Goal: Task Accomplishment & Management: Manage account settings

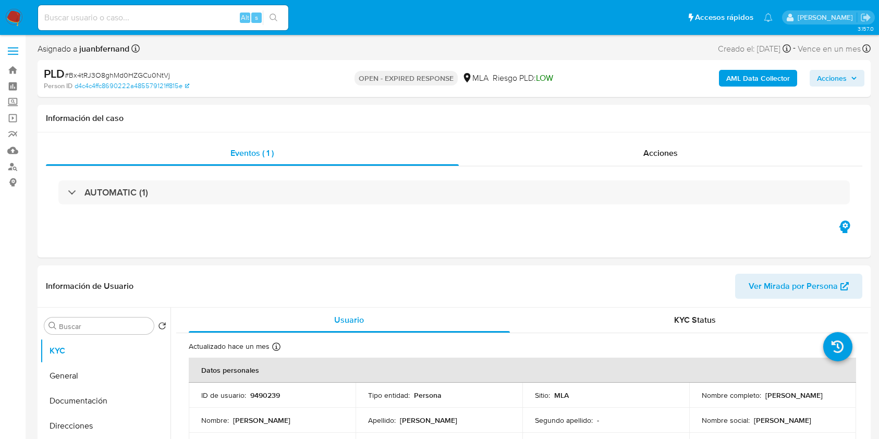
select select "10"
click at [328, 33] on nav "Pausado Ver notificaciones Alt s Accesos rápidos Presiona las siguientes teclas…" at bounding box center [439, 17] width 879 height 35
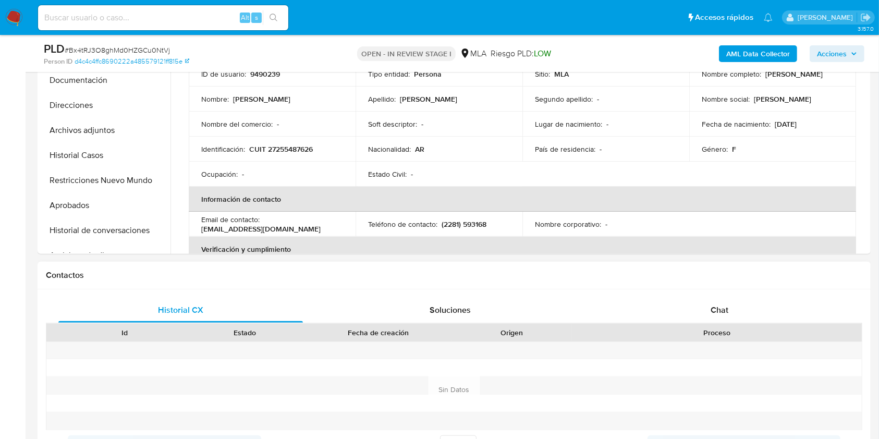
scroll to position [347, 0]
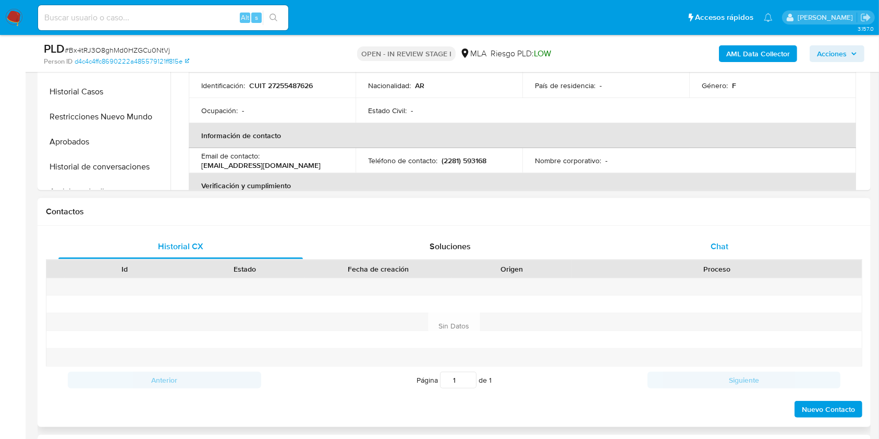
click at [627, 241] on div "Chat" at bounding box center [719, 246] width 245 height 25
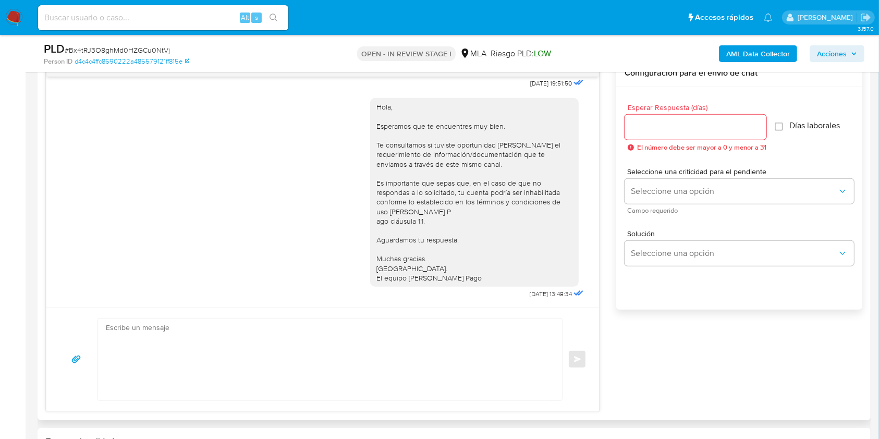
scroll to position [589, 0]
click at [277, 331] on textarea at bounding box center [327, 360] width 443 height 82
paste textarea "Hola. Esperamos que te encuentres muy bien. Te consultamos si tuviste oportunid…"
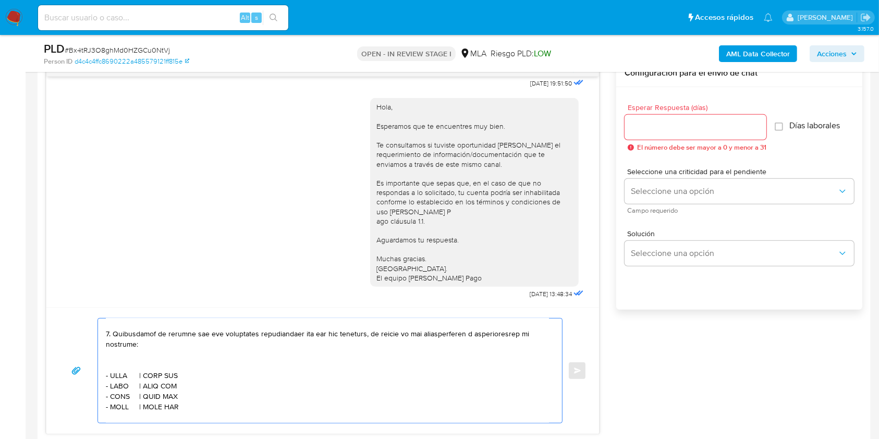
scroll to position [347, 0]
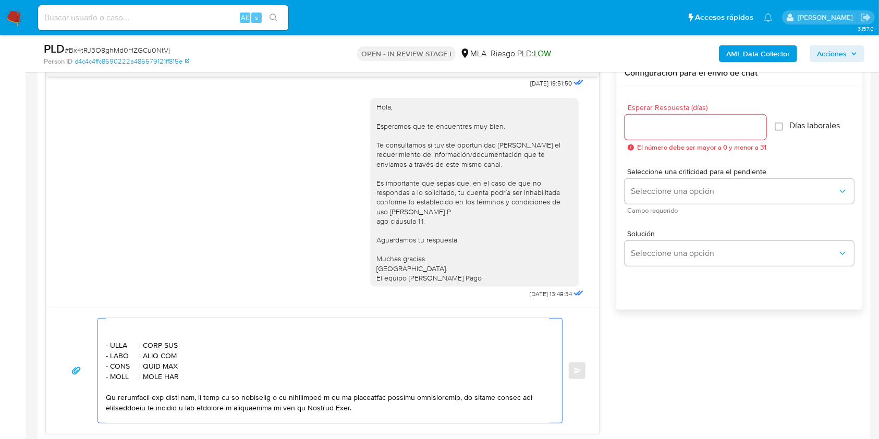
click at [175, 387] on textarea at bounding box center [327, 371] width 443 height 104
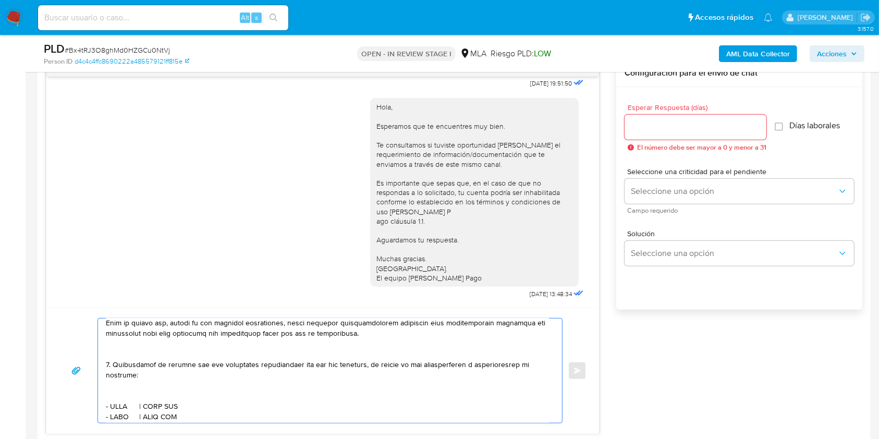
scroll to position [263, 0]
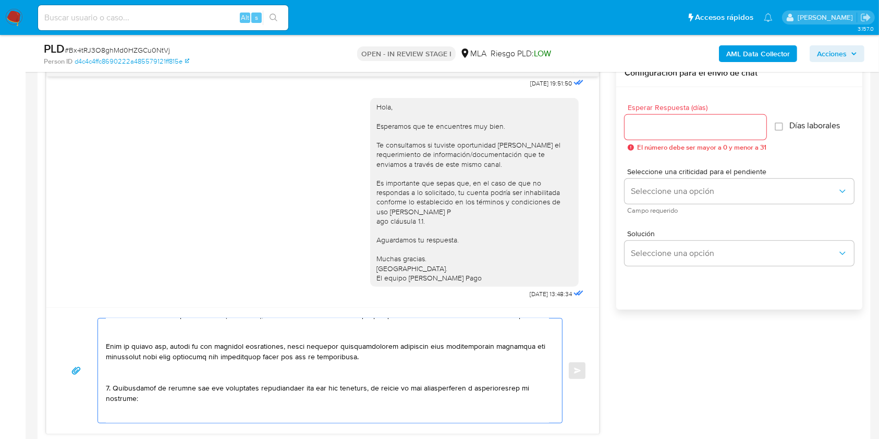
drag, startPoint x: 175, startPoint y: 398, endPoint x: 100, endPoint y: 394, distance: 75.2
click at [100, 394] on div at bounding box center [327, 371] width 459 height 104
type textarea "Hola. Esperamos que te encuentres muy bien. Te consultamos si tuviste oportunid…"
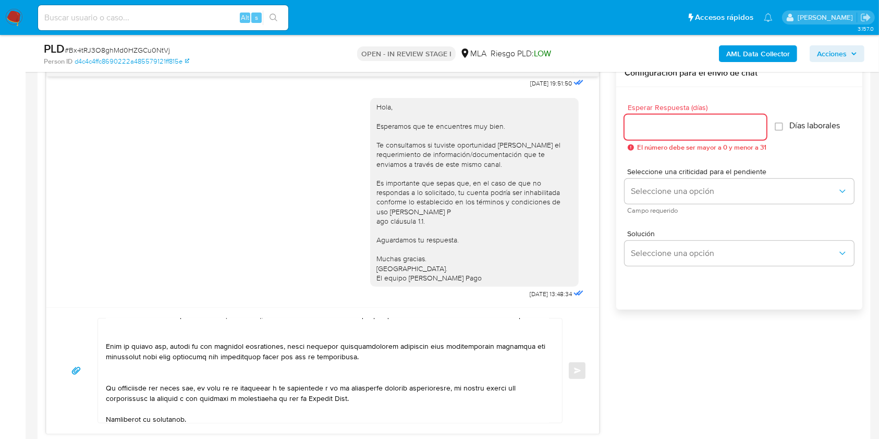
click at [709, 129] on input "Esperar Respuesta (días)" at bounding box center [696, 127] width 142 height 14
type input "1"
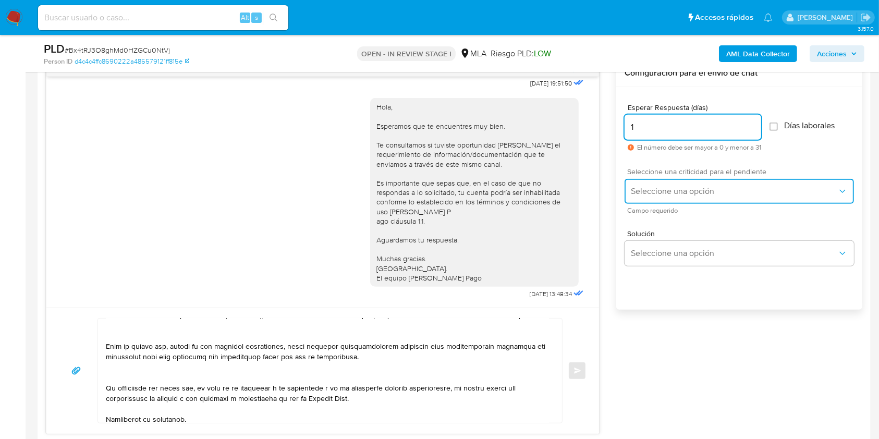
click at [675, 189] on span "Seleccione una opción" at bounding box center [734, 191] width 206 height 10
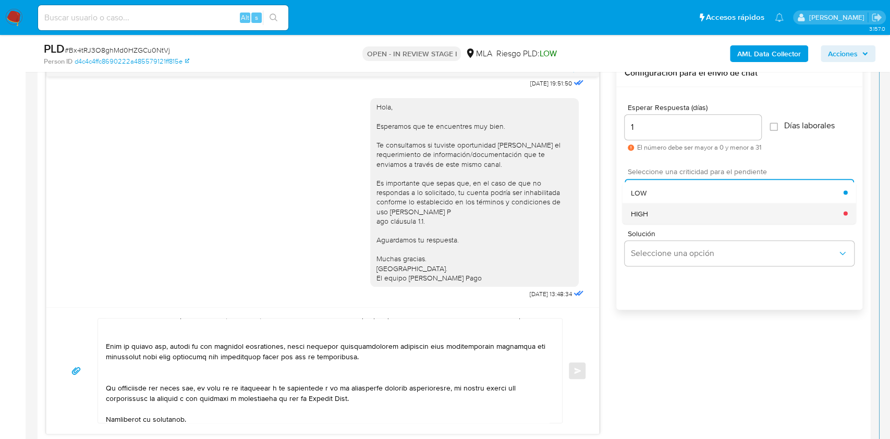
click at [687, 219] on div "HIGH" at bounding box center [737, 213] width 213 height 21
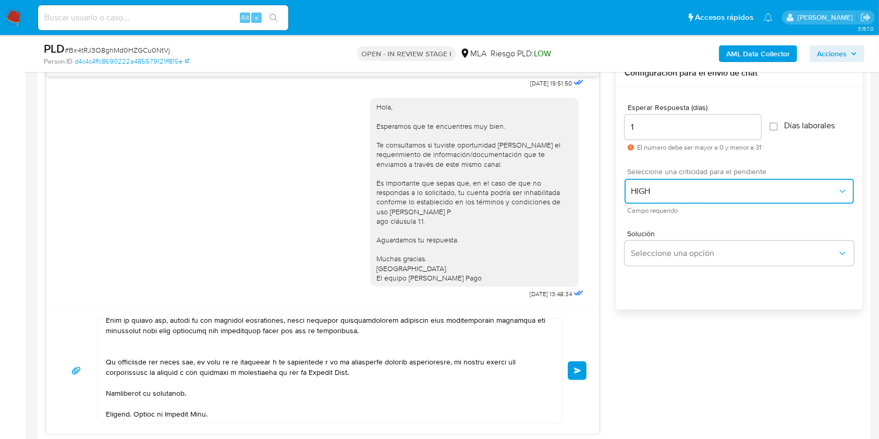
scroll to position [319, 0]
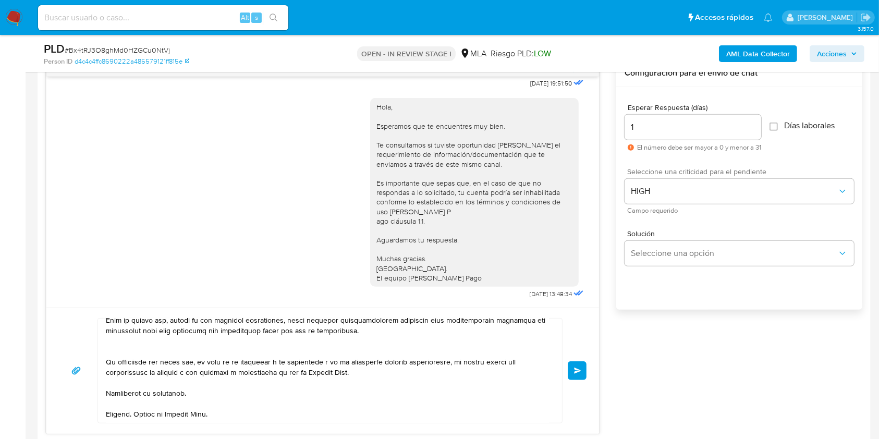
click at [576, 370] on span "Enviar" at bounding box center [577, 371] width 7 height 6
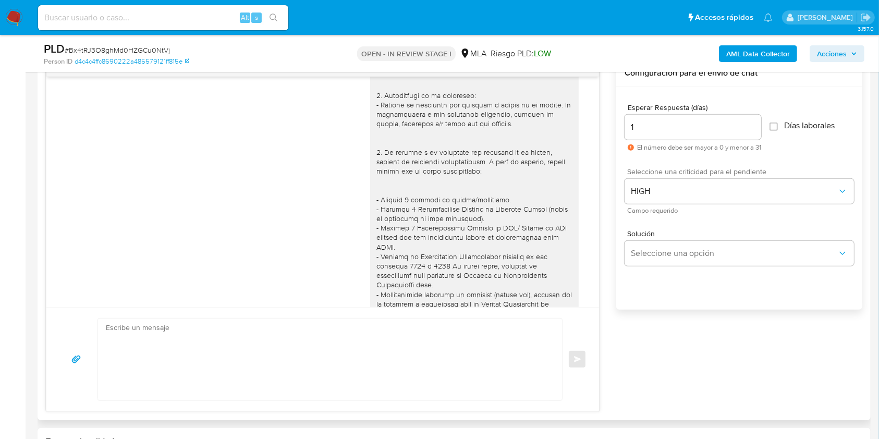
scroll to position [1113, 0]
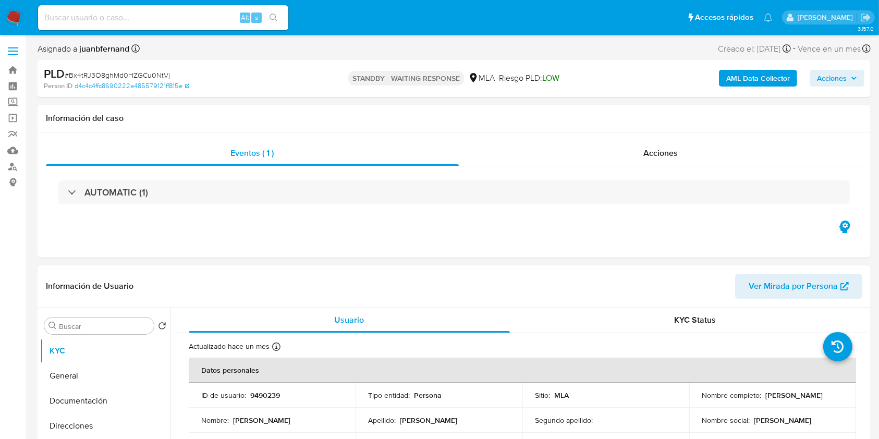
select select "10"
click at [174, 11] on input at bounding box center [163, 18] width 250 height 14
paste input "F6aSwqaoymTycqUB2f4umi0N"
type input "F6aSwqaoymTycqUB2f4umi0N"
click at [256, 19] on span "s" at bounding box center [256, 18] width 3 height 10
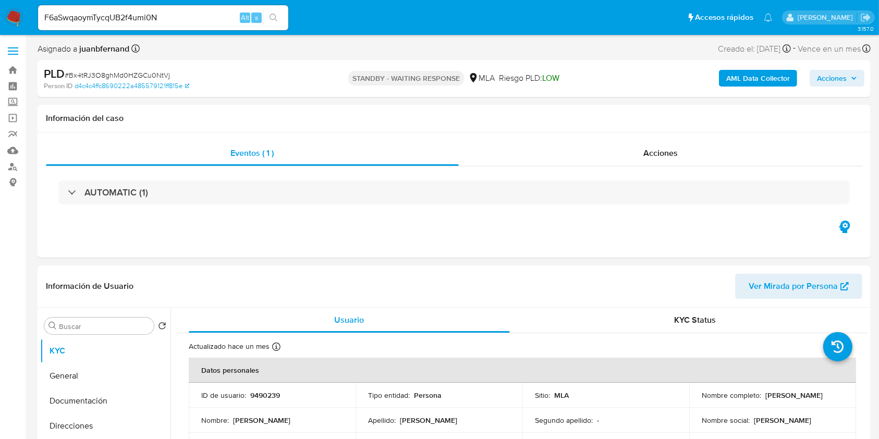
click at [264, 18] on button "search-icon" at bounding box center [273, 17] width 21 height 15
select select "10"
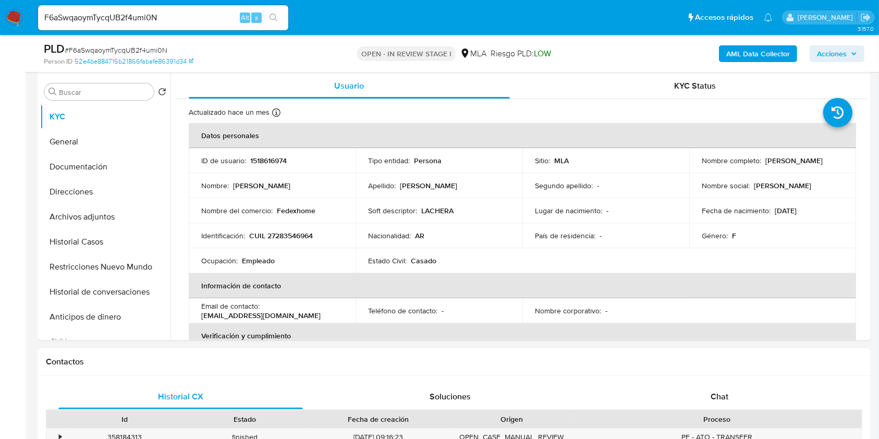
scroll to position [278, 0]
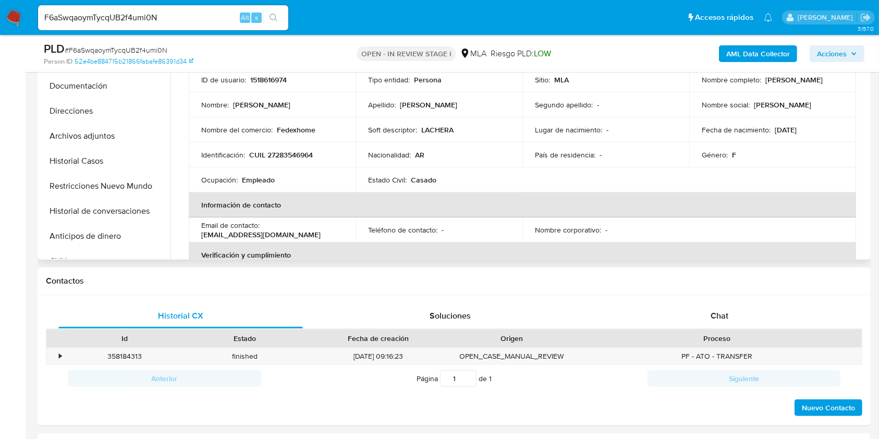
click at [312, 233] on p "marielaazucenasanchez@gmail.com" at bounding box center [260, 234] width 119 height 9
drag, startPoint x: 311, startPoint y: 232, endPoint x: 206, endPoint y: 235, distance: 104.8
click at [206, 235] on p "marielaazucenasanchez@gmail.com" at bounding box center [260, 234] width 119 height 9
click at [205, 235] on p "marielaazucenasanchez@gmail.com" at bounding box center [260, 234] width 119 height 9
drag, startPoint x: 206, startPoint y: 235, endPoint x: 309, endPoint y: 234, distance: 103.2
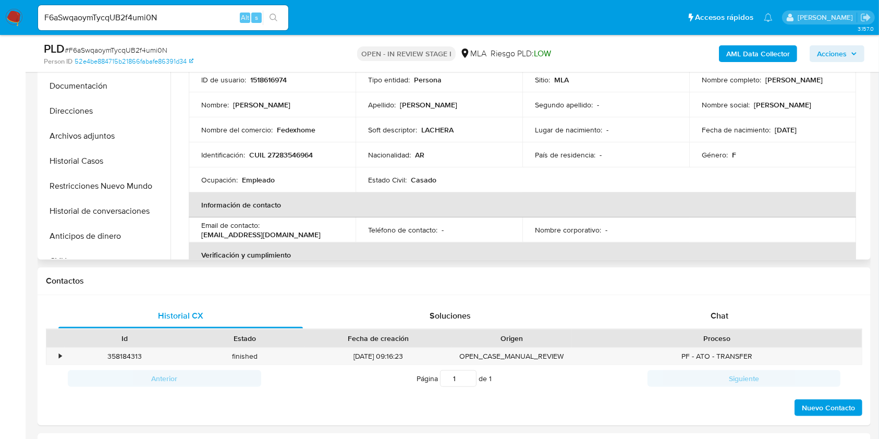
click at [309, 234] on p "marielaazucenasanchez@gmail.com" at bounding box center [260, 234] width 119 height 9
click at [675, 311] on div "Chat" at bounding box center [719, 315] width 245 height 25
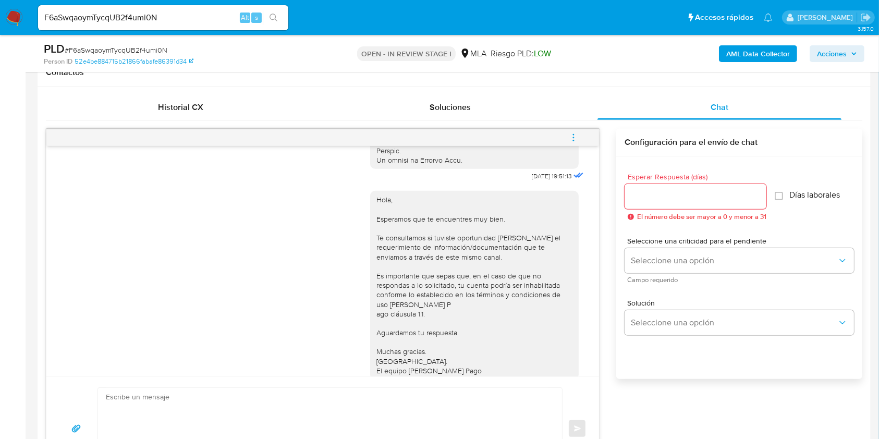
scroll to position [520, 0]
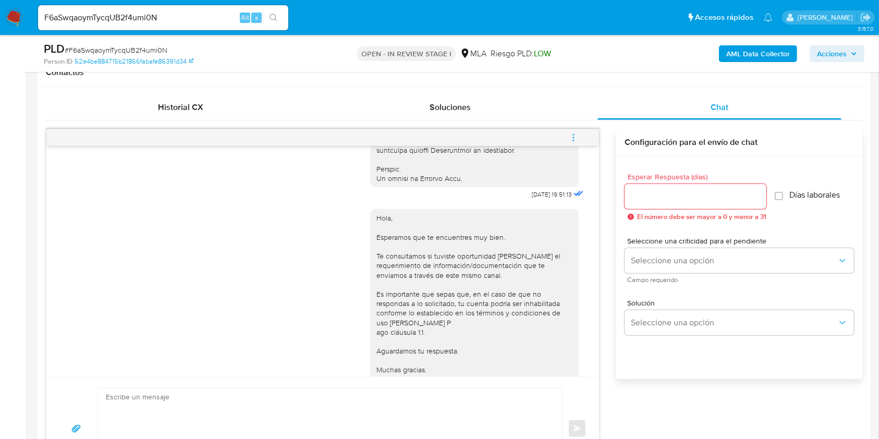
click at [532, 199] on span "17/07/2025 19:51:13" at bounding box center [552, 194] width 40 height 8
drag, startPoint x: 512, startPoint y: 215, endPoint x: 531, endPoint y: 216, distance: 18.8
click at [532, 199] on span "17/07/2025 19:51:13" at bounding box center [552, 194] width 40 height 8
copy span "17/07/2025"
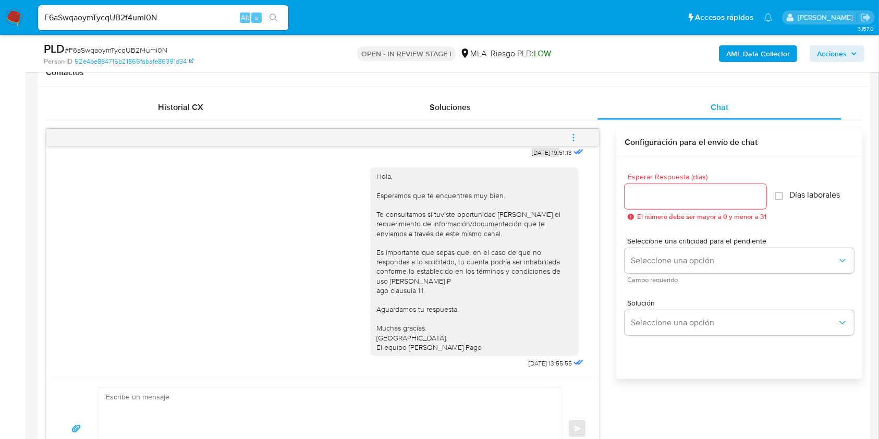
scroll to position [589, 0]
click at [529, 363] on span "21/07/2025 13:55:55" at bounding box center [550, 363] width 43 height 8
drag, startPoint x: 508, startPoint y: 363, endPoint x: 527, endPoint y: 363, distance: 18.8
click at [529, 363] on span "21/07/2025 13:55:55" at bounding box center [550, 363] width 43 height 8
click at [529, 365] on span "21/07/2025 13:55:55" at bounding box center [550, 363] width 43 height 8
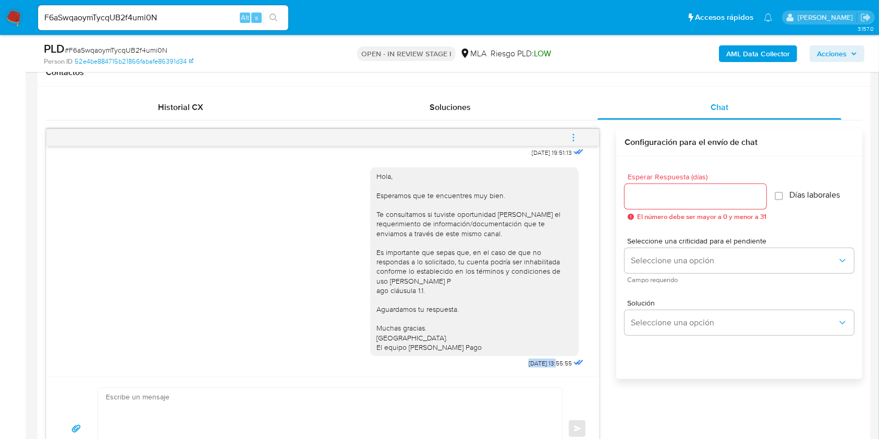
drag, startPoint x: 509, startPoint y: 365, endPoint x: 529, endPoint y: 366, distance: 20.4
click at [529, 366] on span "21/07/2025 13:55:55" at bounding box center [550, 363] width 43 height 8
copy span "21/07/2025"
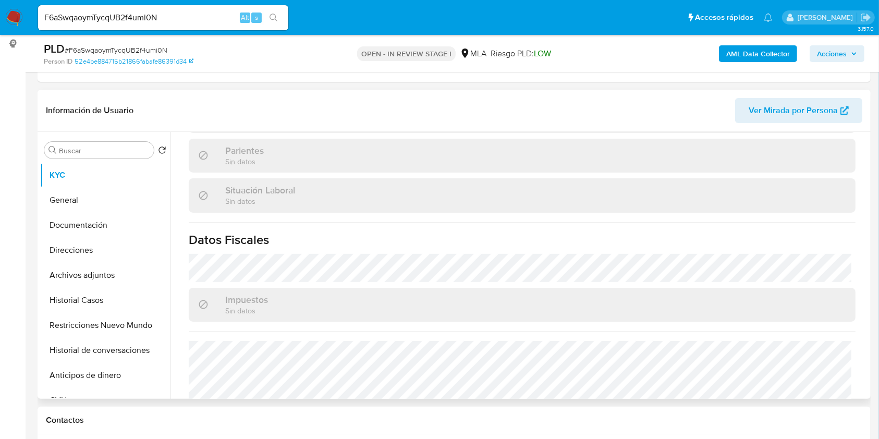
scroll to position [549, 0]
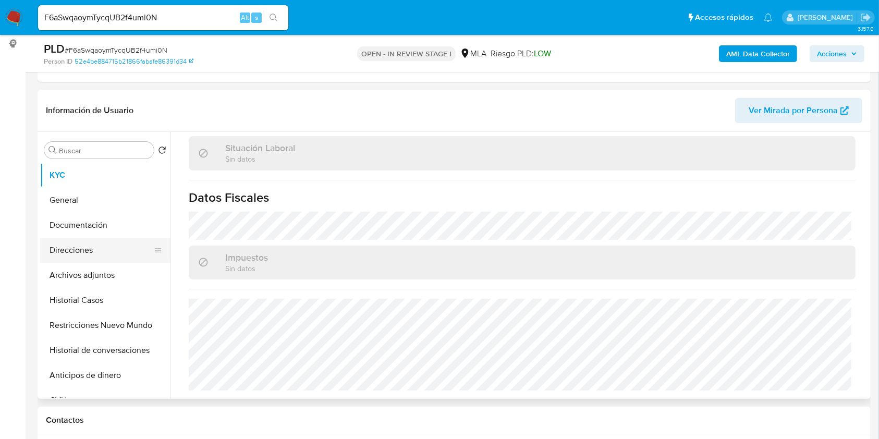
click at [77, 241] on button "Direcciones" at bounding box center [101, 250] width 122 height 25
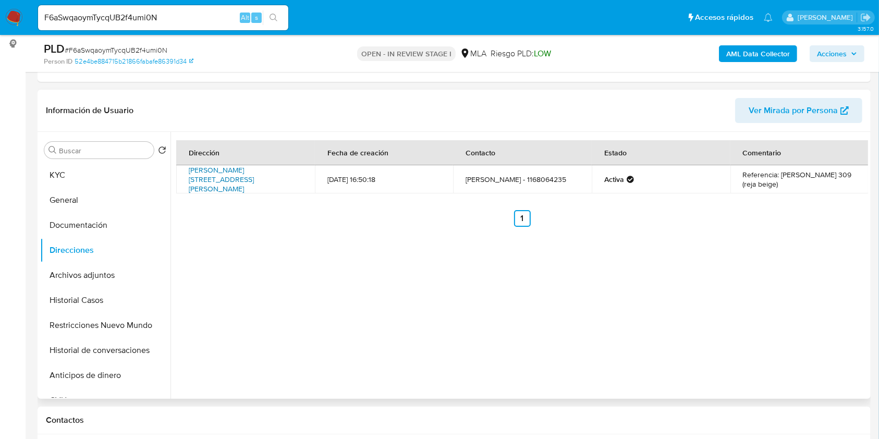
click at [242, 181] on link "Rodríguez Peña 309, Banfield, Buenos Aires, 1828, Argentina 309" at bounding box center [221, 179] width 65 height 29
click at [55, 170] on button "KYC" at bounding box center [101, 175] width 122 height 25
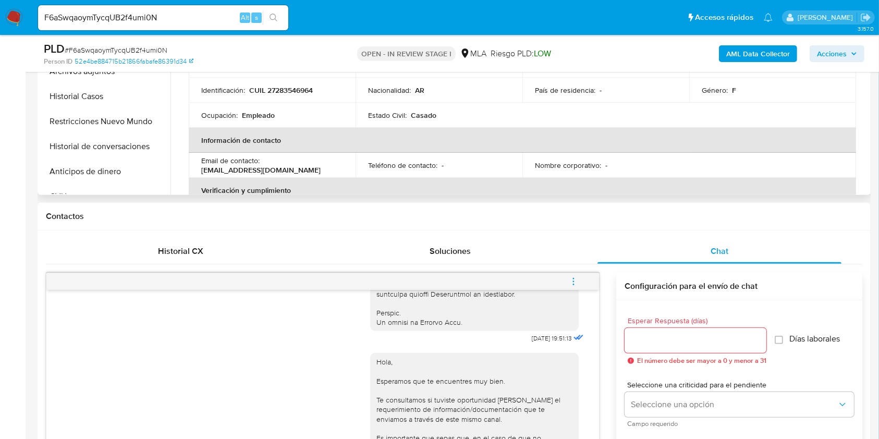
scroll to position [278, 0]
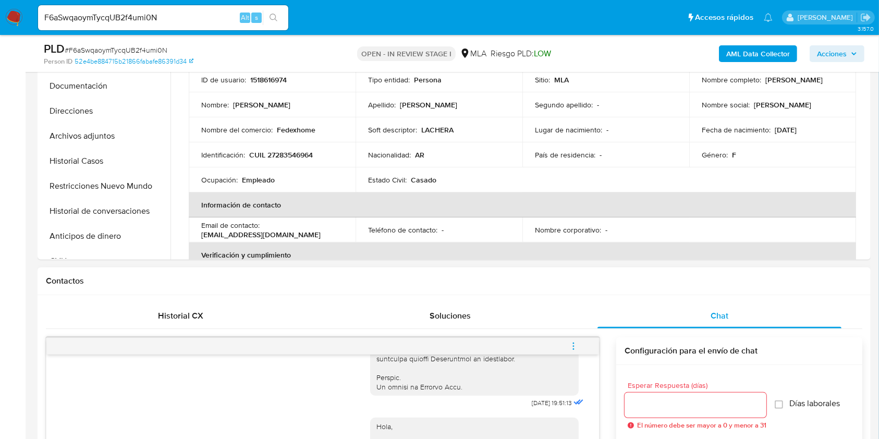
click at [574, 346] on icon "menu-action" at bounding box center [573, 345] width 1 height 1
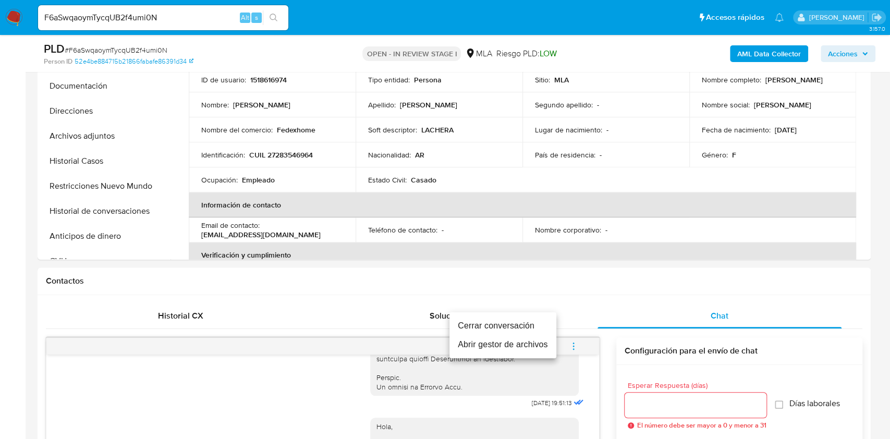
click at [506, 326] on li "Cerrar conversación" at bounding box center [502, 325] width 107 height 19
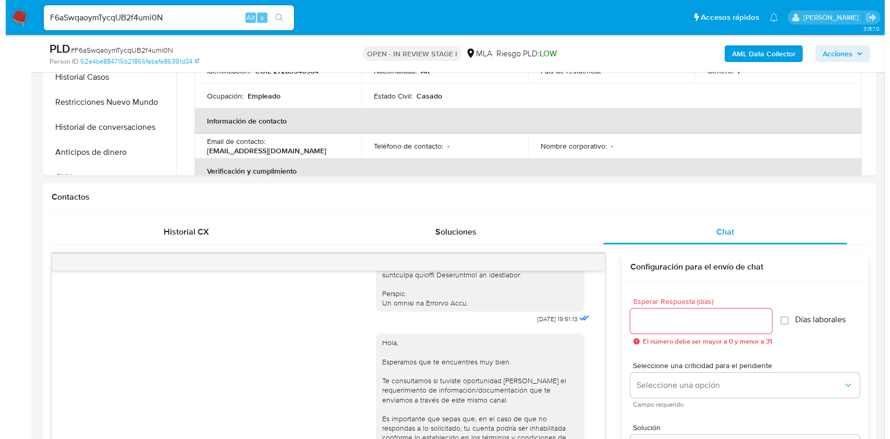
scroll to position [209, 0]
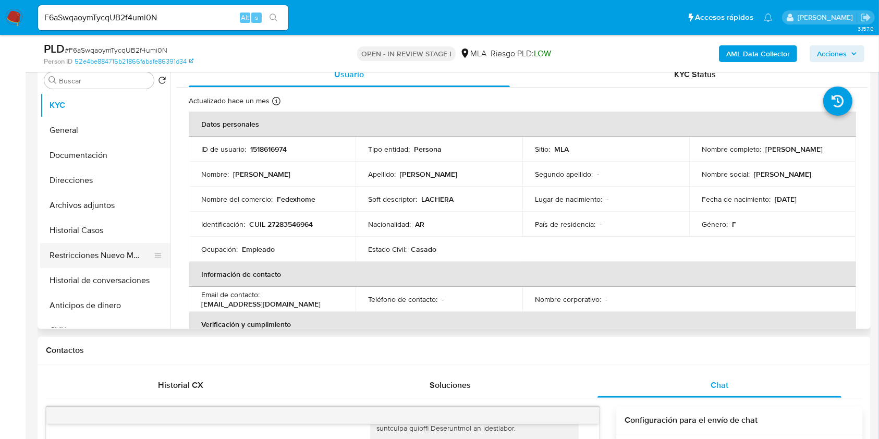
click at [106, 260] on button "Restricciones Nuevo Mundo" at bounding box center [101, 255] width 122 height 25
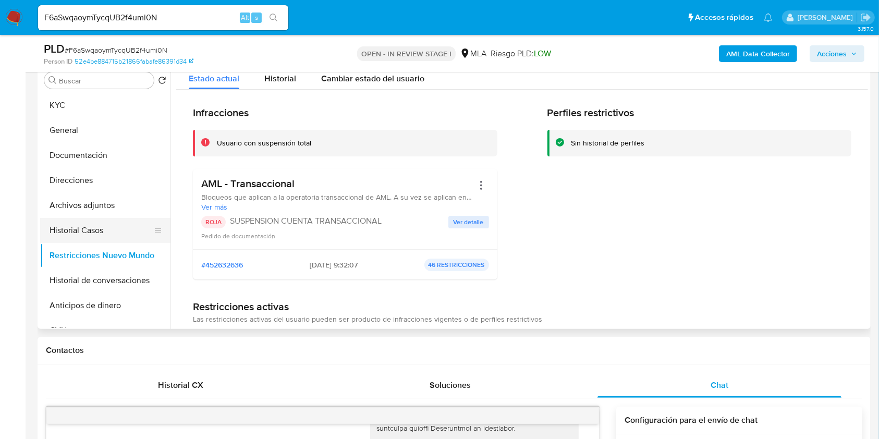
click at [92, 231] on button "Historial Casos" at bounding box center [101, 230] width 122 height 25
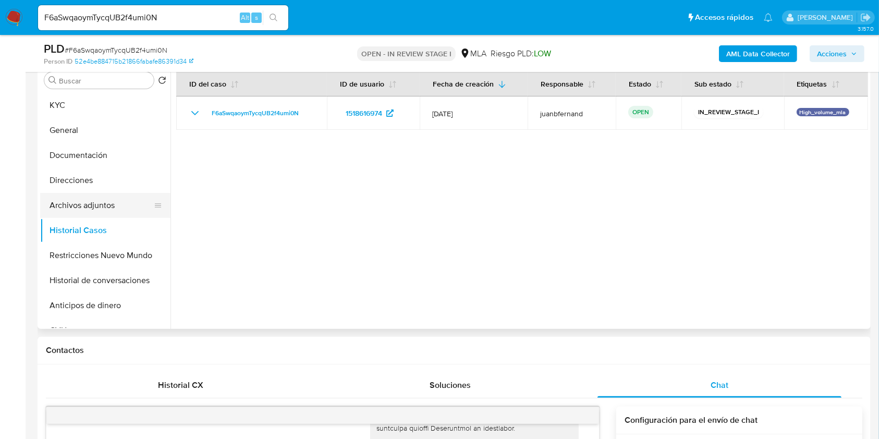
click at [106, 203] on button "Archivos adjuntos" at bounding box center [101, 205] width 122 height 25
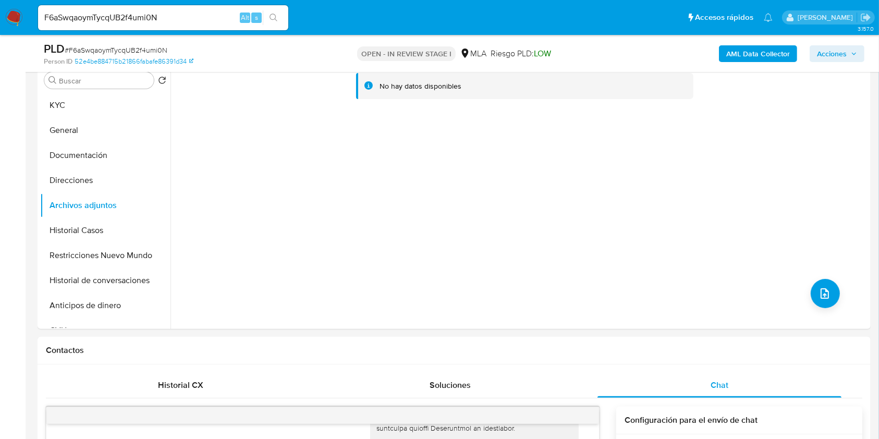
click at [741, 55] on b "AML Data Collector" at bounding box center [758, 53] width 64 height 17
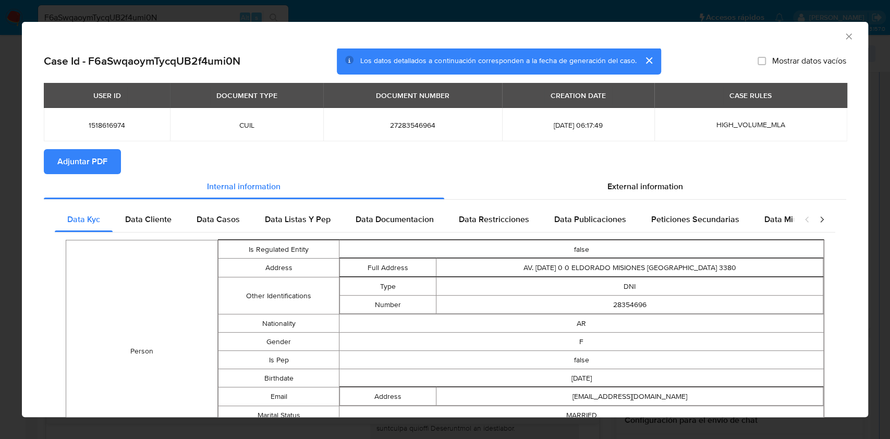
click at [102, 161] on span "Adjuntar PDF" at bounding box center [82, 161] width 50 height 23
click at [844, 39] on icon "Cerrar ventana" at bounding box center [849, 36] width 10 height 10
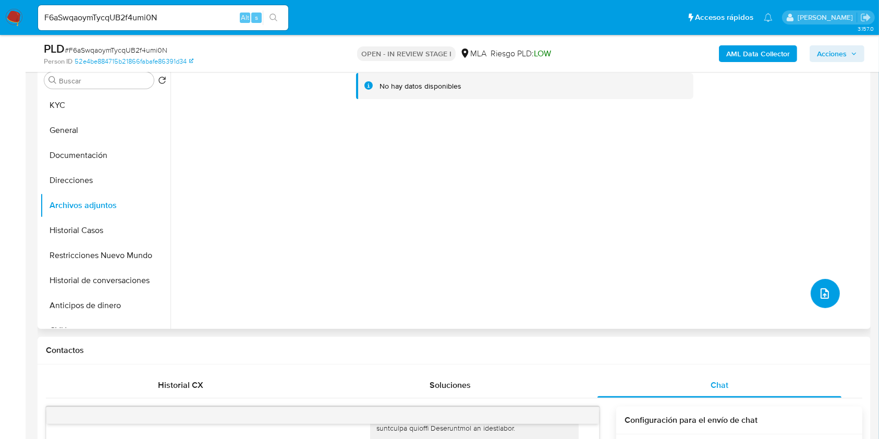
click at [821, 299] on icon "upload-file" at bounding box center [825, 293] width 13 height 13
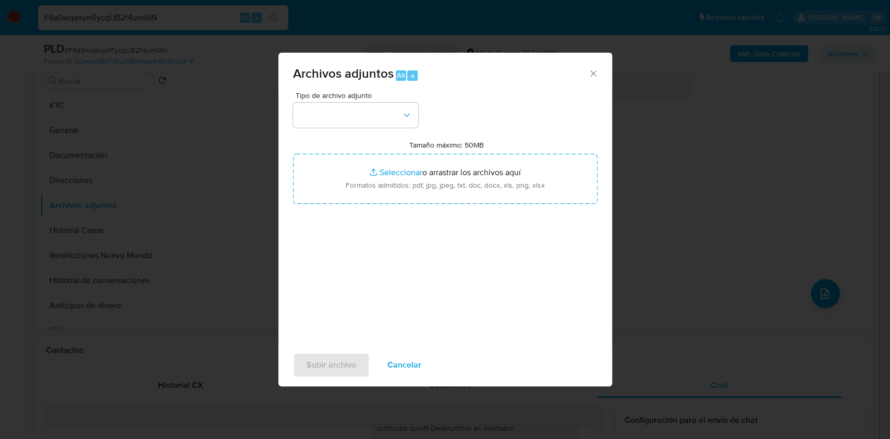
click at [402, 99] on div "Tipo de archivo adjunto" at bounding box center [355, 110] width 125 height 36
click at [397, 107] on button "button" at bounding box center [355, 115] width 125 height 25
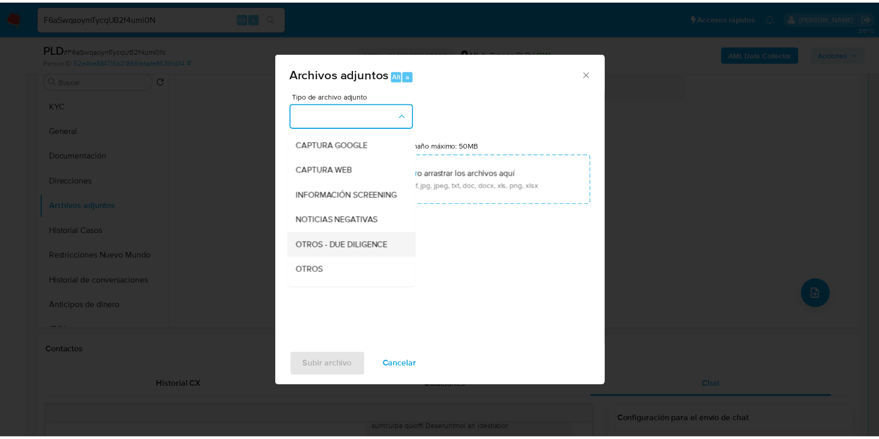
scroll to position [139, 0]
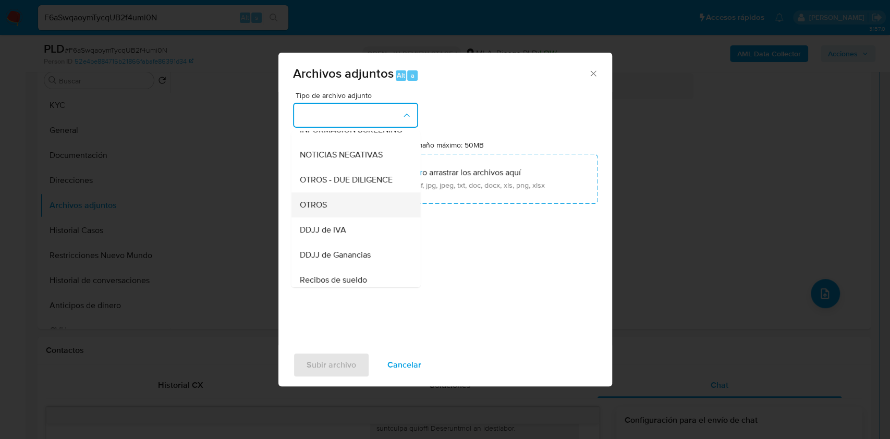
click at [326, 203] on ul "IDENTIFICACIÓN INGRESOS CAPTURA BUREAU CAPTURA GOOGLE CAPTURA WEB INFORMACIÓN S…" at bounding box center [355, 285] width 129 height 586
click at [325, 210] on span "OTROS" at bounding box center [312, 205] width 27 height 10
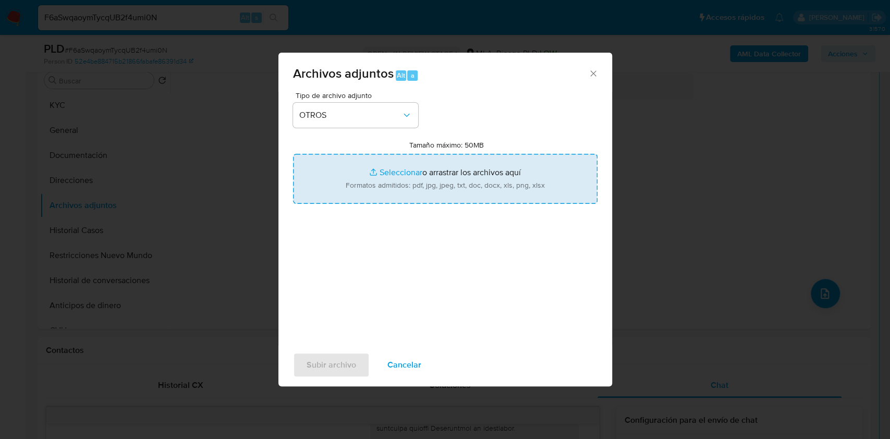
type input "C:\fakepath\Caselog F6aSwqaoymTycqUB2f4umi0N_2025_07_17_20_49_23.docx"
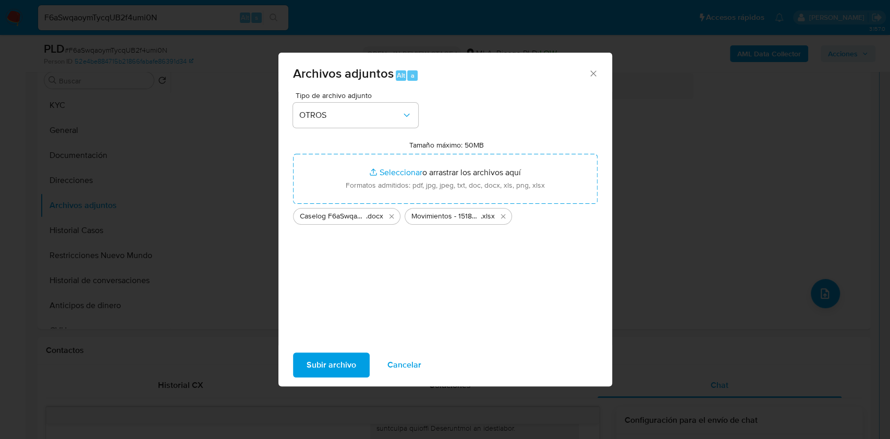
click at [336, 365] on span "Subir archivo" at bounding box center [332, 364] width 50 height 23
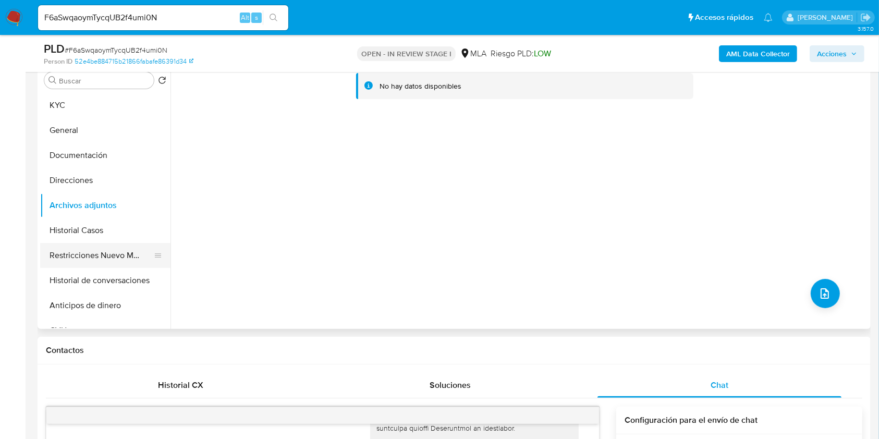
click at [92, 252] on button "Restricciones Nuevo Mundo" at bounding box center [101, 255] width 122 height 25
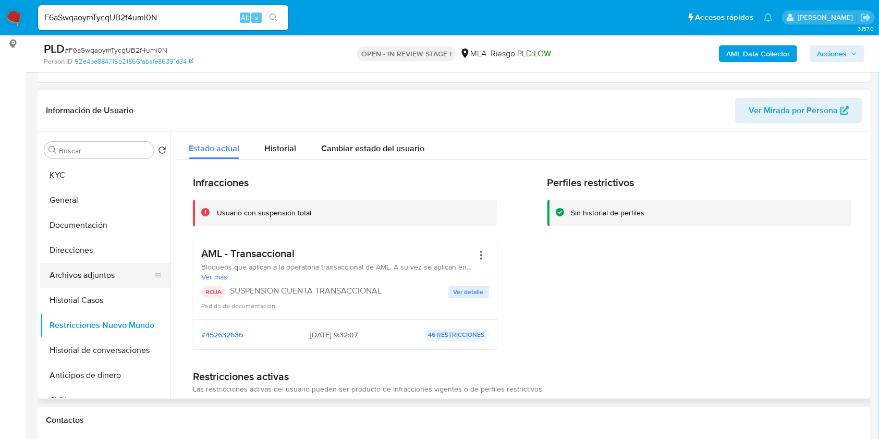
click at [86, 273] on button "Archivos adjuntos" at bounding box center [101, 275] width 122 height 25
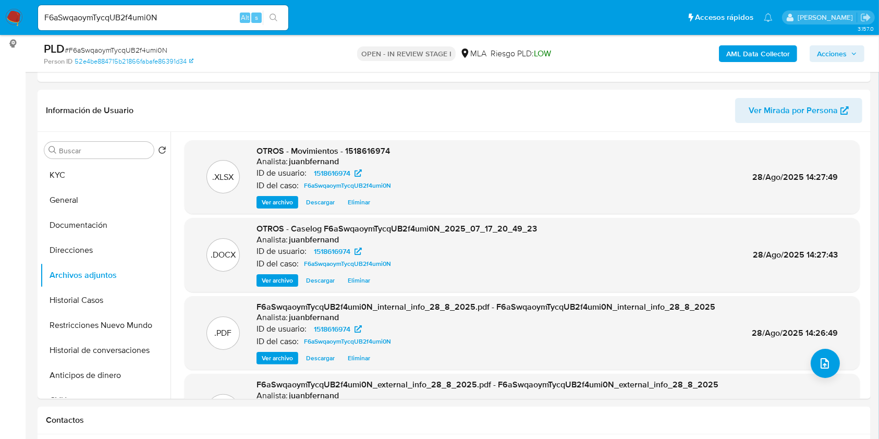
click at [842, 50] on span "Acciones" at bounding box center [832, 53] width 30 height 17
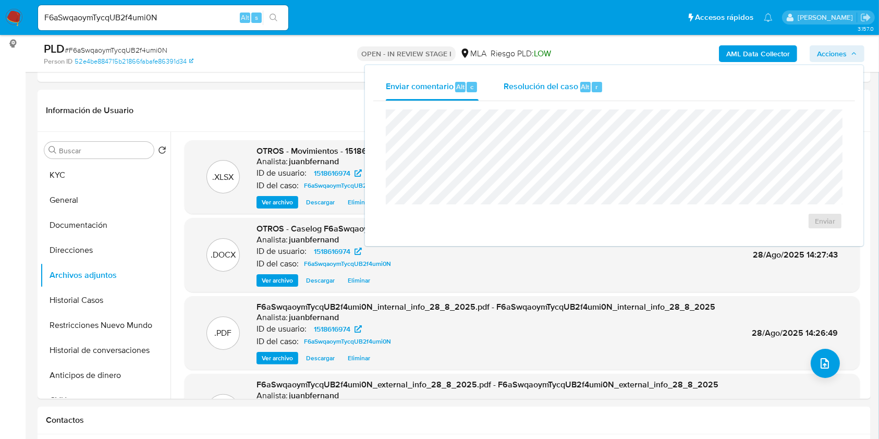
click at [553, 82] on span "Resolución del caso" at bounding box center [541, 86] width 75 height 12
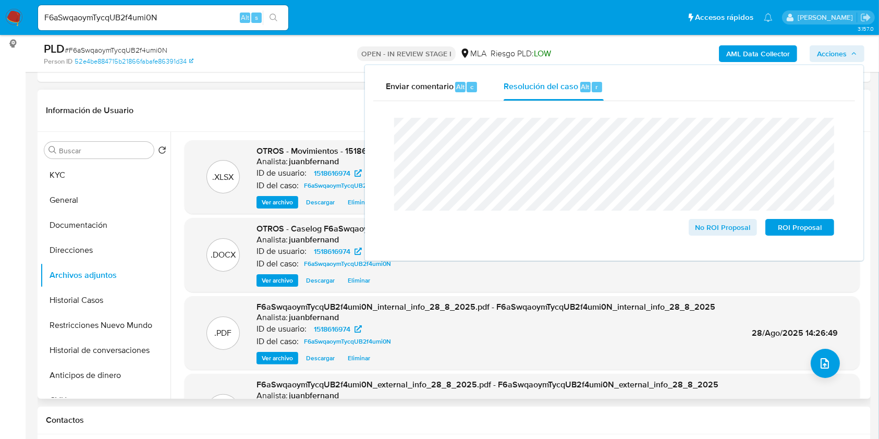
scroll to position [58, 0]
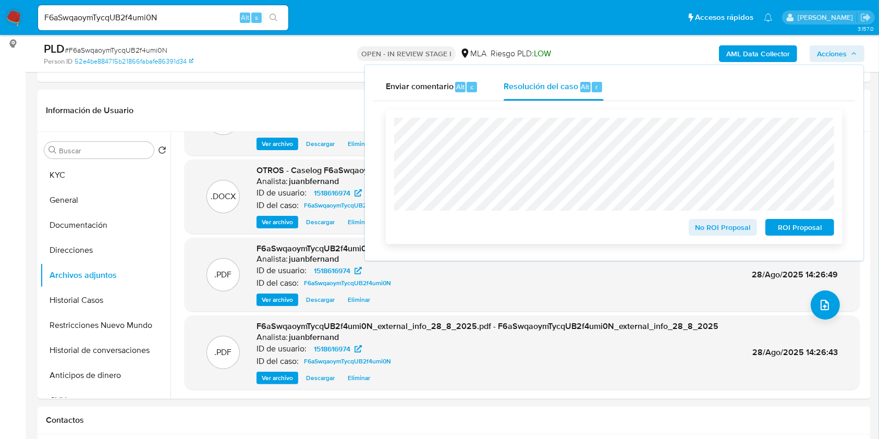
click at [811, 228] on span "ROI Proposal" at bounding box center [800, 227] width 54 height 15
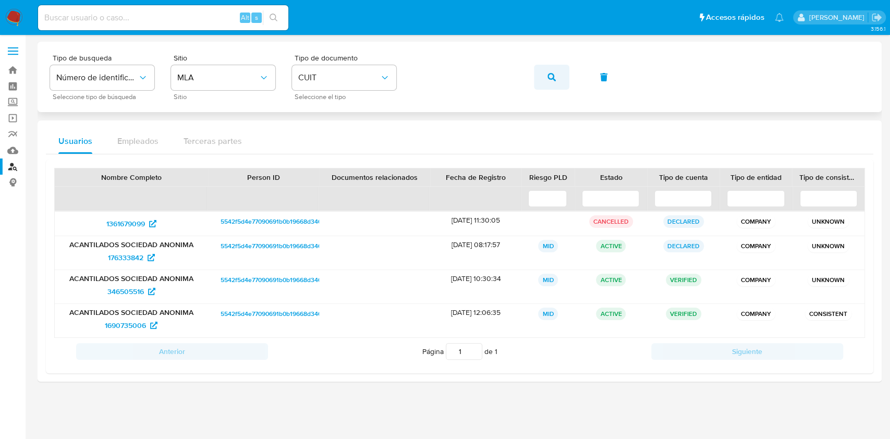
click at [545, 86] on button "button" at bounding box center [551, 77] width 35 height 25
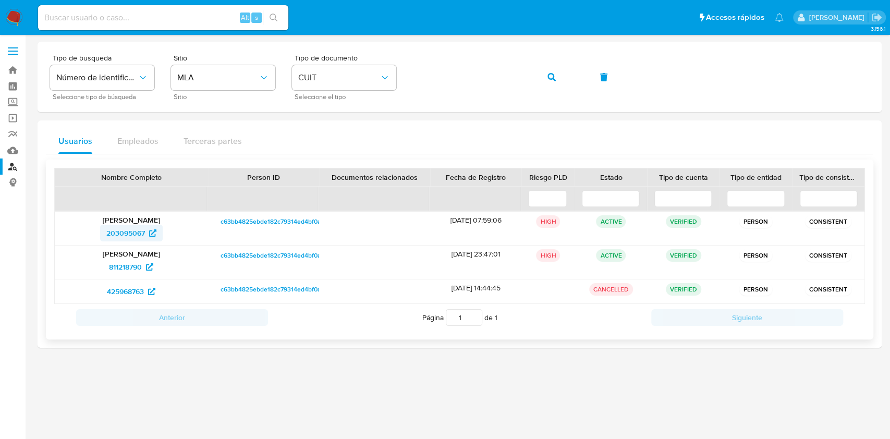
click at [131, 234] on span "203095067" at bounding box center [125, 233] width 39 height 17
click at [540, 77] on button "button" at bounding box center [551, 77] width 35 height 25
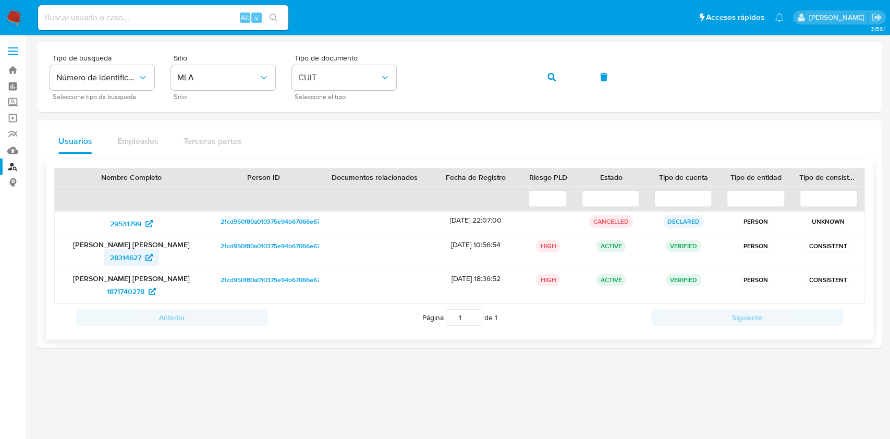
click at [137, 254] on span "28314627" at bounding box center [125, 257] width 31 height 17
click at [567, 79] on button "button" at bounding box center [551, 77] width 35 height 25
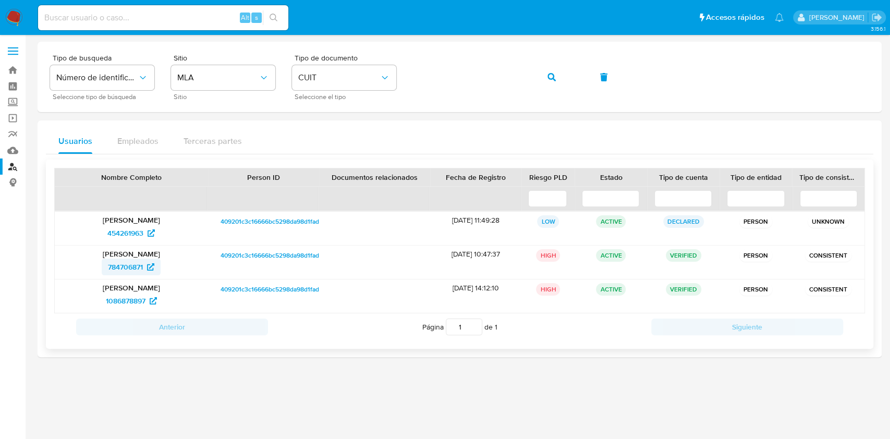
click at [131, 264] on span "784706871" at bounding box center [125, 267] width 35 height 17
click at [140, 300] on span "1086878897" at bounding box center [126, 300] width 40 height 17
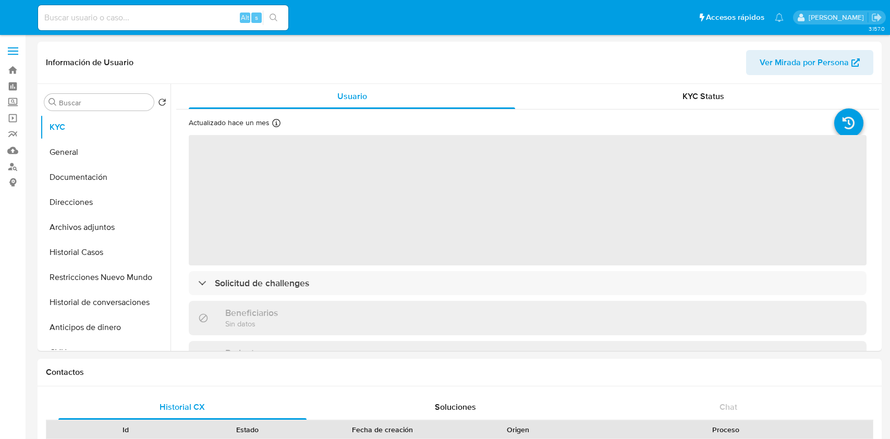
select select "10"
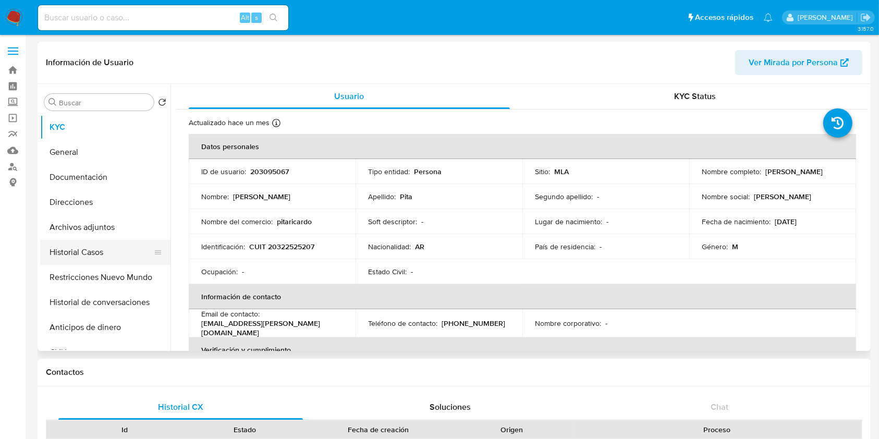
click at [87, 247] on button "Historial Casos" at bounding box center [101, 252] width 122 height 25
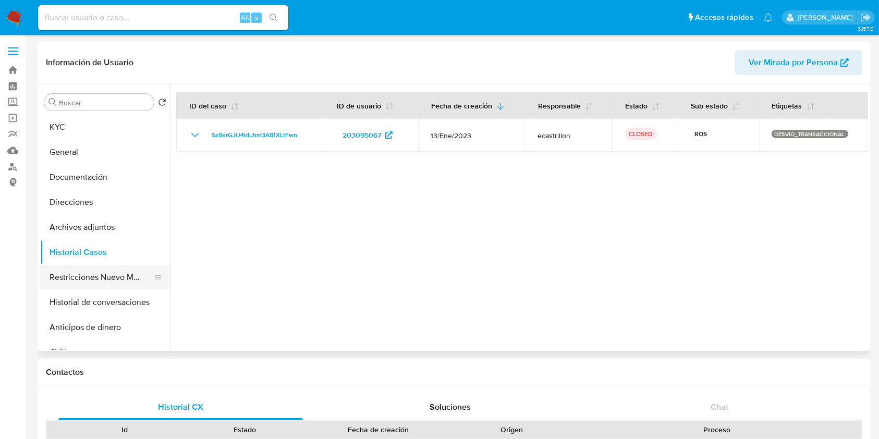
click at [100, 273] on button "Restricciones Nuevo Mundo" at bounding box center [101, 277] width 122 height 25
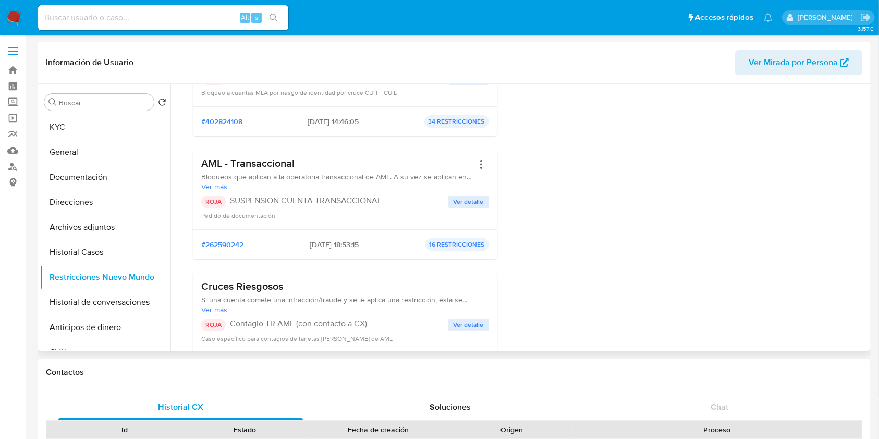
scroll to position [347, 0]
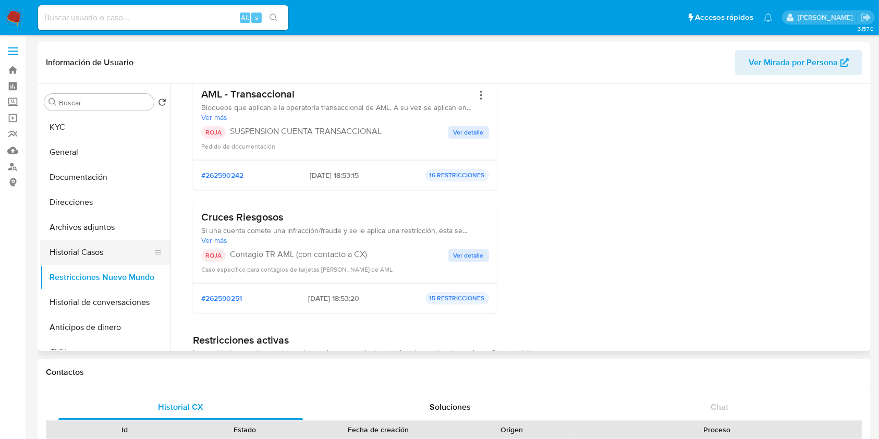
click at [96, 252] on button "Historial Casos" at bounding box center [101, 252] width 122 height 25
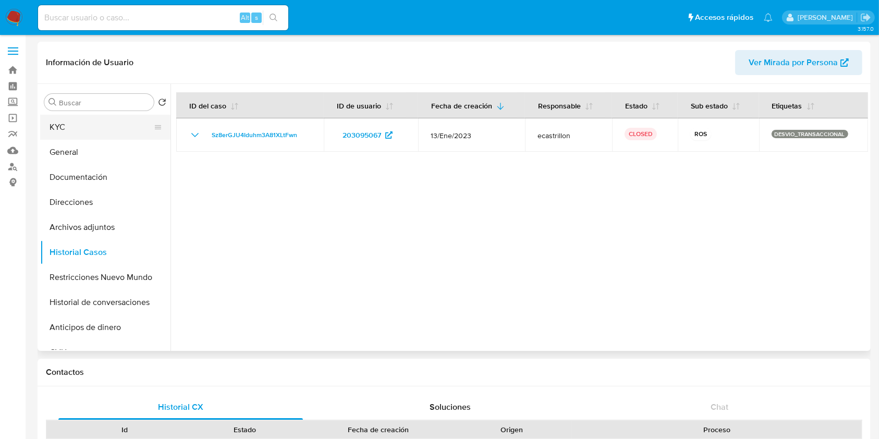
click at [83, 123] on button "KYC" at bounding box center [101, 127] width 122 height 25
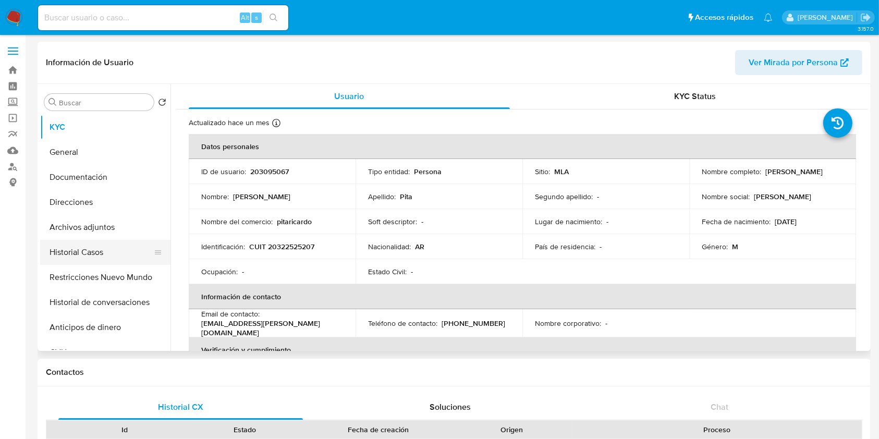
click at [74, 248] on button "Historial Casos" at bounding box center [101, 252] width 122 height 25
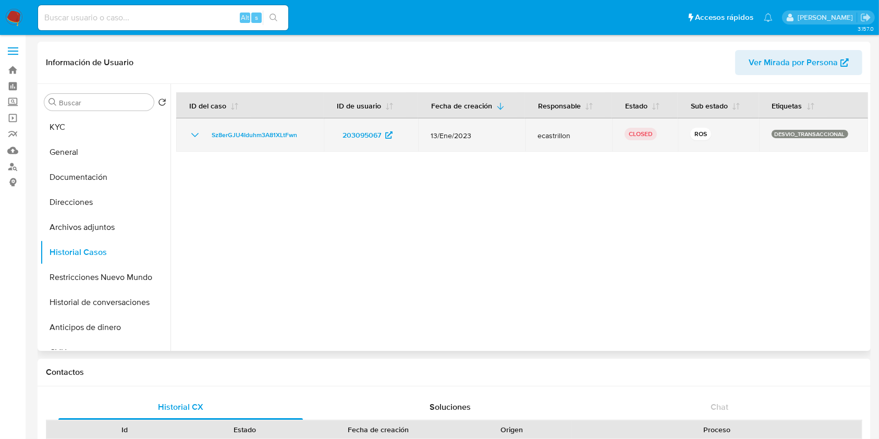
click at [196, 134] on icon "Mostrar/Ocultar" at bounding box center [195, 135] width 13 height 13
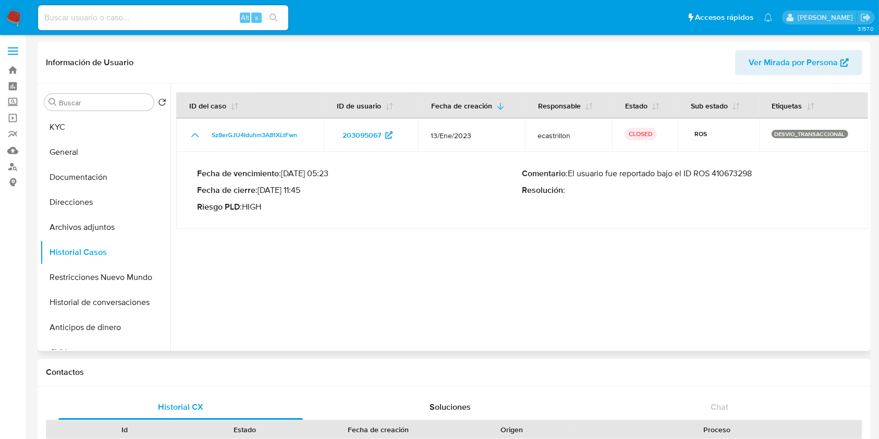
click at [744, 175] on p "Comentario : El usuario fue reportado bajo el ID ROS 410673298" at bounding box center [684, 173] width 325 height 10
click at [265, 191] on p "Fecha de cierre : [DATE] 11:45" at bounding box center [359, 190] width 325 height 10
drag, startPoint x: 265, startPoint y: 191, endPoint x: 290, endPoint y: 191, distance: 25.5
click at [290, 191] on p "Fecha de cierre : 07/06/2023 11:45" at bounding box center [359, 190] width 325 height 10
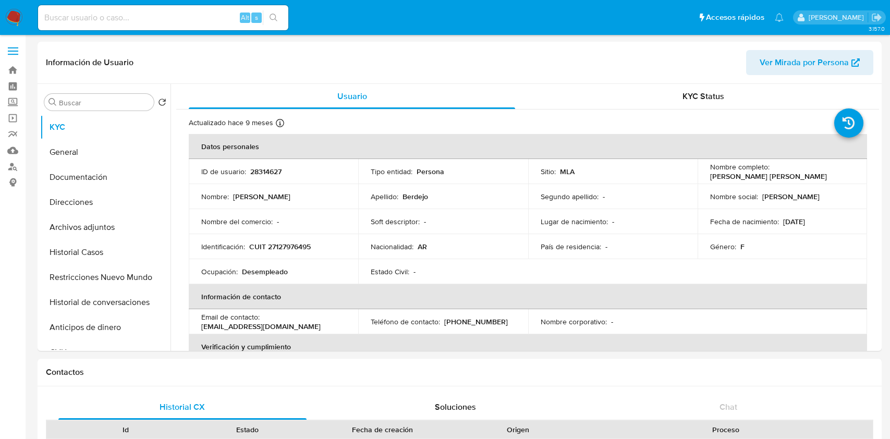
select select "10"
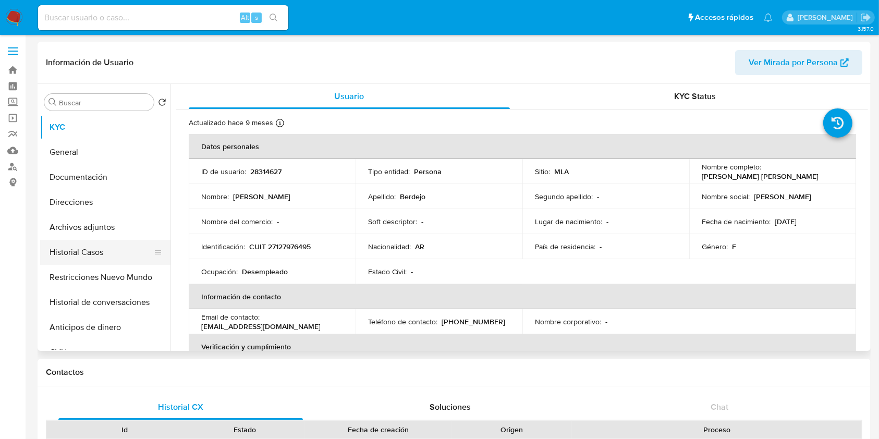
click at [86, 254] on button "Historial Casos" at bounding box center [101, 252] width 122 height 25
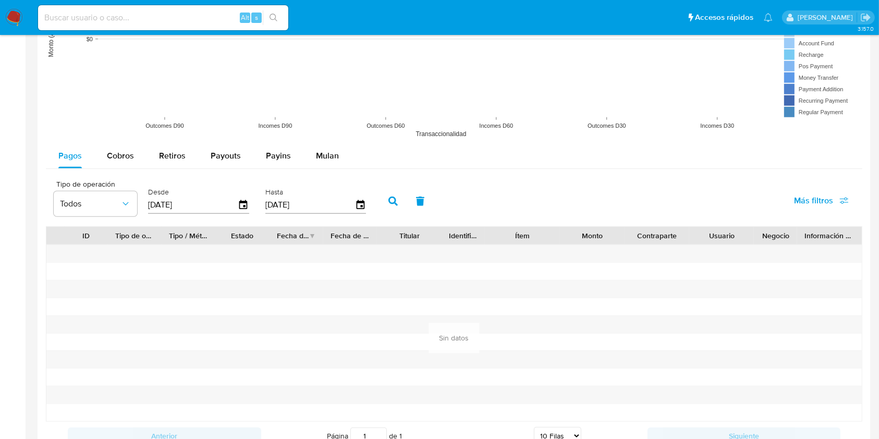
scroll to position [1112, 0]
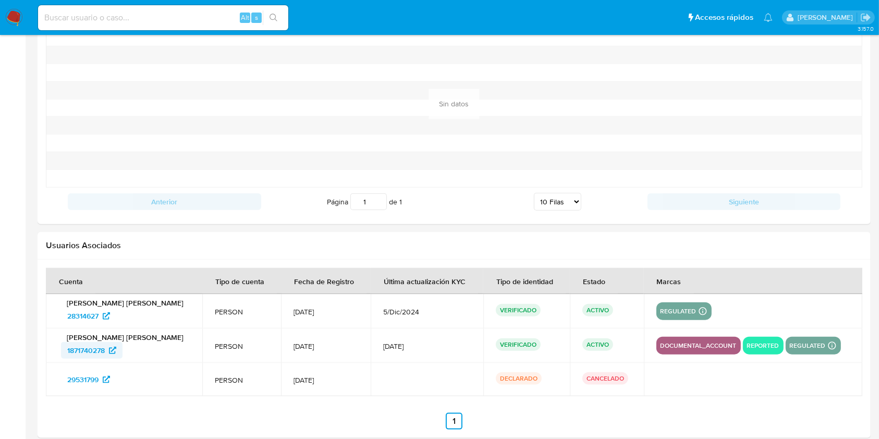
click at [79, 350] on span "1871740278" at bounding box center [86, 350] width 38 height 17
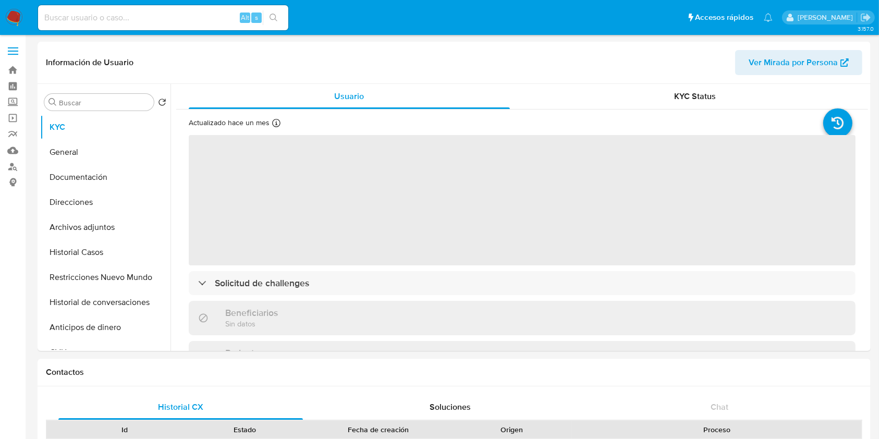
select select "10"
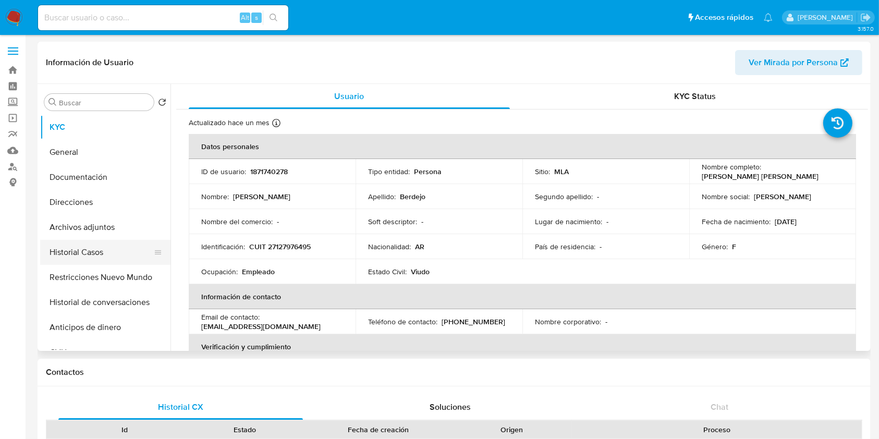
click at [71, 257] on button "Historial Casos" at bounding box center [101, 252] width 122 height 25
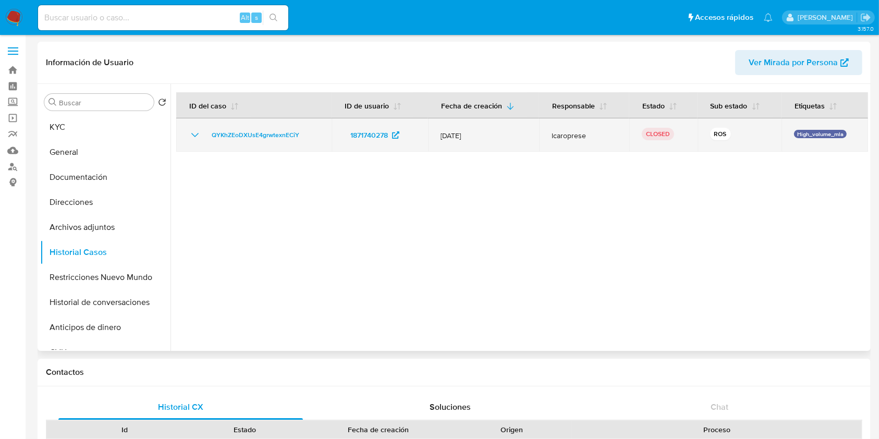
click at [191, 133] on icon "Mostrar/Ocultar" at bounding box center [195, 135] width 13 height 13
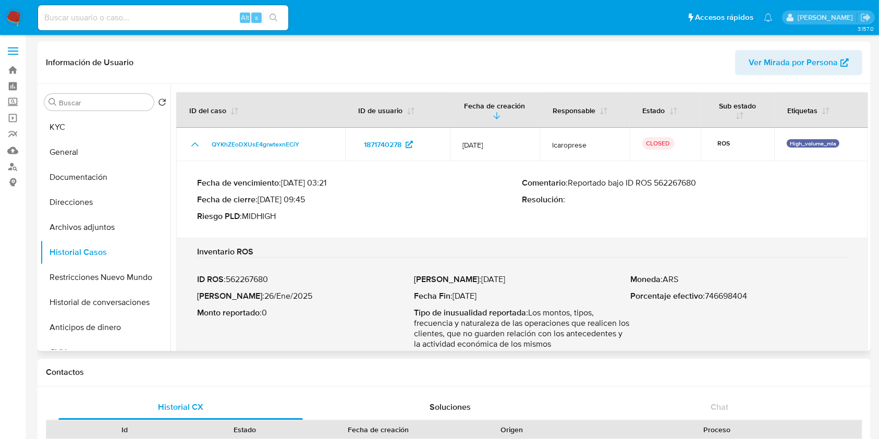
click at [687, 182] on p "Comentario : Reportado bajo ID ROS 562267680" at bounding box center [684, 183] width 325 height 10
click at [246, 297] on p "Fecha ROS : 26/Ene/2025" at bounding box center [305, 296] width 217 height 10
drag, startPoint x: 246, startPoint y: 297, endPoint x: 281, endPoint y: 299, distance: 35.5
click at [281, 299] on p "Fecha ROS : 26/Ene/2025" at bounding box center [305, 296] width 217 height 10
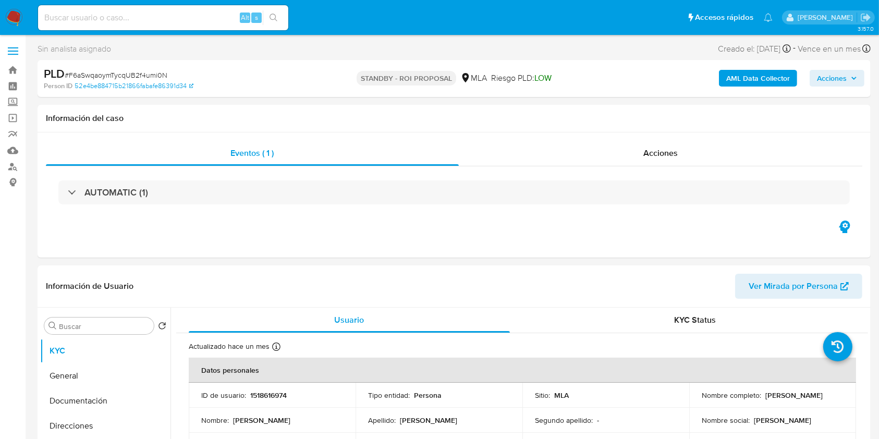
select select "10"
click at [213, 63] on div "PLD # F6aSwqaoymTycqUB2f4umi0N Person ID 52e4be884715b21866fabafe86391d34 STAND…" at bounding box center [454, 78] width 833 height 37
click at [217, 14] on input at bounding box center [163, 18] width 250 height 14
paste input "C8Du9sIws1YCMaXLoF2pW9ls"
type input "C8Du9sIws1YCMaXLoF2pW9ls"
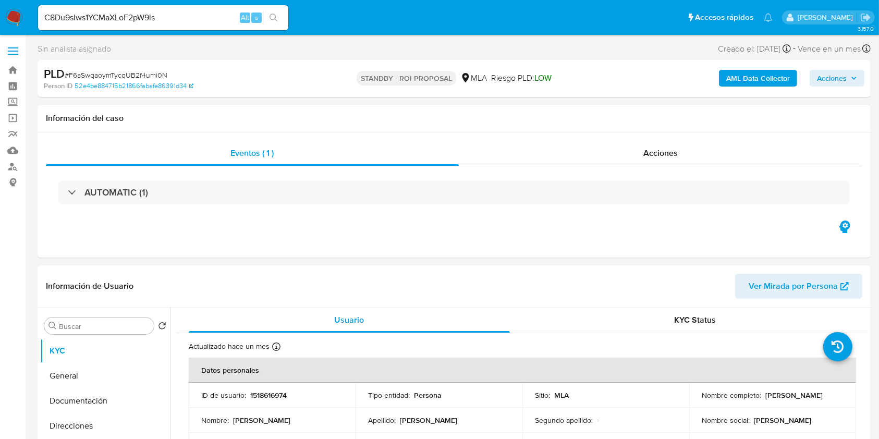
click at [283, 16] on button "search-icon" at bounding box center [273, 17] width 21 height 15
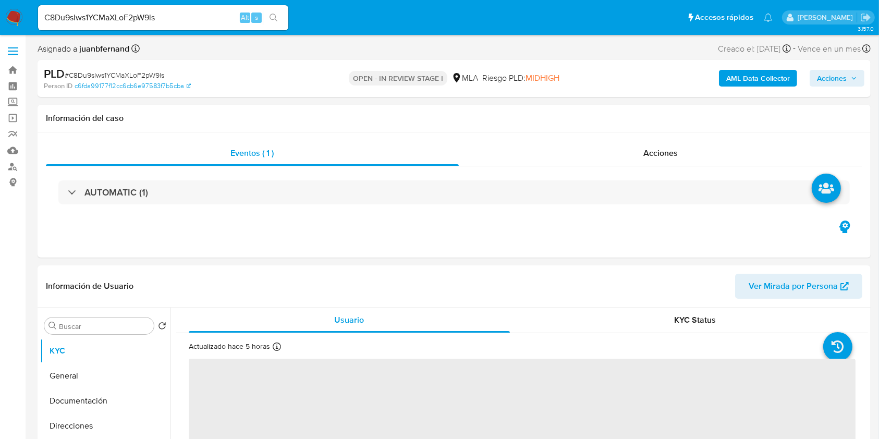
select select "10"
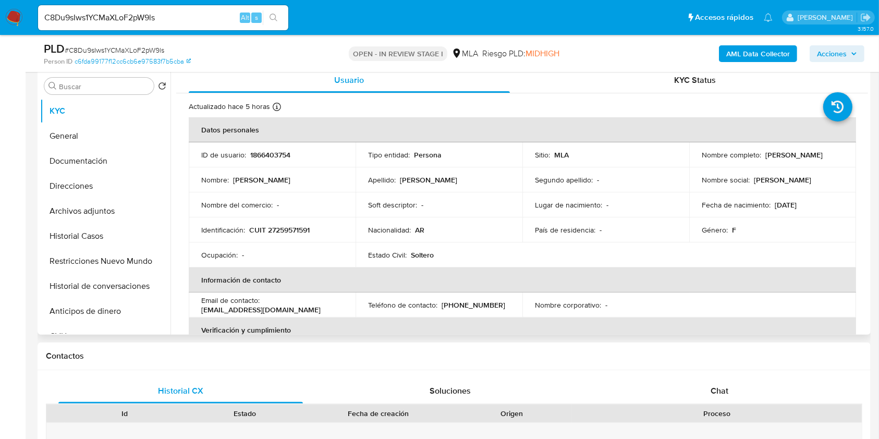
scroll to position [209, 0]
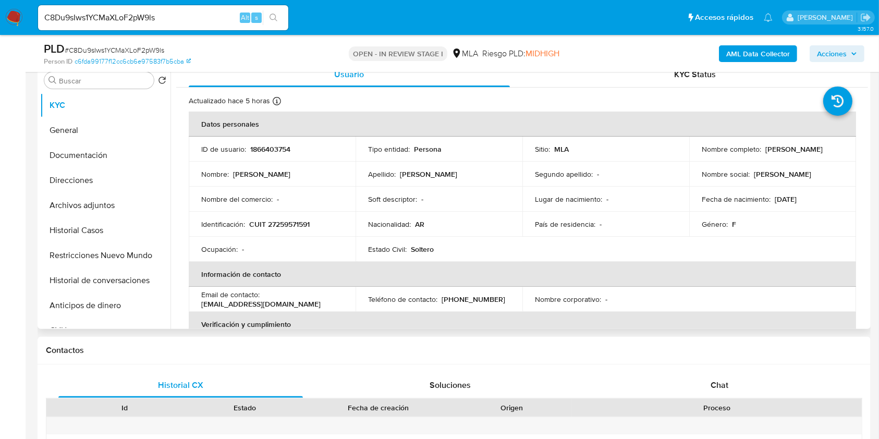
click at [271, 305] on p "nocode358@gmail.com" at bounding box center [260, 303] width 119 height 9
drag, startPoint x: 271, startPoint y: 305, endPoint x: 222, endPoint y: 302, distance: 49.6
click at [222, 302] on p "nocode358@gmail.com" at bounding box center [260, 303] width 119 height 9
copy p "nocode358@gmail.com"
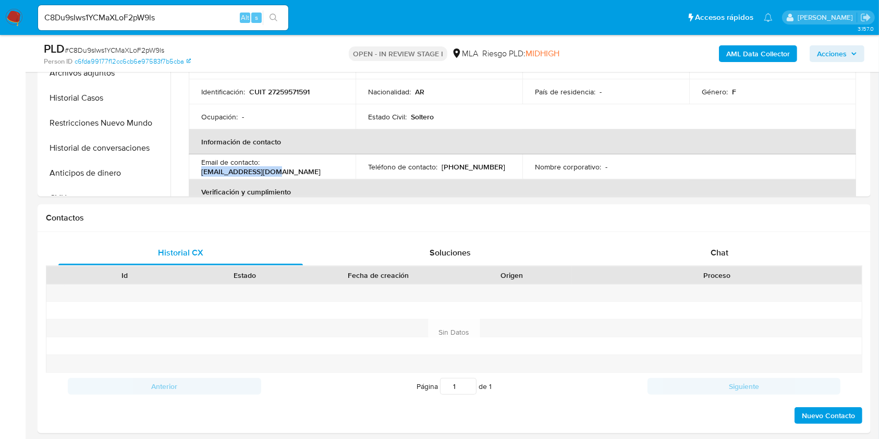
scroll to position [486, 0]
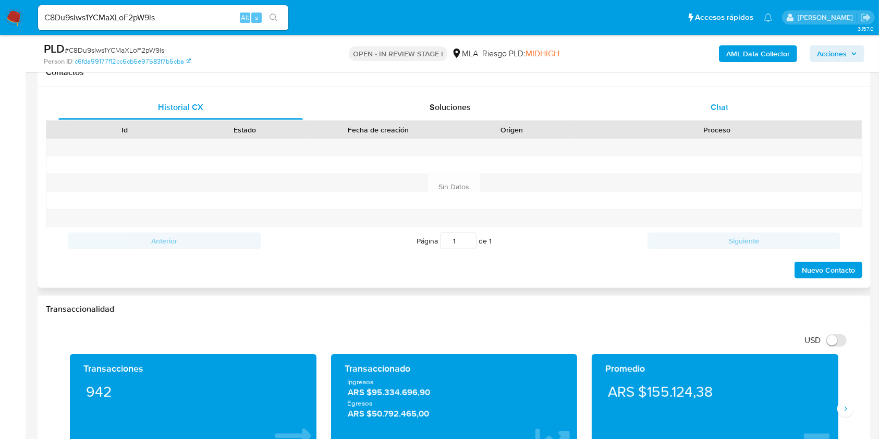
click at [685, 108] on div "Chat" at bounding box center [719, 107] width 245 height 25
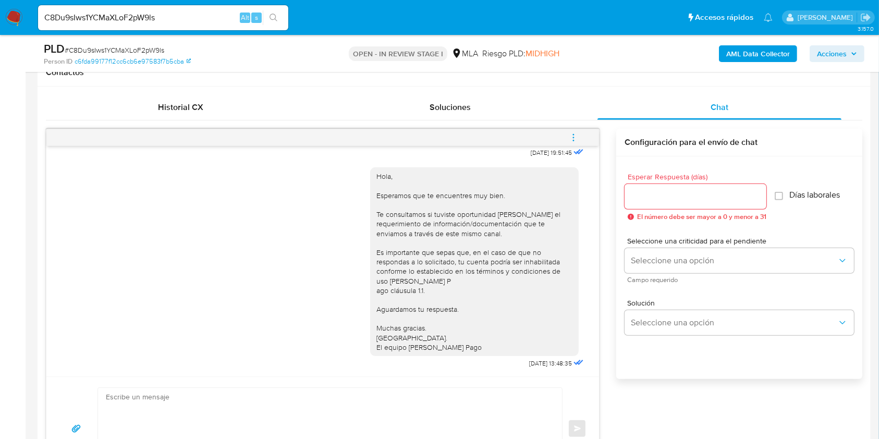
scroll to position [450, 0]
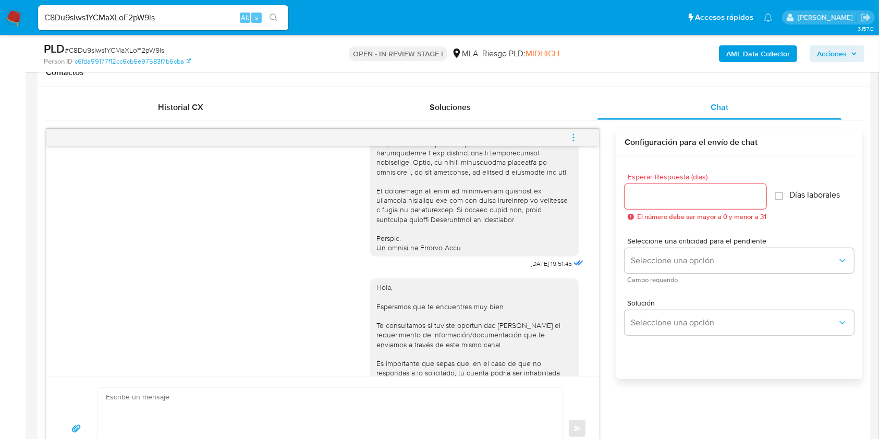
click at [531, 268] on span "17/07/2025 19:51:45" at bounding box center [551, 264] width 41 height 8
drag, startPoint x: 510, startPoint y: 280, endPoint x: 524, endPoint y: 282, distance: 14.1
click at [531, 268] on span "17/07/2025 19:51:45" at bounding box center [551, 264] width 41 height 8
copy span "17/07/2025"
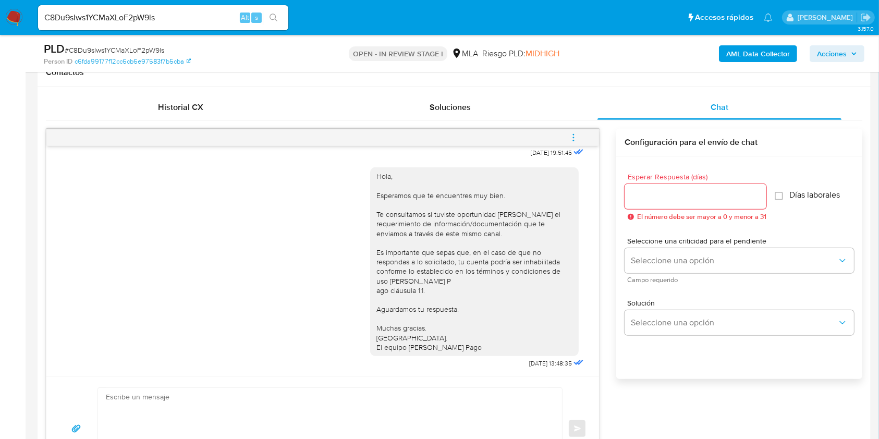
click at [529, 359] on span "21/07/2025 13:48:35" at bounding box center [550, 363] width 43 height 8
drag, startPoint x: 508, startPoint y: 359, endPoint x: 526, endPoint y: 361, distance: 17.8
click at [529, 361] on span "21/07/2025 13:48:35" at bounding box center [550, 363] width 43 height 8
copy span "21/07/2025"
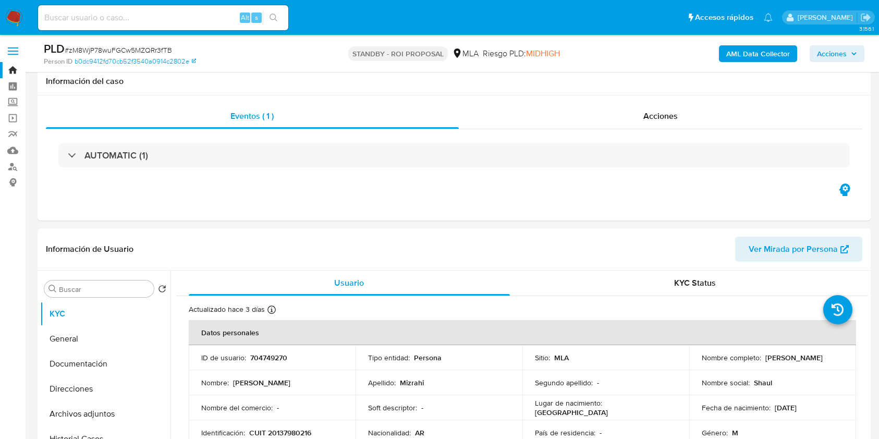
select select "10"
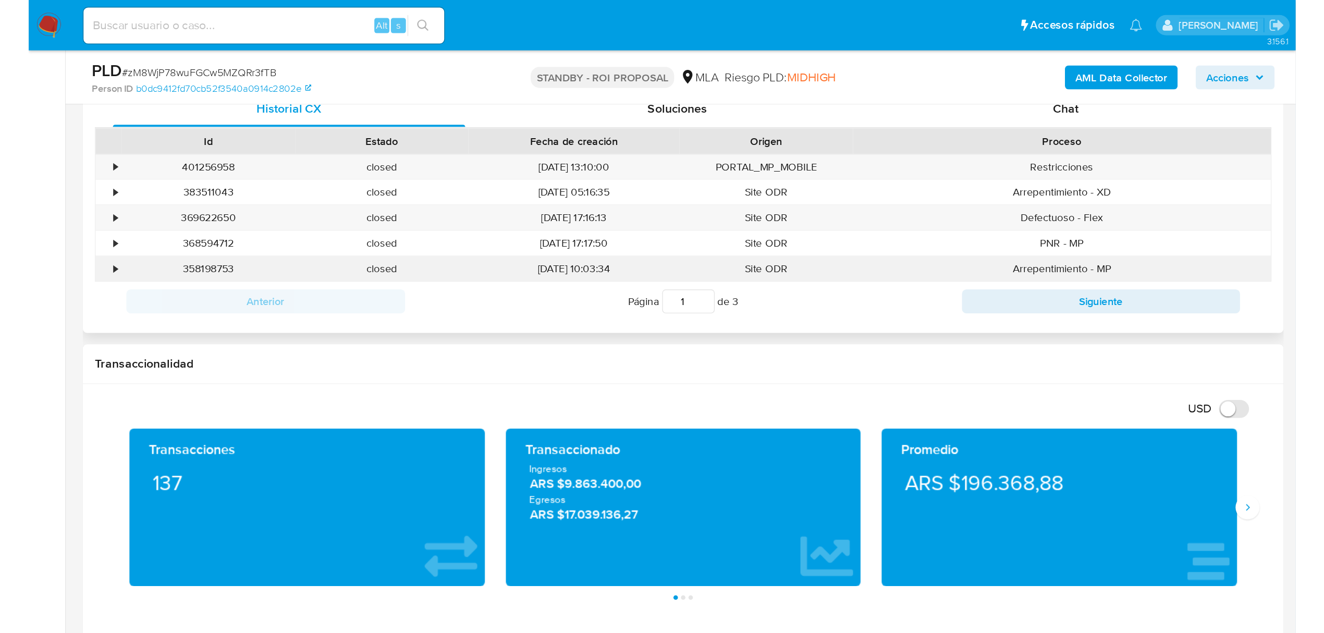
scroll to position [486, 0]
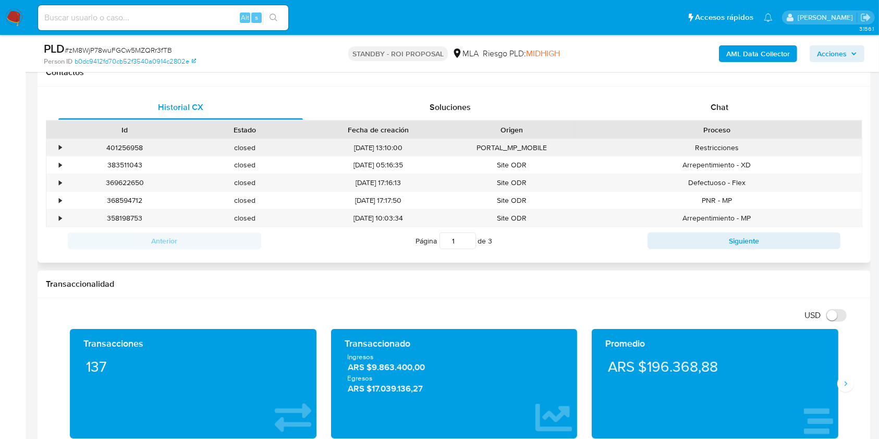
click at [136, 145] on div "401256958" at bounding box center [125, 147] width 120 height 17
copy div "401256958"
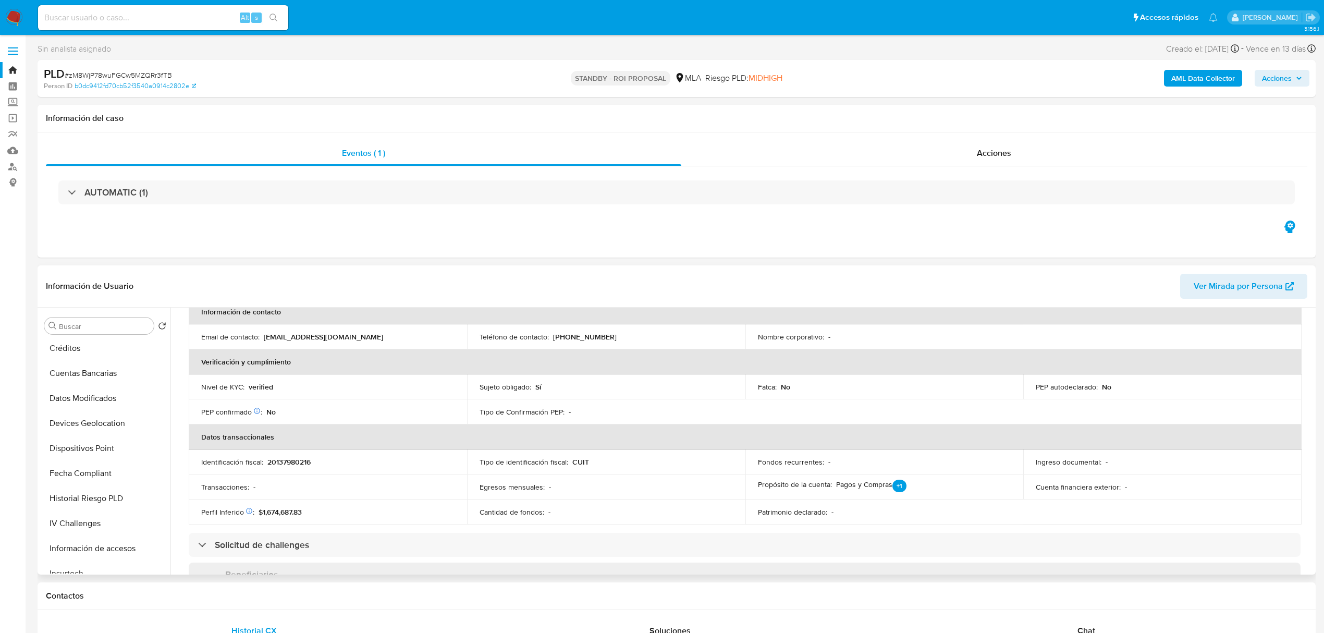
scroll to position [0, 0]
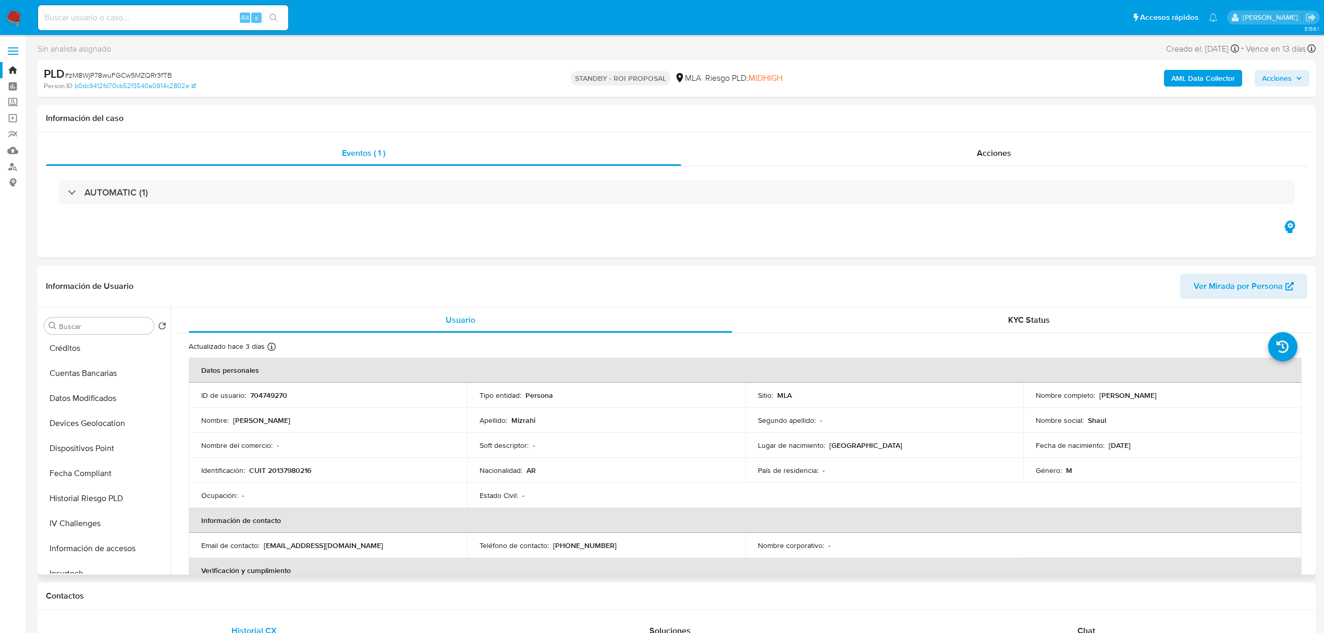
click at [259, 420] on p "Saul David" at bounding box center [261, 420] width 57 height 9
click at [258, 420] on p "Saul David" at bounding box center [261, 420] width 57 height 9
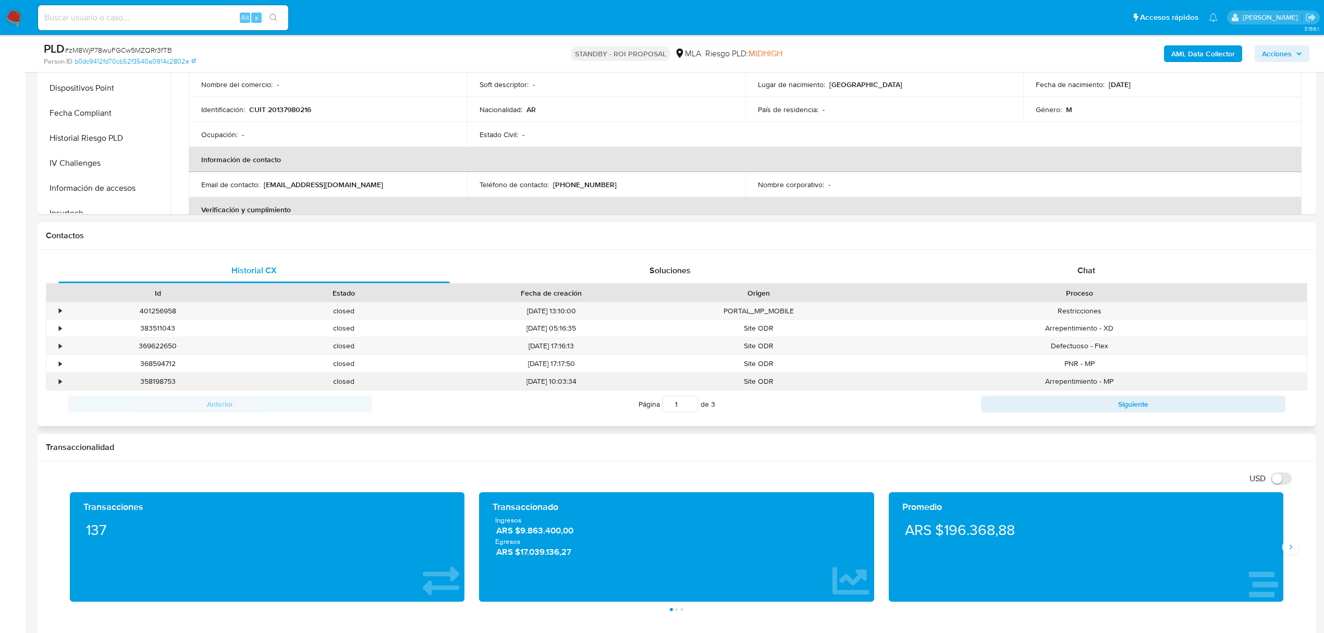
scroll to position [347, 0]
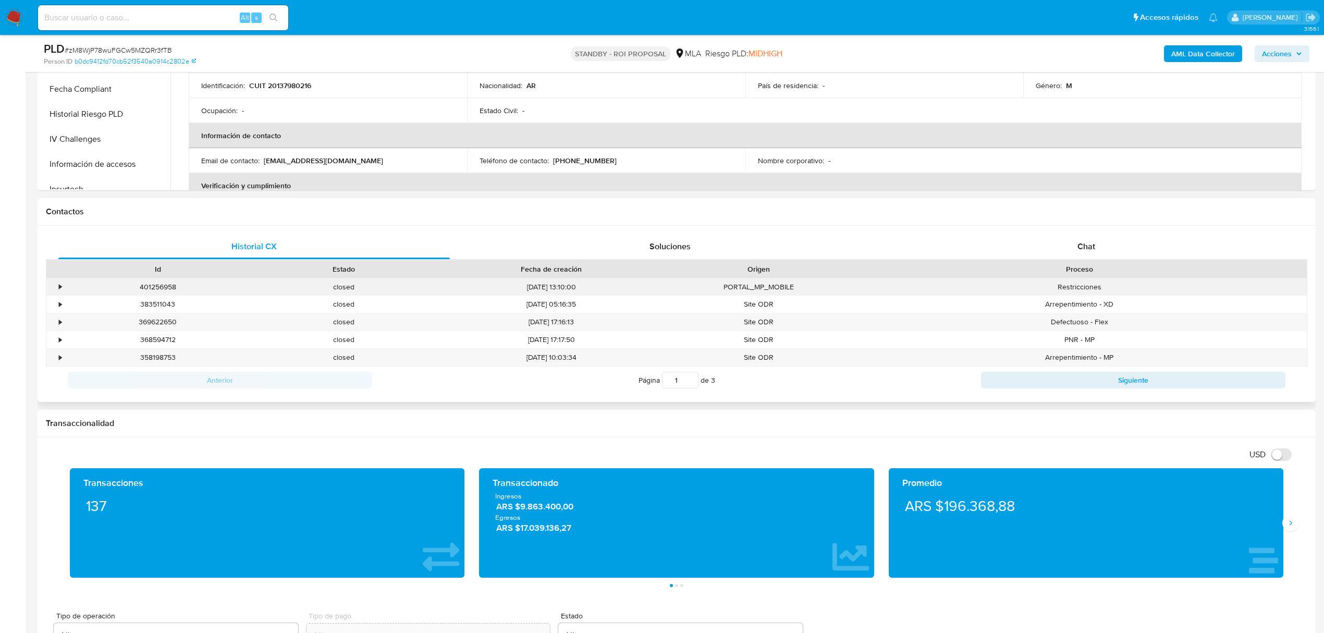
click at [152, 284] on div "401256958" at bounding box center [158, 286] width 186 height 17
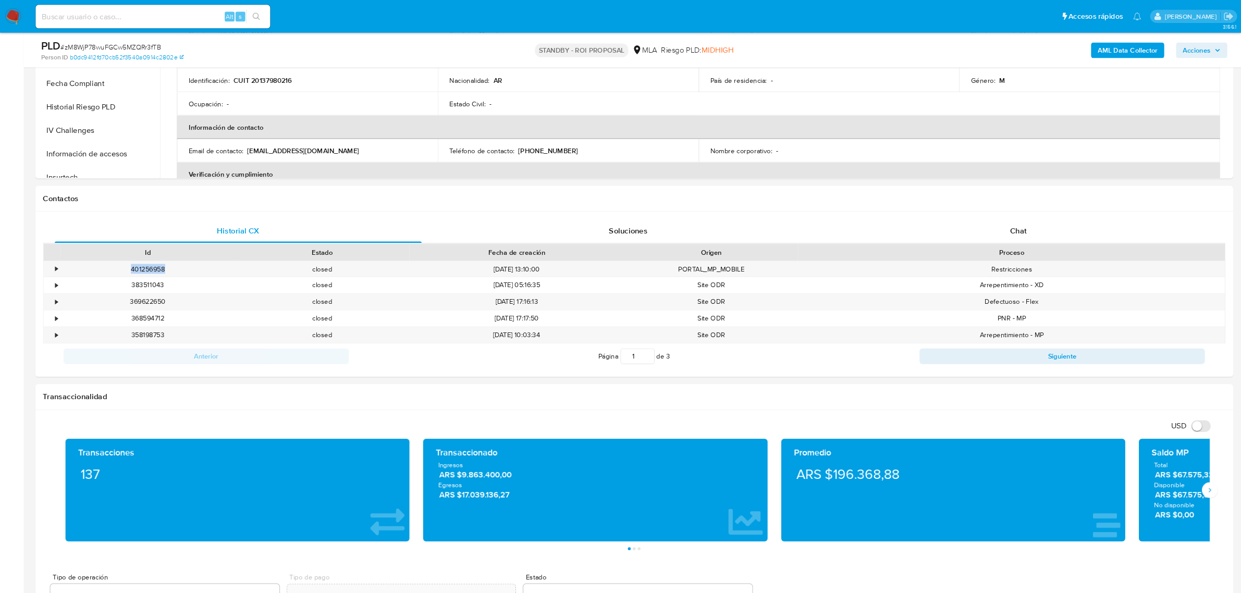
scroll to position [278, 0]
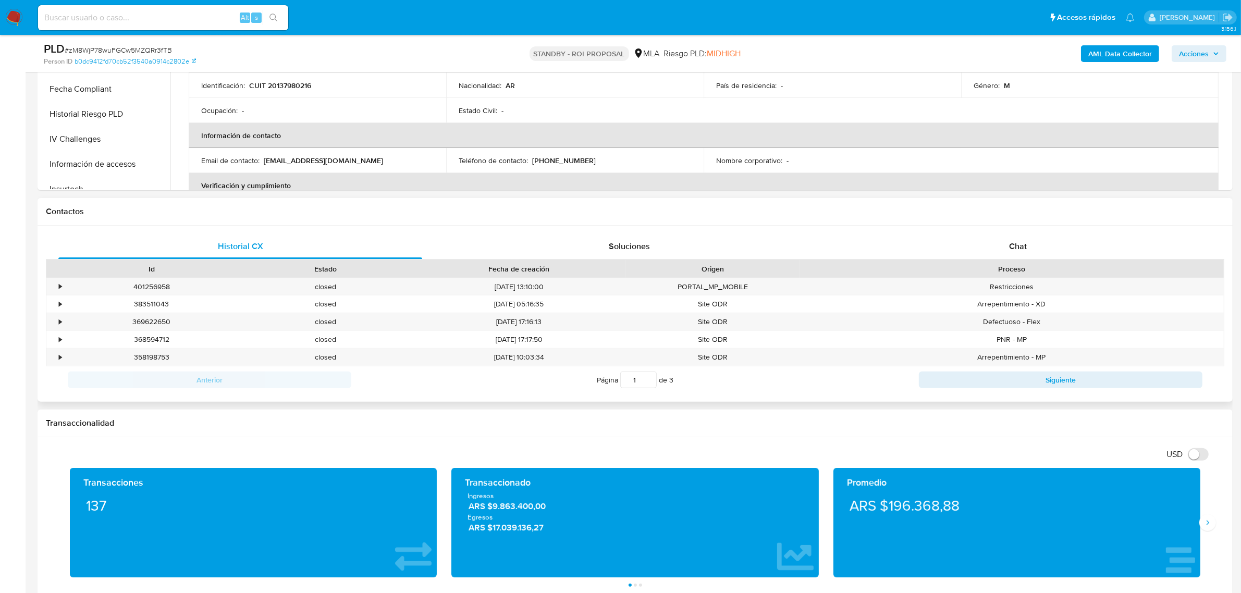
drag, startPoint x: 1270, startPoint y: 3, endPoint x: 699, endPoint y: 209, distance: 606.9
click at [699, 209] on h1 "Contactos" at bounding box center [635, 211] width 1179 height 10
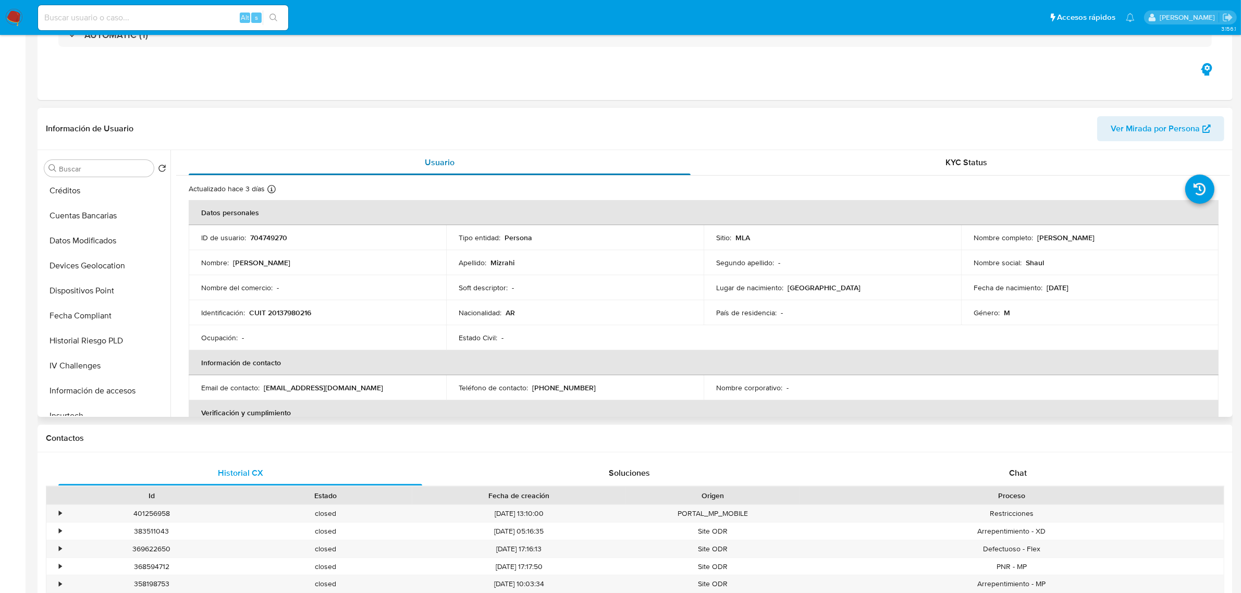
scroll to position [0, 0]
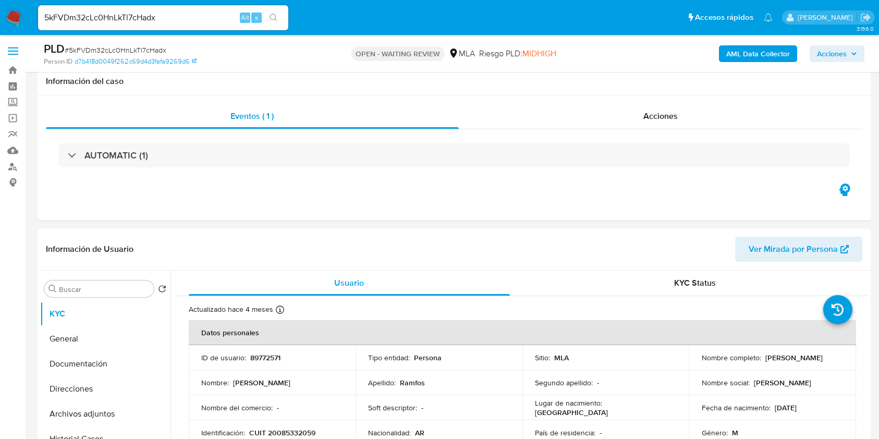
select select "10"
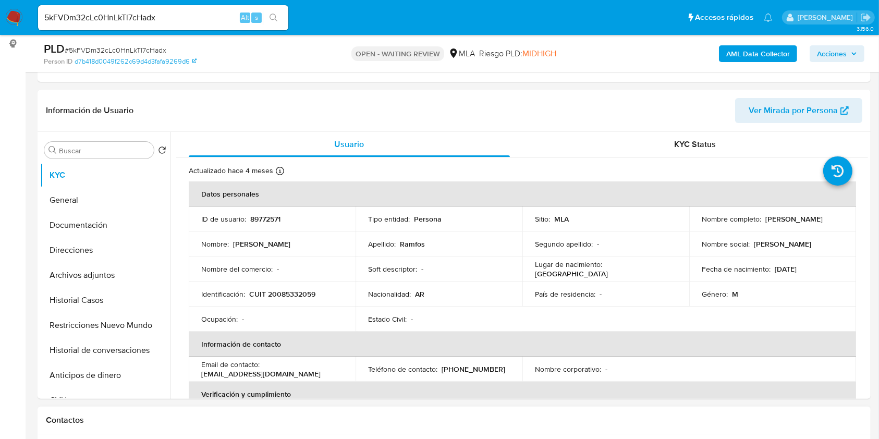
scroll to position [556, 0]
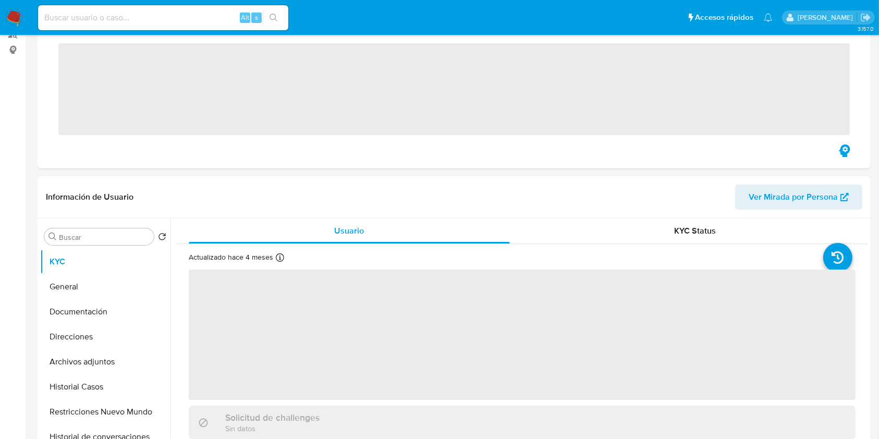
scroll to position [486, 0]
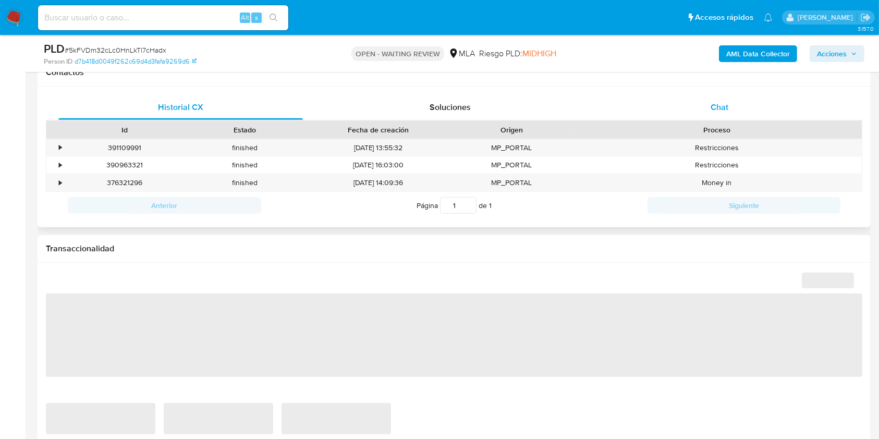
click at [638, 106] on div "Chat" at bounding box center [719, 107] width 245 height 25
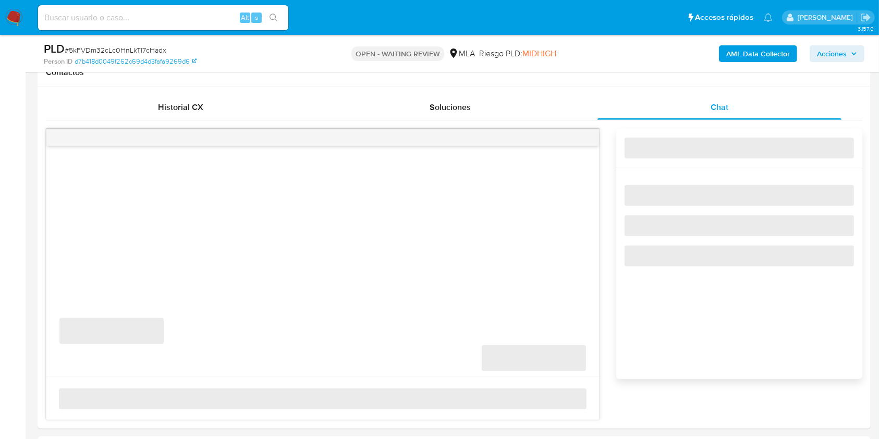
select select "10"
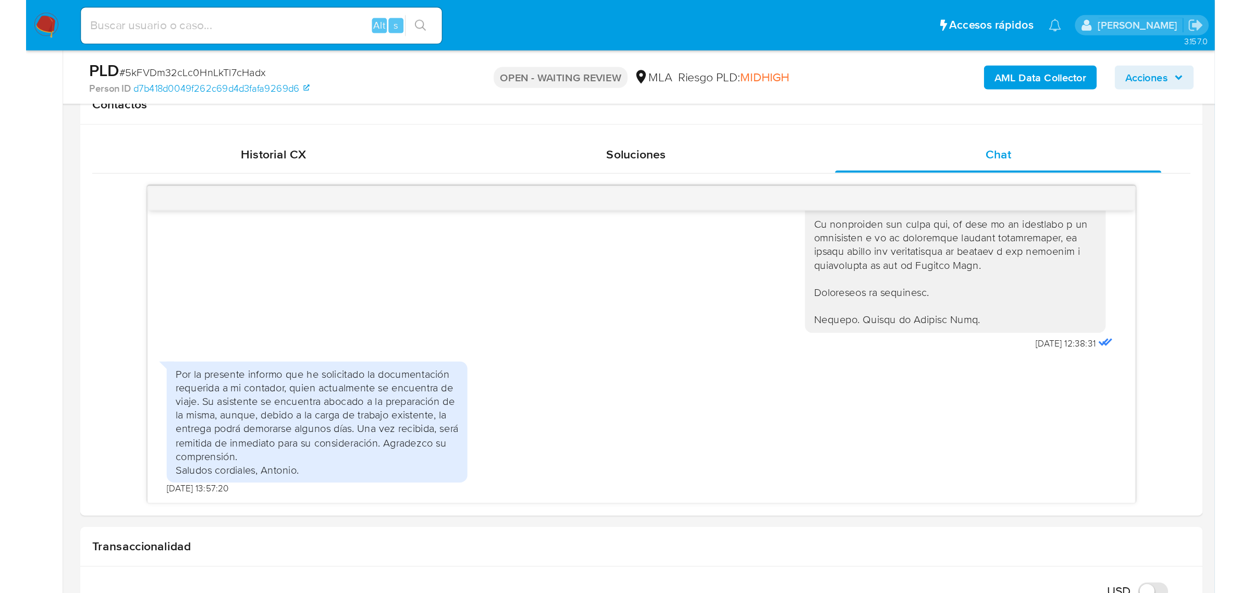
scroll to position [2199, 0]
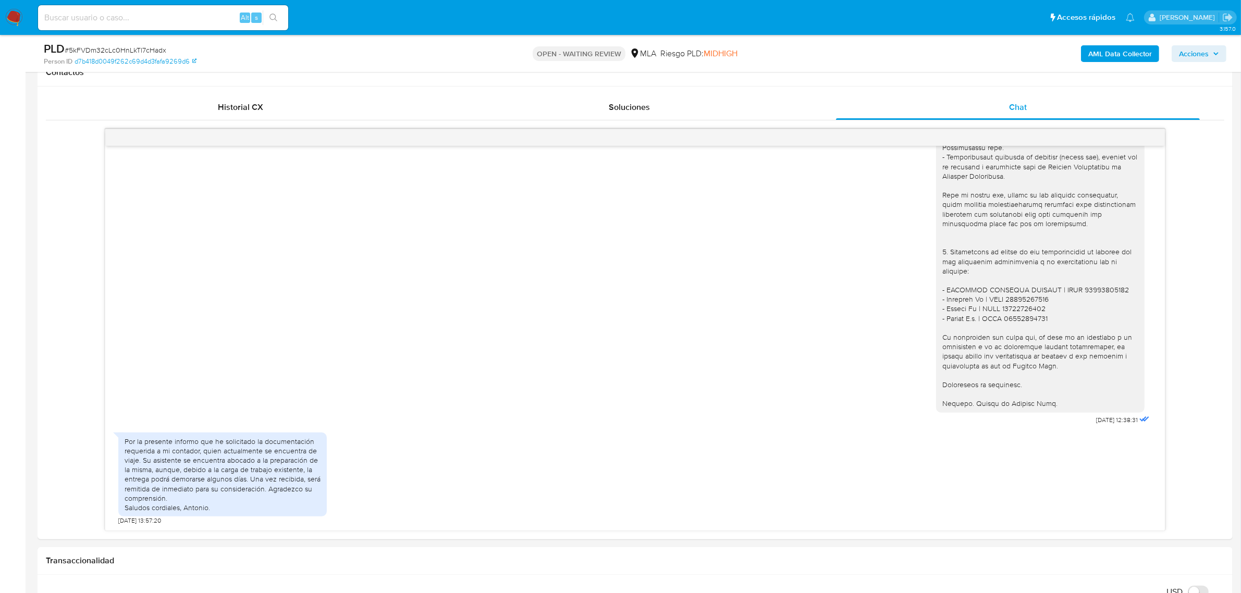
click at [149, 47] on span "# 5kFVDm32cLc0HnLkTl7cHadx" at bounding box center [116, 50] width 102 height 10
copy span "5kFVDm32cLc0HnLkTl7cHadx"
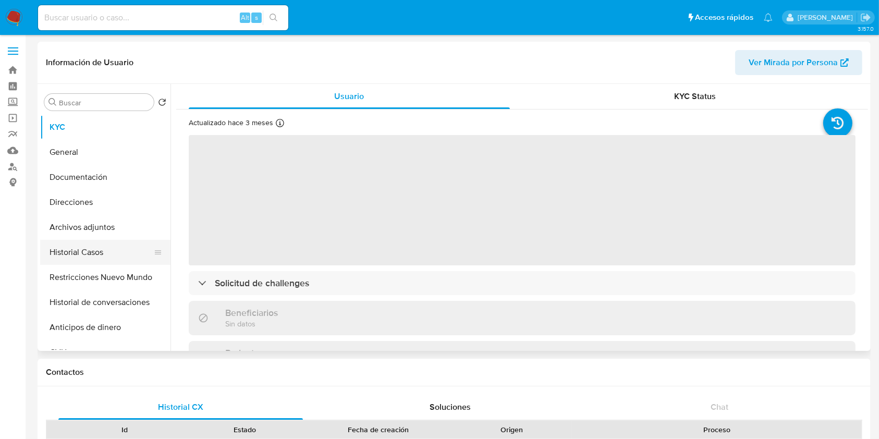
click at [93, 253] on button "Historial Casos" at bounding box center [101, 252] width 122 height 25
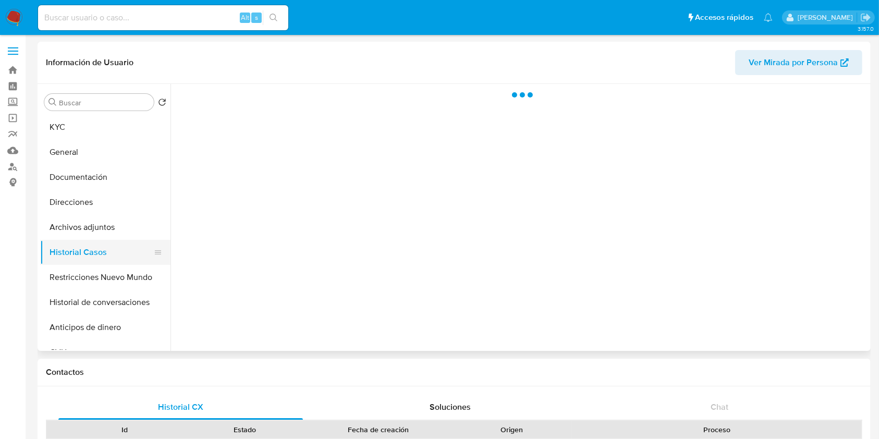
select select "10"
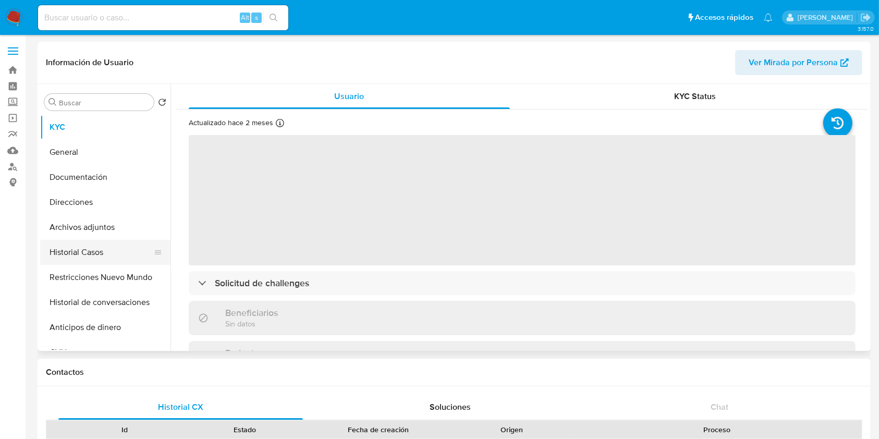
click at [120, 251] on button "Historial Casos" at bounding box center [101, 252] width 122 height 25
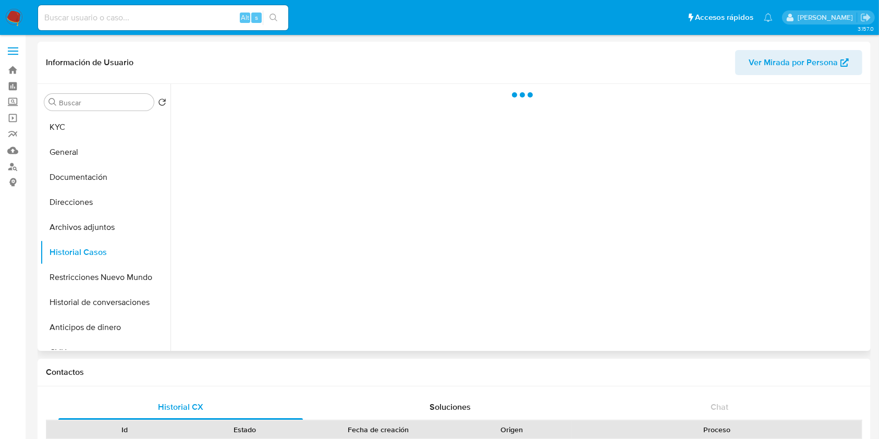
select select "10"
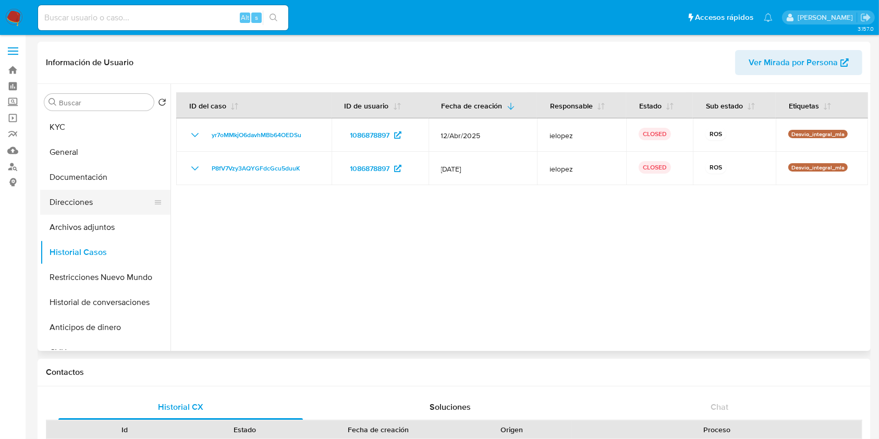
click at [113, 214] on button "Direcciones" at bounding box center [101, 202] width 122 height 25
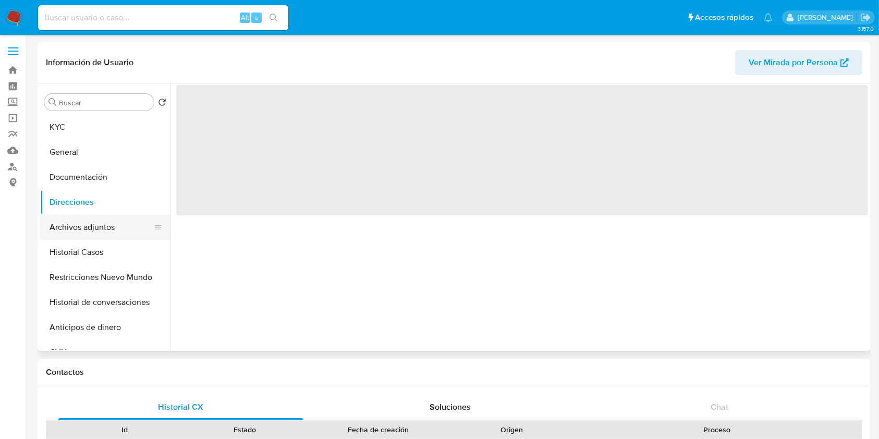
click at [106, 232] on button "Archivos adjuntos" at bounding box center [101, 227] width 122 height 25
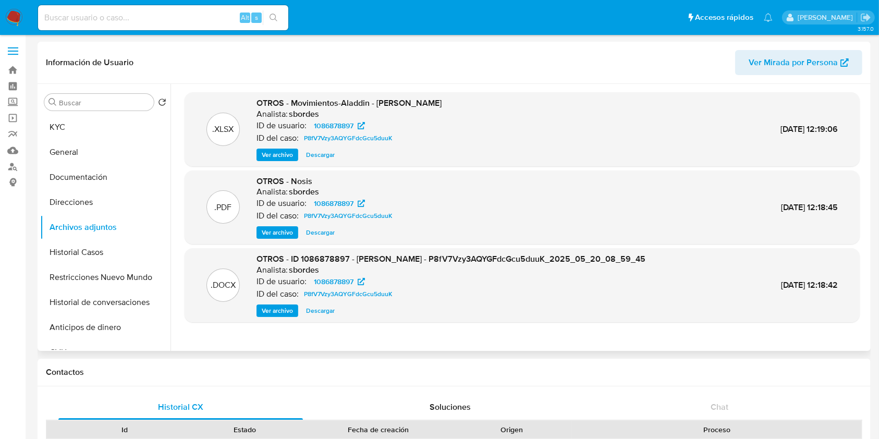
click at [291, 311] on span "Ver archivo" at bounding box center [277, 311] width 31 height 10
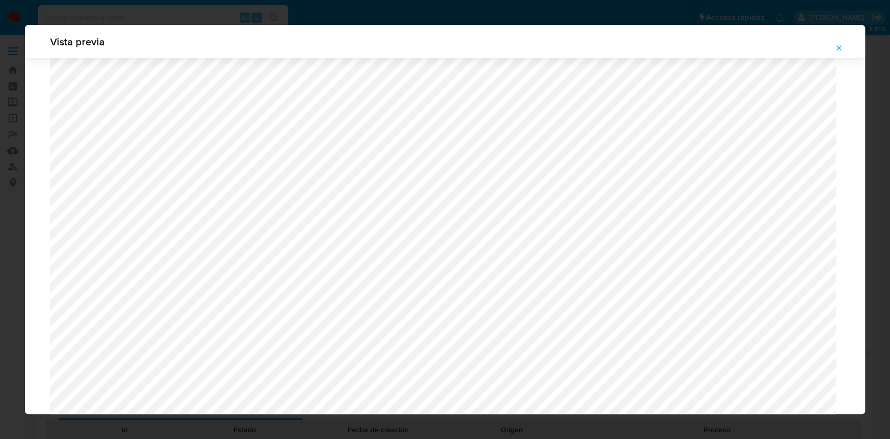
scroll to position [396, 0]
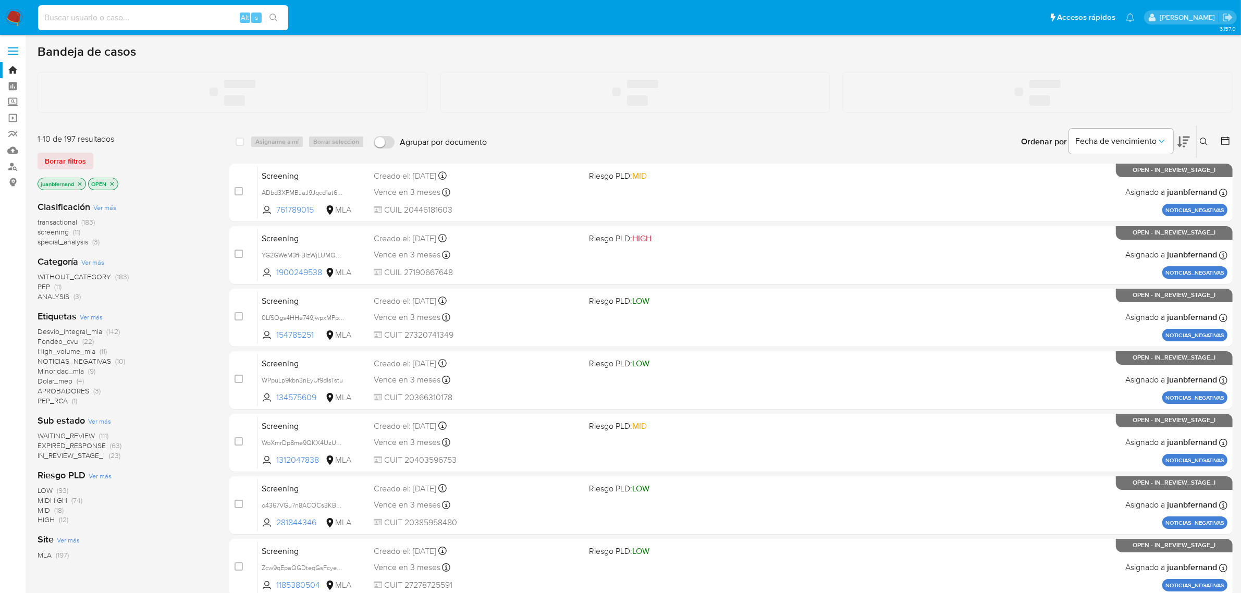
click at [165, 19] on input at bounding box center [163, 18] width 250 height 14
paste input "l81h4P5ssBWQ7QHN7gLOFMjl"
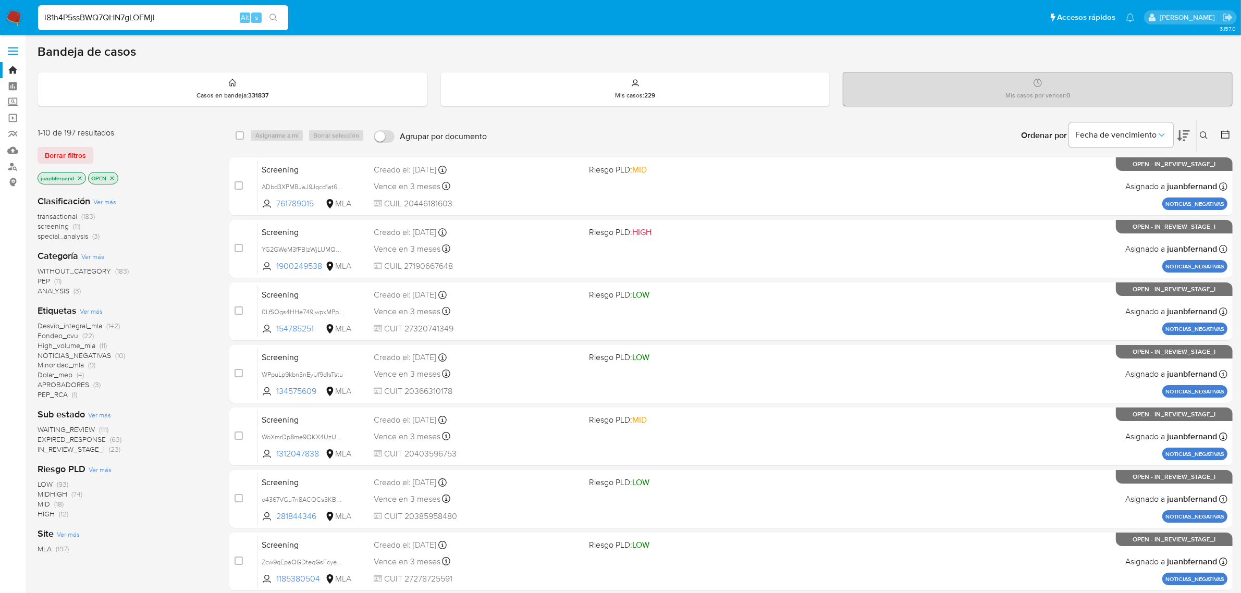
type input "l81h4P5ssBWQ7QHN7gLOFMjl"
click at [282, 21] on button "search-icon" at bounding box center [273, 17] width 21 height 15
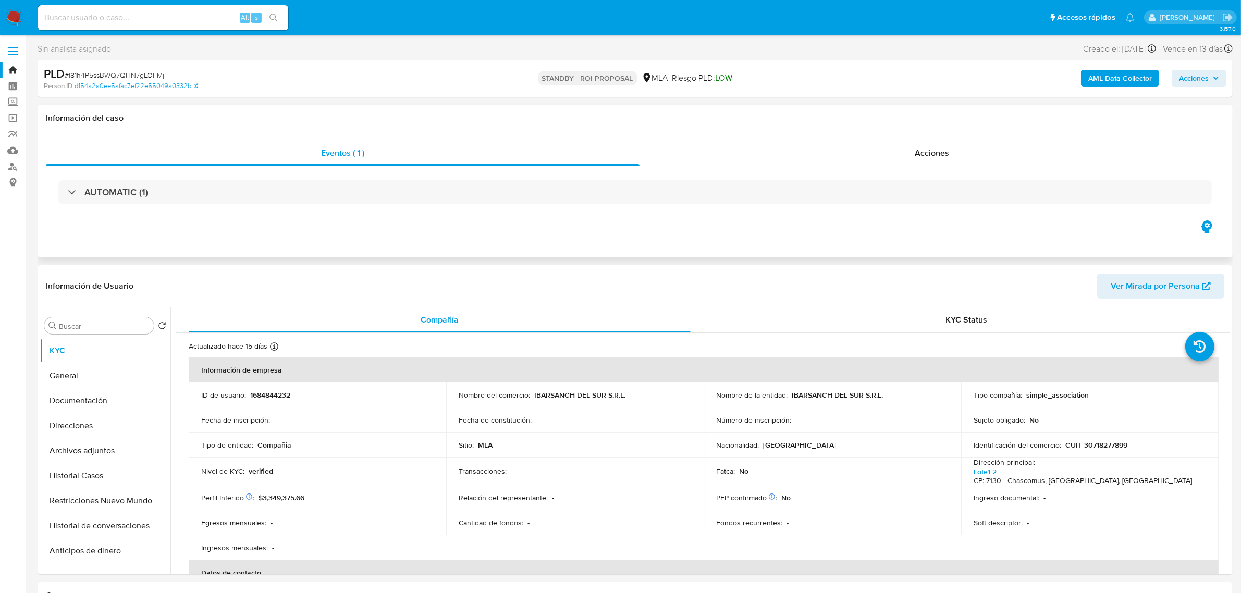
select select "10"
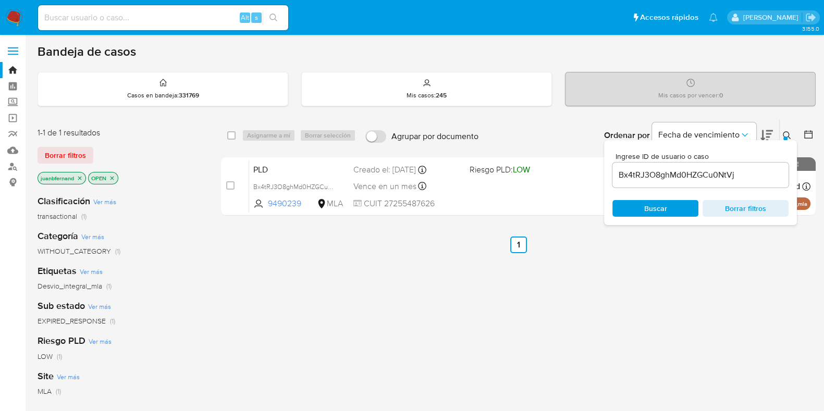
click at [582, 137] on div "Ordenar por Fecha de vencimiento No es posible ordenar los resultados mientras …" at bounding box center [650, 135] width 332 height 32
click at [732, 168] on input "Bx4tRJ3O8ghMd0HZGCu0NtVj" at bounding box center [701, 175] width 176 height 14
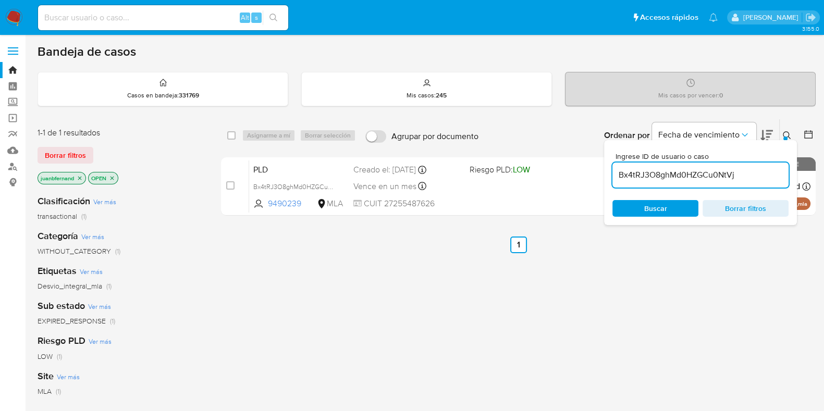
click at [732, 168] on input "Bx4tRJ3O8ghMd0HZGCu0NtVj" at bounding box center [701, 175] width 176 height 14
paste input "5kFVDm32cLc0HnLkTl7cHadx"
type input "5kFVDm32cLc0HnLkTl7cHadx"
click at [231, 134] on input "checkbox" at bounding box center [231, 135] width 8 height 8
checkbox input "true"
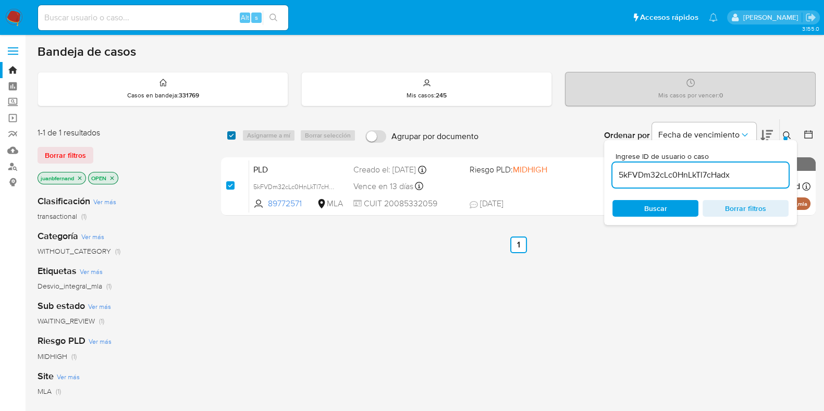
checkbox input "true"
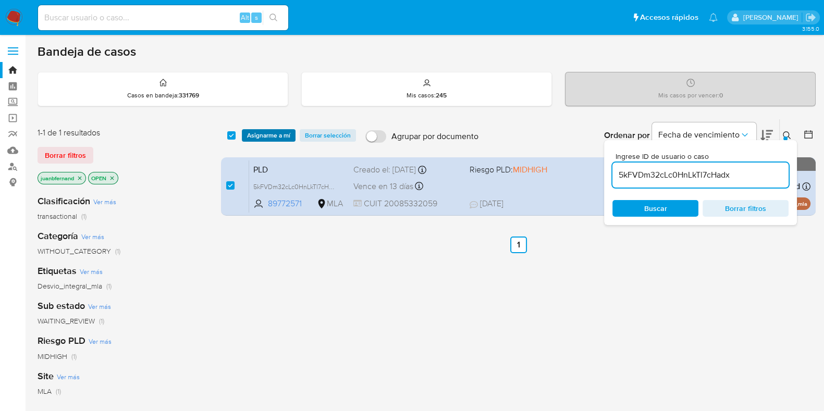
click at [266, 137] on span "Asignarme a mí" at bounding box center [268, 135] width 43 height 10
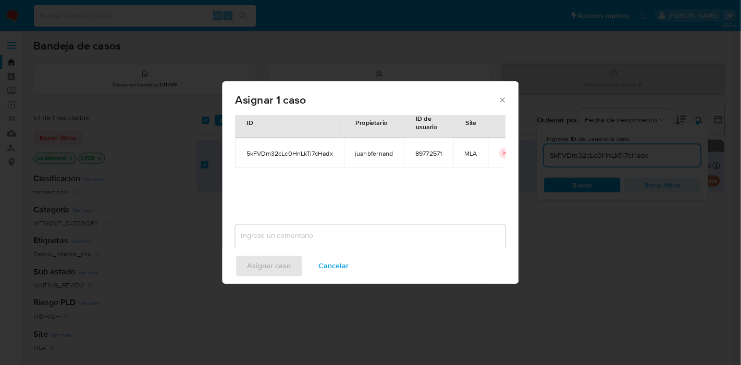
scroll to position [54, 0]
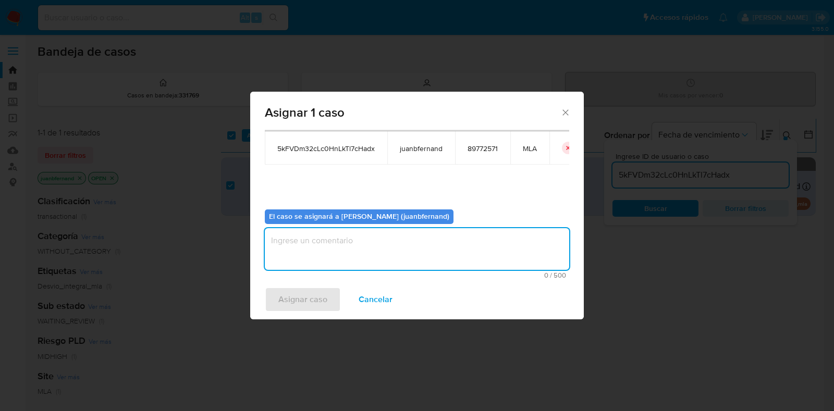
click at [424, 228] on textarea "assign-modal" at bounding box center [417, 249] width 304 height 42
click at [312, 301] on span "Asignar caso" at bounding box center [302, 299] width 49 height 23
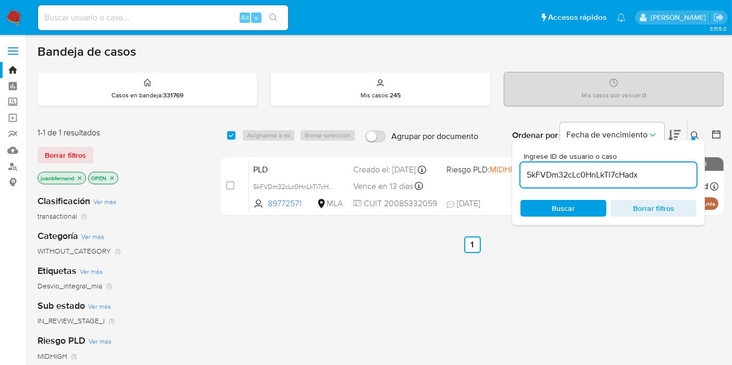
click at [650, 173] on input "5kFVDm32cLc0HnLkTl7cHadx" at bounding box center [609, 175] width 176 height 14
click at [233, 135] on input "checkbox" at bounding box center [231, 135] width 8 height 8
checkbox input "true"
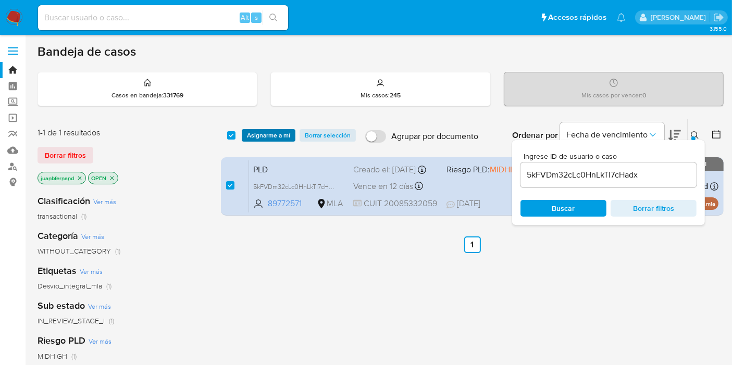
click at [279, 138] on span "Asignarme a mí" at bounding box center [268, 135] width 43 height 10
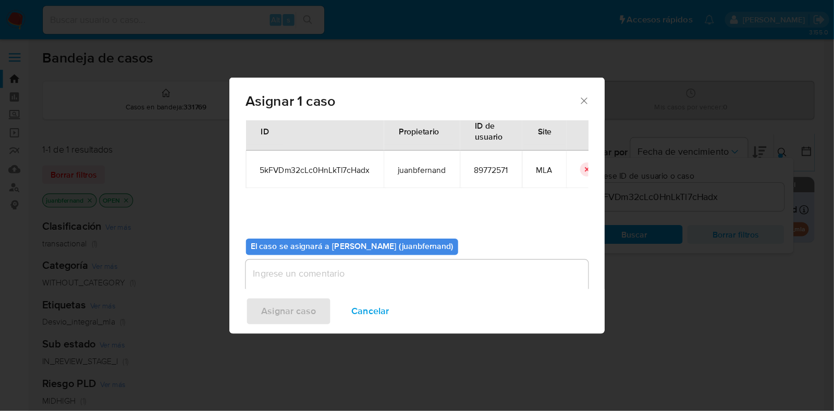
scroll to position [53, 0]
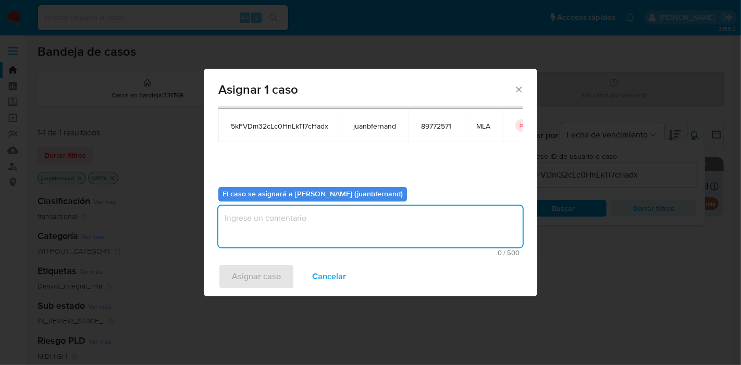
click at [301, 216] on textarea "assign-modal" at bounding box center [370, 227] width 304 height 42
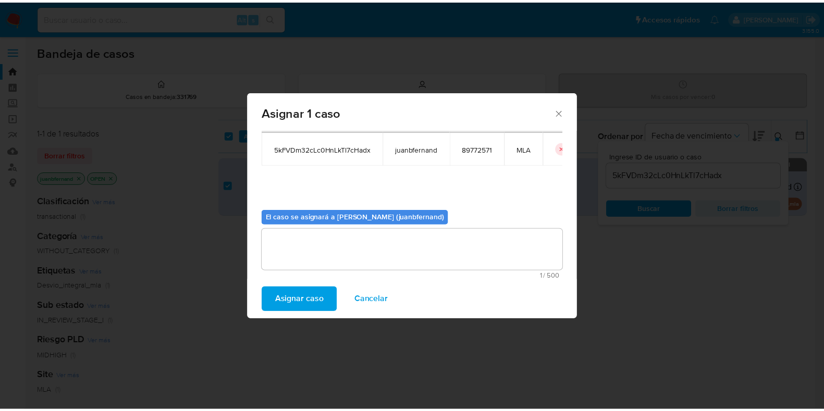
scroll to position [54, 0]
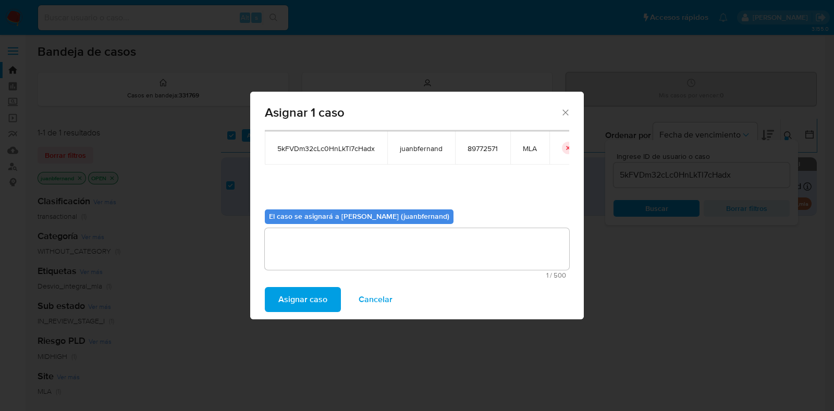
click at [303, 302] on span "Asignar caso" at bounding box center [302, 299] width 49 height 23
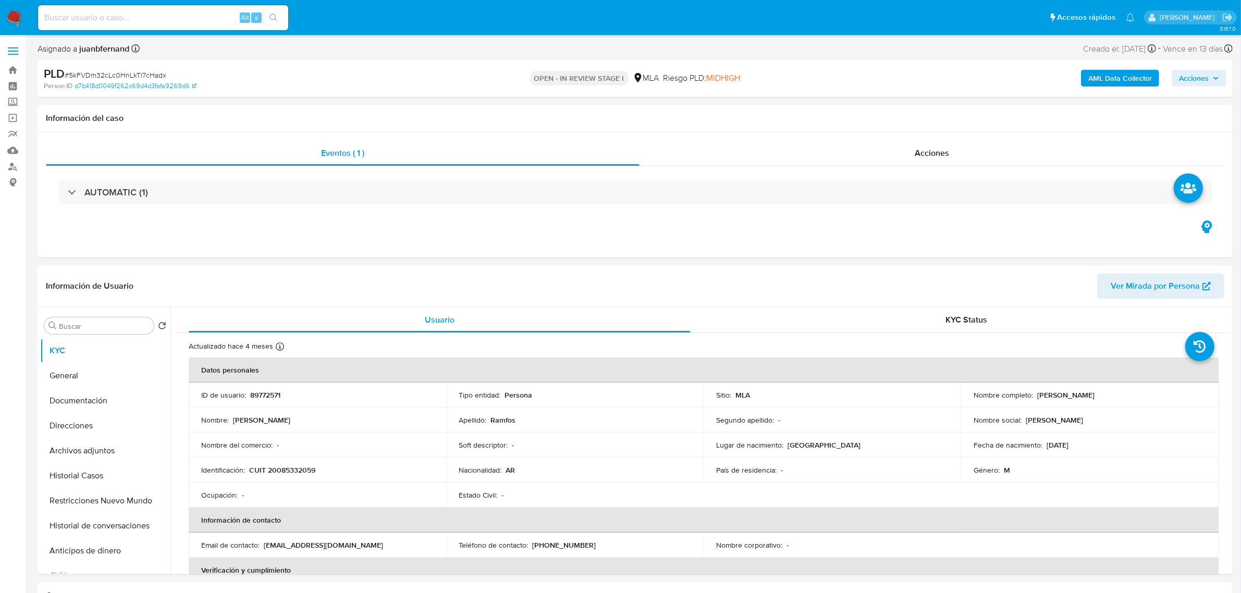
select select "10"
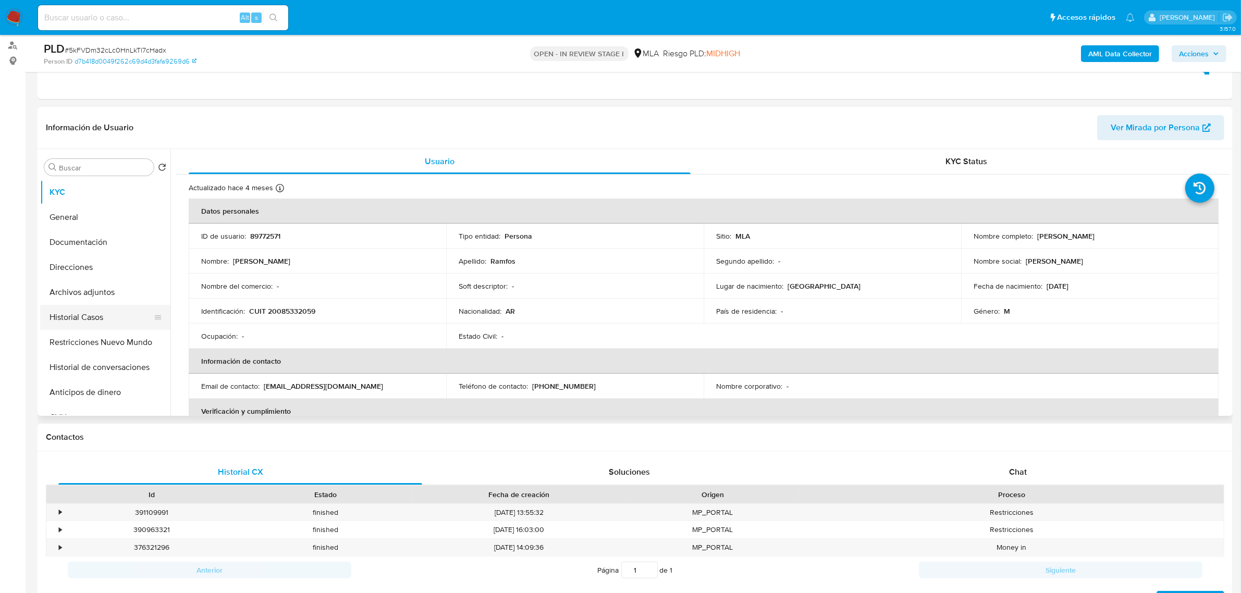
scroll to position [130, 0]
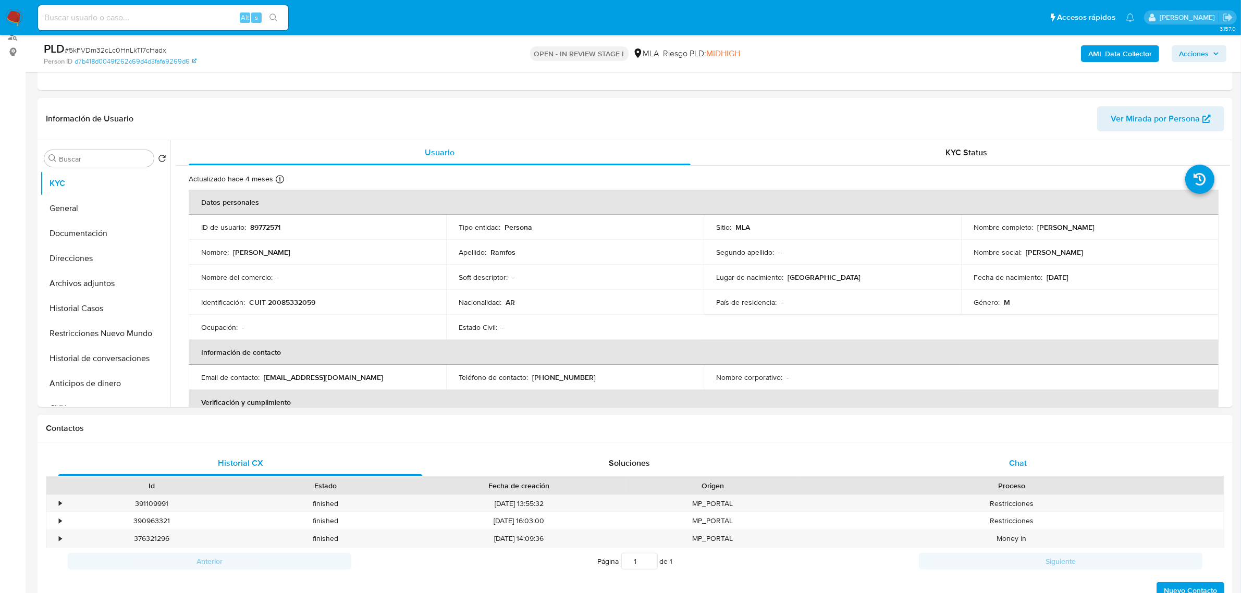
click at [1076, 460] on div "Chat" at bounding box center [1018, 463] width 364 height 25
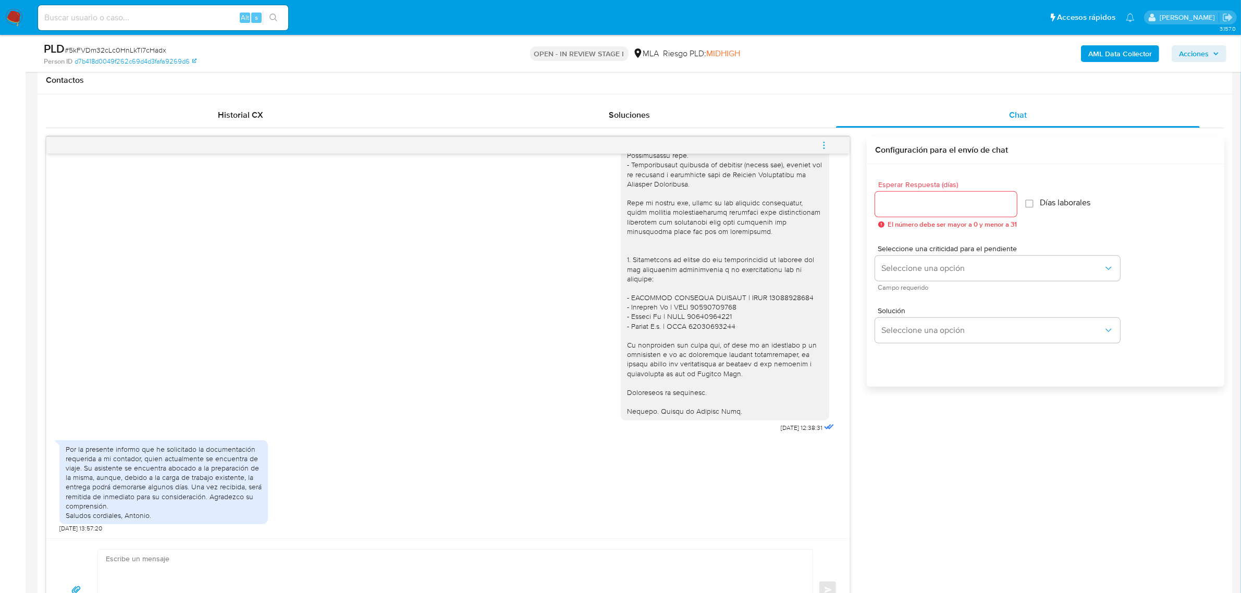
scroll to position [456, 0]
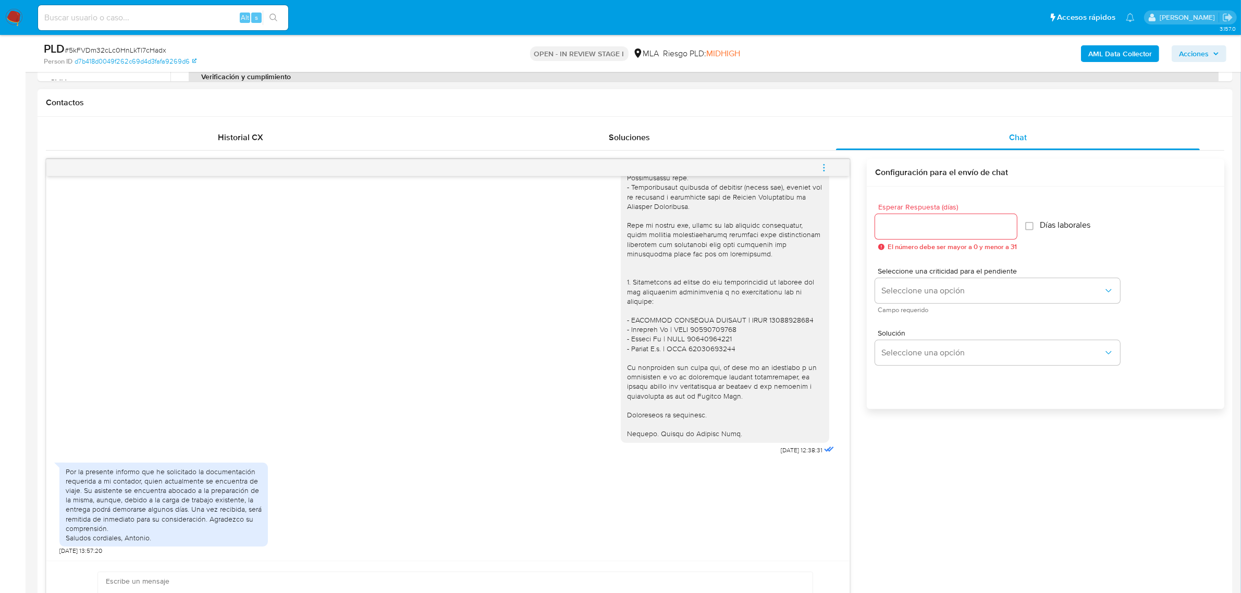
click at [825, 165] on icon "menu-action" at bounding box center [824, 167] width 9 height 9
click at [400, 329] on div at bounding box center [625, 296] width 1251 height 593
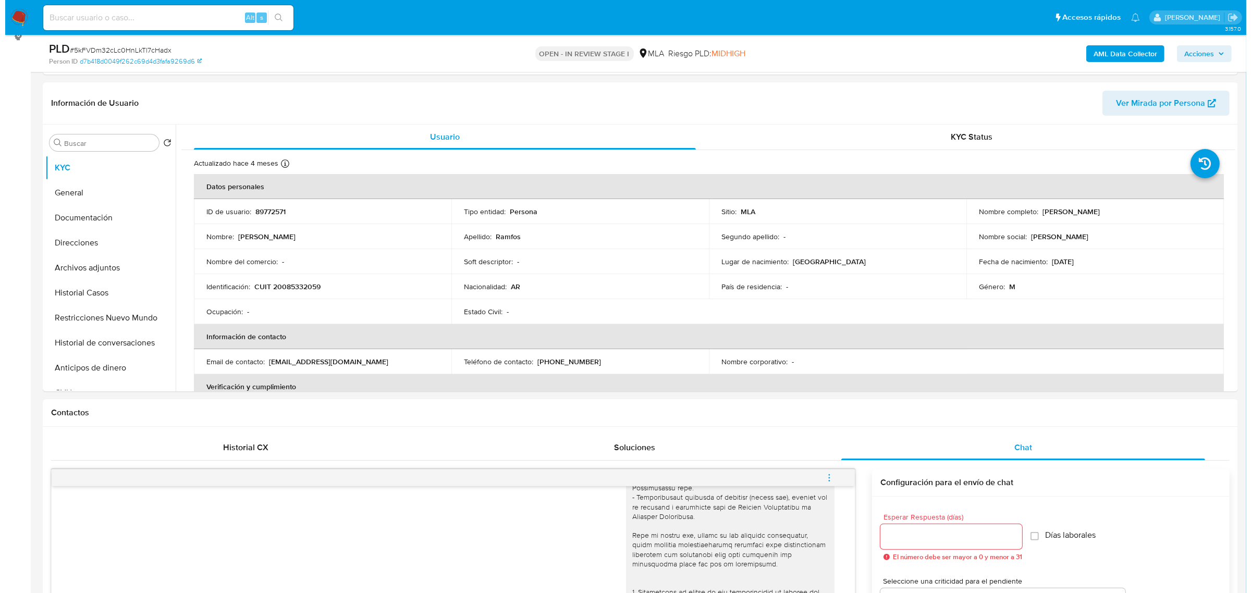
scroll to position [130, 0]
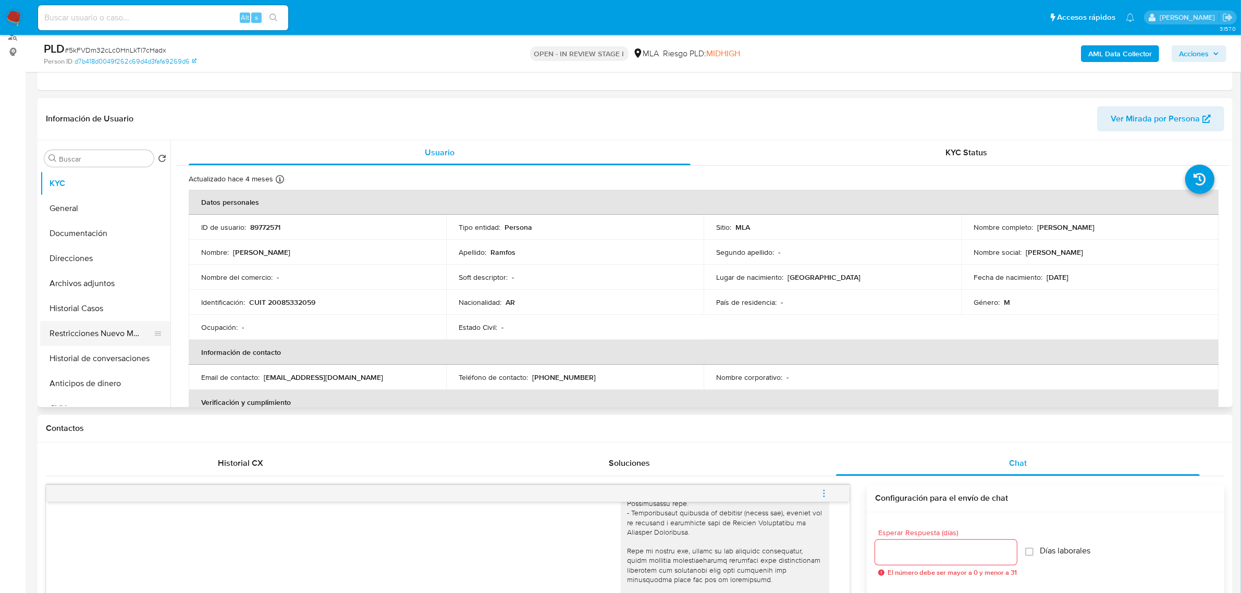
click at [104, 336] on button "Restricciones Nuevo Mundo" at bounding box center [101, 333] width 122 height 25
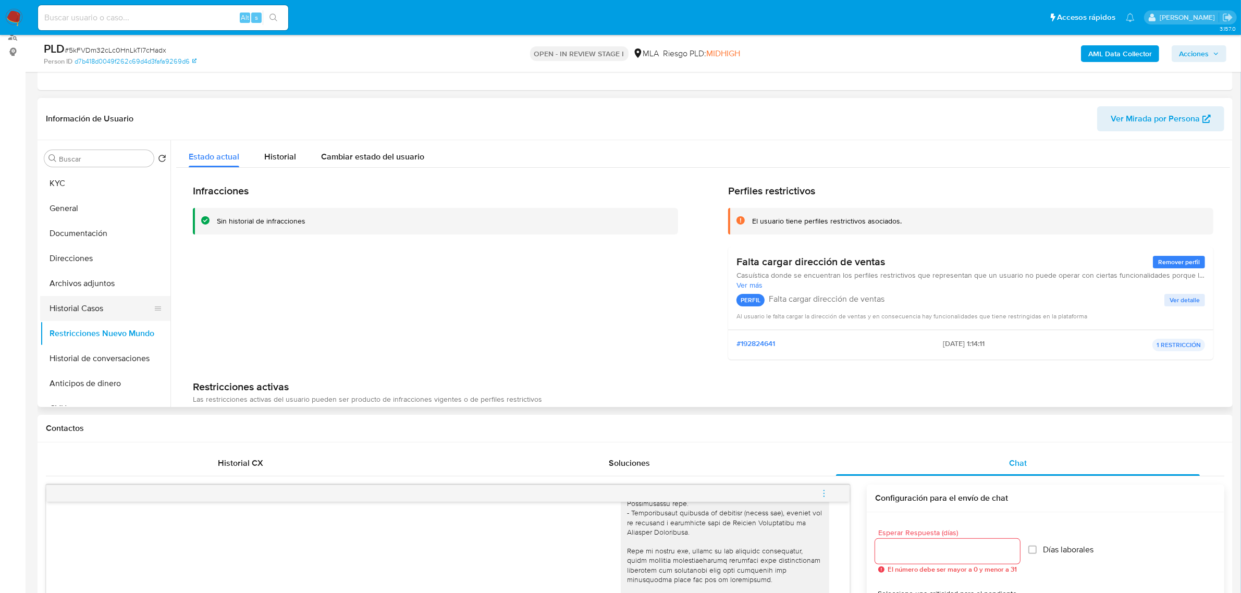
click at [83, 309] on button "Historial Casos" at bounding box center [101, 308] width 122 height 25
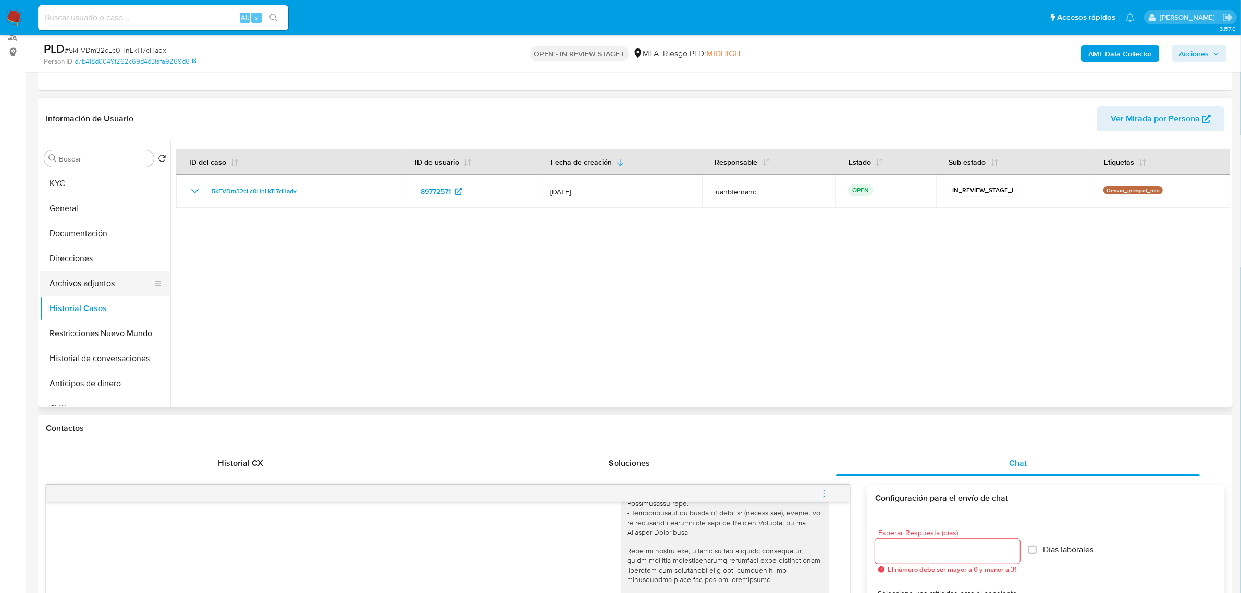
click at [82, 283] on button "Archivos adjuntos" at bounding box center [101, 283] width 122 height 25
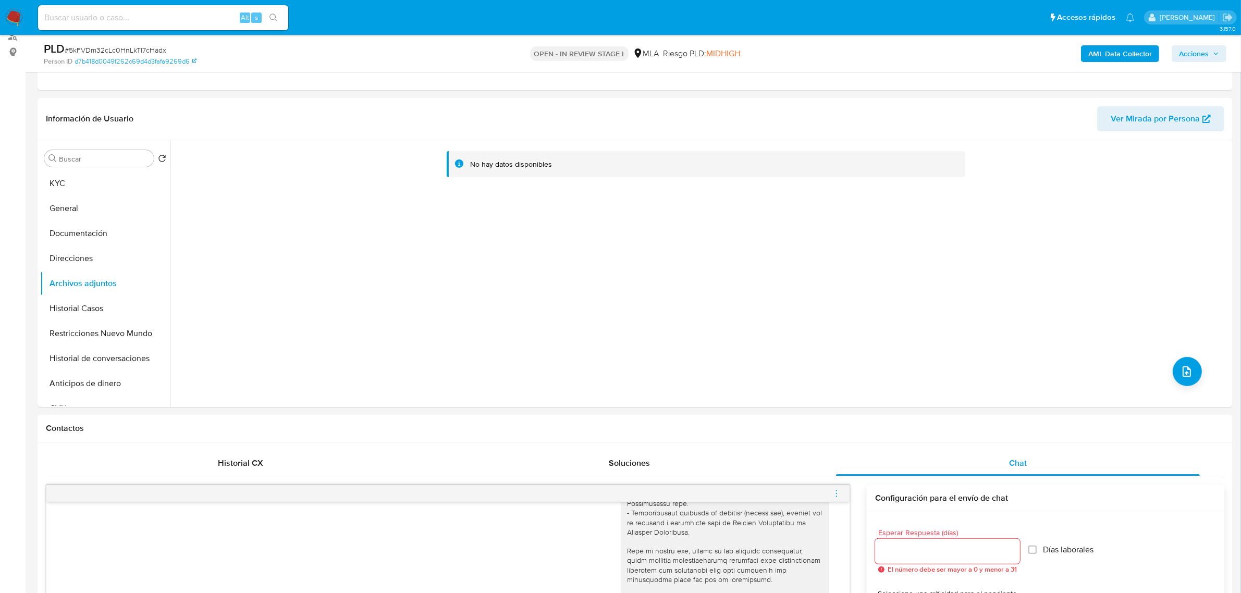
click at [1127, 54] on b "AML Data Collector" at bounding box center [1121, 53] width 64 height 17
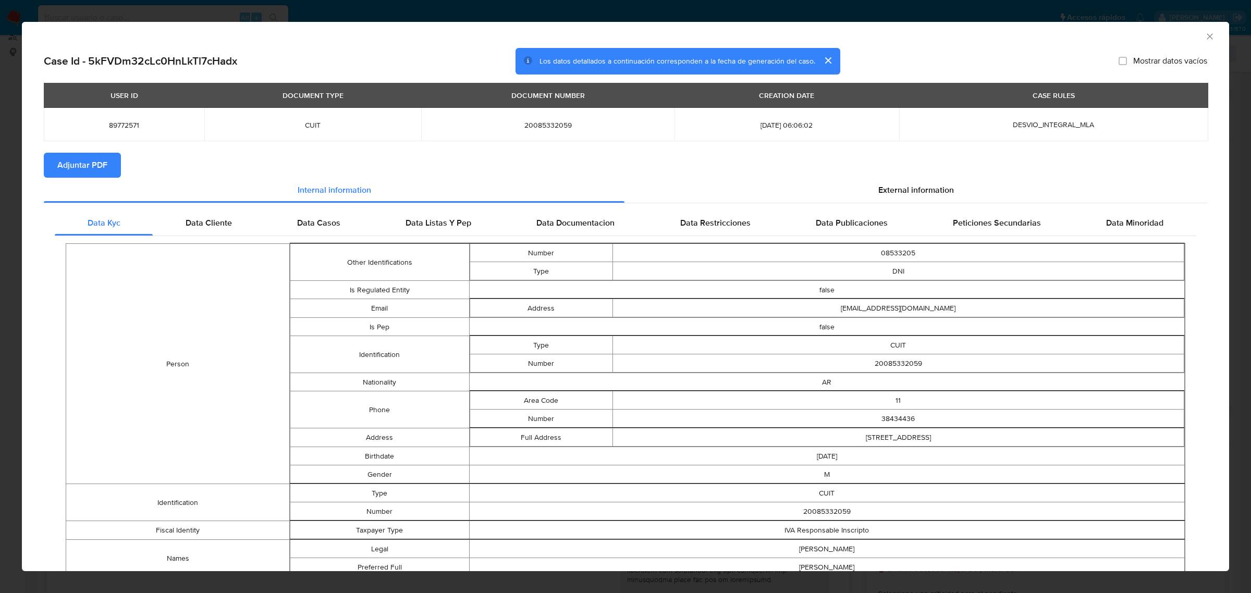
click at [107, 167] on button "Adjuntar PDF" at bounding box center [82, 165] width 77 height 25
click at [1205, 39] on icon "Cerrar ventana" at bounding box center [1210, 36] width 10 height 10
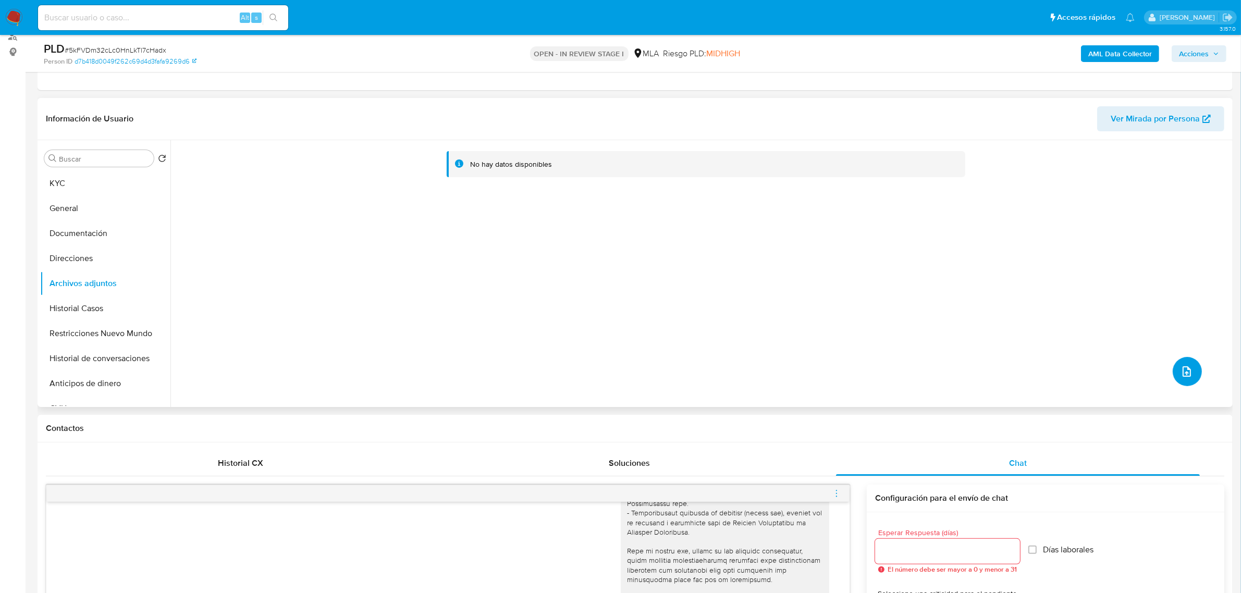
click at [1187, 369] on icon "upload-file" at bounding box center [1187, 372] width 8 height 10
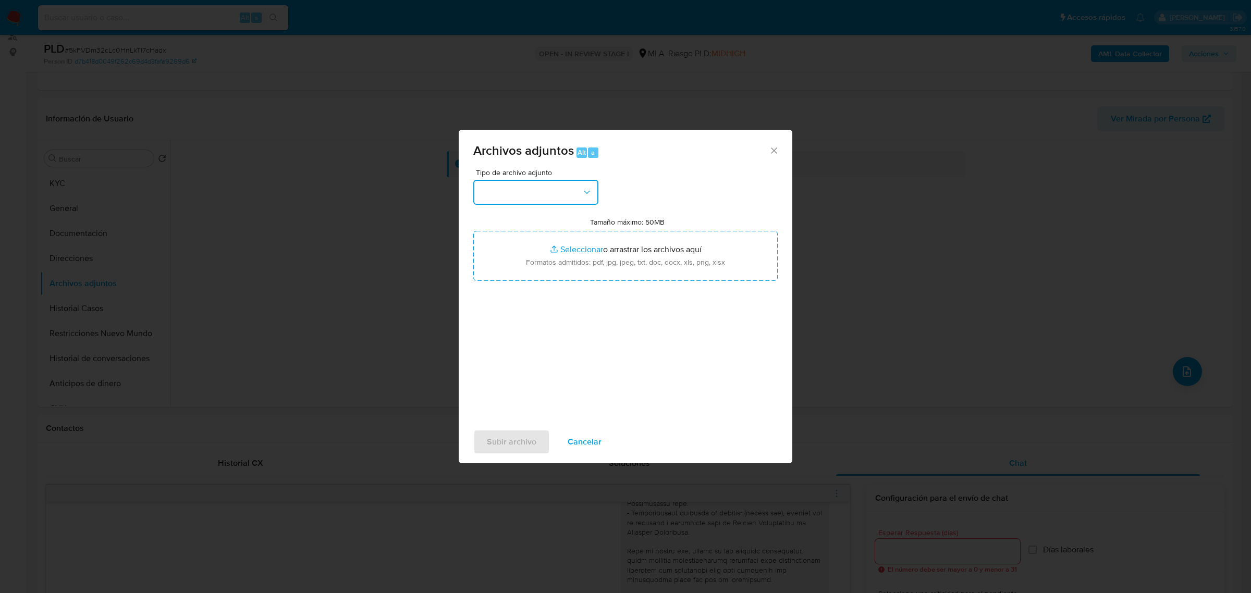
drag, startPoint x: 570, startPoint y: 187, endPoint x: 559, endPoint y: 201, distance: 17.5
click at [570, 187] on button "button" at bounding box center [535, 192] width 125 height 25
click at [517, 295] on div "OTROS" at bounding box center [533, 289] width 106 height 25
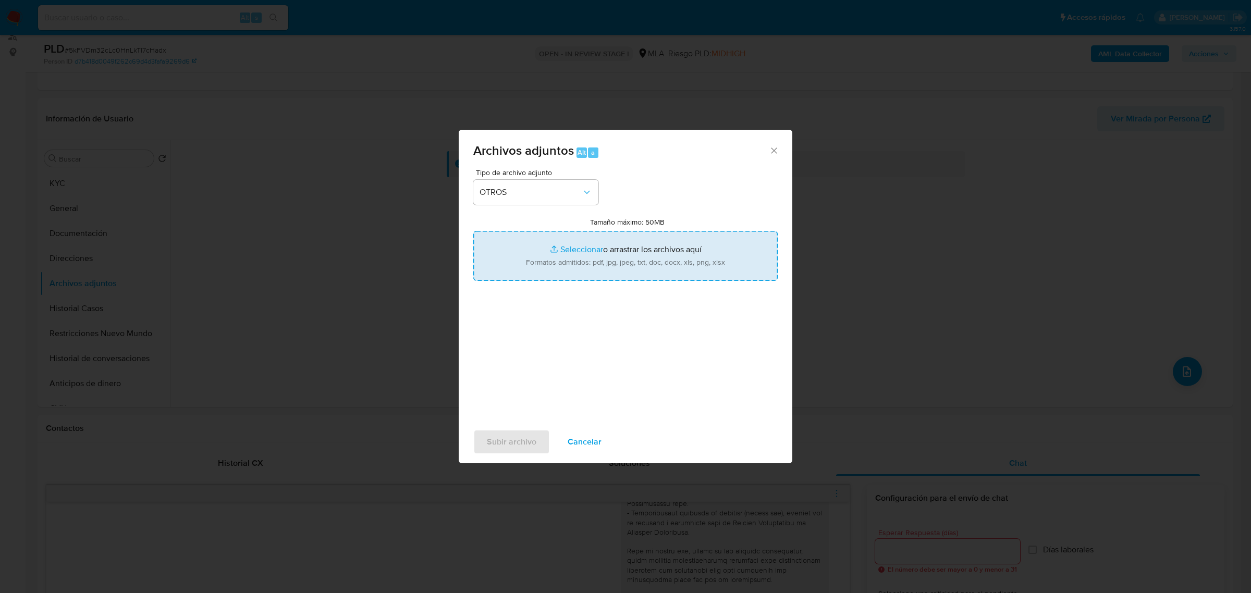
type input "C:\fakepath\Documentacion de respaldo.pdf"
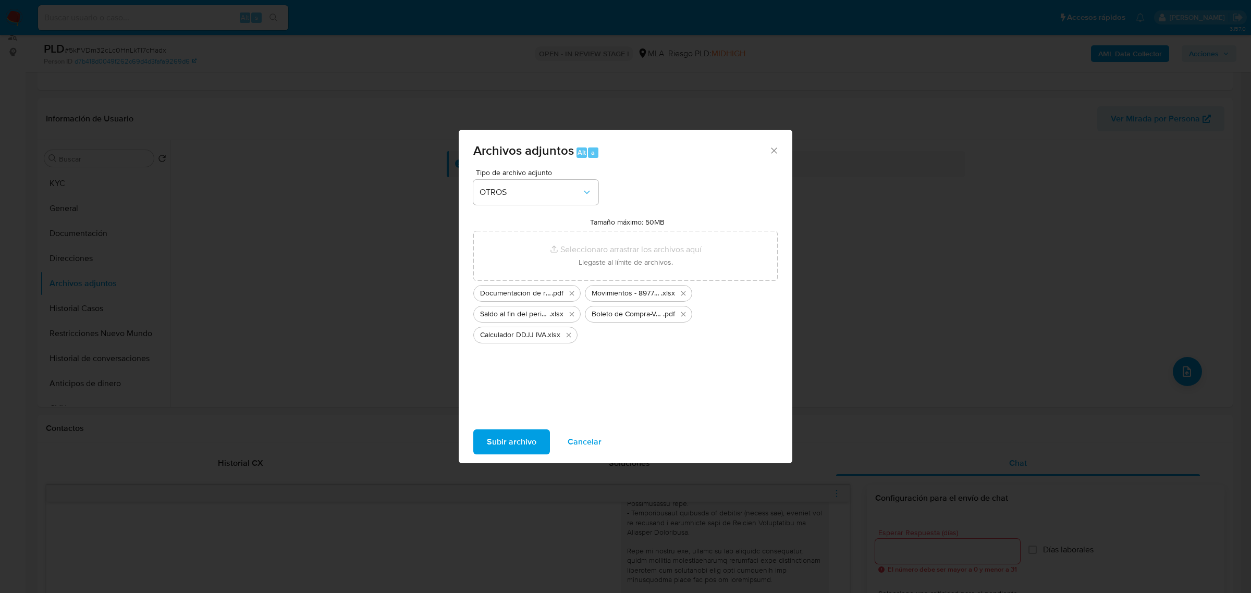
click at [510, 443] on span "Subir archivo" at bounding box center [512, 442] width 50 height 23
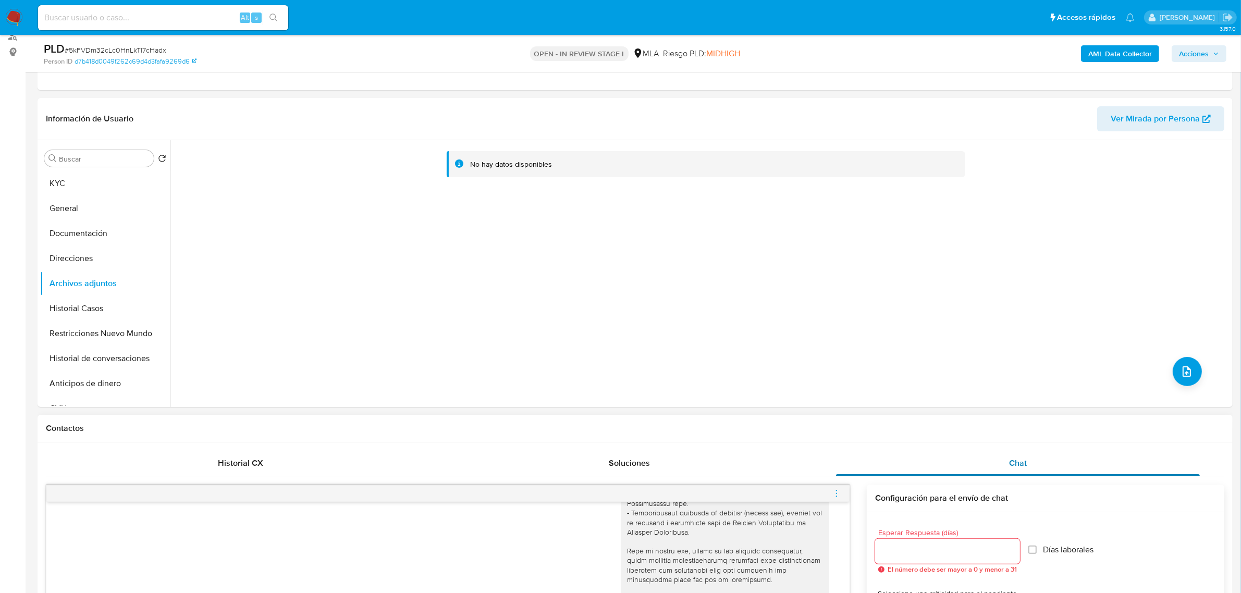
click at [1056, 460] on div "Chat" at bounding box center [1018, 463] width 364 height 25
click at [1199, 371] on div "No hay datos disponibles" at bounding box center [700, 273] width 1060 height 267
click at [1189, 371] on icon "upload-file" at bounding box center [1187, 371] width 13 height 13
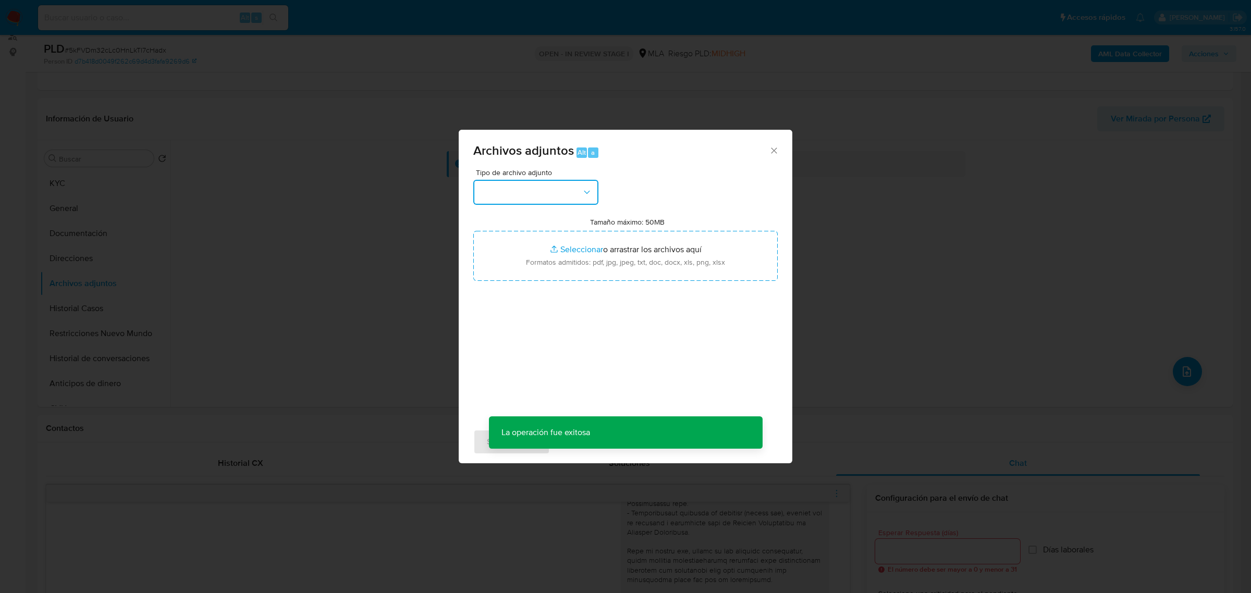
click at [572, 189] on button "button" at bounding box center [535, 192] width 125 height 25
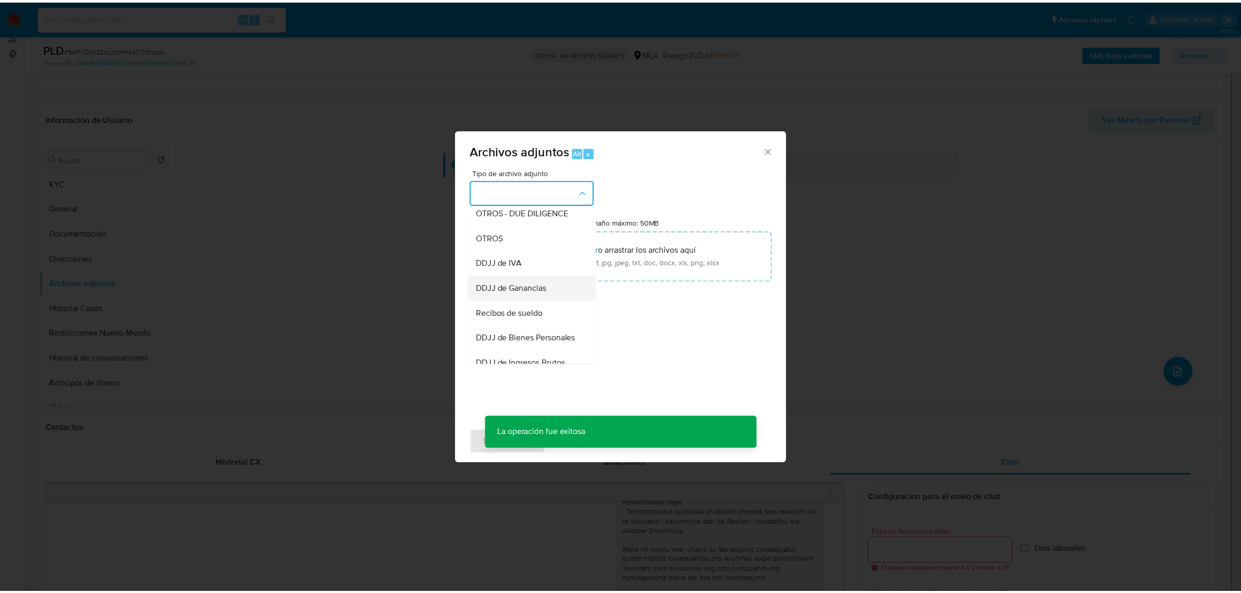
scroll to position [196, 0]
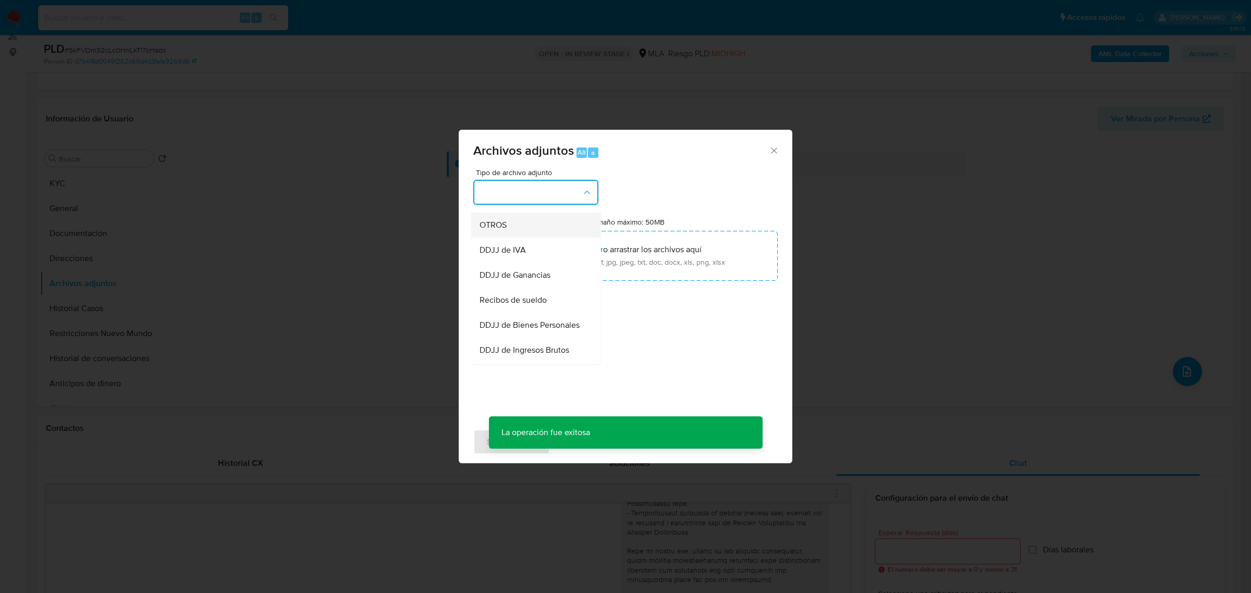
click at [540, 236] on div "OTROS" at bounding box center [533, 224] width 106 height 25
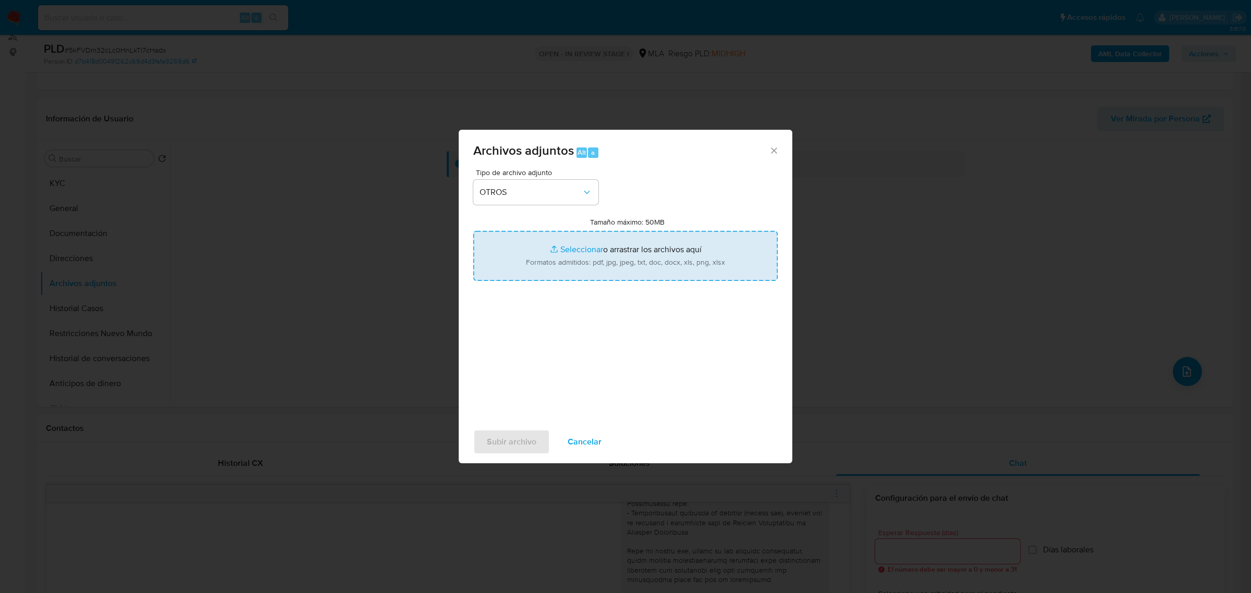
type input "C:\fakepath\Caselog 5kFVDm32cLc0HnLkTl7cHadx.docx"
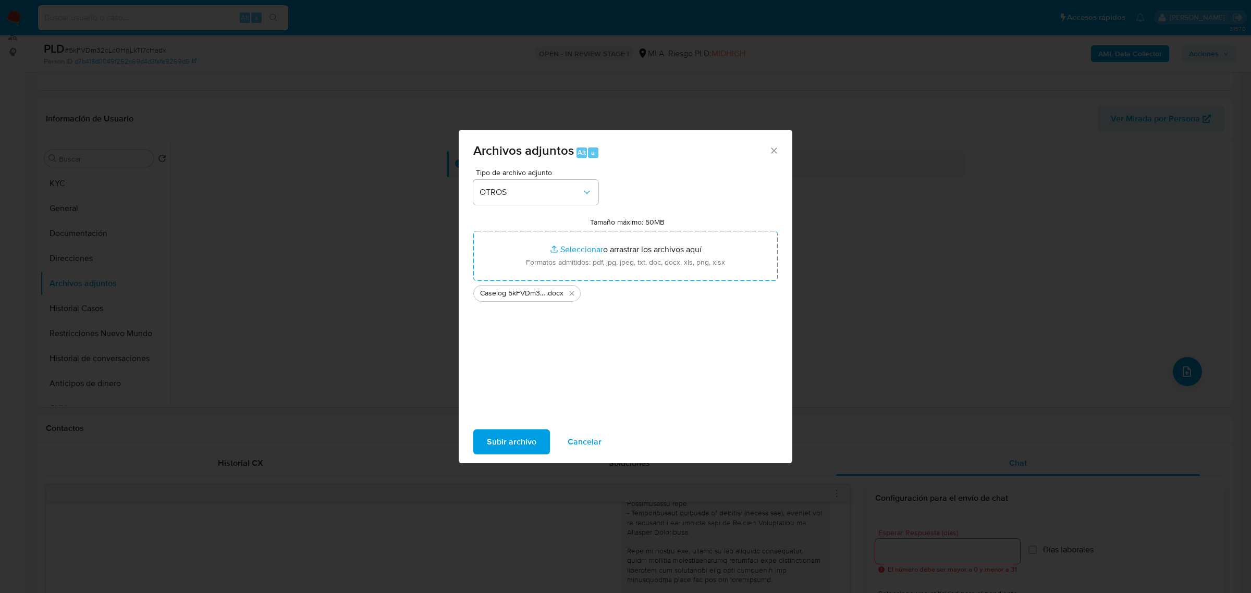
click at [520, 446] on span "Subir archivo" at bounding box center [512, 442] width 50 height 23
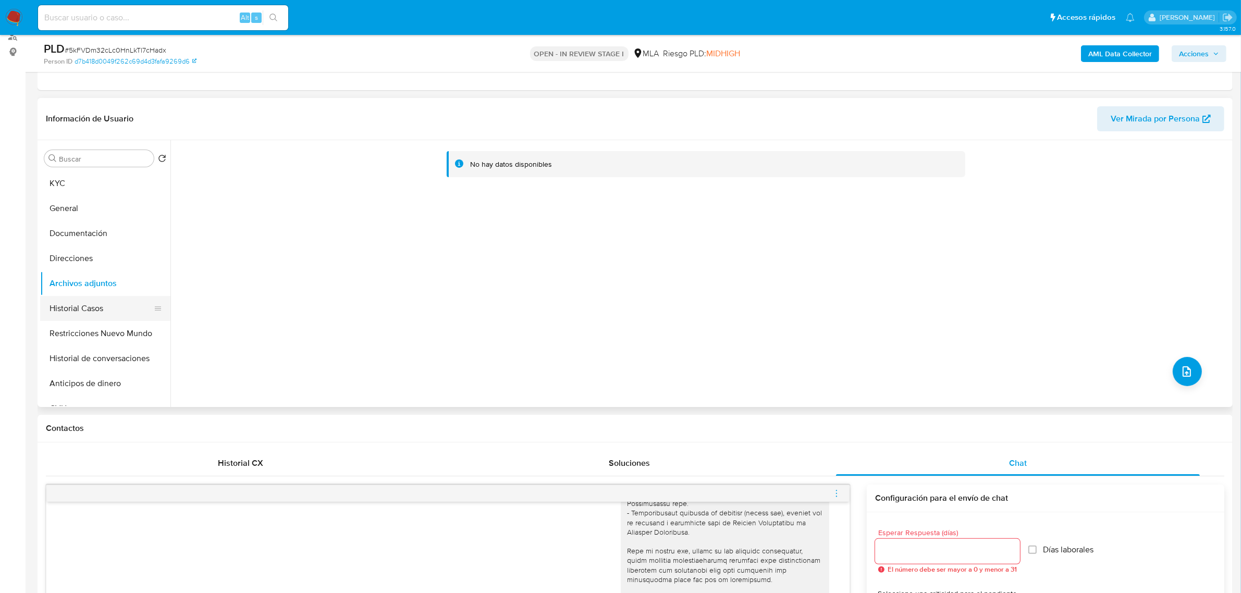
click at [92, 303] on button "Historial Casos" at bounding box center [101, 308] width 122 height 25
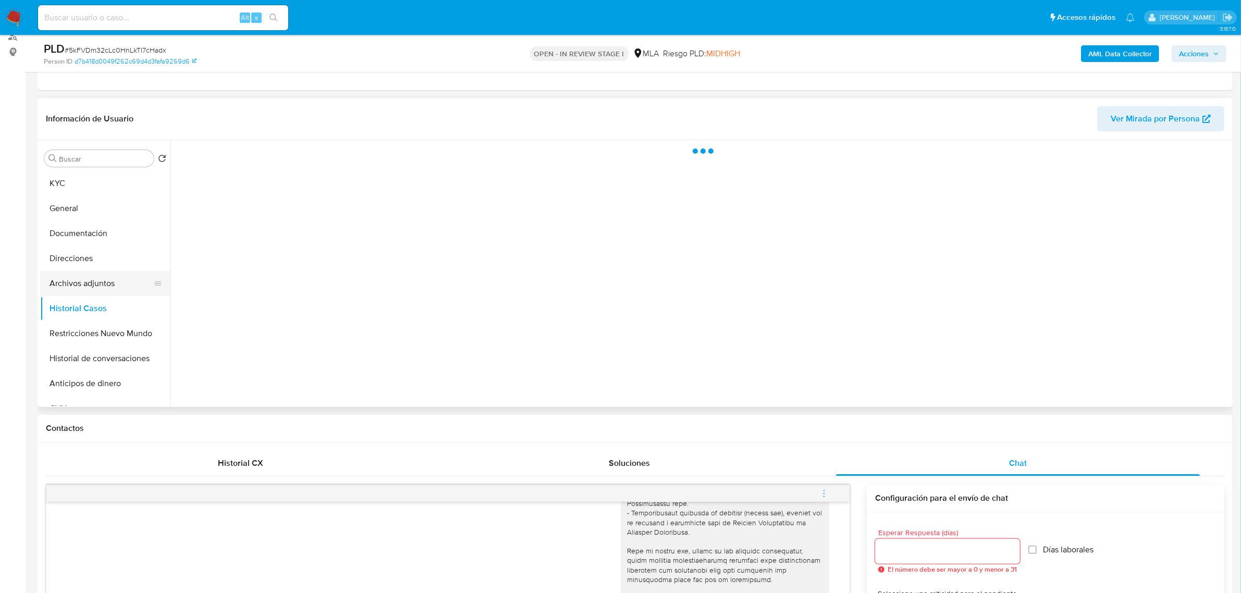
click at [93, 284] on button "Archivos adjuntos" at bounding box center [101, 283] width 122 height 25
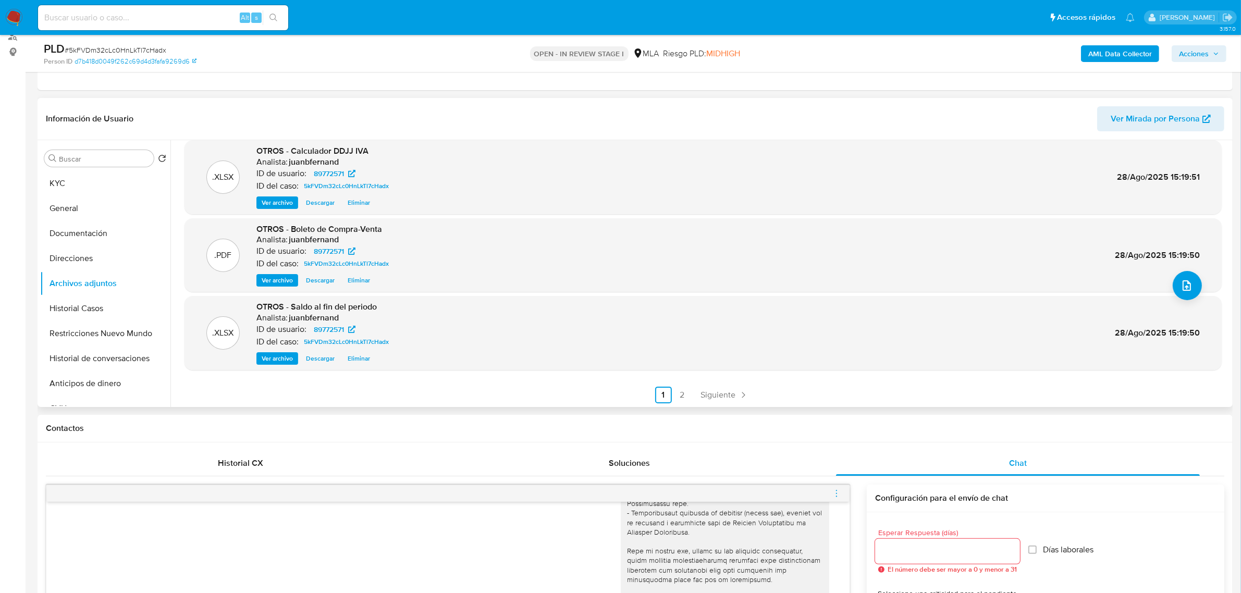
scroll to position [87, 0]
click at [683, 394] on link "2" at bounding box center [682, 394] width 17 height 17
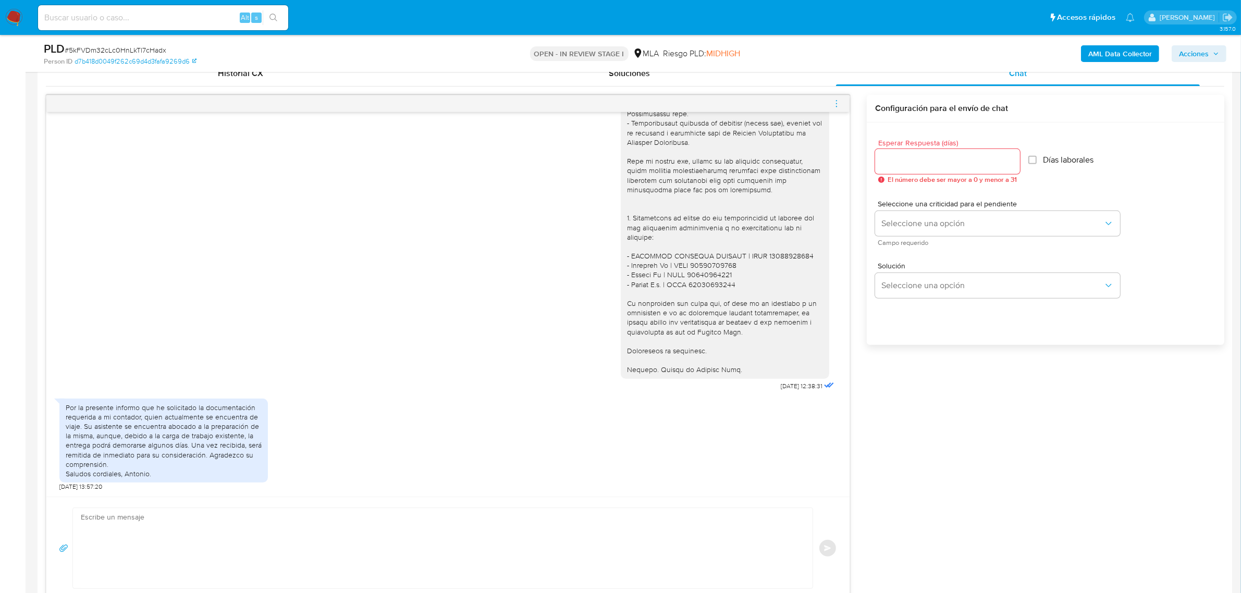
scroll to position [521, 0]
click at [191, 526] on textarea at bounding box center [440, 547] width 719 height 80
click at [363, 541] on textarea at bounding box center [440, 547] width 719 height 80
paste textarea "Hola, Esperamos que te encuentres muy bien. Te consultamos si tuviste oportunid…"
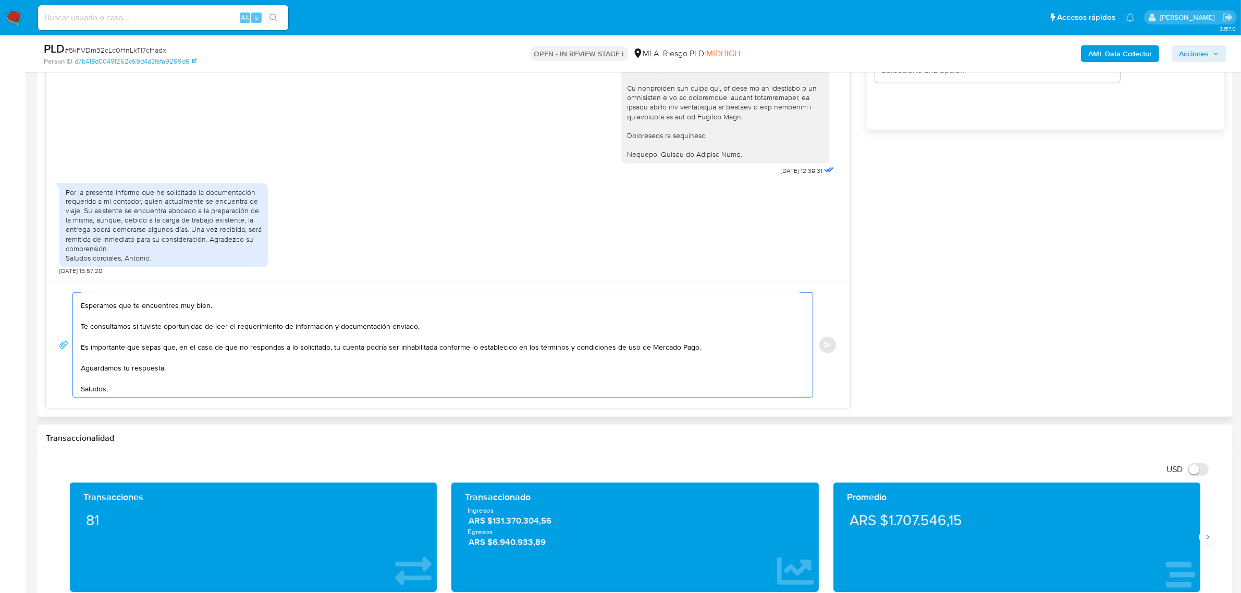
scroll to position [0, 0]
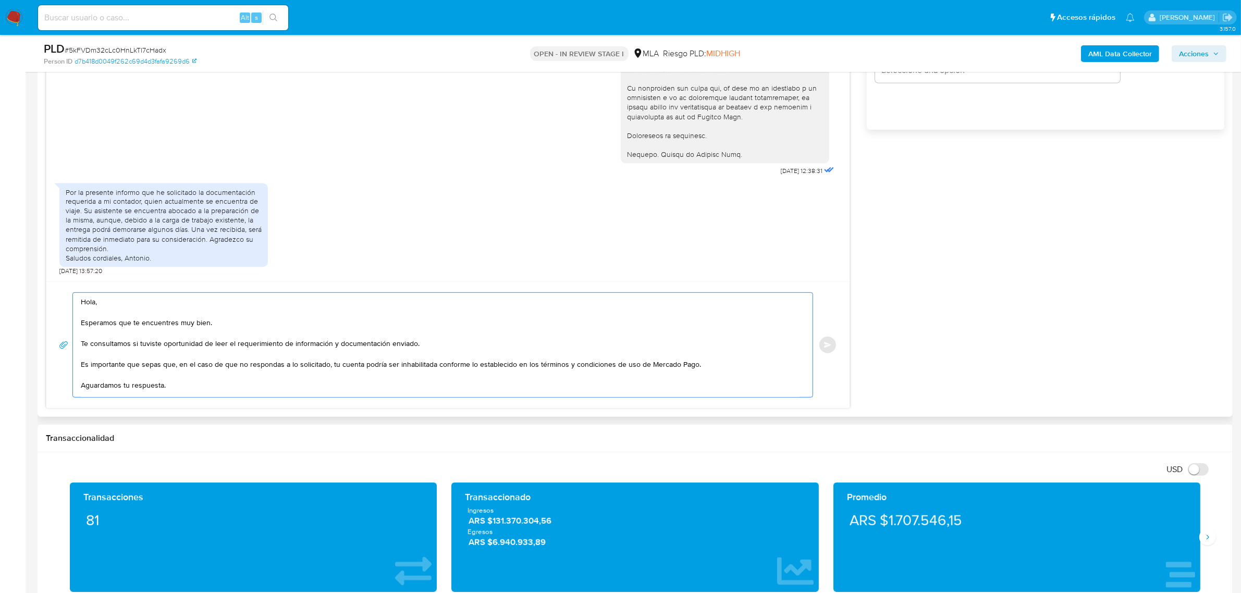
click at [112, 309] on textarea "Hola, Esperamos que te encuentres muy bien. Te consultamos si tuviste oportunid…" at bounding box center [440, 345] width 719 height 104
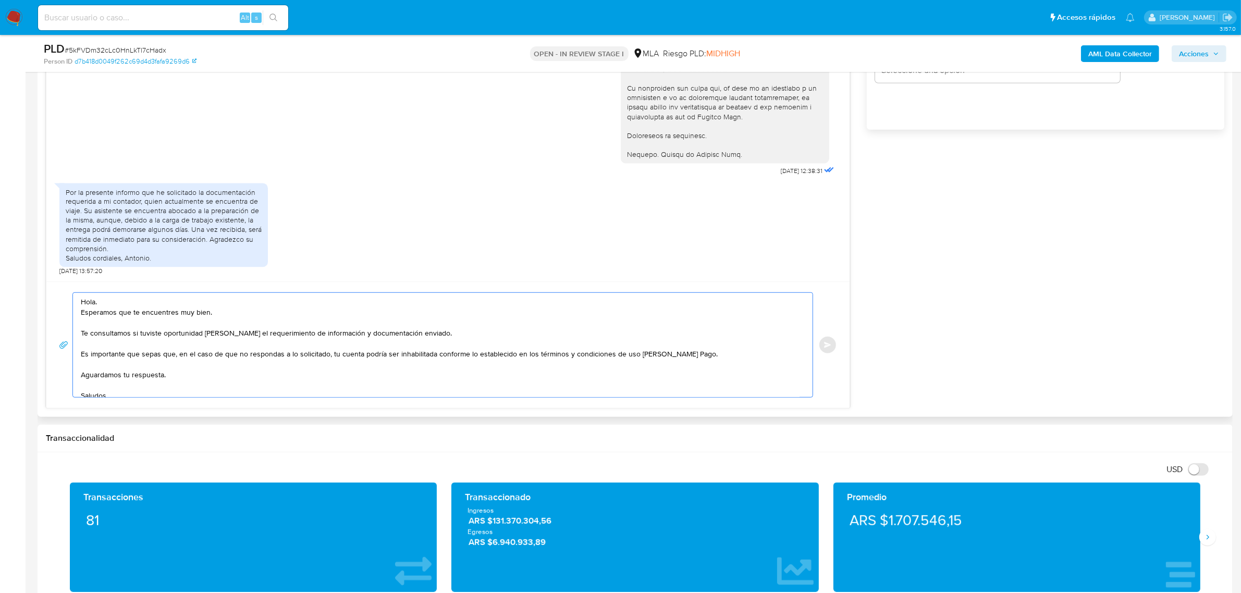
click at [356, 337] on textarea "Hola. Esperamos que te encuentres muy bien. Te consultamos si tuviste oportunid…" at bounding box center [440, 345] width 719 height 104
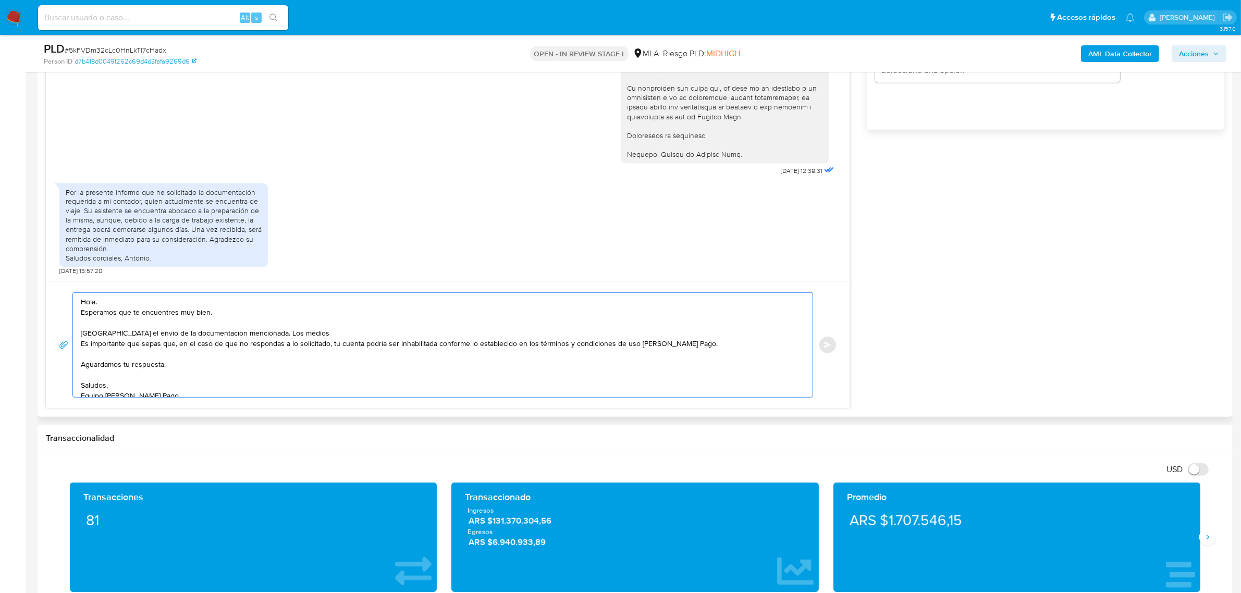
click at [373, 332] on textarea "Hola. Esperamos que te encuentres muy bien. Aguardamos el envio de la documenta…" at bounding box center [440, 345] width 719 height 104
paste textarea "medios habilitados para poder recibir la documentación únicamente son a través …"
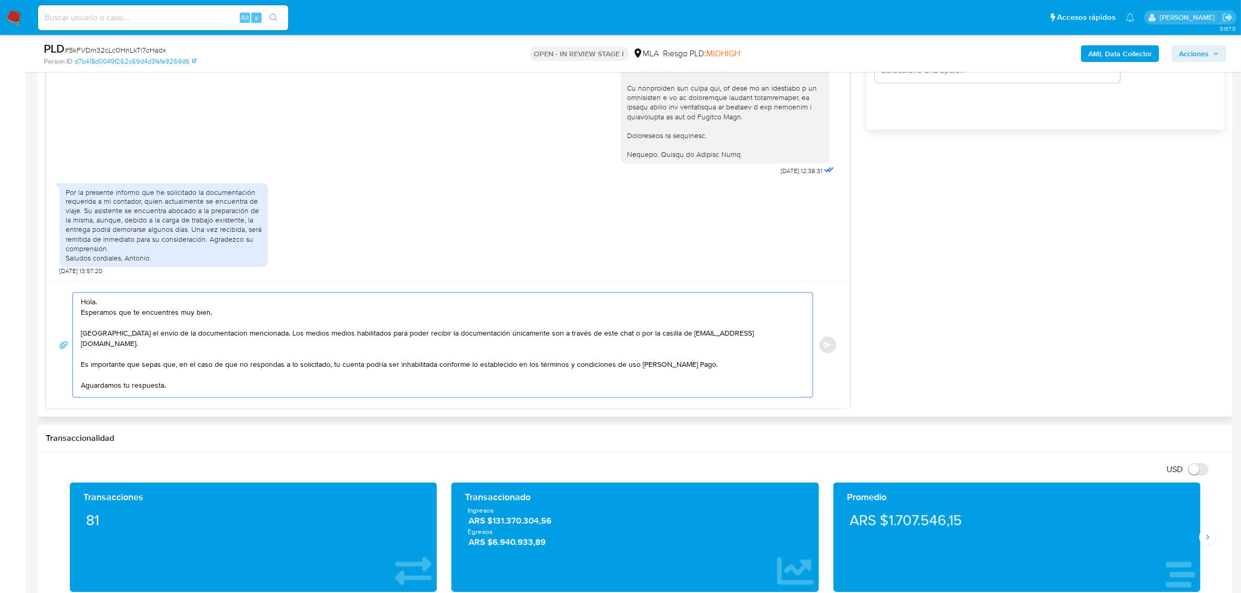
click at [312, 336] on textarea "Hola. Esperamos que te encuentres muy bien. Aguardamos el envio de la documenta…" at bounding box center [440, 345] width 719 height 104
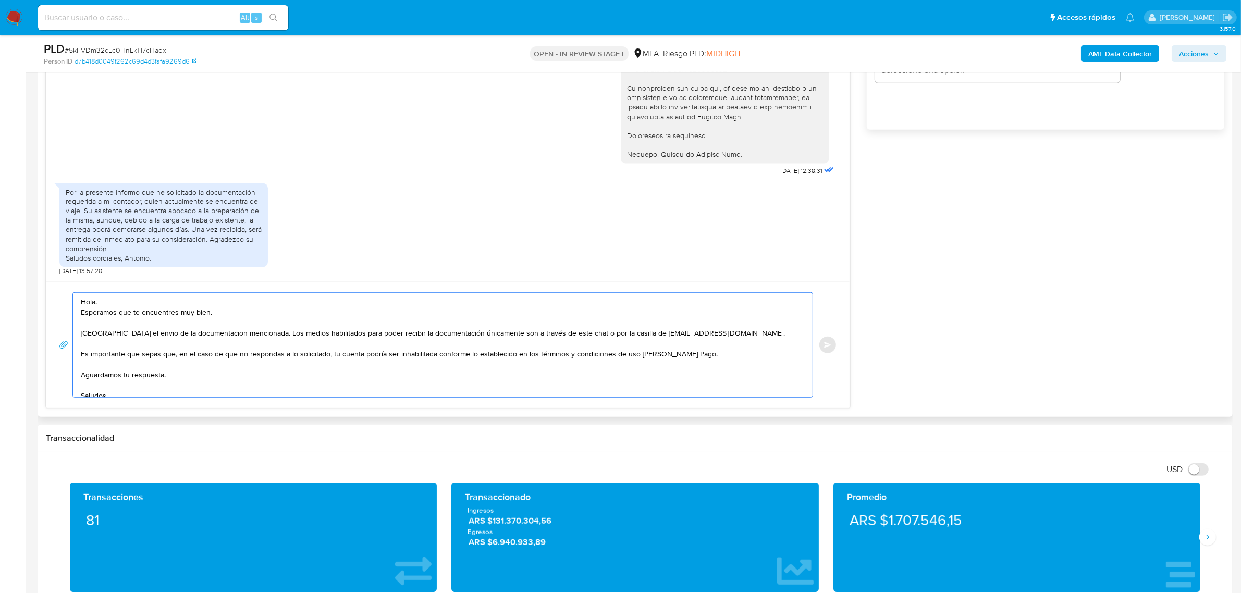
click at [145, 334] on textarea "Hola. Esperamos que te encuentres muy bien. Aguardamos el envio de la documenta…" at bounding box center [440, 345] width 719 height 104
click at [0, 0] on lt-span "el env í o" at bounding box center [0, 0] width 0 height 0
click at [193, 333] on textarea "Hola. Esperamos que te encuentres muy bien. Aguardamos el envío de la documenta…" at bounding box center [440, 345] width 719 height 104
click at [203, 338] on textarea "Hola. Esperamos que te encuentres muy bien. Aguardamos el envío de la documenta…" at bounding box center [440, 345] width 719 height 104
click at [0, 0] on lt-span "documentaci ó n" at bounding box center [0, 0] width 0 height 0
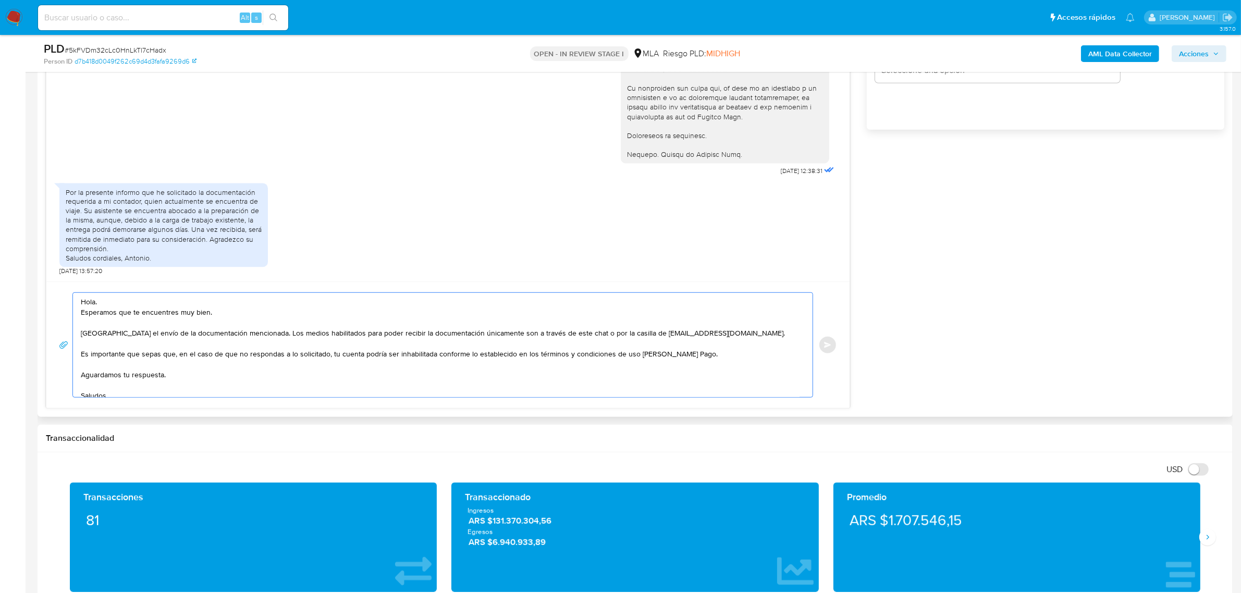
click at [228, 373] on textarea "Hola. Esperamos que te encuentres muy bien. Aguardamos el envío de la documenta…" at bounding box center [440, 345] width 719 height 104
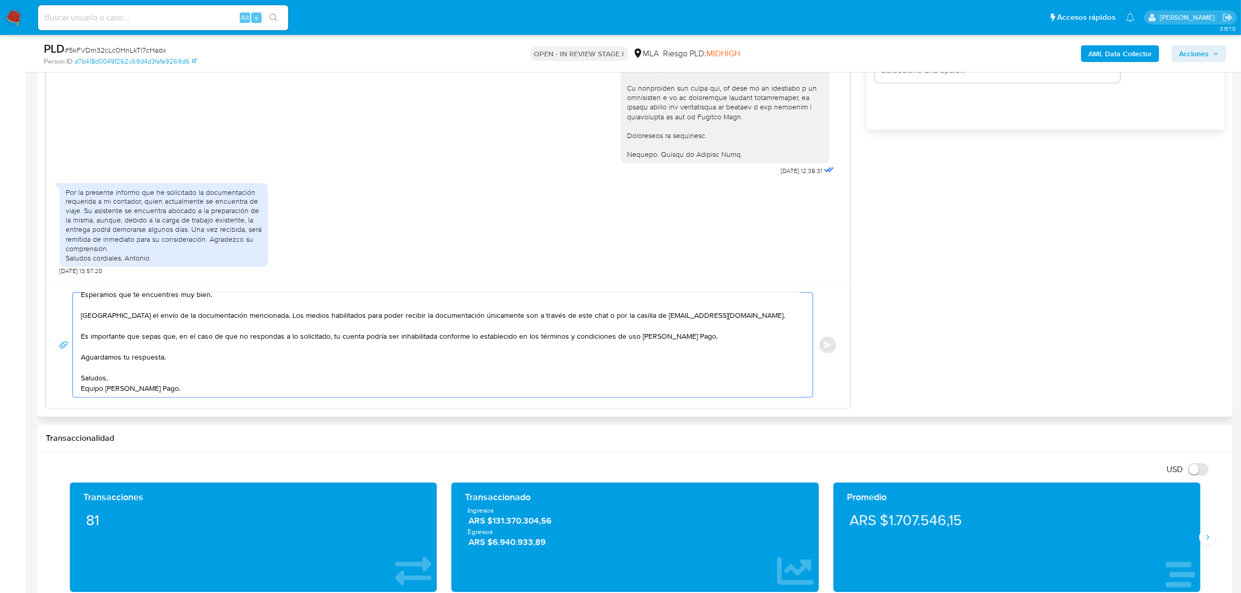
scroll to position [28, 0]
click at [150, 369] on textarea "Hola. Esperamos que te encuentres muy bien. Aguardamos el envío de la documenta…" at bounding box center [440, 345] width 719 height 104
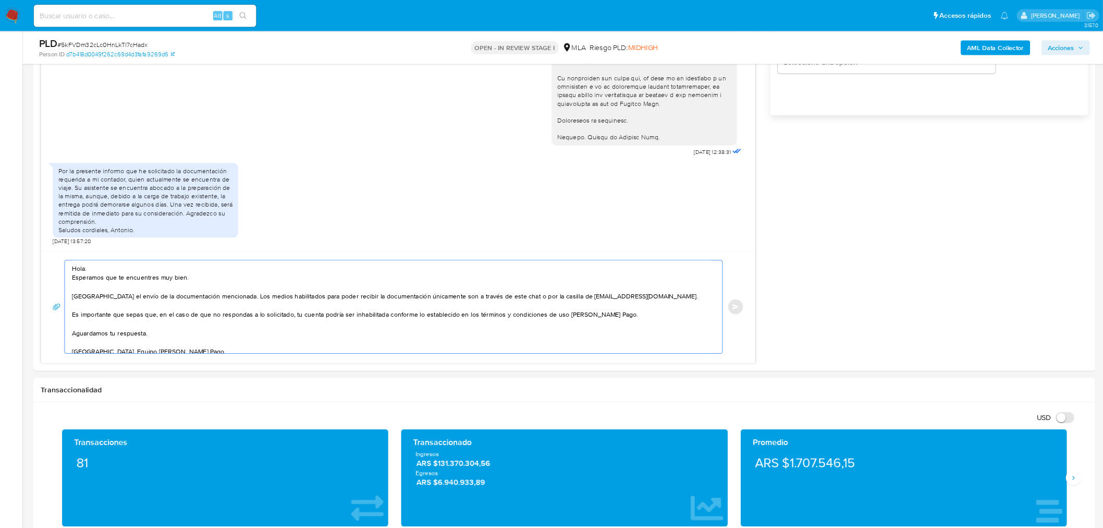
scroll to position [2199, 0]
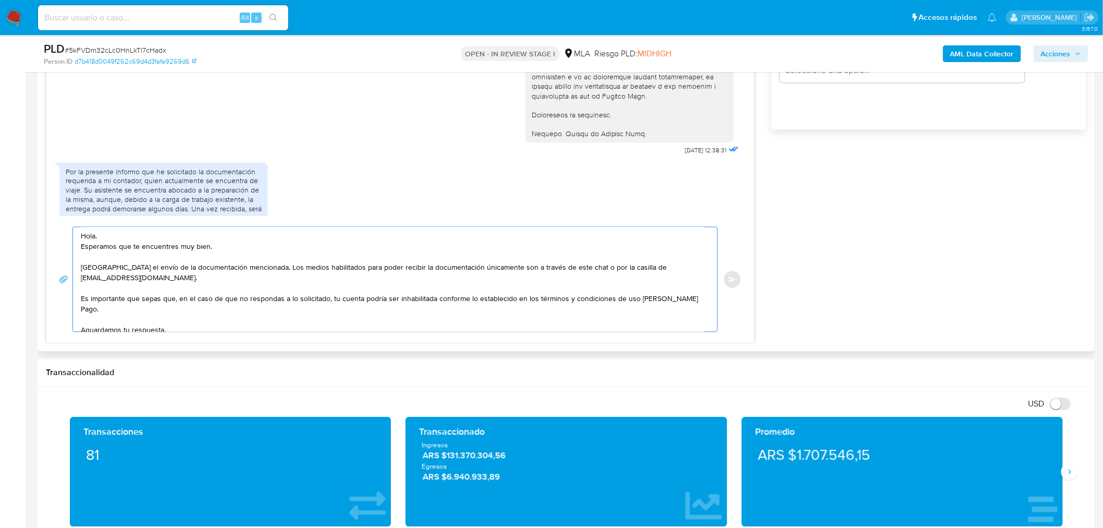
drag, startPoint x: 594, startPoint y: 14, endPoint x: 251, endPoint y: 247, distance: 414.9
click at [251, 247] on textarea "Hola. Esperamos que te encuentres muy bien. Aguardamos el envío de la documenta…" at bounding box center [393, 279] width 624 height 104
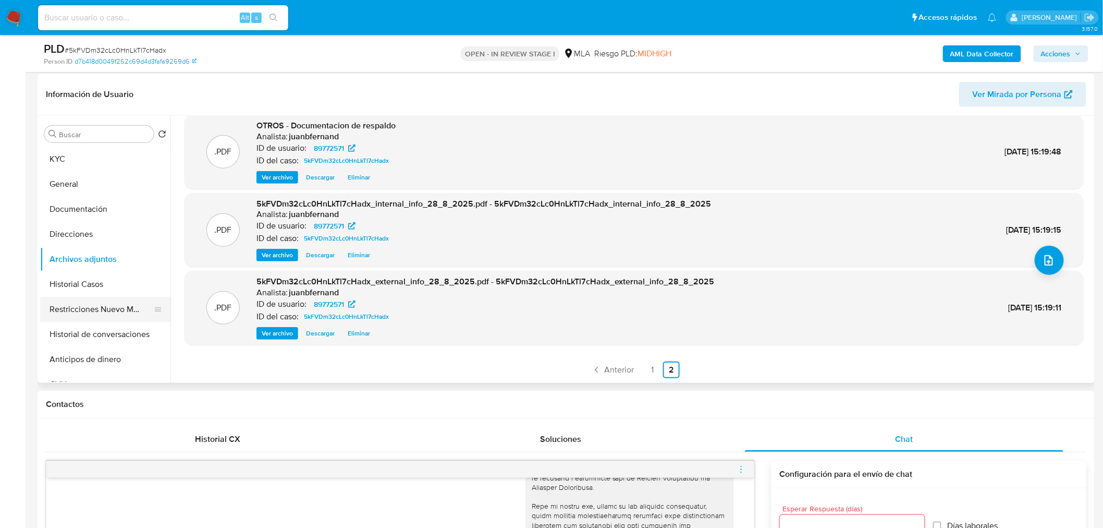
scroll to position [156, 0]
click at [81, 155] on button "KYC" at bounding box center [101, 157] width 122 height 25
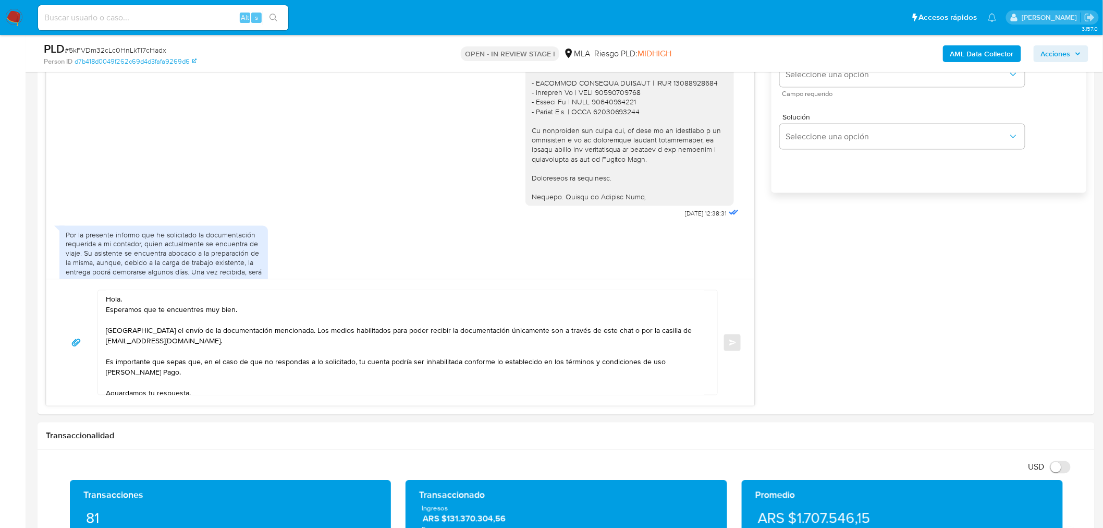
scroll to position [678, 0]
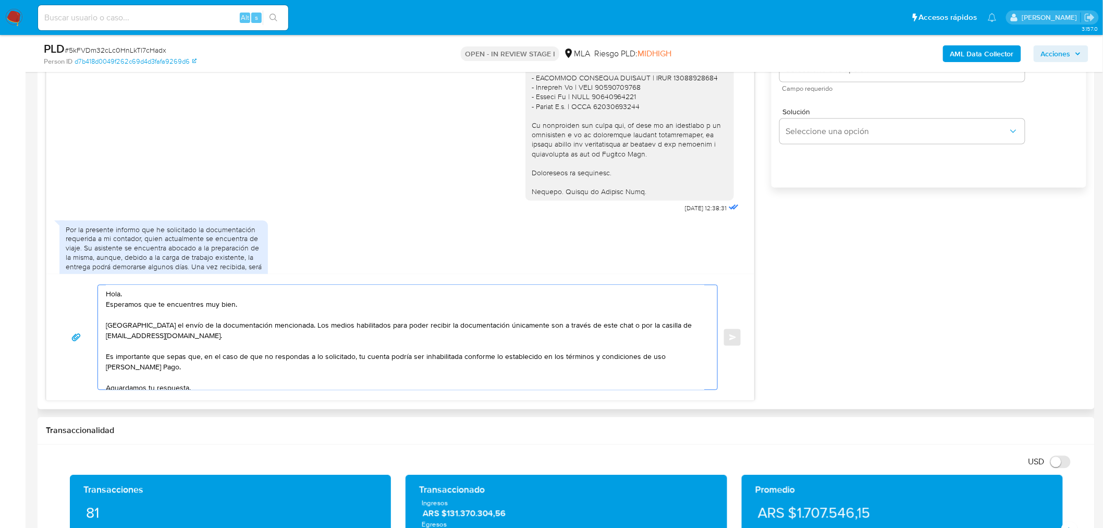
click at [243, 326] on textarea "Hola. Esperamos que te encuentres muy bien. Aguardamos el envío de la documenta…" at bounding box center [405, 337] width 599 height 104
click at [507, 329] on textarea "Hola. Esperamos que te encuentres muy bien. Aguardamos el envío de la documenta…" at bounding box center [405, 337] width 599 height 104
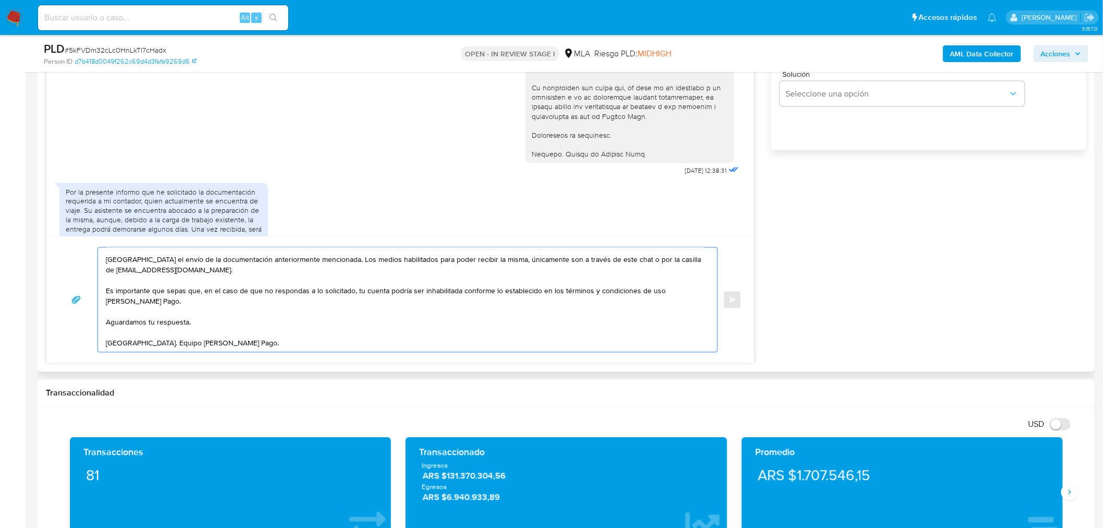
scroll to position [736, 0]
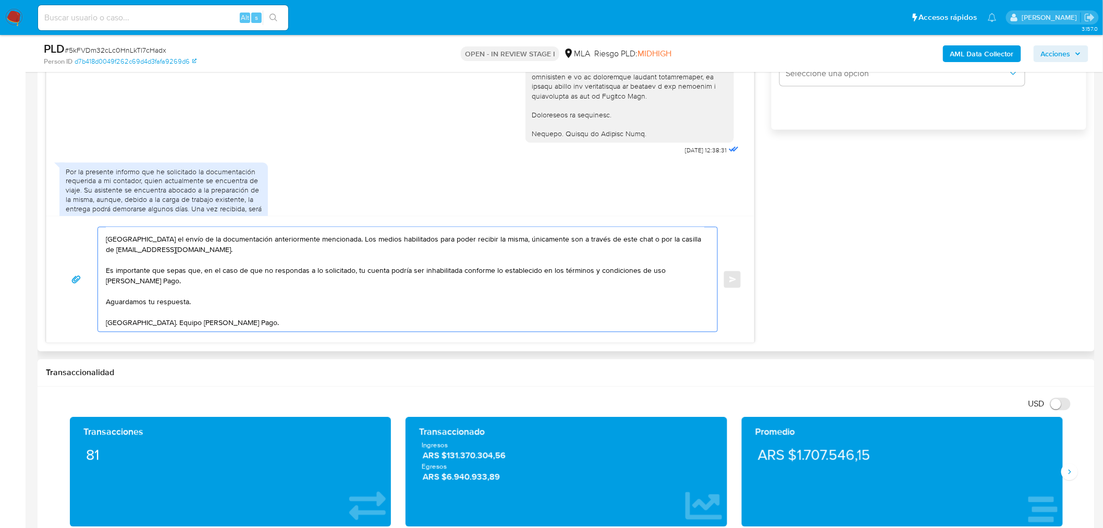
click at [316, 311] on textarea "Hola. Esperamos que te encuentres muy bien. Aguardamos el envío de la documenta…" at bounding box center [405, 279] width 599 height 104
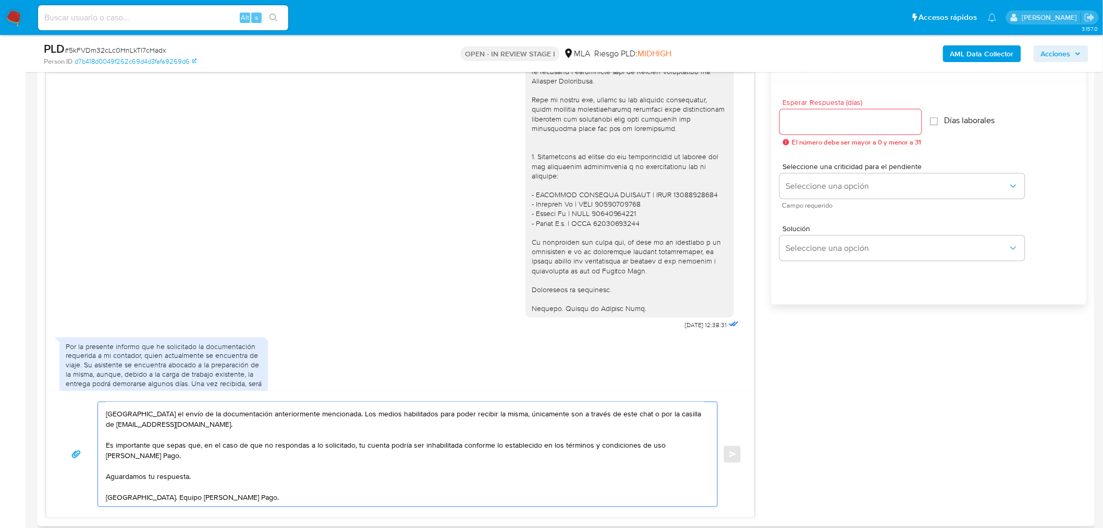
scroll to position [446, 0]
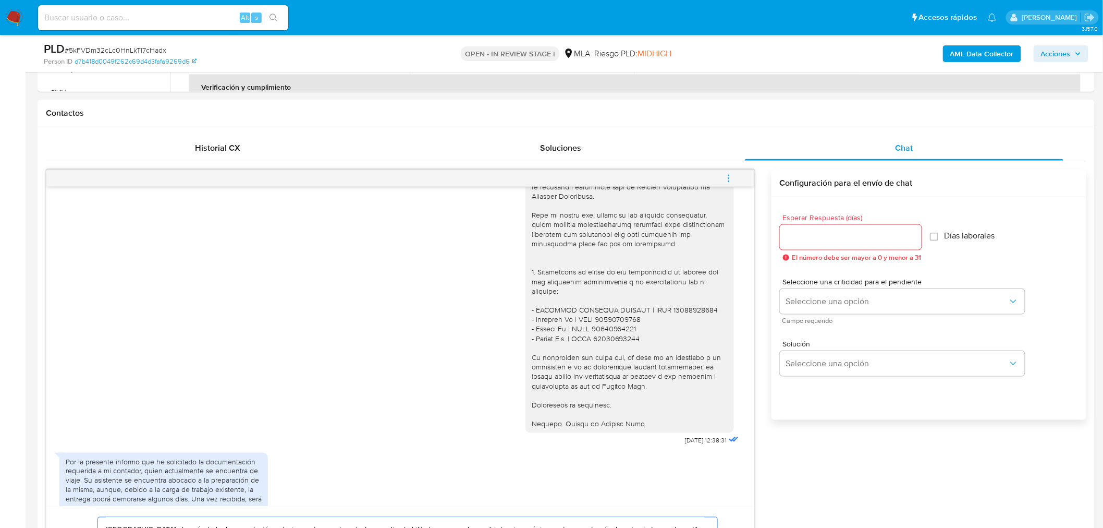
type textarea "Hola. Esperamos que te encuentres muy bien. Aguardamos el envío de la documenta…"
click at [147, 45] on span "# 5kFVDm32cLc0HnLkTl7cHadx" at bounding box center [116, 50] width 102 height 10
copy span "5kFVDm32cLc0HnLkTl7cHadx"
click at [829, 240] on input "Esperar Respuesta (días)" at bounding box center [851, 237] width 142 height 14
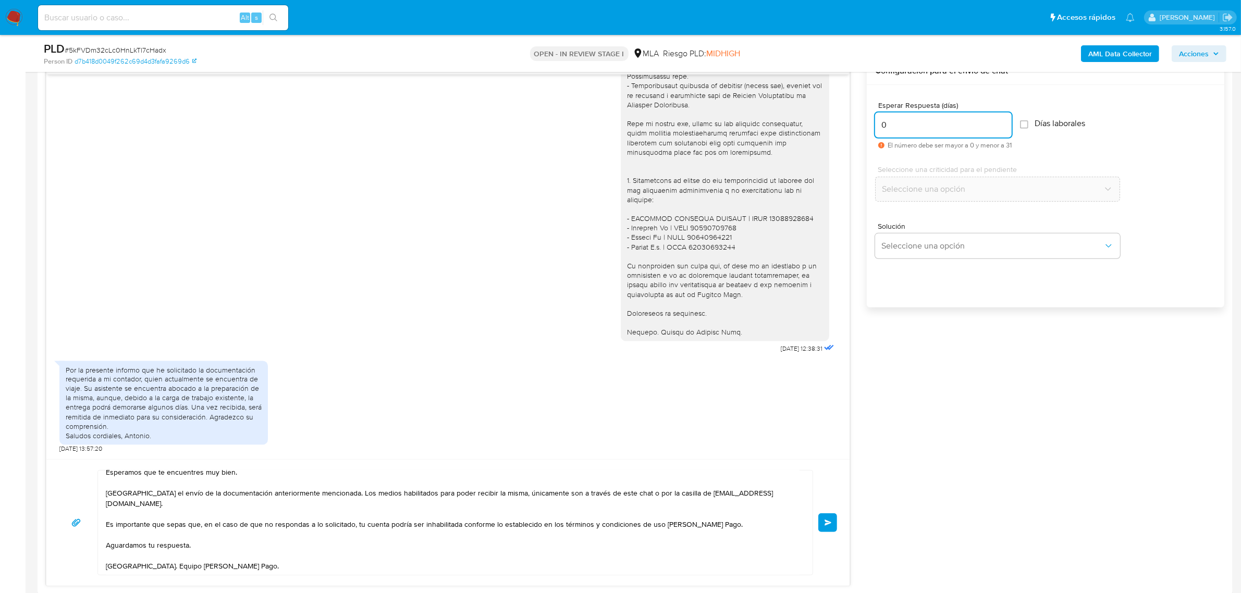
scroll to position [554, 0]
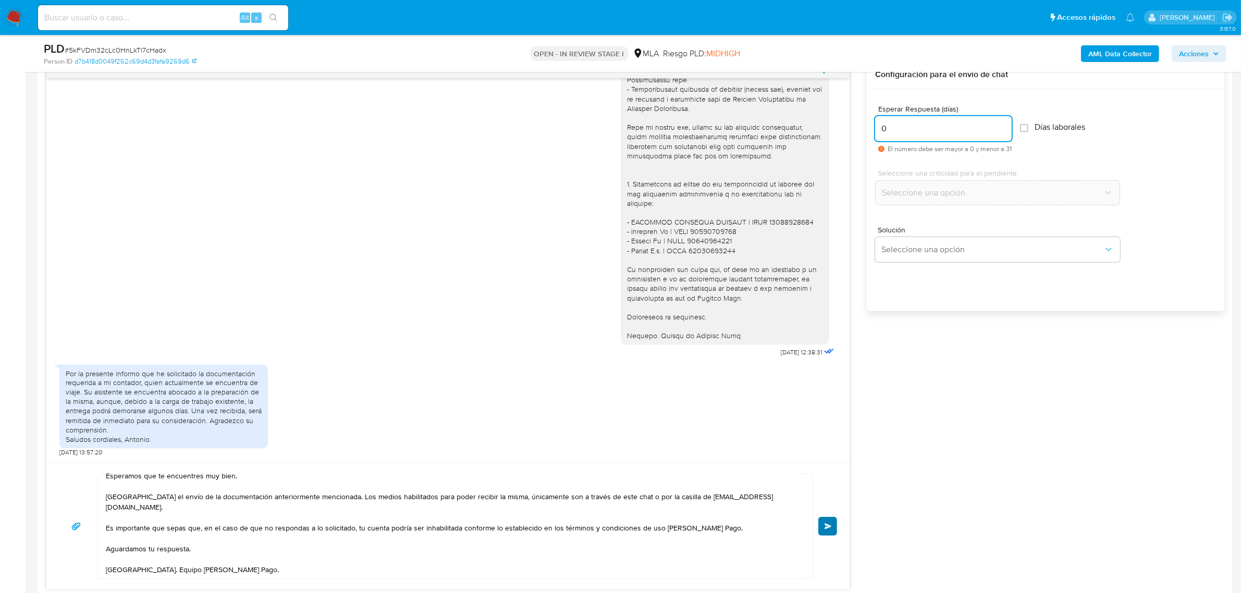
type input "0"
click at [834, 525] on button "Enviar" at bounding box center [828, 526] width 19 height 19
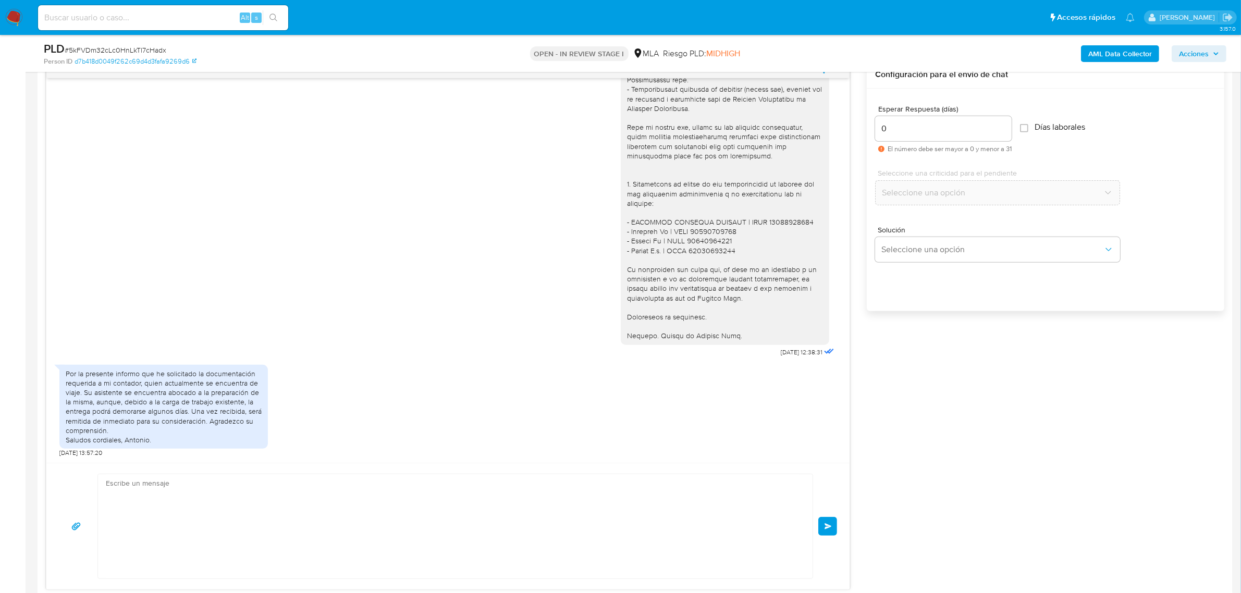
scroll to position [2381, 0]
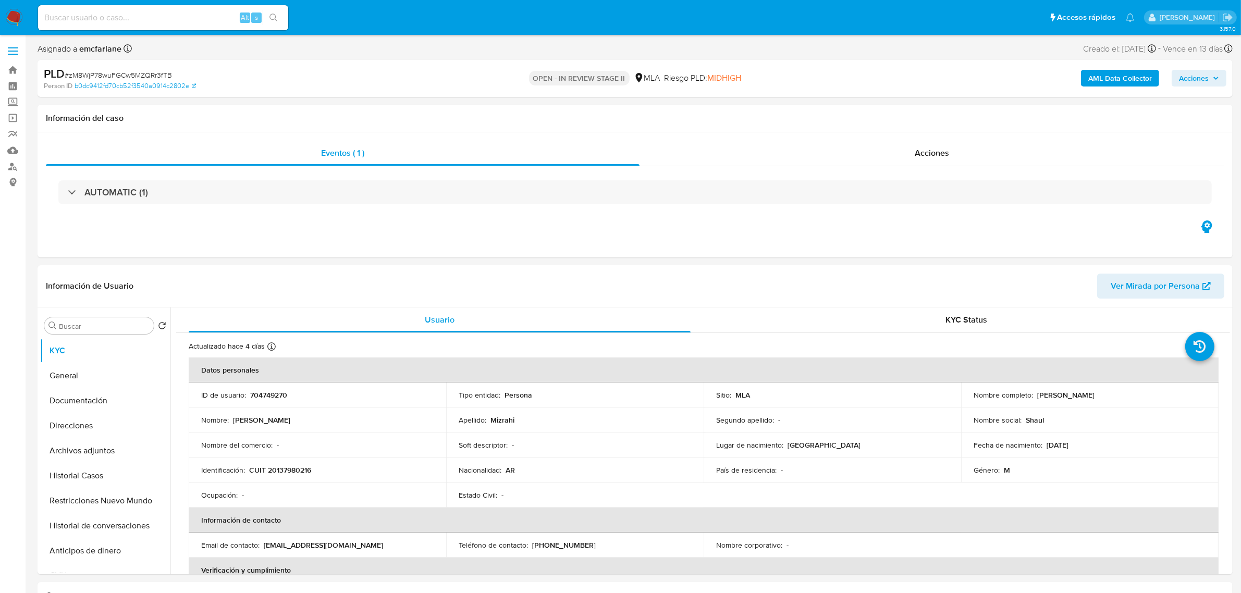
select select "10"
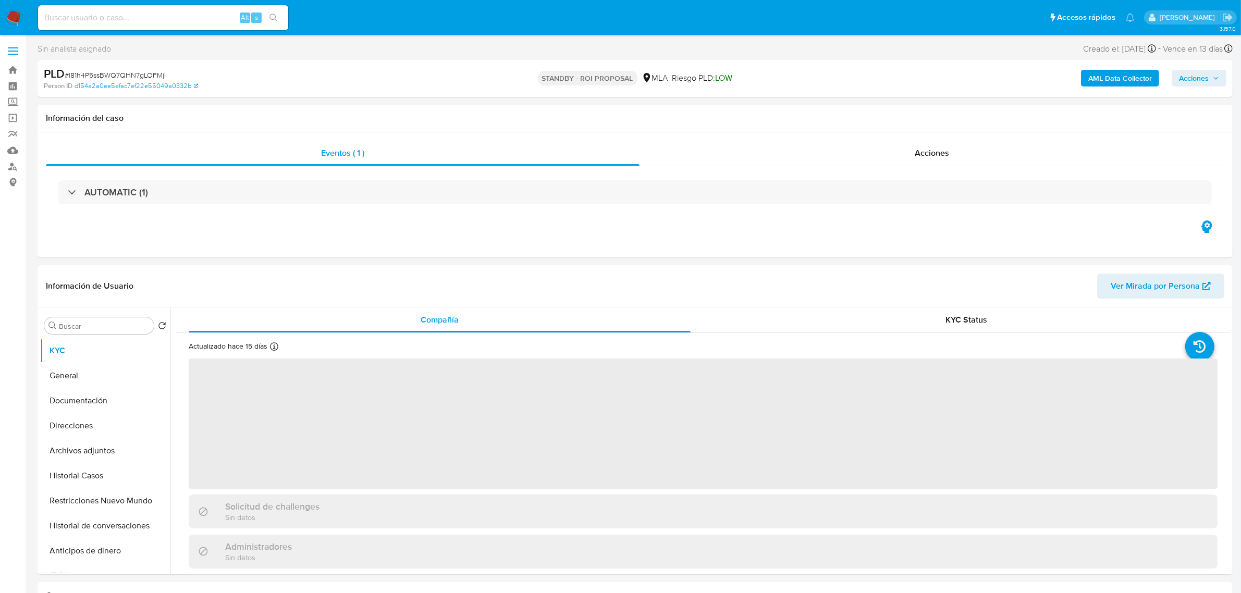
select select "10"
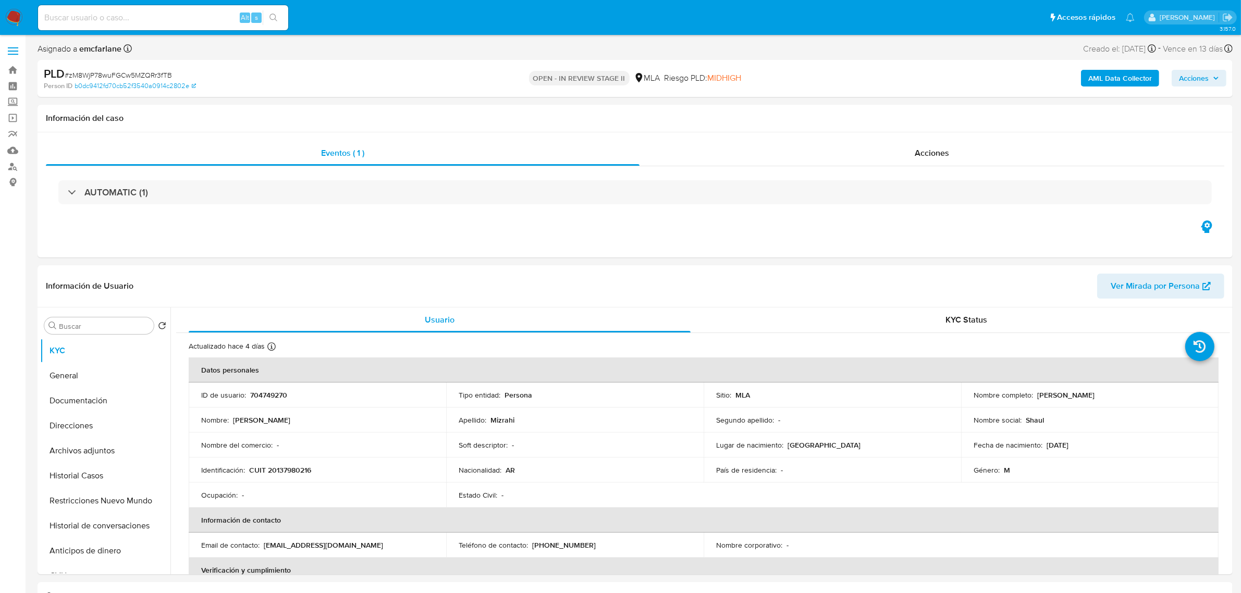
select select "10"
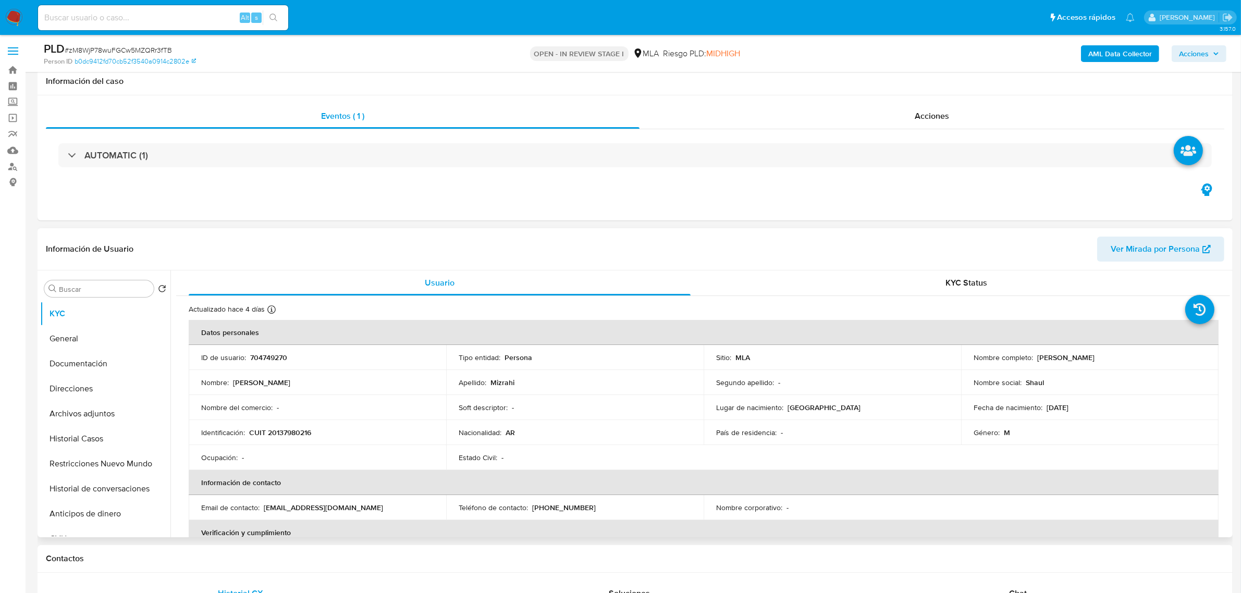
scroll to position [130, 0]
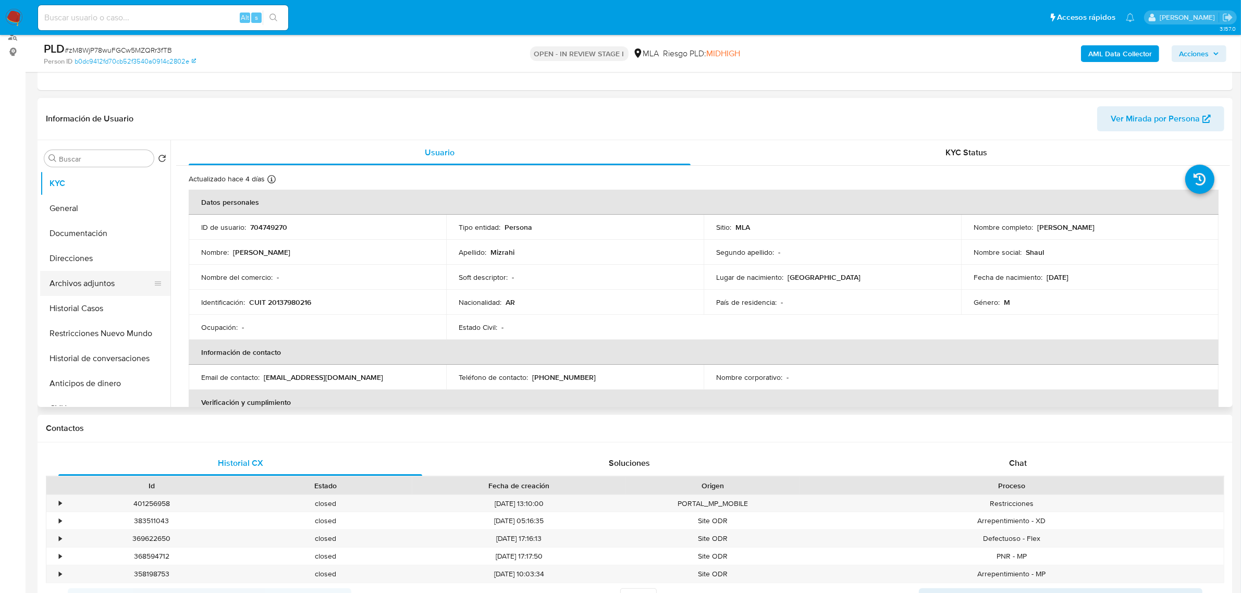
click at [119, 274] on button "Archivos adjuntos" at bounding box center [101, 283] width 122 height 25
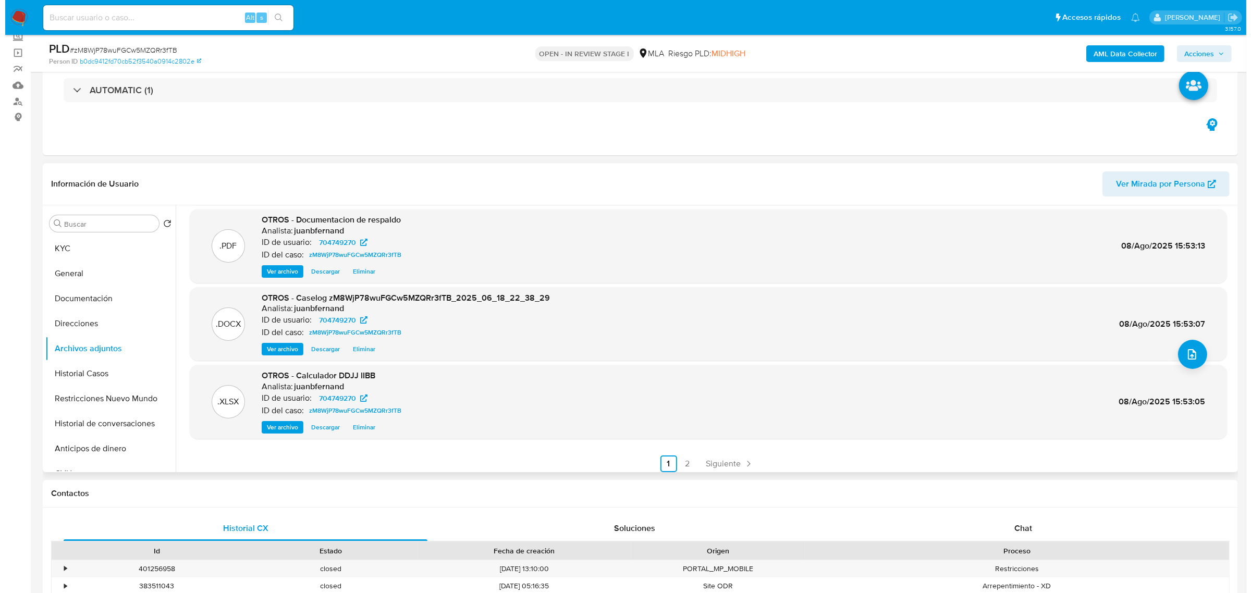
scroll to position [87, 0]
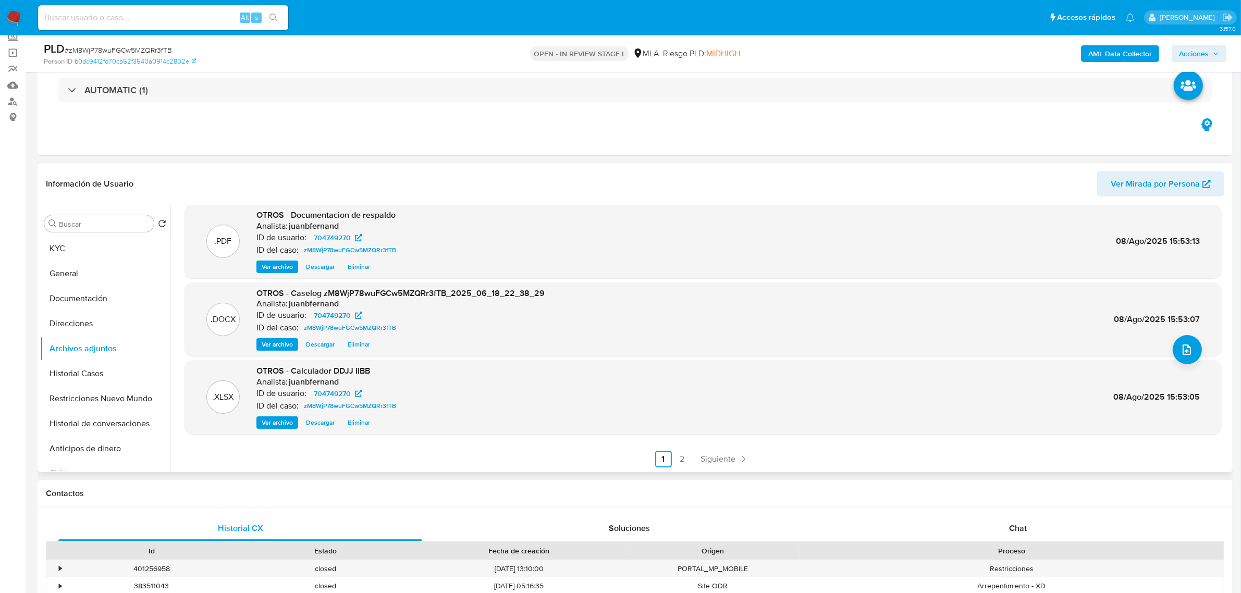
click at [359, 343] on span "Eliminar" at bounding box center [359, 344] width 22 height 10
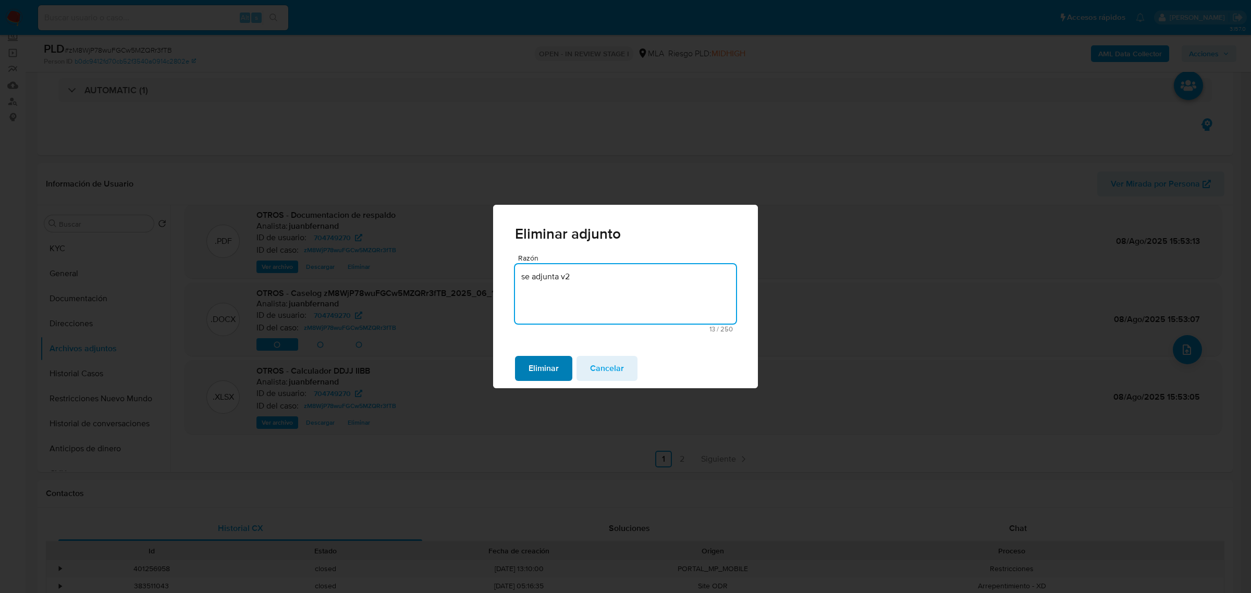
type textarea "se adjunta v2"
click at [551, 372] on span "Eliminar" at bounding box center [544, 368] width 30 height 23
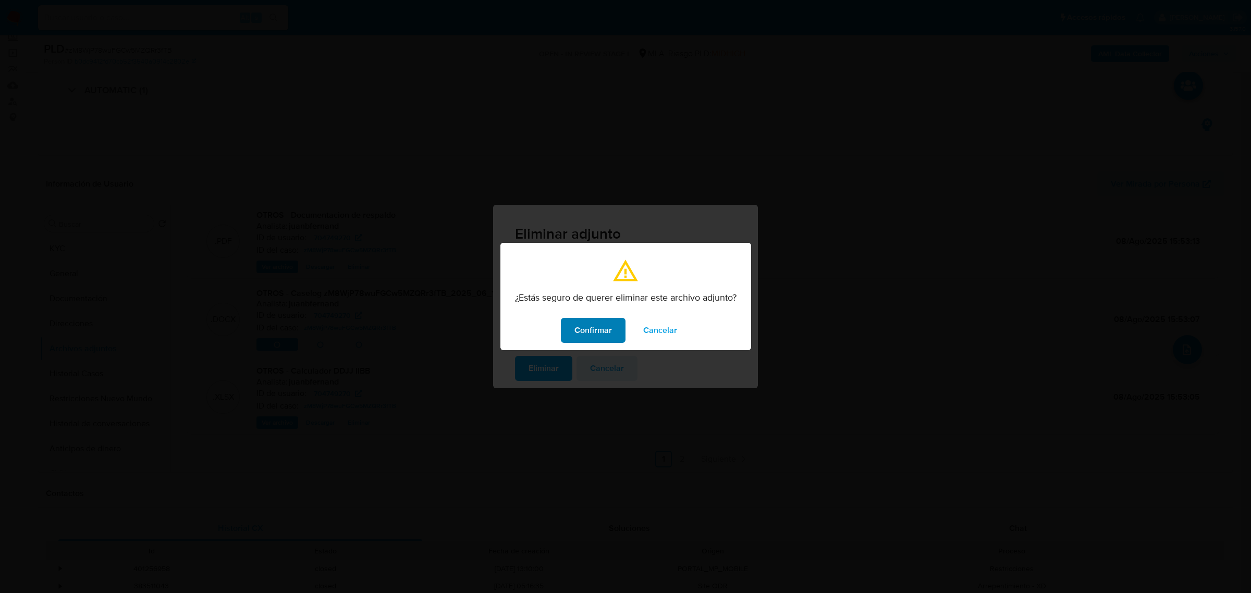
click at [615, 329] on button "Confirmar" at bounding box center [593, 330] width 65 height 25
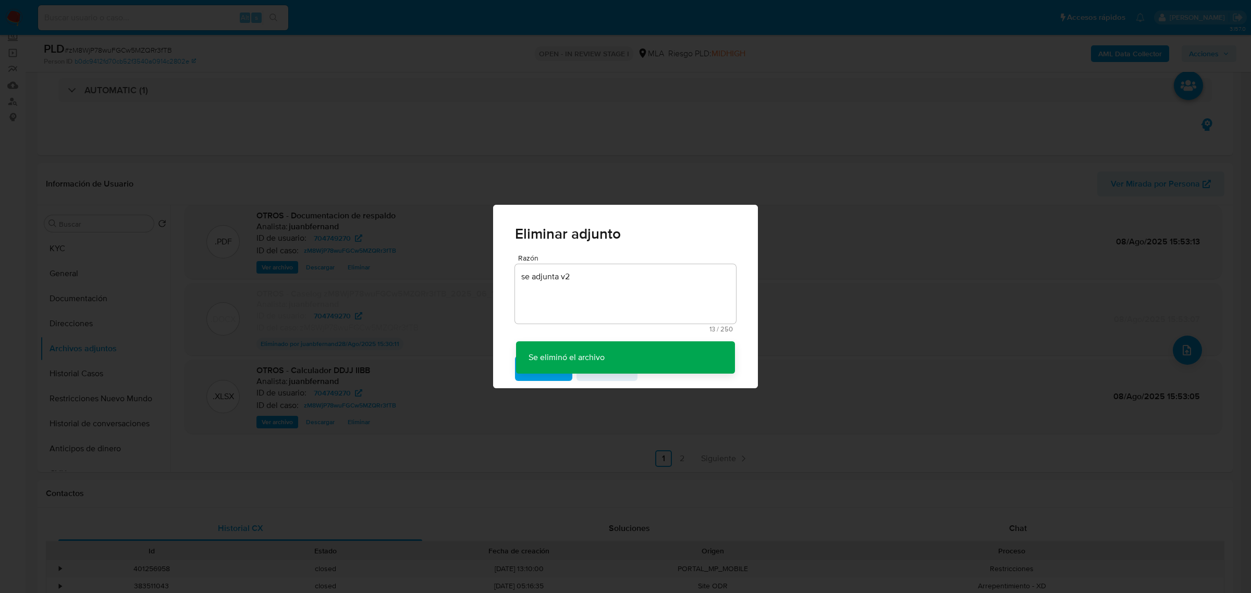
scroll to position [86, 0]
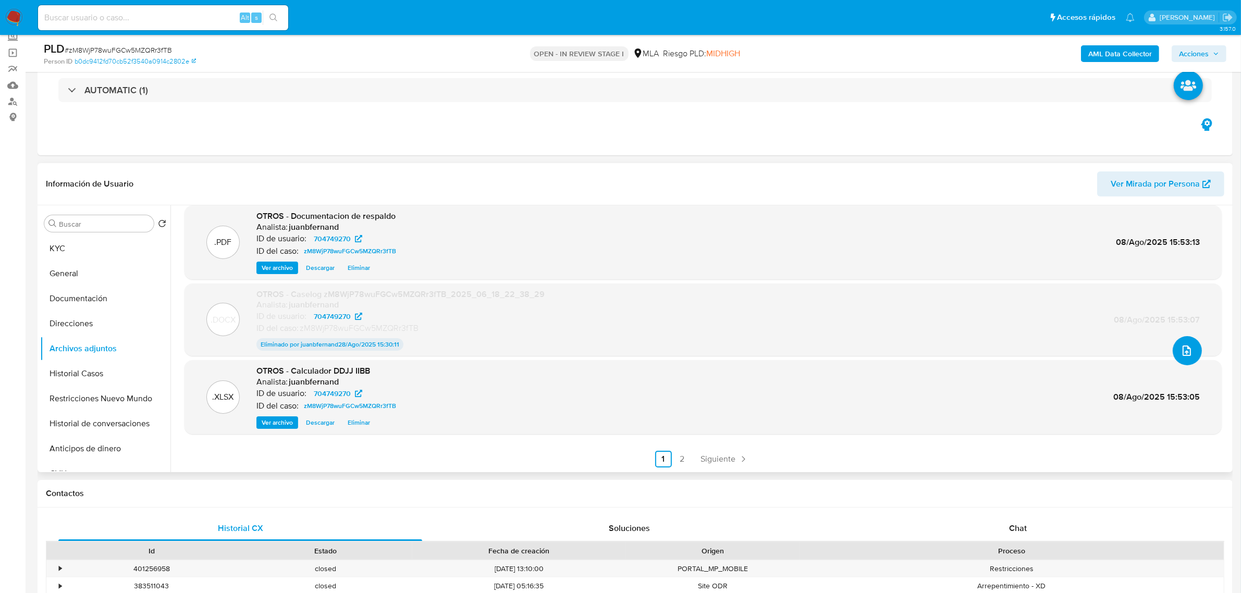
click at [1181, 351] on icon "upload-file" at bounding box center [1187, 351] width 13 height 13
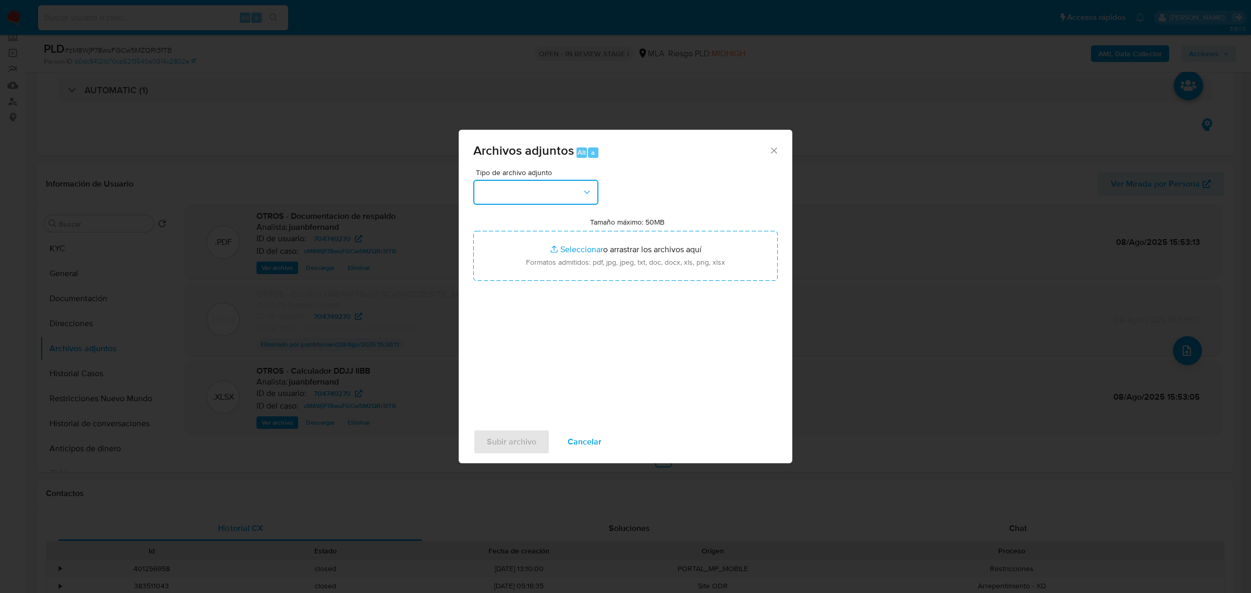
click at [535, 201] on button "button" at bounding box center [535, 192] width 125 height 25
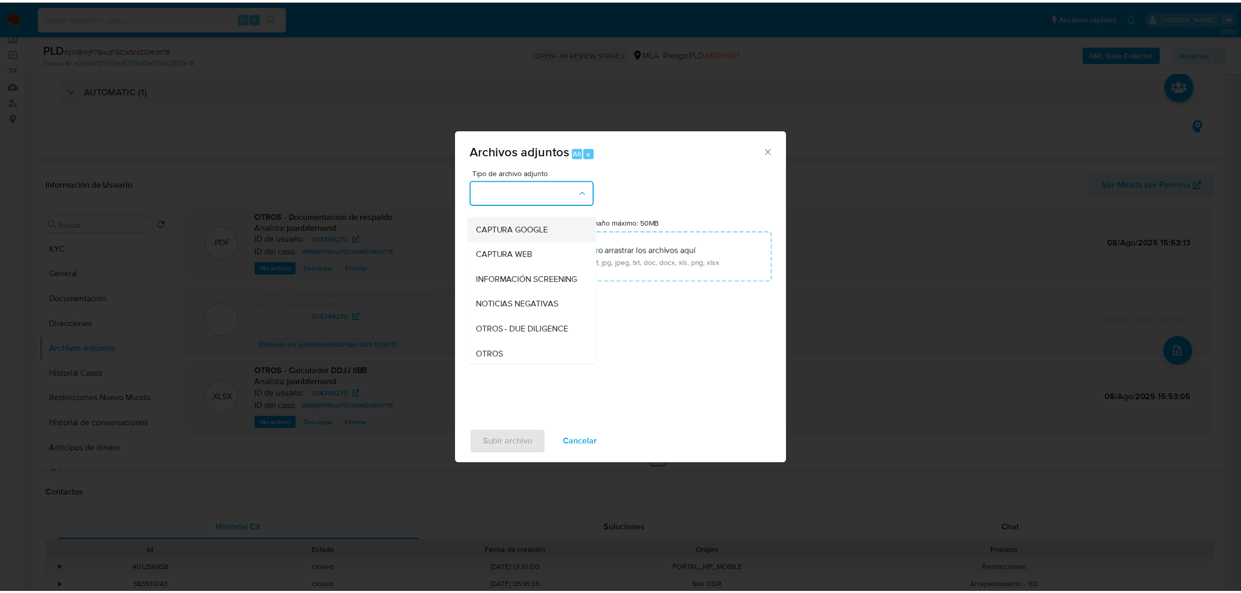
scroll to position [65, 0]
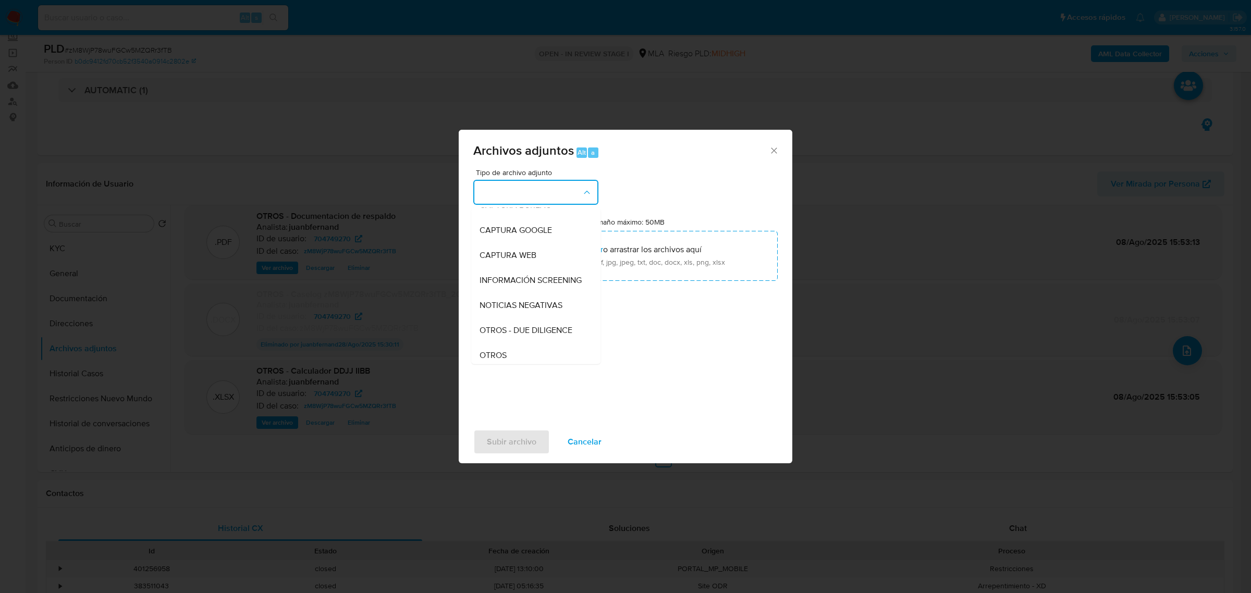
click at [579, 197] on button "button" at bounding box center [535, 192] width 125 height 25
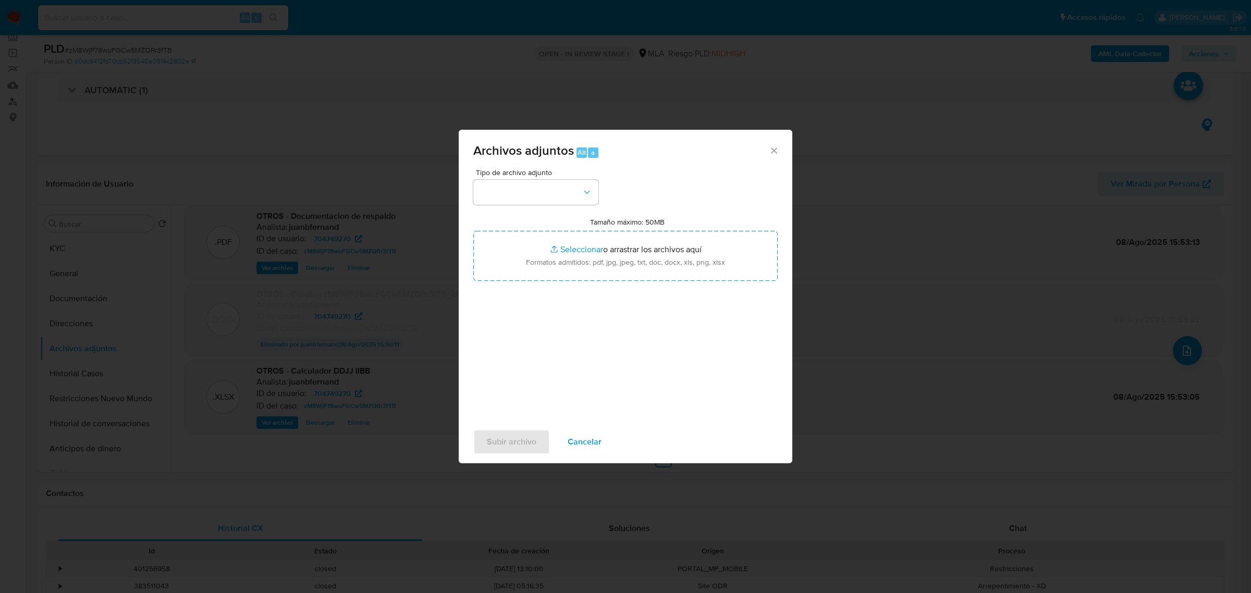
click at [778, 150] on icon "Cerrar" at bounding box center [774, 150] width 10 height 10
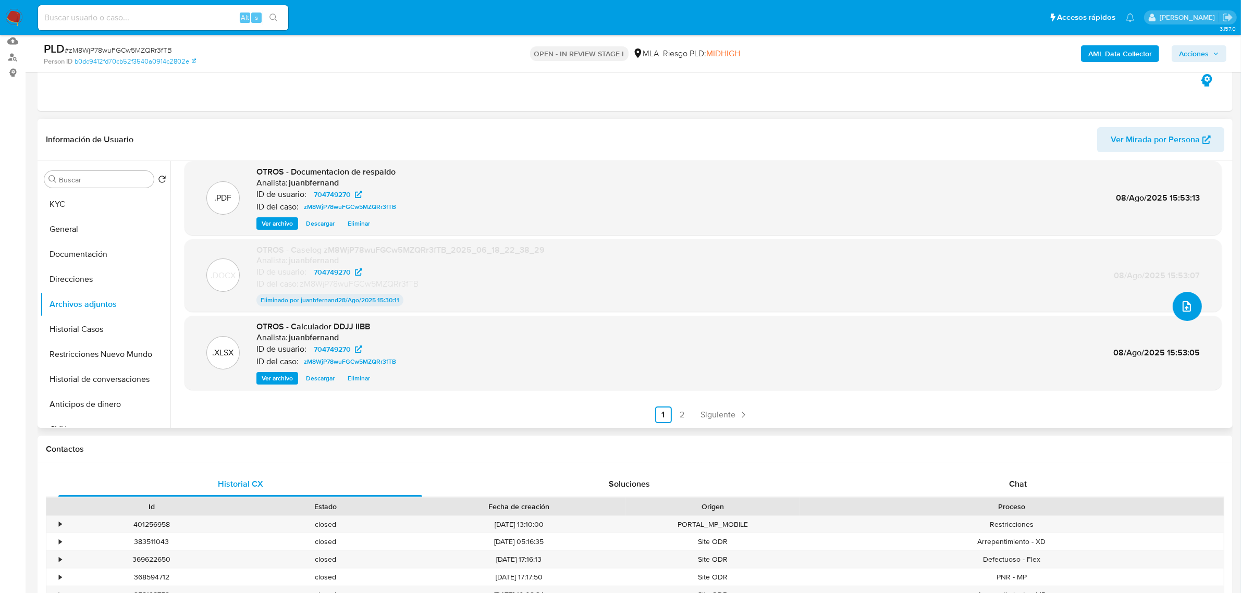
scroll to position [130, 0]
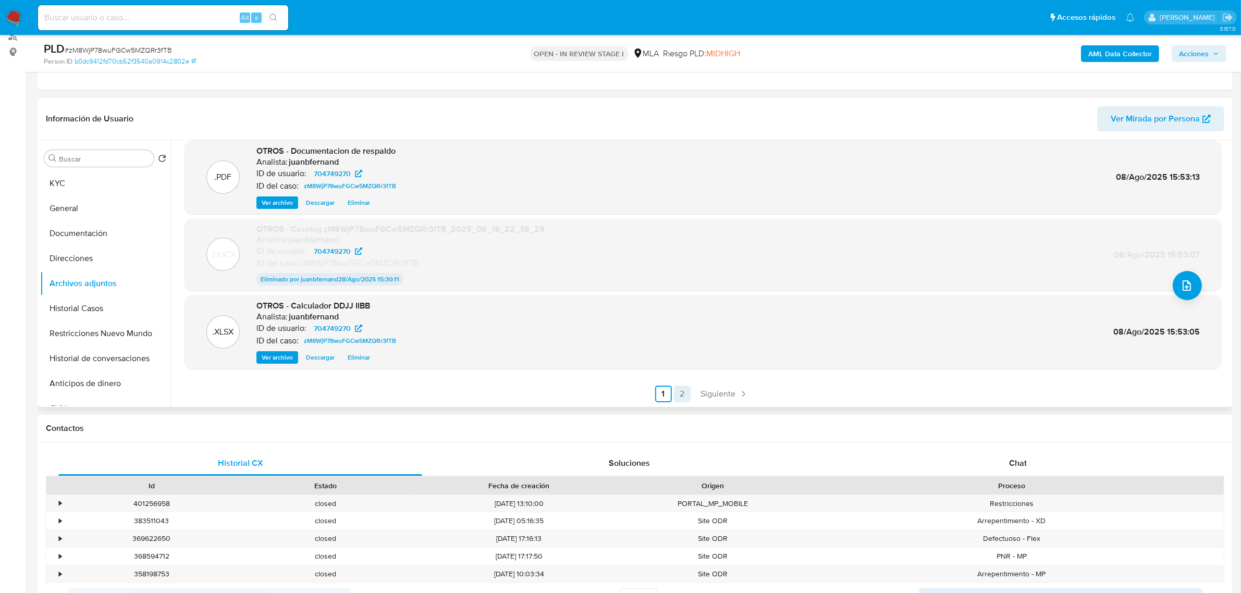
click at [679, 398] on link "2" at bounding box center [682, 394] width 17 height 17
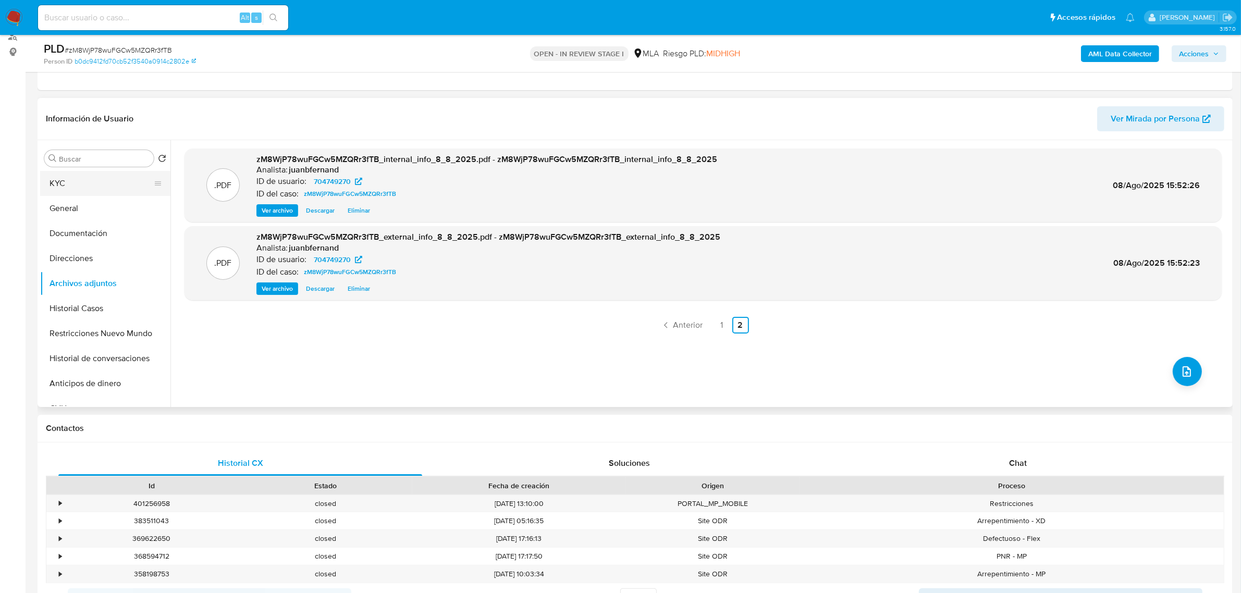
click at [76, 178] on button "KYC" at bounding box center [101, 183] width 122 height 25
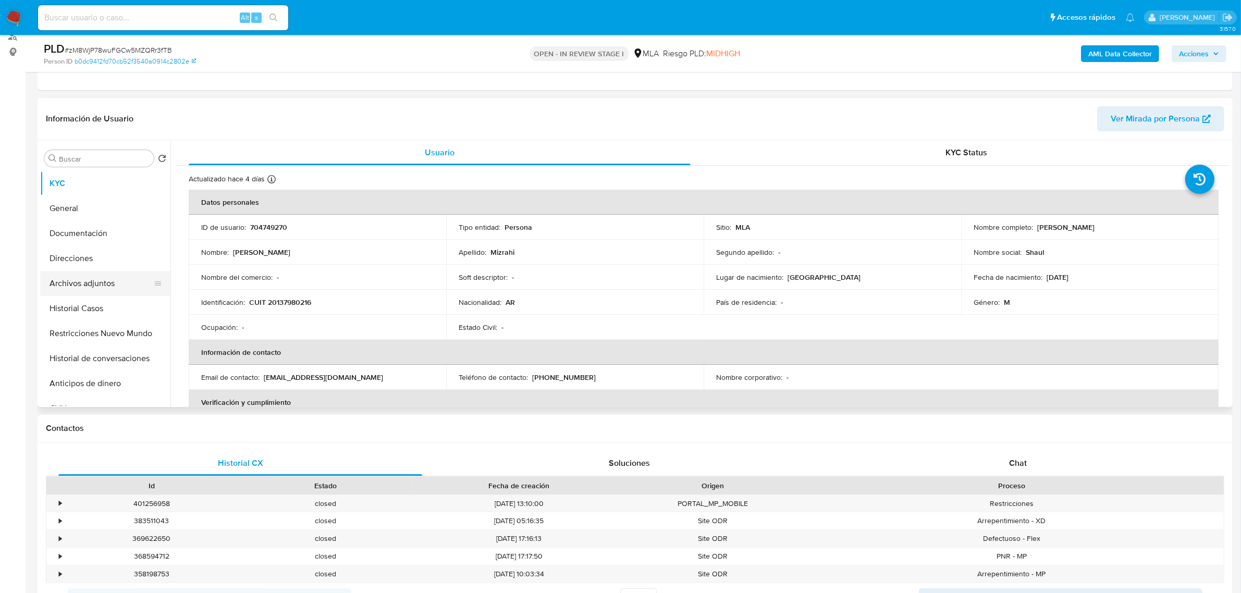
click at [100, 279] on button "Archivos adjuntos" at bounding box center [101, 283] width 122 height 25
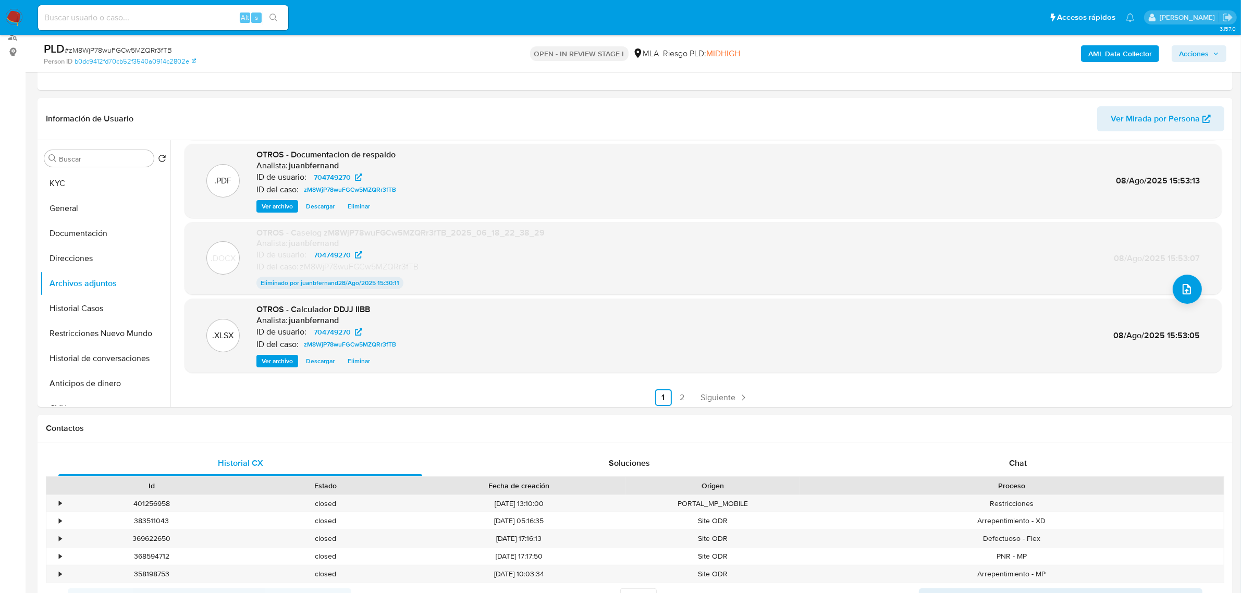
scroll to position [86, 0]
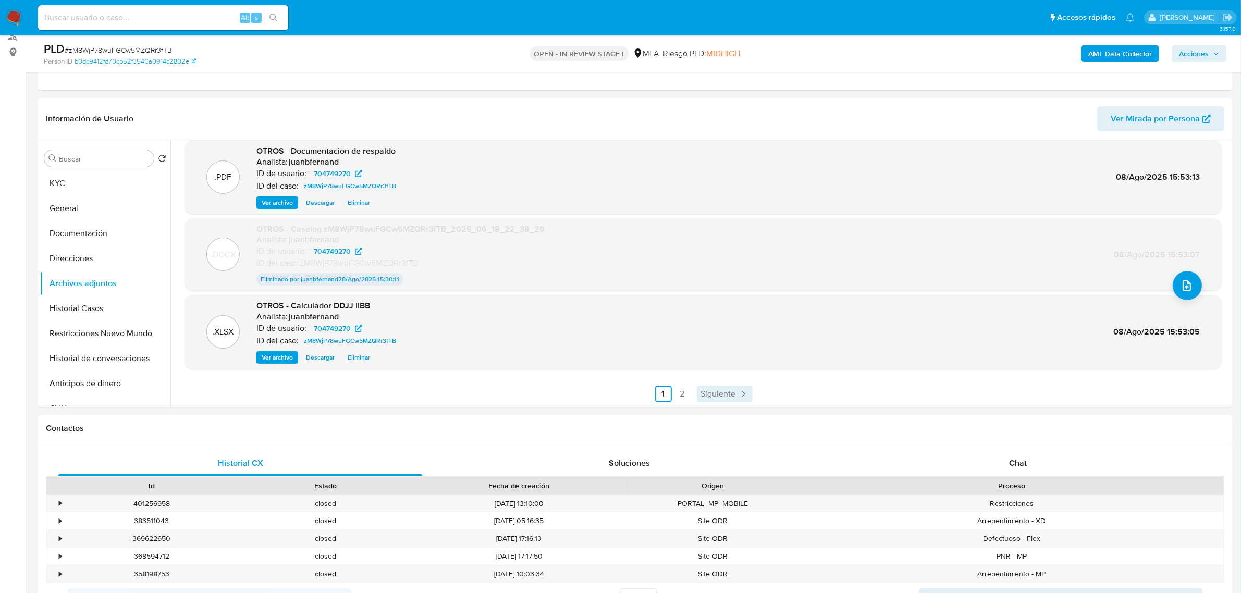
click at [697, 396] on link "Siguiente" at bounding box center [725, 394] width 56 height 17
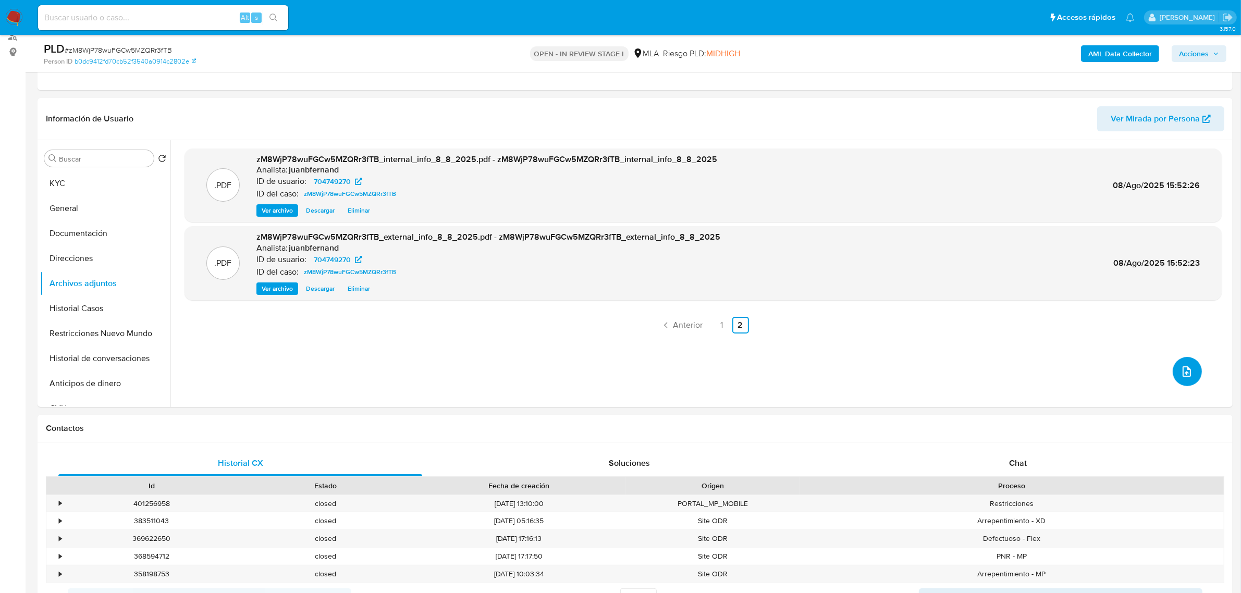
click at [1174, 369] on button "upload-file" at bounding box center [1187, 371] width 29 height 29
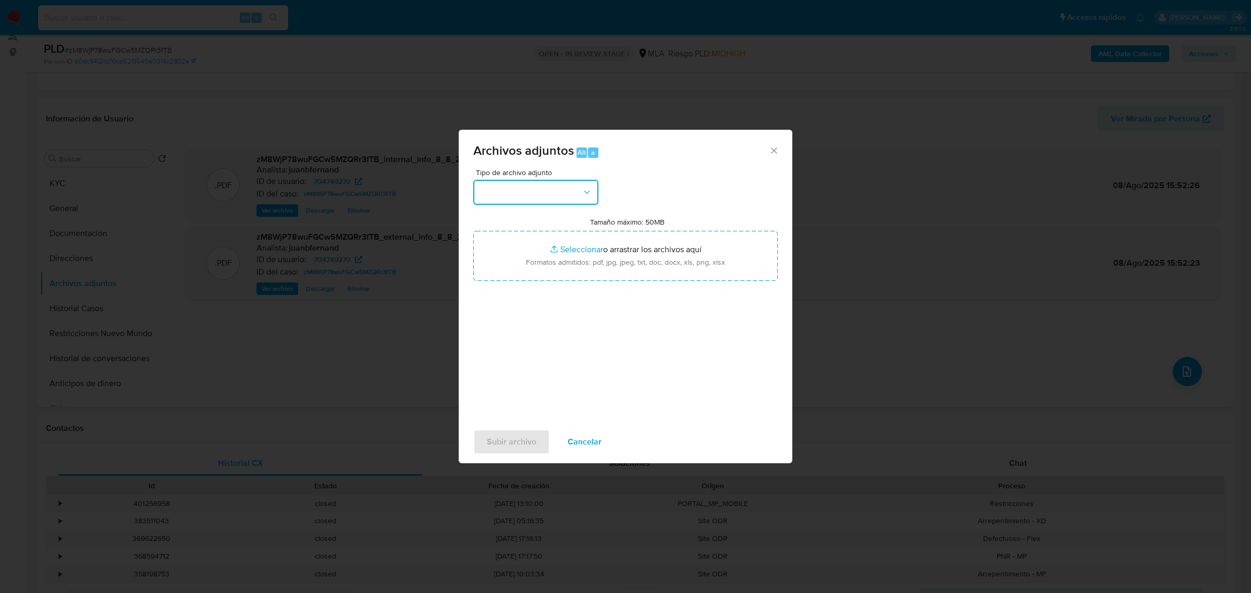
click at [506, 190] on button "button" at bounding box center [535, 192] width 125 height 25
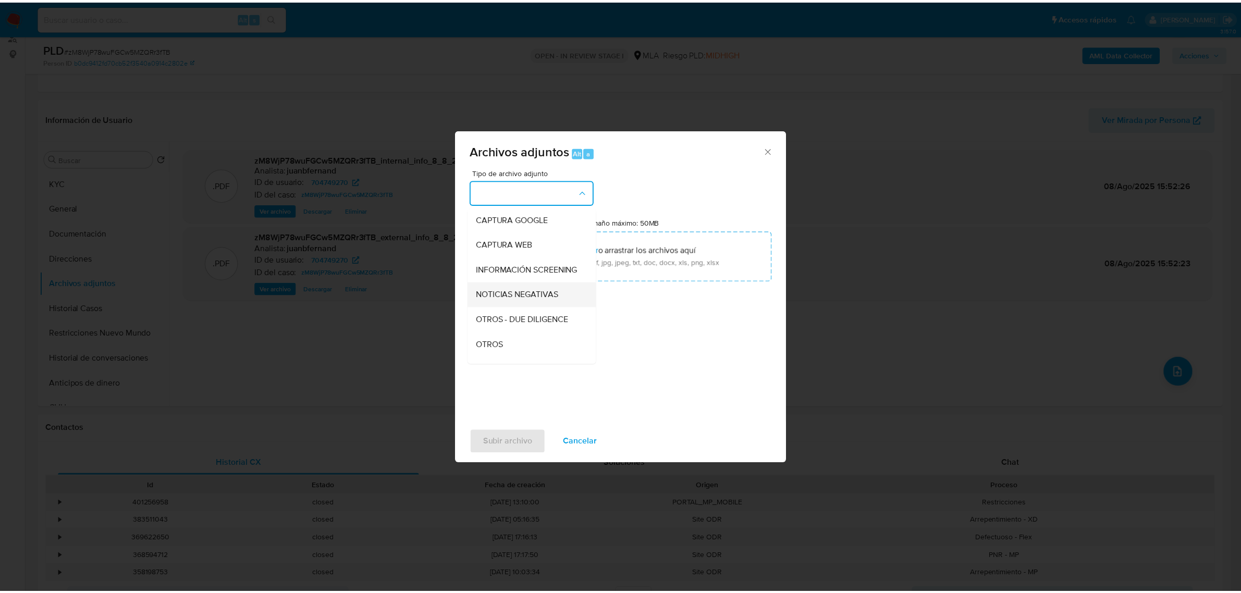
scroll to position [130, 0]
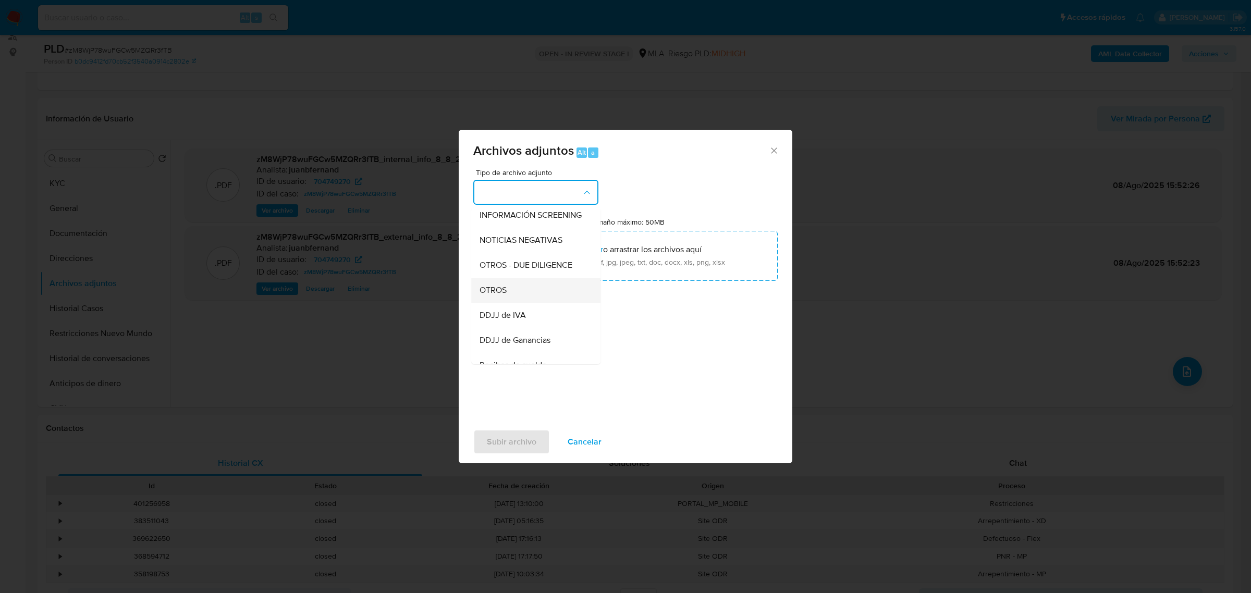
click at [519, 294] on div "OTROS" at bounding box center [533, 289] width 106 height 25
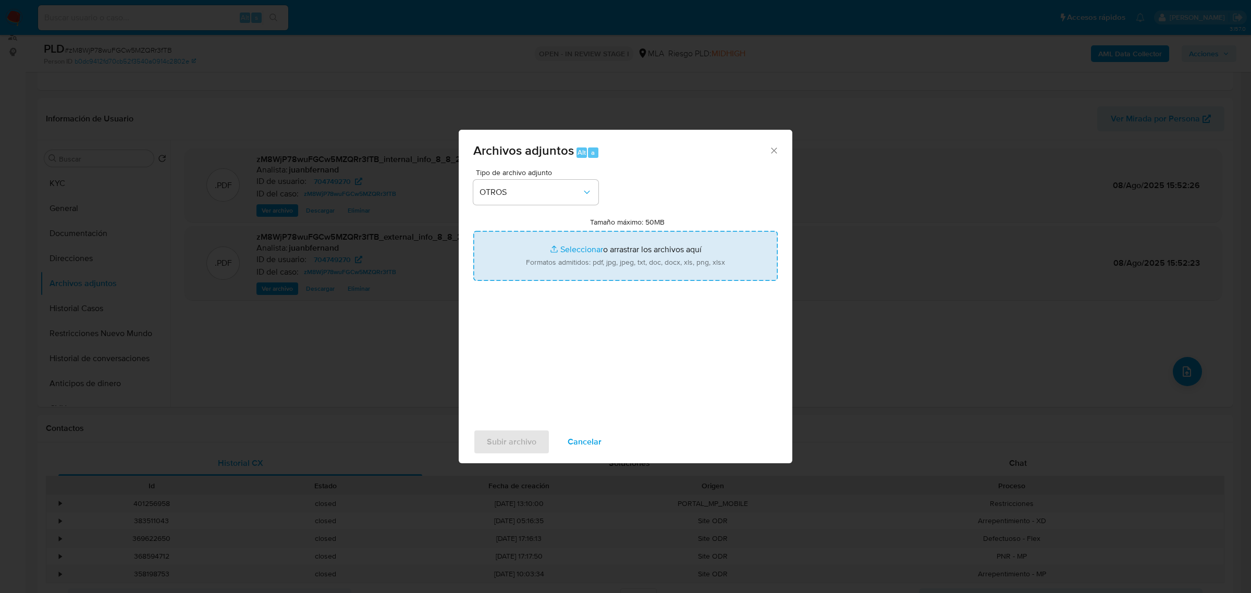
type input "C:\fakepath\Certificación de ingresos (15-08-2025).pdf"
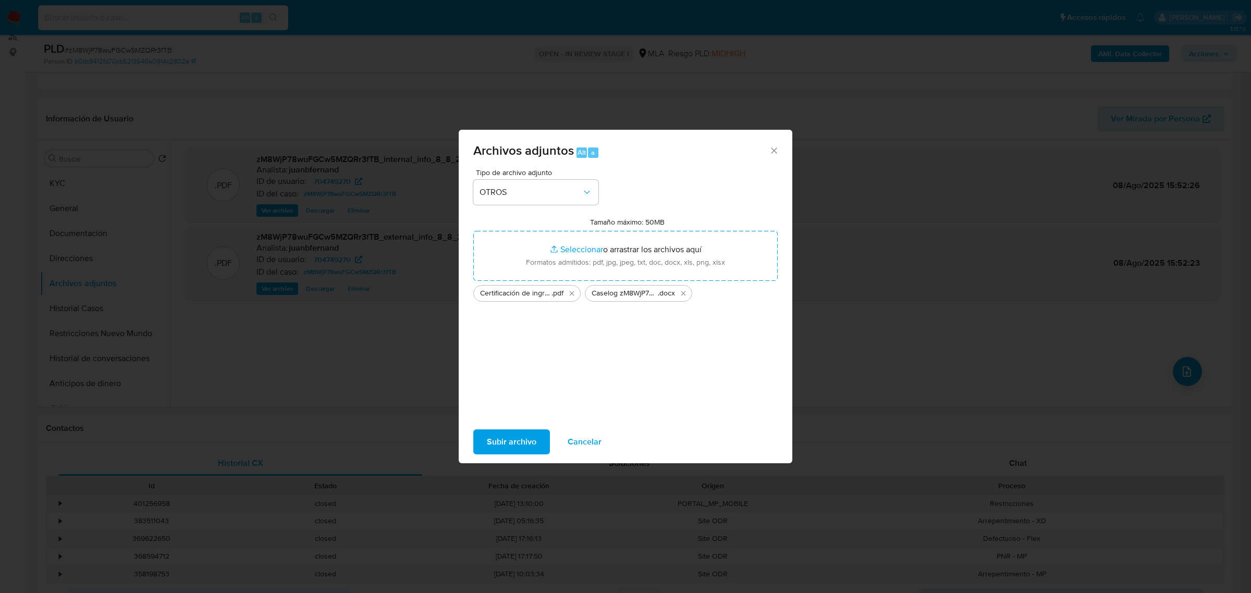
click at [502, 441] on span "Subir archivo" at bounding box center [512, 442] width 50 height 23
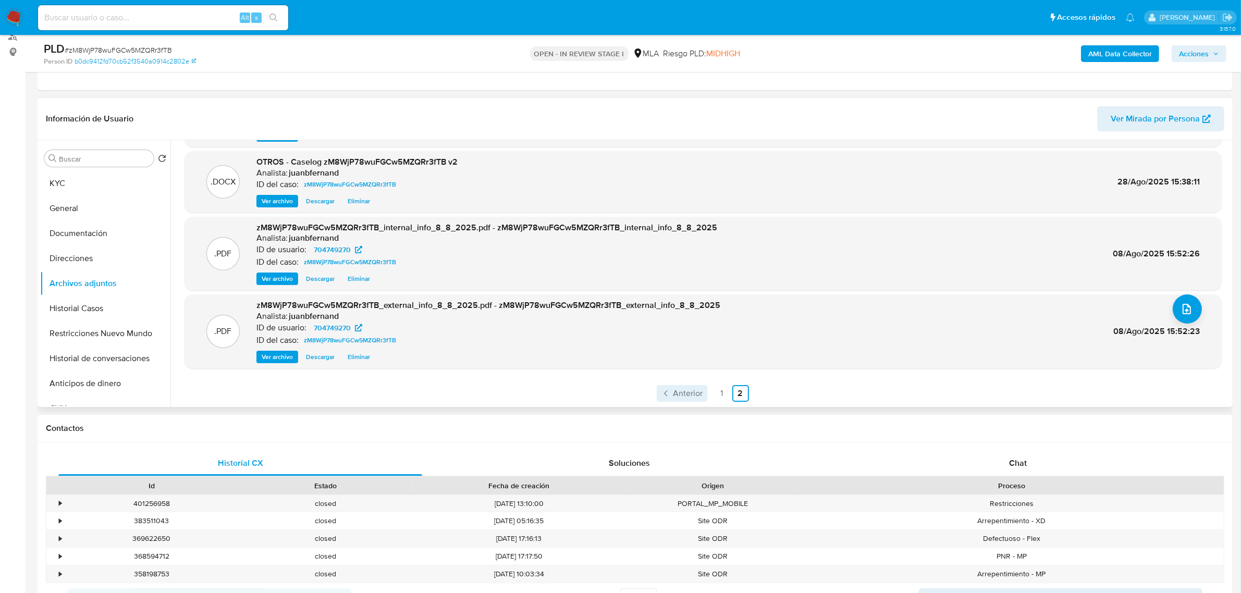
click at [689, 394] on span "Anterior" at bounding box center [689, 393] width 30 height 8
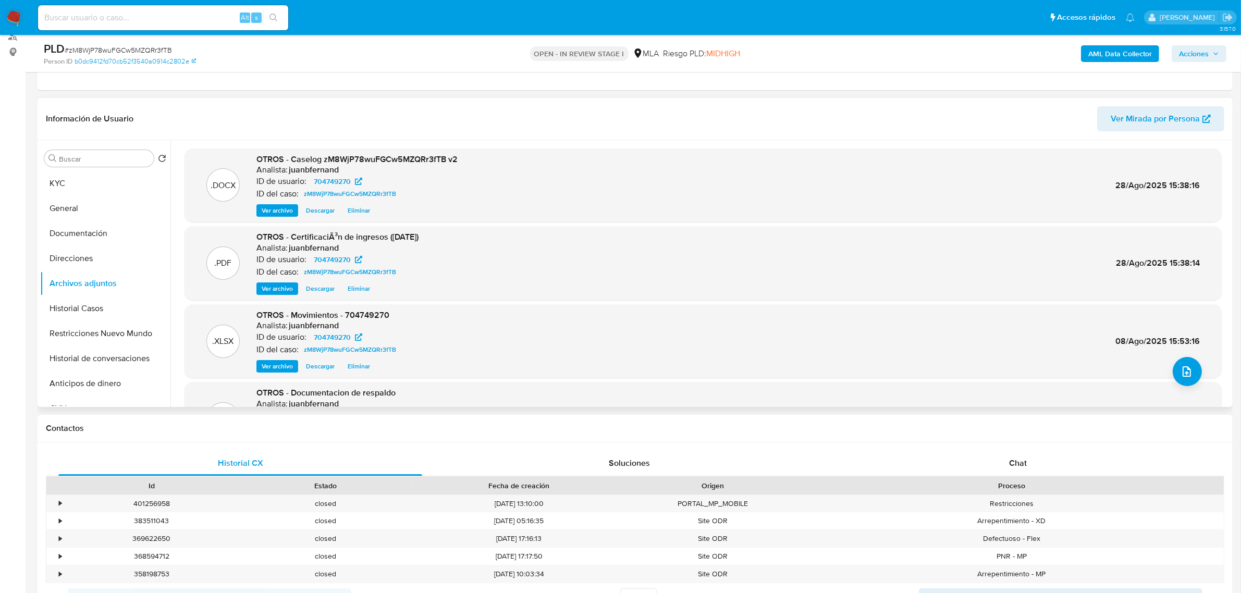
scroll to position [87, 0]
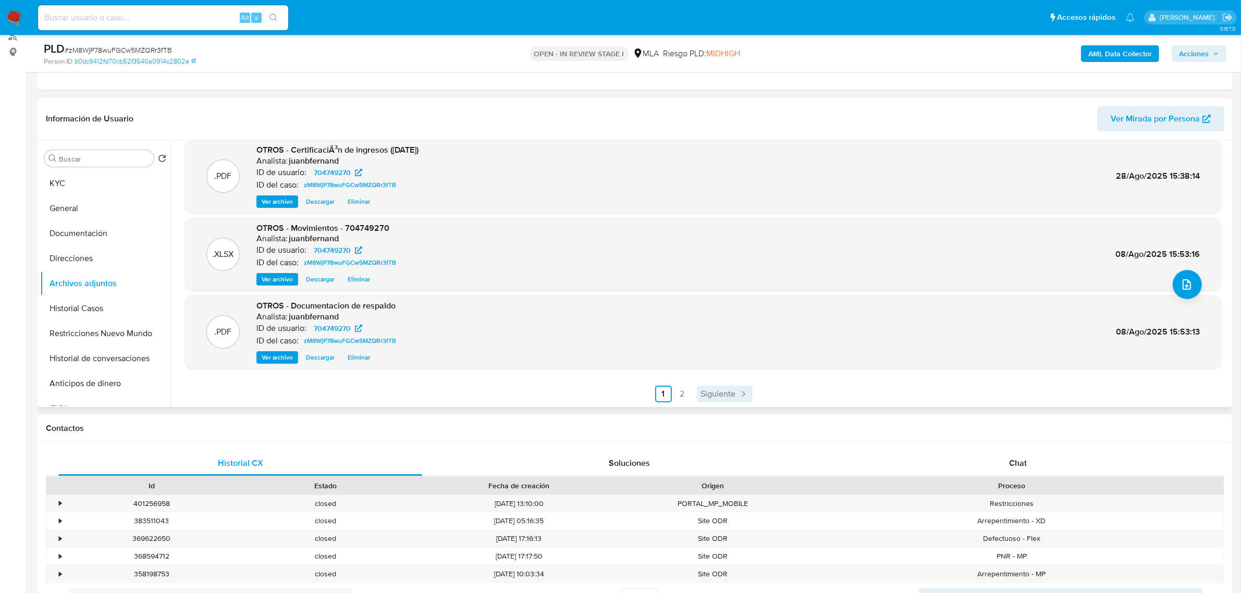
click at [713, 395] on span "Siguiente" at bounding box center [718, 394] width 35 height 8
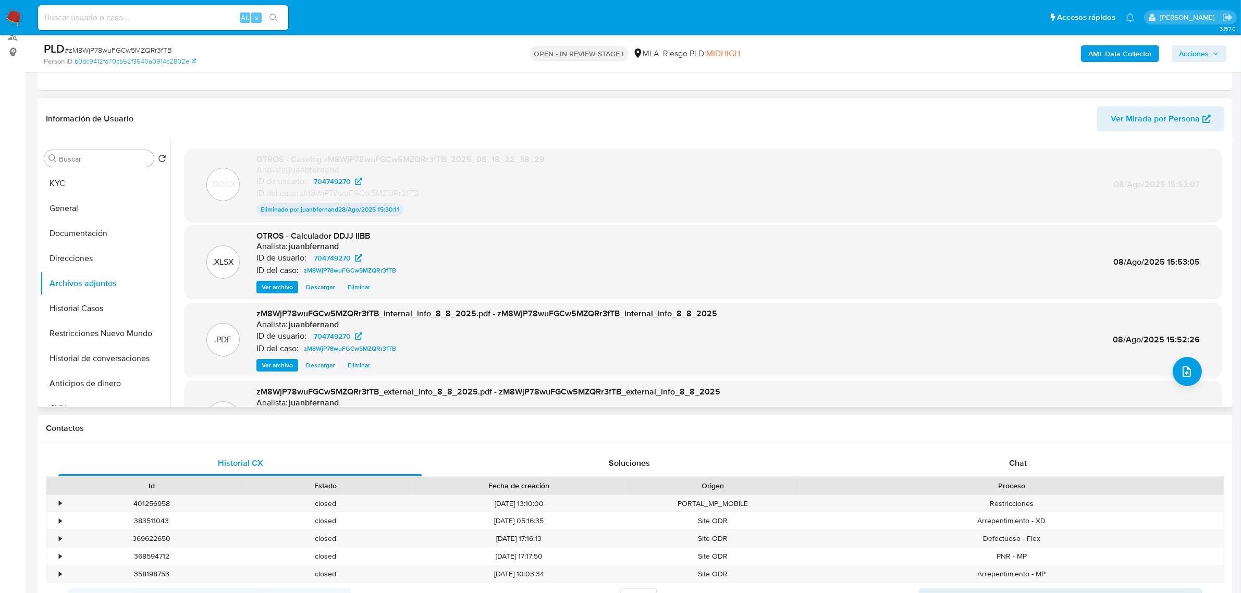
scroll to position [86, 0]
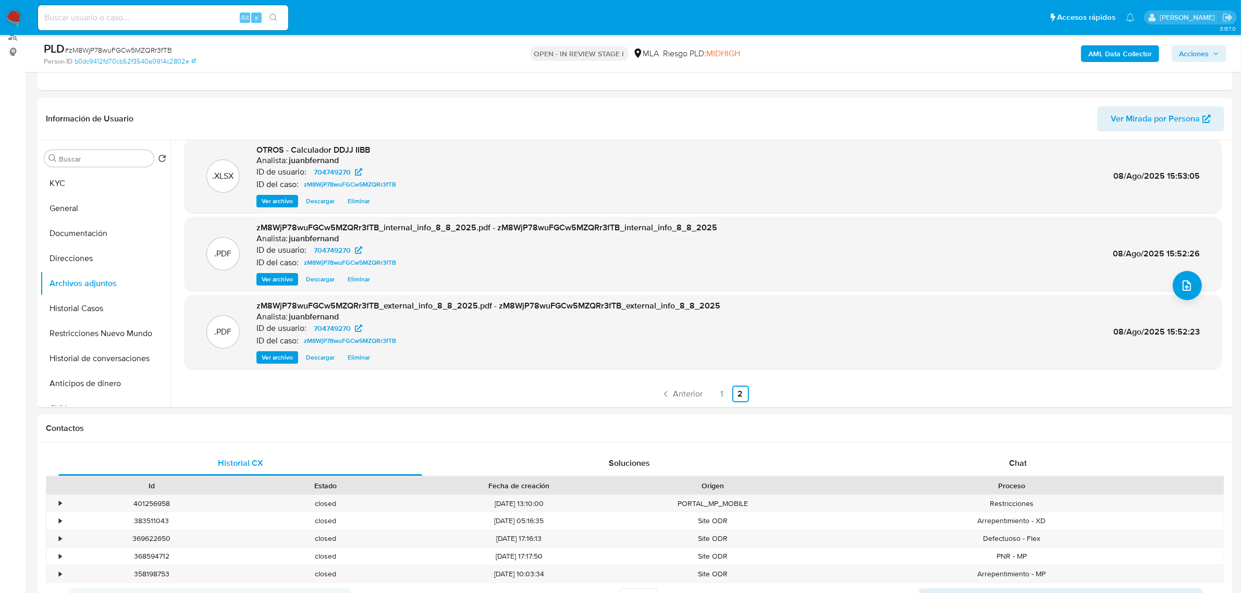
drag, startPoint x: 1200, startPoint y: 55, endPoint x: 1167, endPoint y: 54, distance: 33.4
click at [1200, 55] on span "Acciones" at bounding box center [1194, 53] width 30 height 17
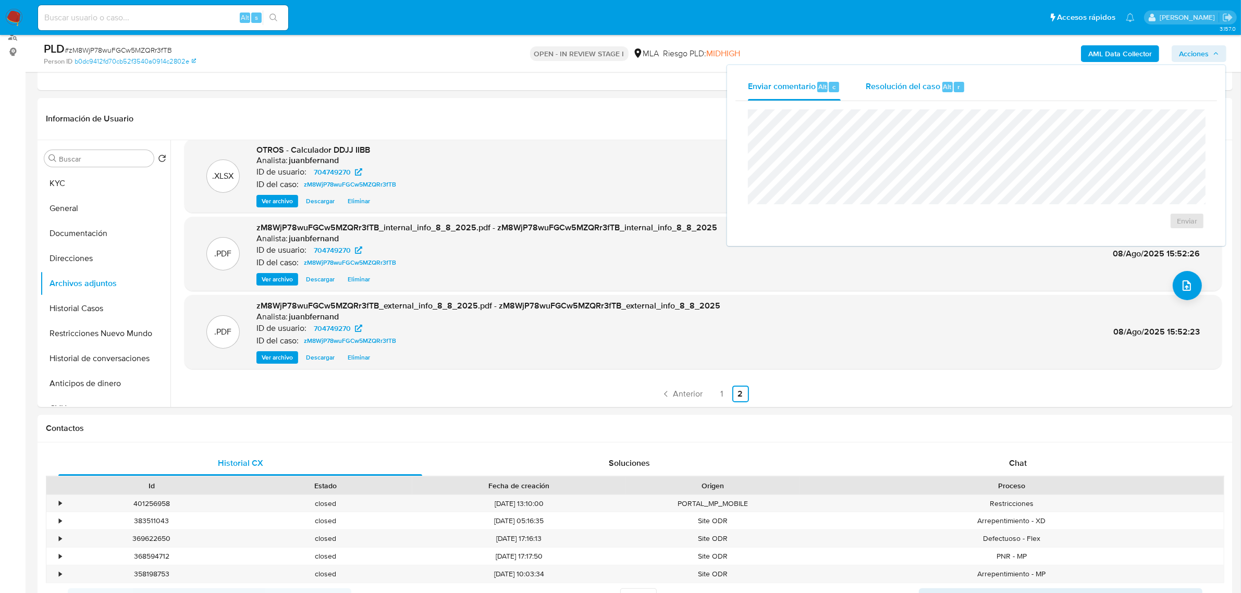
click at [924, 85] on span "Resolución del caso" at bounding box center [903, 86] width 75 height 12
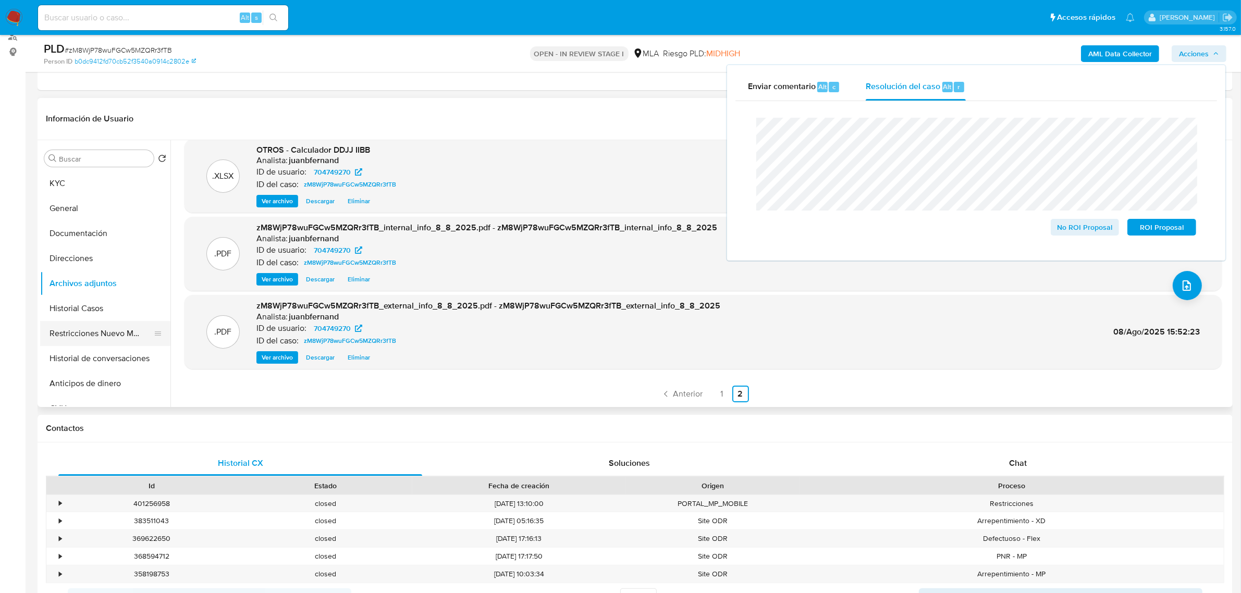
click at [93, 332] on button "Restricciones Nuevo Mundo" at bounding box center [101, 333] width 122 height 25
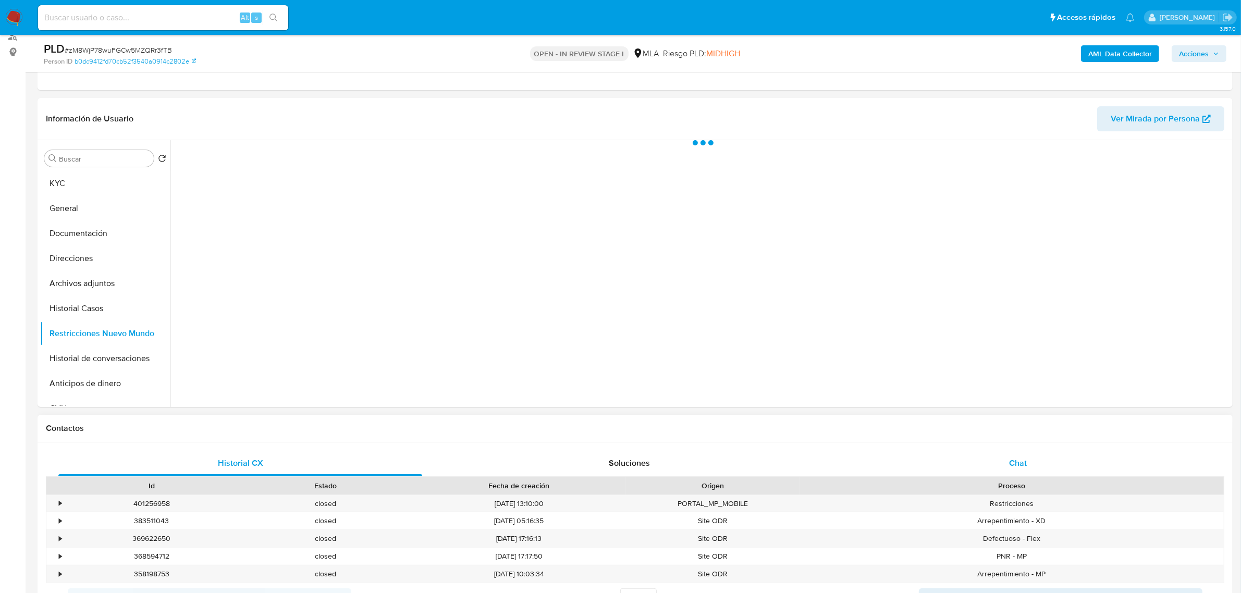
click at [1070, 462] on div "Chat" at bounding box center [1018, 463] width 364 height 25
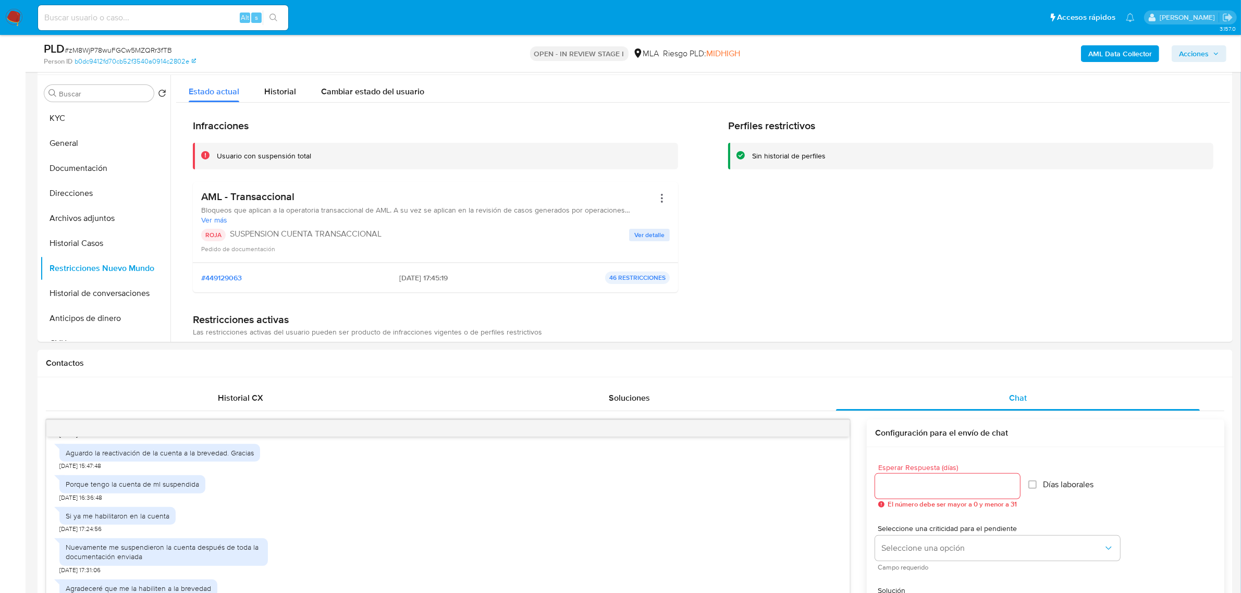
scroll to position [130, 0]
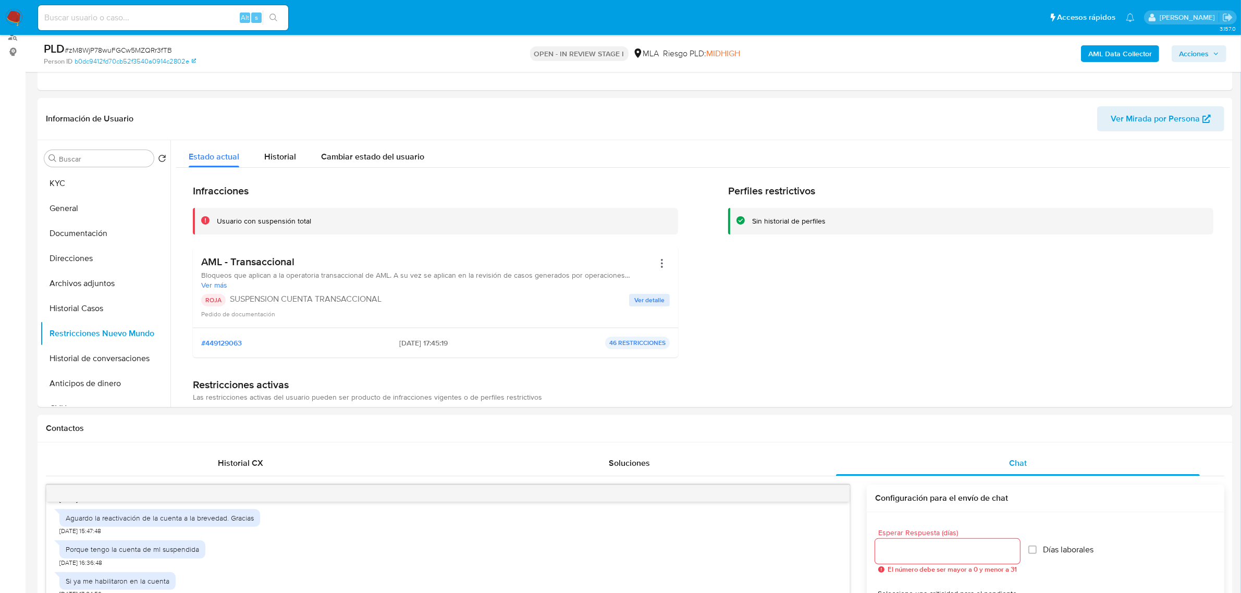
drag, startPoint x: 1223, startPoint y: 48, endPoint x: 1190, endPoint y: 58, distance: 34.5
click at [1223, 47] on button "Acciones" at bounding box center [1199, 53] width 55 height 17
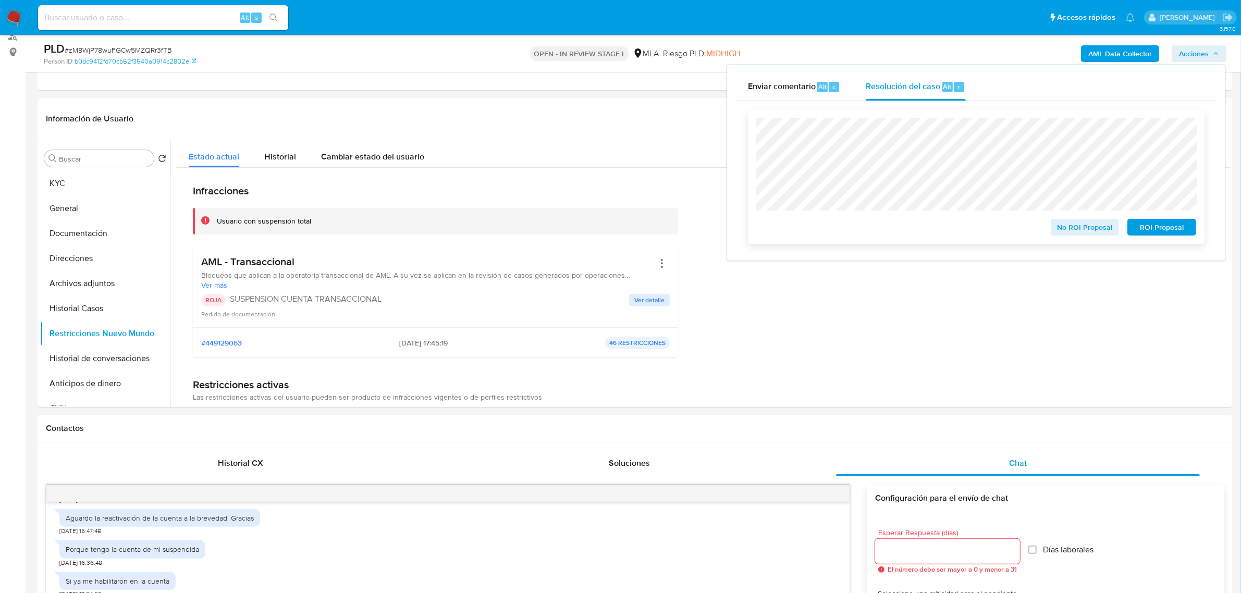
click at [1174, 228] on span "ROI Proposal" at bounding box center [1162, 227] width 54 height 15
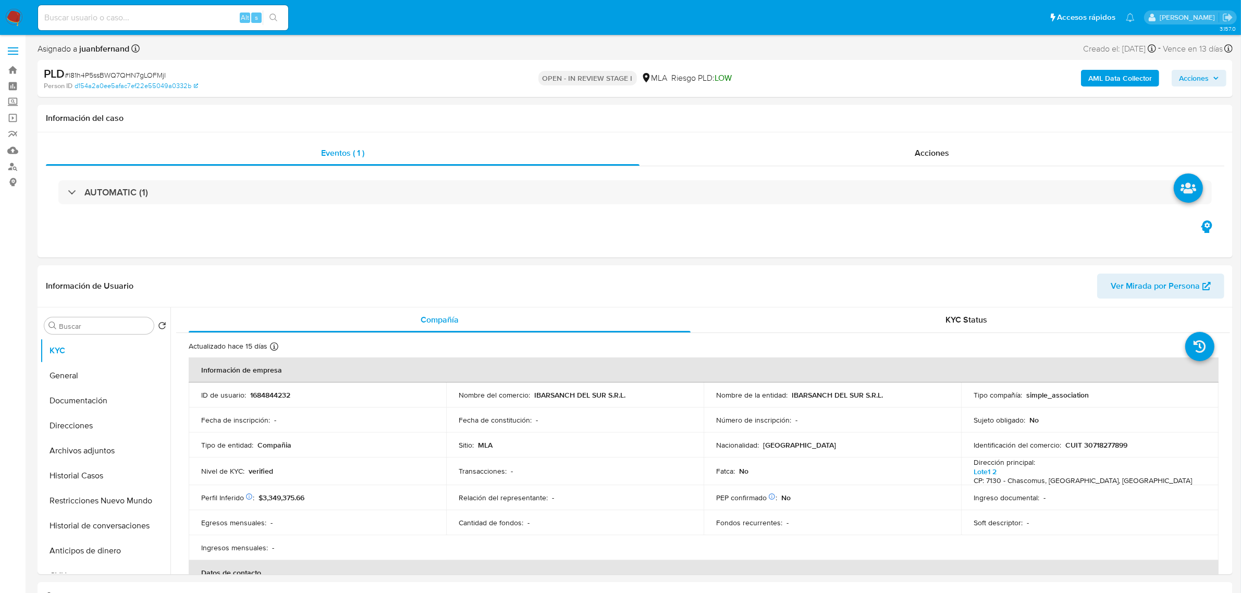
select select "10"
click at [466, 154] on div "Eventos ( 1 )" at bounding box center [343, 153] width 594 height 25
click at [105, 449] on button "Archivos adjuntos" at bounding box center [101, 450] width 122 height 25
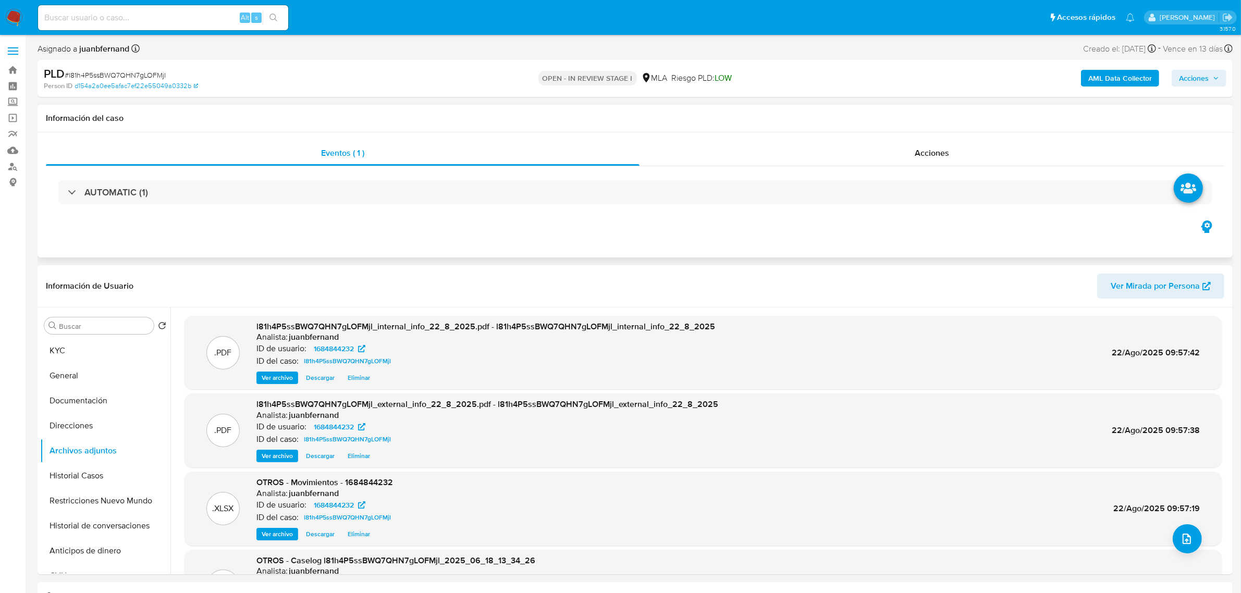
click at [655, 245] on div "Eventos ( 1 ) Acciones AUTOMATIC (1)" at bounding box center [635, 194] width 1195 height 125
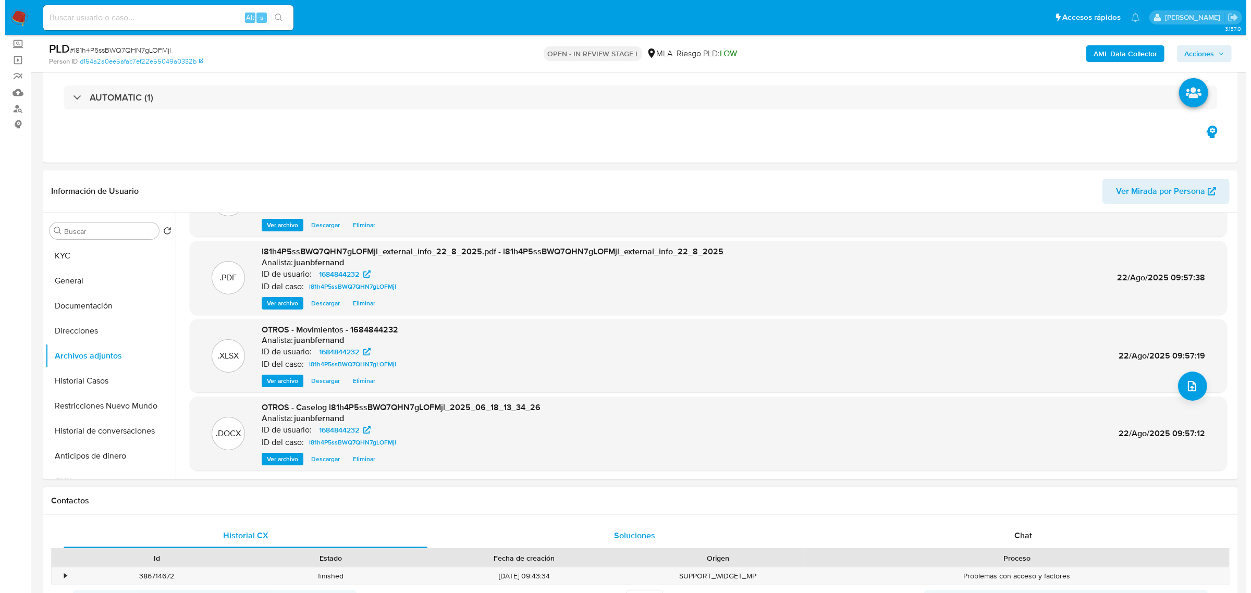
scroll to position [130, 0]
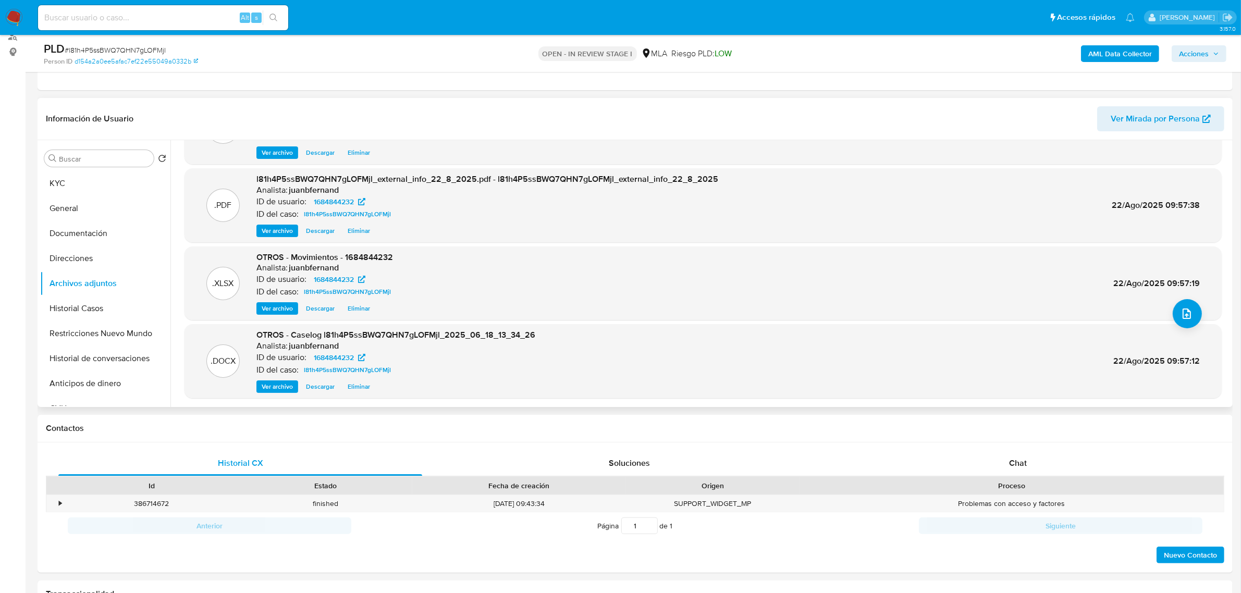
click at [370, 385] on button "Eliminar" at bounding box center [359, 387] width 33 height 13
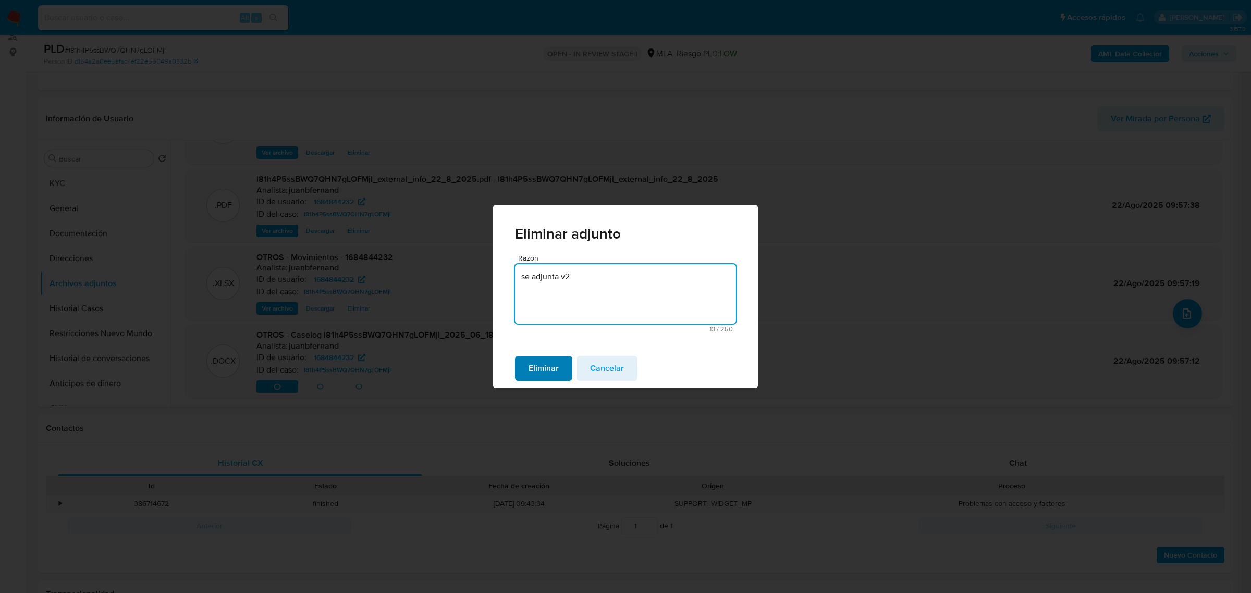
type textarea "se adjunta v2"
click at [544, 368] on span "Eliminar" at bounding box center [544, 368] width 30 height 23
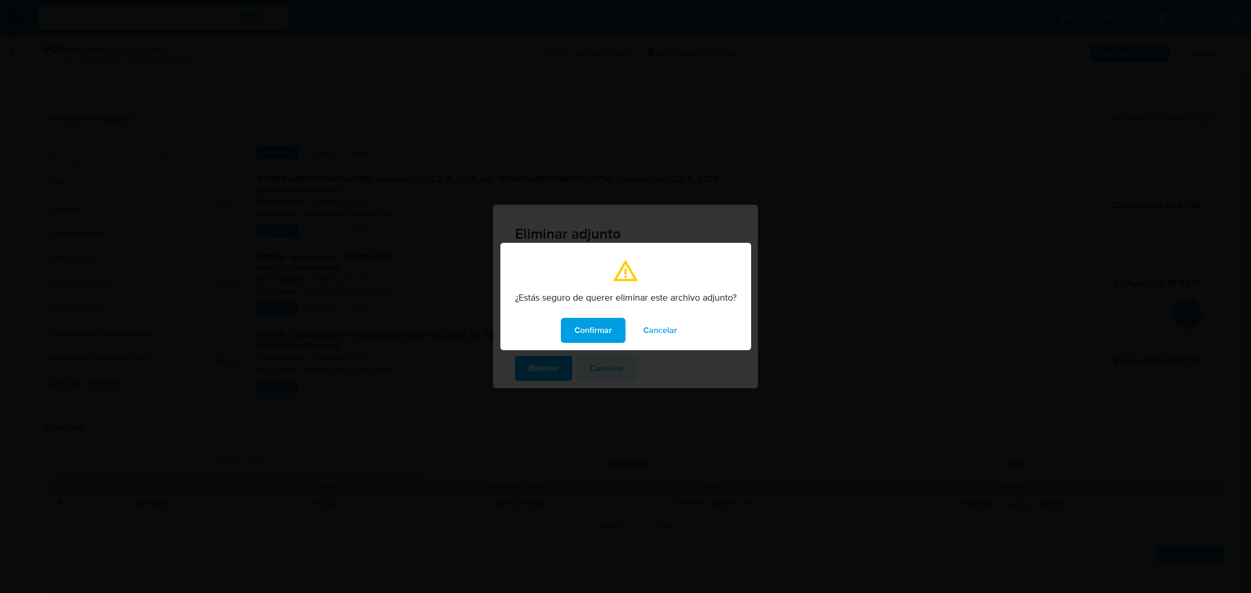
click at [603, 338] on span "Confirmar" at bounding box center [594, 330] width 38 height 23
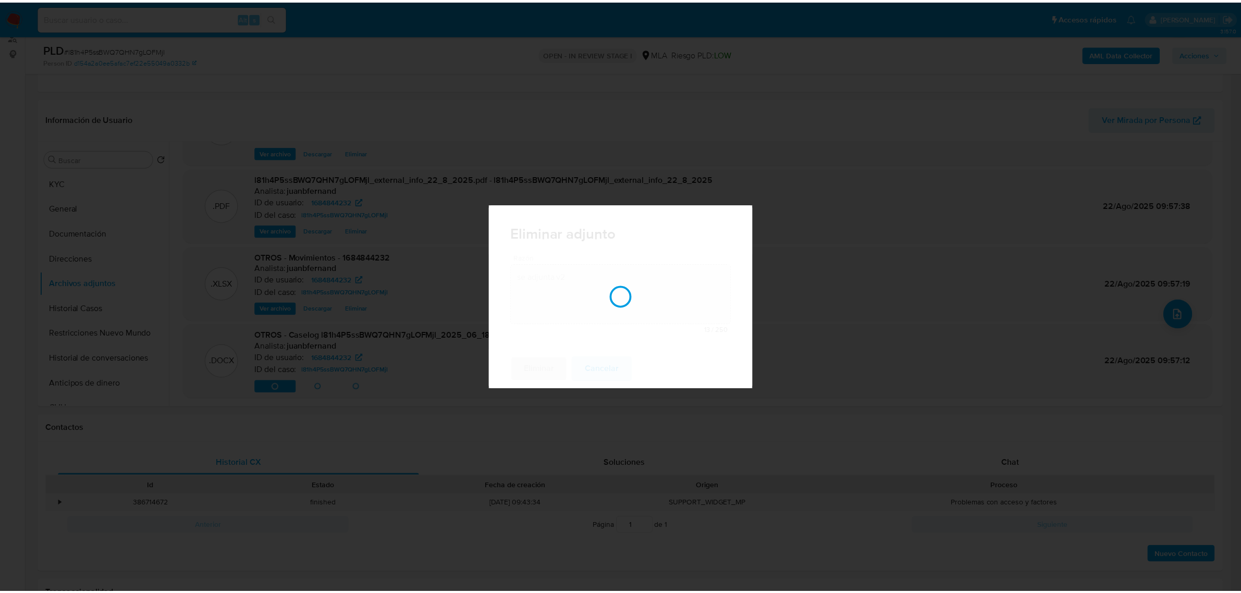
scroll to position [56, 0]
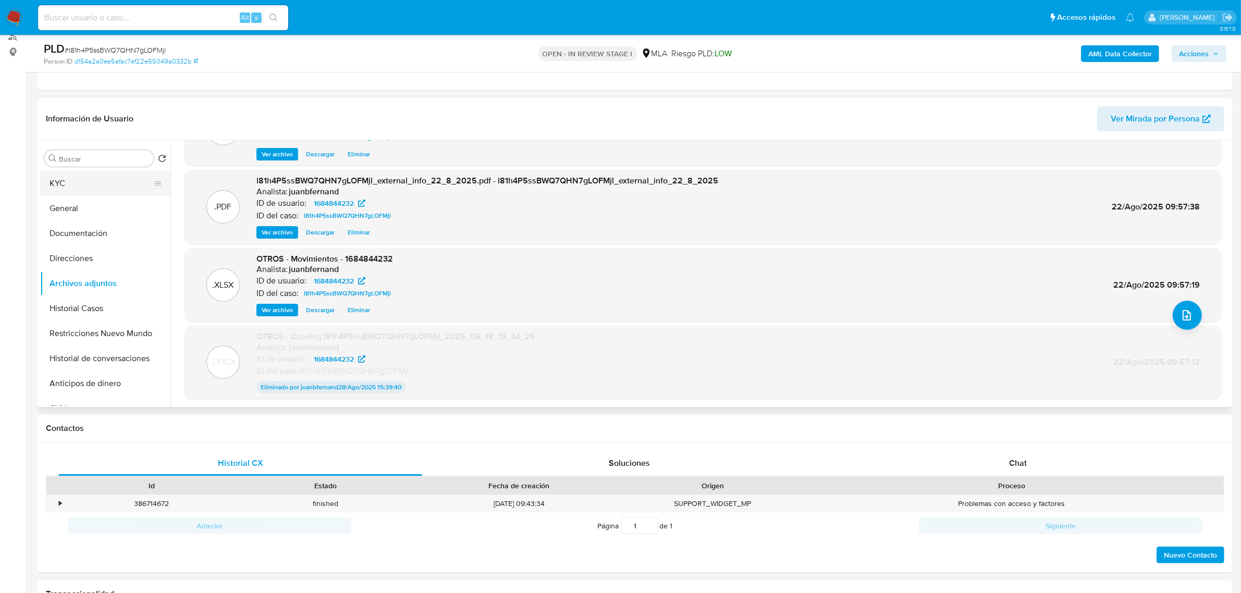
click at [87, 180] on button "KYC" at bounding box center [101, 183] width 122 height 25
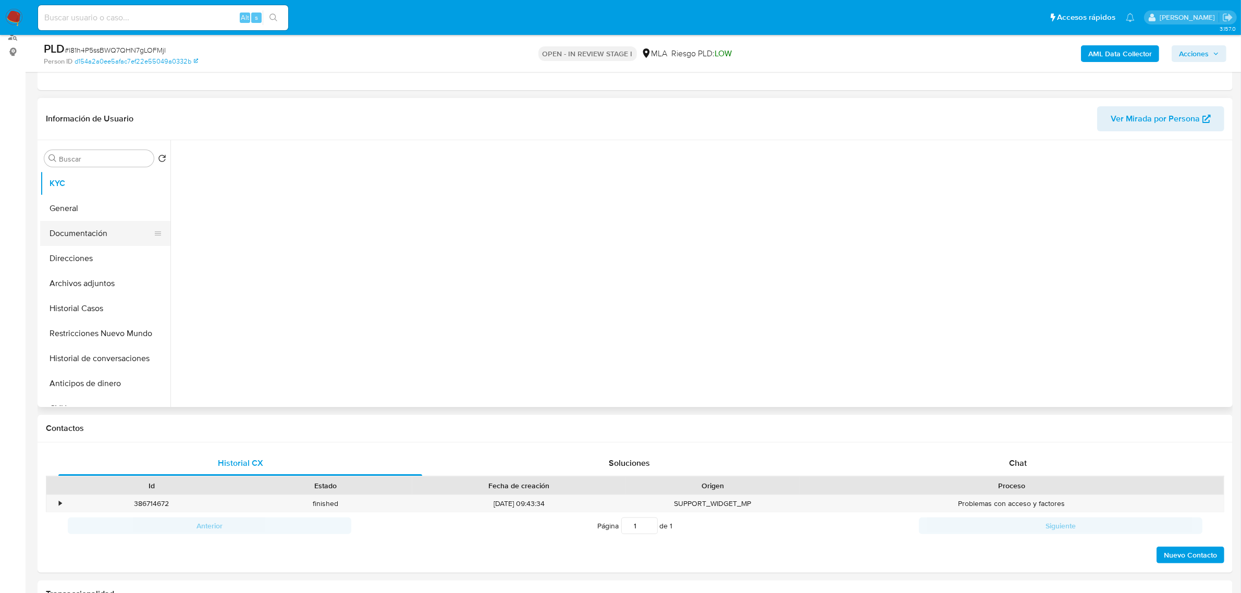
scroll to position [0, 0]
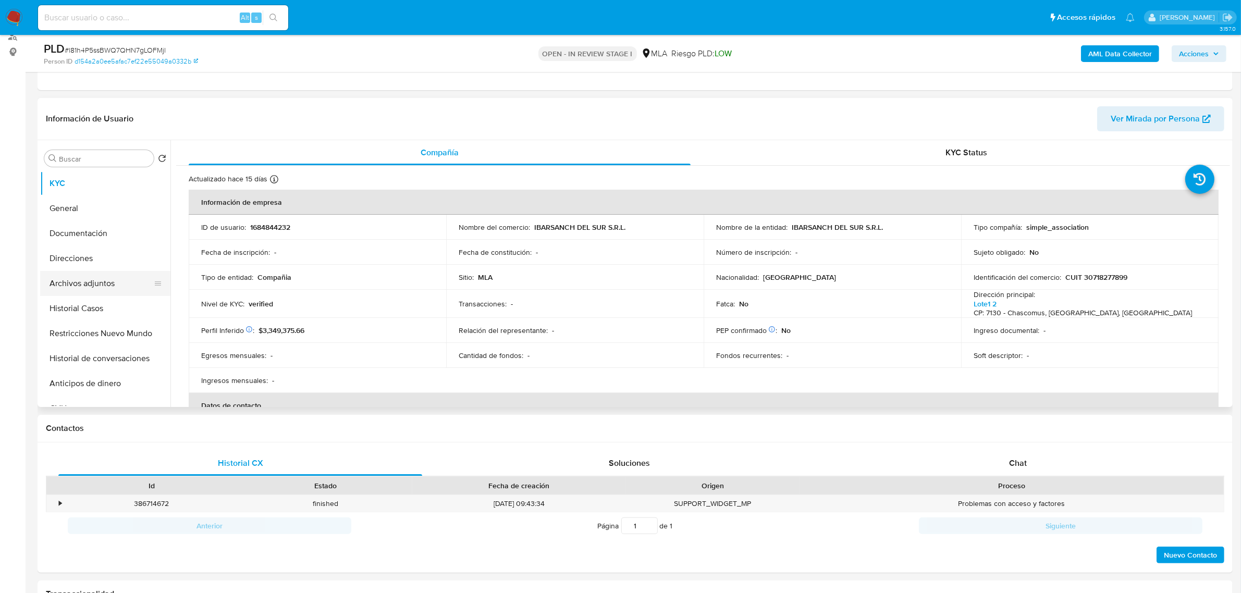
click at [91, 279] on button "Archivos adjuntos" at bounding box center [101, 283] width 122 height 25
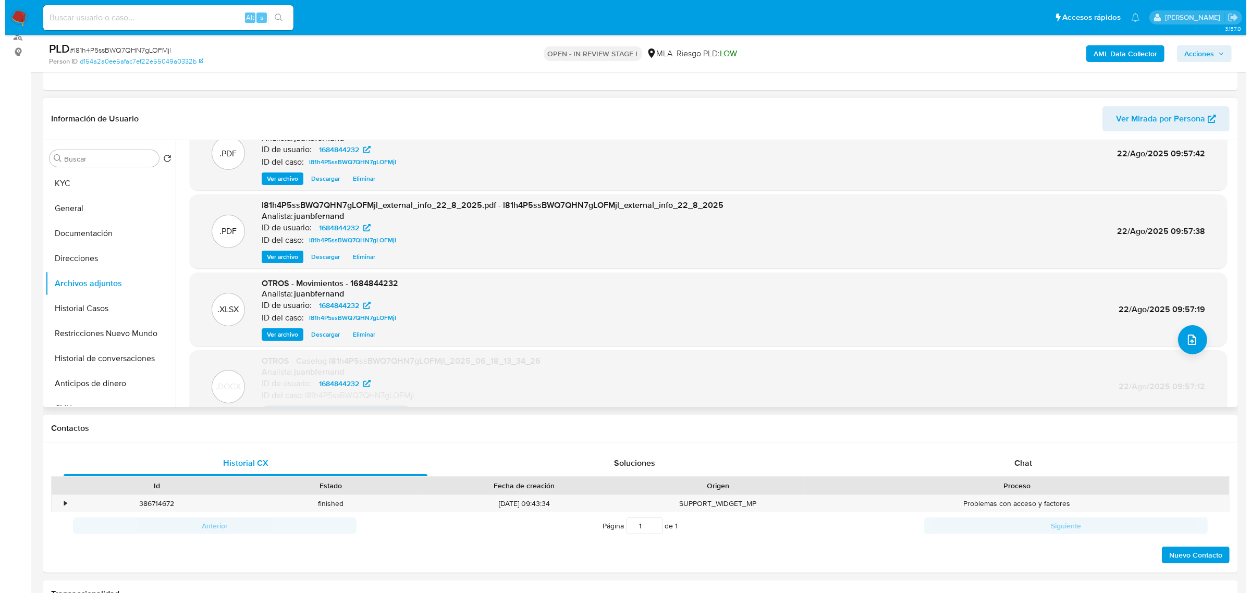
scroll to position [56, 0]
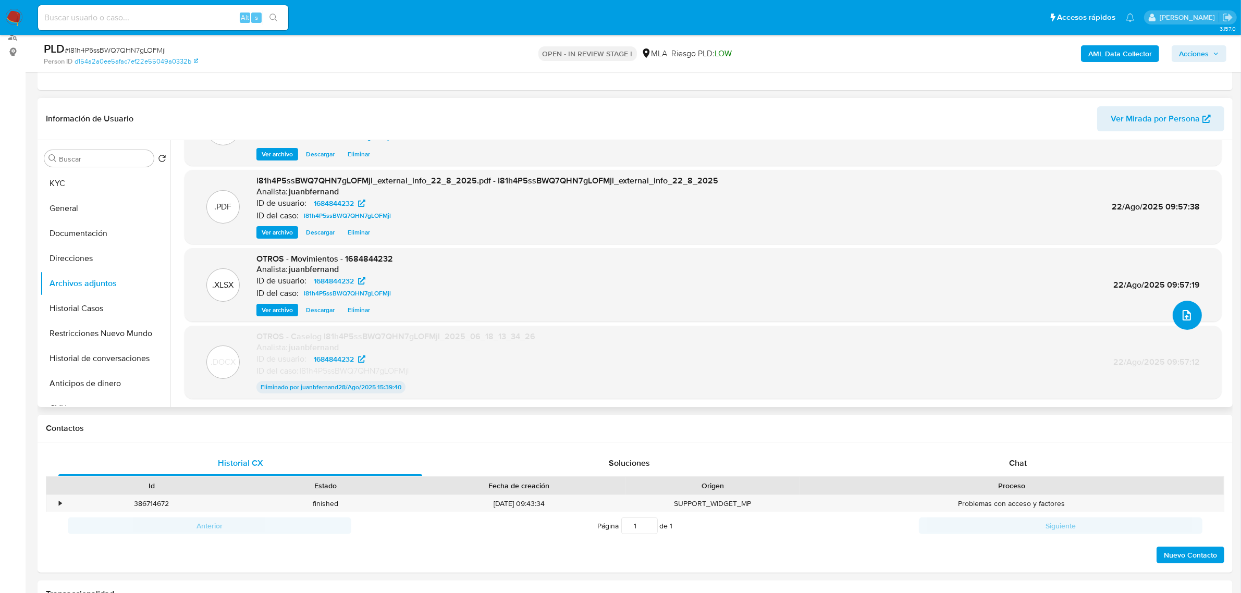
click at [1181, 310] on icon "upload-file" at bounding box center [1187, 315] width 13 height 13
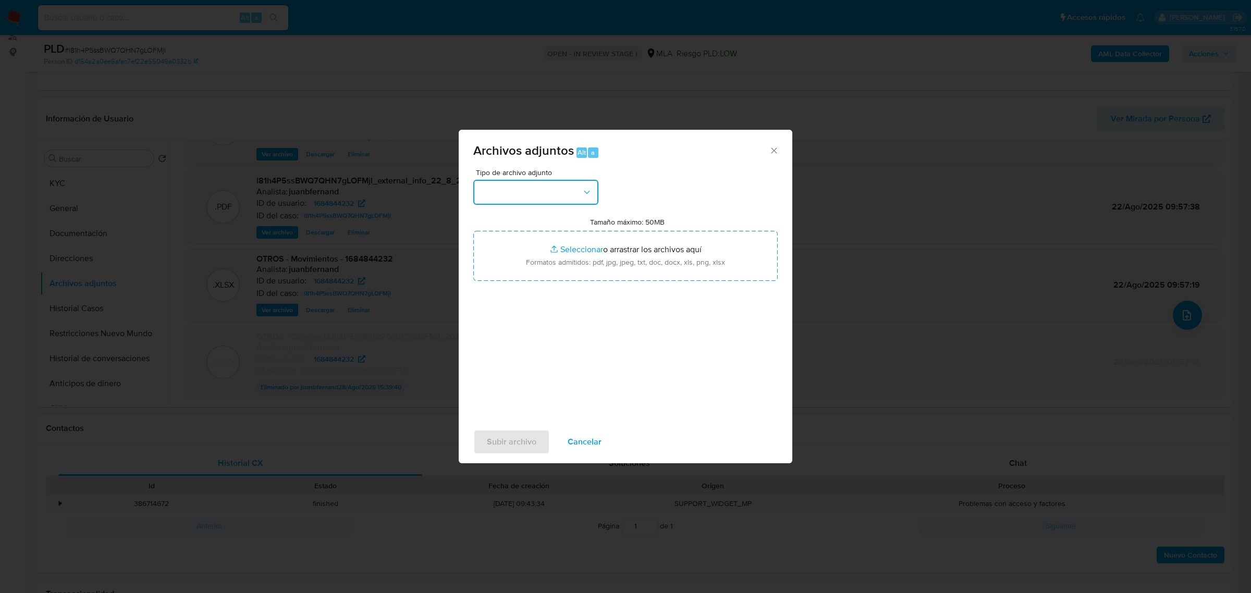
click at [521, 185] on button "button" at bounding box center [535, 192] width 125 height 25
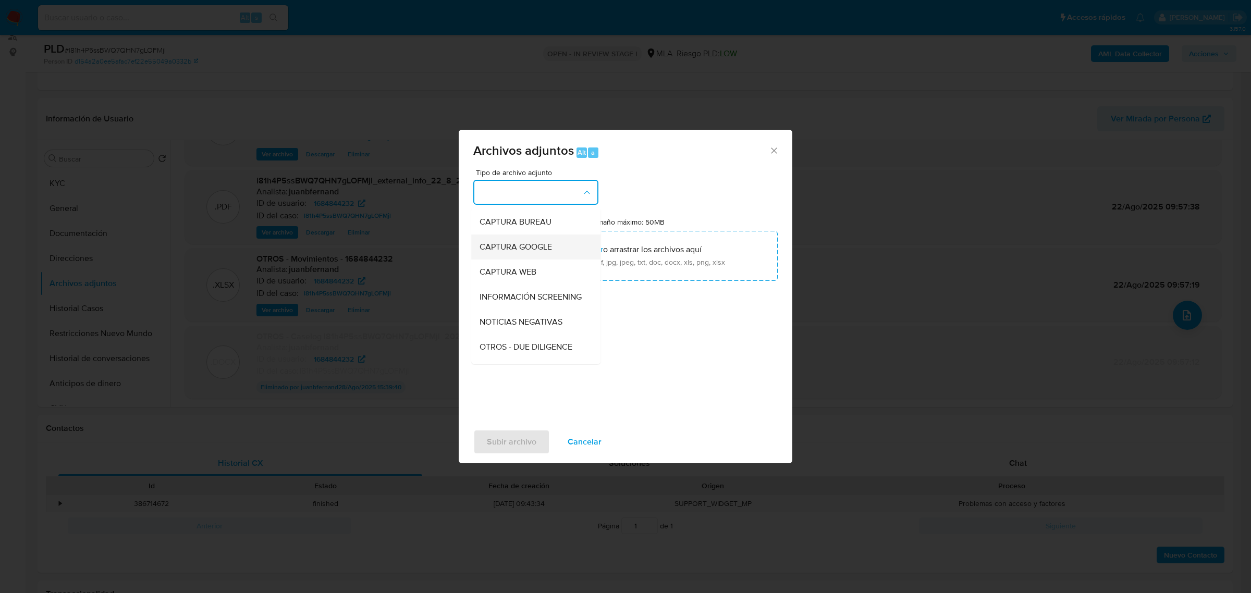
scroll to position [130, 0]
click at [521, 294] on div "OTROS" at bounding box center [533, 289] width 106 height 25
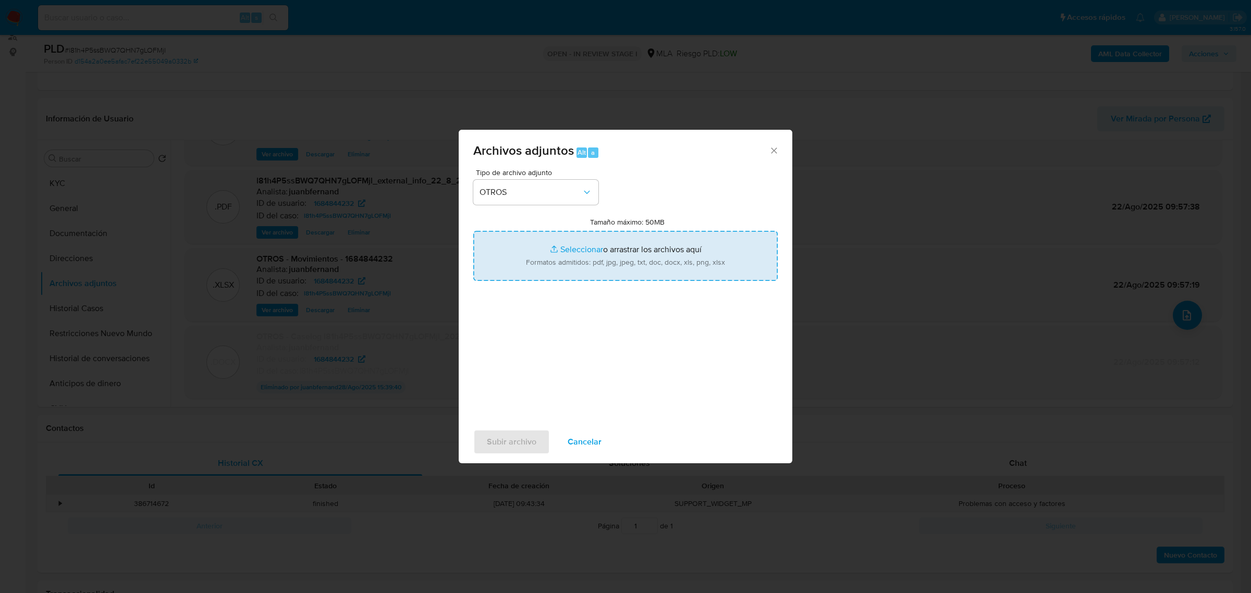
type input "C:\fakepath\Caselog l81h4P5ssBWQ7QHN7gLOFMjl v2.docx"
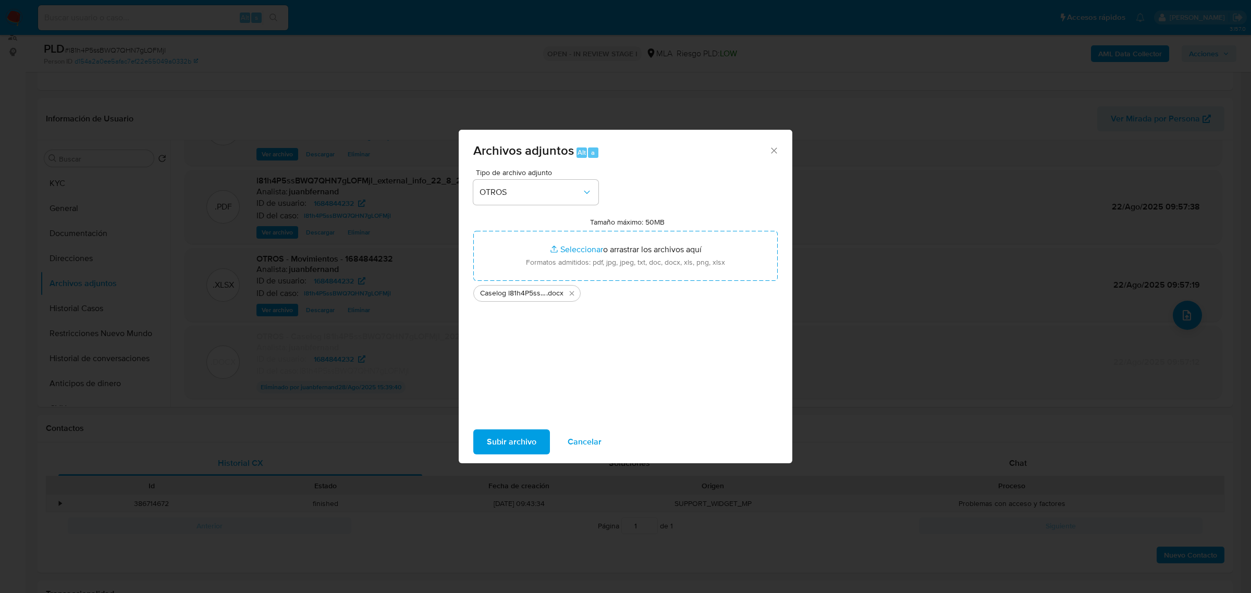
click at [528, 437] on span "Subir archivo" at bounding box center [512, 442] width 50 height 23
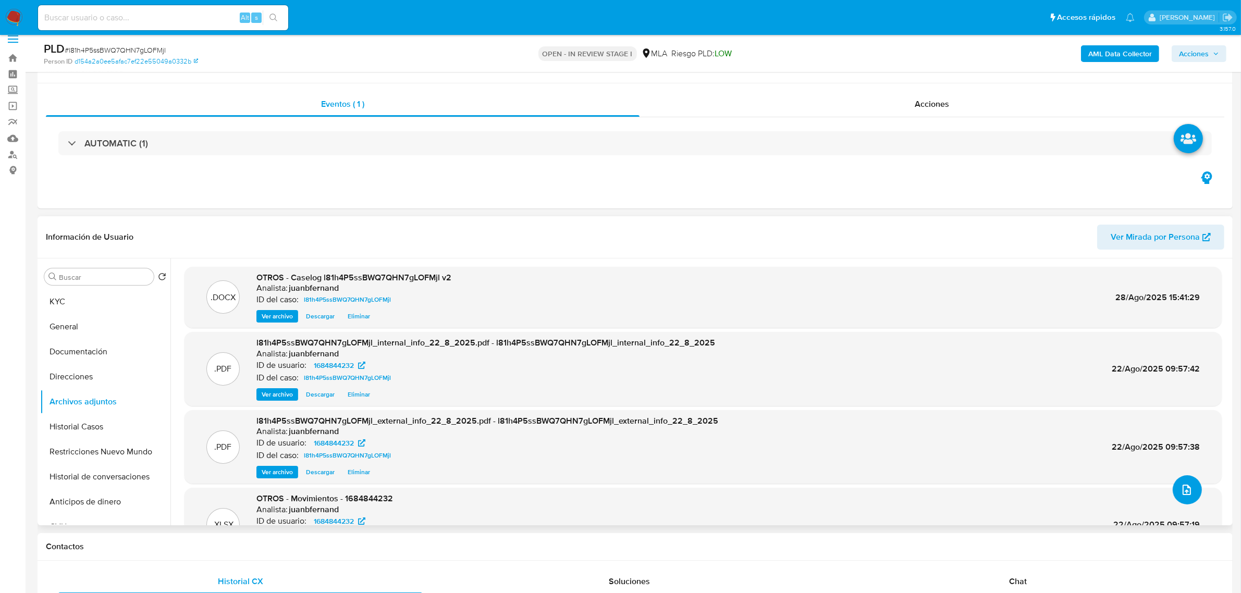
scroll to position [0, 0]
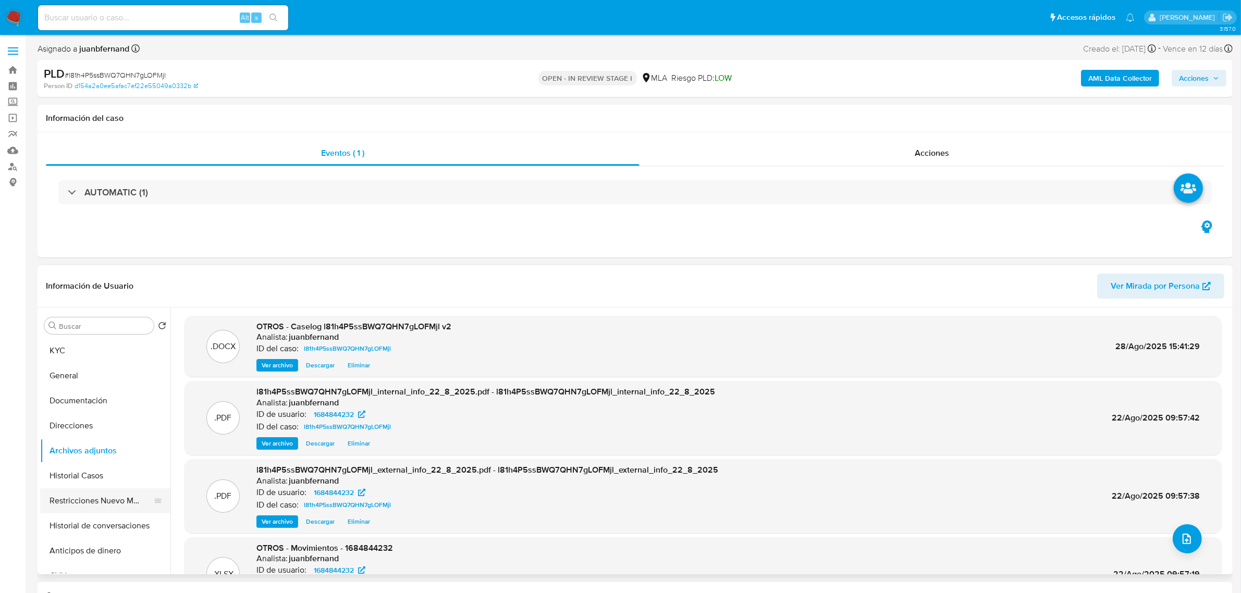
click at [121, 506] on button "Restricciones Nuevo Mundo" at bounding box center [101, 500] width 122 height 25
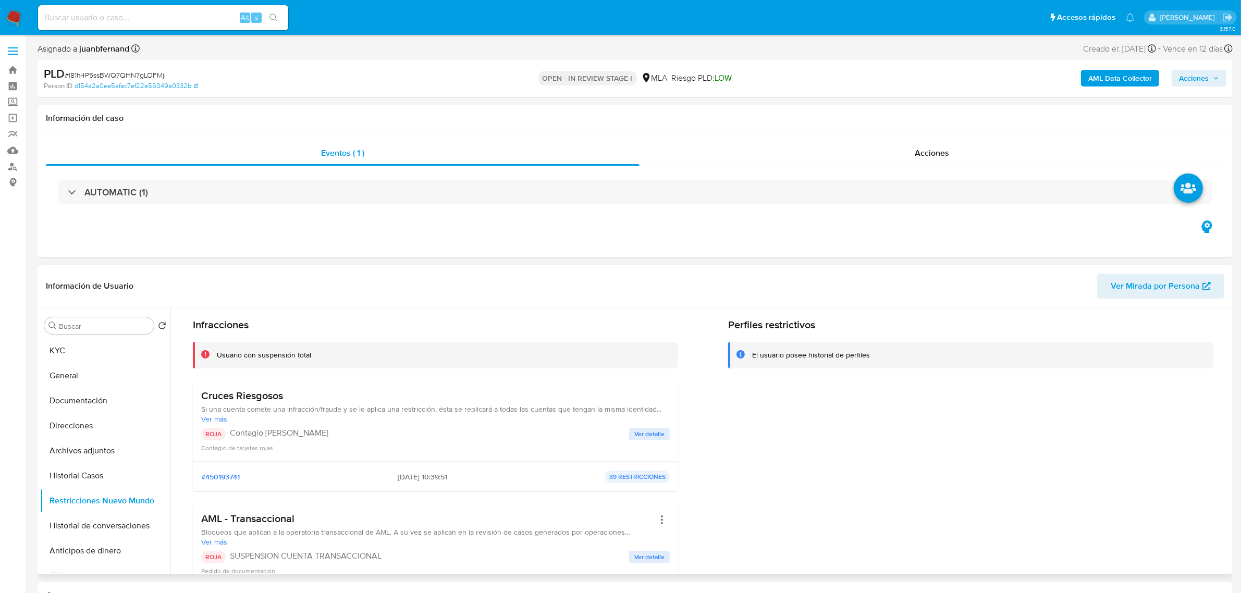
scroll to position [65, 0]
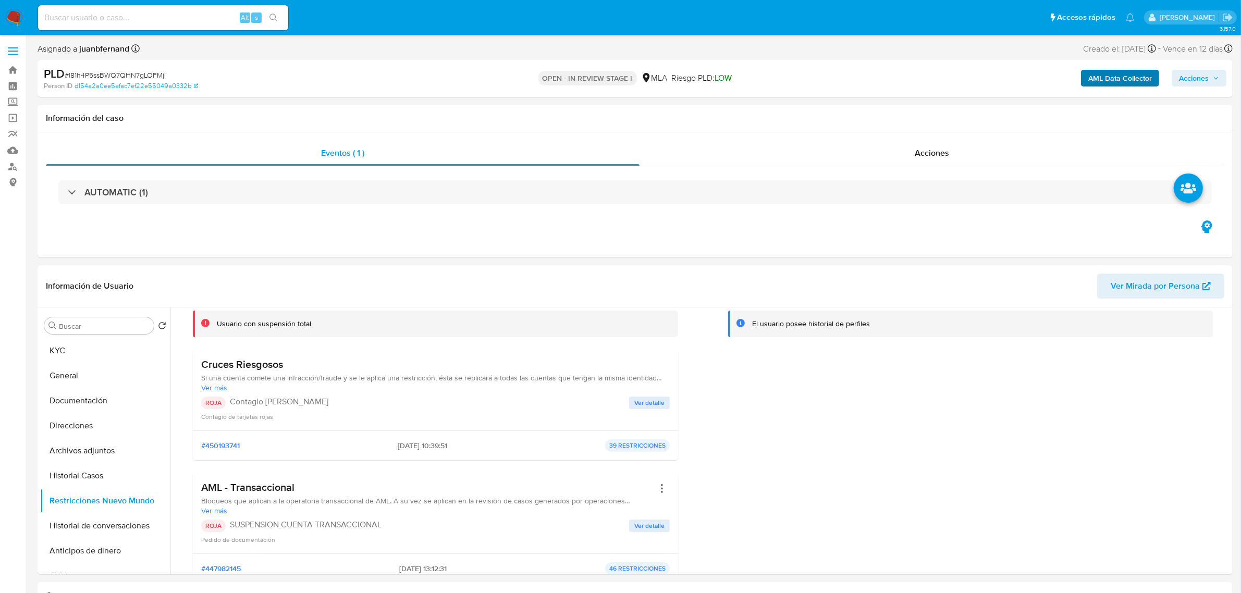
drag, startPoint x: 1190, startPoint y: 71, endPoint x: 1140, endPoint y: 83, distance: 51.5
click at [1190, 72] on span "Acciones" at bounding box center [1194, 78] width 30 height 17
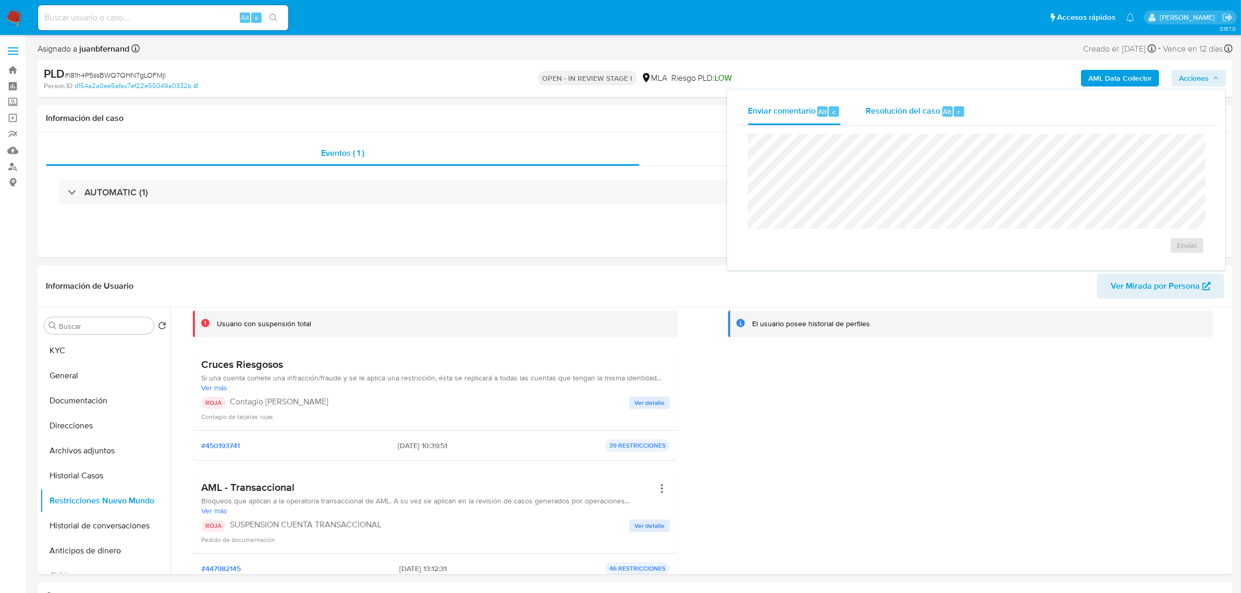
click at [909, 115] on span "Resolución del caso" at bounding box center [903, 111] width 75 height 12
click at [1166, 252] on span "ROI Proposal" at bounding box center [1162, 252] width 54 height 15
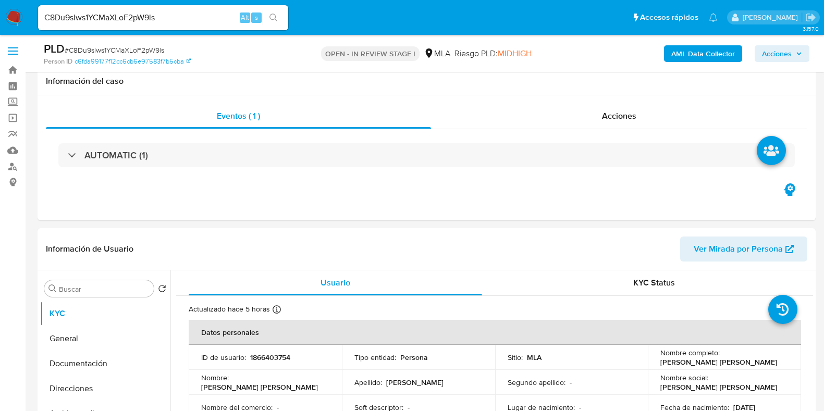
select select "10"
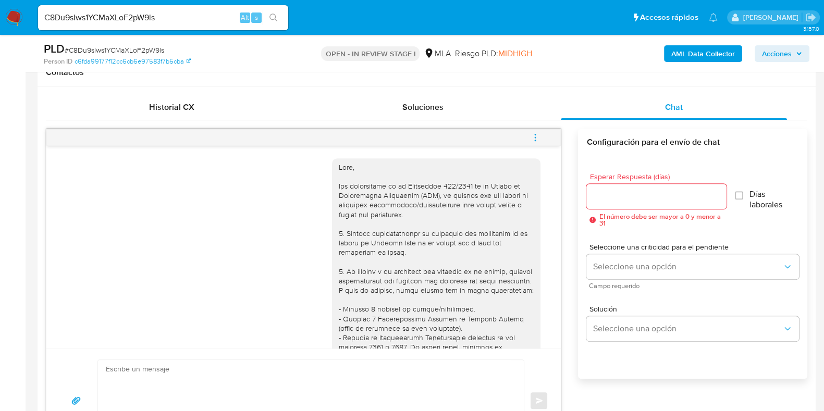
scroll to position [589, 0]
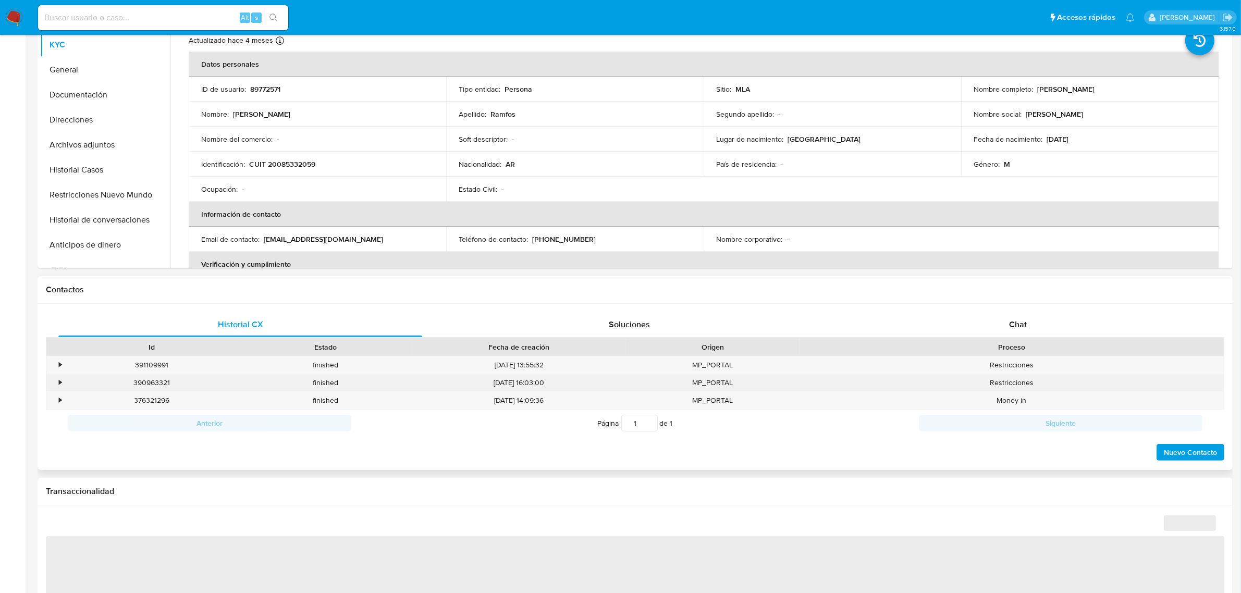
select select "10"
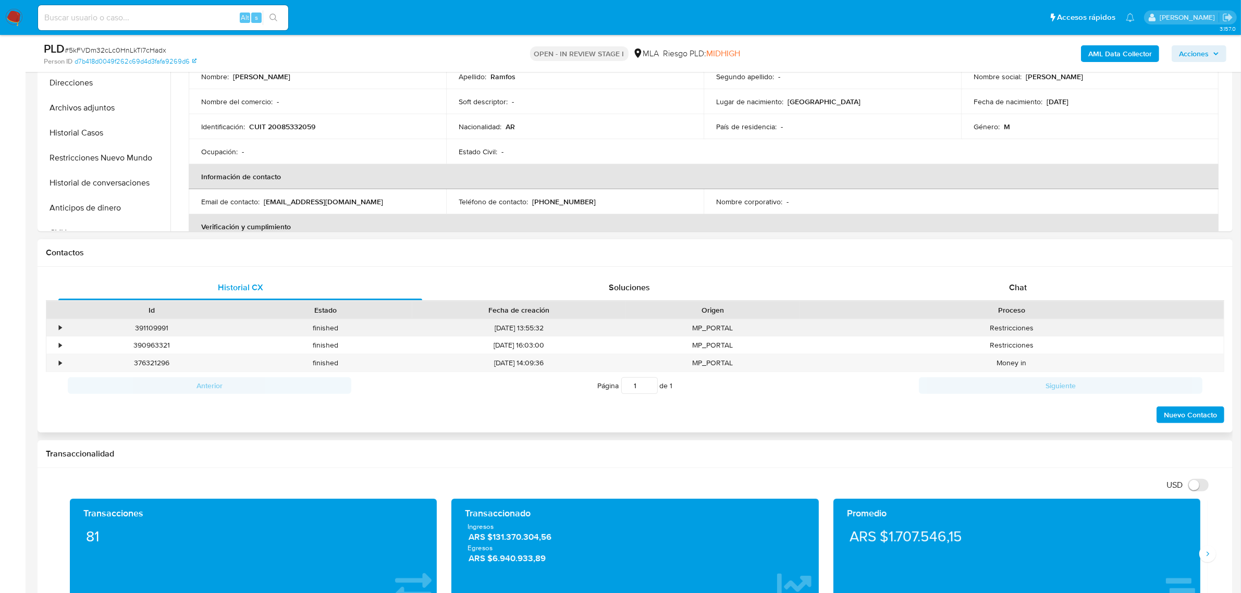
scroll to position [456, 0]
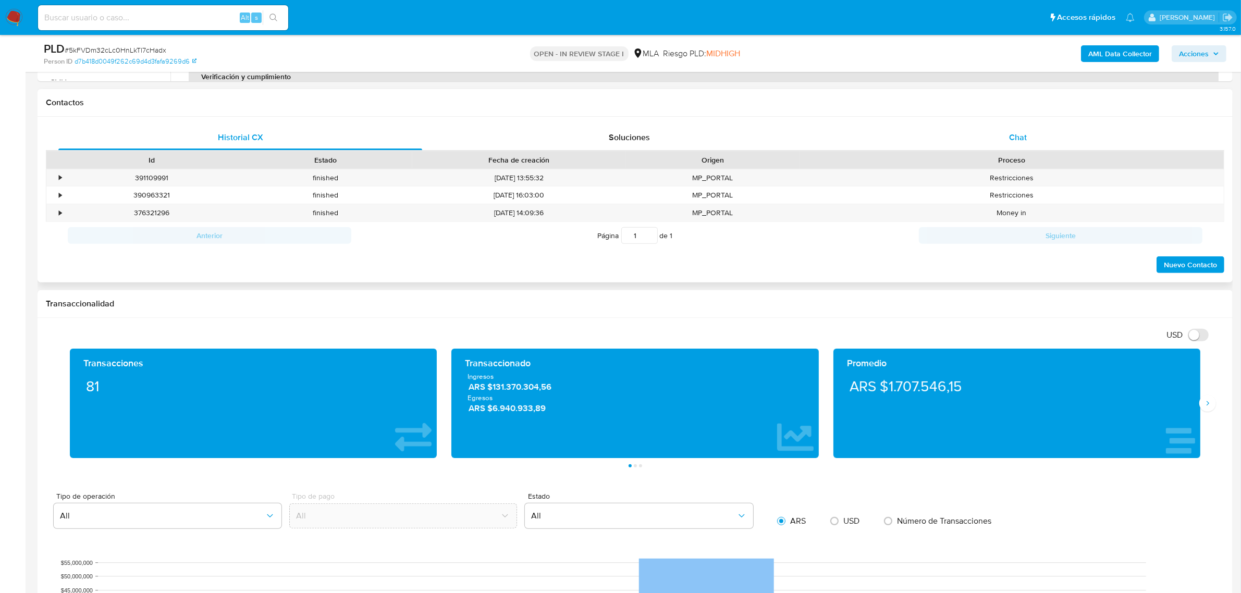
click at [1031, 132] on div "Chat" at bounding box center [1018, 137] width 364 height 25
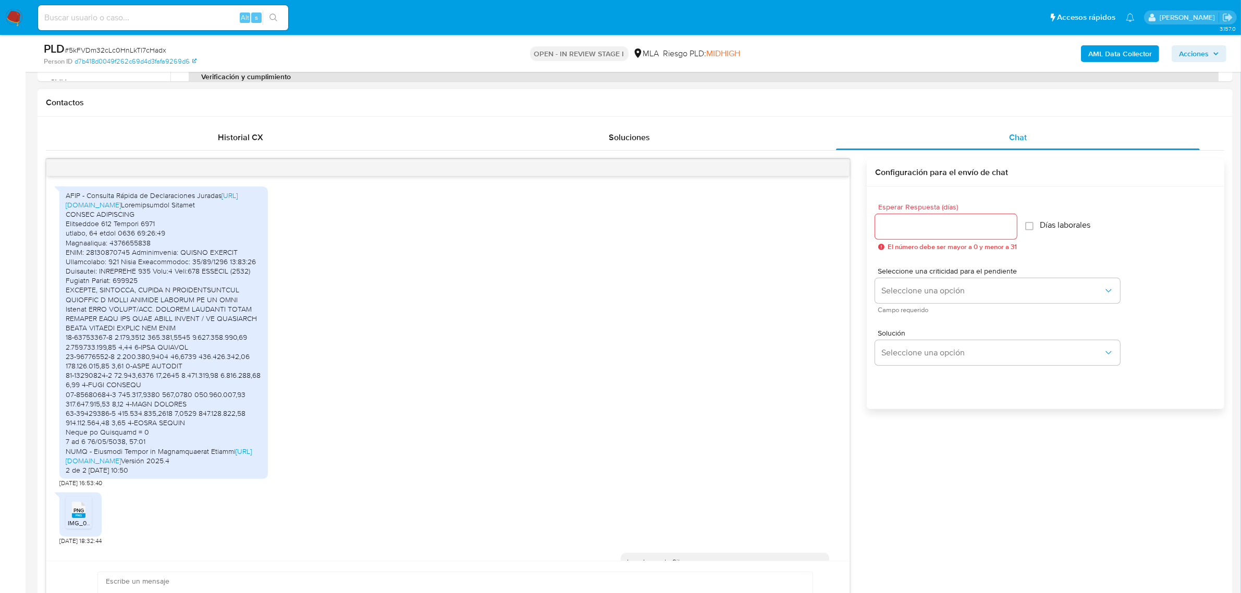
scroll to position [1752, 0]
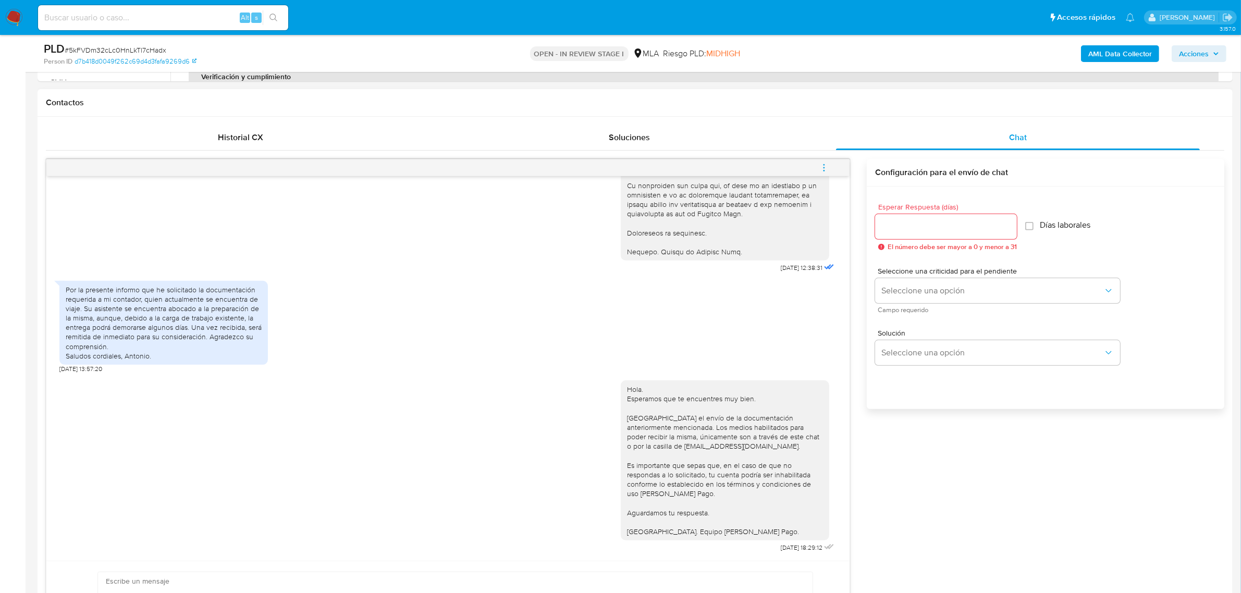
click at [831, 166] on button "menu-action" at bounding box center [824, 167] width 34 height 25
click at [752, 145] on li "Cerrar conversación" at bounding box center [753, 148] width 107 height 19
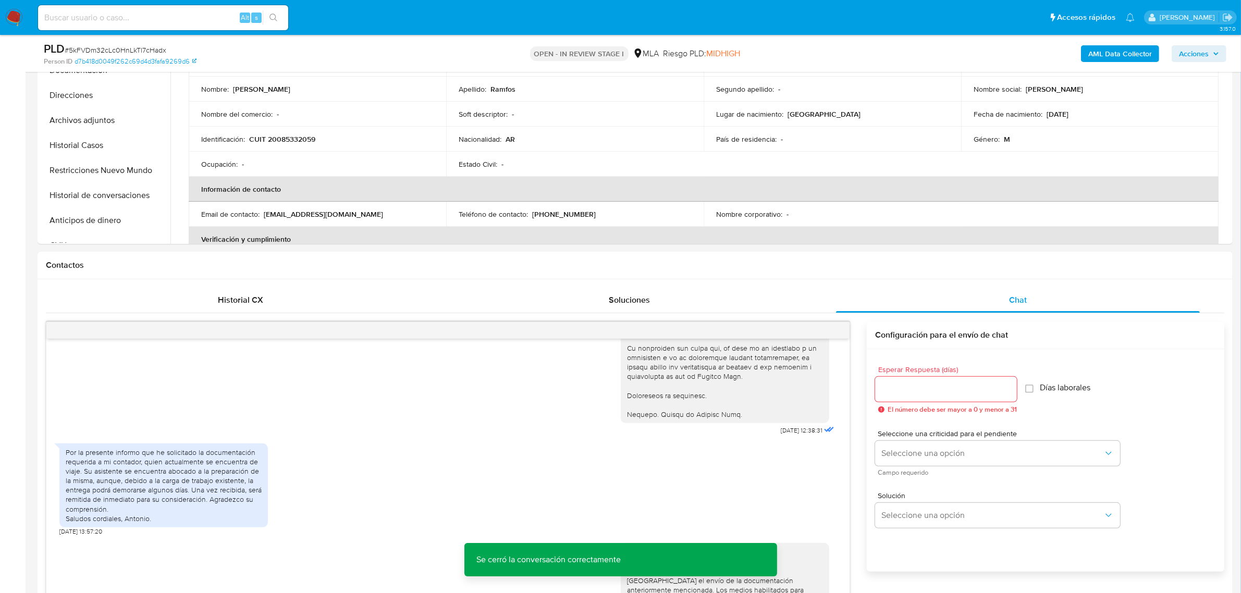
scroll to position [130, 0]
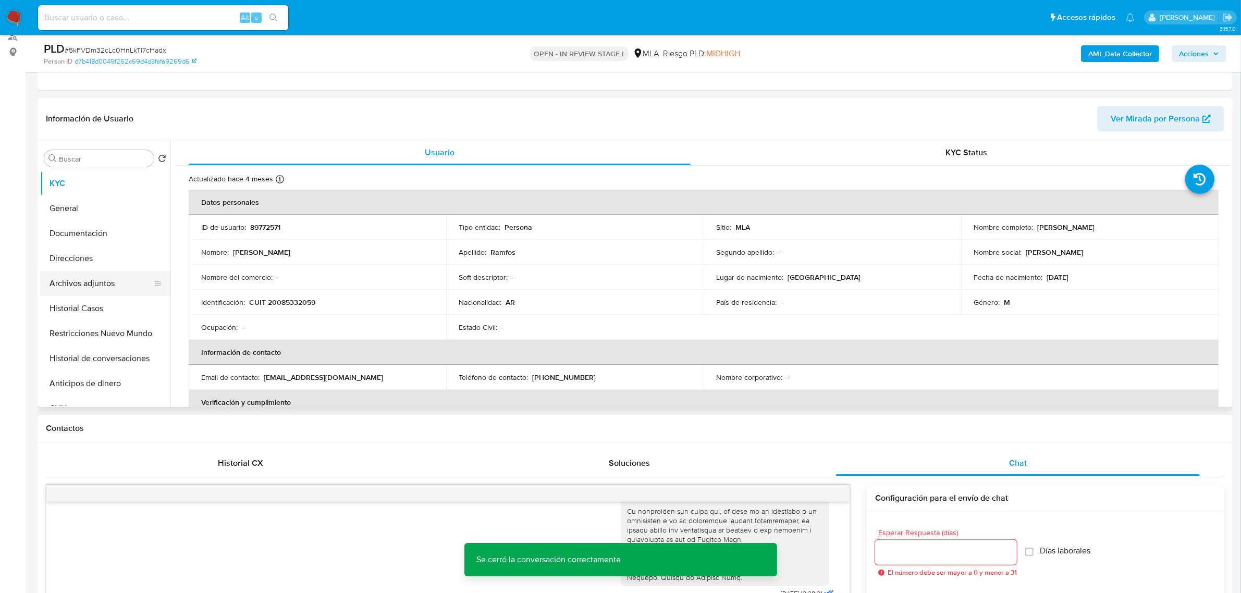
click at [98, 283] on button "Archivos adjuntos" at bounding box center [101, 283] width 122 height 25
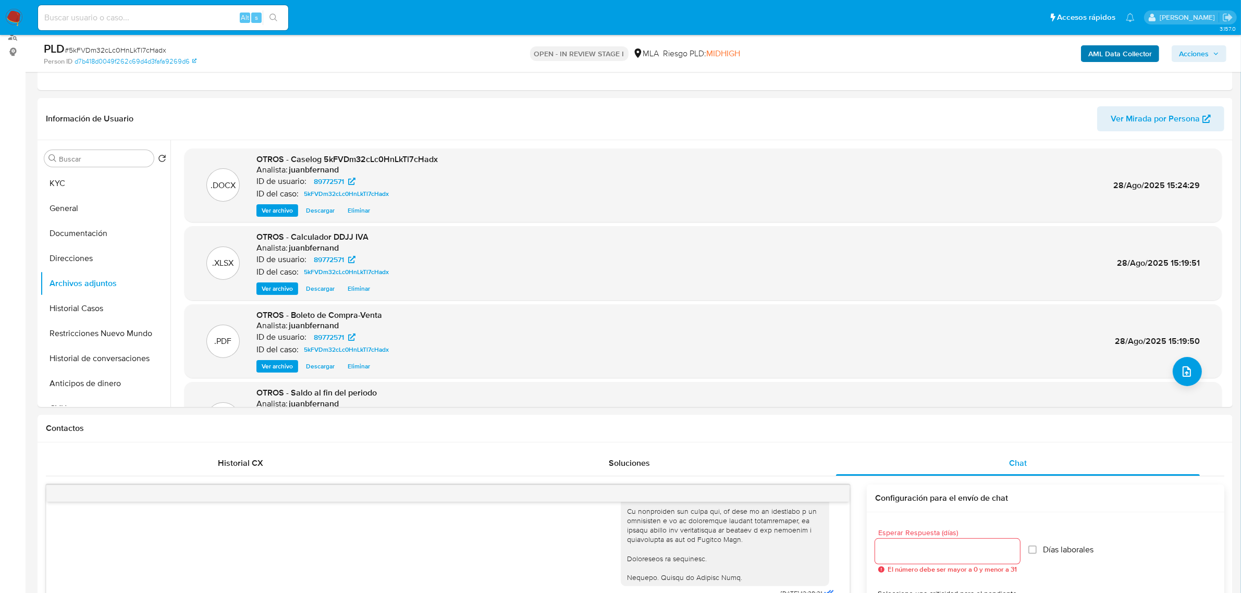
drag, startPoint x: 1192, startPoint y: 47, endPoint x: 1149, endPoint y: 55, distance: 44.5
click at [1192, 47] on span "Acciones" at bounding box center [1194, 53] width 30 height 17
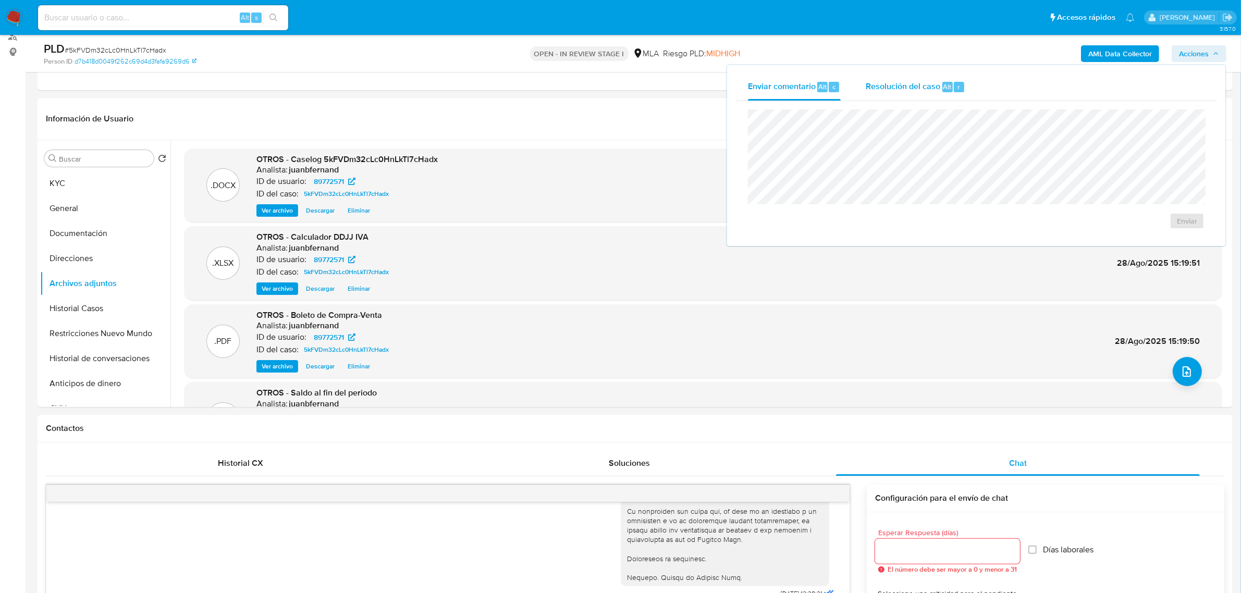
click at [899, 91] on span "Resolución del caso" at bounding box center [903, 86] width 75 height 12
click at [1105, 230] on span "No ROI Proposal" at bounding box center [1085, 227] width 54 height 15
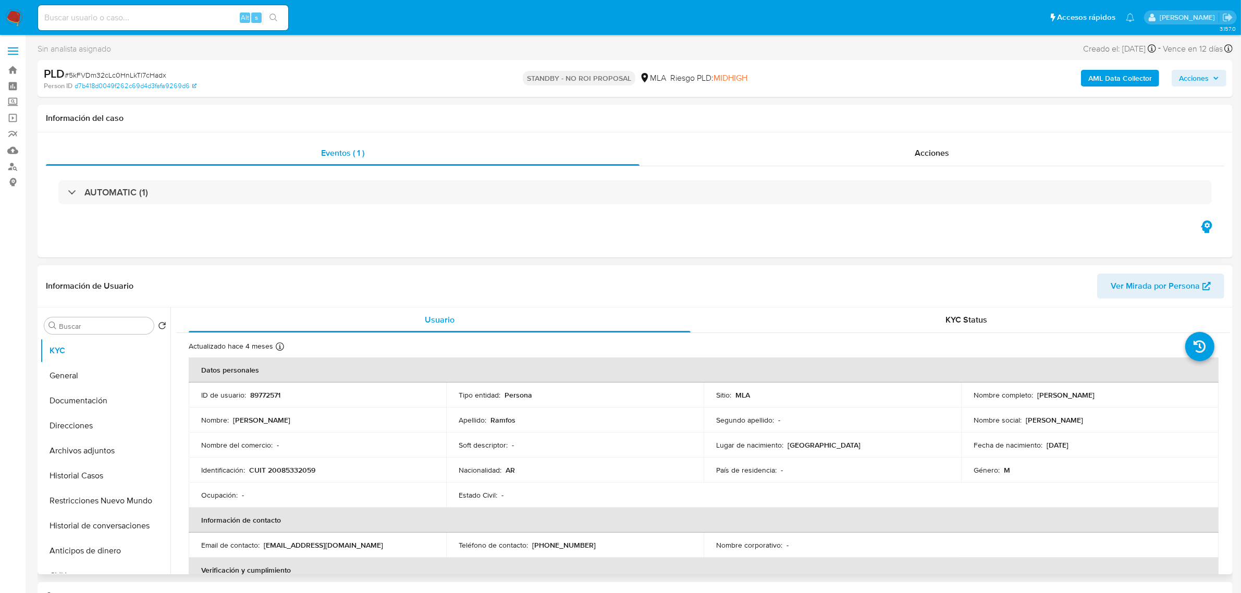
select select "10"
click at [98, 502] on button "Restricciones Nuevo Mundo" at bounding box center [101, 500] width 122 height 25
select select "10"
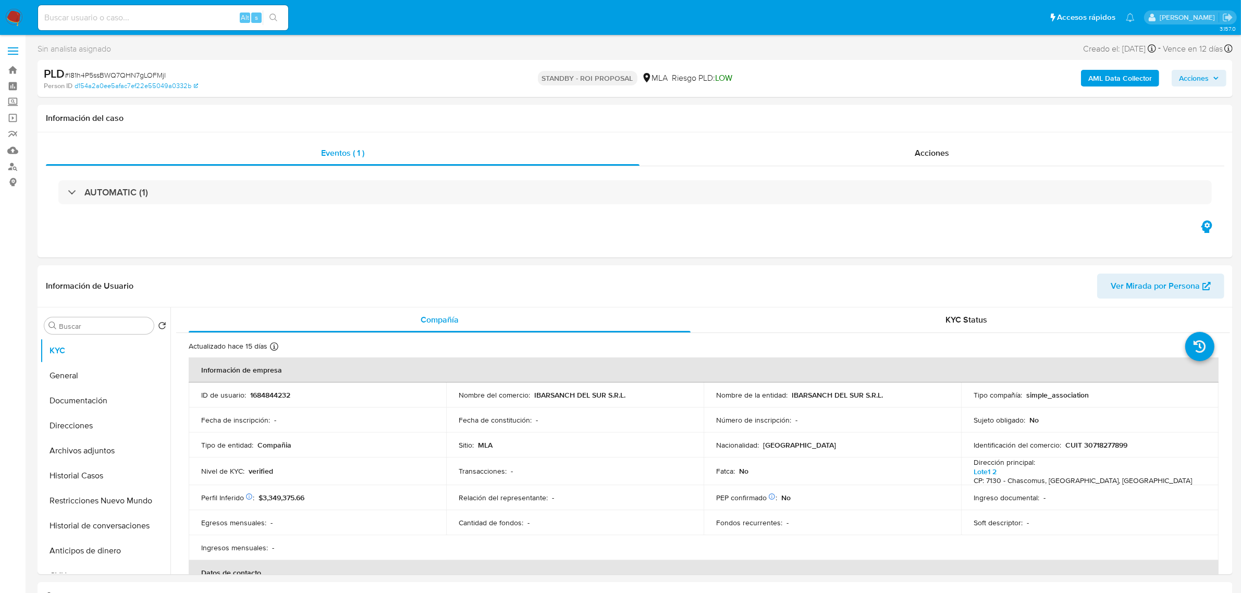
select select "10"
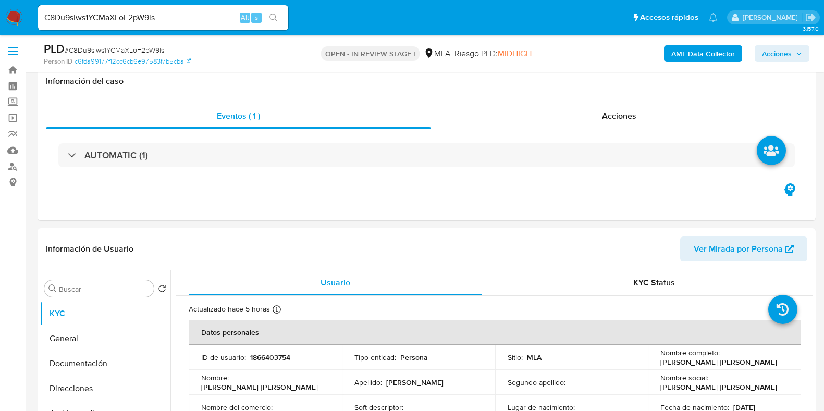
select select "10"
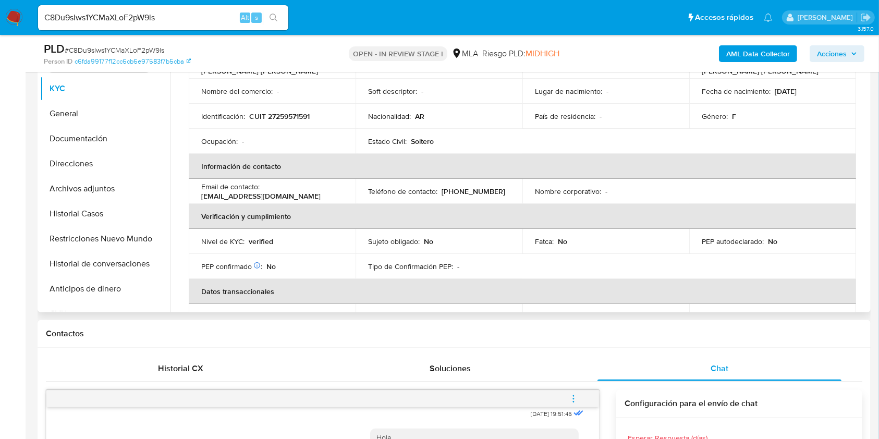
scroll to position [69, 0]
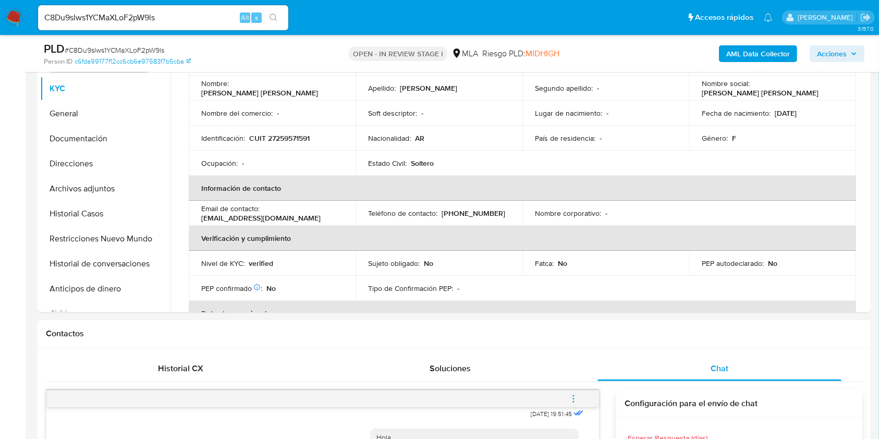
click at [198, 16] on input "C8Du9sIws1YCMaXLoF2pW9ls" at bounding box center [163, 18] width 250 height 14
click at [199, 15] on input "C8Du9sIws1YCMaXLoF2pW9ls" at bounding box center [163, 18] width 250 height 14
paste input "AS9YDStTX9LCjHKNkwslhuwz"
type input "AS9YDStTX9LCjHKNkwslhuwz"
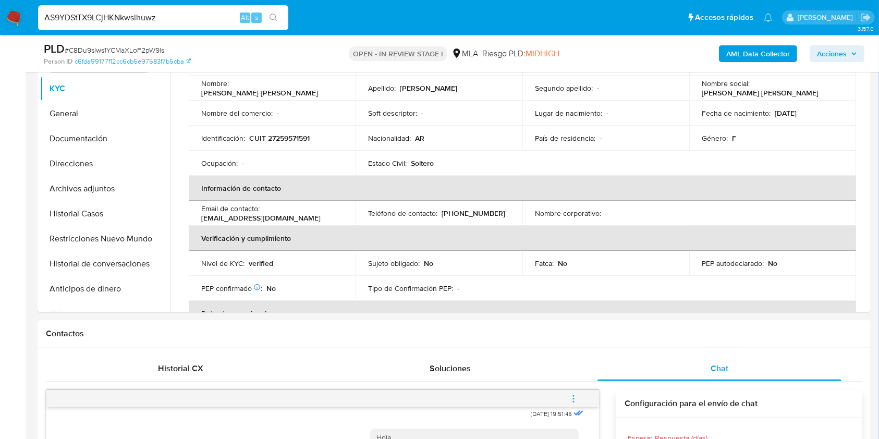
click at [198, 22] on input "AS9YDStTX9LCjHKNkwslhuwz" at bounding box center [163, 18] width 250 height 14
click at [313, 13] on ul "Pausado Ver notificaciones Alt s Accesos rápidos Presiona las siguientes teclas…" at bounding box center [405, 17] width 745 height 26
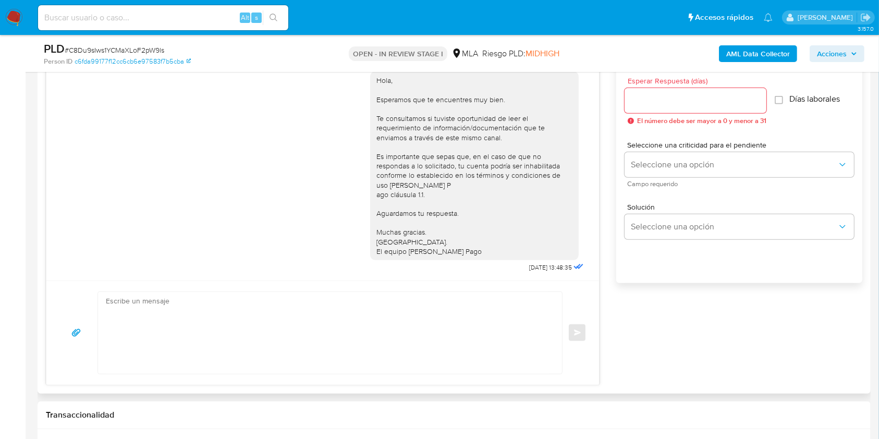
scroll to position [434, 0]
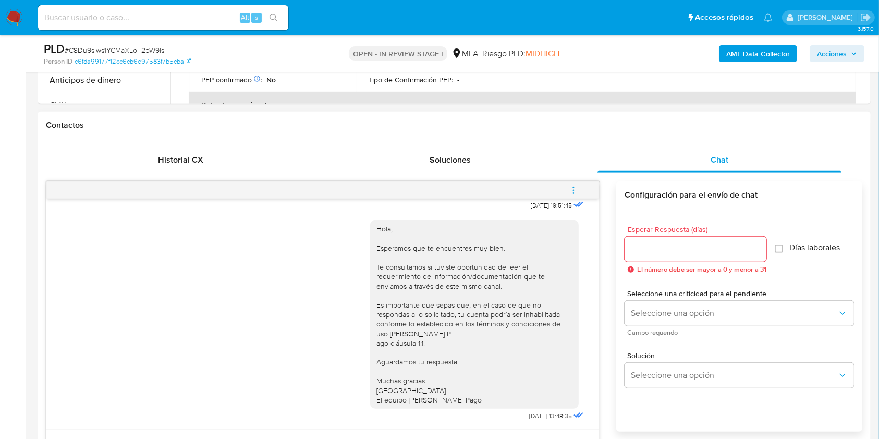
click at [571, 189] on icon "menu-action" at bounding box center [573, 190] width 9 height 9
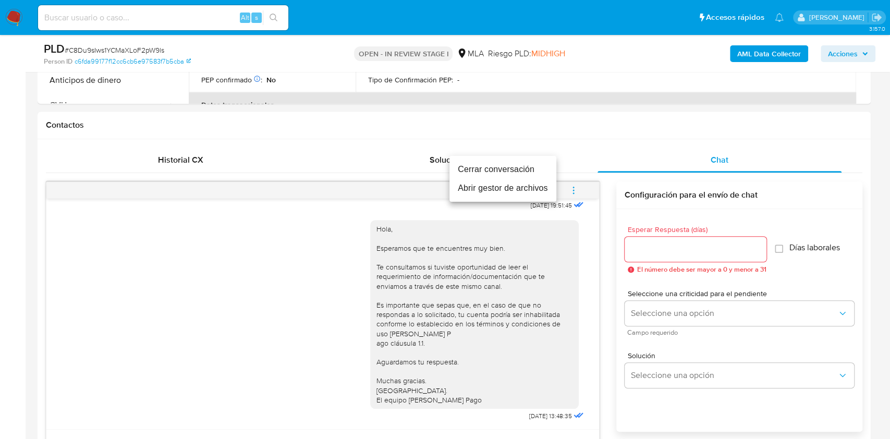
click at [480, 170] on li "Cerrar conversación" at bounding box center [502, 169] width 107 height 19
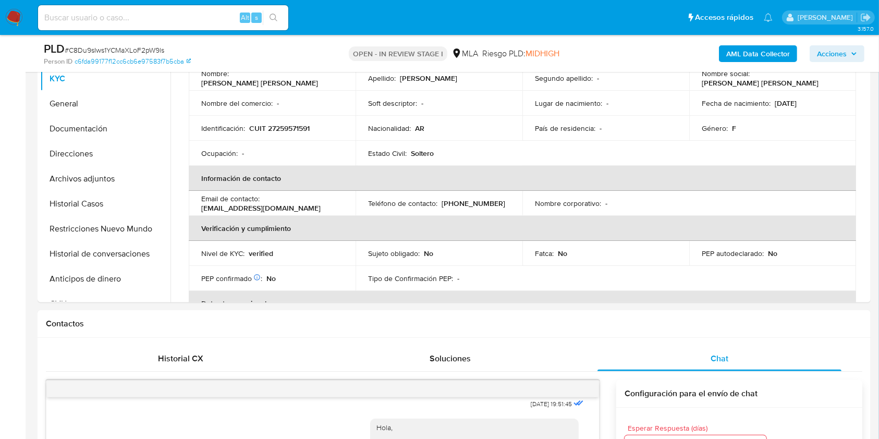
scroll to position [156, 0]
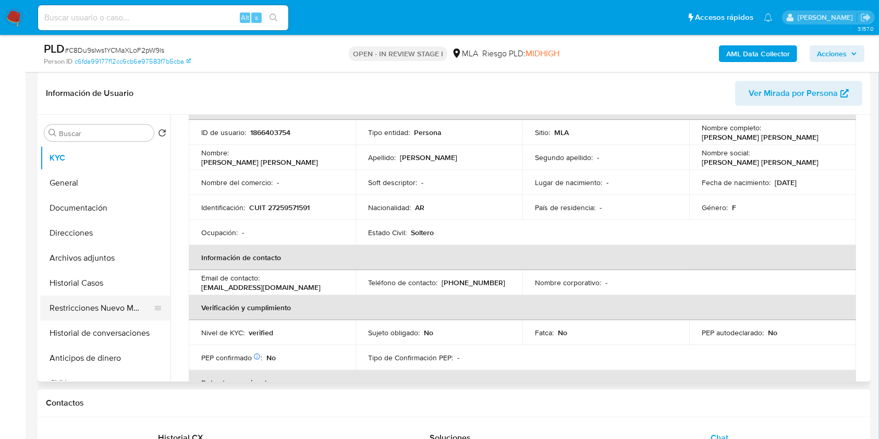
click at [57, 308] on button "Restricciones Nuevo Mundo" at bounding box center [101, 308] width 122 height 25
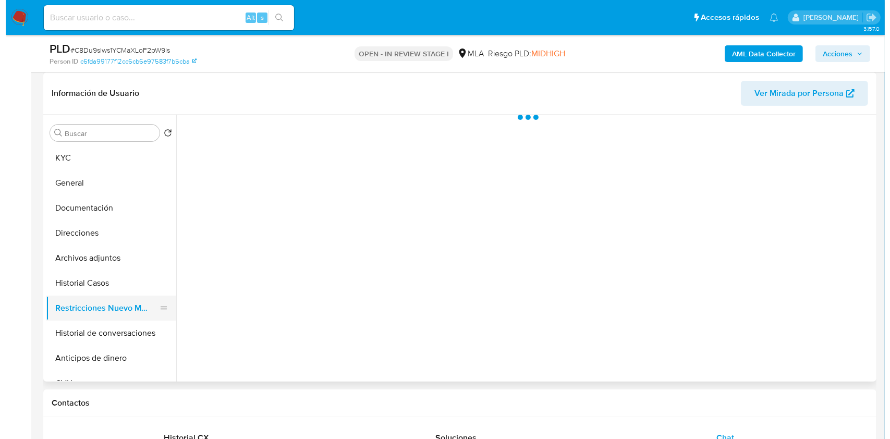
scroll to position [0, 0]
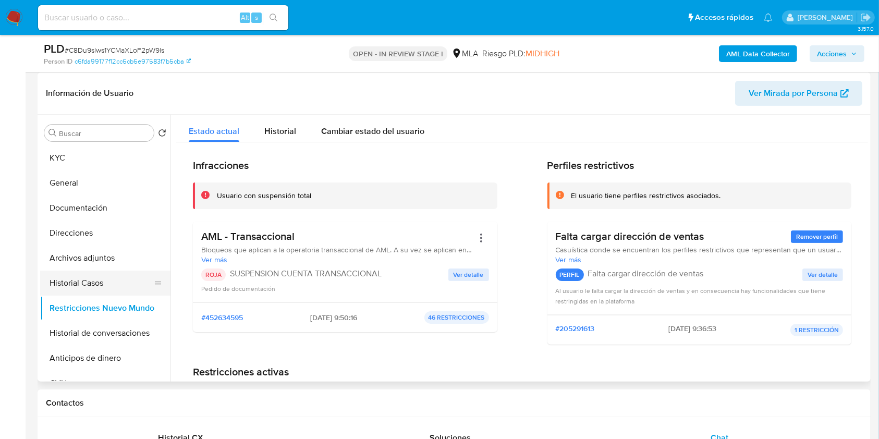
click at [108, 276] on button "Historial Casos" at bounding box center [101, 283] width 122 height 25
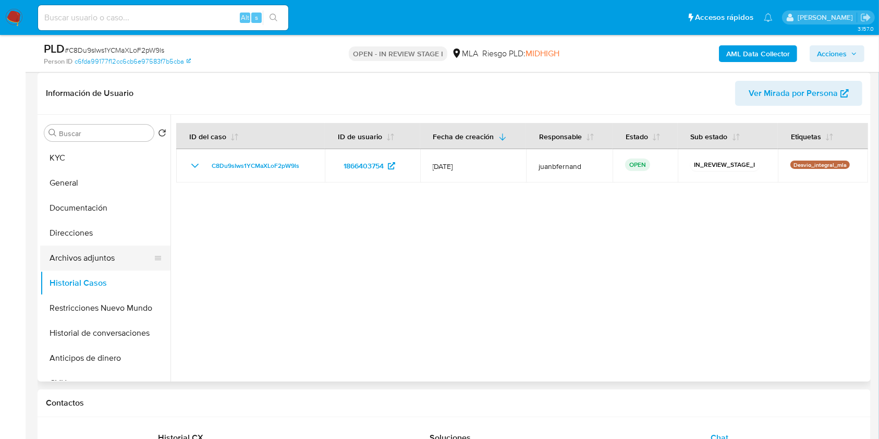
click at [107, 261] on button "Archivos adjuntos" at bounding box center [101, 258] width 122 height 25
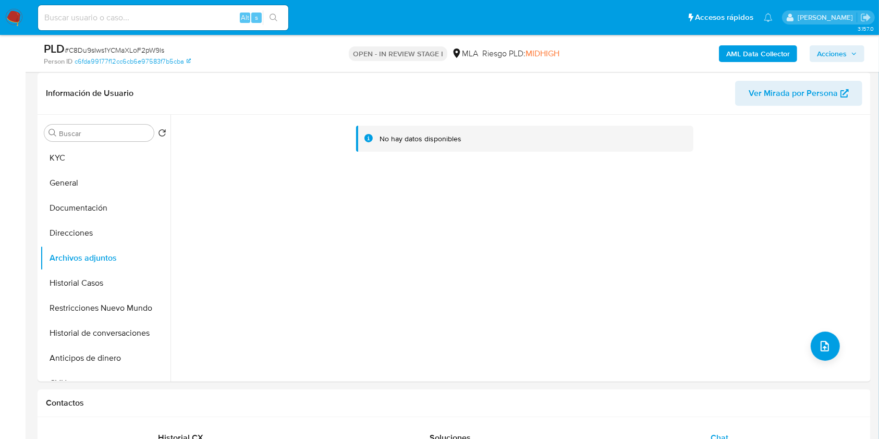
click at [767, 55] on b "AML Data Collector" at bounding box center [758, 53] width 64 height 17
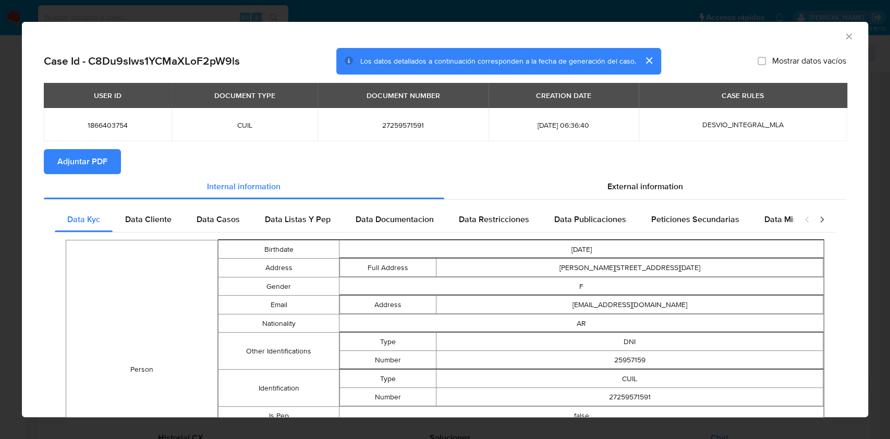
click at [111, 164] on button "Adjuntar PDF" at bounding box center [82, 161] width 77 height 25
click at [824, 35] on icon "Cerrar ventana" at bounding box center [849, 36] width 10 height 10
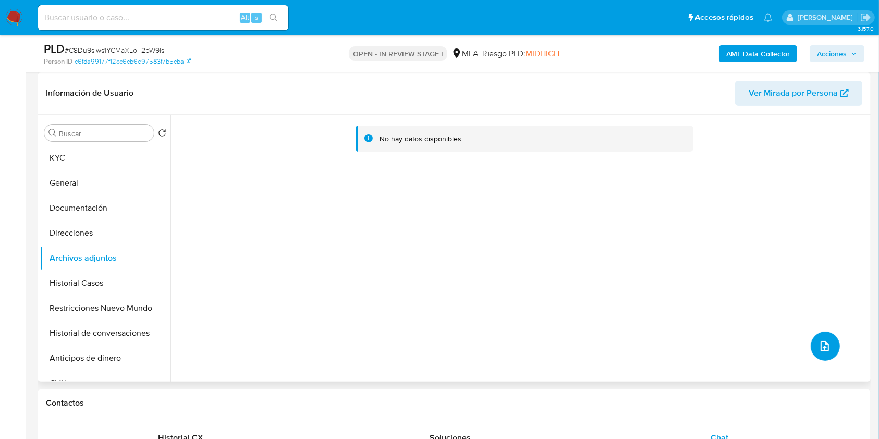
click at [824, 340] on button "upload-file" at bounding box center [825, 346] width 29 height 29
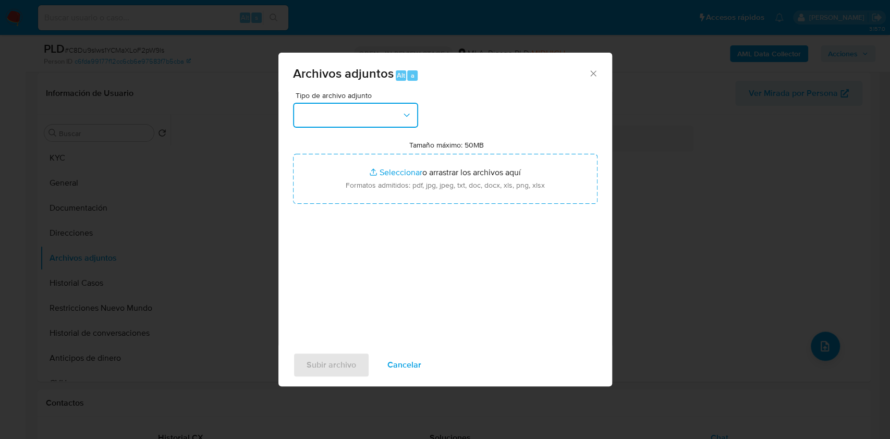
click at [363, 121] on button "button" at bounding box center [355, 115] width 125 height 25
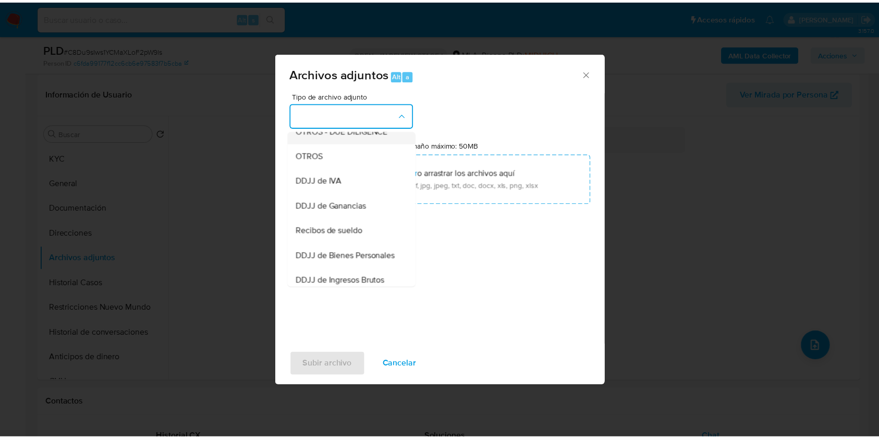
scroll to position [209, 0]
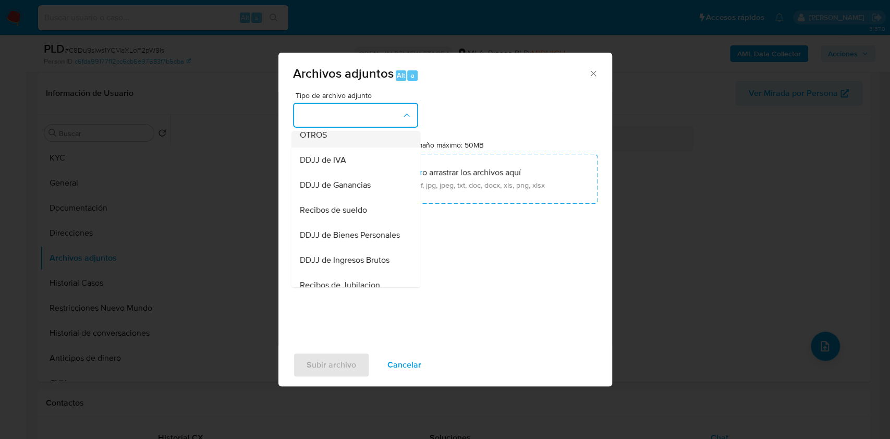
click at [346, 141] on div "OTROS" at bounding box center [352, 135] width 106 height 25
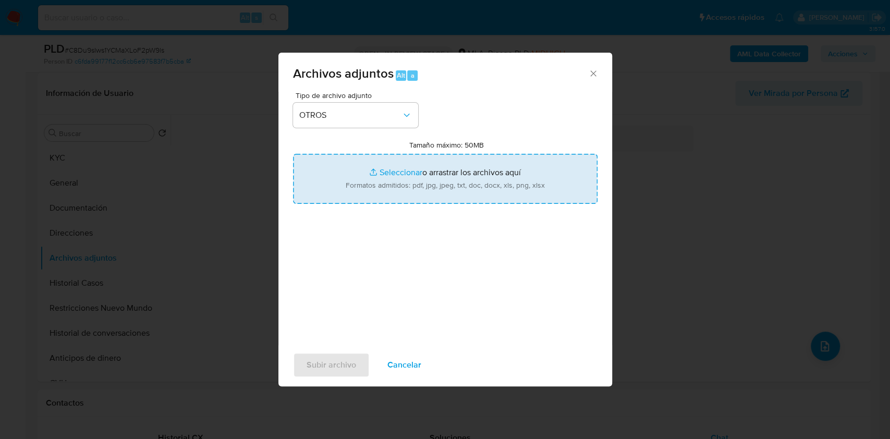
type input "C:\fakepath\Caselog C8Du9sIws1YCMaXLoF2pW9ls_2025_07_18_00_19_06.docx"
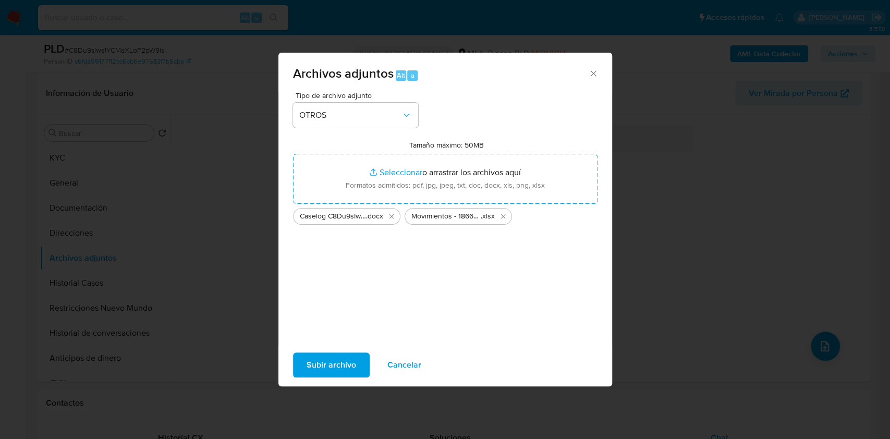
click at [324, 365] on span "Subir archivo" at bounding box center [332, 364] width 50 height 23
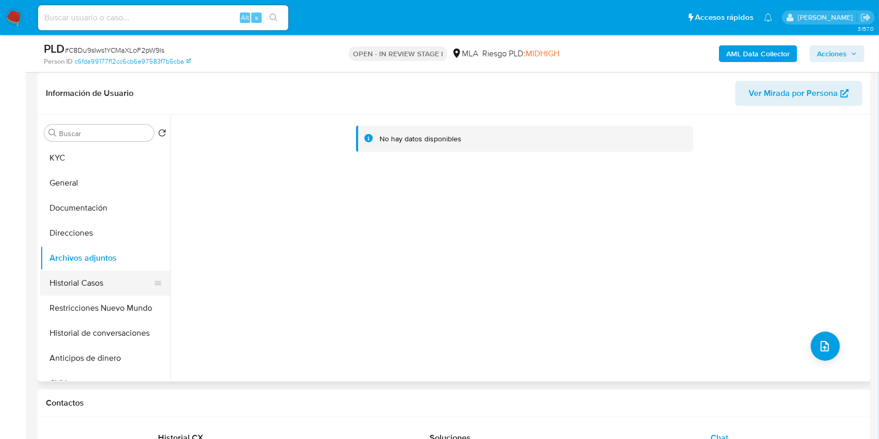
click at [88, 280] on button "Historial Casos" at bounding box center [101, 283] width 122 height 25
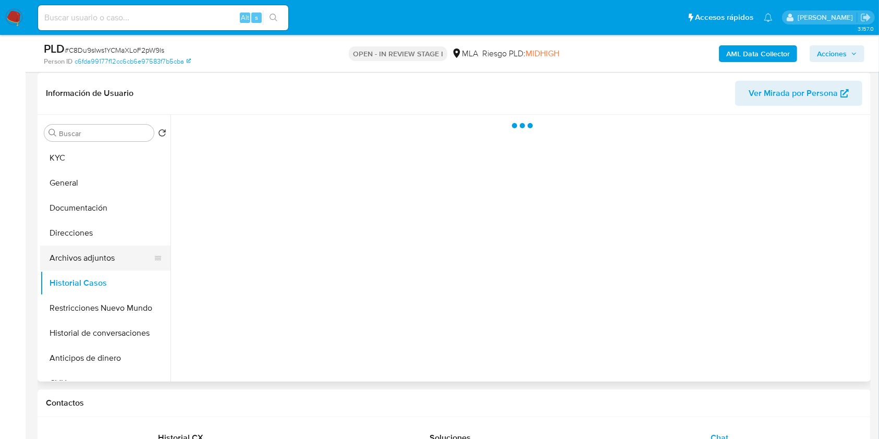
click at [93, 249] on button "Archivos adjuntos" at bounding box center [101, 258] width 122 height 25
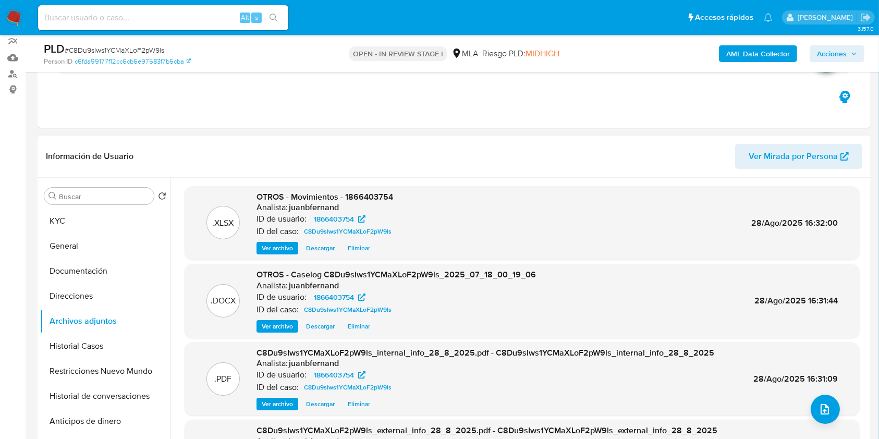
scroll to position [58, 0]
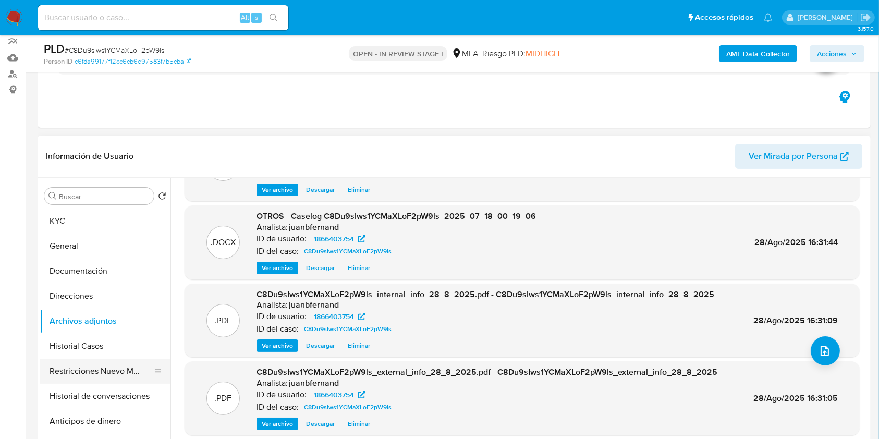
click at [91, 364] on button "Restricciones Nuevo Mundo" at bounding box center [101, 371] width 122 height 25
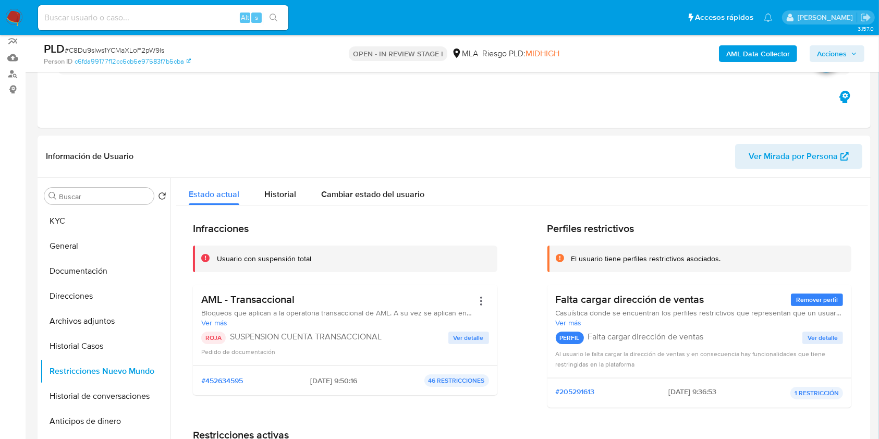
click at [824, 48] on span "Acciones" at bounding box center [832, 53] width 30 height 17
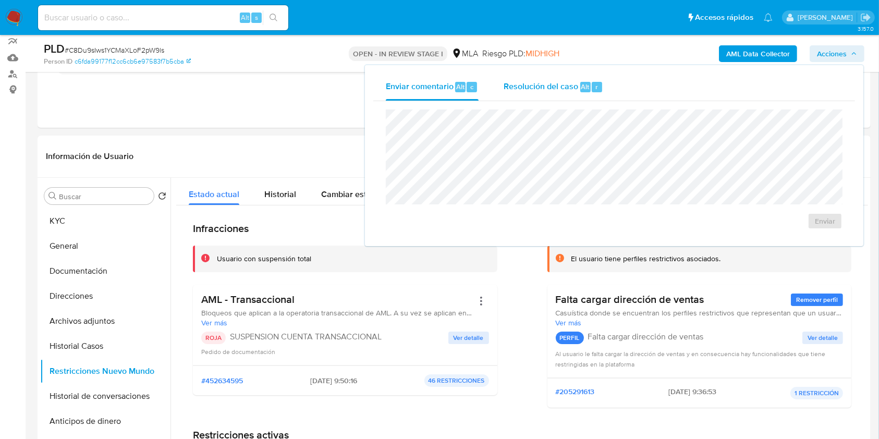
click at [561, 84] on span "Resolución del caso" at bounding box center [541, 86] width 75 height 12
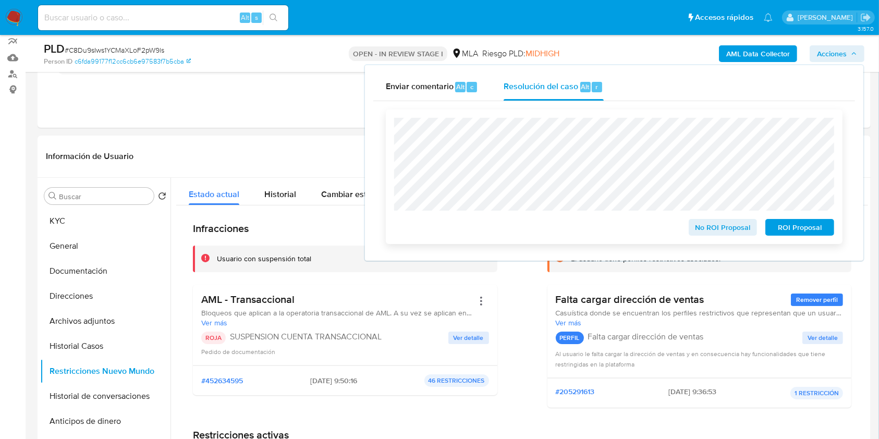
click at [805, 227] on span "ROI Proposal" at bounding box center [800, 227] width 54 height 15
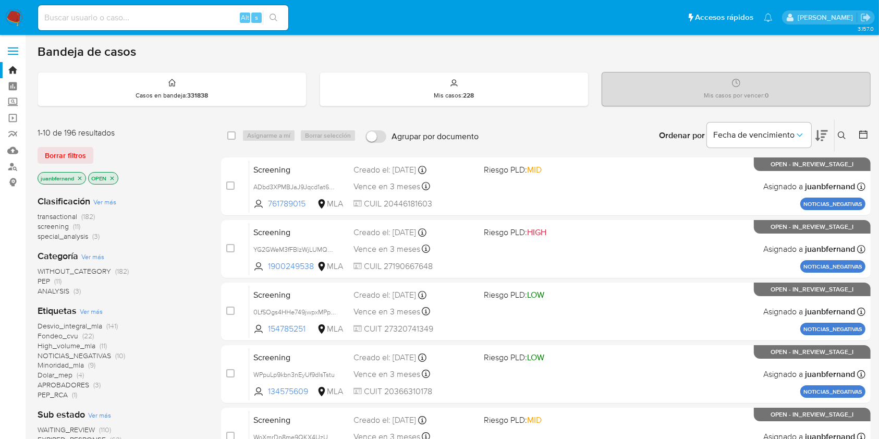
click at [233, 15] on input at bounding box center [163, 18] width 250 height 14
paste input "l81h4P5ssBWQ7QHN7gLOFMjl"
type input "l81h4P5ssBWQ7QHN7gLOFMjl"
click at [274, 11] on button "search-icon" at bounding box center [273, 17] width 21 height 15
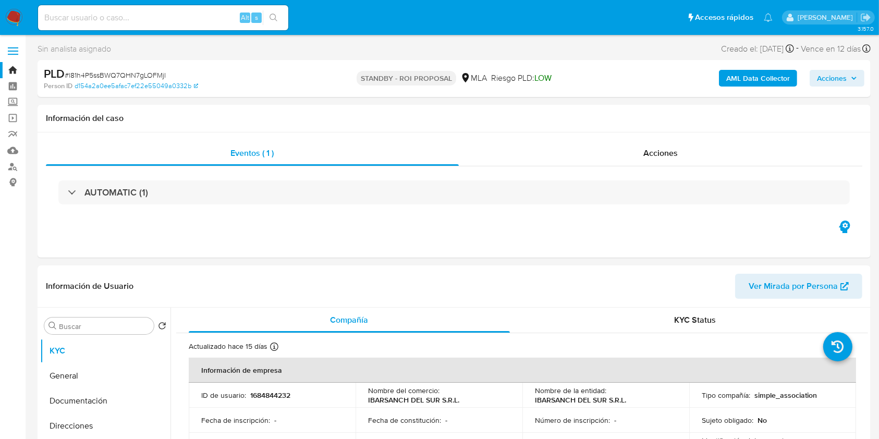
click at [741, 71] on b "AML Data Collector" at bounding box center [758, 78] width 64 height 17
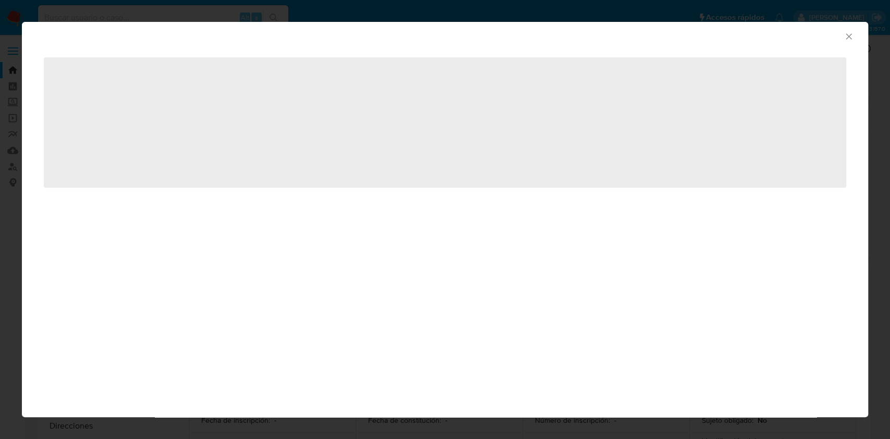
select select "10"
click at [855, 37] on div "AML Data Collector" at bounding box center [445, 35] width 846 height 26
click at [851, 36] on icon "Cerrar ventana" at bounding box center [849, 36] width 10 height 10
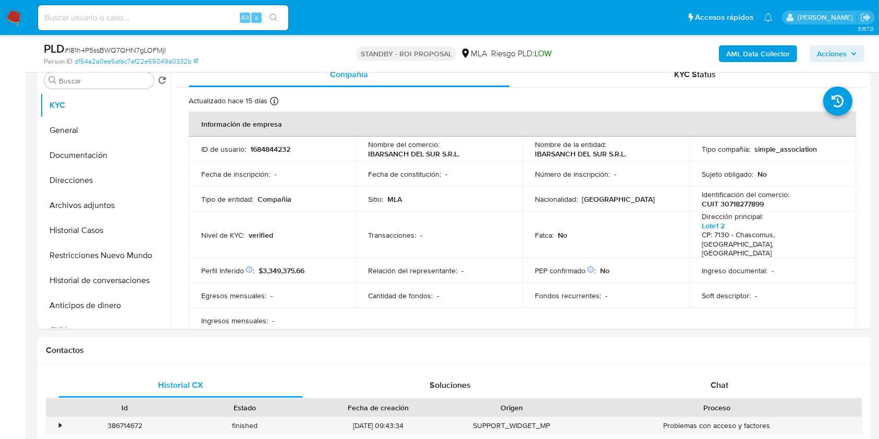
click at [765, 53] on b "AML Data Collector" at bounding box center [758, 53] width 64 height 17
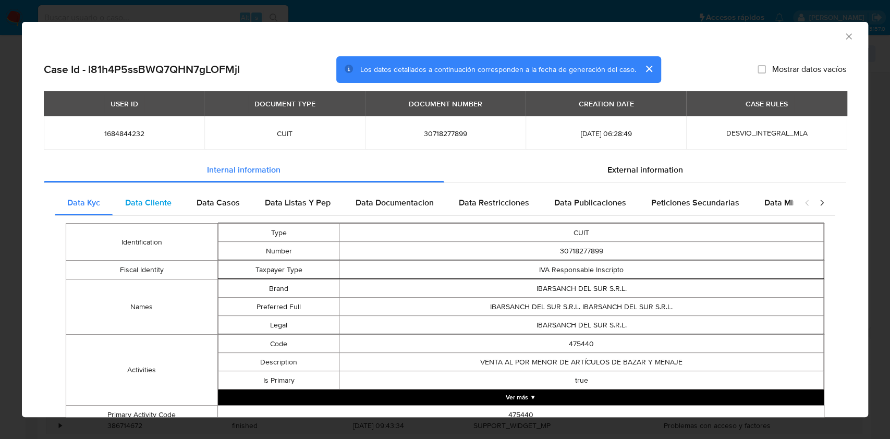
click at [142, 199] on span "Data Cliente" at bounding box center [148, 203] width 46 height 12
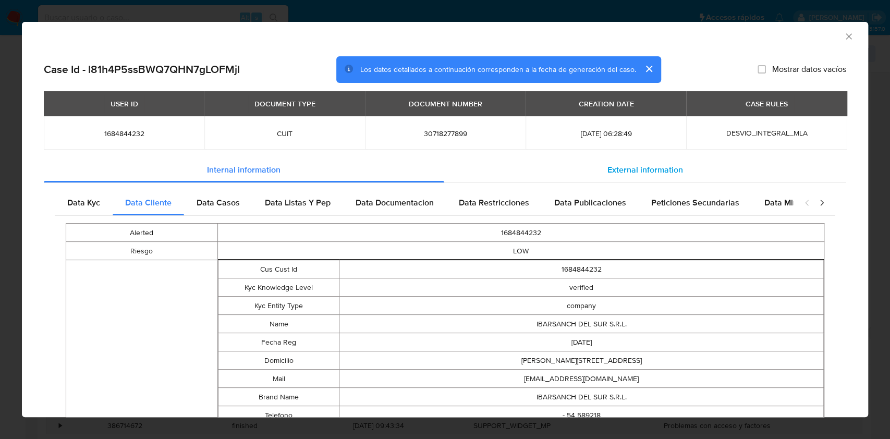
click at [630, 165] on span "External information" at bounding box center [645, 170] width 76 height 12
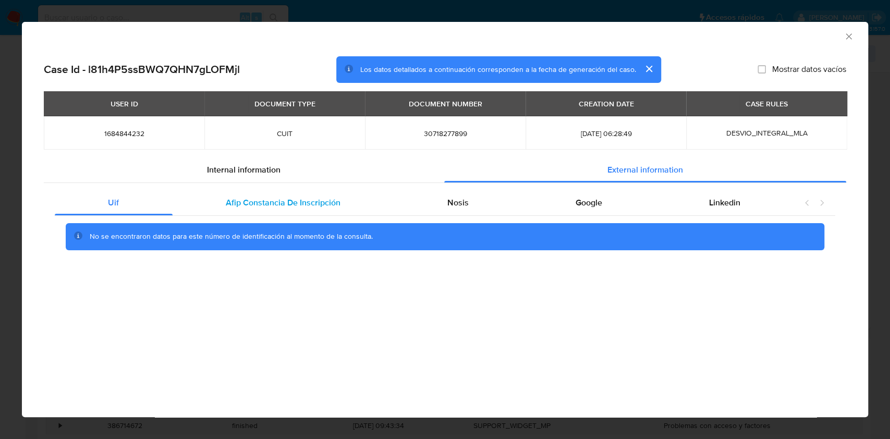
click at [278, 210] on div "Afip Constancia De Inscripción" at bounding box center [284, 202] width 222 height 25
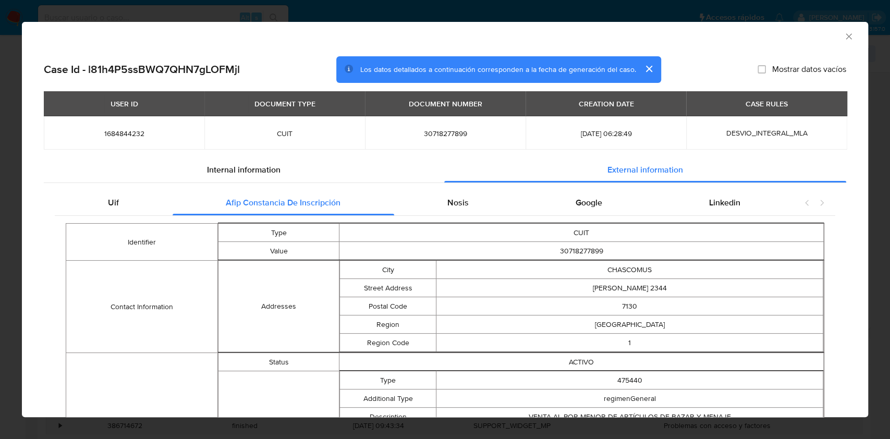
click at [431, 134] on span "30718277899" at bounding box center [445, 133] width 136 height 9
copy span "30718277899"
click at [844, 35] on icon "Cerrar ventana" at bounding box center [849, 36] width 10 height 10
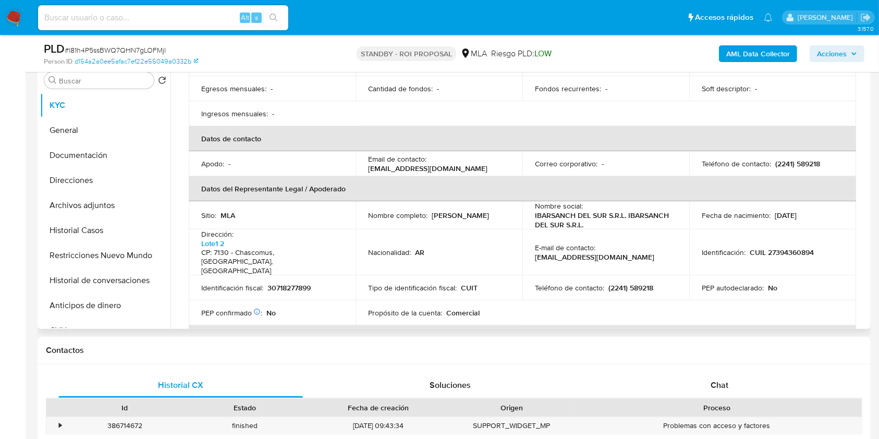
scroll to position [209, 0]
click at [439, 209] on p "[PERSON_NAME]" at bounding box center [460, 213] width 57 height 9
click at [439, 209] on p "Sofia Mariel Ibarra" at bounding box center [460, 213] width 57 height 9
copy p "Sofia"
click at [459, 209] on p "Sofia Mariel Ibarra" at bounding box center [460, 213] width 57 height 9
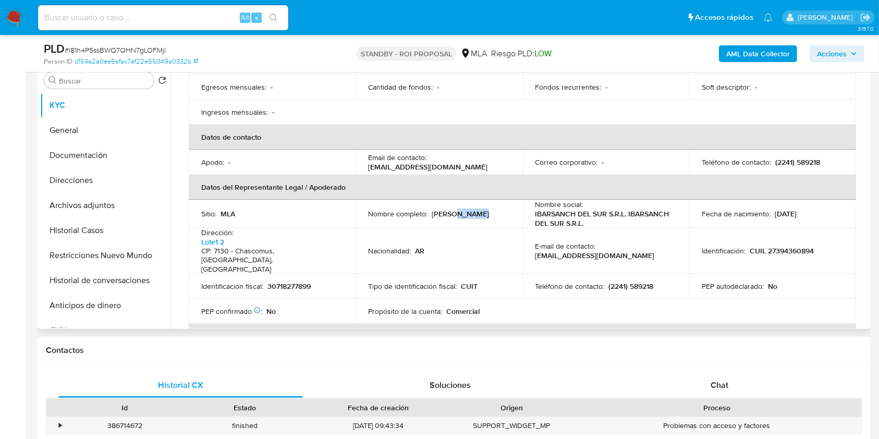
click at [459, 209] on p "Sofia Mariel Ibarra" at bounding box center [460, 213] width 57 height 9
copy p "Mariel"
click at [484, 209] on p "Sofia Mariel Ibarra" at bounding box center [460, 213] width 57 height 9
copy p "Ibarra"
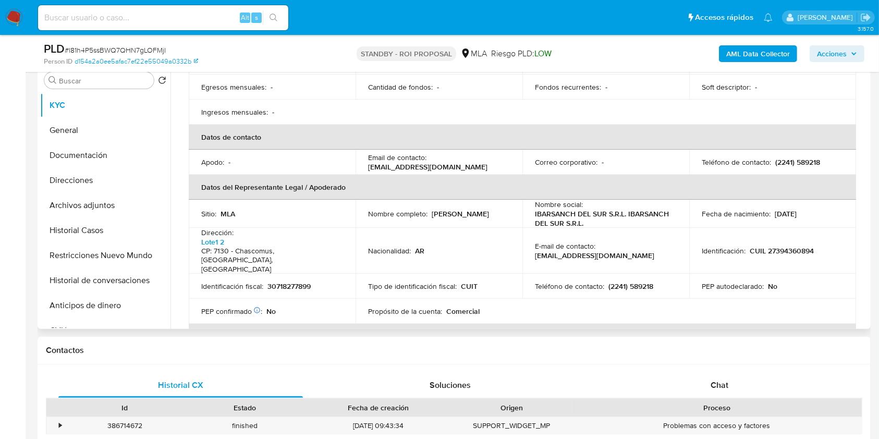
click at [775, 209] on p "25/02/1996" at bounding box center [786, 213] width 22 height 9
drag, startPoint x: 774, startPoint y: 204, endPoint x: 800, endPoint y: 205, distance: 26.6
click at [797, 209] on p "25/02/1996" at bounding box center [786, 213] width 22 height 9
copy p "25/02/1996"
drag, startPoint x: 773, startPoint y: 237, endPoint x: 805, endPoint y: 238, distance: 32.3
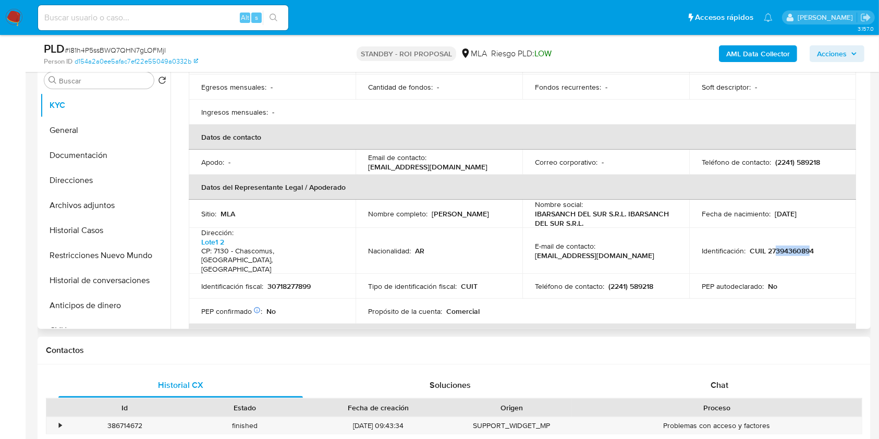
click at [805, 246] on p "CUIL 27394360894" at bounding box center [782, 250] width 64 height 9
copy p "39436089"
click at [780, 246] on p "CUIL 27394360894" at bounding box center [782, 250] width 64 height 9
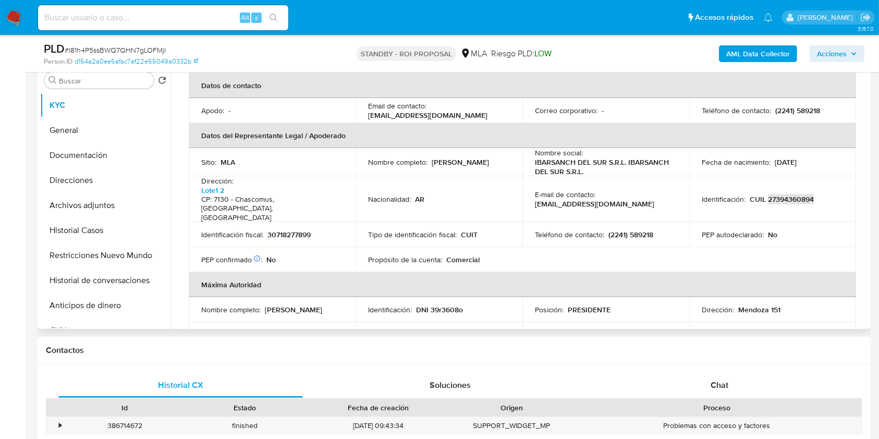
scroll to position [278, 0]
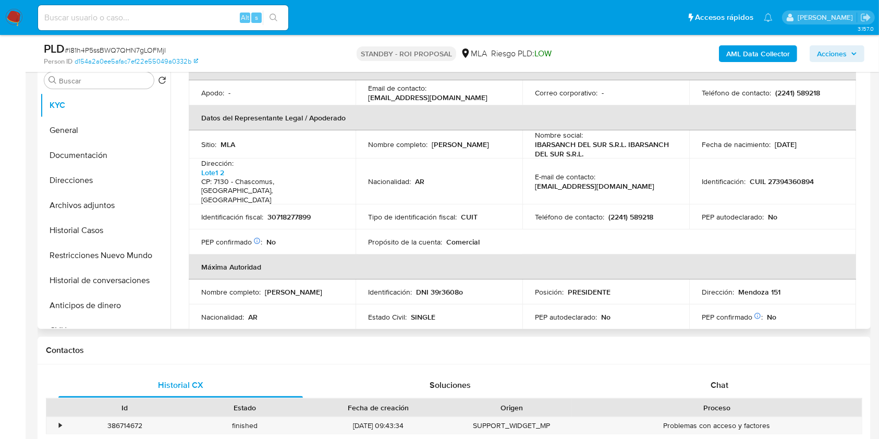
click at [641, 212] on p "(2241) 589218" at bounding box center [630, 216] width 45 height 9
copy p "589218"
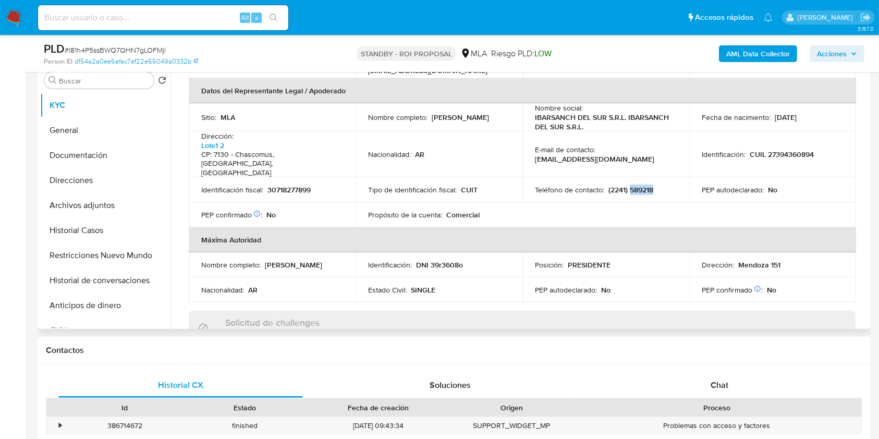
scroll to position [347, 0]
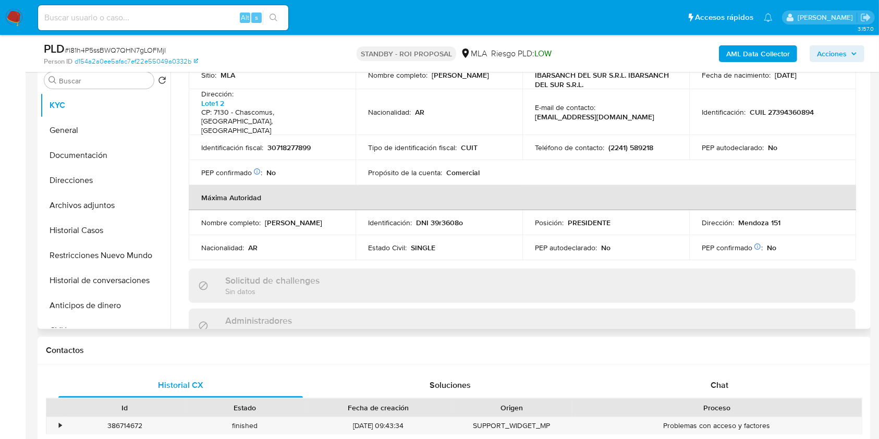
click at [746, 218] on p "Mendoza 151" at bounding box center [759, 222] width 42 height 9
copy p "Mendoza"
click at [769, 218] on p "Mendoza 151" at bounding box center [759, 222] width 42 height 9
drag, startPoint x: 769, startPoint y: 206, endPoint x: 776, endPoint y: 212, distance: 8.9
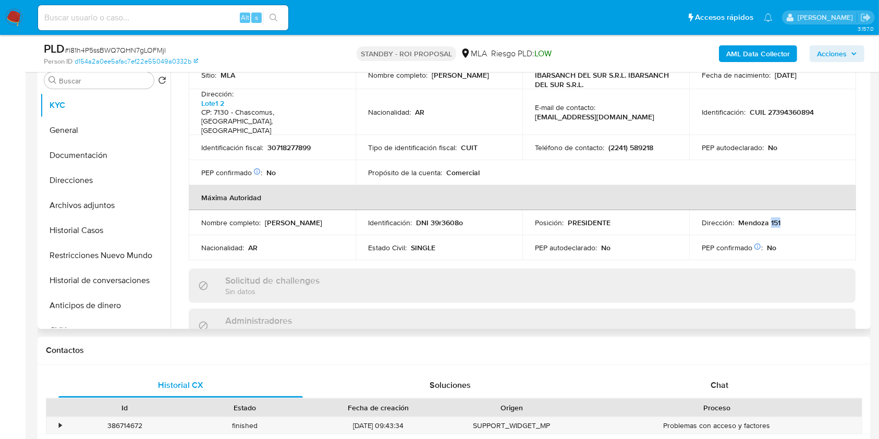
click at [769, 218] on p "Mendoza 151" at bounding box center [759, 222] width 42 height 9
copy p "151"
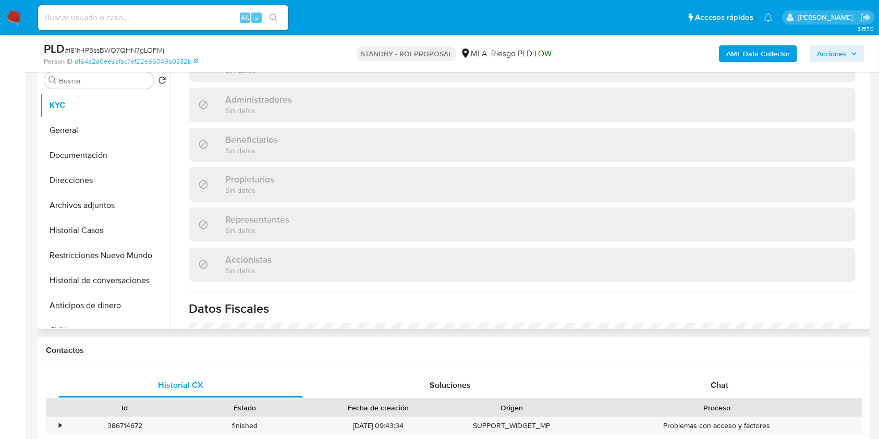
scroll to position [762, 0]
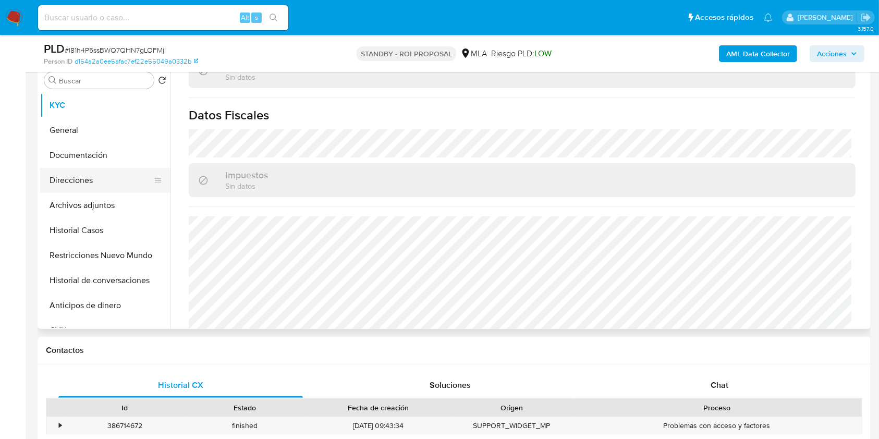
click at [86, 185] on button "Direcciones" at bounding box center [101, 180] width 122 height 25
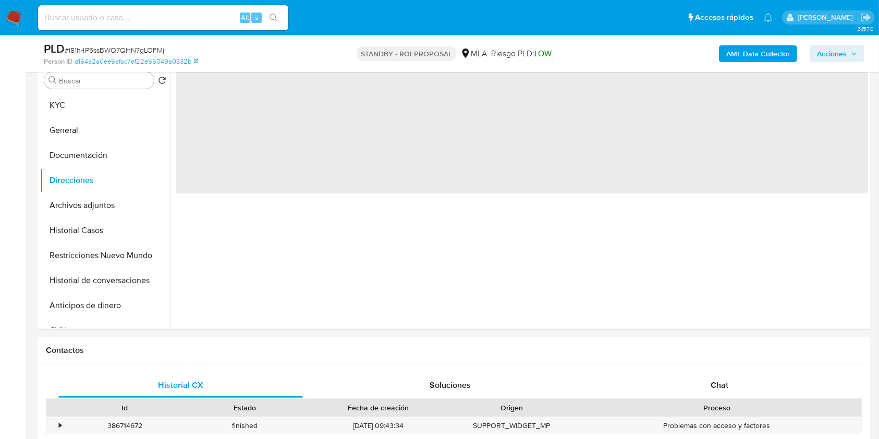
scroll to position [0, 0]
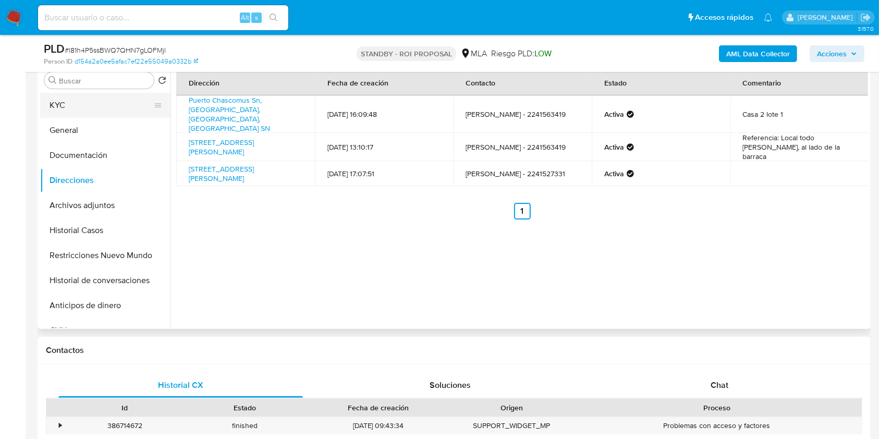
click at [82, 99] on button "KYC" at bounding box center [101, 105] width 122 height 25
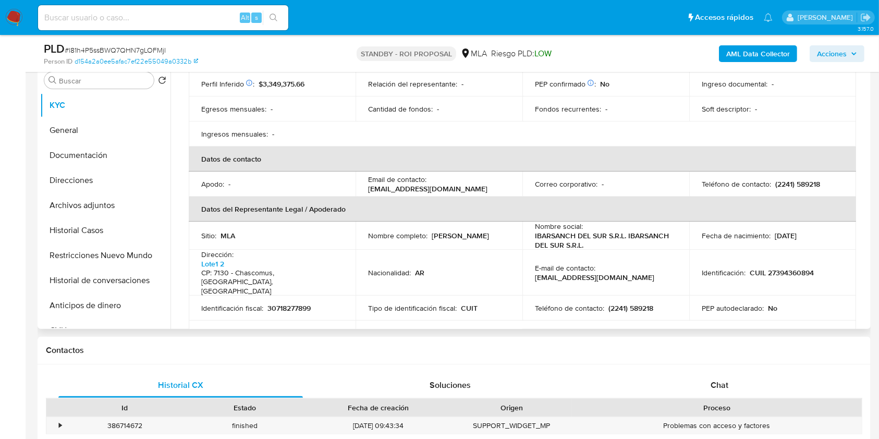
scroll to position [209, 0]
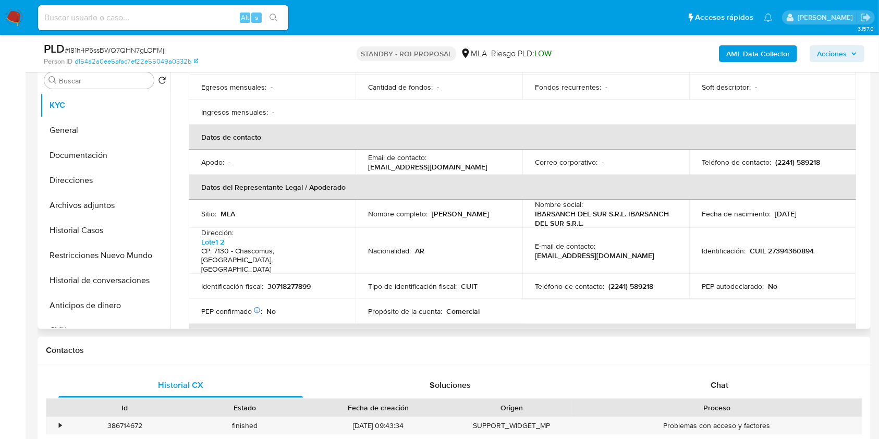
click at [789, 246] on p "CUIL 27394360894" at bounding box center [782, 250] width 64 height 9
copy p "27394360894"
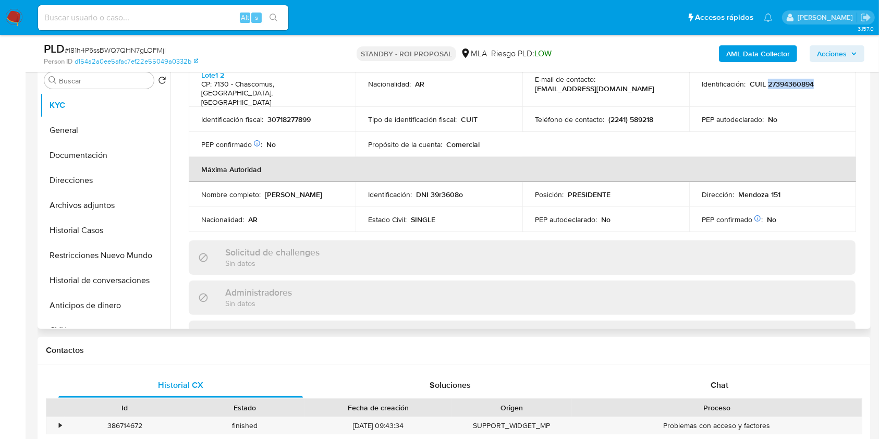
scroll to position [345, 0]
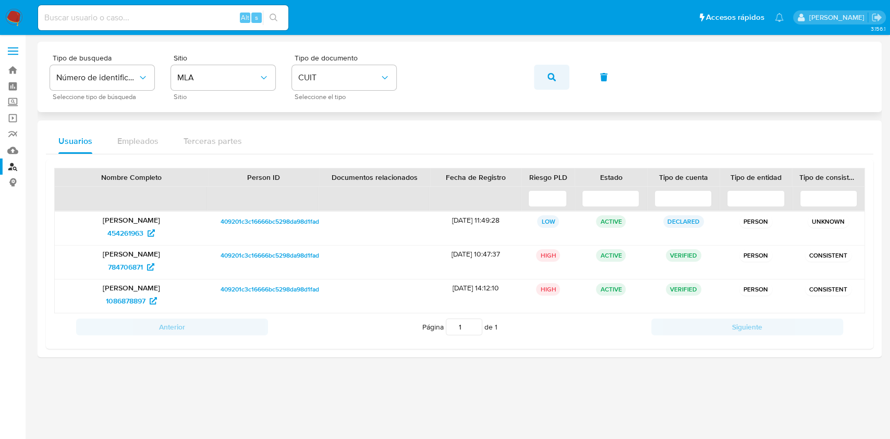
click at [557, 75] on button "button" at bounding box center [551, 77] width 35 height 25
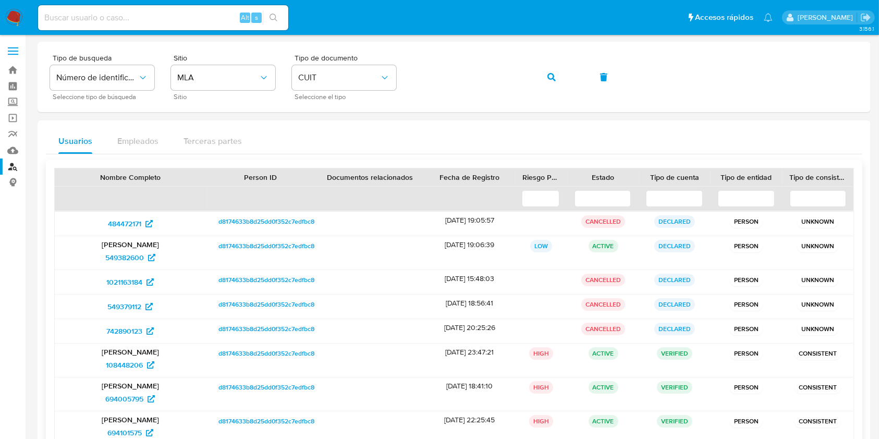
scroll to position [132, 0]
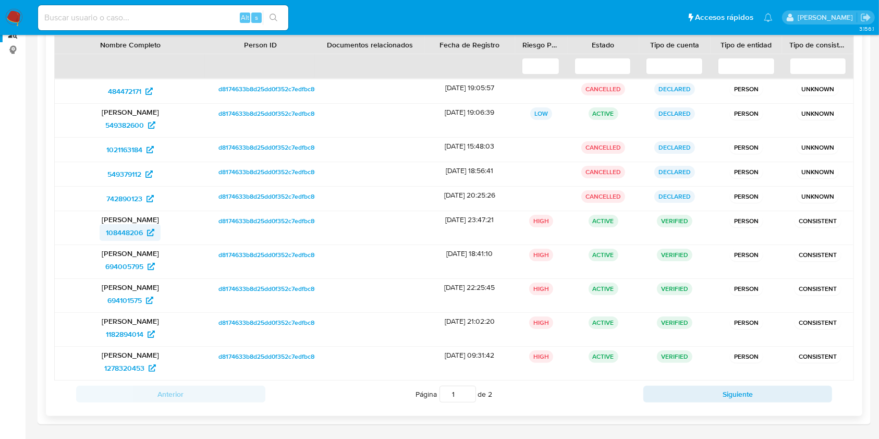
click at [125, 233] on span "108448206" at bounding box center [124, 232] width 37 height 17
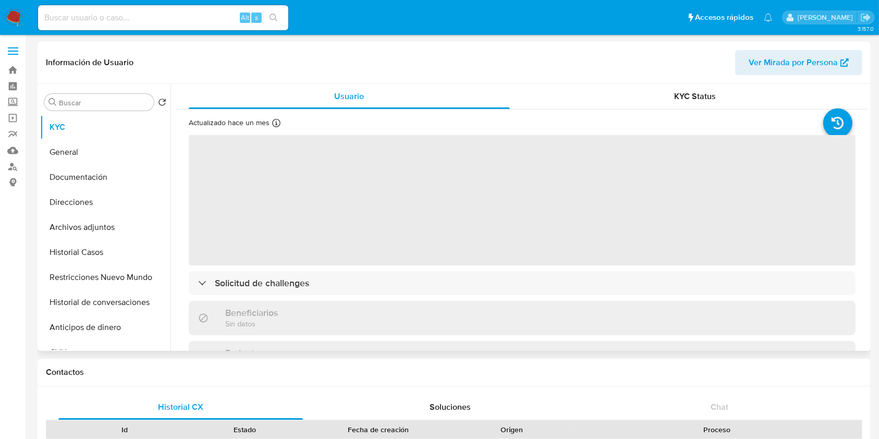
click at [767, 58] on span "Ver Mirada por Persona" at bounding box center [793, 62] width 89 height 25
select select "10"
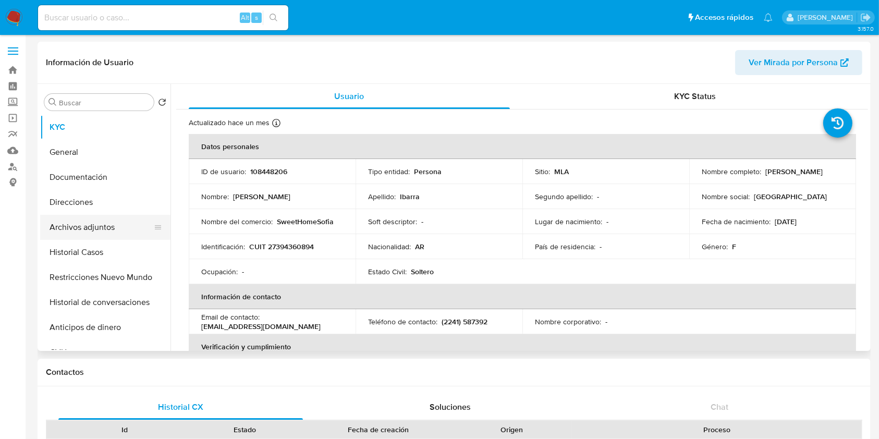
click at [88, 229] on button "Archivos adjuntos" at bounding box center [101, 227] width 122 height 25
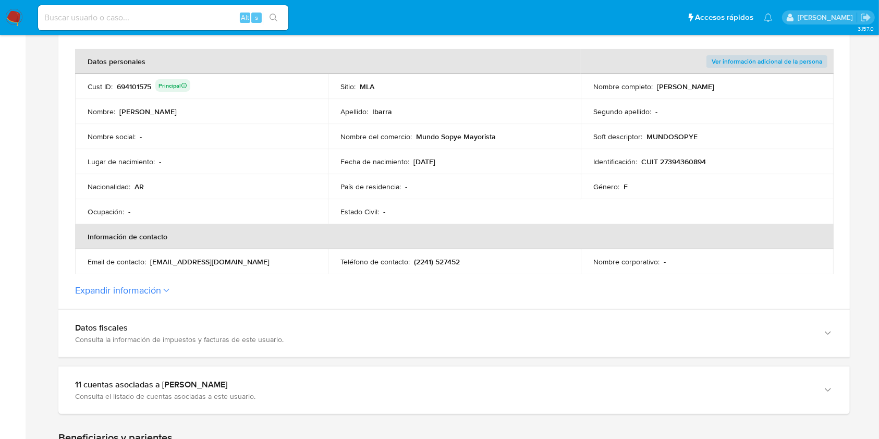
scroll to position [209, 0]
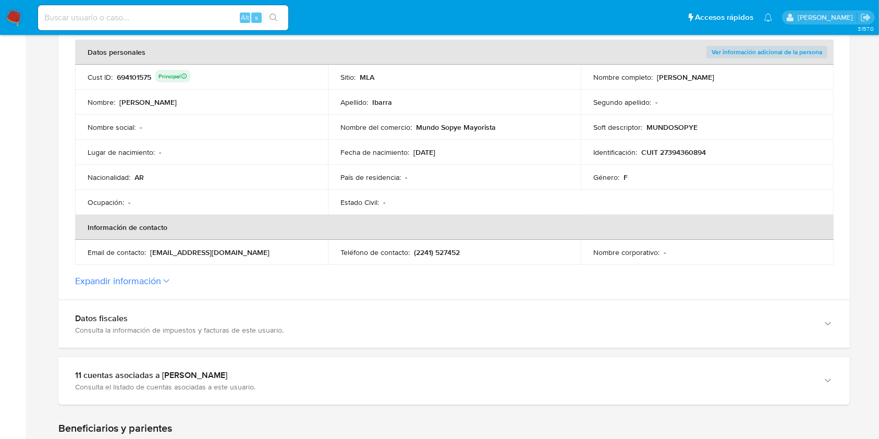
click at [167, 280] on icon at bounding box center [166, 281] width 6 height 4
click at [161, 280] on button "Expandir información" at bounding box center [118, 280] width 86 height 11
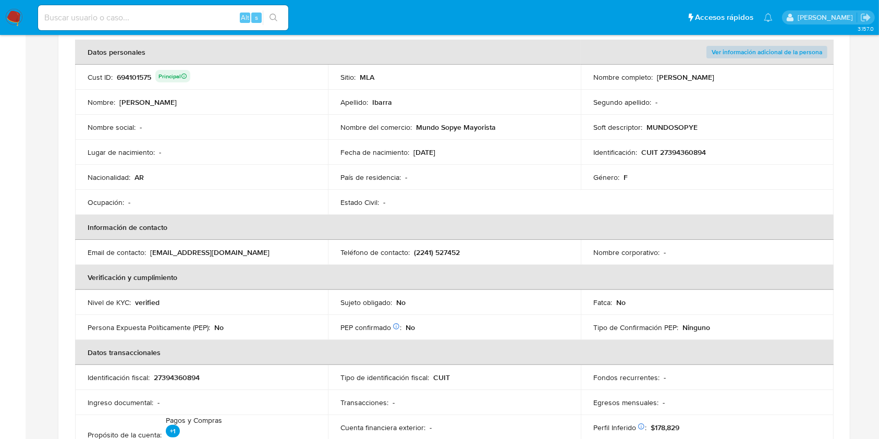
click at [767, 55] on span "Ver información adicional de la persona" at bounding box center [767, 52] width 111 height 10
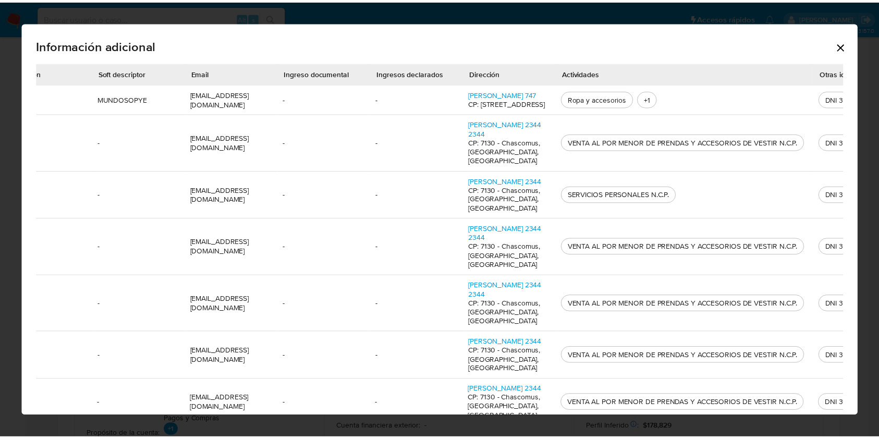
scroll to position [0, 418]
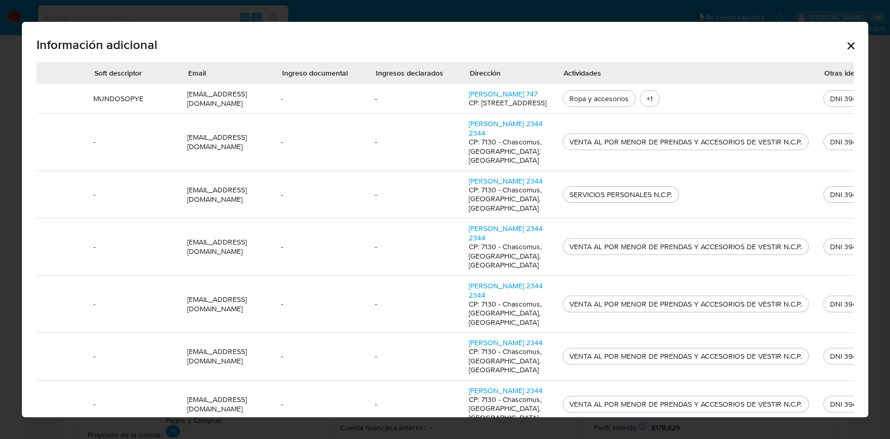
click at [845, 44] on icon "Cerrar" at bounding box center [851, 46] width 13 height 13
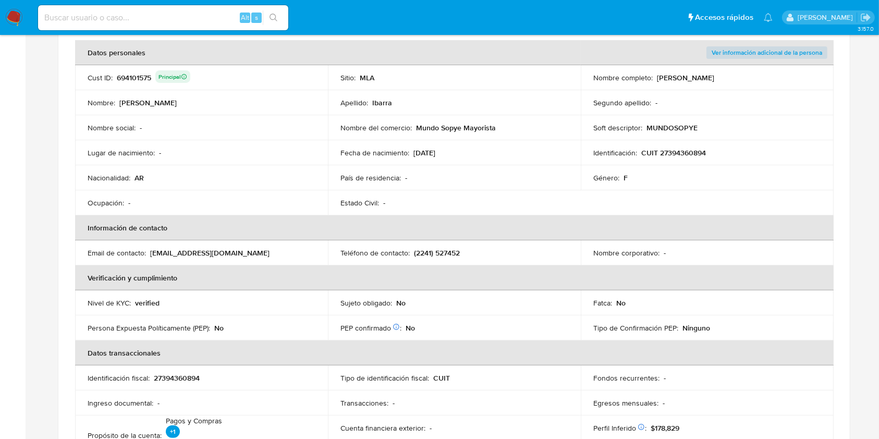
scroll to position [209, 0]
click at [177, 252] on p "[EMAIL_ADDRESS][DOMAIN_NAME]" at bounding box center [209, 252] width 119 height 9
drag, startPoint x: 177, startPoint y: 252, endPoint x: 237, endPoint y: 253, distance: 60.0
click at [237, 253] on p "[EMAIL_ADDRESS][DOMAIN_NAME]" at bounding box center [209, 252] width 119 height 9
click at [416, 252] on p "(2241) 527452" at bounding box center [437, 252] width 46 height 9
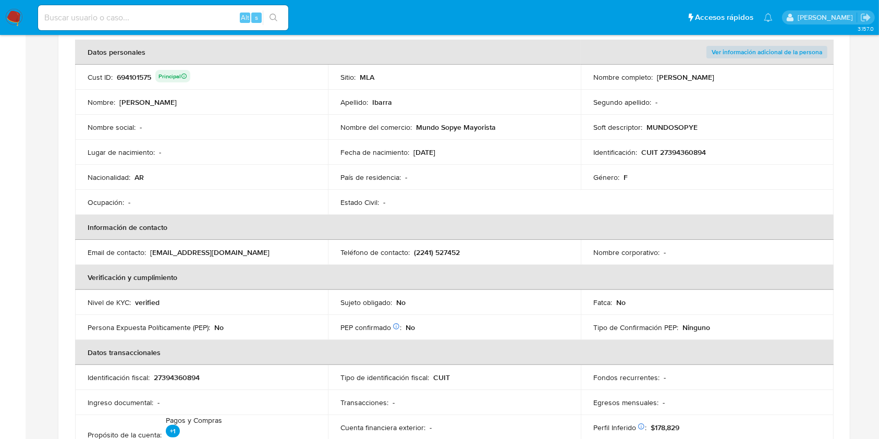
click at [416, 252] on p "(2241) 527452" at bounding box center [437, 252] width 46 height 9
click at [458, 253] on p "(2241) 527452" at bounding box center [437, 252] width 46 height 9
click at [681, 200] on table "Datos personales Ver información adicional de la persona Cust ID : 694101575 Pr…" at bounding box center [454, 252] width 759 height 425
click at [687, 150] on p "CUIT 27394360894" at bounding box center [673, 152] width 65 height 9
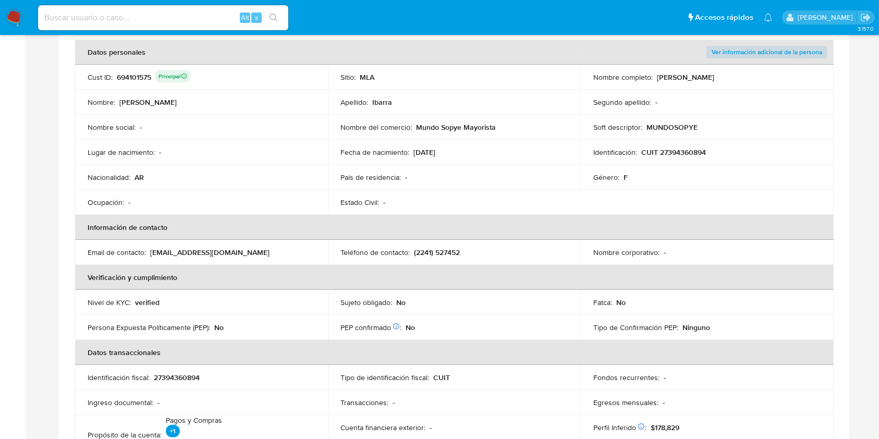
click at [687, 150] on p "CUIT 27394360894" at bounding box center [673, 152] width 65 height 9
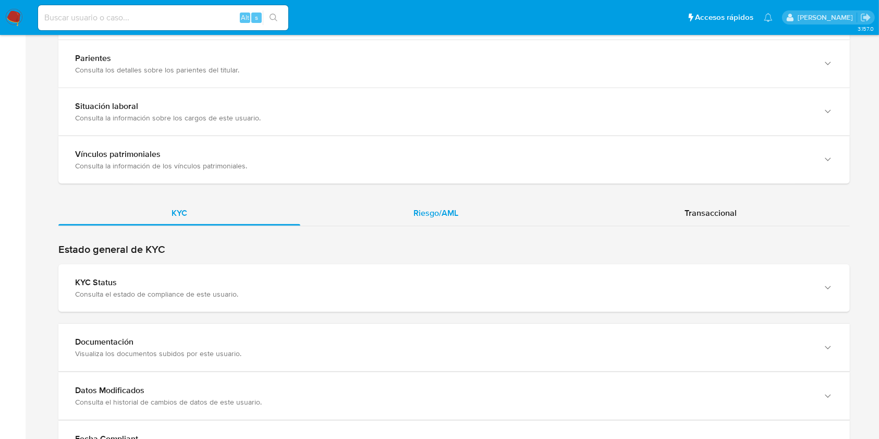
scroll to position [1043, 0]
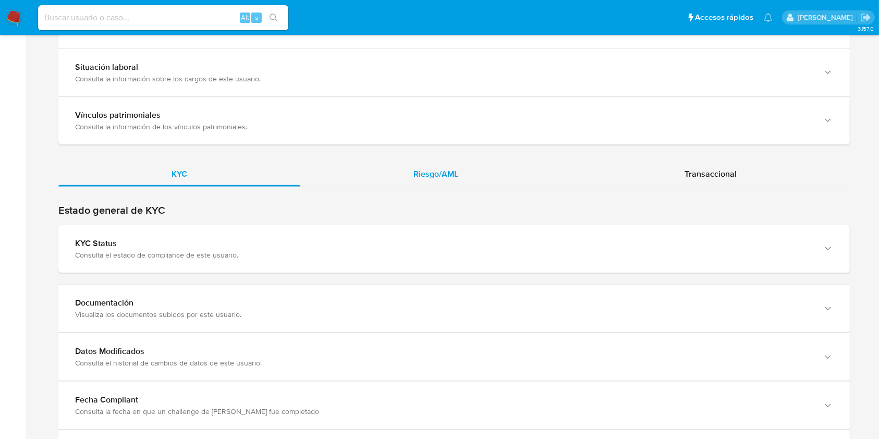
click at [434, 166] on div "Riesgo/AML" at bounding box center [435, 174] width 271 height 25
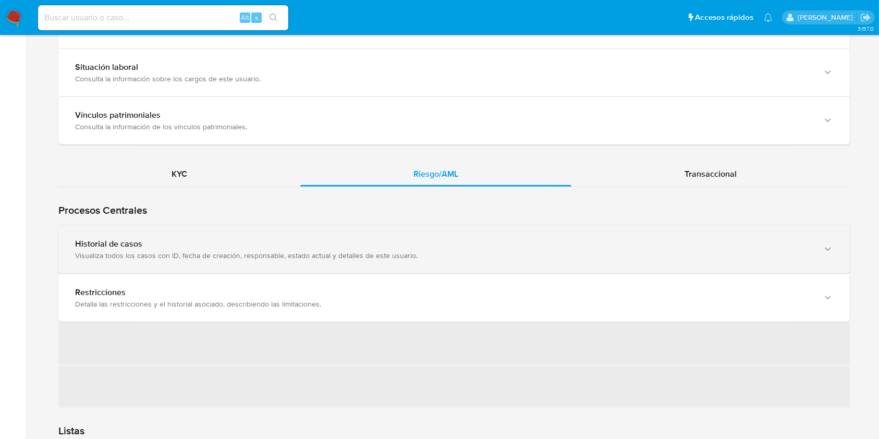
click at [259, 240] on div "Historial de casos" at bounding box center [443, 244] width 737 height 10
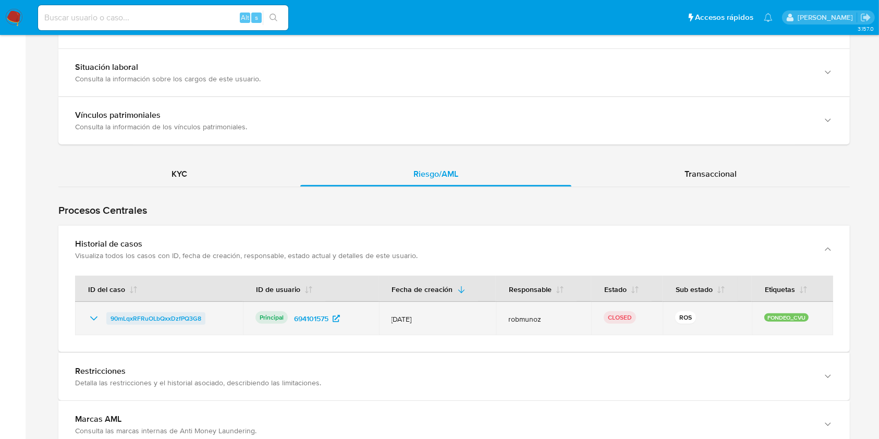
scroll to position [1112, 0]
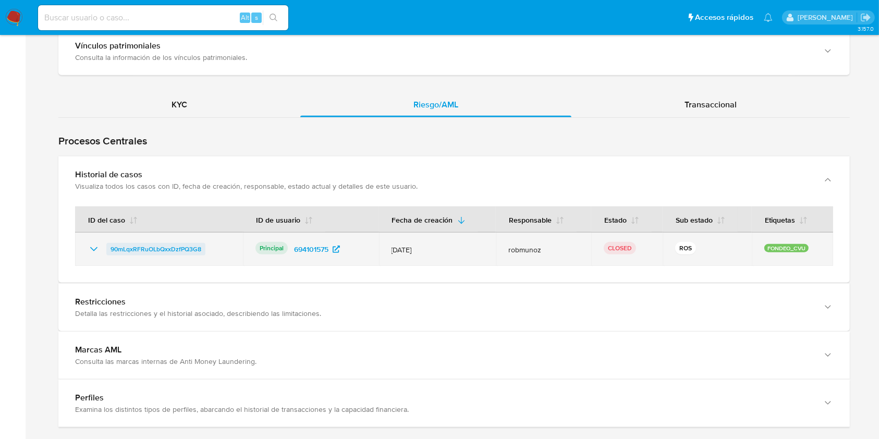
click at [118, 254] on span "90mLqxRFRuOLbQxxDzfPQ3G8" at bounding box center [156, 249] width 91 height 13
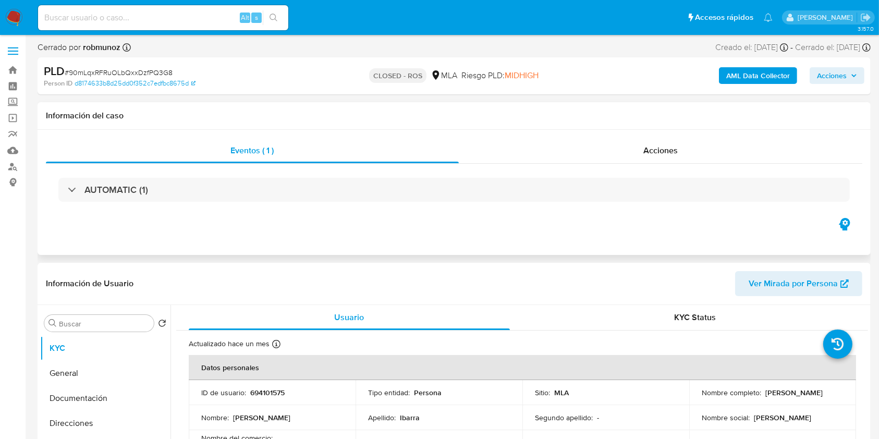
select select "10"
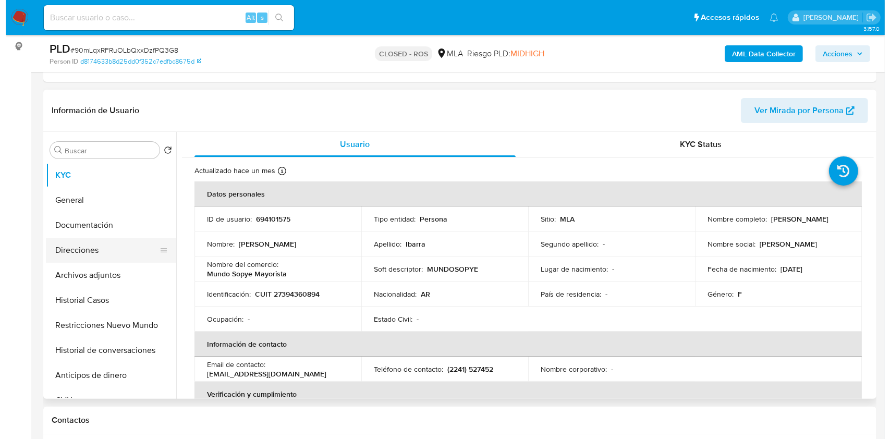
scroll to position [139, 0]
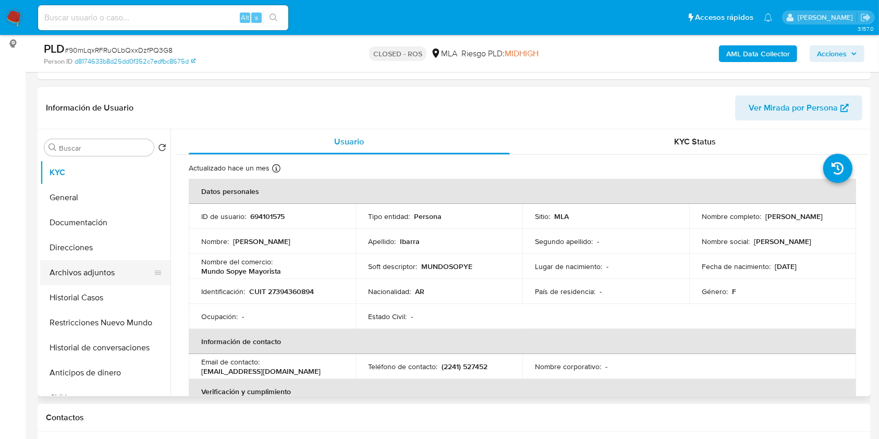
click at [103, 274] on button "Archivos adjuntos" at bounding box center [101, 272] width 122 height 25
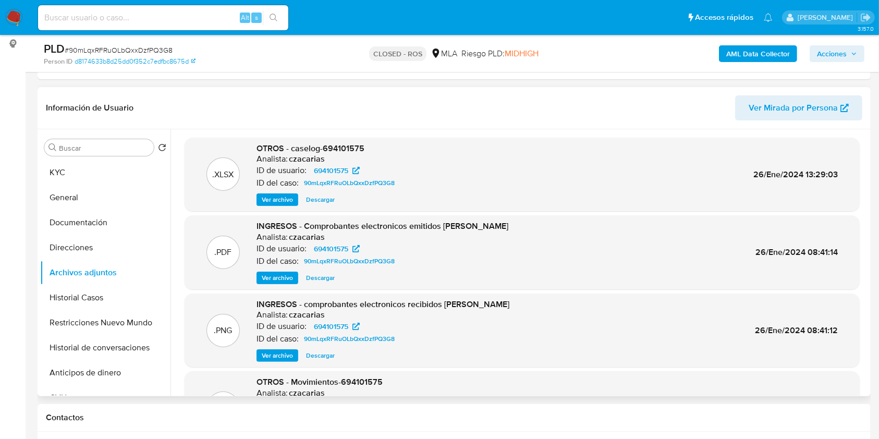
click at [288, 204] on span "Ver archivo" at bounding box center [277, 199] width 31 height 10
click at [365, 138] on div ".XLSX OTROS - caselog-694101575 Analista: czacarias ID de usuario: 694101575 ID…" at bounding box center [522, 175] width 675 height 74
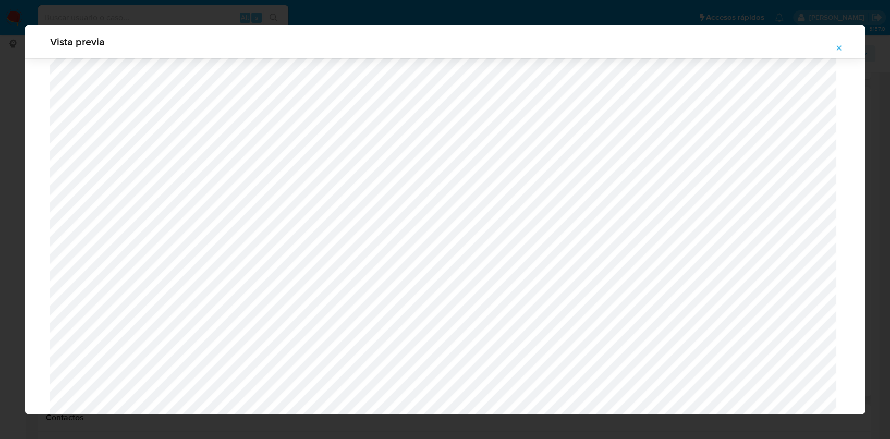
scroll to position [188, 0]
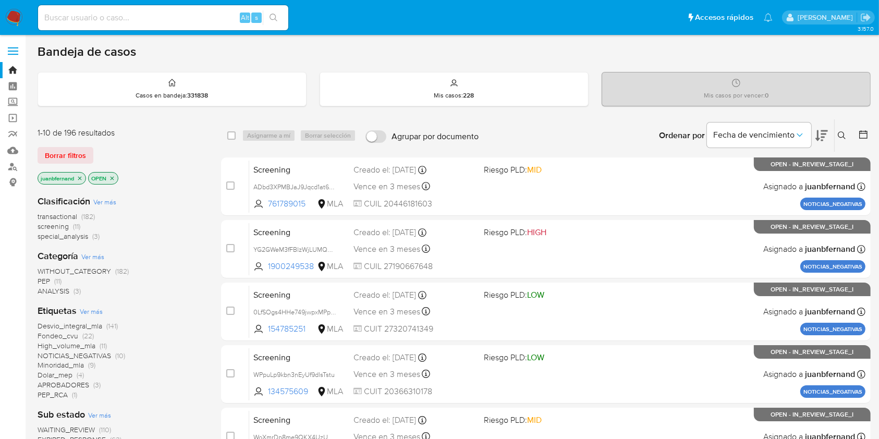
click at [158, 18] on input at bounding box center [163, 18] width 250 height 14
paste input "AS9YDStTX9LCjHKNkwslhuwz"
type input "AS9YDStTX9LCjHKNkwslhuwz"
click at [270, 19] on icon "search-icon" at bounding box center [274, 18] width 8 height 8
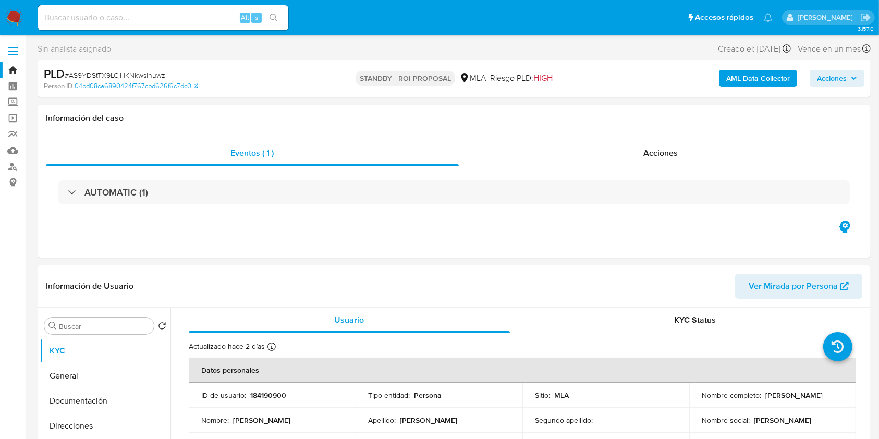
select select "10"
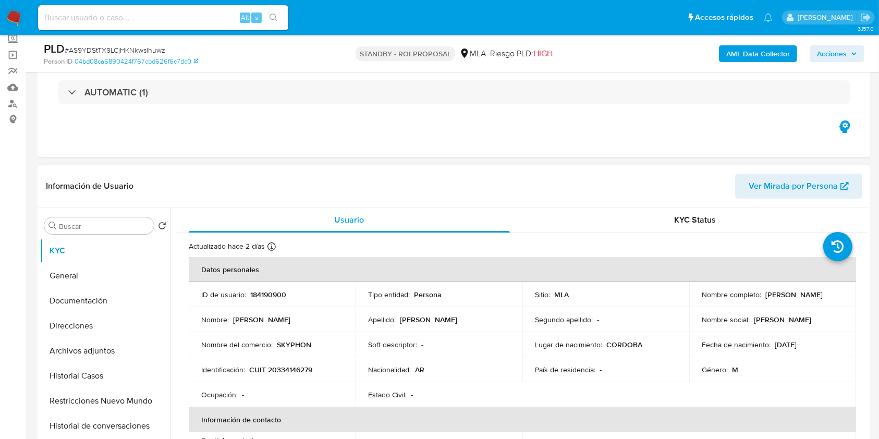
scroll to position [139, 0]
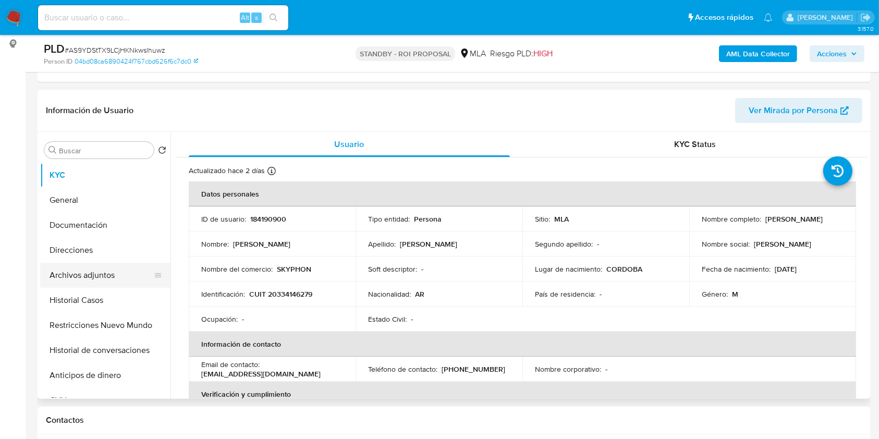
click at [98, 277] on button "Archivos adjuntos" at bounding box center [101, 275] width 122 height 25
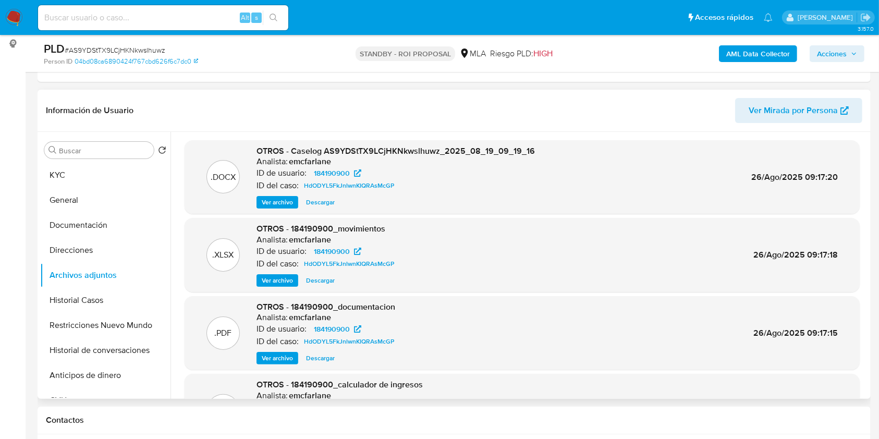
click at [317, 202] on span "Descargar" at bounding box center [320, 202] width 29 height 10
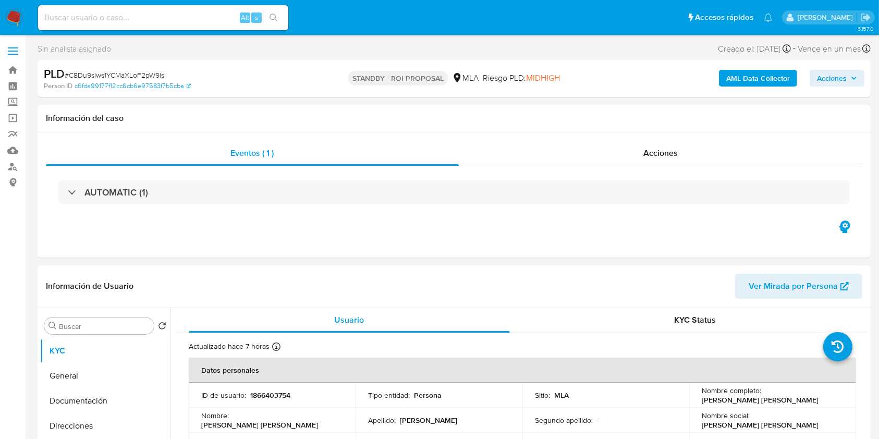
select select "10"
click at [206, 14] on input at bounding box center [163, 18] width 250 height 14
click at [204, 16] on input at bounding box center [163, 18] width 250 height 14
paste input "F6aSwqaoymTycqUB2f4umi0N"
type input "F6aSwqaoymTycqUB2f4umi0N"
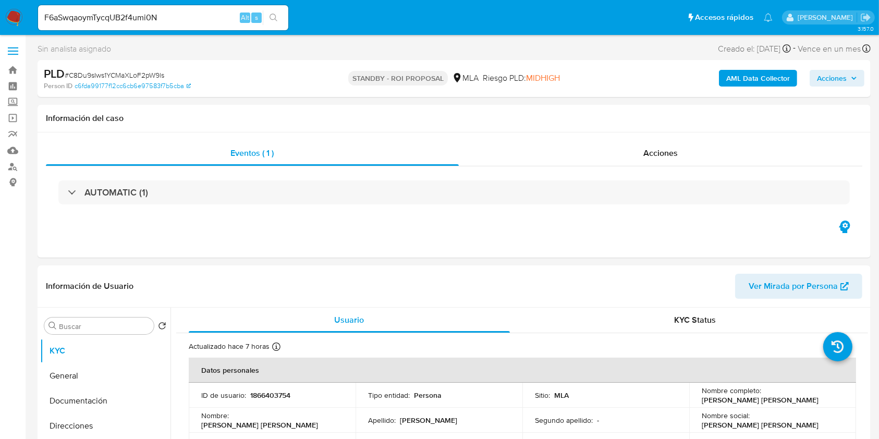
click at [278, 19] on button "search-icon" at bounding box center [273, 17] width 21 height 15
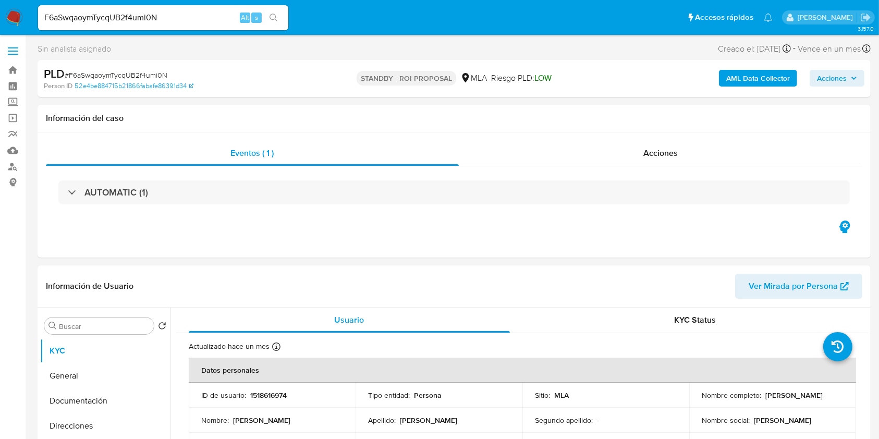
select select "10"
click at [217, 18] on input "F6aSwqaoymTycqUB2f4umi0N" at bounding box center [163, 18] width 250 height 14
paste input "7OXXtp615gKhTRbeUnZykKDX"
type input "7OXXtp615gKhTRbeUnZykKDX"
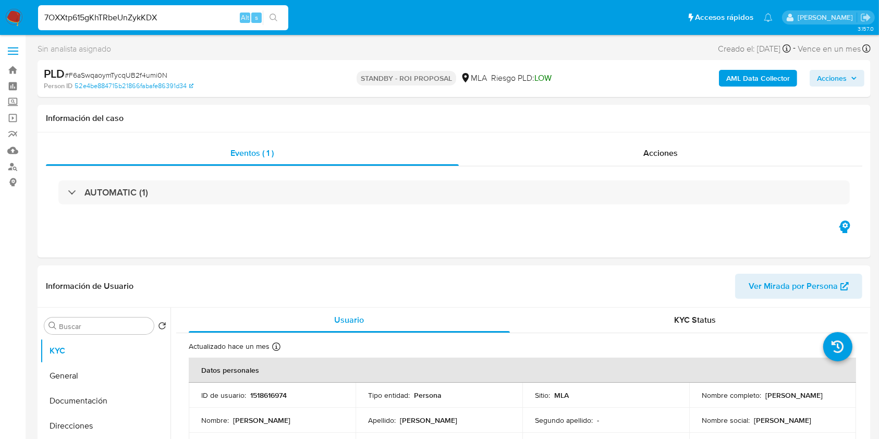
click at [273, 21] on icon "search-icon" at bounding box center [274, 18] width 8 height 8
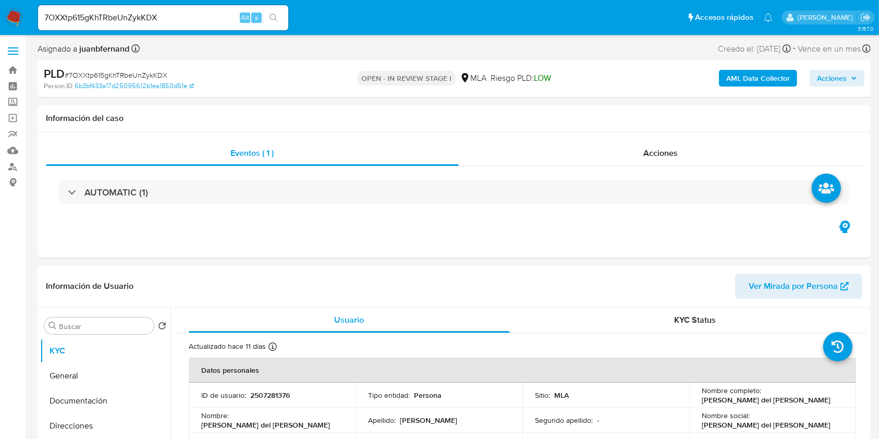
select select "10"
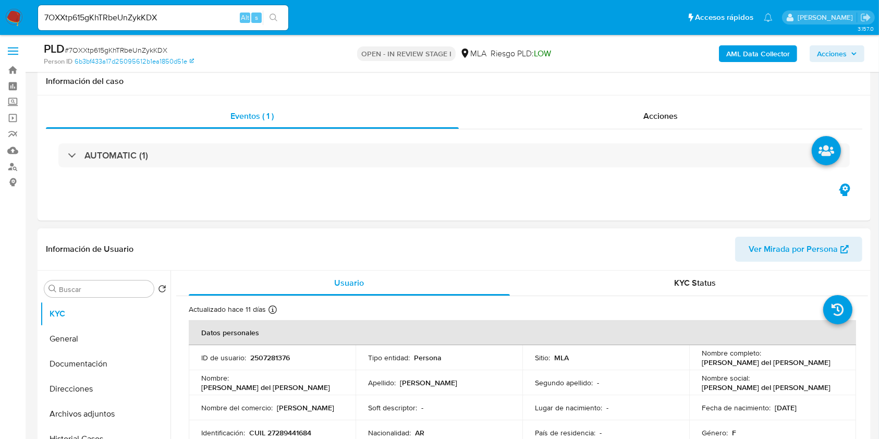
scroll to position [347, 0]
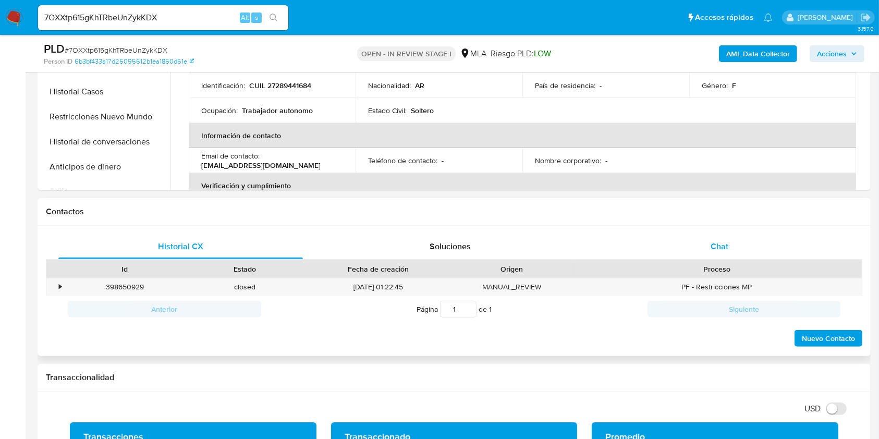
click at [683, 250] on div "Chat" at bounding box center [719, 246] width 245 height 25
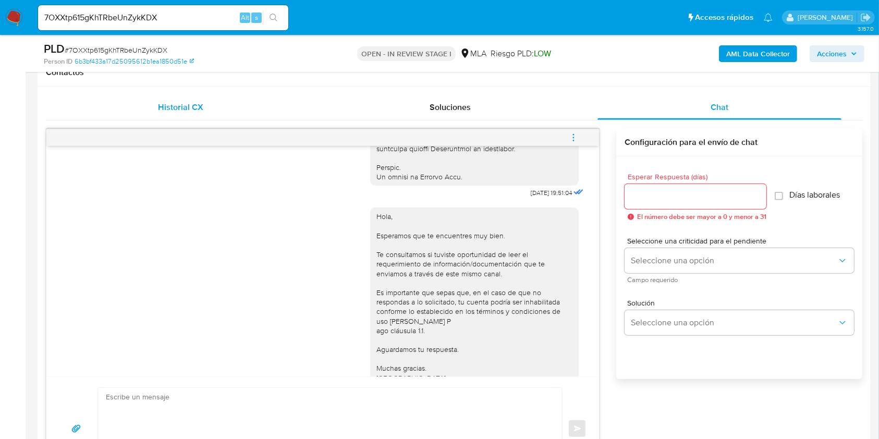
scroll to position [589, 0]
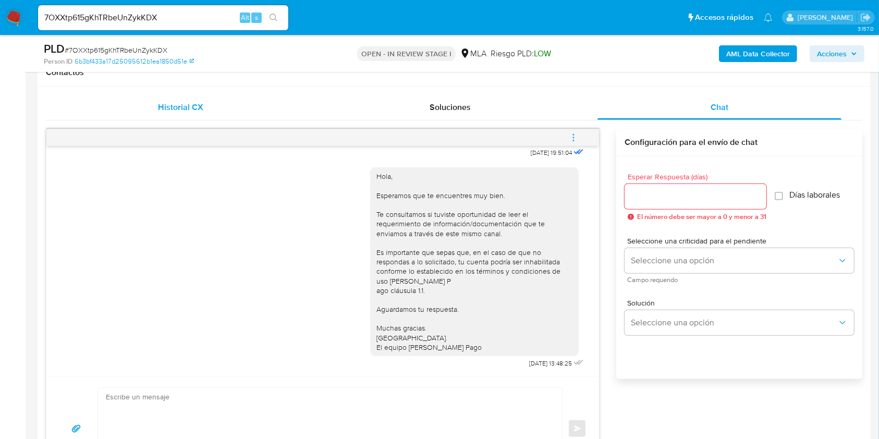
click at [193, 111] on span "Historial CX" at bounding box center [180, 107] width 45 height 12
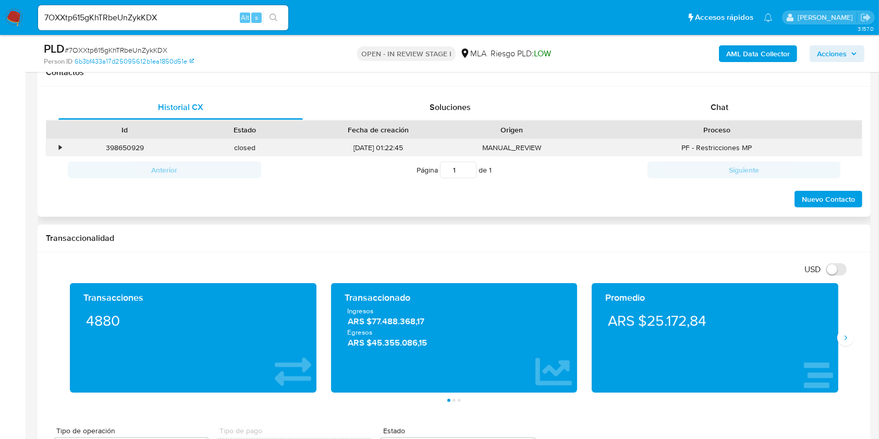
click at [133, 150] on div "398650929" at bounding box center [125, 147] width 120 height 17
copy div "398650929"
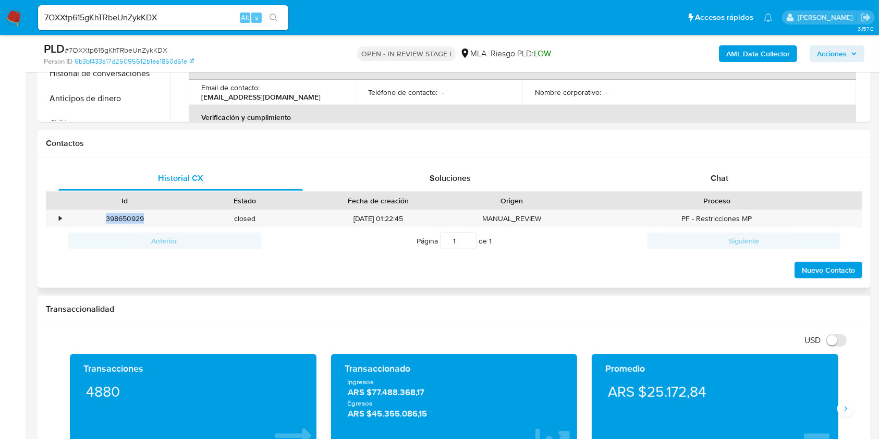
scroll to position [347, 0]
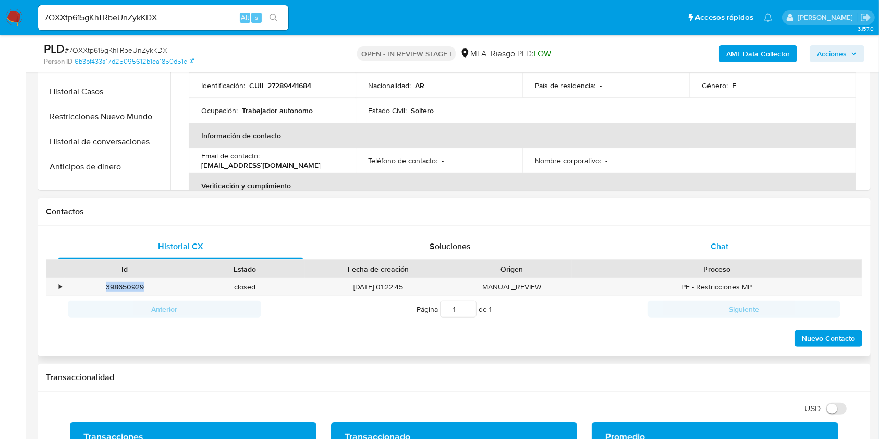
click at [717, 250] on span "Chat" at bounding box center [720, 246] width 18 height 12
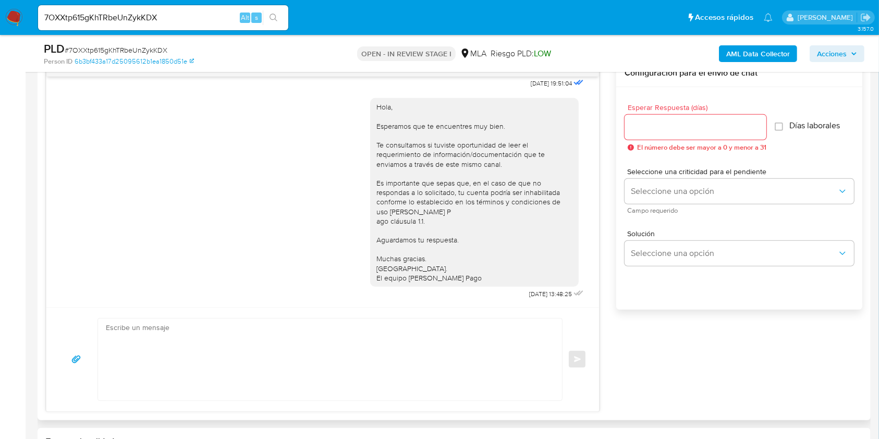
scroll to position [450, 0]
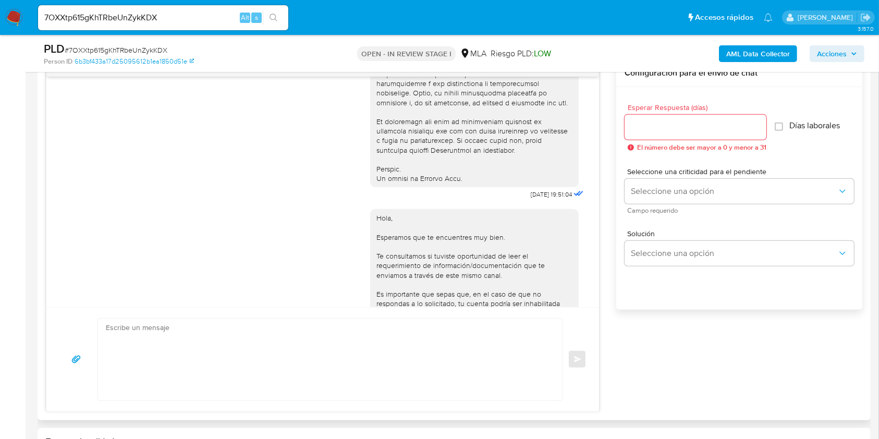
click at [531, 199] on span "17/07/2025 19:51:04" at bounding box center [551, 194] width 41 height 8
drag, startPoint x: 510, startPoint y: 216, endPoint x: 529, endPoint y: 215, distance: 19.3
click at [531, 199] on span "17/07/2025 19:51:04" at bounding box center [551, 194] width 41 height 8
copy span "17/07/2025"
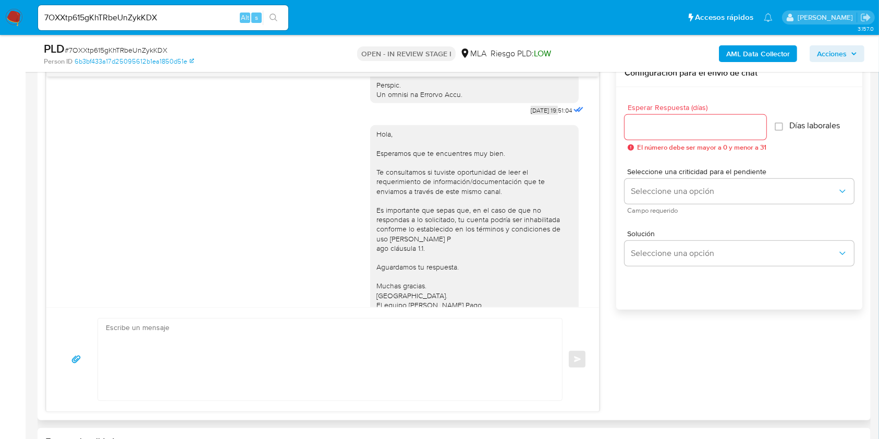
scroll to position [589, 0]
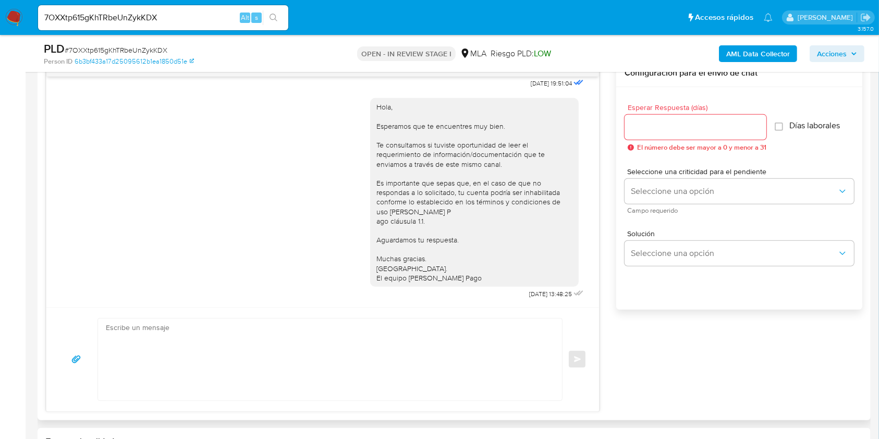
click at [529, 294] on span "21/07/2025 13:48:25" at bounding box center [550, 294] width 43 height 8
drag, startPoint x: 507, startPoint y: 294, endPoint x: 529, endPoint y: 292, distance: 21.9
click at [529, 292] on span "21/07/2025 13:48:25" at bounding box center [550, 294] width 43 height 8
copy span "21/07/2025"
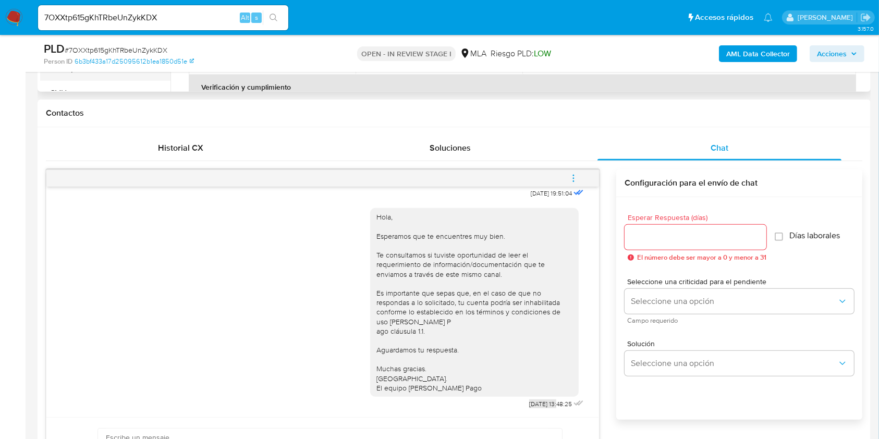
scroll to position [278, 0]
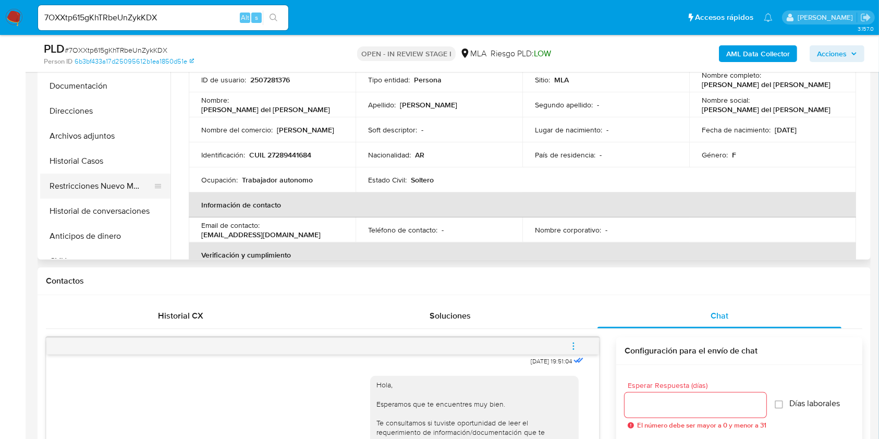
click at [94, 191] on button "Restricciones Nuevo Mundo" at bounding box center [101, 186] width 122 height 25
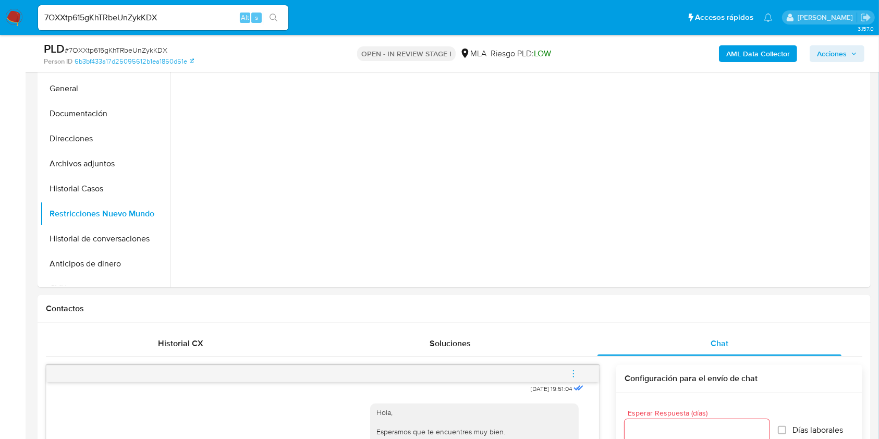
scroll to position [209, 0]
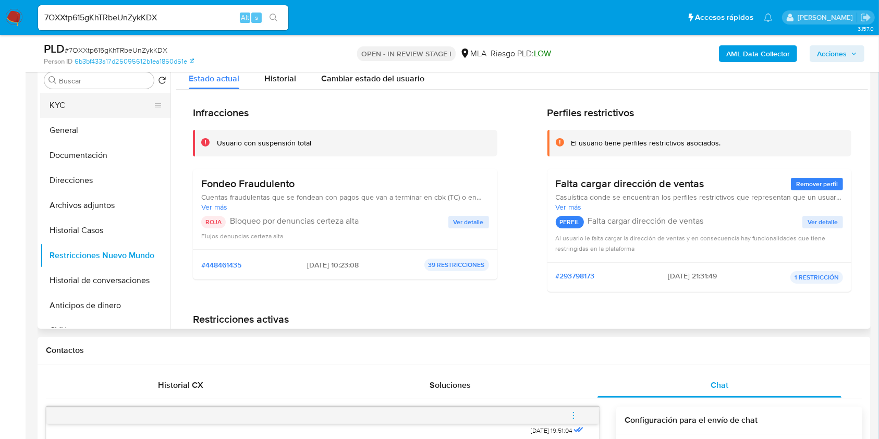
click at [81, 106] on button "KYC" at bounding box center [101, 105] width 122 height 25
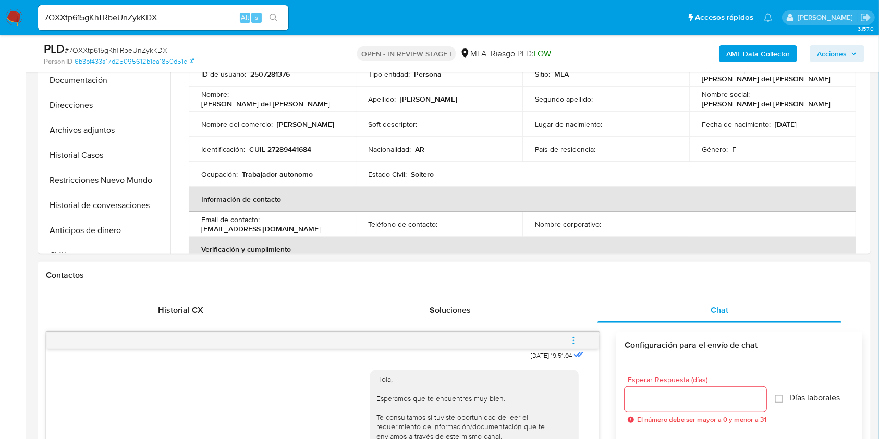
scroll to position [347, 0]
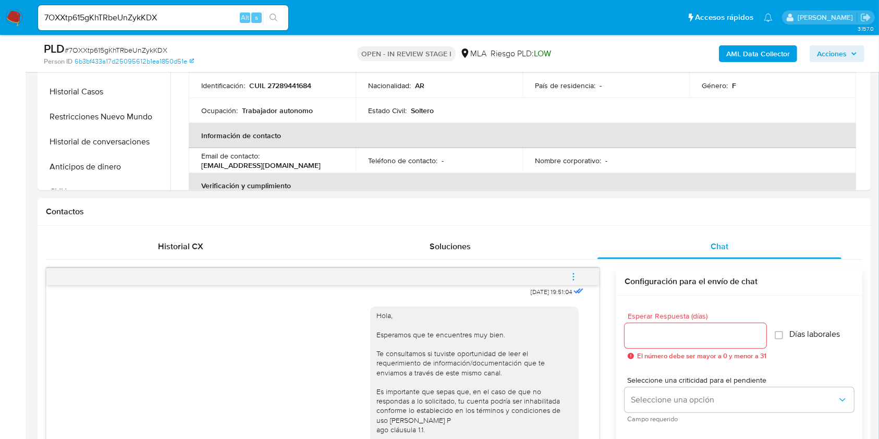
click at [576, 276] on icon "menu-action" at bounding box center [573, 276] width 9 height 9
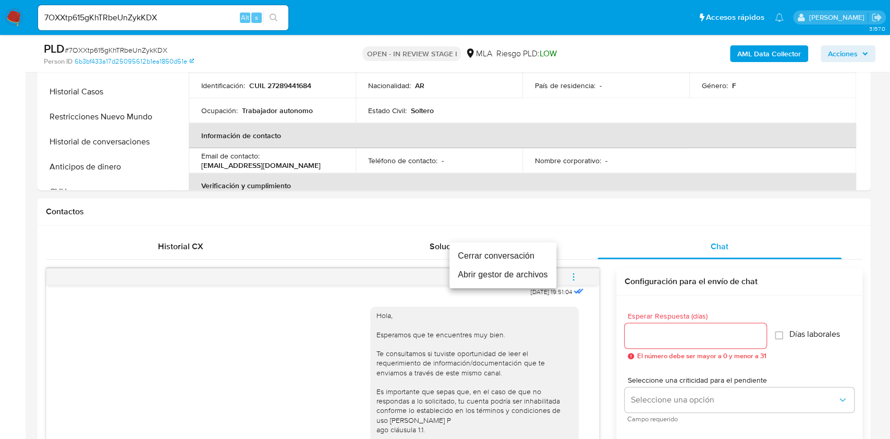
click at [509, 258] on li "Cerrar conversación" at bounding box center [502, 256] width 107 height 19
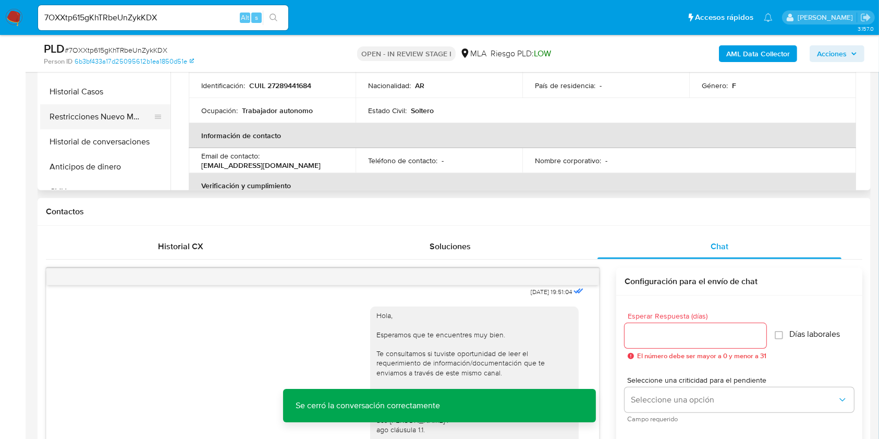
click at [107, 122] on button "Restricciones Nuevo Mundo" at bounding box center [101, 116] width 122 height 25
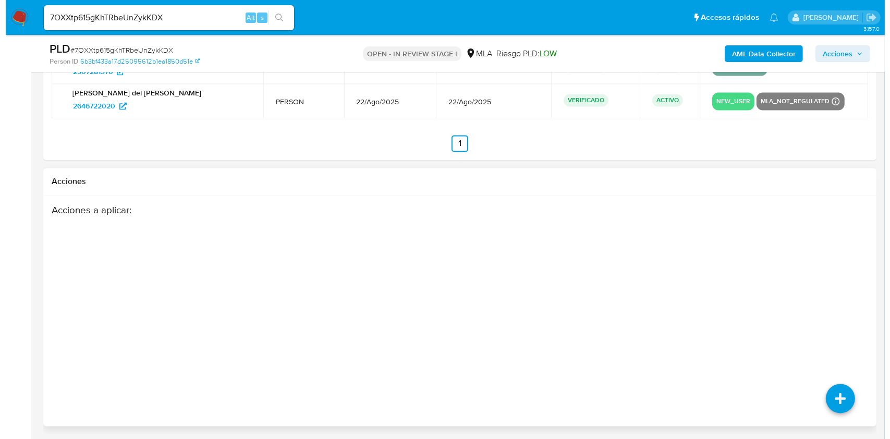
scroll to position [1937, 0]
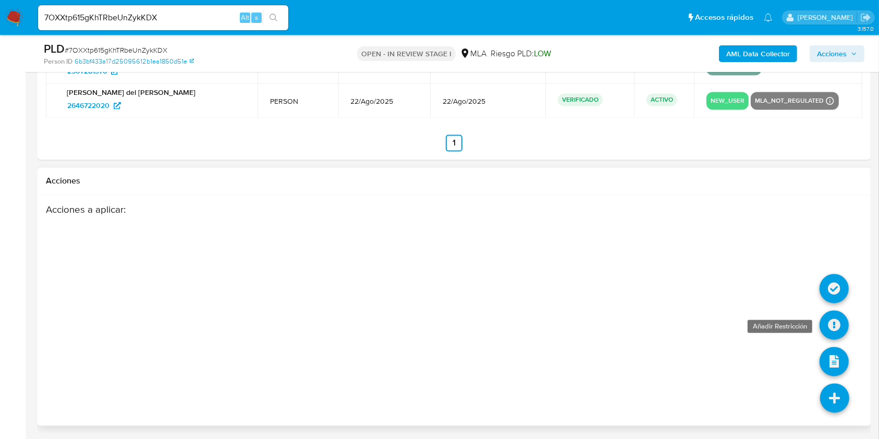
click at [834, 321] on icon at bounding box center [834, 325] width 29 height 29
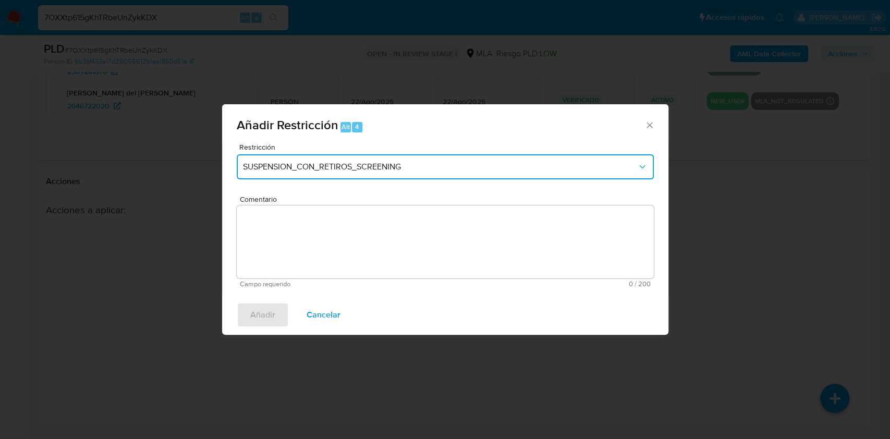
click at [287, 171] on span "SUSPENSION_CON_RETIROS_SCREENING" at bounding box center [440, 167] width 394 height 10
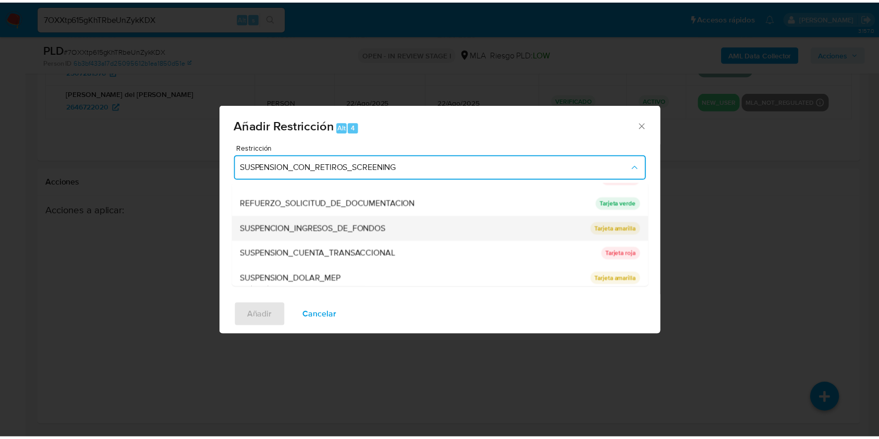
scroll to position [221, 0]
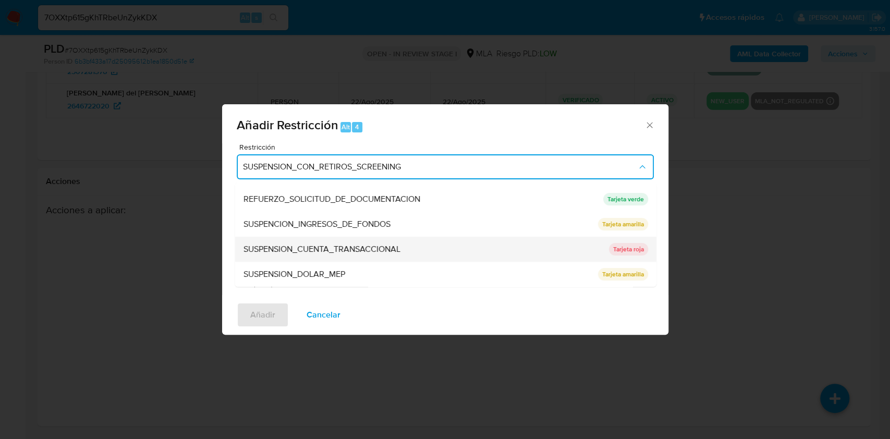
click at [324, 244] on span "SUSPENSION_CUENTA_TRANSACCIONAL" at bounding box center [321, 249] width 157 height 10
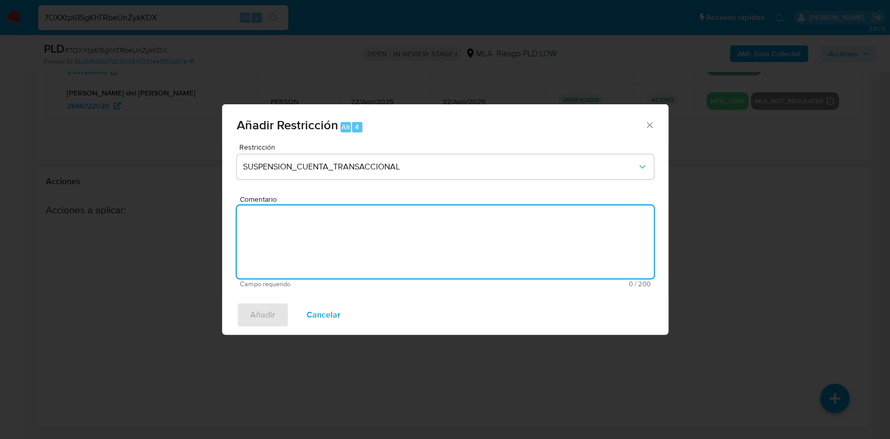
click at [337, 251] on textarea "Comentario" at bounding box center [445, 241] width 417 height 73
type textarea "AML"
click at [268, 313] on span "Añadir" at bounding box center [262, 314] width 25 height 23
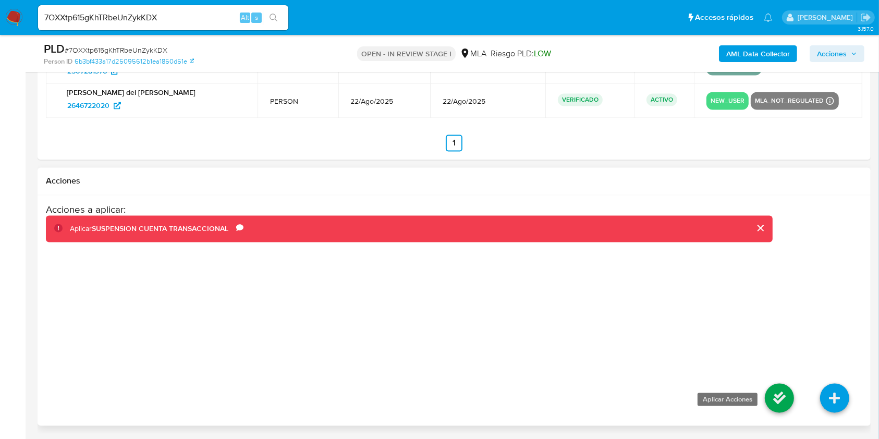
click at [776, 395] on icon at bounding box center [779, 398] width 29 height 29
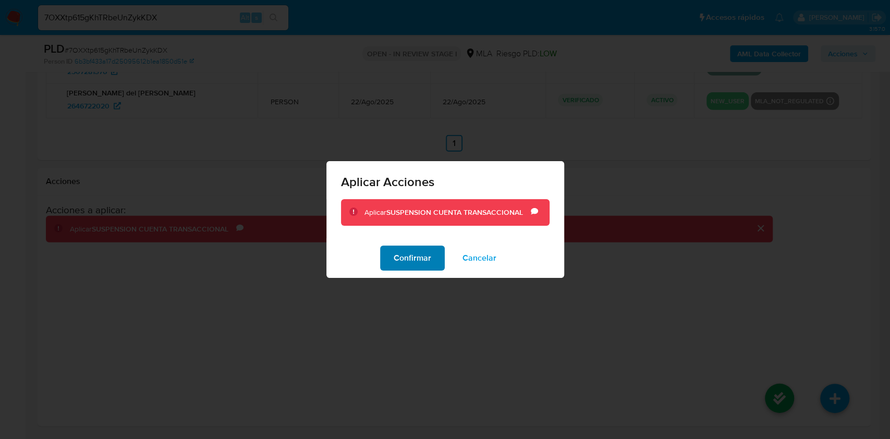
click at [424, 254] on span "Confirmar" at bounding box center [413, 258] width 38 height 23
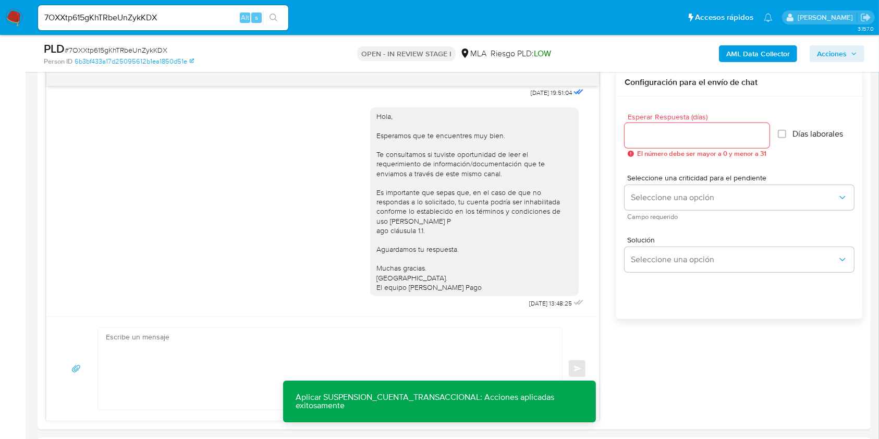
scroll to position [268, 0]
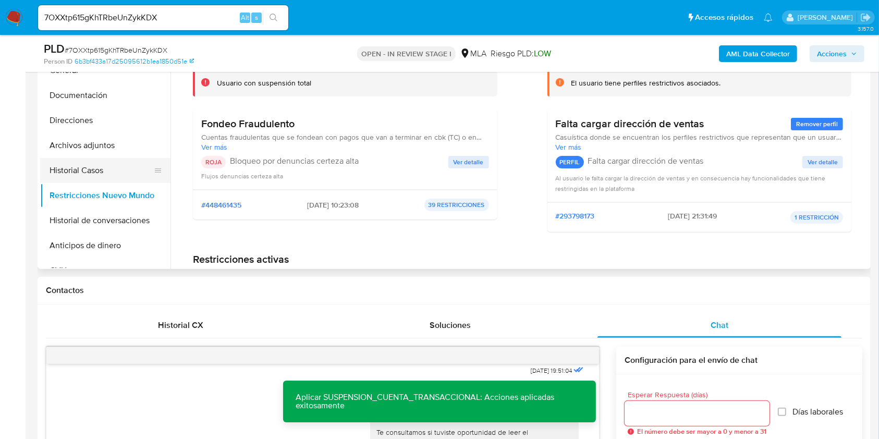
click at [69, 177] on button "Historial Casos" at bounding box center [101, 170] width 122 height 25
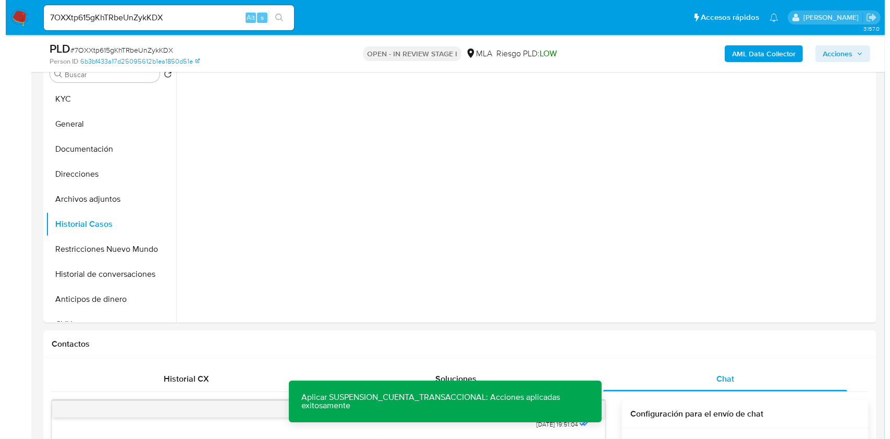
scroll to position [129, 0]
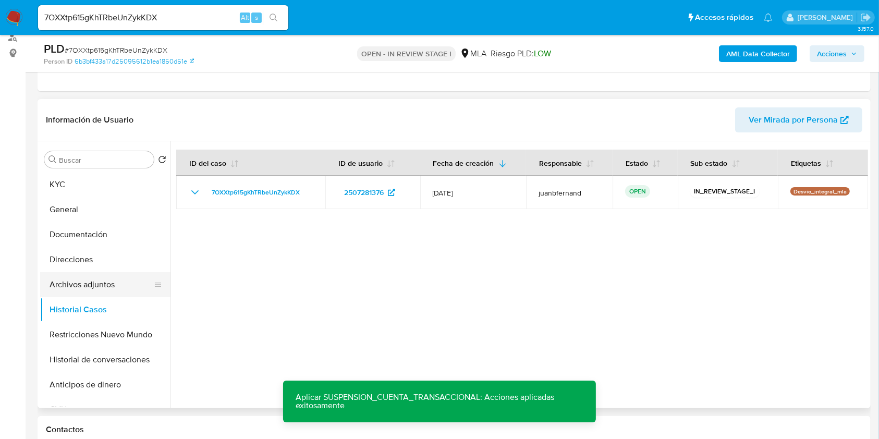
click at [87, 282] on button "Archivos adjuntos" at bounding box center [101, 284] width 122 height 25
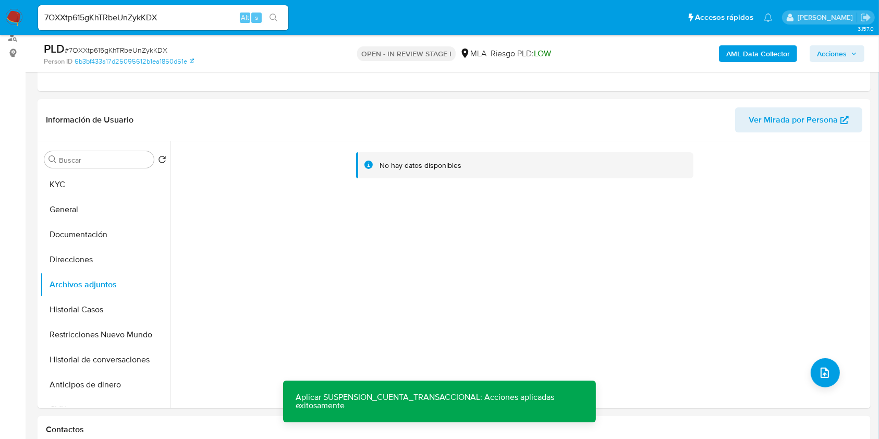
click at [777, 51] on b "AML Data Collector" at bounding box center [758, 53] width 64 height 17
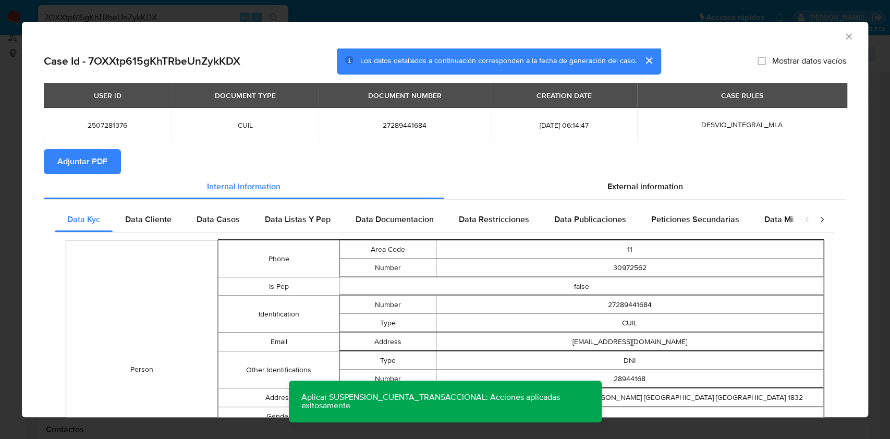
click at [86, 167] on span "Adjuntar PDF" at bounding box center [82, 161] width 50 height 23
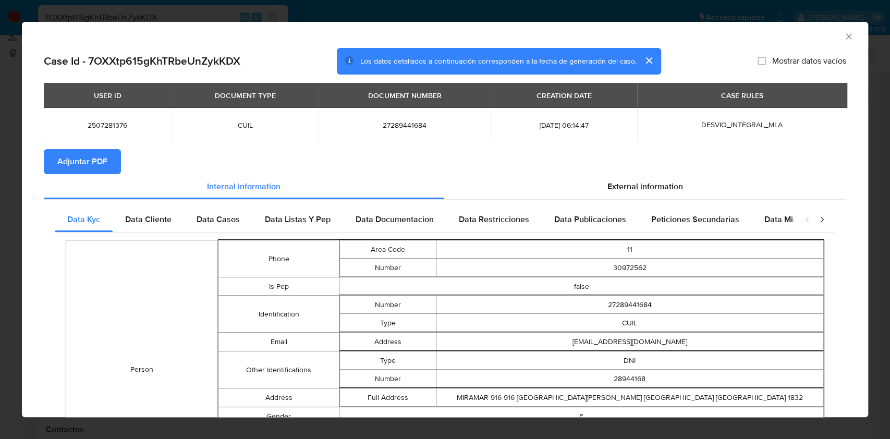
click at [844, 38] on icon "Cerrar ventana" at bounding box center [849, 36] width 10 height 10
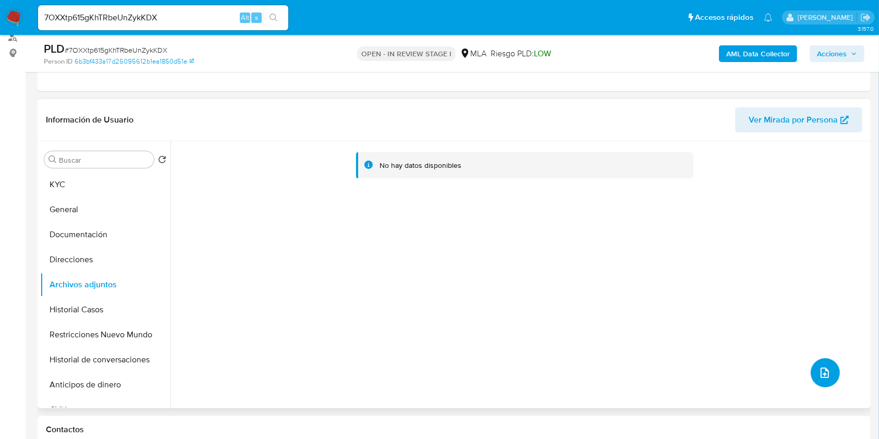
click at [811, 372] on button "upload-file" at bounding box center [825, 372] width 29 height 29
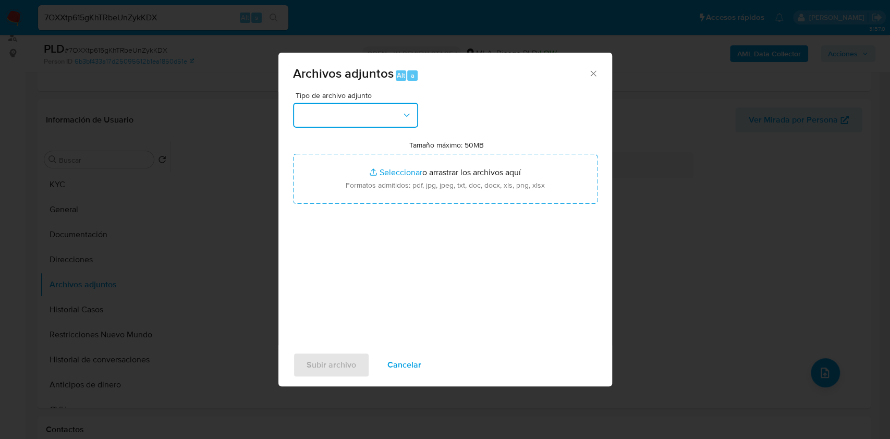
click at [392, 111] on button "button" at bounding box center [355, 115] width 125 height 25
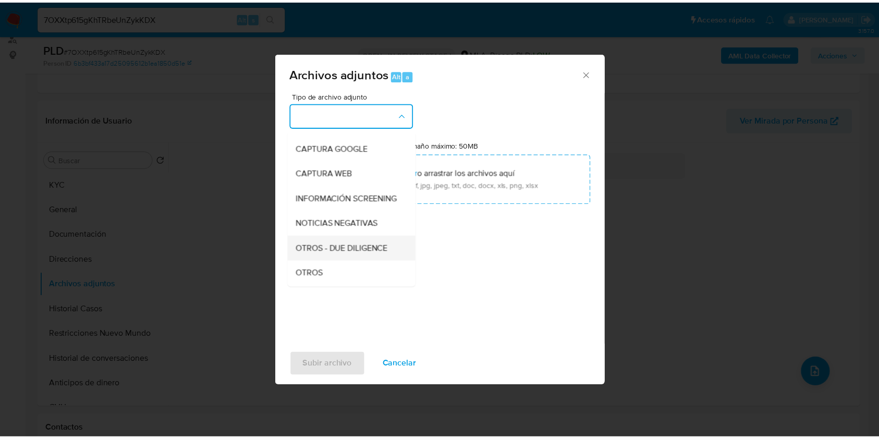
scroll to position [139, 0]
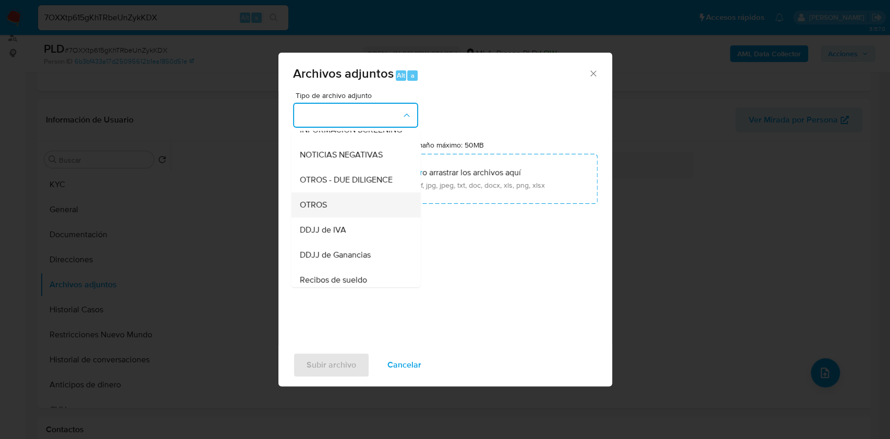
click at [334, 211] on div "OTROS" at bounding box center [352, 204] width 106 height 25
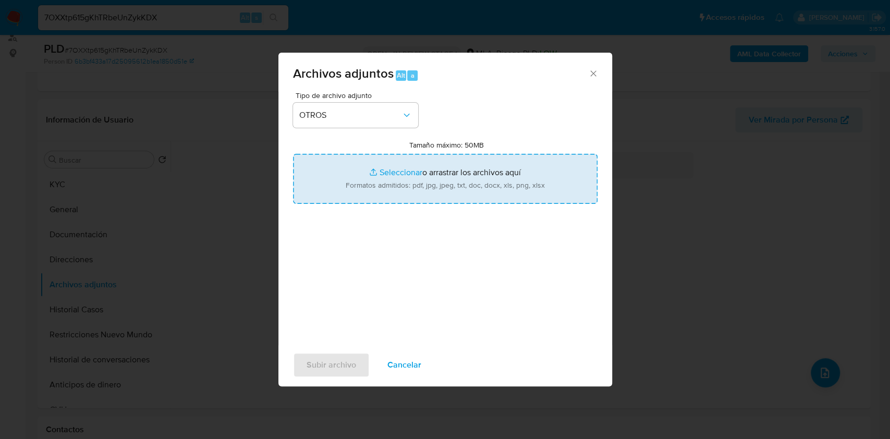
type input "C:\fakepath\Caselog 7OXXtp615gKhTRbeUnZykKDX_2025_07_17_22_55_11.docx"
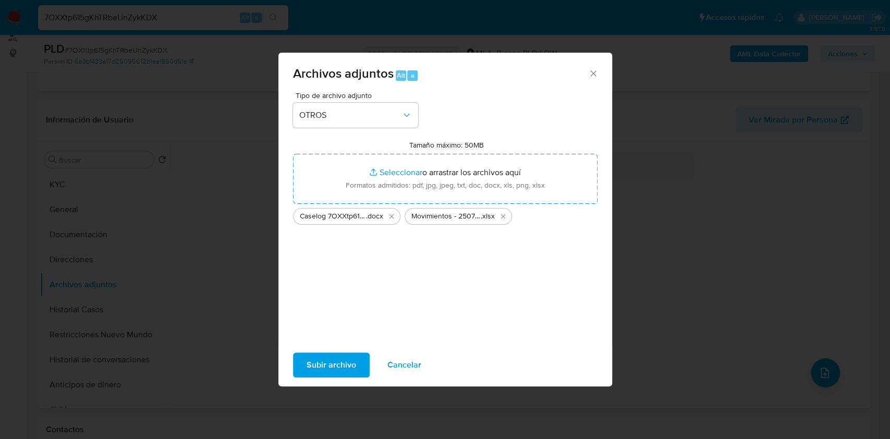
click at [329, 360] on span "Subir archivo" at bounding box center [332, 364] width 50 height 23
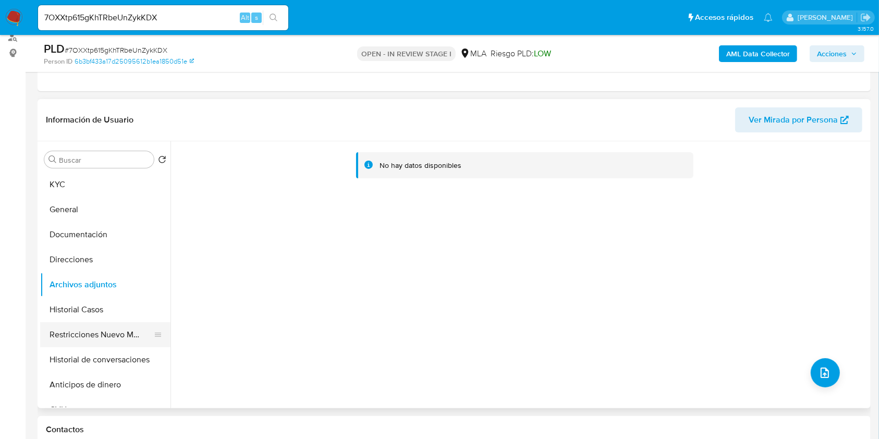
click at [97, 337] on button "Restricciones Nuevo Mundo" at bounding box center [101, 334] width 122 height 25
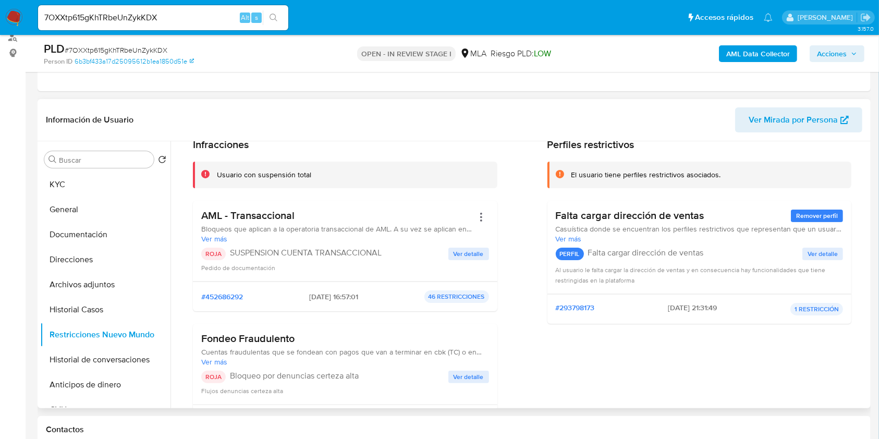
scroll to position [69, 0]
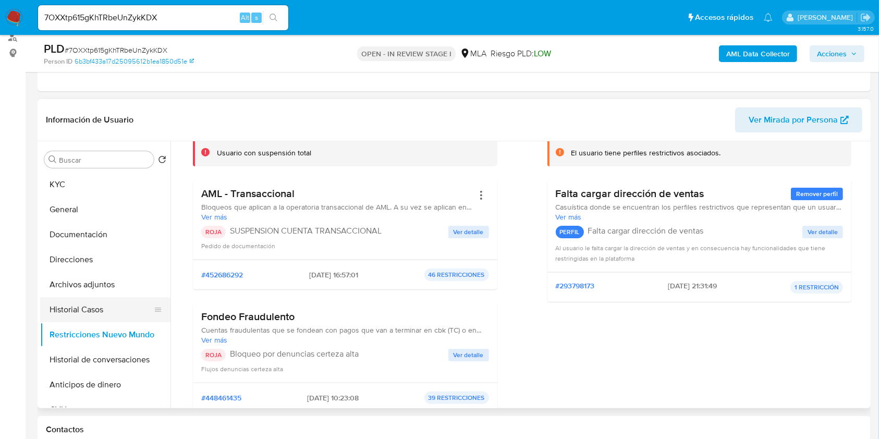
click at [100, 301] on button "Historial Casos" at bounding box center [101, 309] width 122 height 25
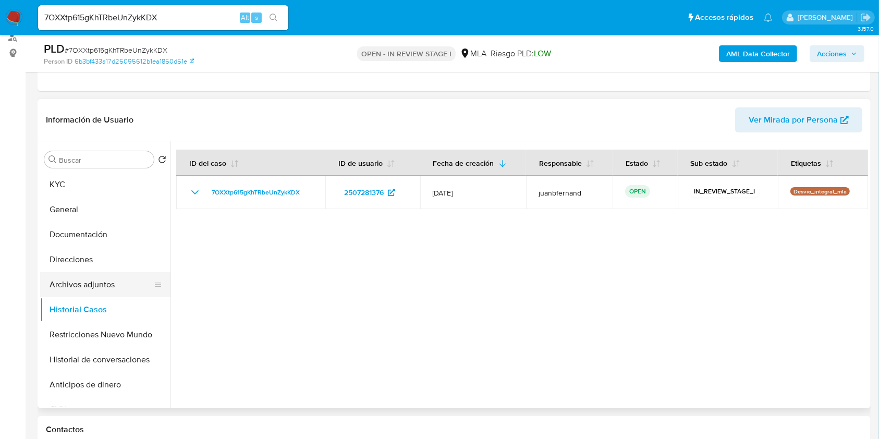
click at [101, 282] on button "Archivos adjuntos" at bounding box center [101, 284] width 122 height 25
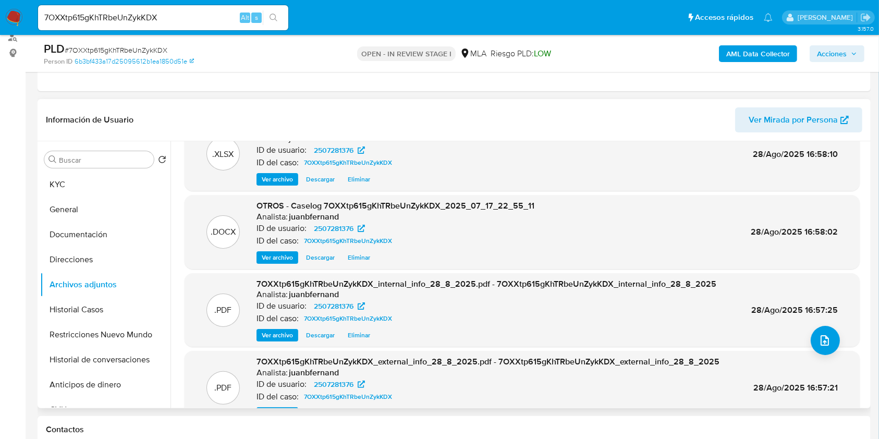
scroll to position [58, 0]
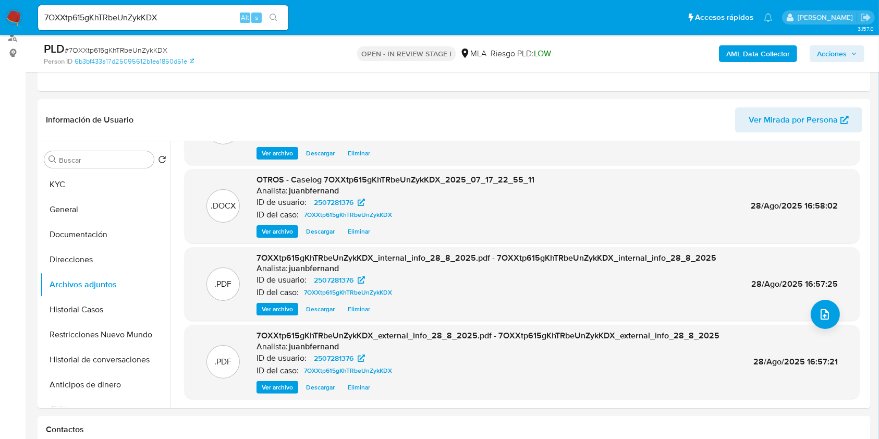
click at [838, 56] on span "Acciones" at bounding box center [832, 53] width 30 height 17
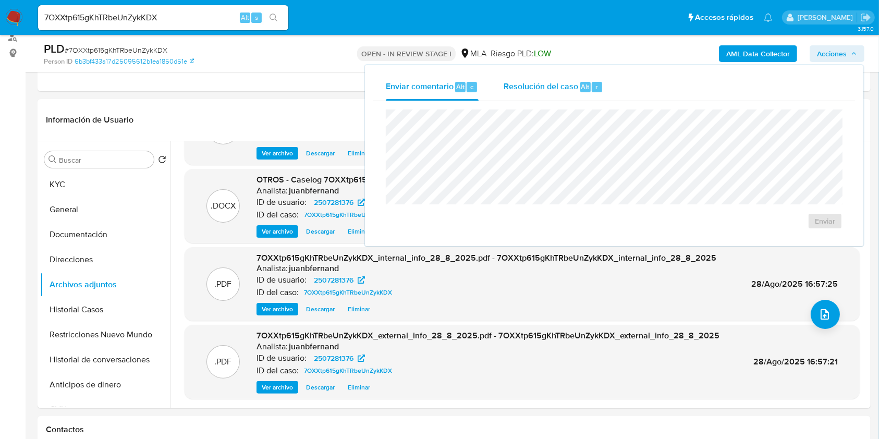
click at [559, 83] on span "Resolución del caso" at bounding box center [541, 86] width 75 height 12
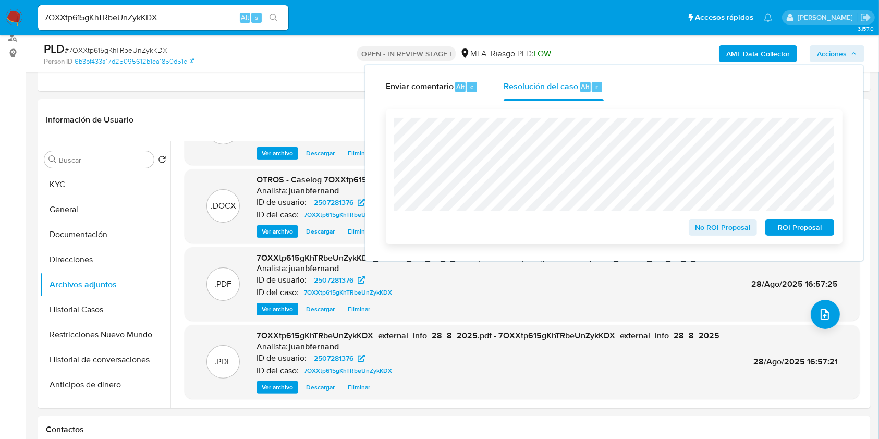
click at [788, 229] on span "ROI Proposal" at bounding box center [800, 227] width 54 height 15
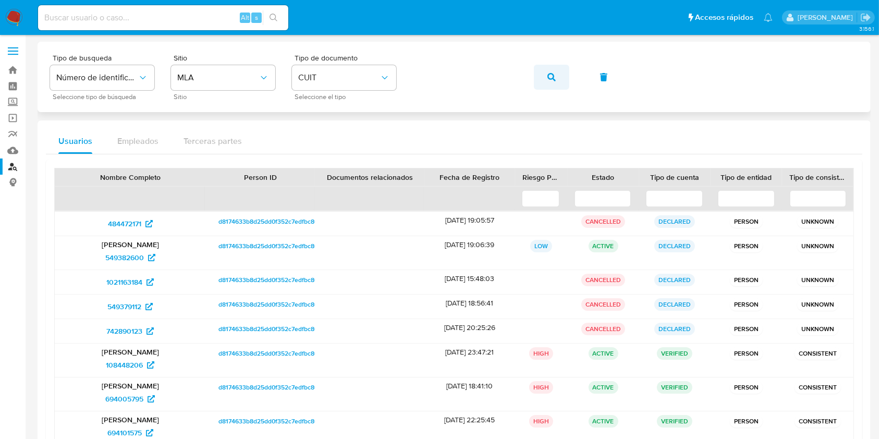
click at [560, 76] on button "button" at bounding box center [551, 77] width 35 height 25
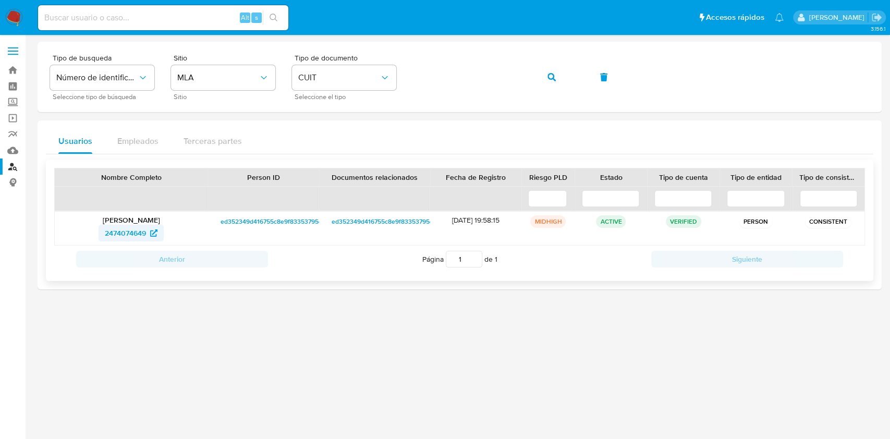
click at [113, 229] on span "2474074649" at bounding box center [125, 233] width 41 height 17
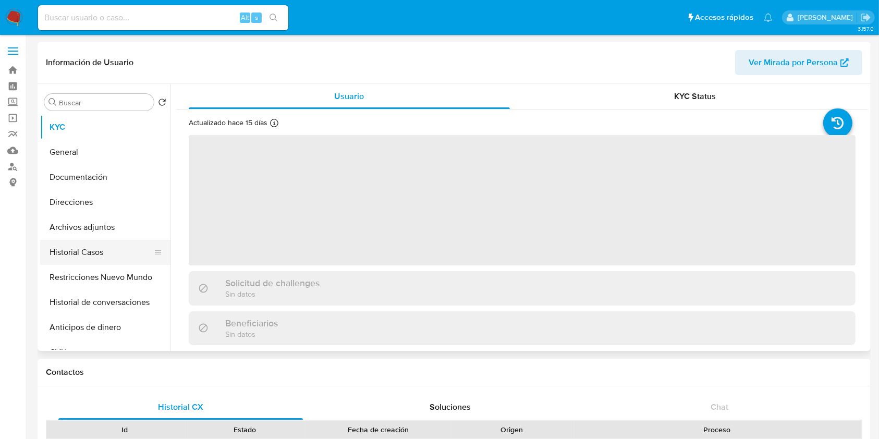
click at [96, 251] on button "Historial Casos" at bounding box center [101, 252] width 122 height 25
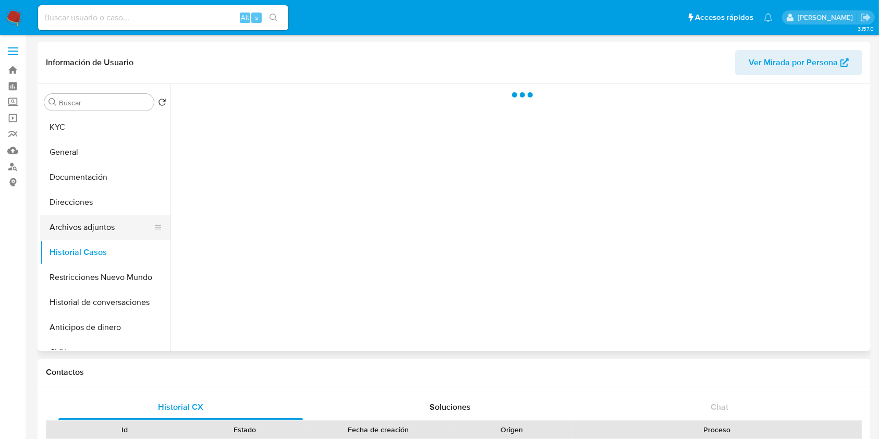
select select "10"
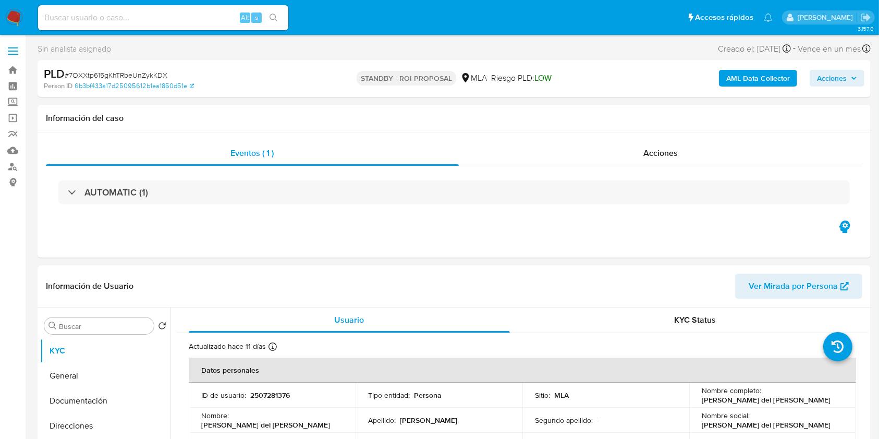
select select "10"
click at [214, 18] on input at bounding box center [163, 18] width 250 height 14
paste input "lC9iUCkpxZ80jN4QwI3IdqDl"
type input "lC9iUCkpxZ80jN4QwI3IdqDl"
click at [275, 20] on icon "search-icon" at bounding box center [274, 18] width 8 height 8
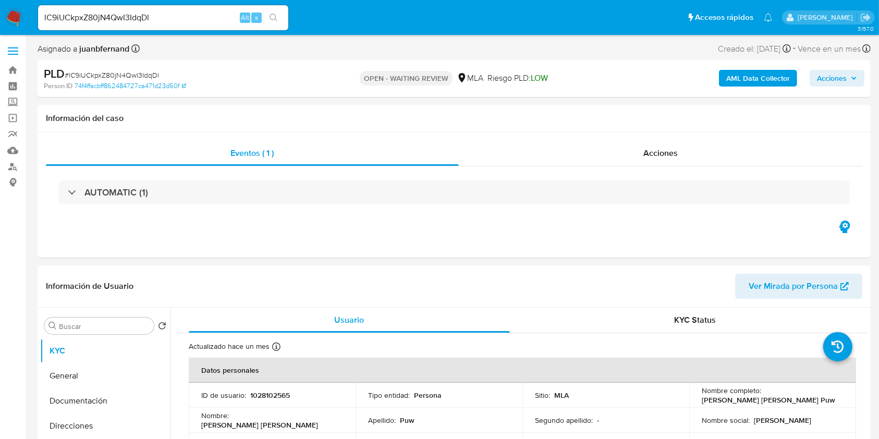
select select "10"
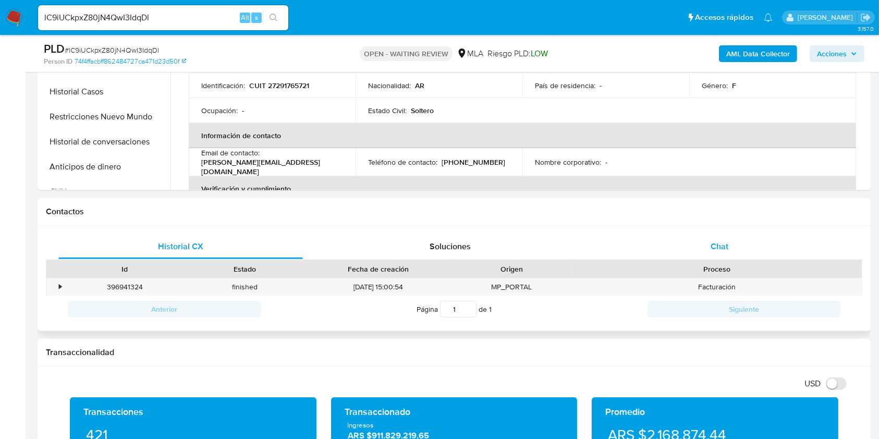
click at [735, 247] on div "Chat" at bounding box center [719, 246] width 245 height 25
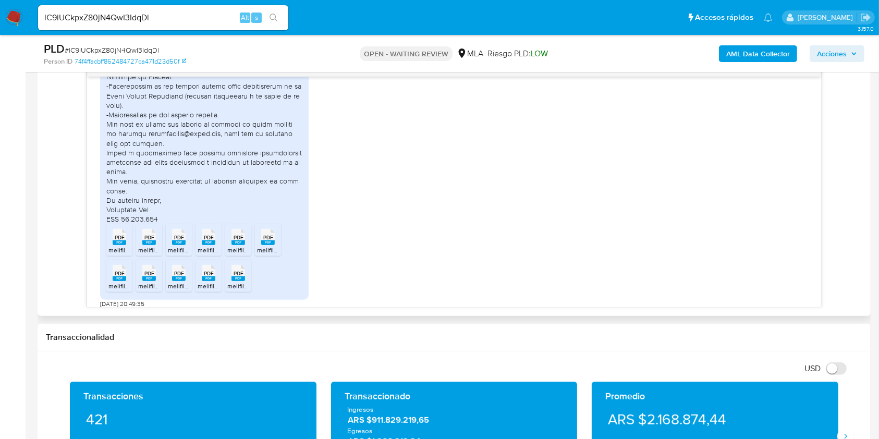
scroll to position [974, 0]
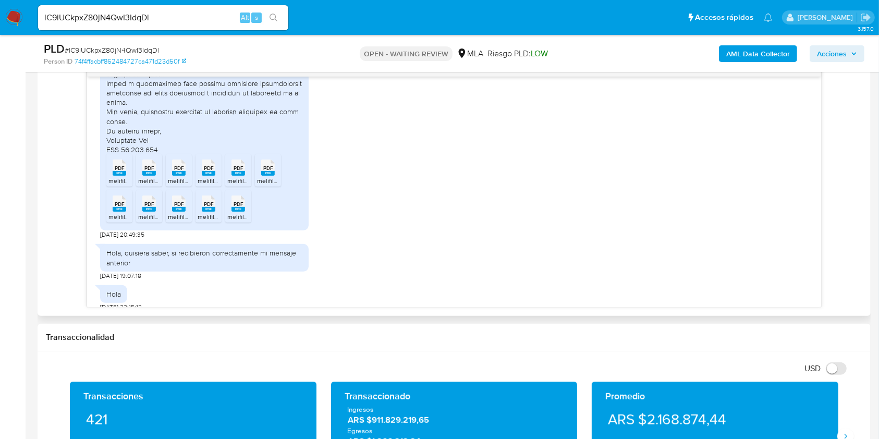
click at [119, 177] on div "PDF PDF" at bounding box center [119, 166] width 22 height 20
click at [146, 172] on span "PDF" at bounding box center [149, 168] width 10 height 7
click at [180, 177] on div "PDF PDF" at bounding box center [179, 166] width 22 height 20
drag, startPoint x: 204, startPoint y: 202, endPoint x: 224, endPoint y: 211, distance: 21.0
click at [205, 176] on rect at bounding box center [209, 173] width 14 height 5
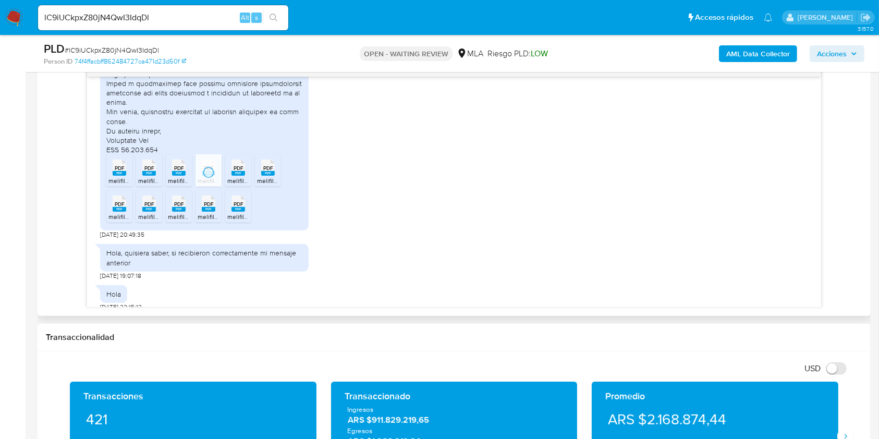
drag, startPoint x: 235, startPoint y: 198, endPoint x: 266, endPoint y: 215, distance: 36.2
click at [237, 177] on div "PDF PDF" at bounding box center [238, 166] width 22 height 20
click at [268, 176] on rect at bounding box center [268, 173] width 14 height 5
click at [117, 207] on span "PDF" at bounding box center [120, 204] width 10 height 7
click at [141, 213] on div "PDF PDF" at bounding box center [149, 202] width 22 height 20
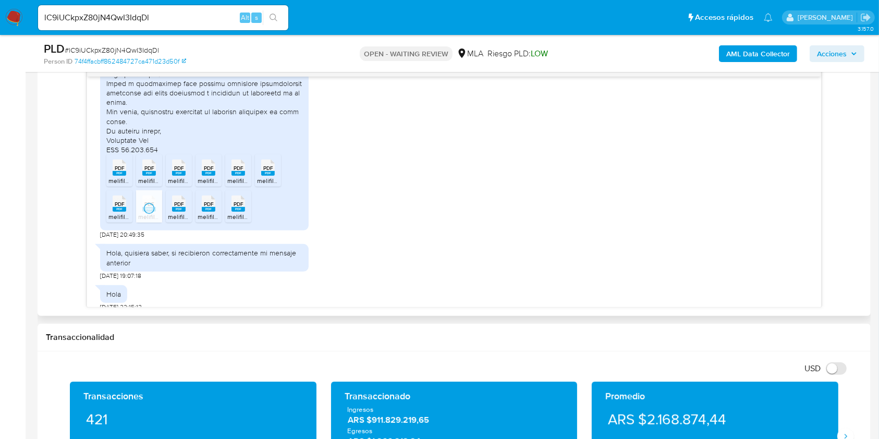
click at [175, 213] on icon "PDF" at bounding box center [179, 203] width 14 height 18
drag, startPoint x: 203, startPoint y: 236, endPoint x: 229, endPoint y: 250, distance: 30.1
click at [204, 212] on rect at bounding box center [209, 209] width 14 height 5
click at [240, 212] on rect at bounding box center [238, 209] width 14 height 5
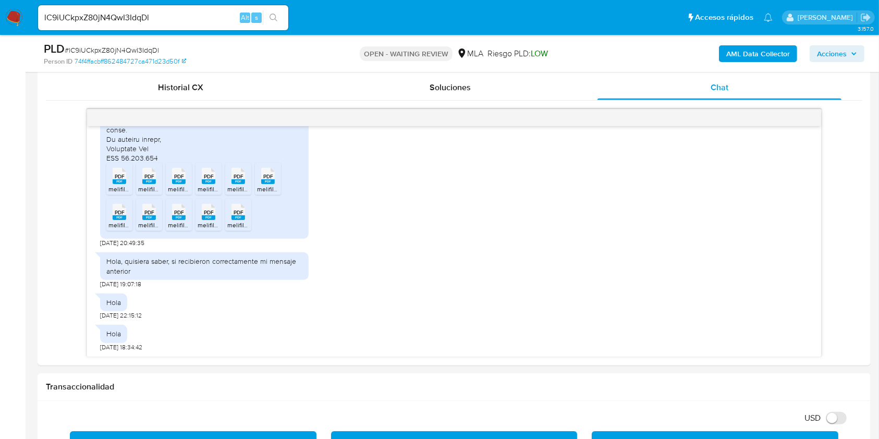
scroll to position [486, 0]
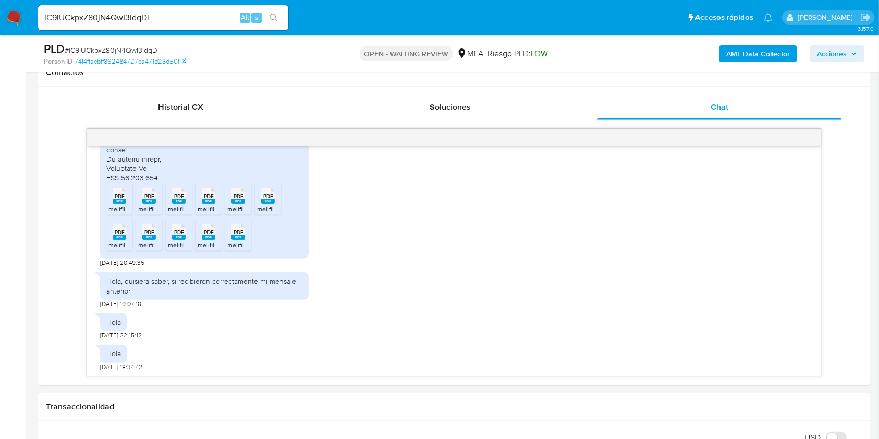
click at [180, 14] on input "lC9iUCkpxZ80jN4QwI3IdqDl" at bounding box center [163, 18] width 250 height 14
paste input "iuRh3DbwUjwDo5U8iheynKR1"
type input "iuRh3DbwUjwDo5U8iheynKR1"
click at [274, 18] on icon "search-icon" at bounding box center [274, 18] width 8 height 8
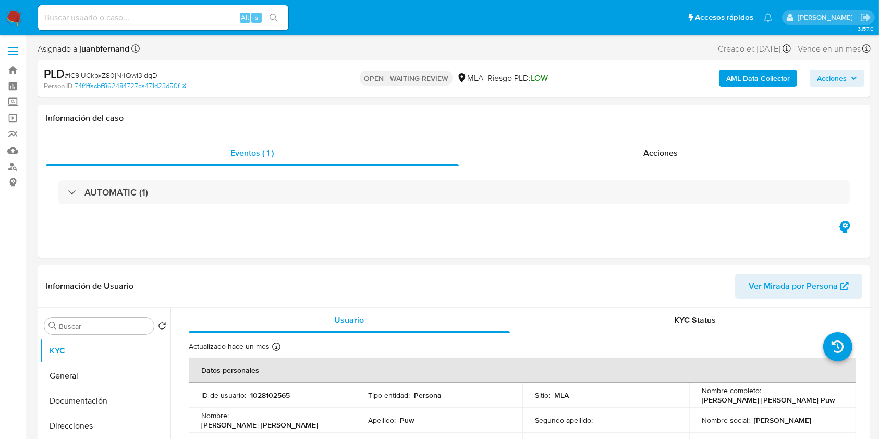
select select "10"
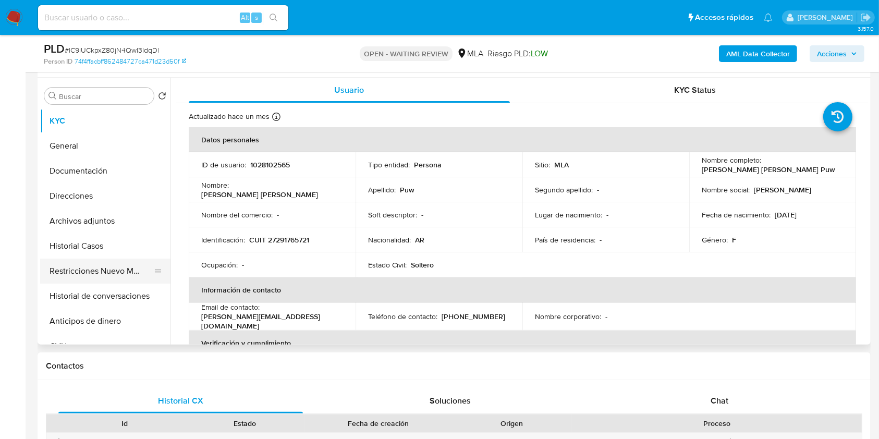
scroll to position [209, 0]
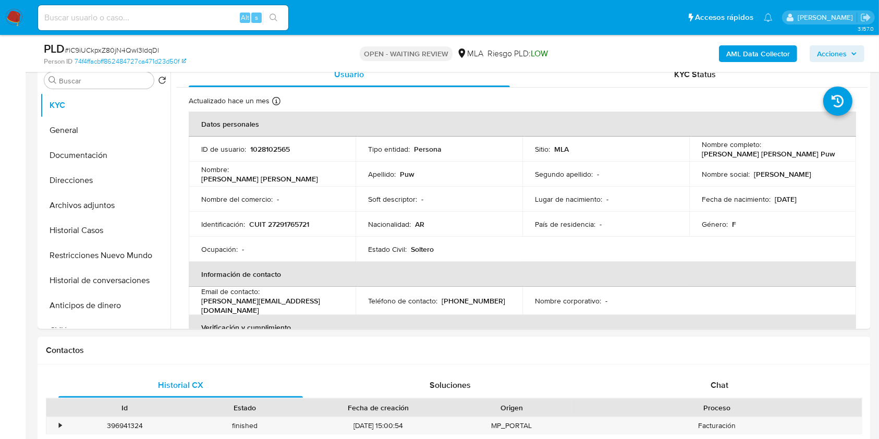
click at [202, 11] on input at bounding box center [163, 18] width 250 height 14
paste input "iuRh3DbwUjwDo5U8iheynKR1"
type input "iuRh3DbwUjwDo5U8iheynKR1"
click at [280, 34] on nav "Pausado Ver notificaciones iuRh3DbwUjwDo5U8iheynKR1 Alt s Accesos rápidos Presi…" at bounding box center [439, 17] width 879 height 35
click at [278, 23] on button "search-icon" at bounding box center [273, 17] width 21 height 15
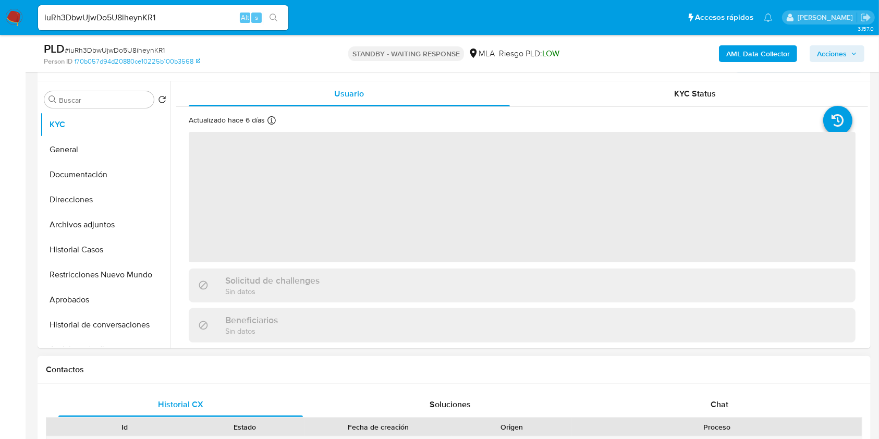
scroll to position [278, 0]
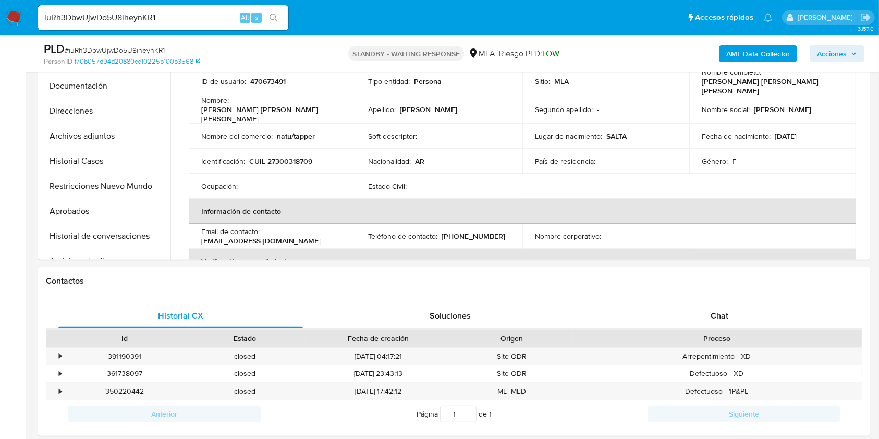
select select "10"
click at [205, 17] on input "iuRh3DbwUjwDo5U8iheynKR1" at bounding box center [163, 18] width 250 height 14
paste input "tZLi5kkJFlSrQ34IXdmfUuMI"
type input "tZLi5kkJFlSrQ34IXdmfUuMI"
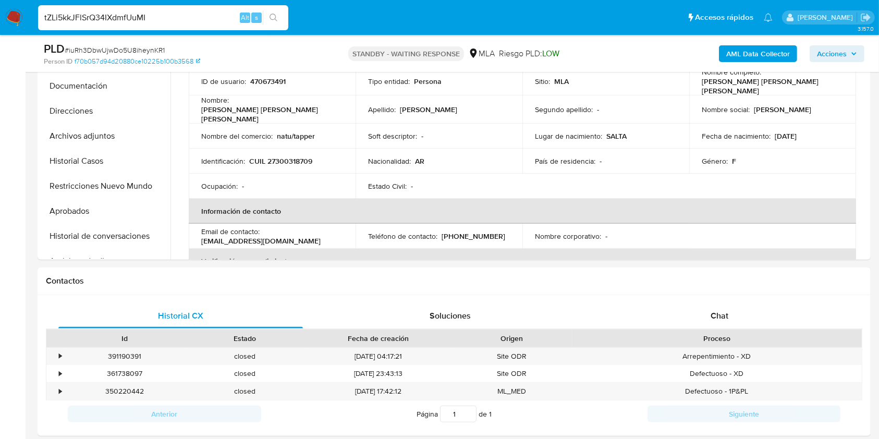
click at [279, 16] on button "search-icon" at bounding box center [273, 17] width 21 height 15
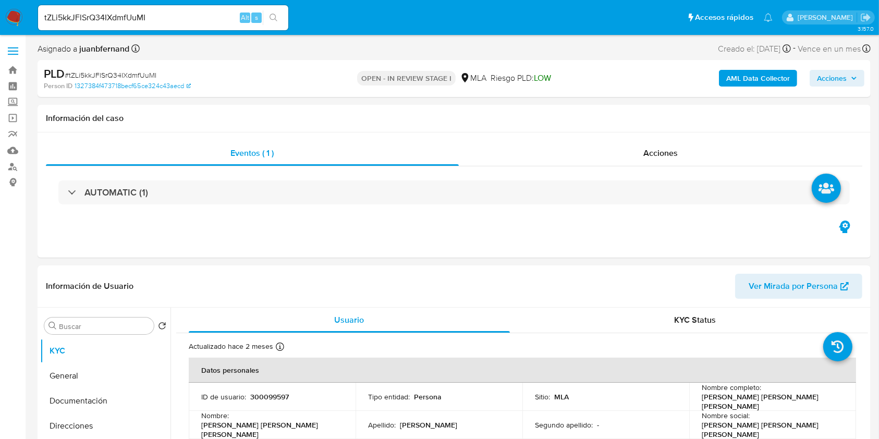
select select "10"
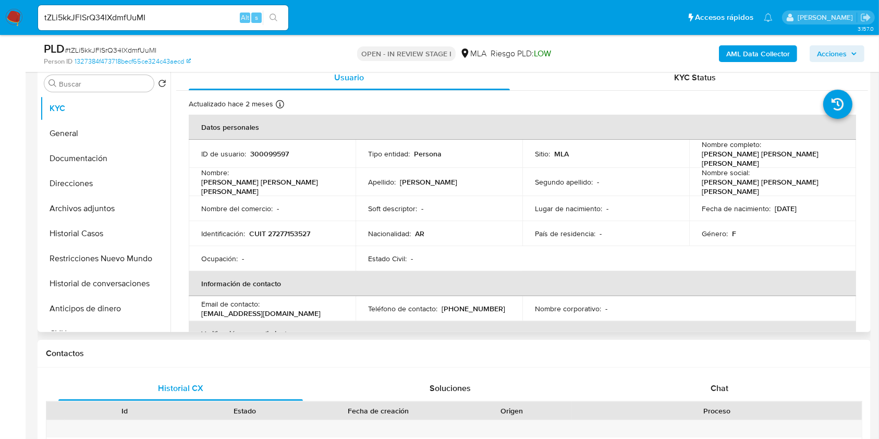
scroll to position [209, 0]
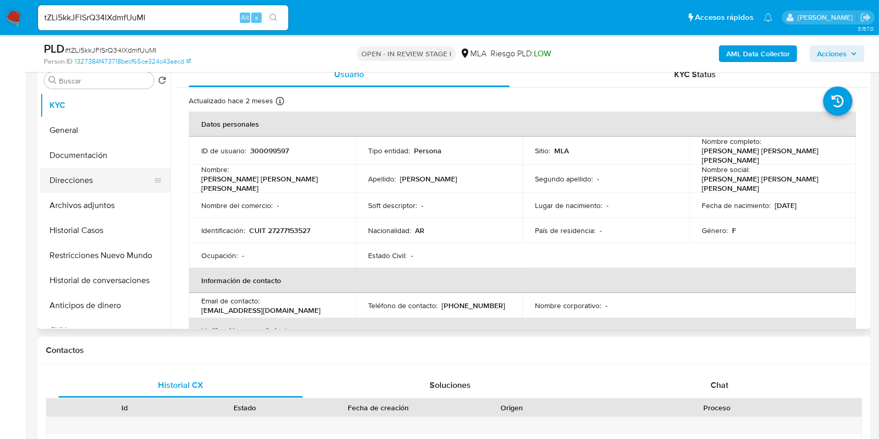
drag, startPoint x: 88, startPoint y: 156, endPoint x: 83, endPoint y: 184, distance: 28.5
click at [88, 156] on button "Documentación" at bounding box center [105, 155] width 130 height 25
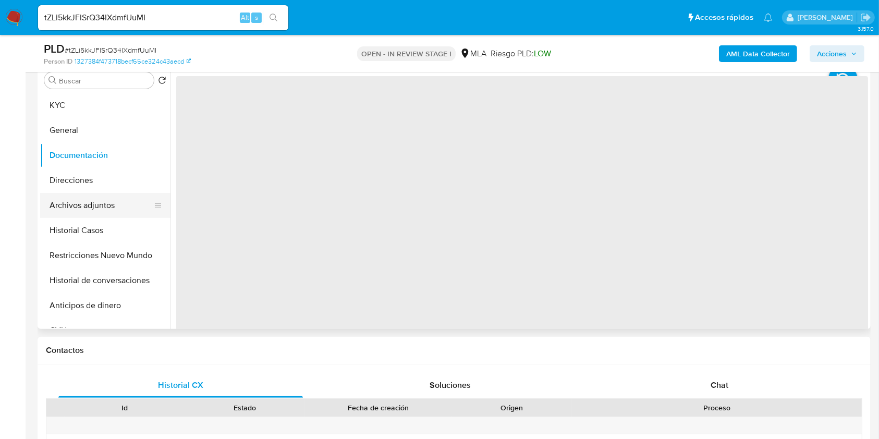
click at [89, 202] on button "Archivos adjuntos" at bounding box center [101, 205] width 122 height 25
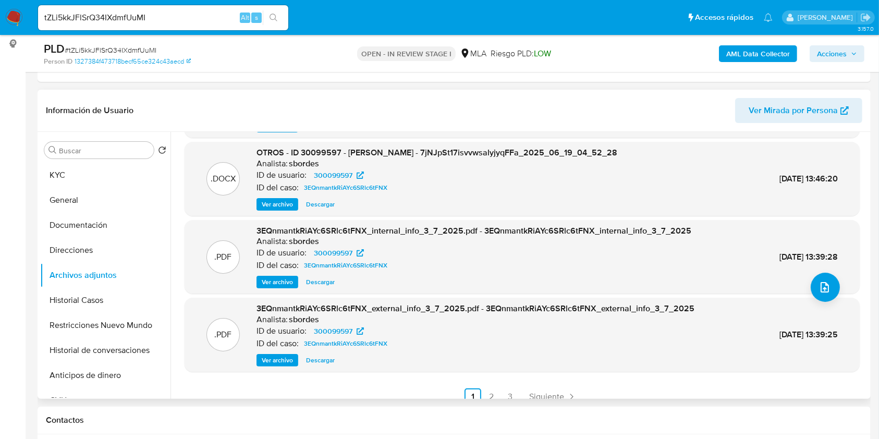
scroll to position [88, 0]
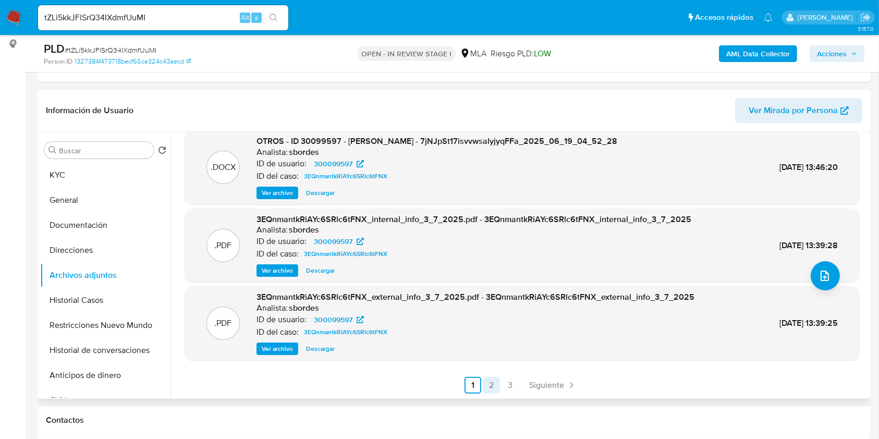
click at [487, 383] on link "2" at bounding box center [491, 385] width 17 height 17
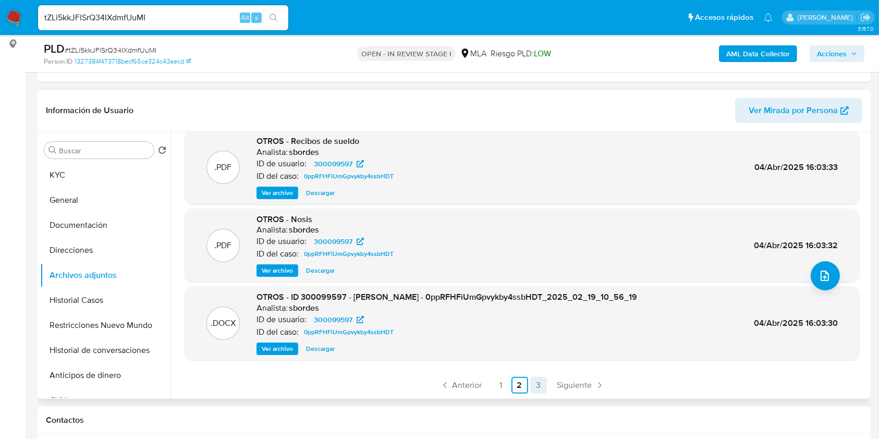
click at [540, 384] on link "3" at bounding box center [538, 385] width 17 height 17
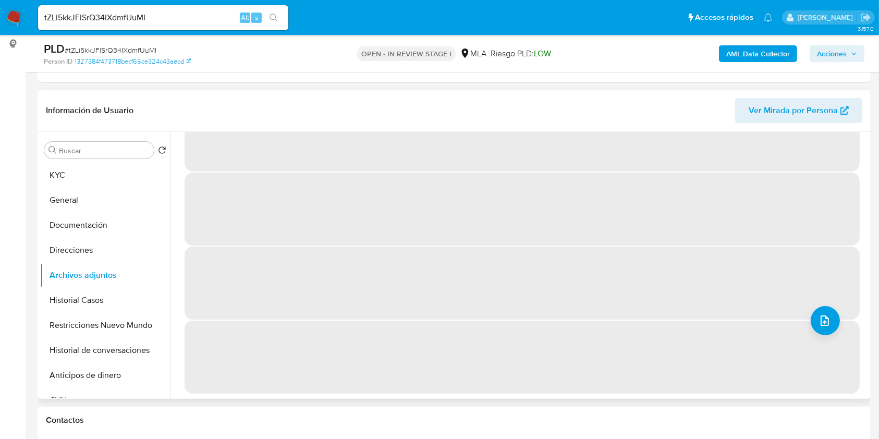
scroll to position [0, 0]
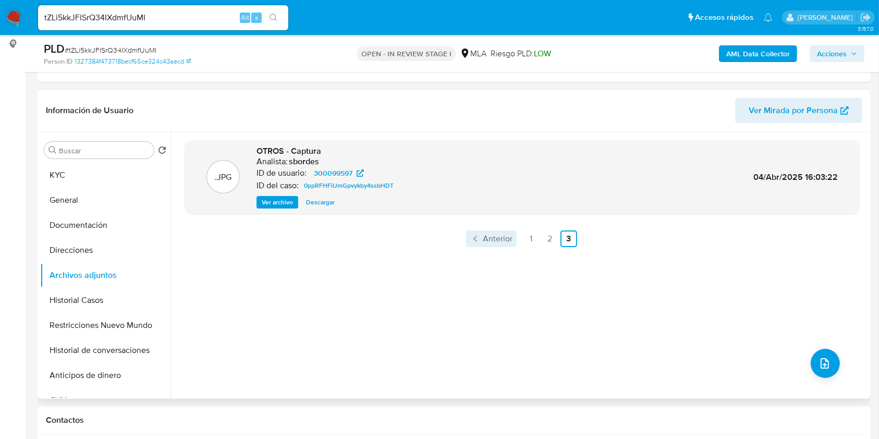
click at [501, 244] on link "Anterior" at bounding box center [491, 238] width 51 height 17
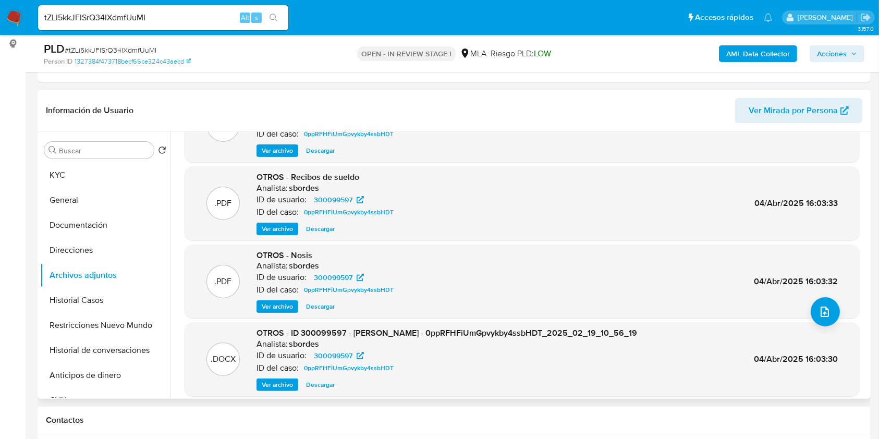
scroll to position [88, 0]
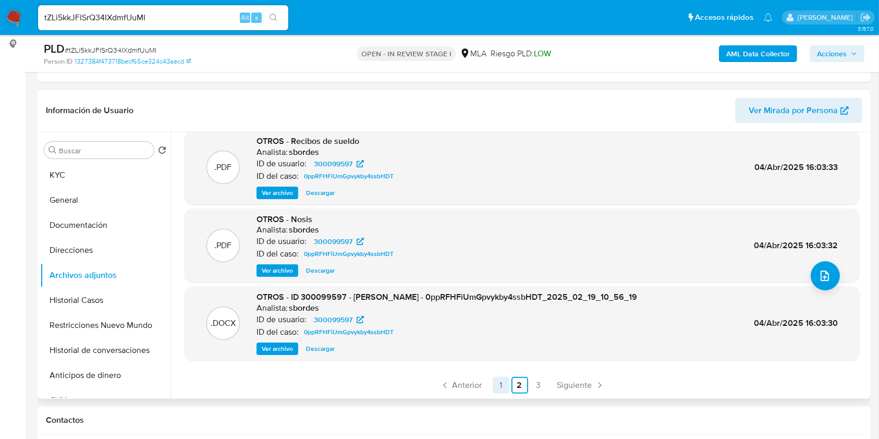
click at [465, 389] on span "Anterior" at bounding box center [468, 385] width 30 height 8
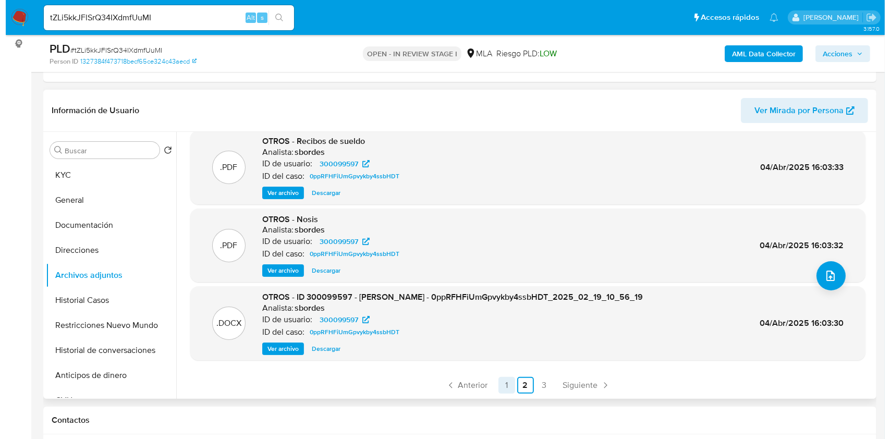
scroll to position [0, 0]
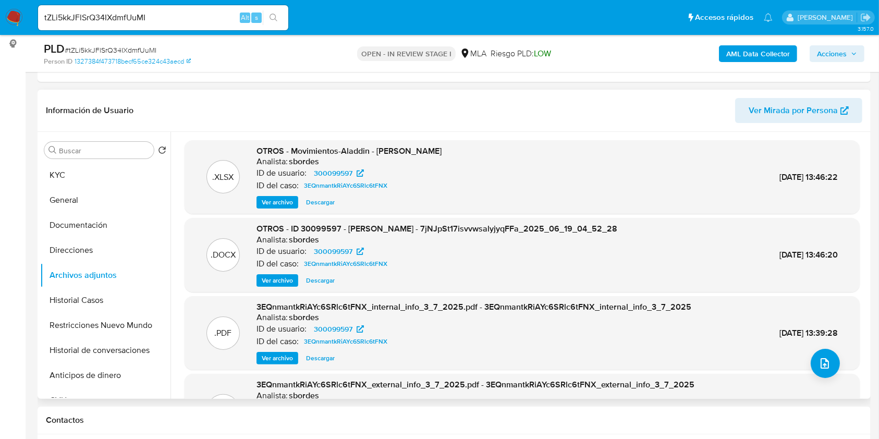
click at [289, 279] on span "Ver archivo" at bounding box center [277, 280] width 31 height 10
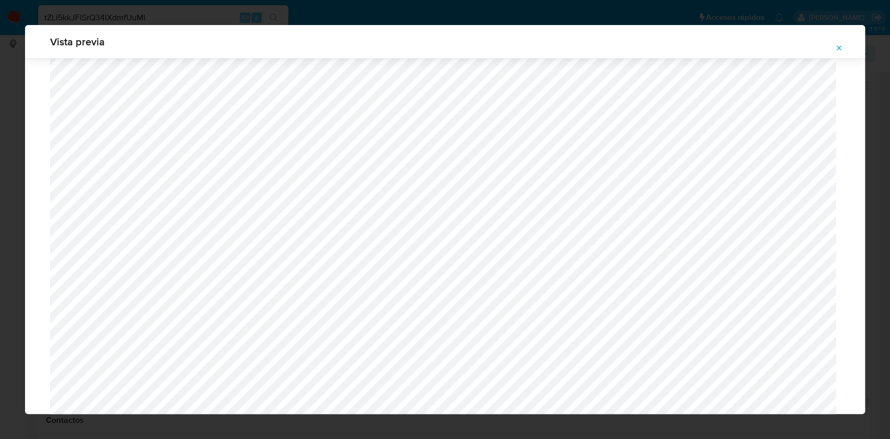
scroll to position [743, 0]
click at [841, 49] on icon "Attachment preview" at bounding box center [839, 48] width 8 height 8
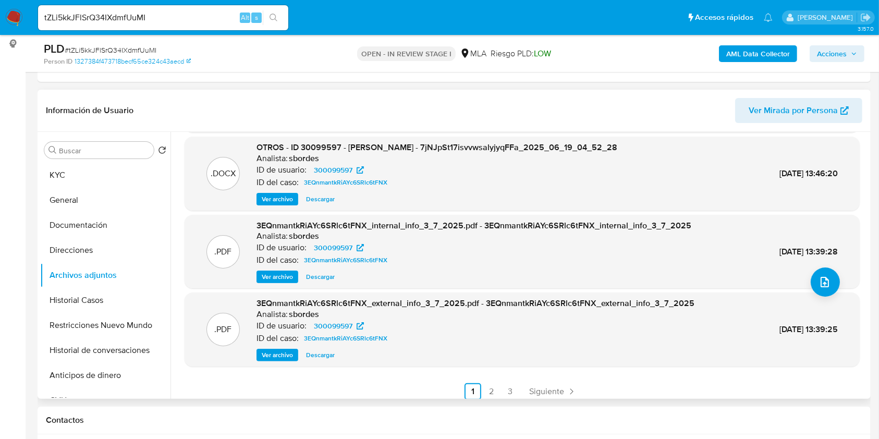
scroll to position [88, 0]
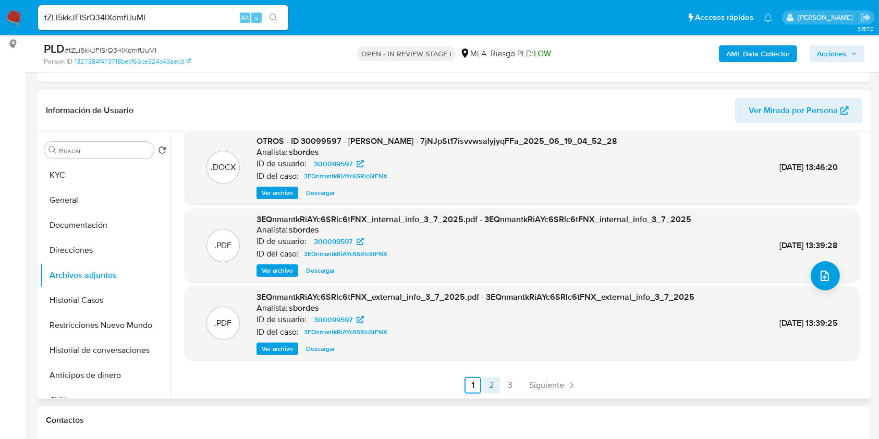
click at [495, 385] on link "2" at bounding box center [491, 385] width 17 height 17
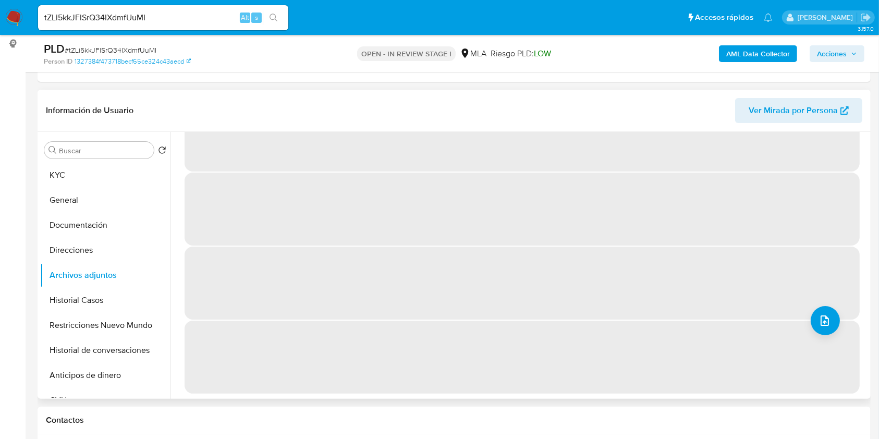
scroll to position [0, 0]
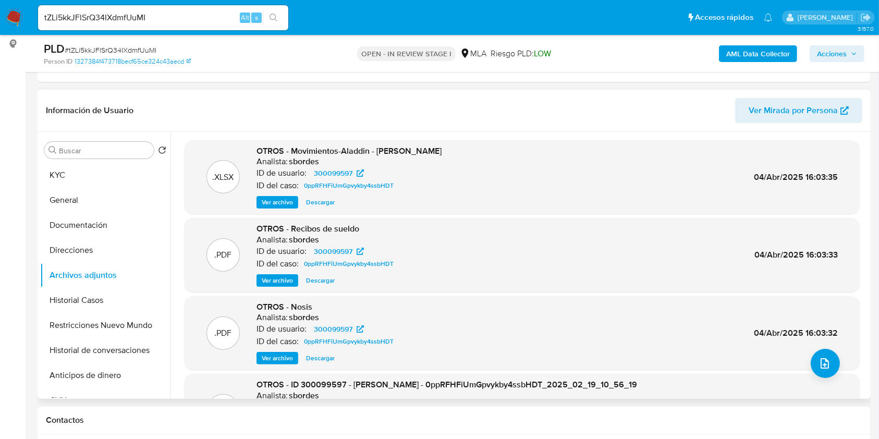
click at [287, 278] on span "Ver archivo" at bounding box center [277, 280] width 31 height 10
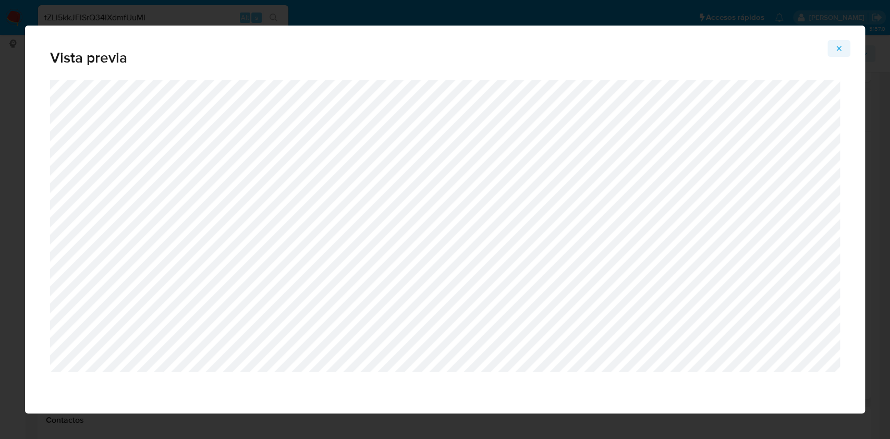
click at [836, 47] on icon "Attachment preview" at bounding box center [839, 48] width 8 height 8
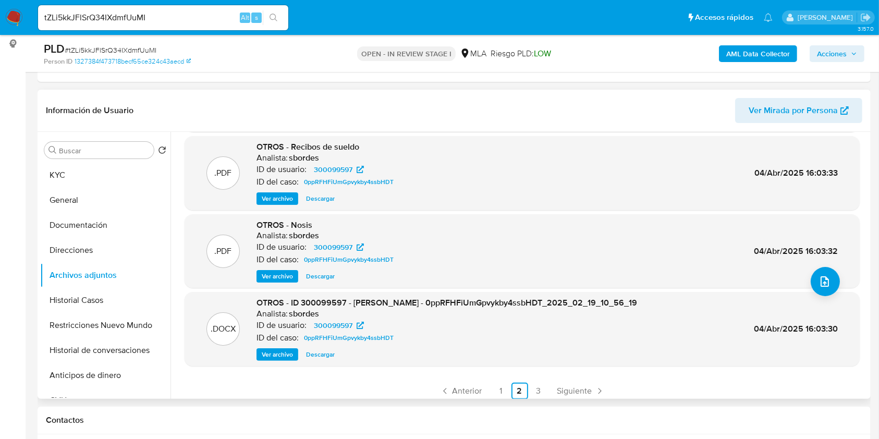
scroll to position [88, 0]
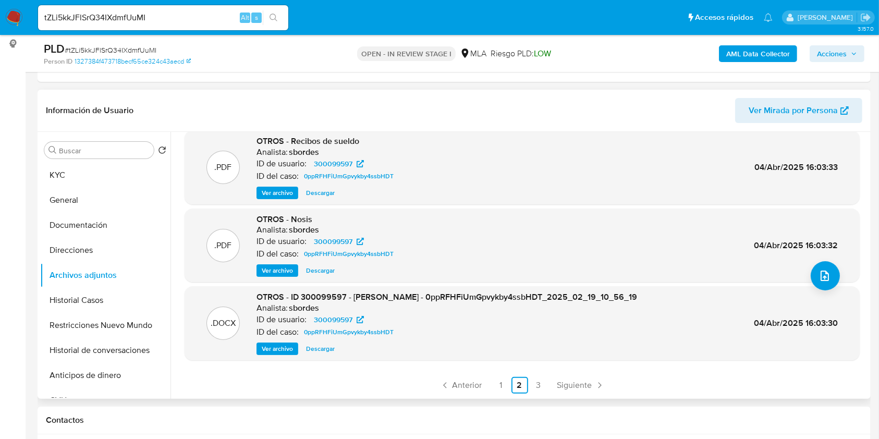
click at [275, 352] on span "Ver archivo" at bounding box center [277, 349] width 31 height 10
click at [534, 386] on link "3" at bounding box center [538, 385] width 17 height 17
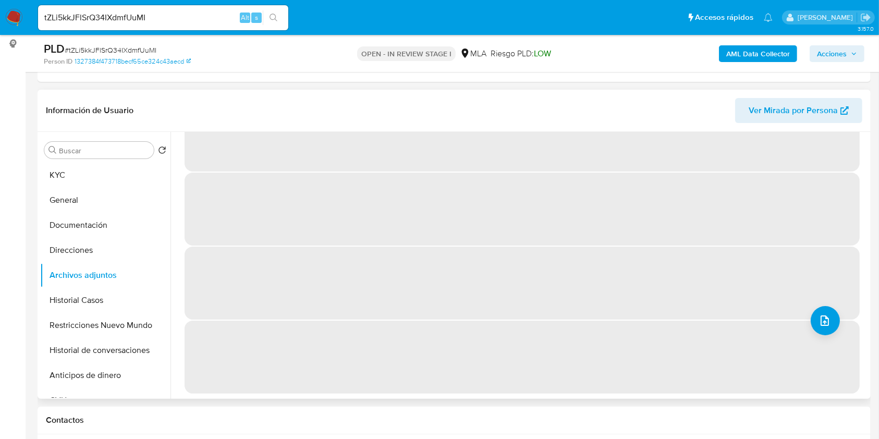
scroll to position [0, 0]
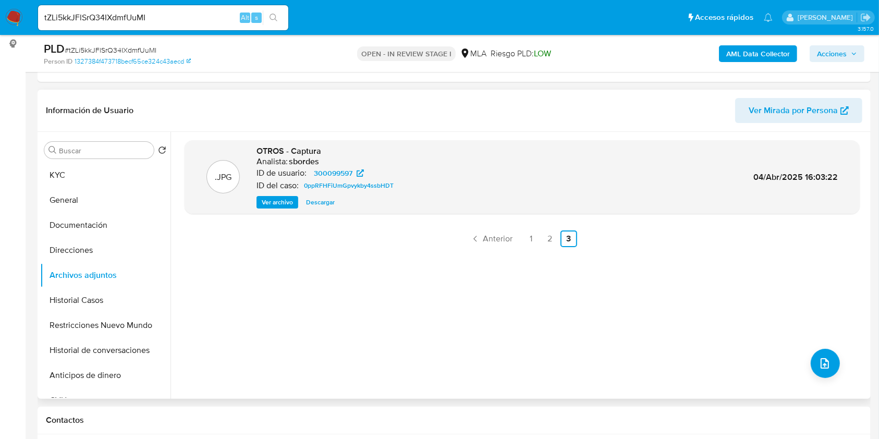
click at [283, 203] on span "Ver archivo" at bounding box center [277, 202] width 31 height 10
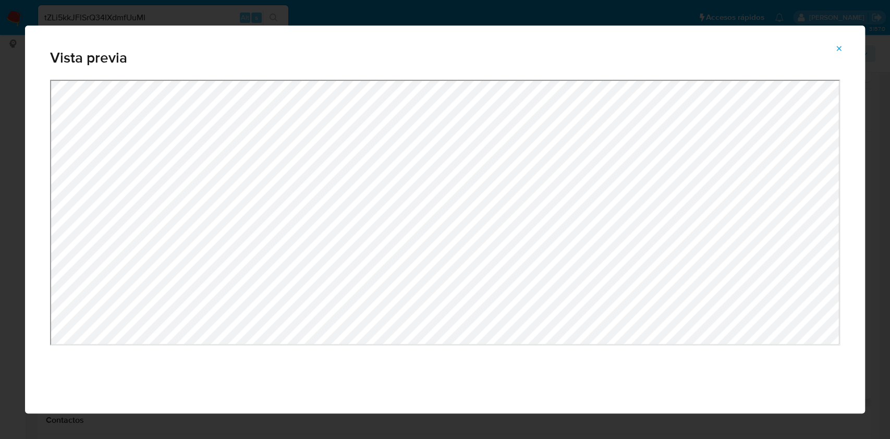
click at [837, 51] on icon "Attachment preview" at bounding box center [839, 48] width 8 height 8
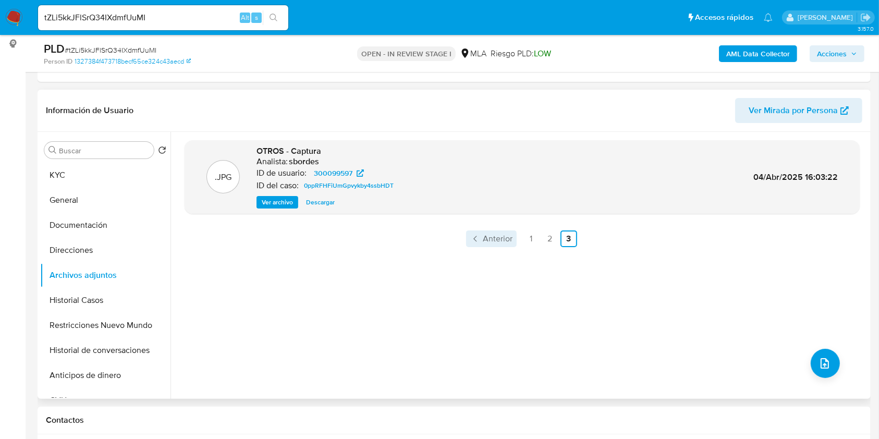
click at [499, 239] on span "Anterior" at bounding box center [498, 239] width 30 height 8
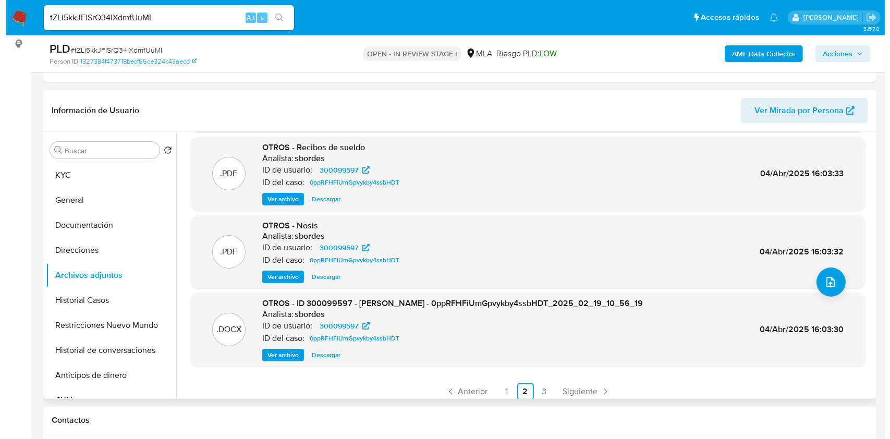
scroll to position [88, 0]
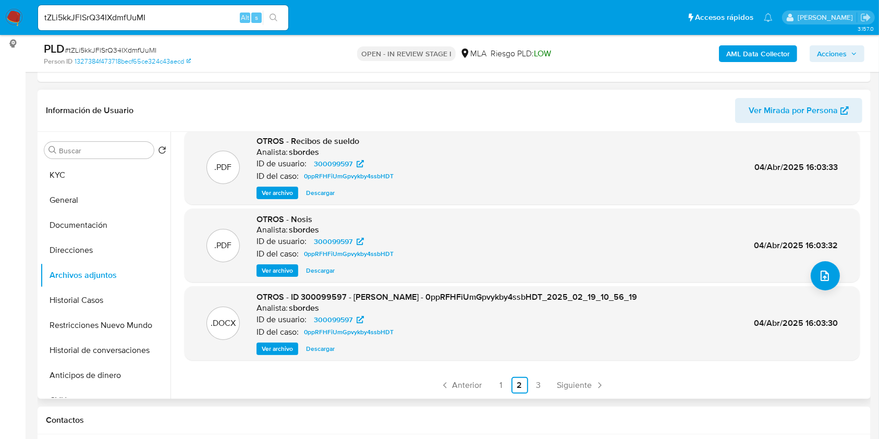
click at [285, 348] on span "Ver archivo" at bounding box center [277, 349] width 31 height 10
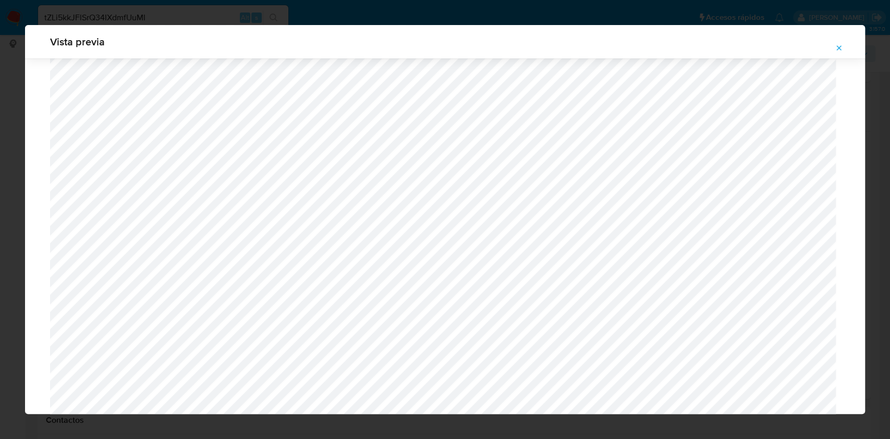
scroll to position [674, 0]
click at [838, 46] on icon "Attachment preview" at bounding box center [839, 48] width 8 height 8
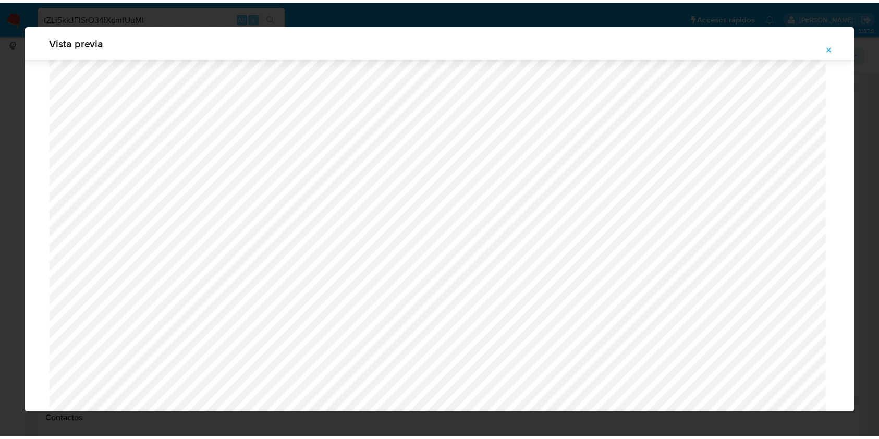
scroll to position [0, 0]
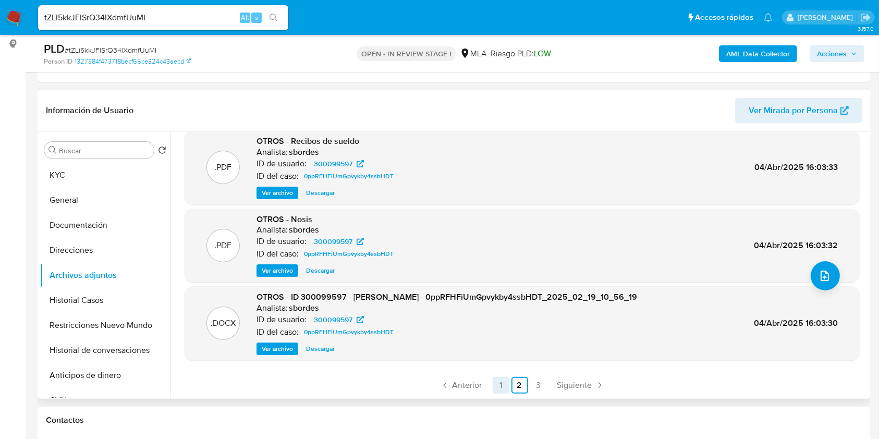
click at [498, 387] on link "1" at bounding box center [501, 385] width 17 height 17
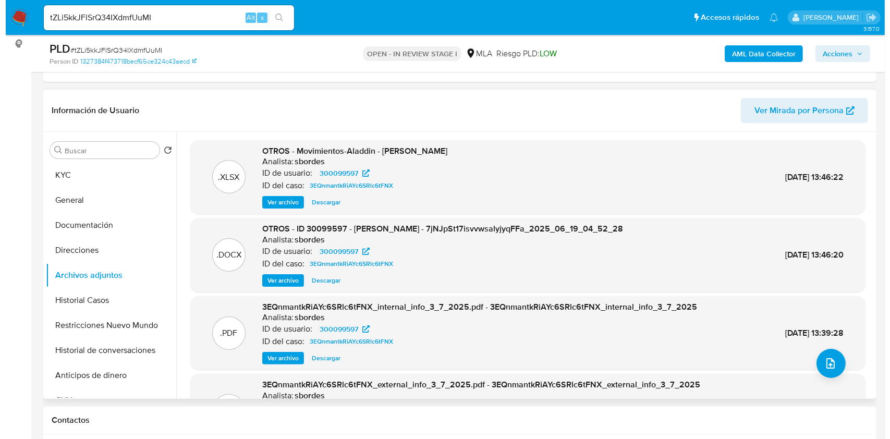
scroll to position [69, 0]
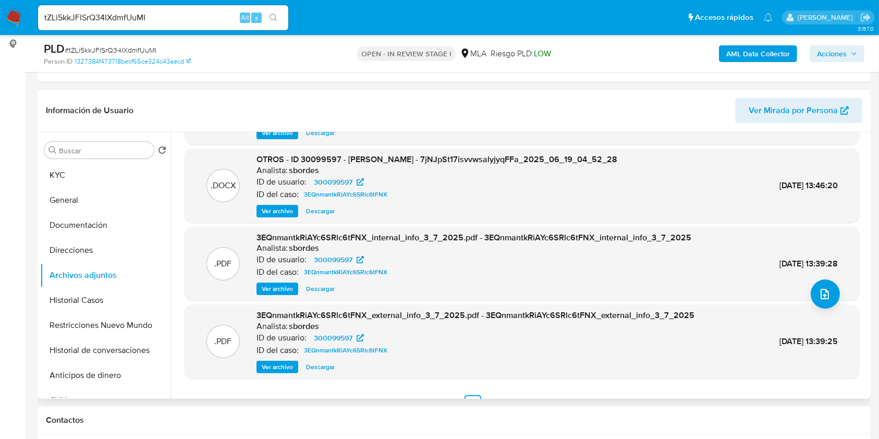
click at [282, 211] on span "Ver archivo" at bounding box center [277, 211] width 31 height 10
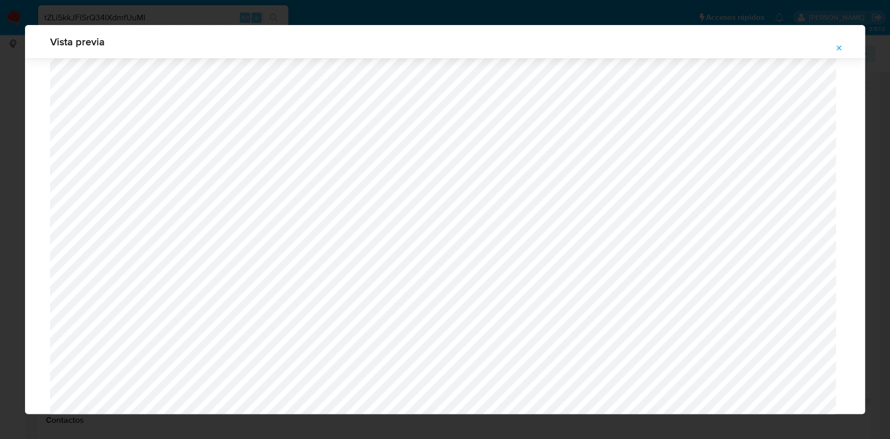
scroll to position [743, 0]
click at [837, 45] on icon "Attachment preview" at bounding box center [839, 48] width 8 height 8
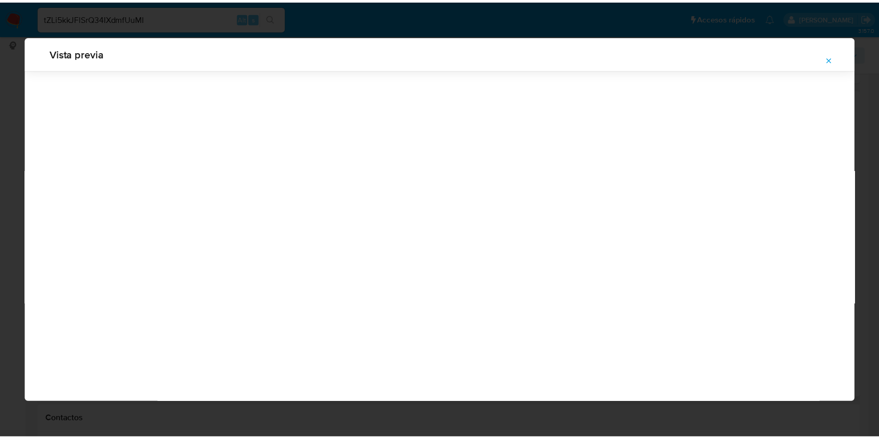
scroll to position [0, 0]
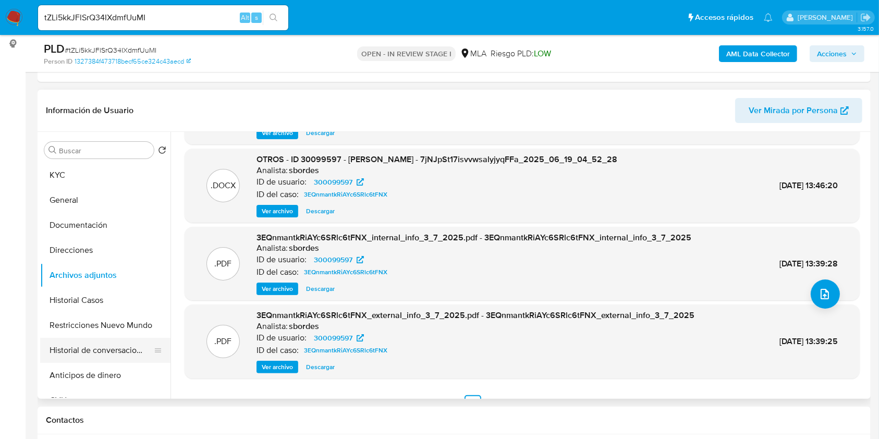
click at [90, 349] on button "Historial de conversaciones" at bounding box center [101, 350] width 122 height 25
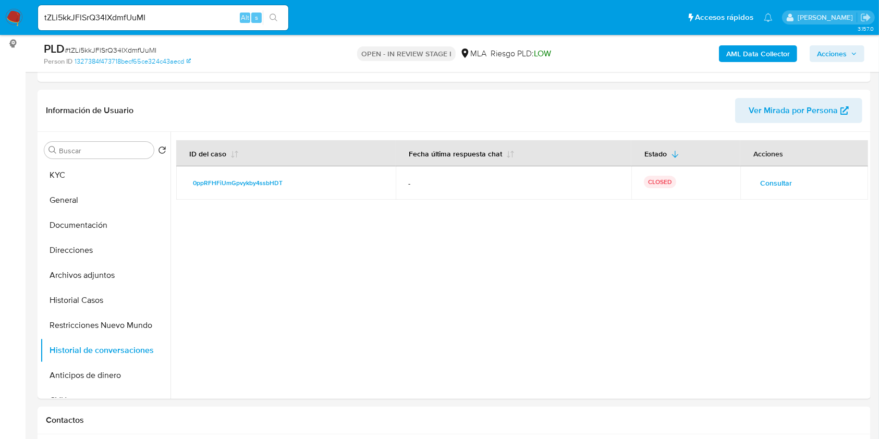
click at [762, 182] on span "Consultar" at bounding box center [776, 183] width 32 height 15
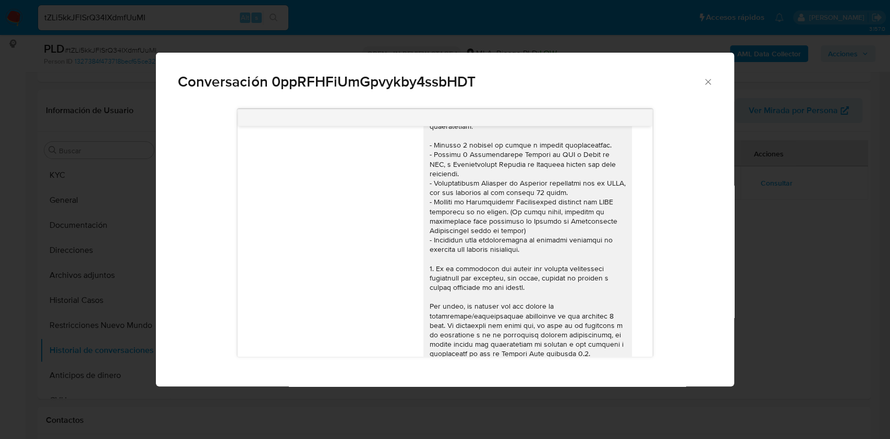
scroll to position [711, 0]
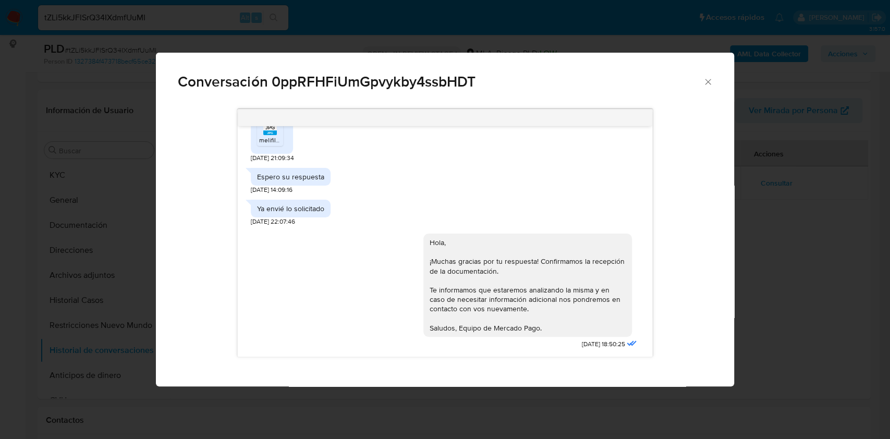
click at [710, 82] on icon "Cerrar" at bounding box center [708, 82] width 10 height 10
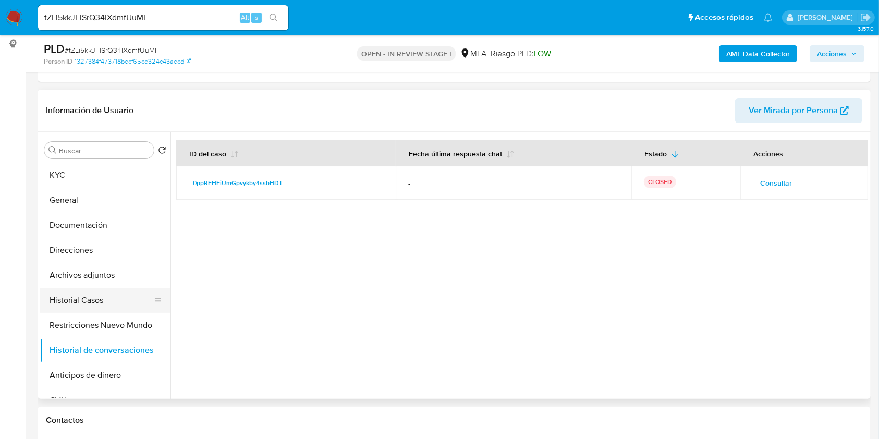
click at [92, 301] on button "Historial Casos" at bounding box center [101, 300] width 122 height 25
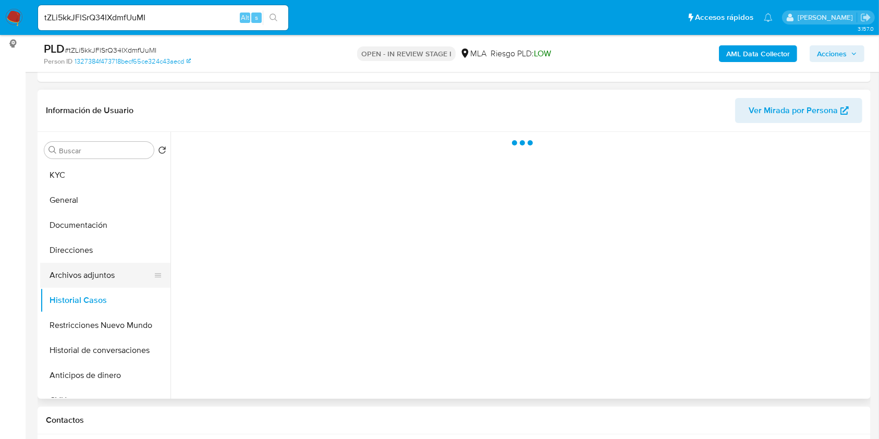
click at [97, 271] on button "Archivos adjuntos" at bounding box center [101, 275] width 122 height 25
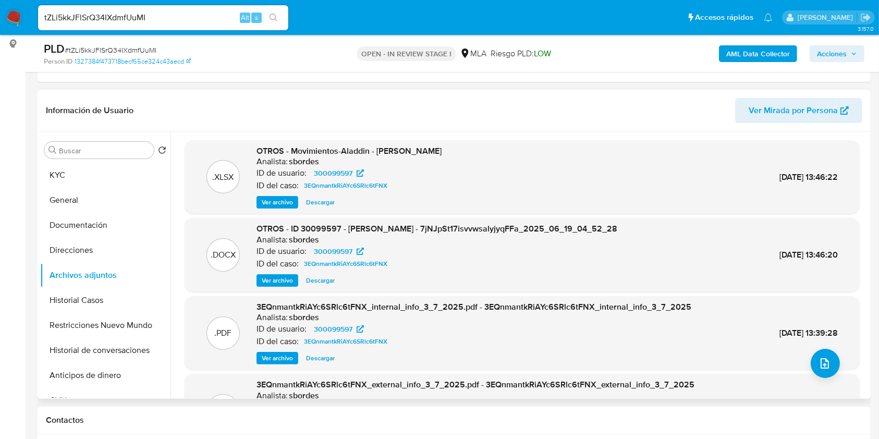
click at [279, 280] on span "Ver archivo" at bounding box center [277, 280] width 31 height 10
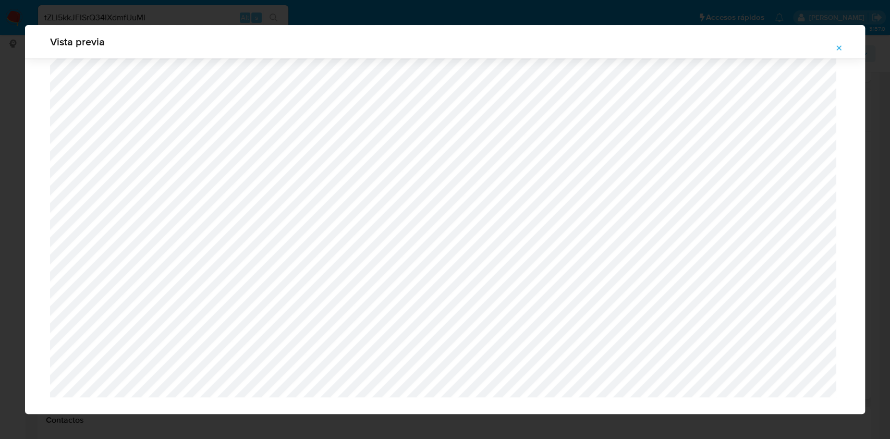
scroll to position [759, 0]
click at [838, 45] on icon "Attachment preview" at bounding box center [839, 48] width 8 height 8
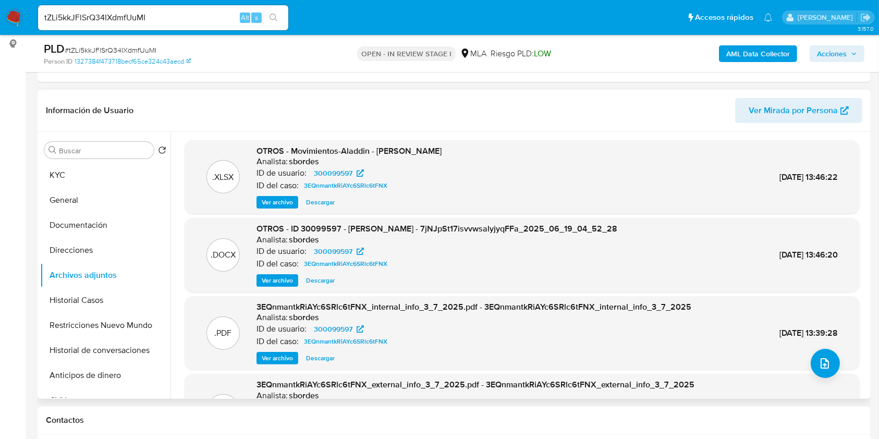
scroll to position [88, 0]
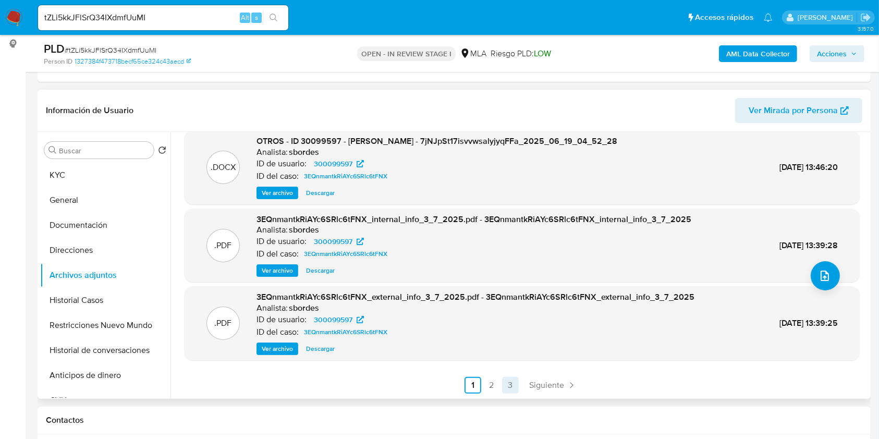
click at [511, 380] on link "3" at bounding box center [510, 385] width 17 height 17
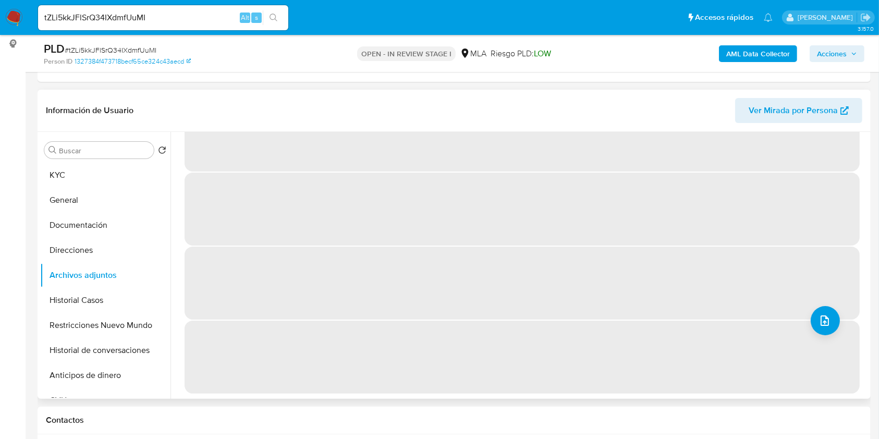
scroll to position [0, 0]
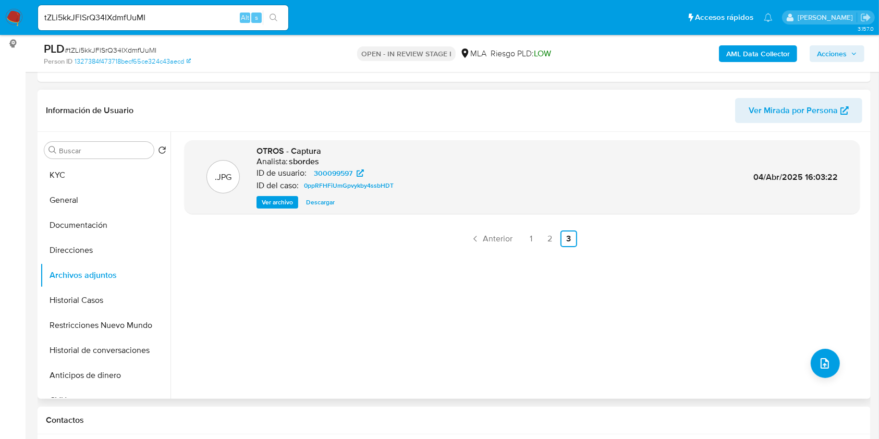
click at [274, 201] on span "Ver archivo" at bounding box center [277, 202] width 31 height 10
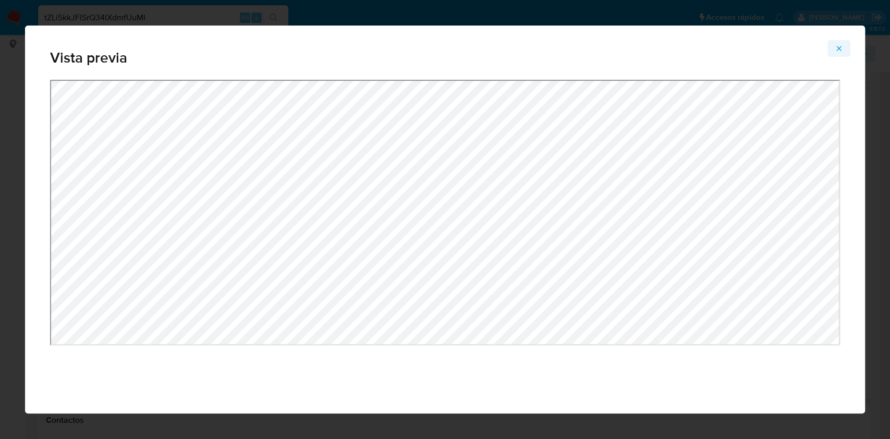
click at [837, 44] on span "Attachment preview" at bounding box center [839, 48] width 8 height 15
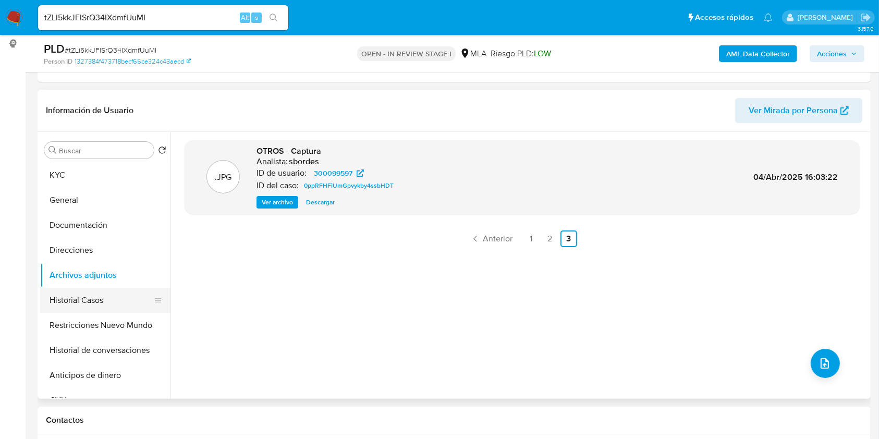
click at [101, 303] on button "Historial Casos" at bounding box center [101, 300] width 122 height 25
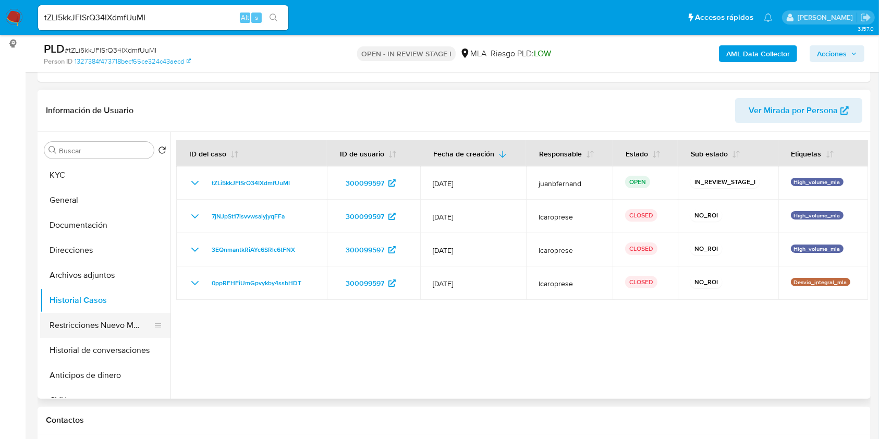
click at [100, 325] on button "Restricciones Nuevo Mundo" at bounding box center [101, 325] width 122 height 25
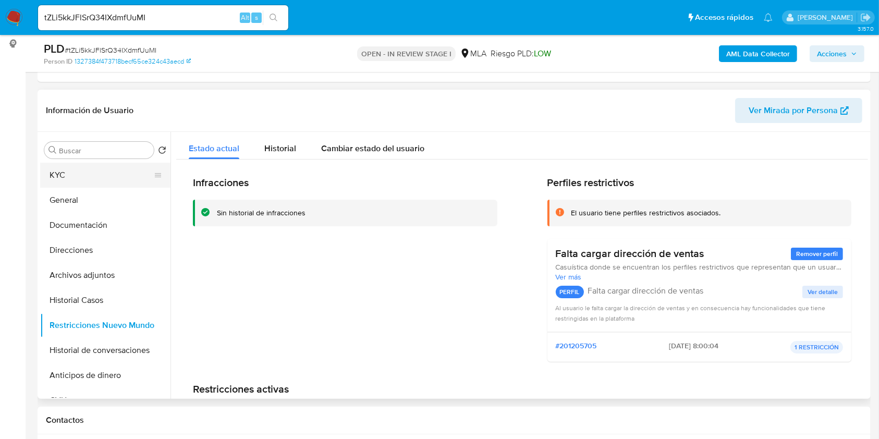
click at [88, 177] on button "KYC" at bounding box center [101, 175] width 122 height 25
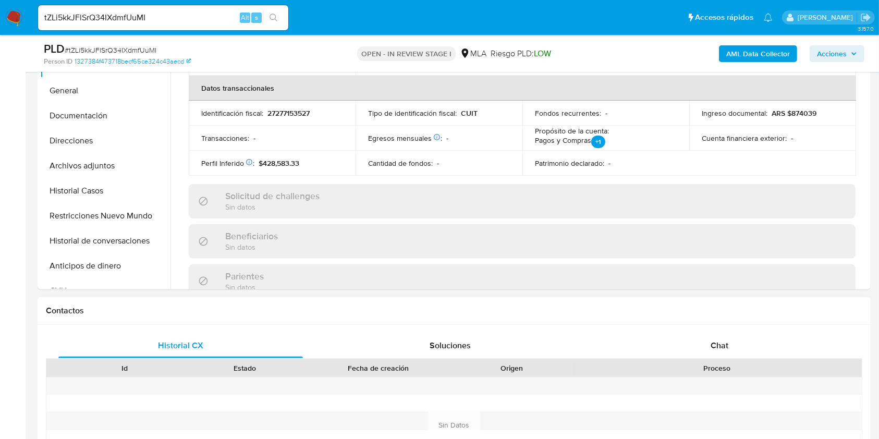
scroll to position [347, 0]
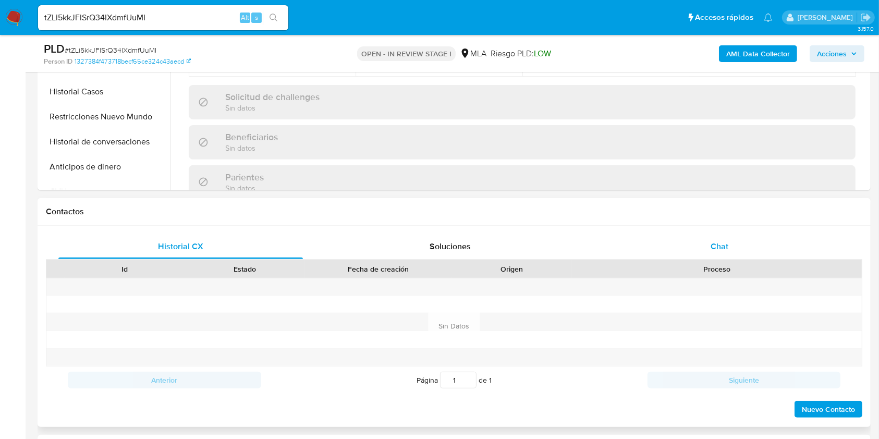
click at [715, 243] on span "Chat" at bounding box center [720, 246] width 18 height 12
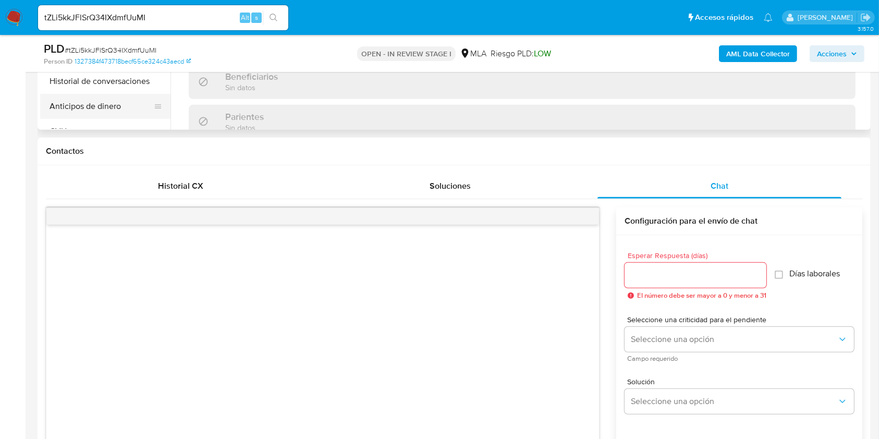
scroll to position [278, 0]
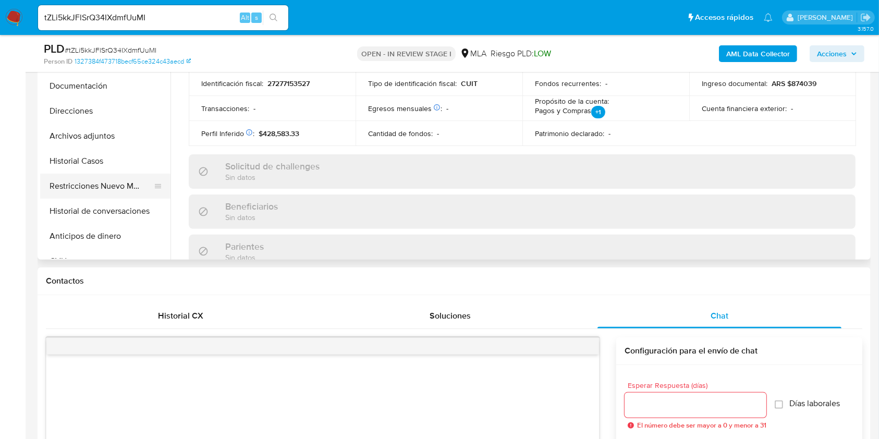
click at [110, 191] on button "Restricciones Nuevo Mundo" at bounding box center [101, 186] width 122 height 25
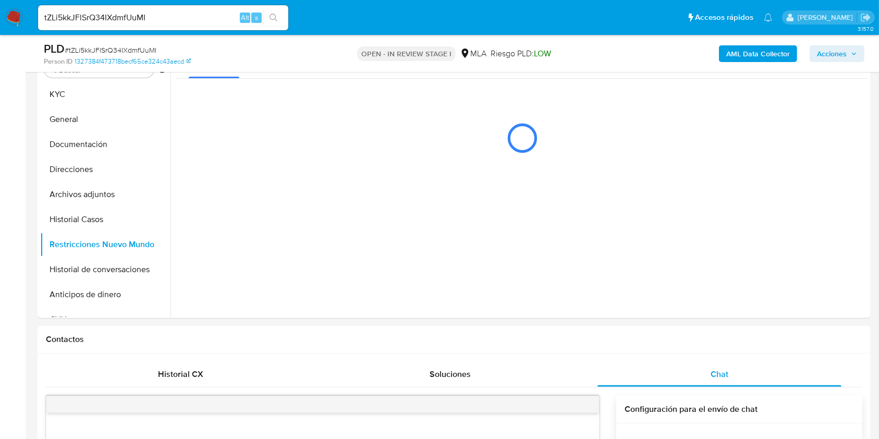
scroll to position [139, 0]
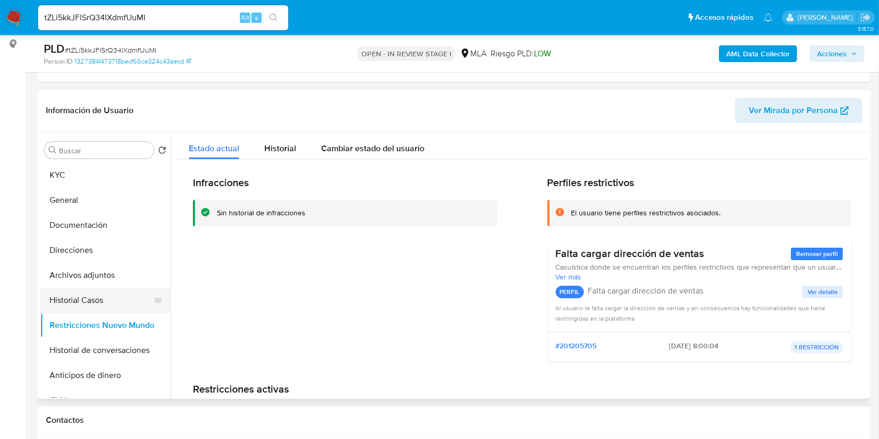
click at [103, 304] on button "Historial Casos" at bounding box center [101, 300] width 122 height 25
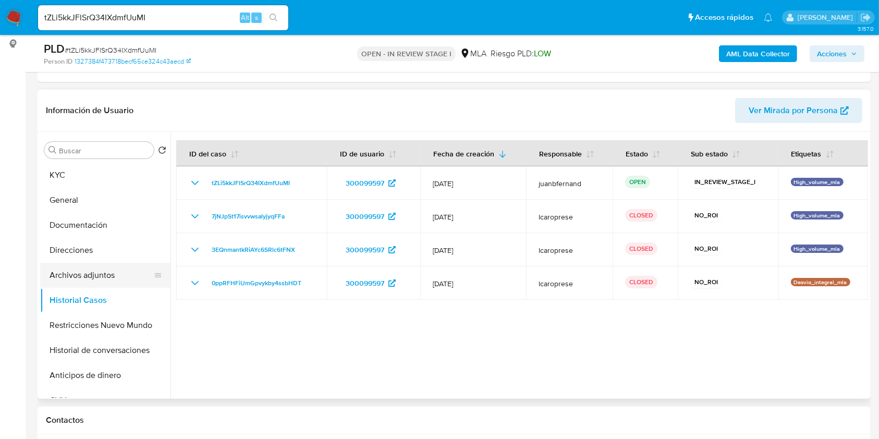
click at [105, 282] on button "Archivos adjuntos" at bounding box center [101, 275] width 122 height 25
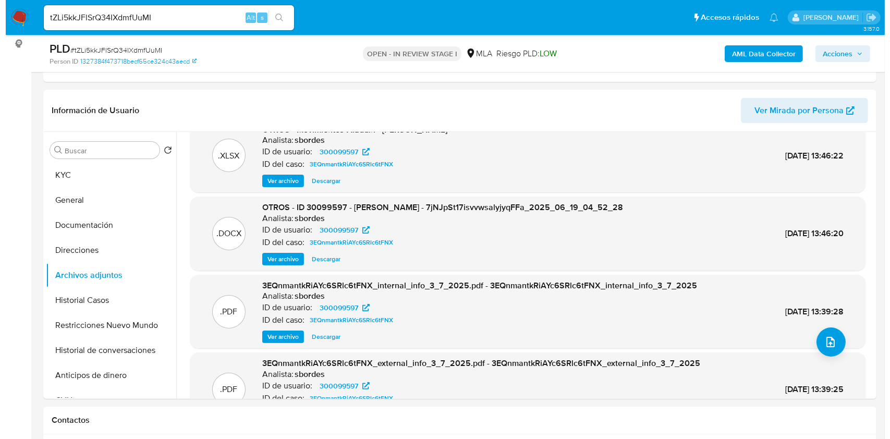
scroll to position [0, 0]
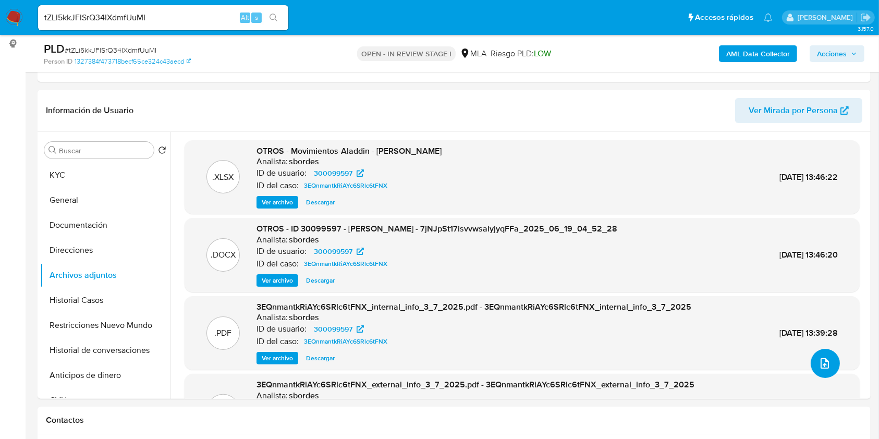
click at [823, 360] on icon "upload-file" at bounding box center [825, 363] width 8 height 10
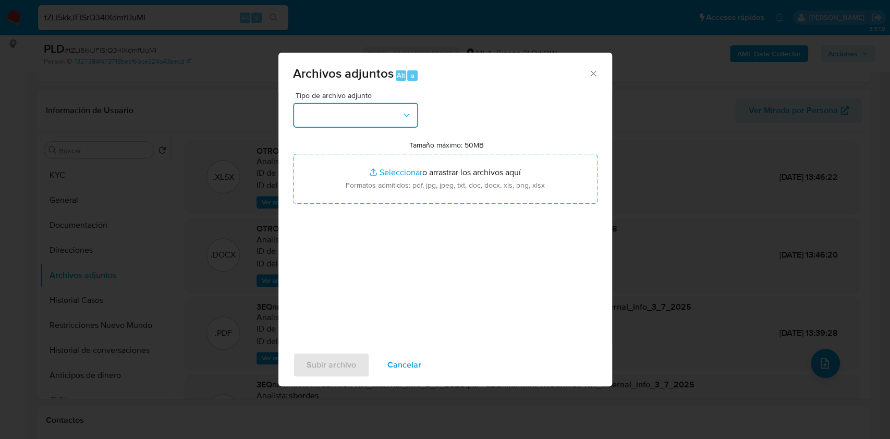
click at [383, 117] on button "button" at bounding box center [355, 115] width 125 height 25
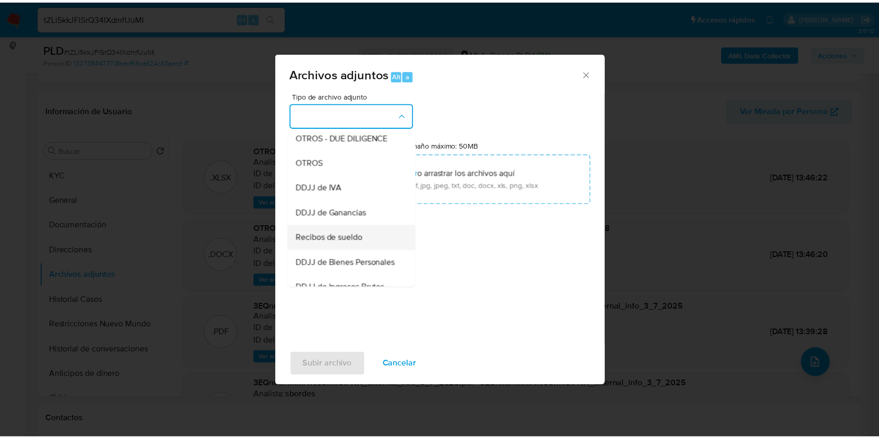
scroll to position [209, 0]
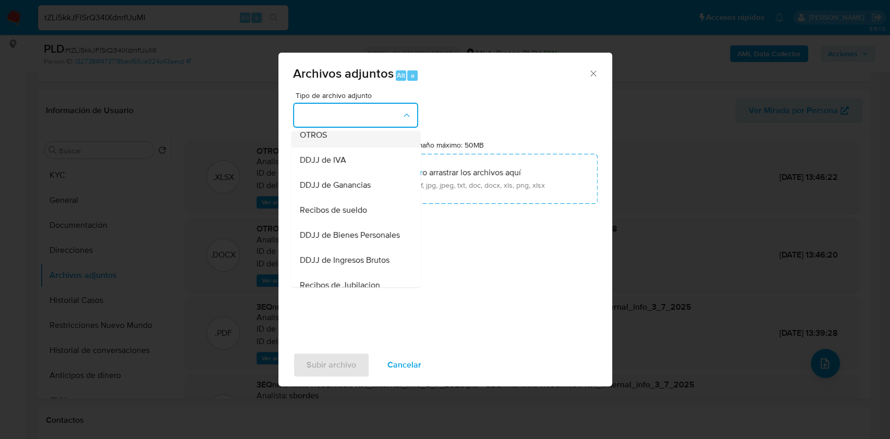
click at [346, 148] on div "OTROS" at bounding box center [352, 135] width 106 height 25
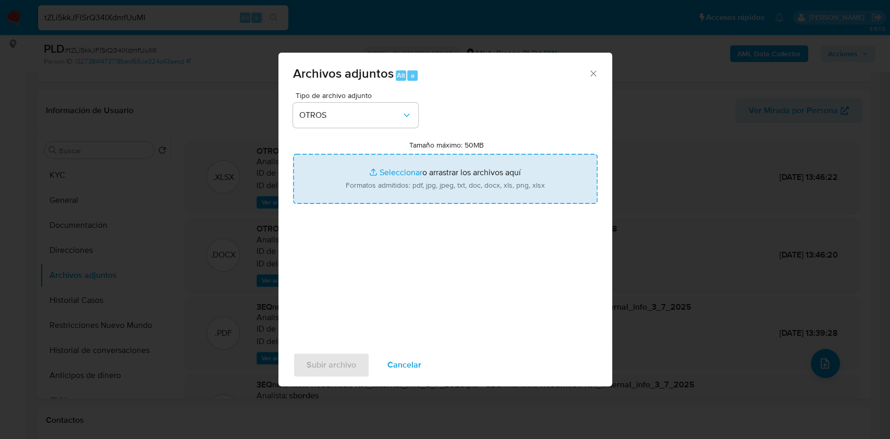
type input "C:\fakepath\Caselog tZLi5kkJFlSrQ34IXdmfUuMI.docx"
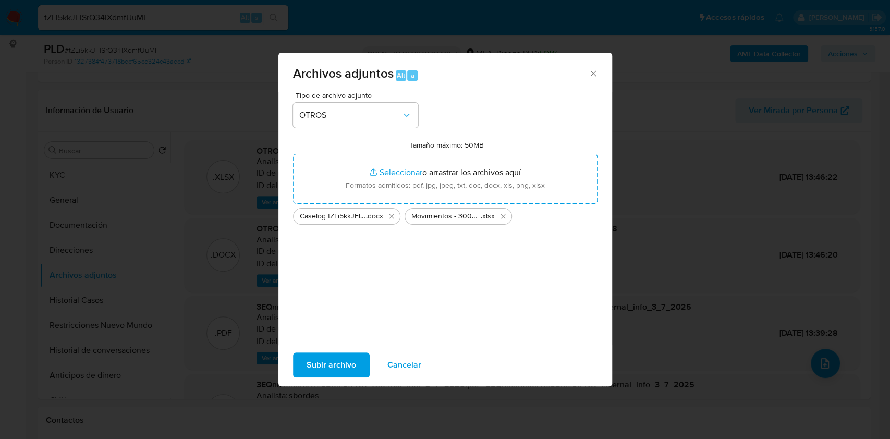
click at [334, 359] on span "Subir archivo" at bounding box center [332, 364] width 50 height 23
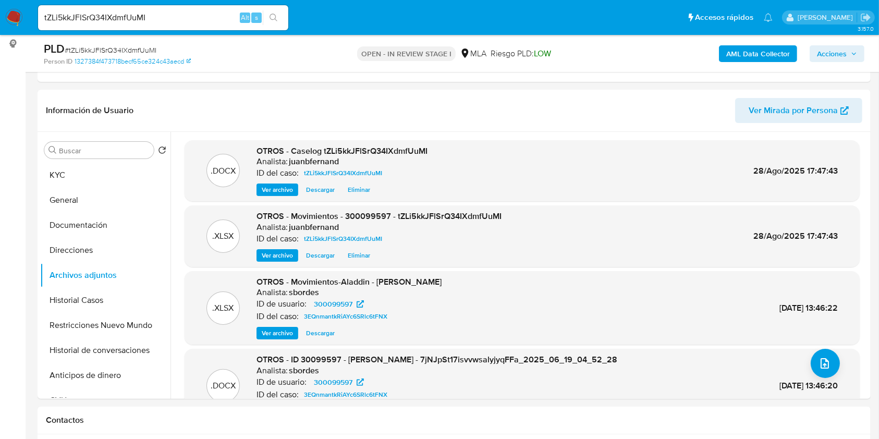
drag, startPoint x: 834, startPoint y: 49, endPoint x: 826, endPoint y: 59, distance: 12.6
click at [834, 49] on span "Acciones" at bounding box center [832, 53] width 30 height 17
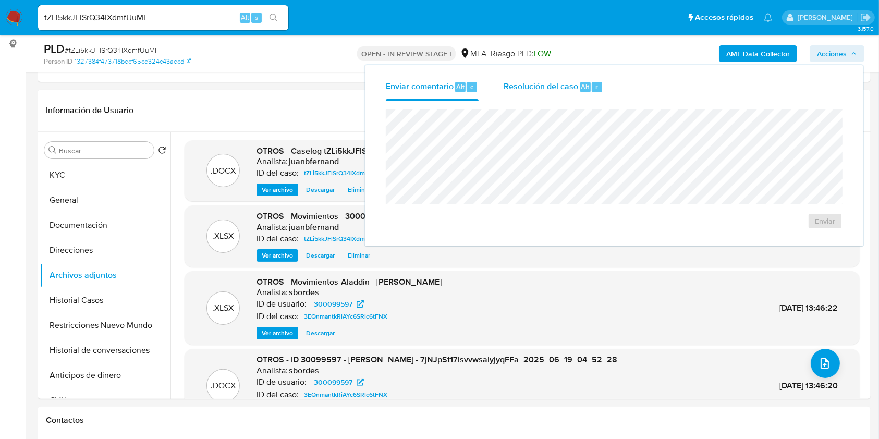
click at [596, 88] on span "r" at bounding box center [596, 87] width 3 height 10
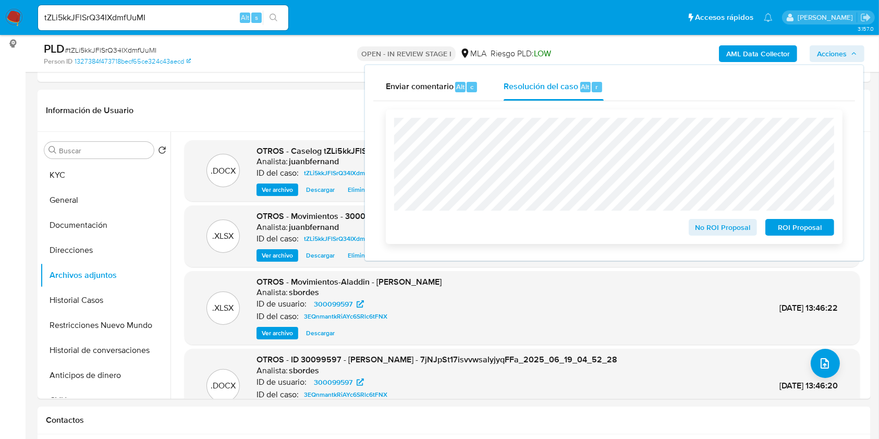
click at [719, 230] on span "No ROI Proposal" at bounding box center [723, 227] width 54 height 15
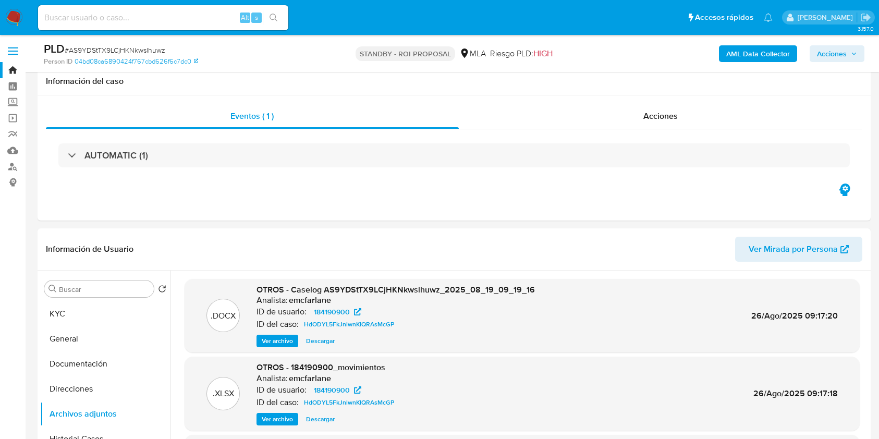
select select "10"
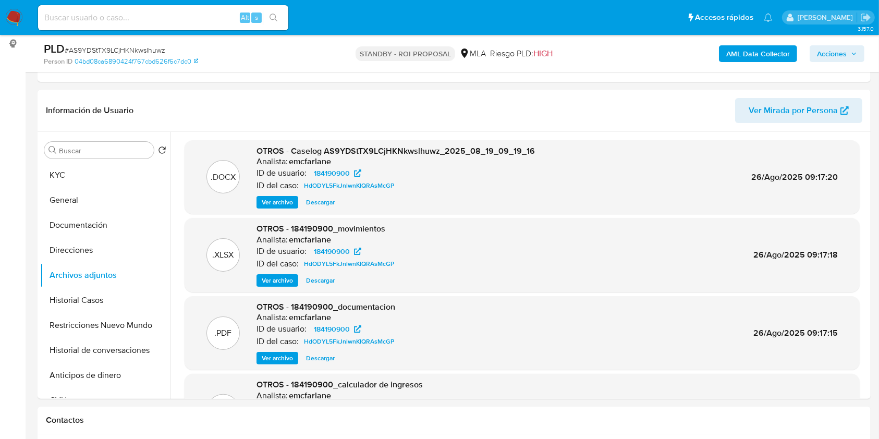
click at [187, 22] on input at bounding box center [163, 18] width 250 height 14
paste input "gIPcZ5YCJunFynBFgPhzBsc7"
type input "gIPcZ5YCJunFynBFgPhzBsc7"
click at [274, 19] on icon "search-icon" at bounding box center [274, 18] width 8 height 8
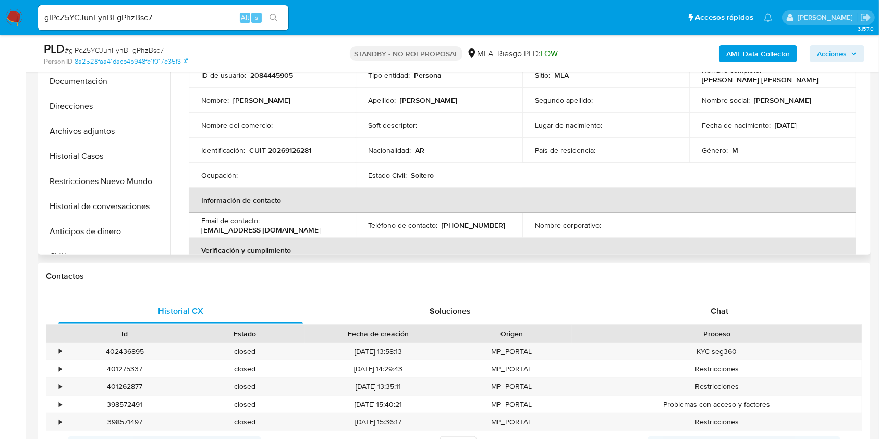
select select "10"
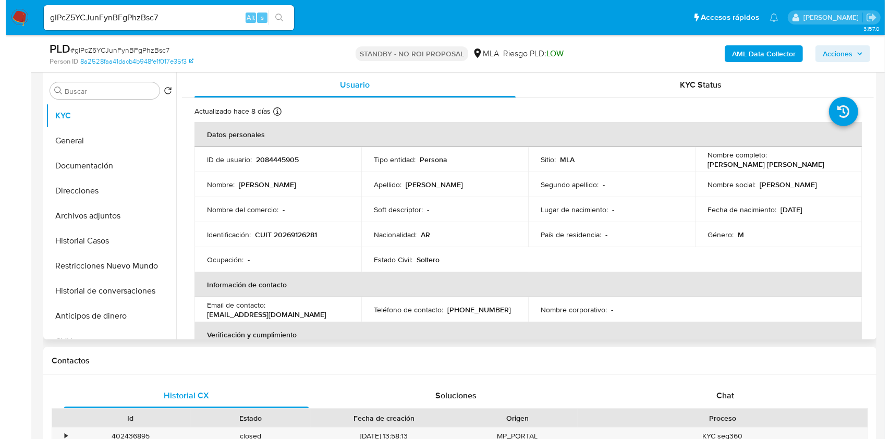
scroll to position [139, 0]
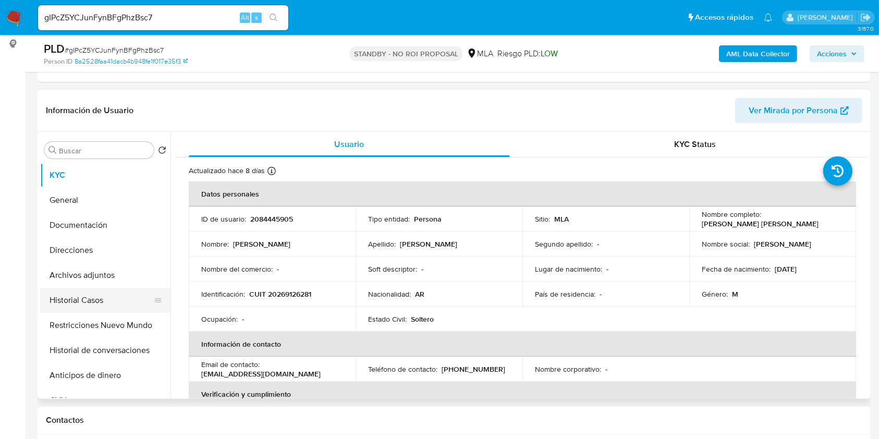
click at [123, 304] on button "Historial Casos" at bounding box center [101, 300] width 122 height 25
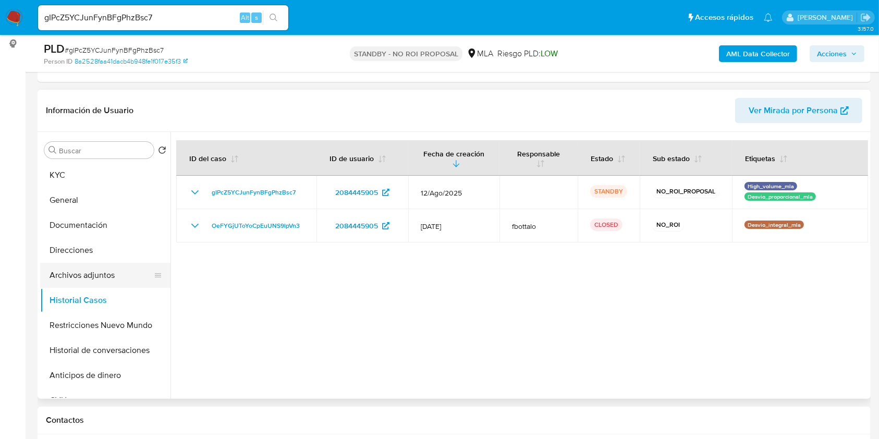
click at [77, 282] on button "Archivos adjuntos" at bounding box center [101, 275] width 122 height 25
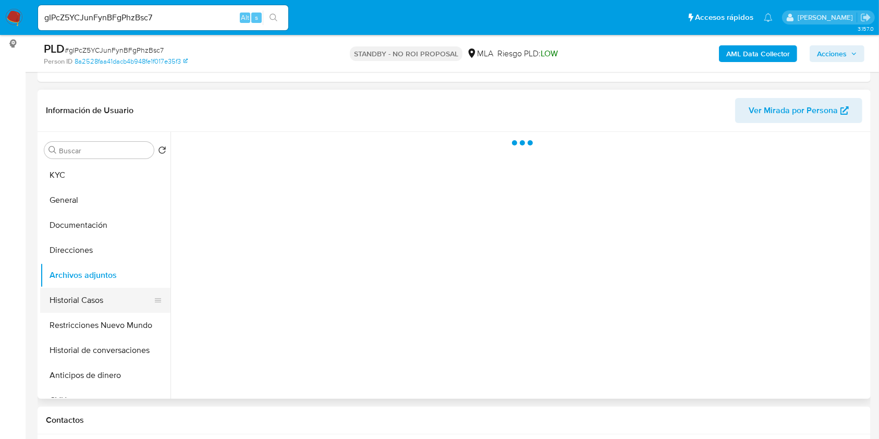
click at [88, 298] on button "Historial Casos" at bounding box center [101, 300] width 122 height 25
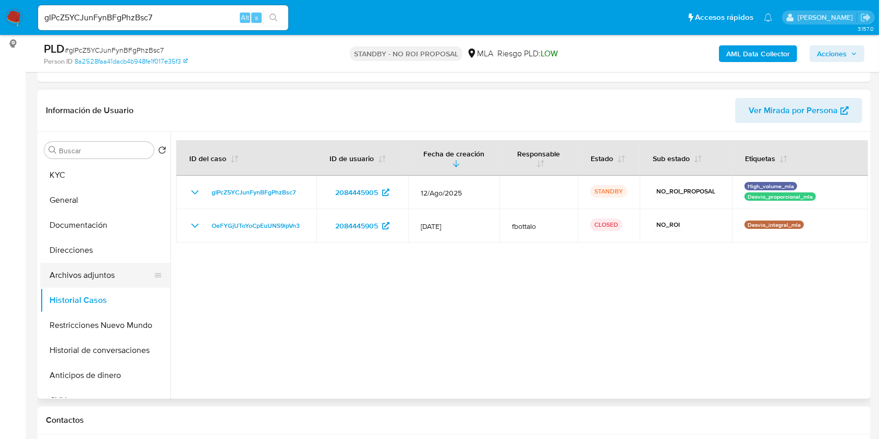
click at [93, 276] on button "Archivos adjuntos" at bounding box center [101, 275] width 122 height 25
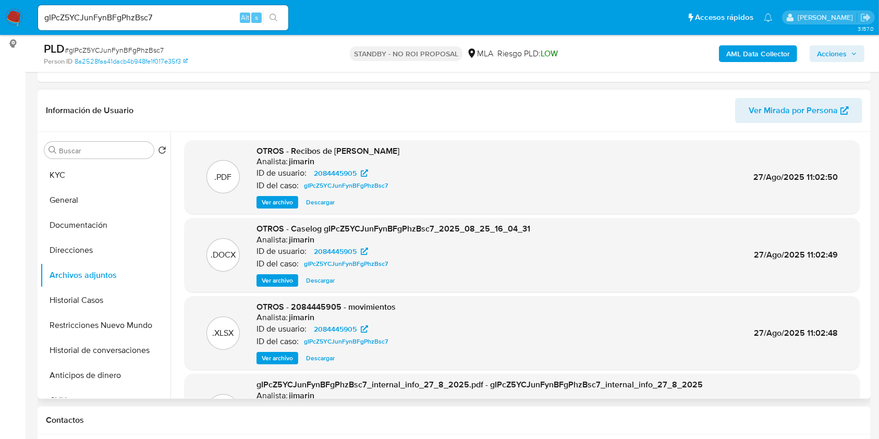
click at [279, 285] on span "Ver archivo" at bounding box center [277, 280] width 31 height 10
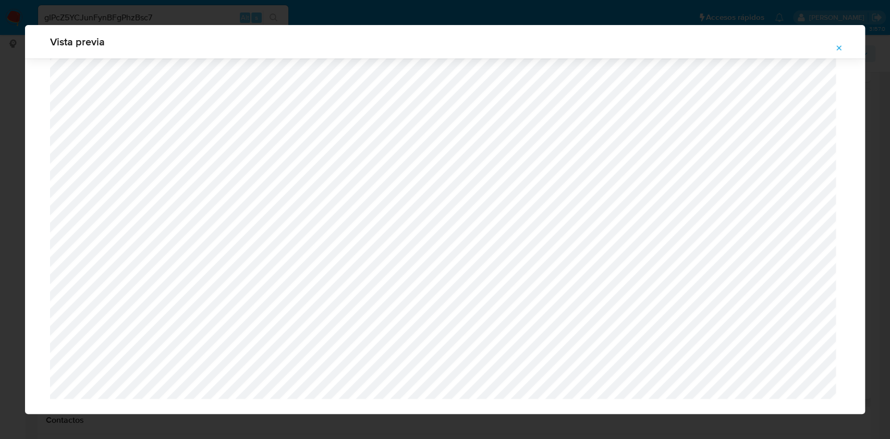
scroll to position [843, 0]
click at [838, 53] on span "Attachment preview" at bounding box center [839, 48] width 8 height 15
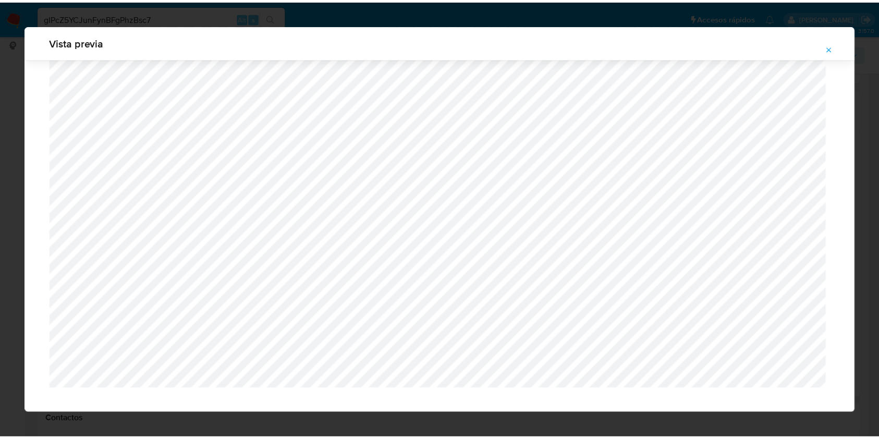
scroll to position [0, 0]
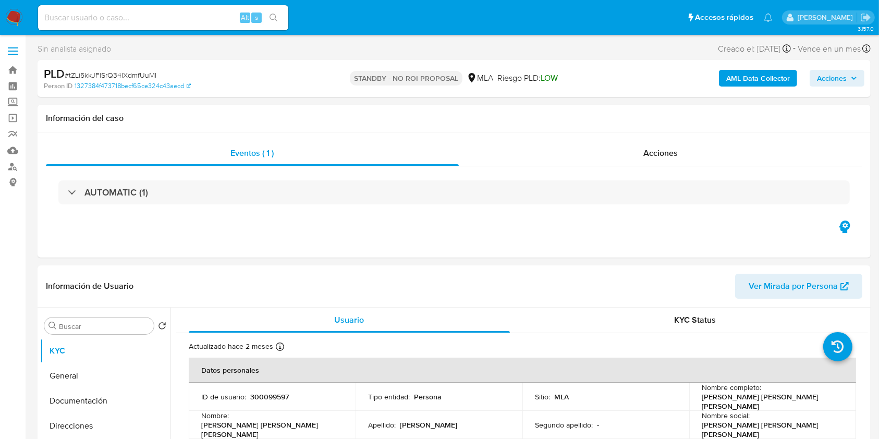
select select "10"
click at [228, 22] on input at bounding box center [163, 18] width 250 height 14
paste input "eEY397ZRuPvlZxKbAQWy5auE"
type input "eEY397ZRuPvlZxKbAQWy5auE"
click at [276, 23] on button "search-icon" at bounding box center [273, 17] width 21 height 15
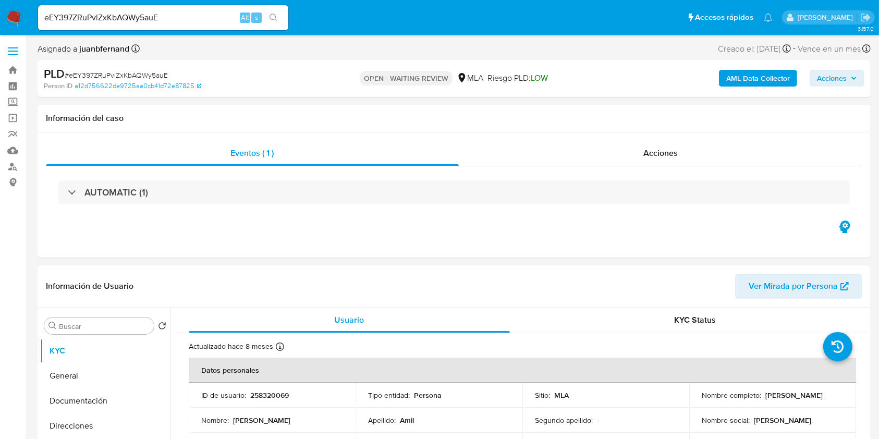
select select "10"
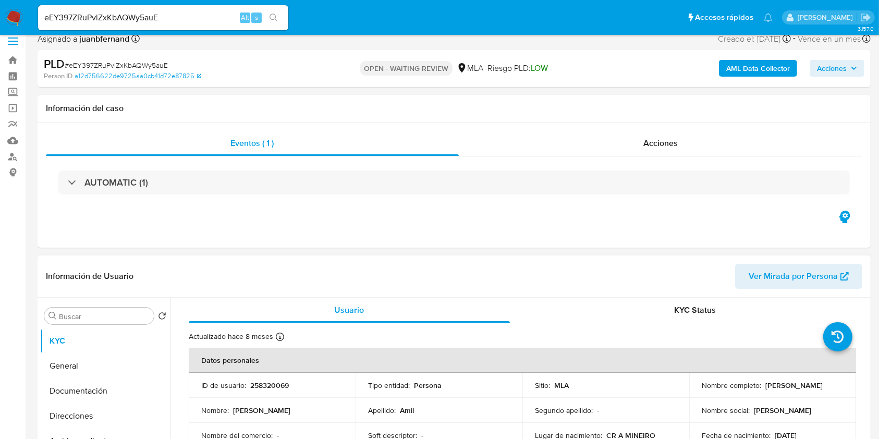
scroll to position [139, 0]
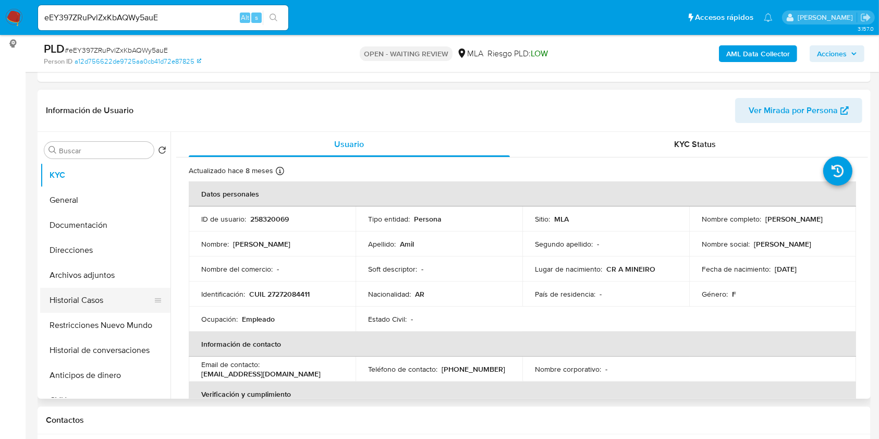
click at [104, 294] on button "Historial Casos" at bounding box center [101, 300] width 122 height 25
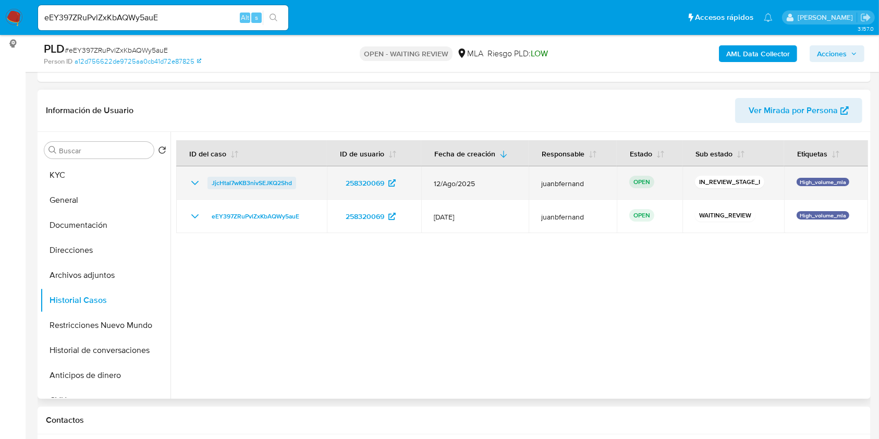
click at [242, 179] on span "JjcHtal7wKB3nivSEJKQ2Shd" at bounding box center [252, 183] width 80 height 13
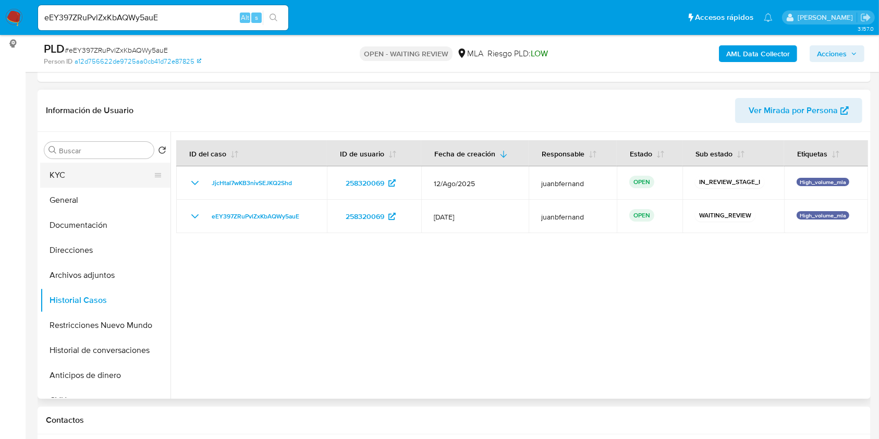
click at [83, 163] on button "KYC" at bounding box center [101, 175] width 122 height 25
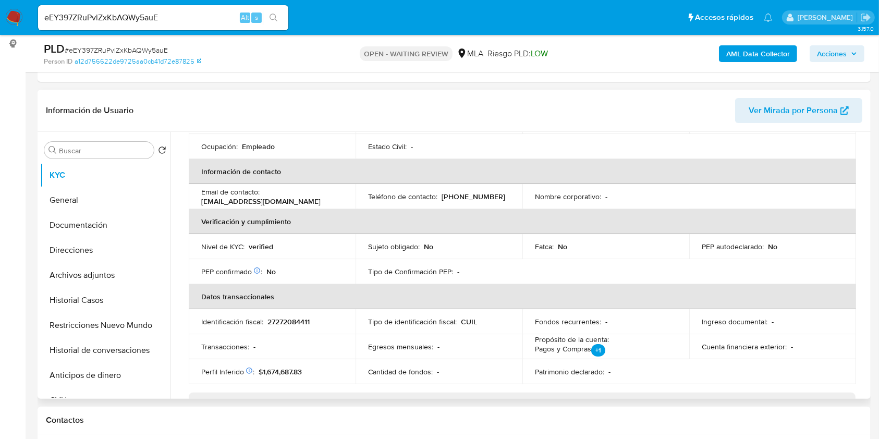
scroll to position [549, 0]
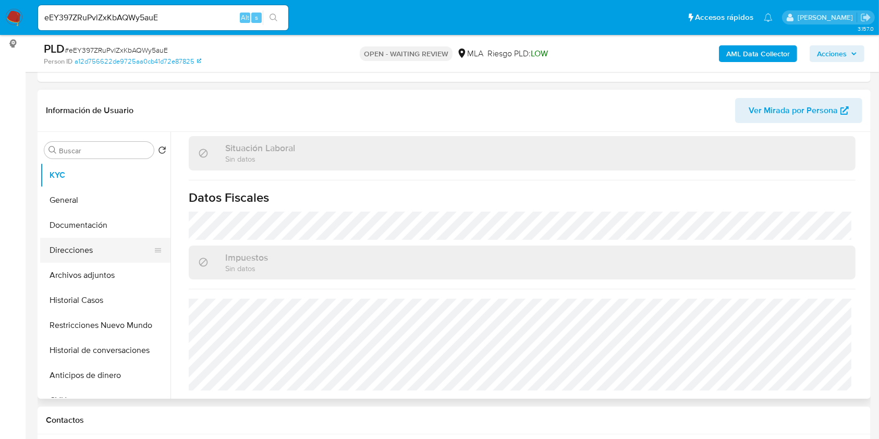
click at [93, 252] on button "Direcciones" at bounding box center [101, 250] width 122 height 25
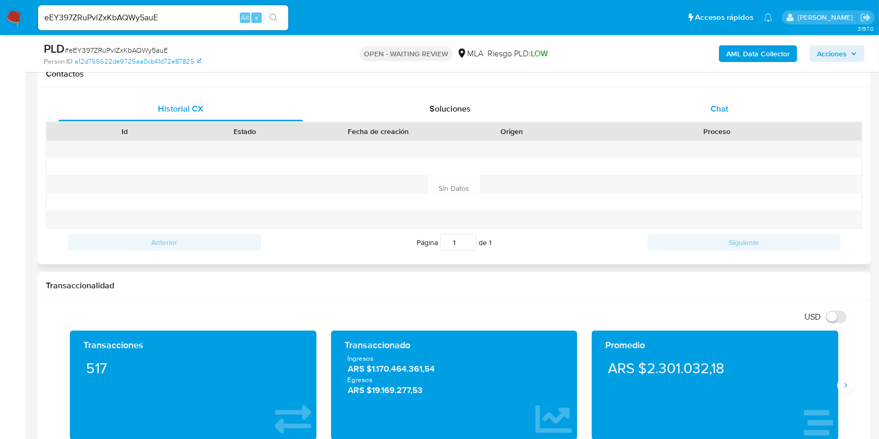
scroll to position [417, 0]
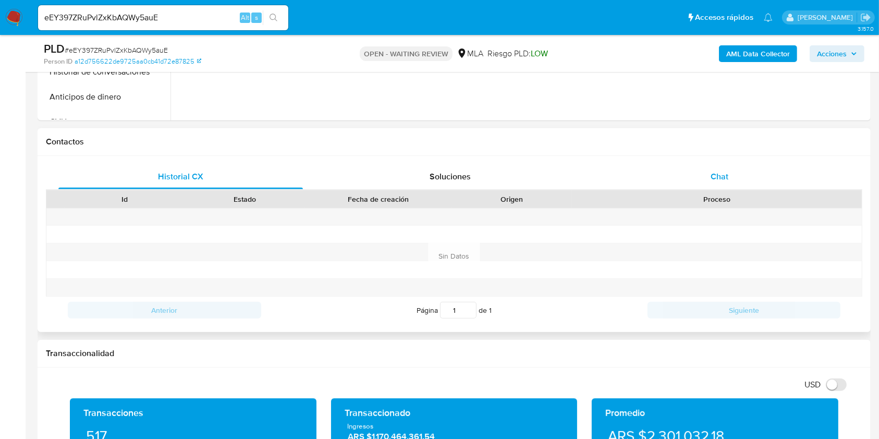
click at [749, 179] on div "Chat" at bounding box center [719, 176] width 245 height 25
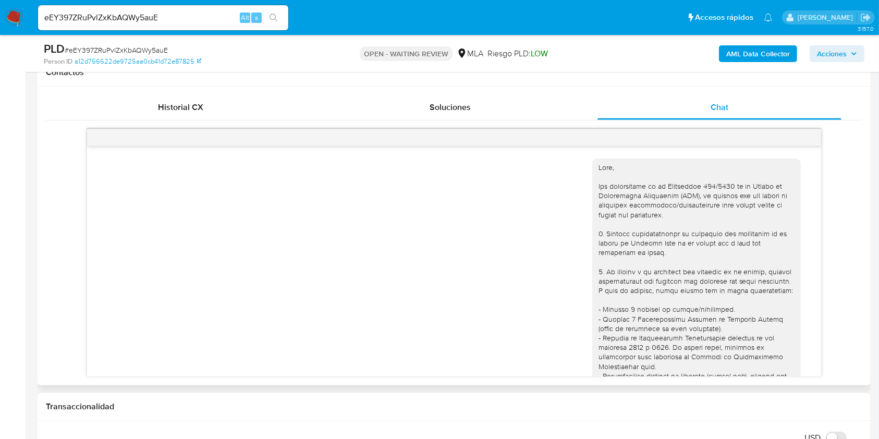
scroll to position [519, 0]
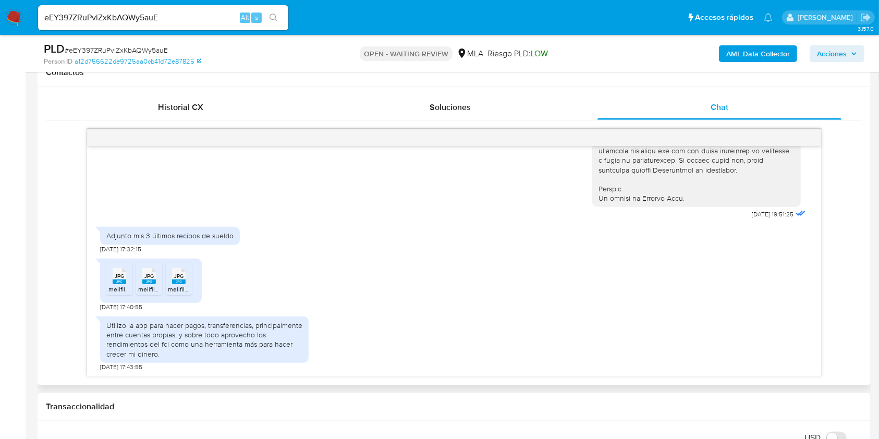
click at [101, 249] on span "[DATE] 17:32:15" at bounding box center [120, 249] width 41 height 8
drag, startPoint x: 101, startPoint y: 249, endPoint x: 119, endPoint y: 249, distance: 17.7
click at [119, 249] on span "[DATE] 17:32:15" at bounding box center [120, 249] width 41 height 8
copy span "[DATE]"
click at [114, 324] on div "Utilizo la app para hacer pagos, transferencias, principalmente entre cuentas p…" at bounding box center [204, 340] width 196 height 38
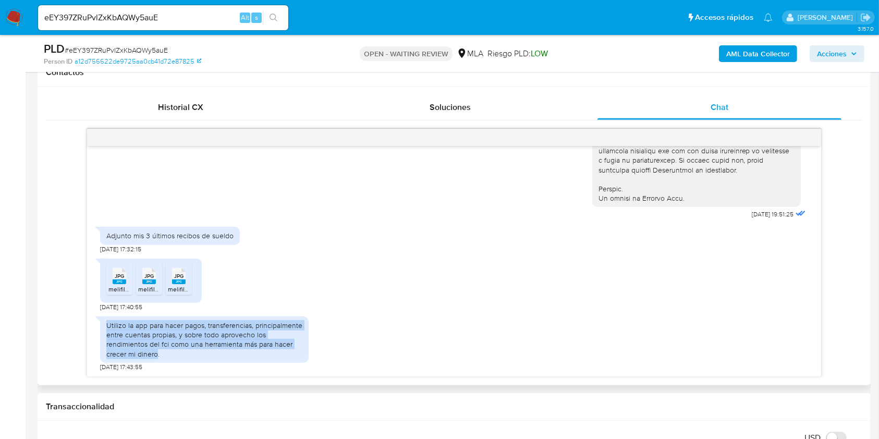
drag, startPoint x: 114, startPoint y: 324, endPoint x: 160, endPoint y: 347, distance: 52.0
click at [151, 351] on div "Utilizo la app para hacer pagos, transferencias, principalmente entre cuentas p…" at bounding box center [204, 340] width 196 height 38
copy div "Utilizo la app para hacer pagos, transferencias, principalmente entre cuentas p…"
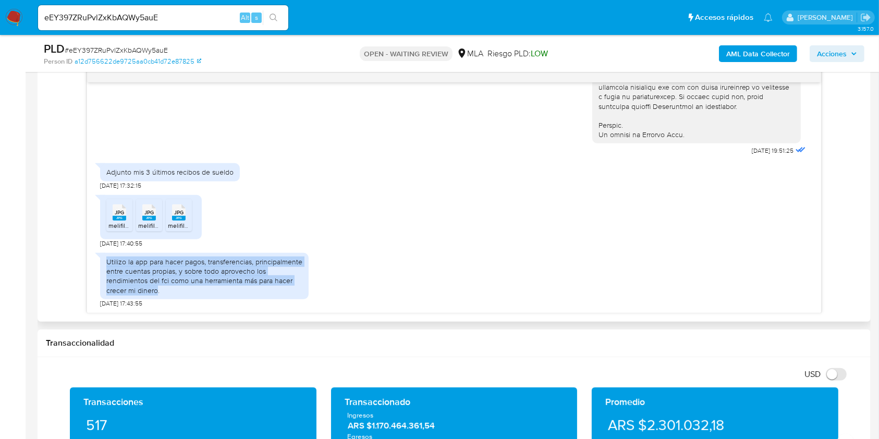
scroll to position [556, 0]
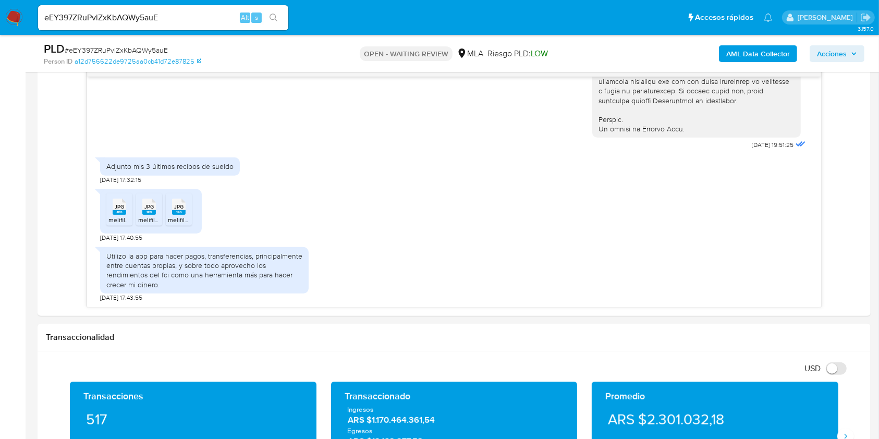
click at [158, 17] on input "eEY397ZRuPvlZxKbAQWy5auE" at bounding box center [163, 18] width 250 height 14
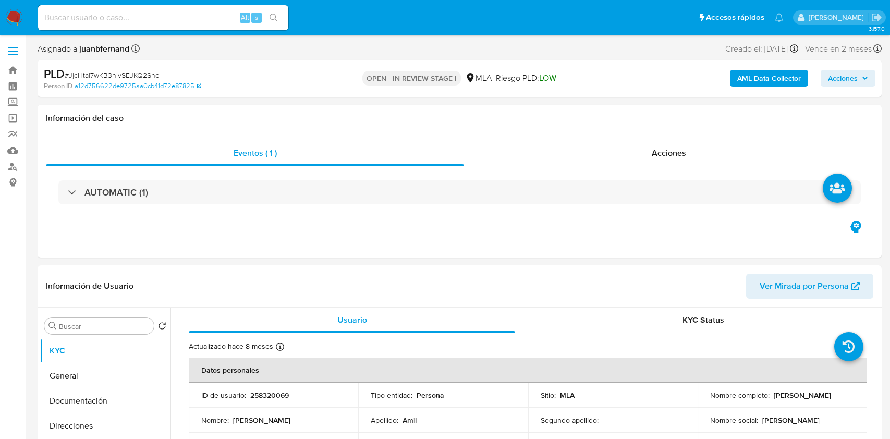
select select "10"
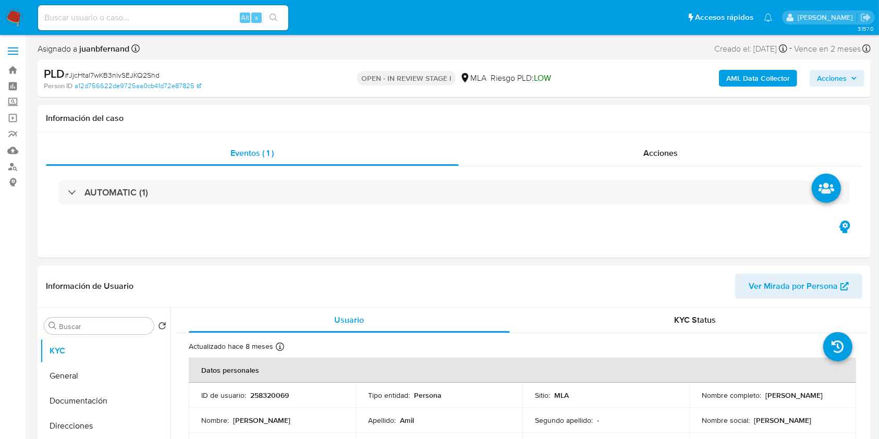
click at [137, 77] on span "# JjcHtal7wKB3nivSEJKQ2Shd" at bounding box center [112, 75] width 95 height 10
copy span "JjcHtal7wKB3nivSEJKQ2Shd"
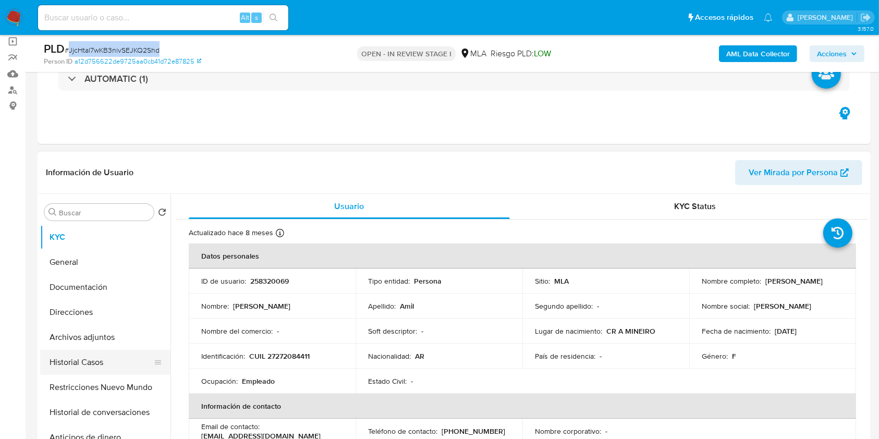
scroll to position [139, 0]
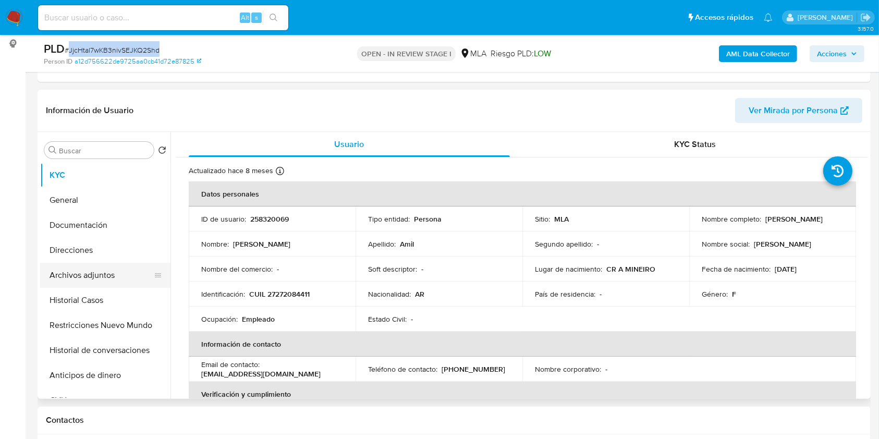
click at [98, 277] on button "Archivos adjuntos" at bounding box center [101, 275] width 122 height 25
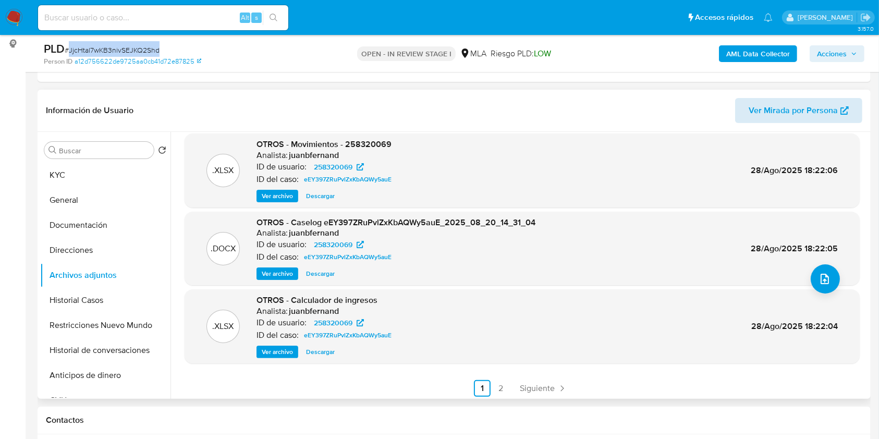
scroll to position [88, 0]
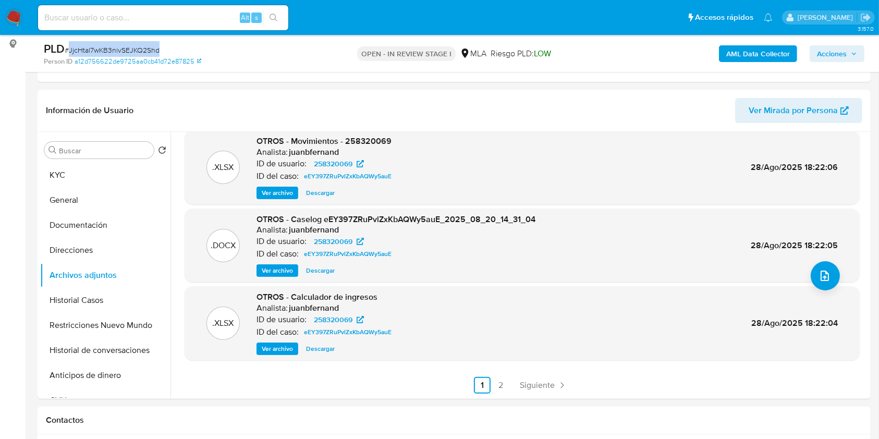
click at [839, 58] on span "Acciones" at bounding box center [832, 53] width 30 height 17
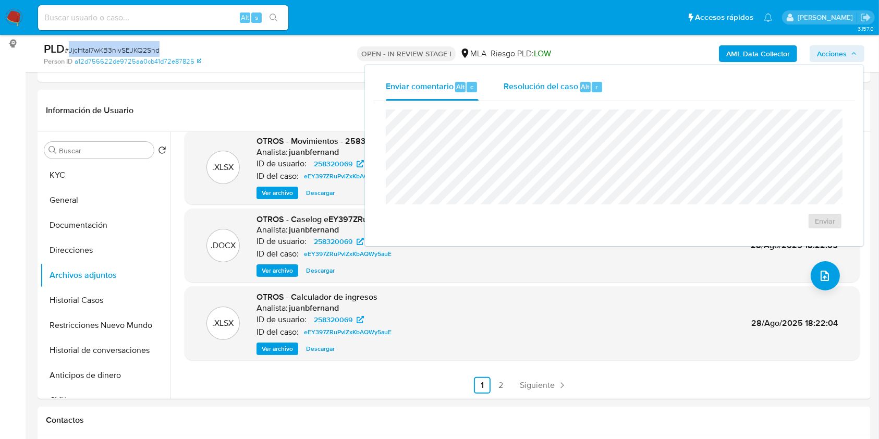
click at [592, 83] on div "r" at bounding box center [597, 87] width 10 height 10
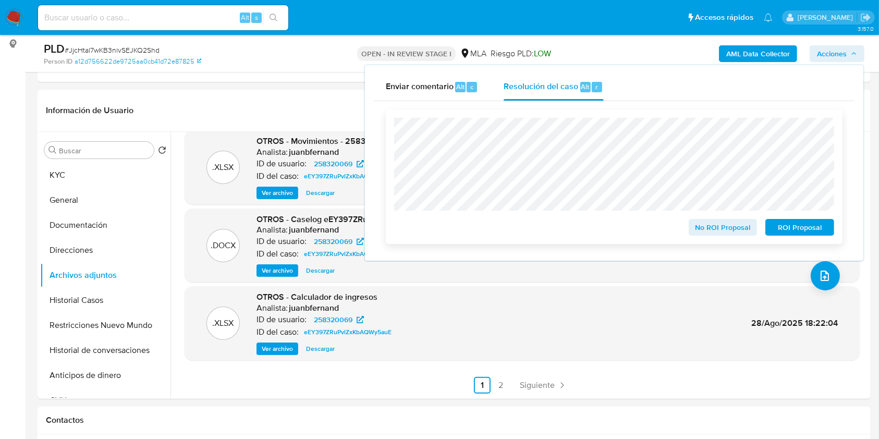
click at [711, 226] on span "No ROI Proposal" at bounding box center [723, 227] width 54 height 15
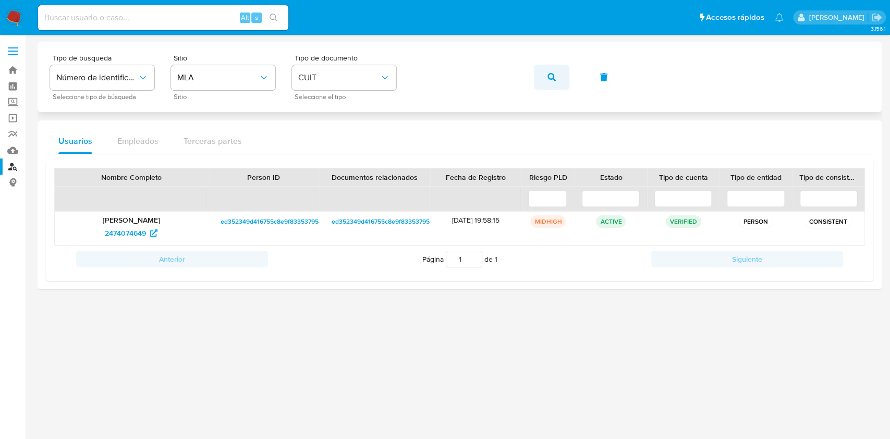
click at [540, 79] on button "button" at bounding box center [551, 77] width 35 height 25
click at [126, 230] on span "105531342" at bounding box center [125, 233] width 35 height 17
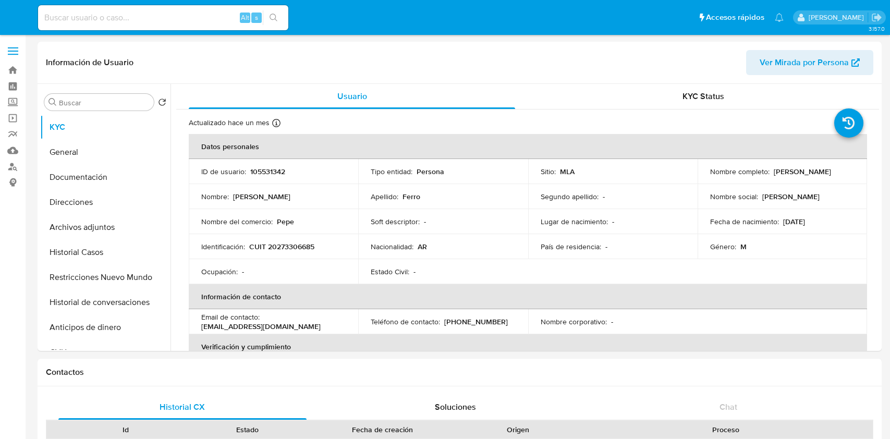
select select "10"
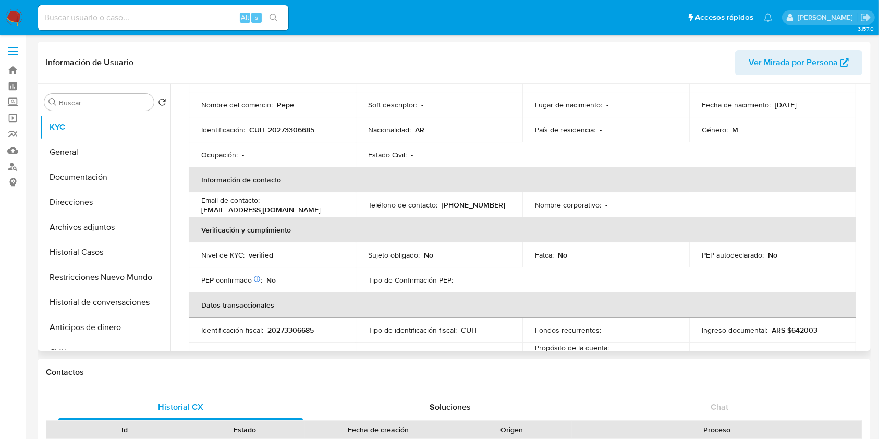
scroll to position [486, 0]
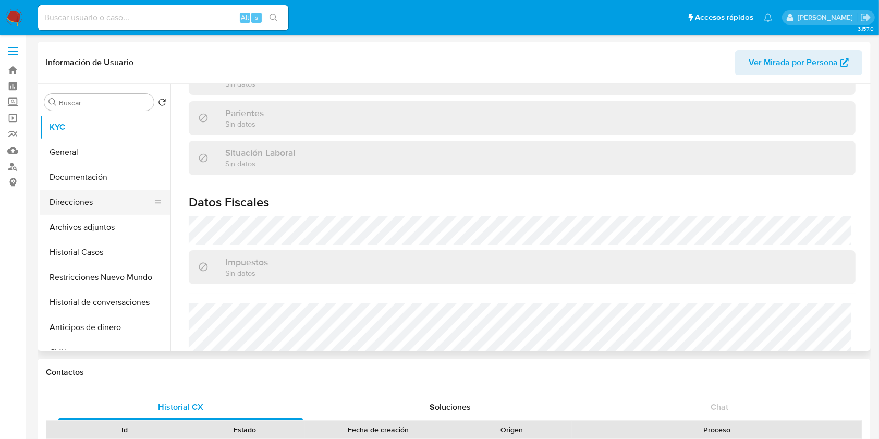
click at [99, 198] on button "Direcciones" at bounding box center [101, 202] width 122 height 25
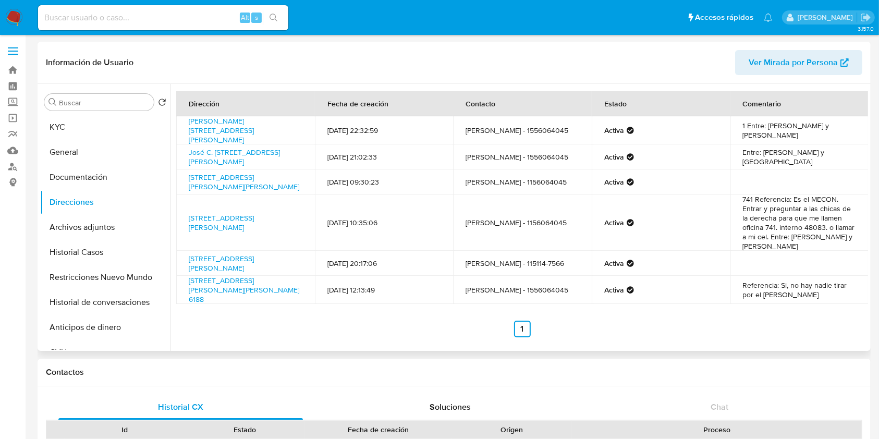
scroll to position [10, 0]
click at [60, 261] on button "Historial Casos" at bounding box center [101, 252] width 122 height 25
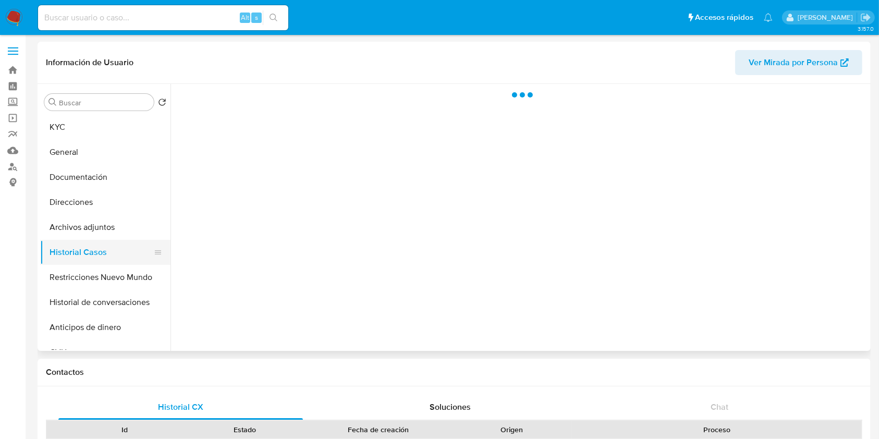
scroll to position [0, 0]
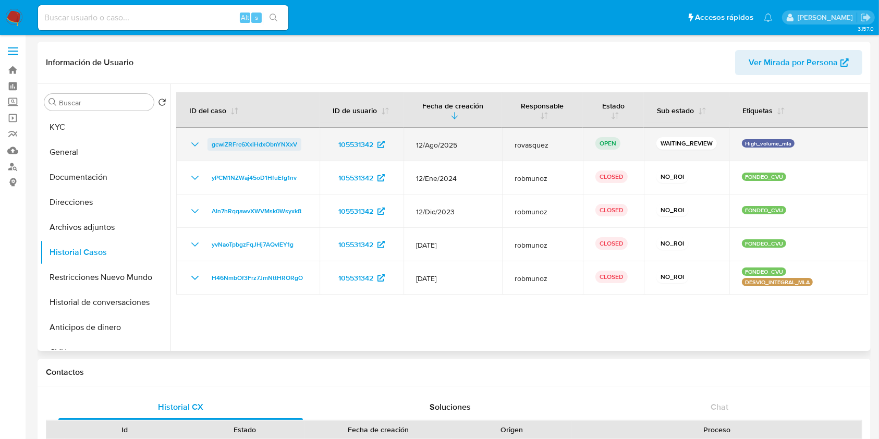
click at [241, 148] on span "gcwlZRFrc6XxiHdxObnYNXxV" at bounding box center [255, 144] width 86 height 13
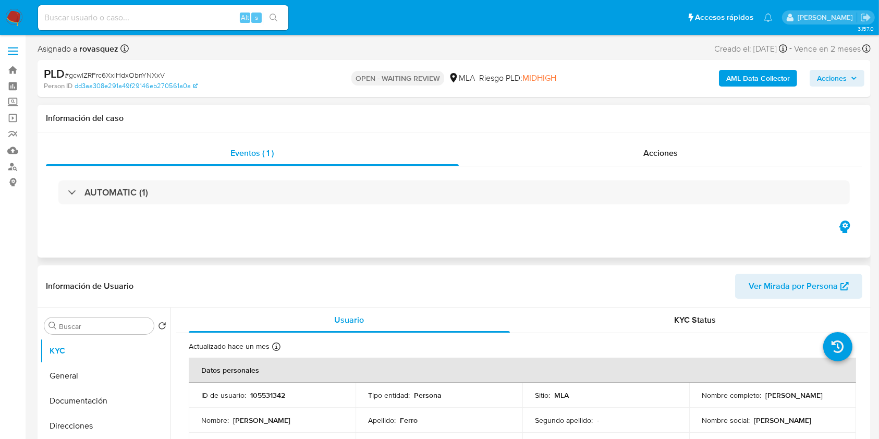
select select "10"
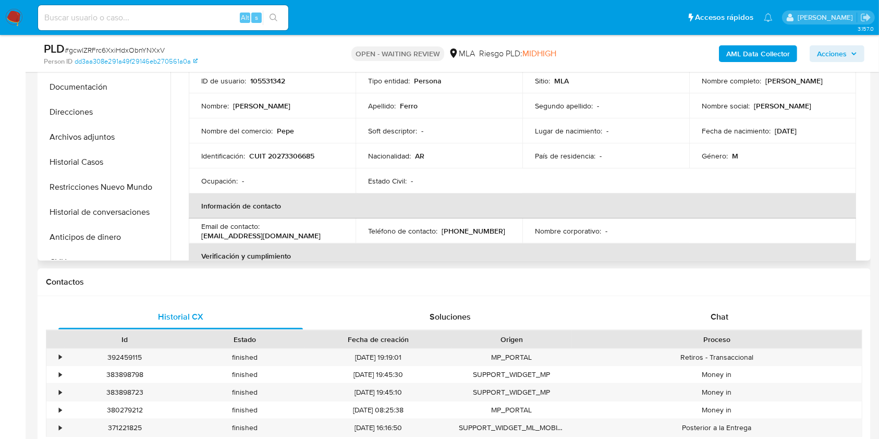
scroll to position [278, 0]
click at [765, 311] on div "Chat" at bounding box center [719, 315] width 245 height 25
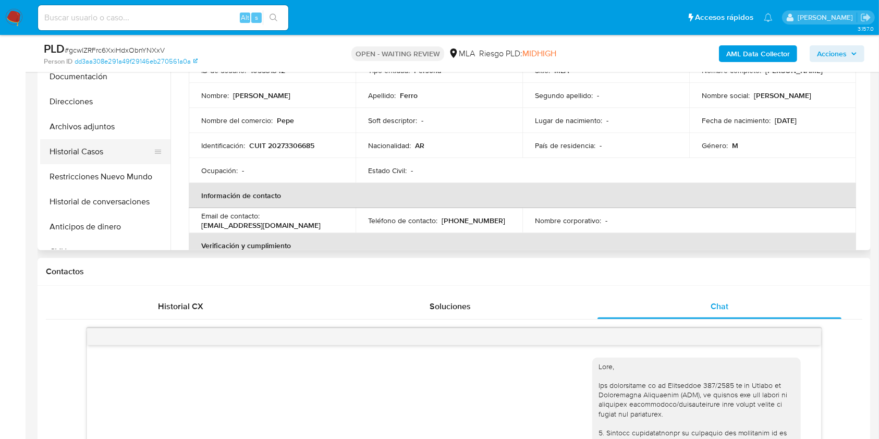
scroll to position [209, 0]
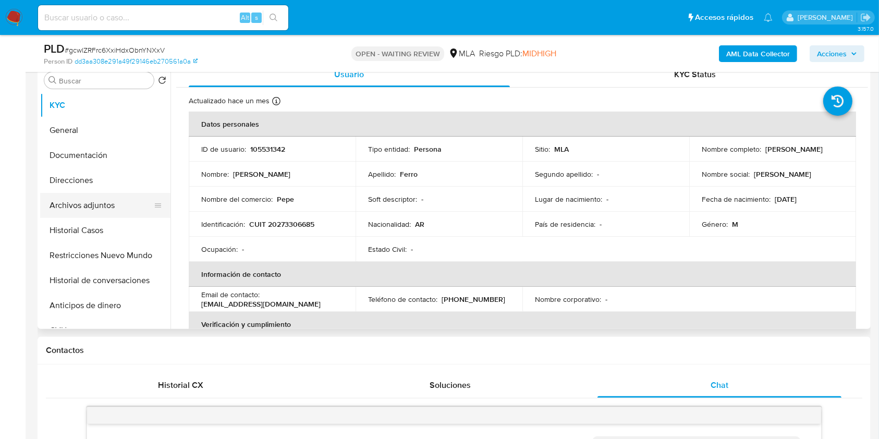
click at [90, 210] on button "Archivos adjuntos" at bounding box center [101, 205] width 122 height 25
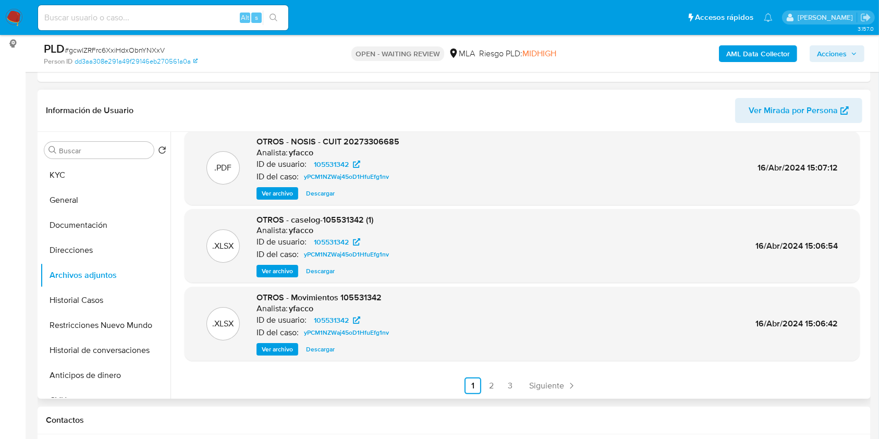
scroll to position [88, 0]
click at [268, 271] on span "Ver archivo" at bounding box center [277, 270] width 31 height 10
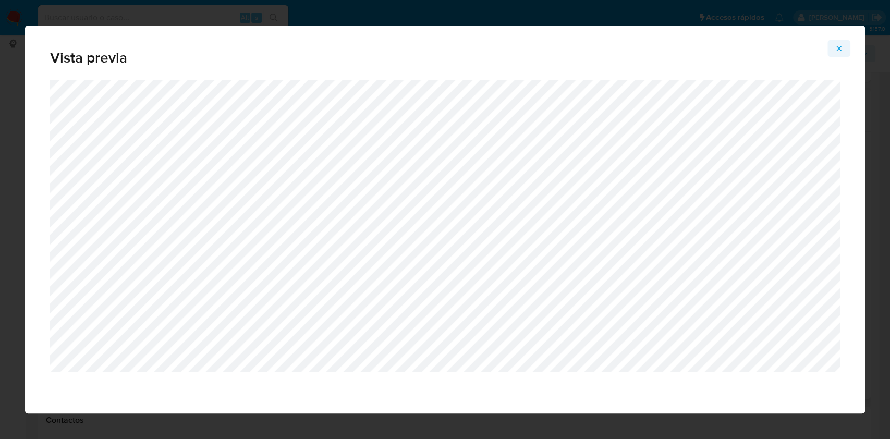
click at [841, 48] on icon "Attachment preview" at bounding box center [839, 48] width 8 height 8
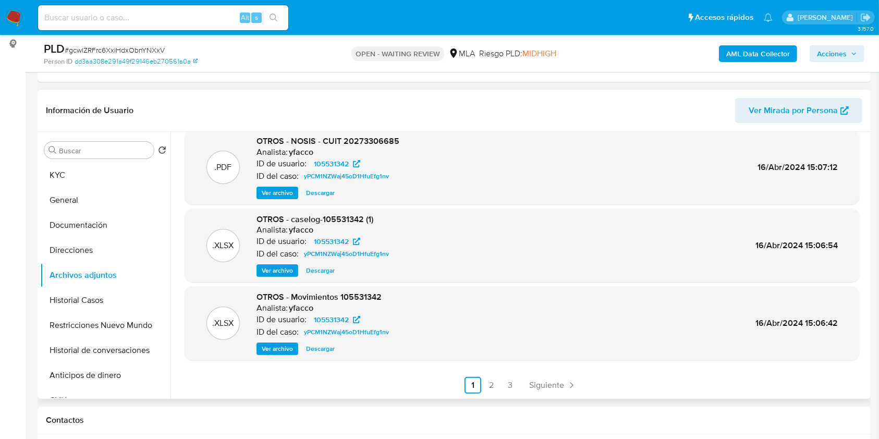
click at [274, 272] on span "Ver archivo" at bounding box center [277, 270] width 31 height 10
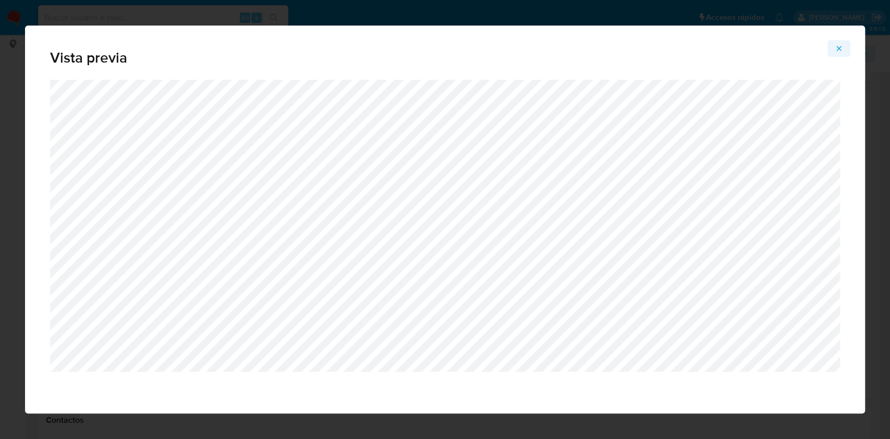
click at [833, 48] on button "Attachment preview" at bounding box center [838, 48] width 23 height 17
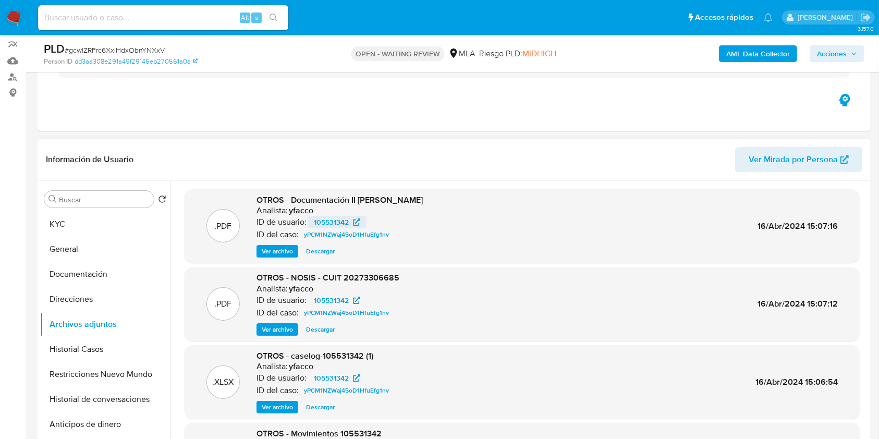
scroll to position [69, 0]
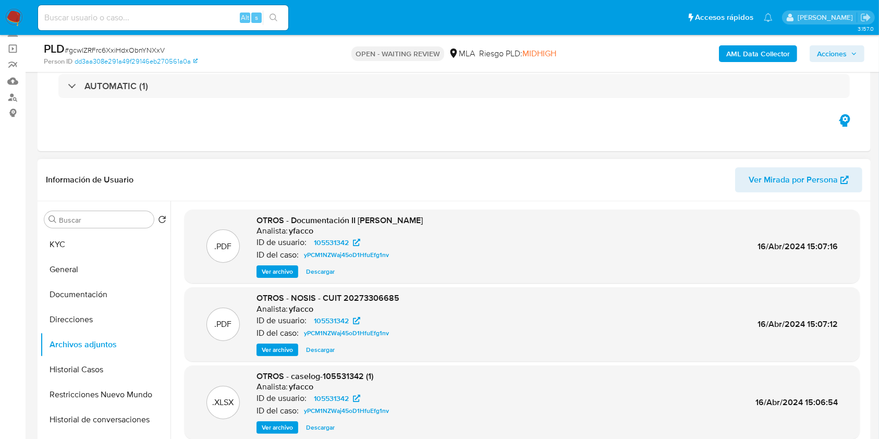
click at [284, 267] on span "Ver archivo" at bounding box center [277, 271] width 31 height 10
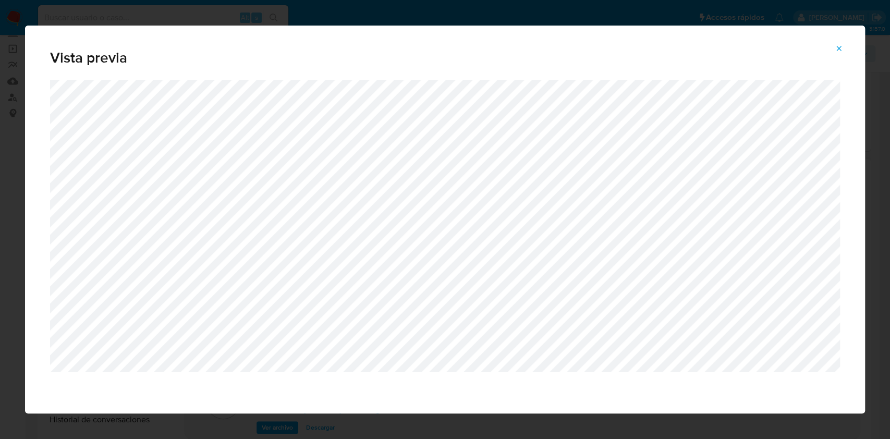
click at [841, 51] on icon "Attachment preview" at bounding box center [839, 48] width 8 height 8
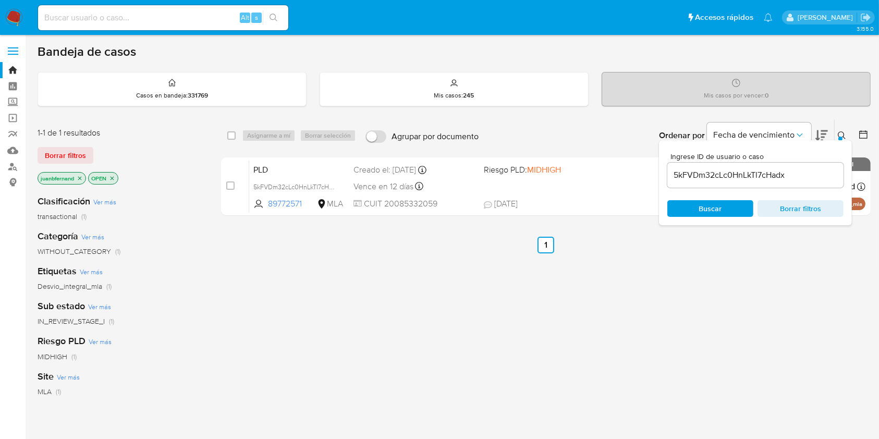
click at [750, 177] on input "5kFVDm32cLc0HnLkTl7cHadx" at bounding box center [755, 175] width 176 height 14
click at [749, 176] on input "5kFVDm32cLc0HnLkTl7cHadx" at bounding box center [755, 175] width 176 height 14
paste input "eEY397ZRuPvlZxKbAQWy5auE"
type input "eEY397ZRuPvlZxKbAQWy5auE"
click at [229, 133] on div "select-all-cases-checkbox Asignarme a mí Borrar selección Agrupar por documento…" at bounding box center [546, 135] width 650 height 32
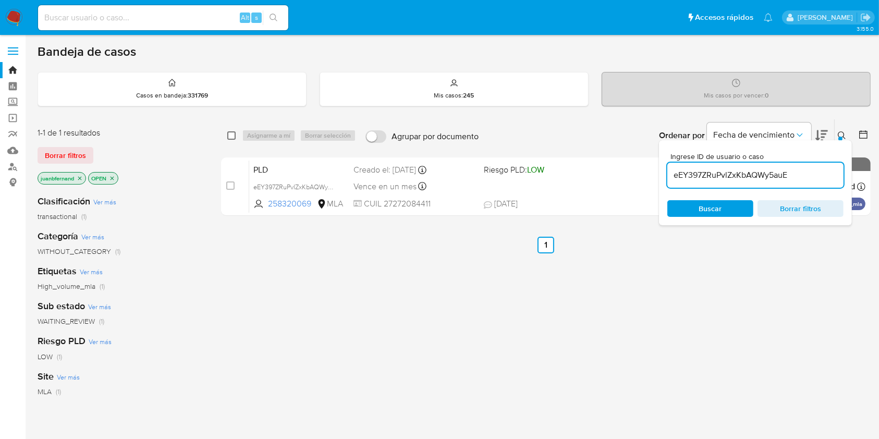
click at [234, 133] on input "checkbox" at bounding box center [231, 135] width 8 height 8
checkbox input "true"
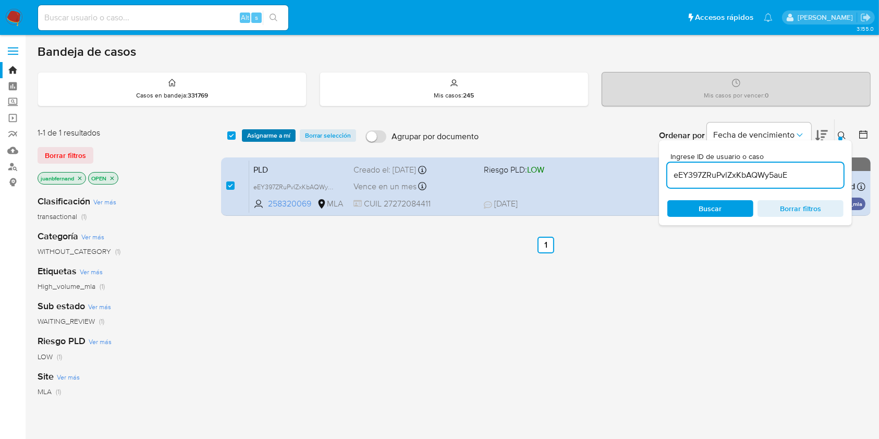
click at [261, 134] on span "Asignarme a mí" at bounding box center [268, 135] width 43 height 10
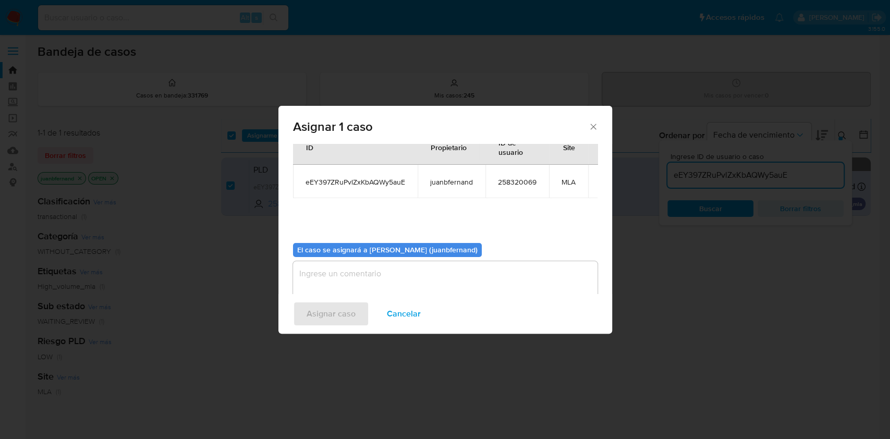
scroll to position [53, 0]
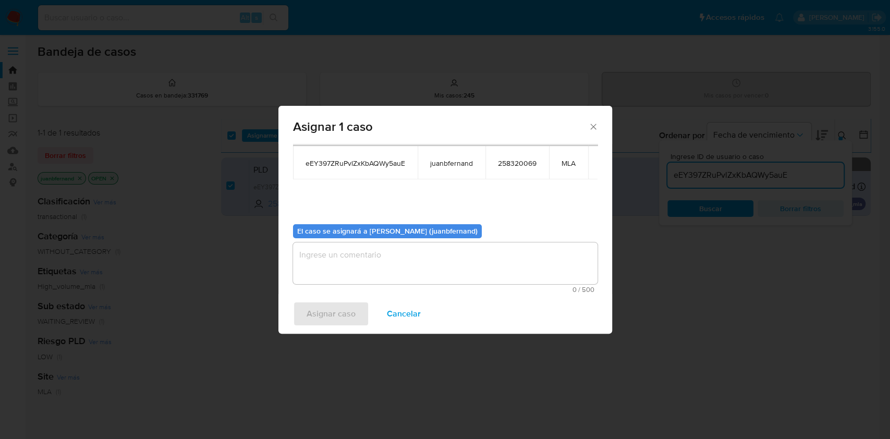
click at [456, 262] on textarea "assign-modal" at bounding box center [445, 263] width 304 height 42
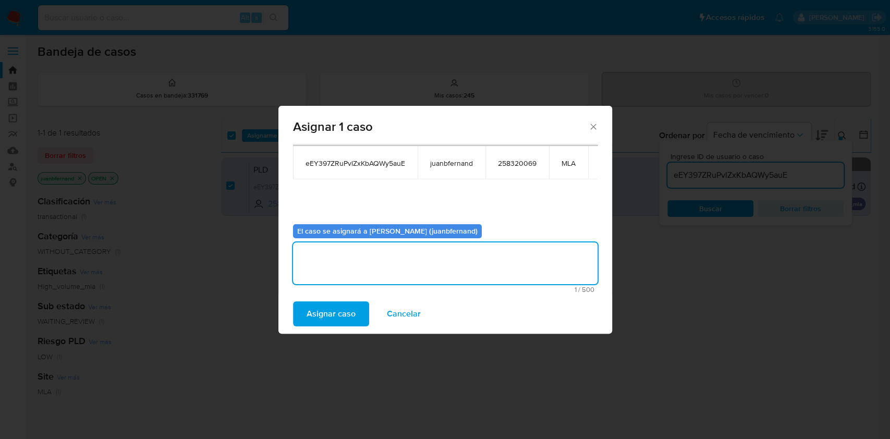
click at [349, 311] on span "Asignar caso" at bounding box center [331, 313] width 49 height 23
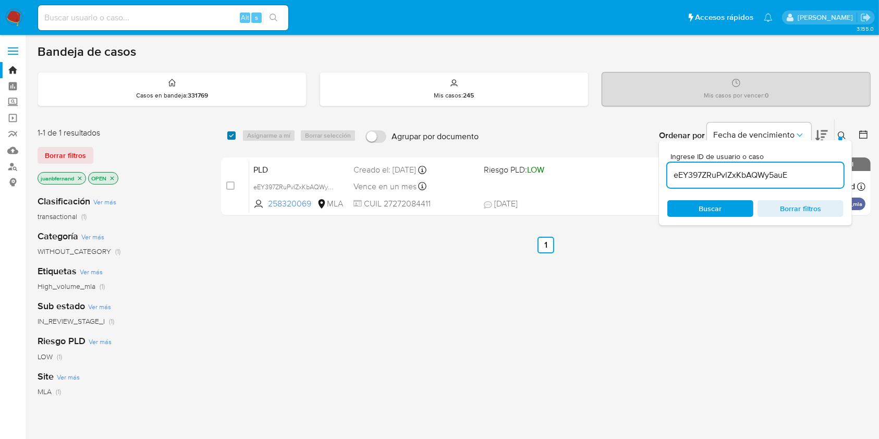
click at [231, 136] on input "checkbox" at bounding box center [231, 135] width 8 height 8
checkbox input "true"
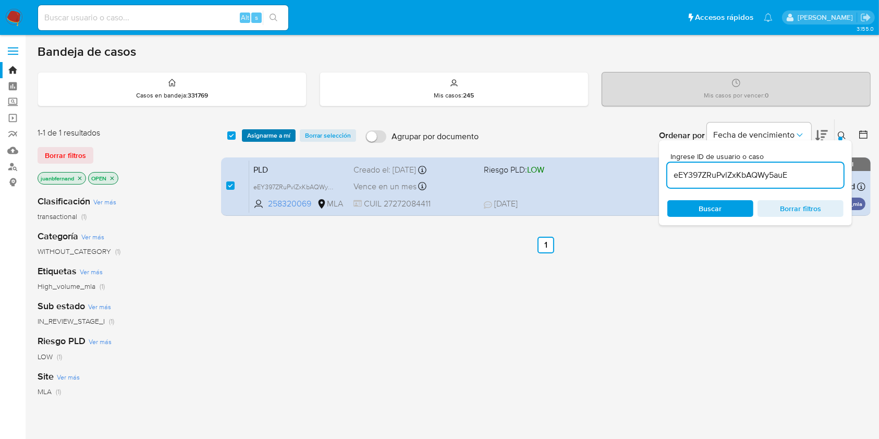
click at [266, 131] on span "Asignarme a mí" at bounding box center [268, 135] width 43 height 10
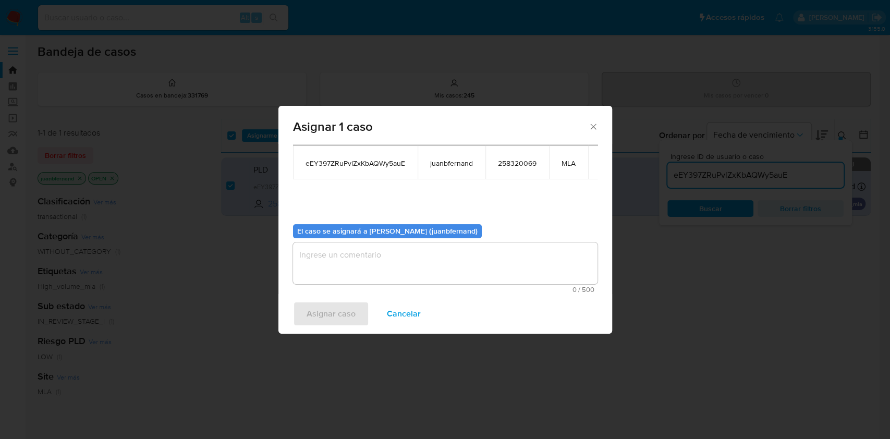
click at [426, 268] on textarea "assign-modal" at bounding box center [445, 263] width 304 height 42
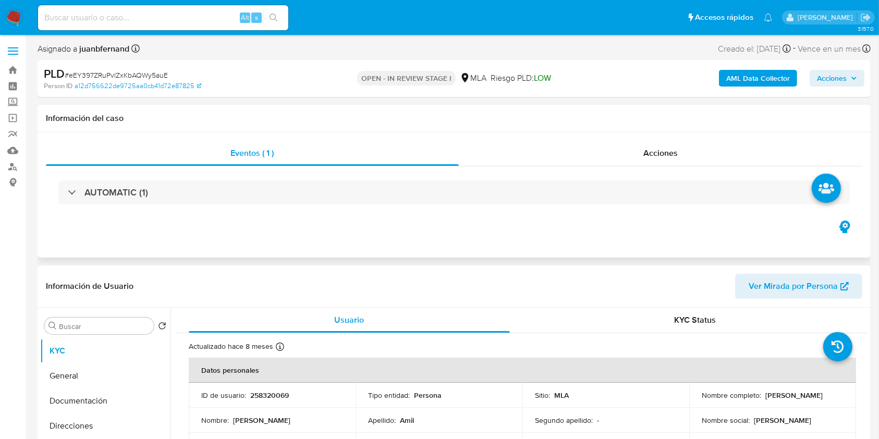
select select "10"
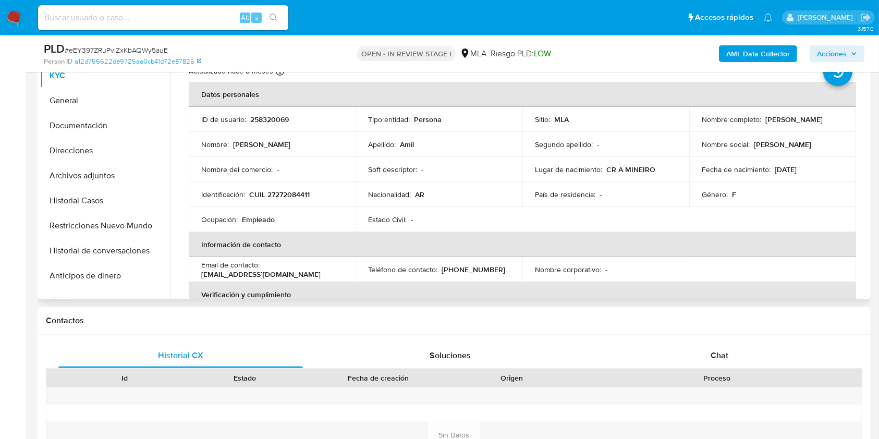
scroll to position [347, 0]
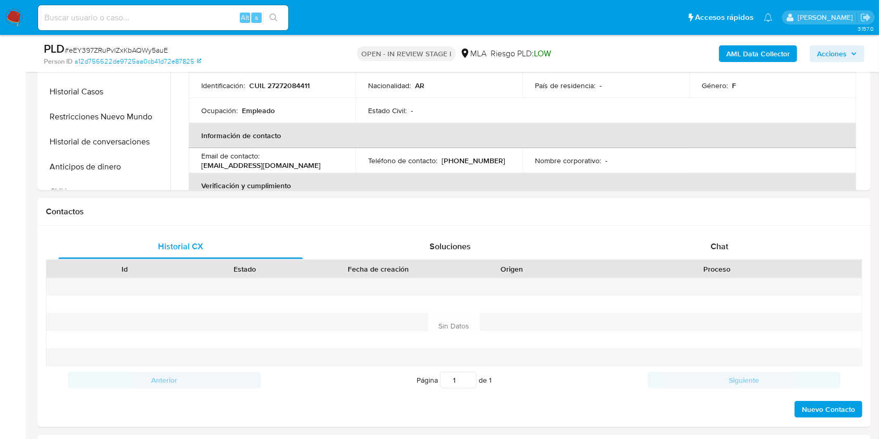
drag, startPoint x: 741, startPoint y: 239, endPoint x: 349, endPoint y: 57, distance: 432.9
click at [741, 240] on div "Chat" at bounding box center [719, 246] width 245 height 25
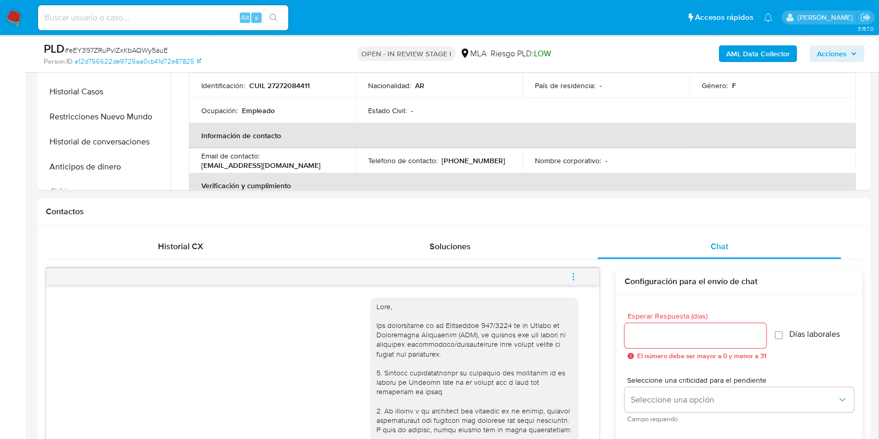
scroll to position [519, 0]
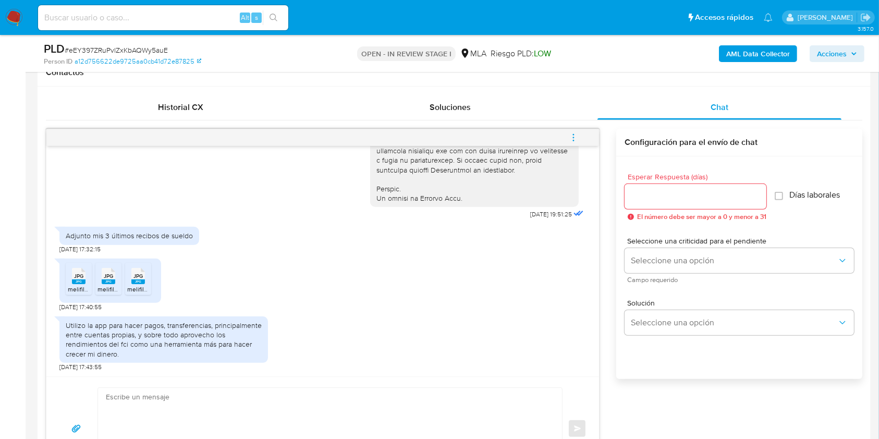
click at [236, 388] on textarea at bounding box center [327, 429] width 443 height 82
paste textarea "Hola. ¡Muchas gracias por tu respuesta! Confirmamos la recepción de la document…"
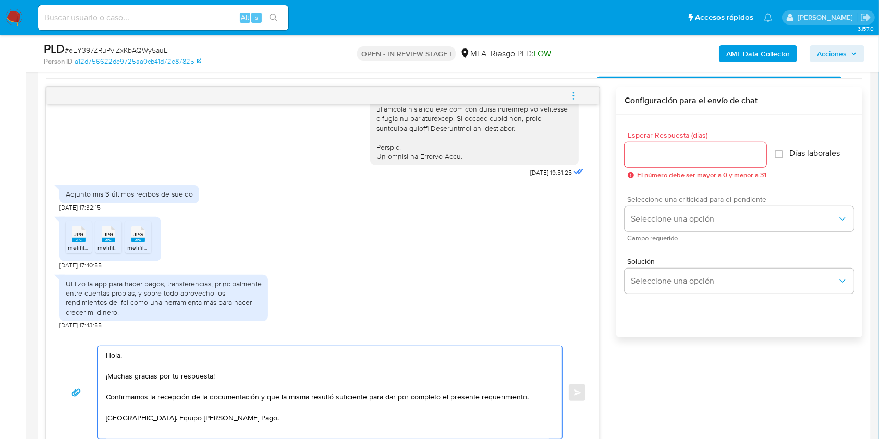
scroll to position [523, 0]
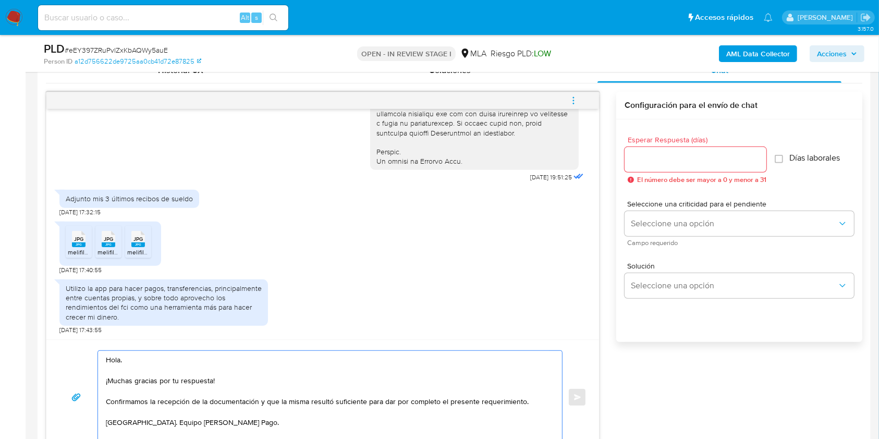
type textarea "Hola. ¡Muchas gracias por tu respuesta! Confirmamos la recepción de la document…"
click at [679, 164] on input "Esperar Respuesta (días)" at bounding box center [696, 160] width 142 height 14
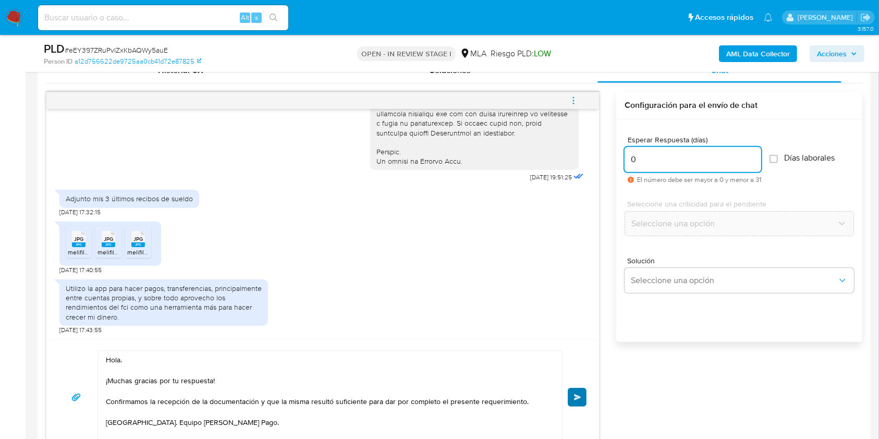
type input "0"
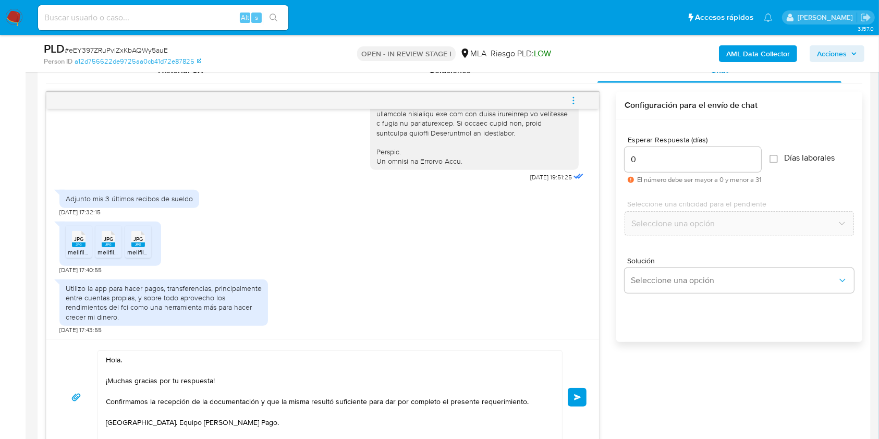
click at [579, 399] on span "Enviar" at bounding box center [577, 397] width 7 height 6
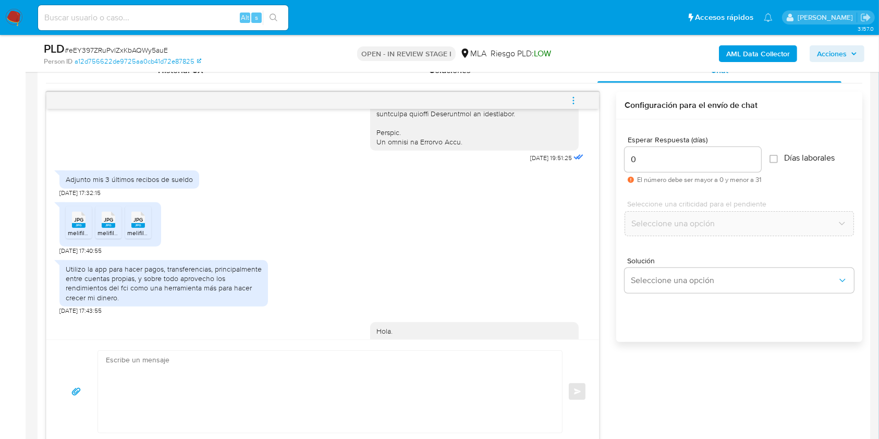
scroll to position [634, 0]
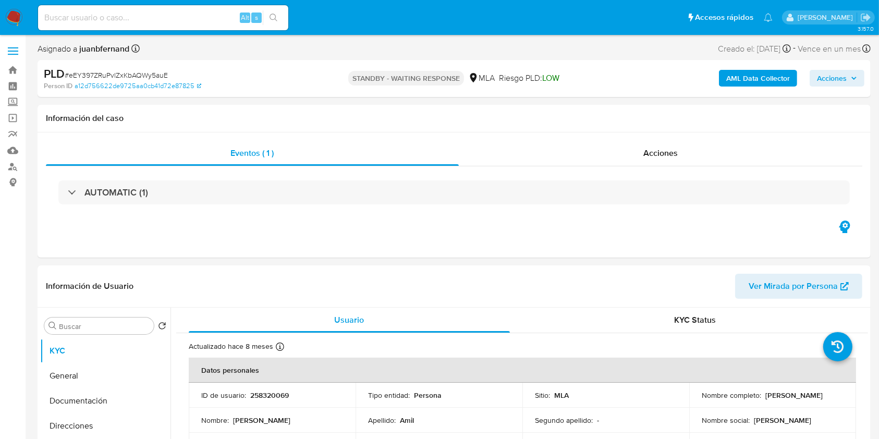
select select "10"
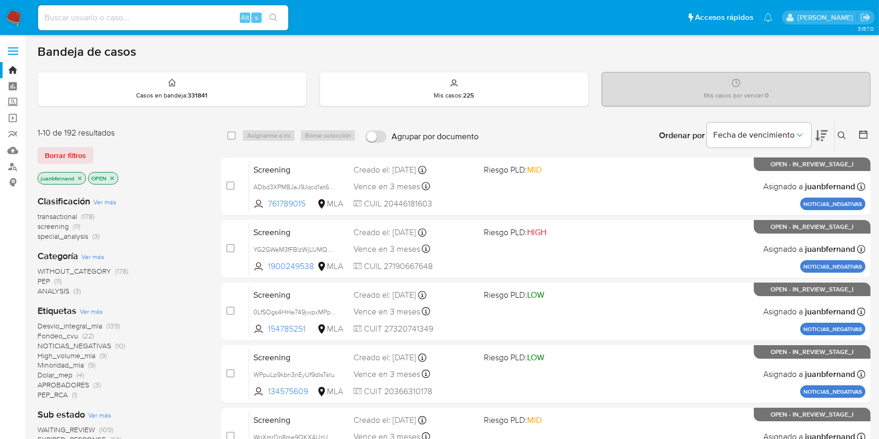
click at [844, 136] on icon at bounding box center [842, 135] width 8 height 8
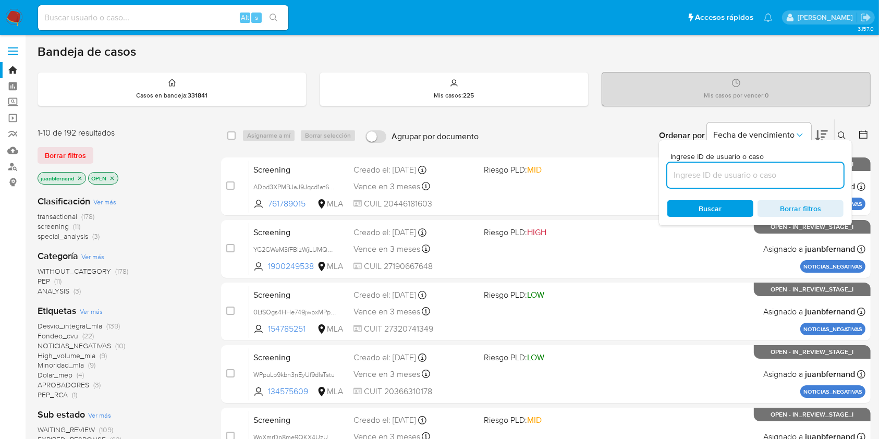
click at [703, 181] on input at bounding box center [755, 175] width 176 height 14
type input "eEY397ZRuPvlZxKbAQWy5auE"
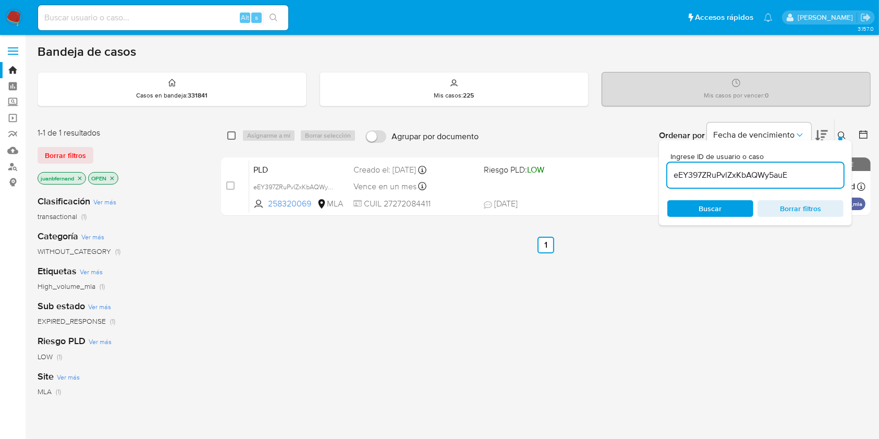
click at [229, 133] on input "checkbox" at bounding box center [231, 135] width 8 height 8
checkbox input "true"
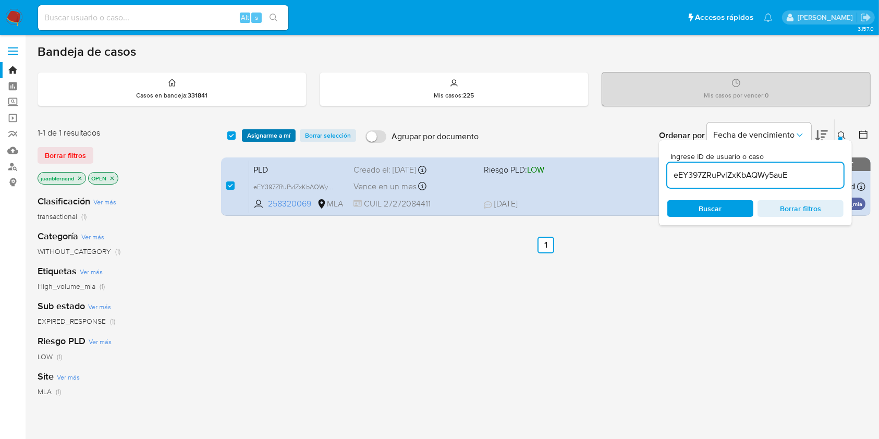
click at [273, 131] on span "Asignarme a mí" at bounding box center [268, 135] width 43 height 10
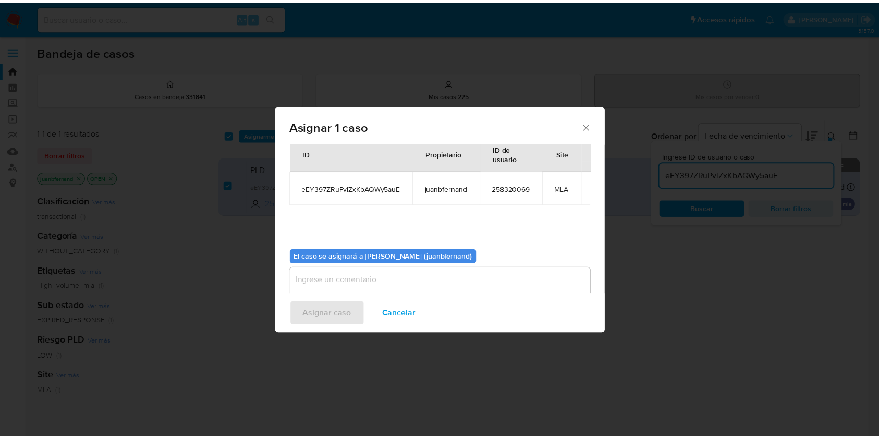
scroll to position [53, 0]
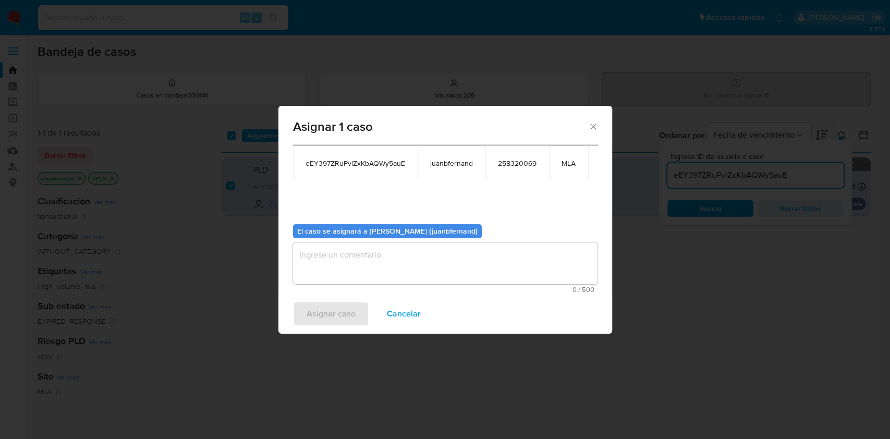
click at [430, 267] on textarea "assign-modal" at bounding box center [445, 263] width 304 height 42
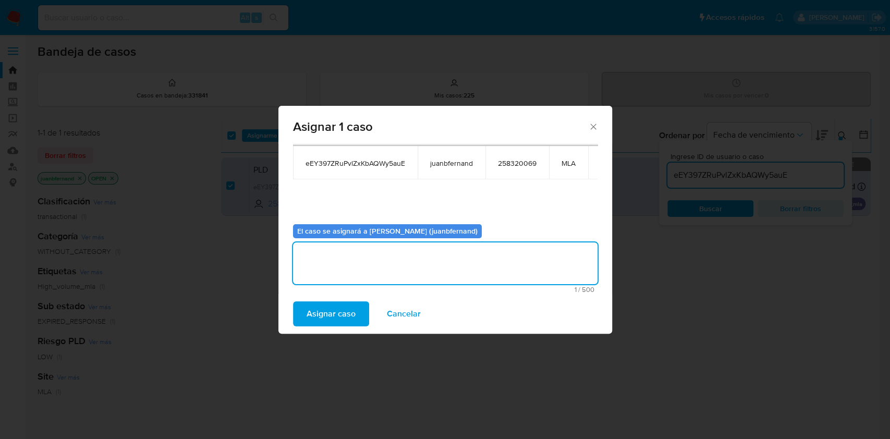
click at [357, 311] on button "Asignar caso" at bounding box center [331, 313] width 76 height 25
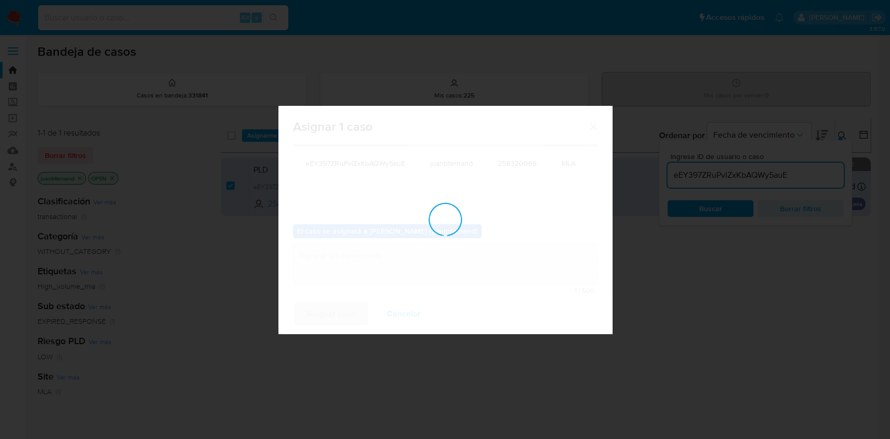
checkbox input "false"
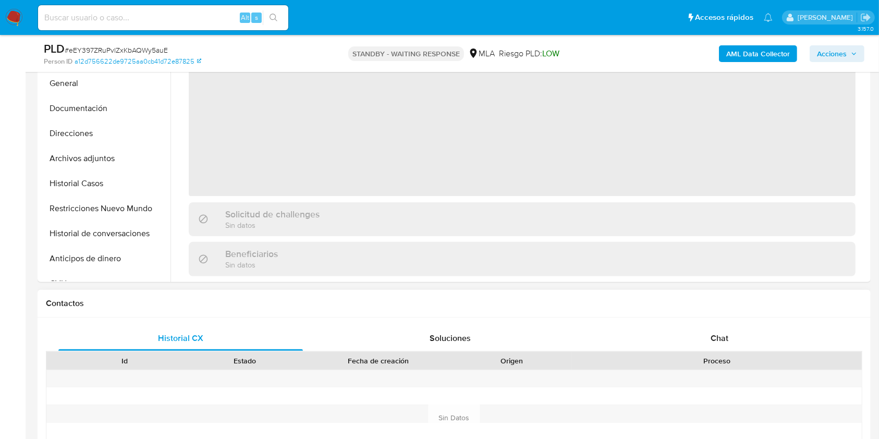
scroll to position [417, 0]
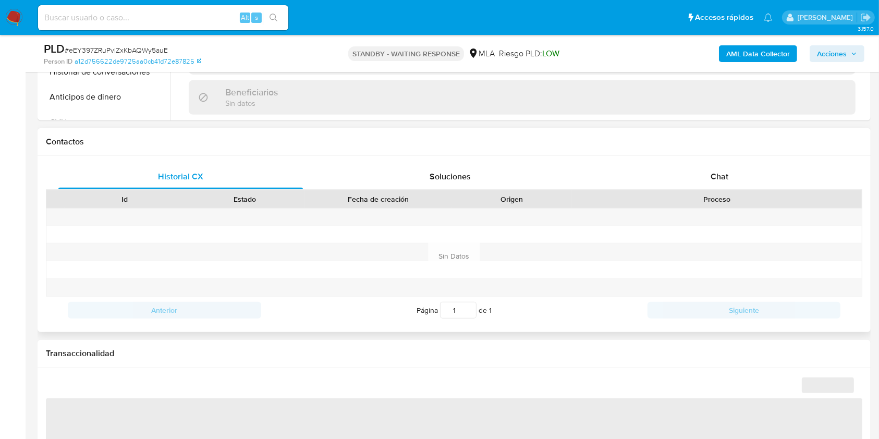
select select "10"
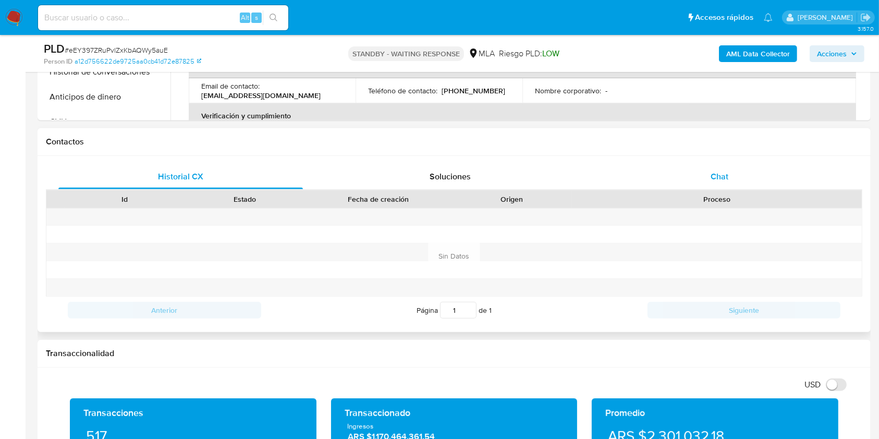
click at [687, 176] on div "Chat" at bounding box center [719, 176] width 245 height 25
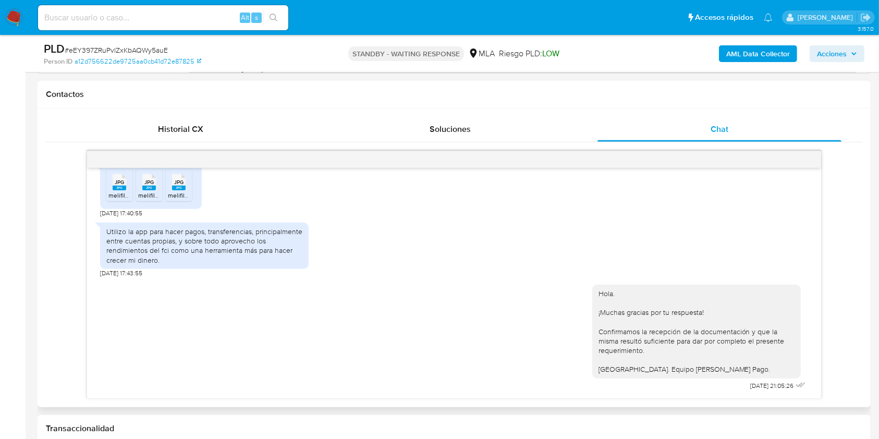
scroll to position [486, 0]
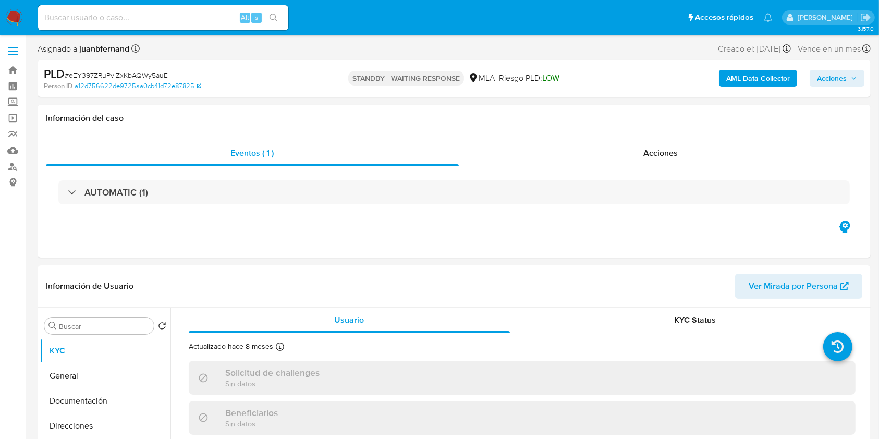
select select "10"
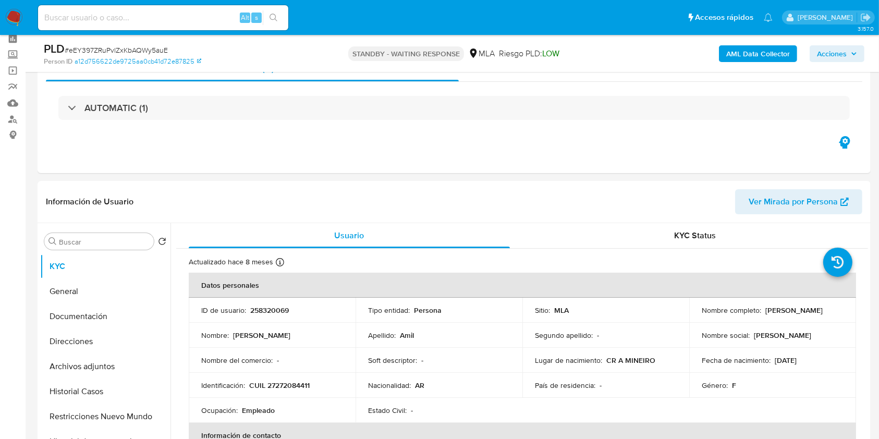
scroll to position [69, 0]
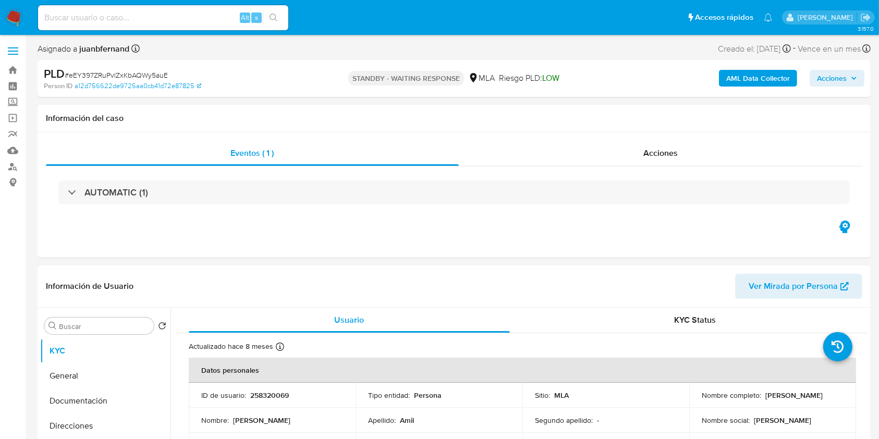
select select "10"
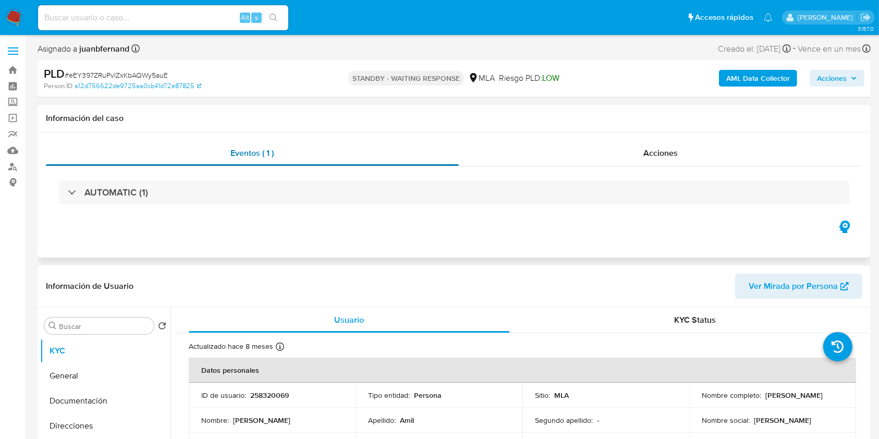
select select "10"
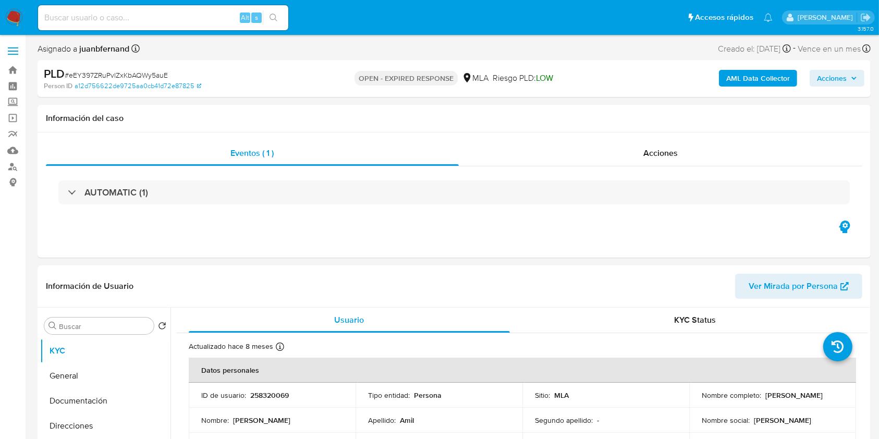
select select "10"
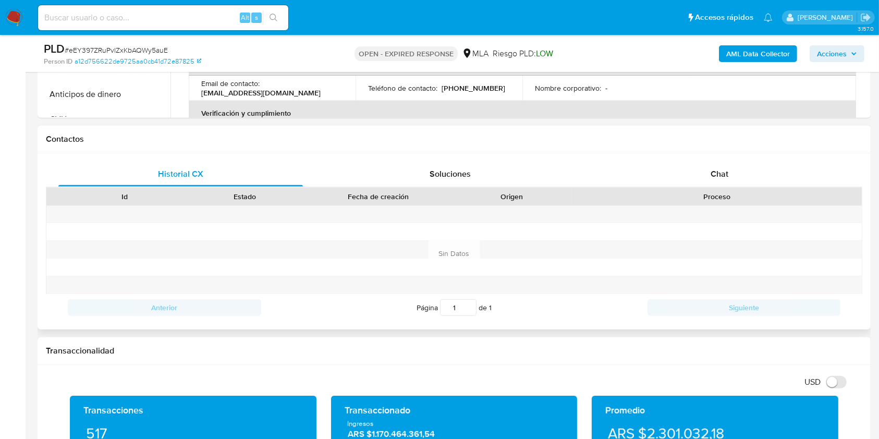
scroll to position [486, 0]
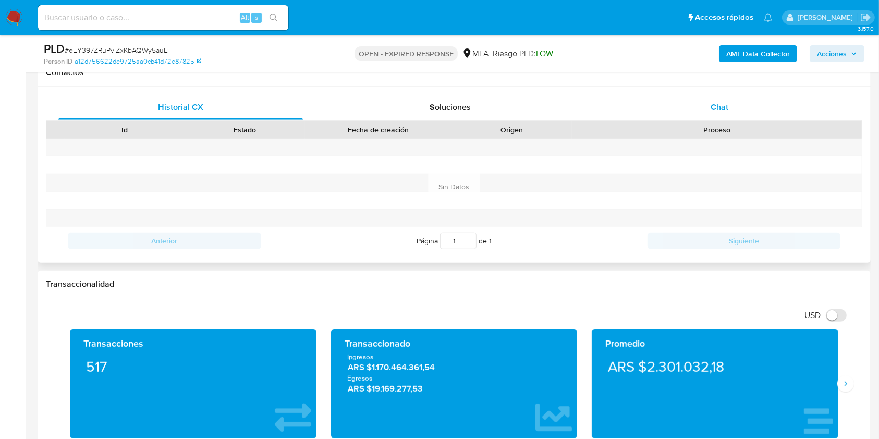
click at [725, 104] on span "Chat" at bounding box center [720, 107] width 18 height 12
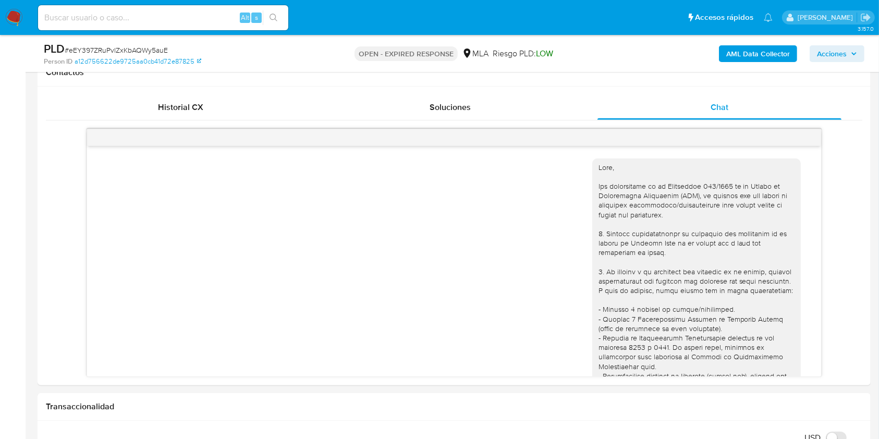
scroll to position [634, 0]
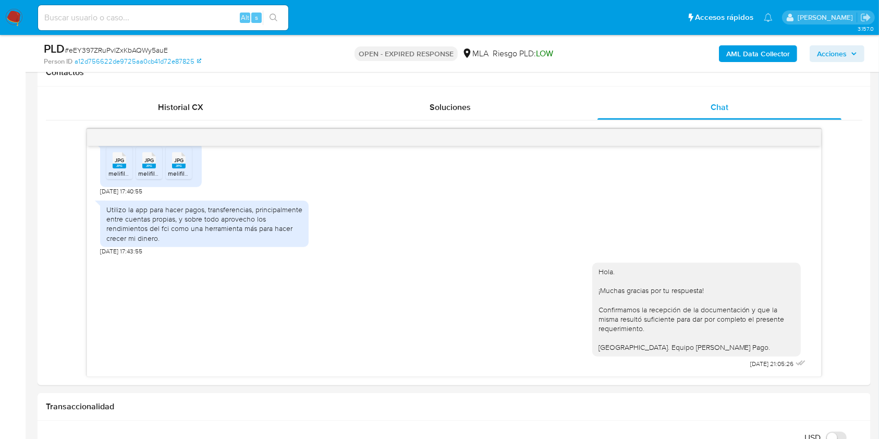
click at [140, 48] on span "# eEY397ZRuPvlZxKbAQWy5auE" at bounding box center [116, 50] width 103 height 10
copy span "eEY397ZRuPvlZxKbAQWy5auE"
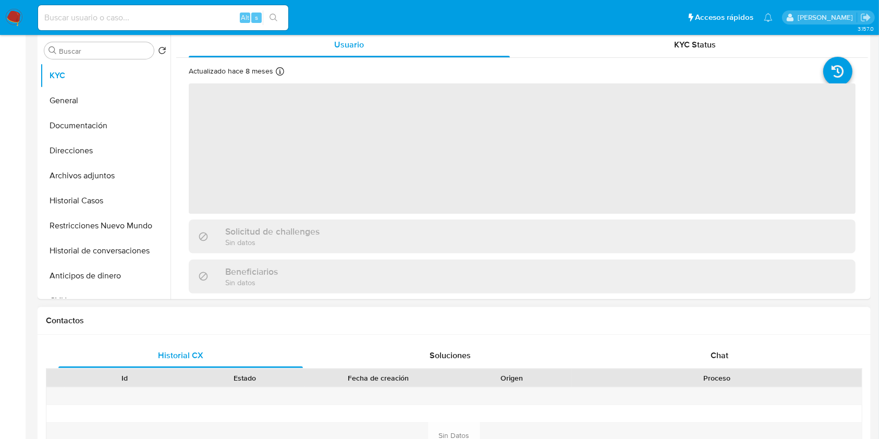
scroll to position [417, 0]
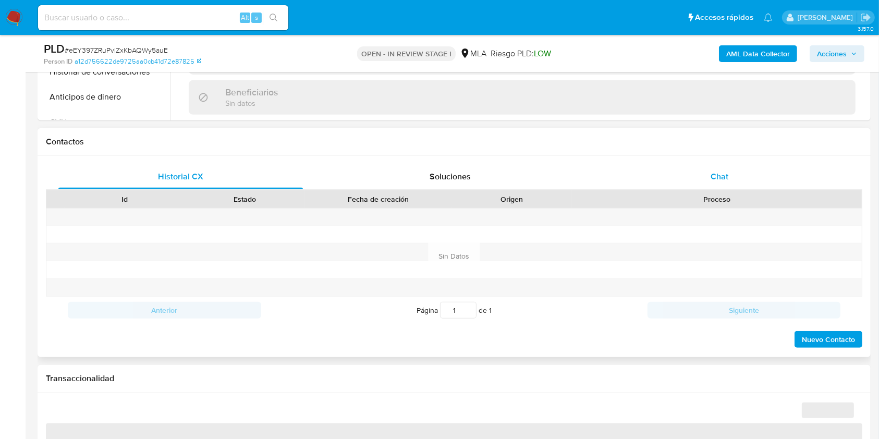
click at [722, 180] on span "Chat" at bounding box center [720, 176] width 18 height 12
select select "10"
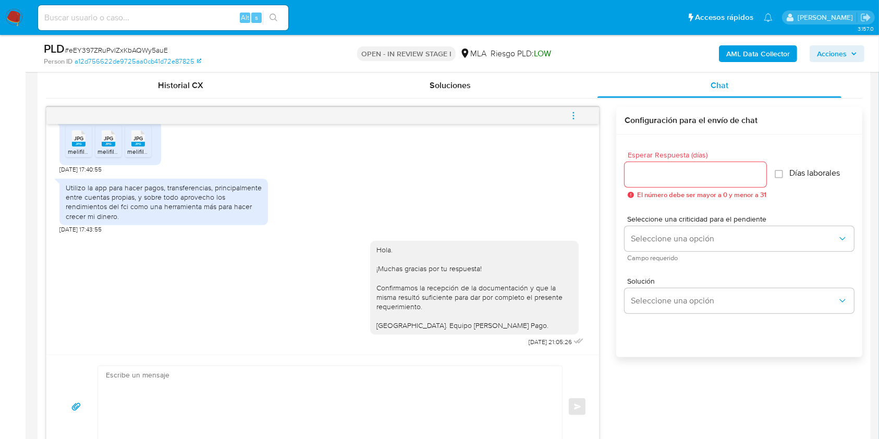
scroll to position [486, 0]
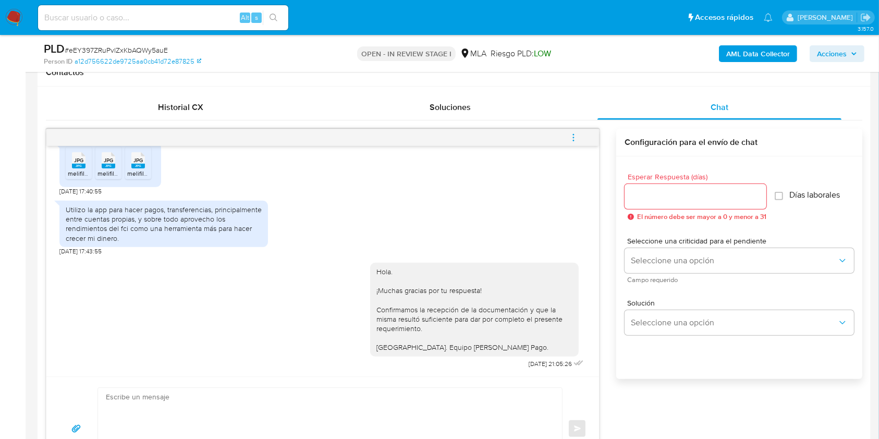
click at [571, 129] on span "menu-action" at bounding box center [573, 137] width 9 height 25
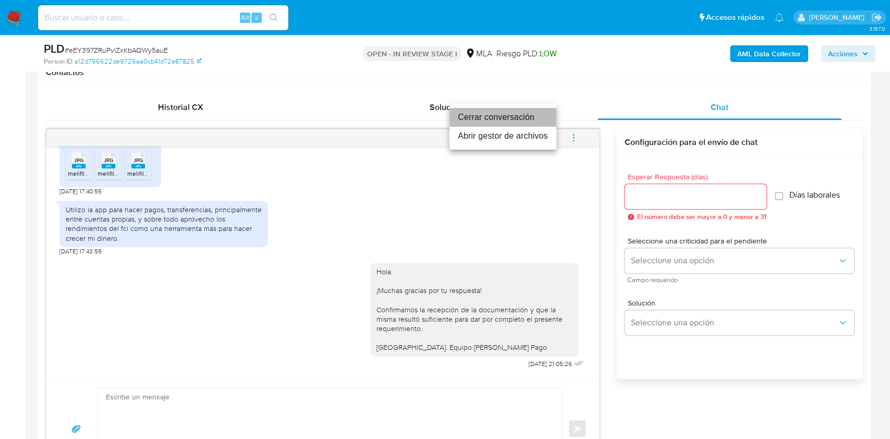
click at [515, 117] on li "Cerrar conversación" at bounding box center [502, 117] width 107 height 19
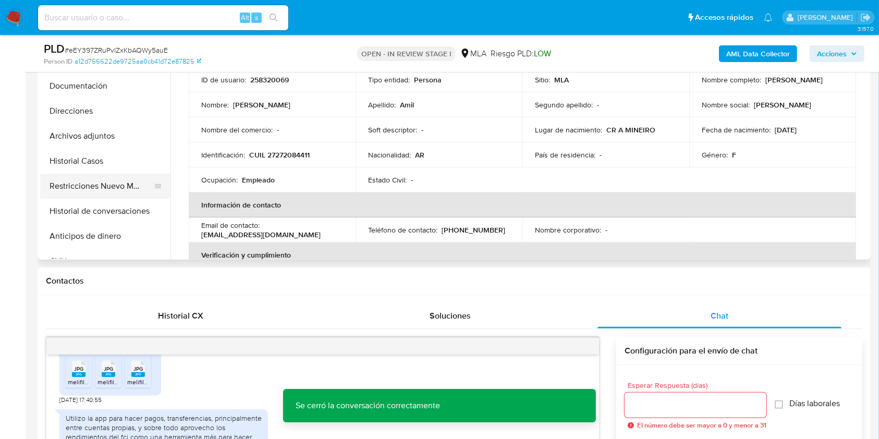
click at [100, 181] on button "Restricciones Nuevo Mundo" at bounding box center [101, 186] width 122 height 25
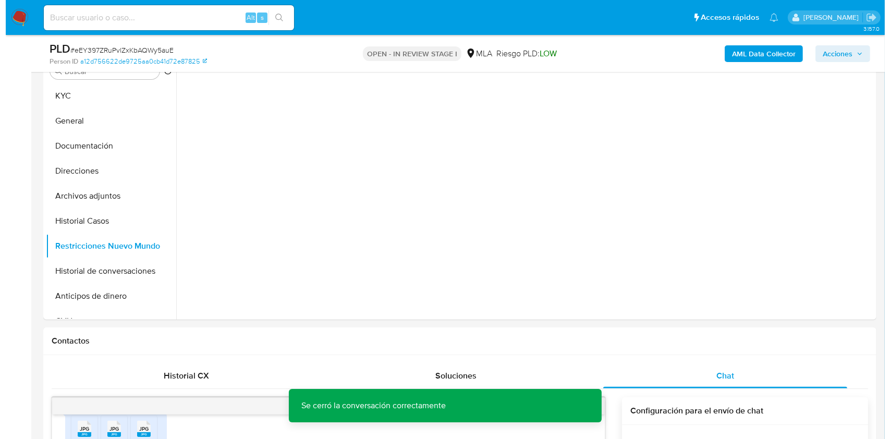
scroll to position [139, 0]
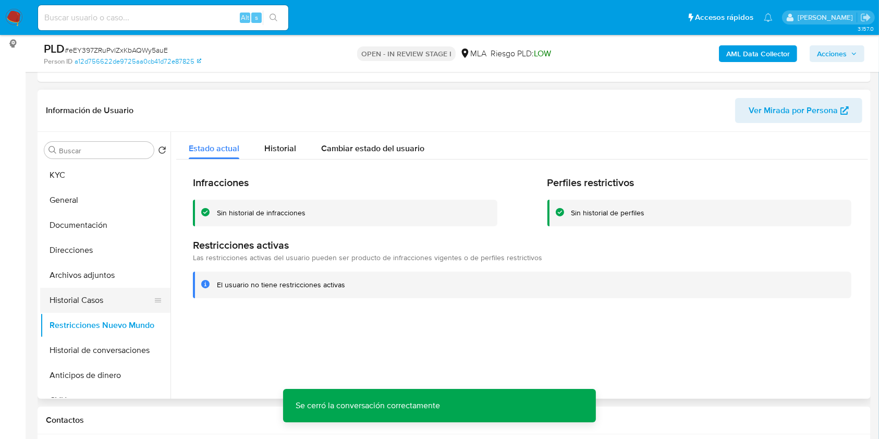
click at [82, 294] on button "Historial Casos" at bounding box center [101, 300] width 122 height 25
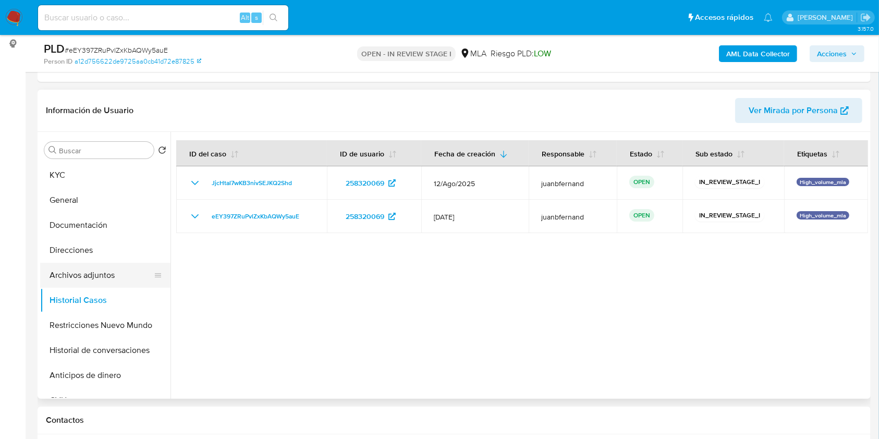
click at [88, 275] on button "Archivos adjuntos" at bounding box center [101, 275] width 122 height 25
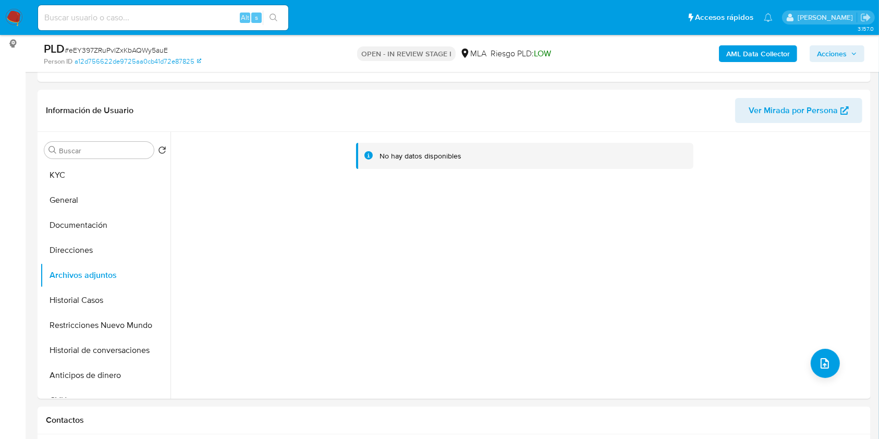
click at [741, 52] on b "AML Data Collector" at bounding box center [758, 53] width 64 height 17
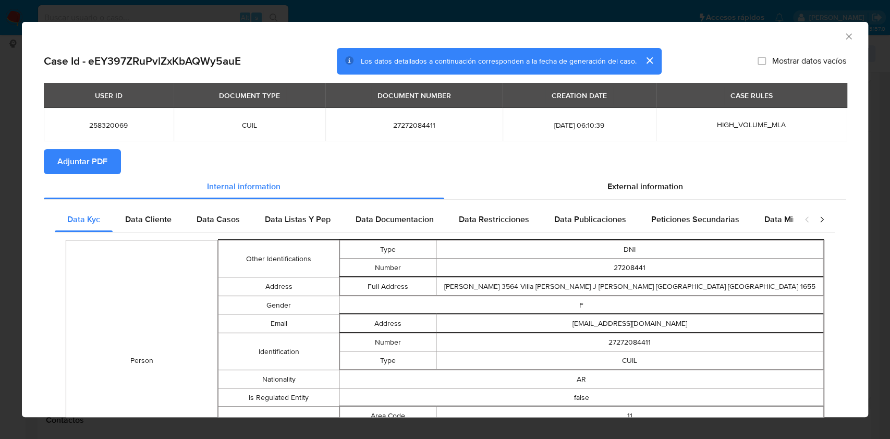
click at [102, 158] on span "Adjuntar PDF" at bounding box center [82, 161] width 50 height 23
drag, startPoint x: 837, startPoint y: 35, endPoint x: 804, endPoint y: 63, distance: 42.5
click at [846, 35] on icon "Cerrar ventana" at bounding box center [849, 36] width 6 height 6
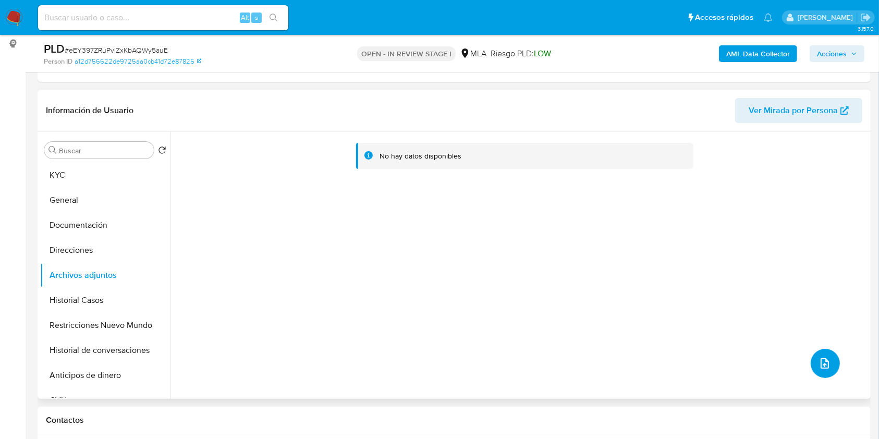
click at [825, 365] on icon "upload-file" at bounding box center [825, 363] width 13 height 13
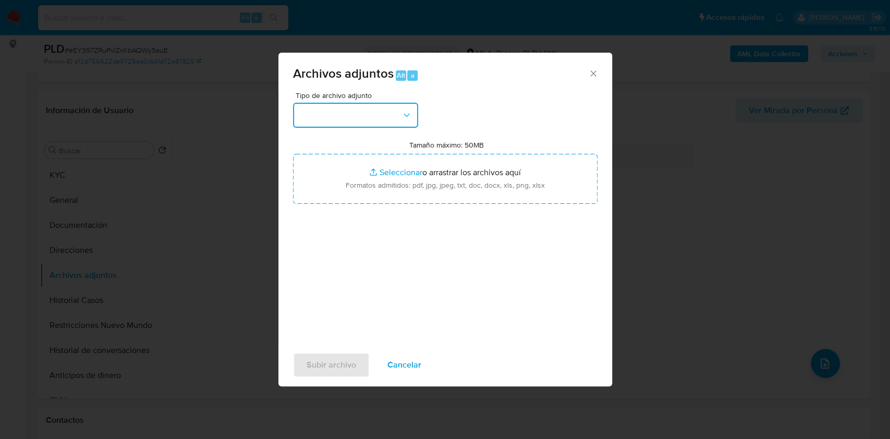
click at [371, 111] on button "button" at bounding box center [355, 115] width 125 height 25
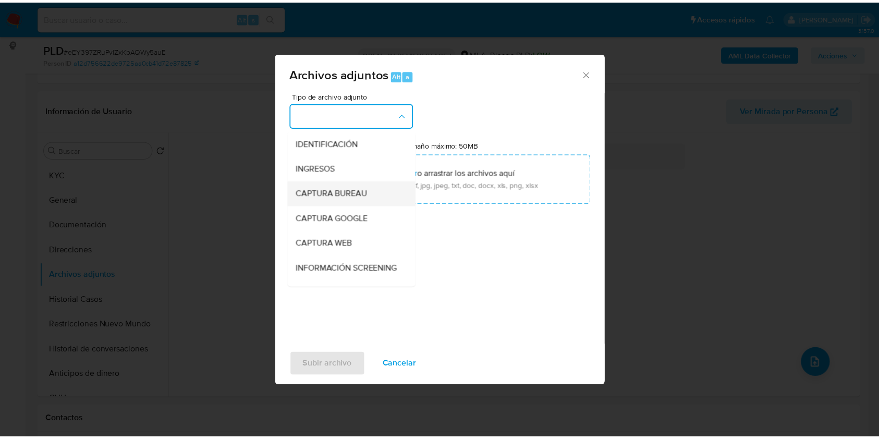
scroll to position [69, 0]
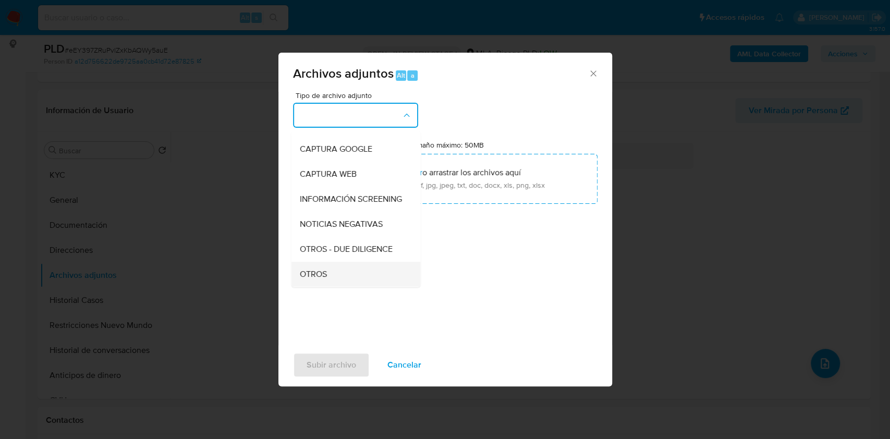
click at [339, 278] on div "OTROS" at bounding box center [352, 274] width 106 height 25
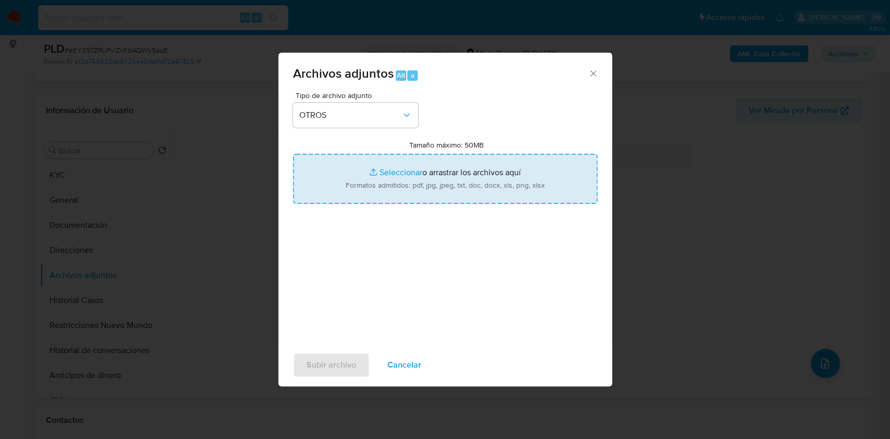
type input "C:\fakepath\Calculador de ingresos.xlsx"
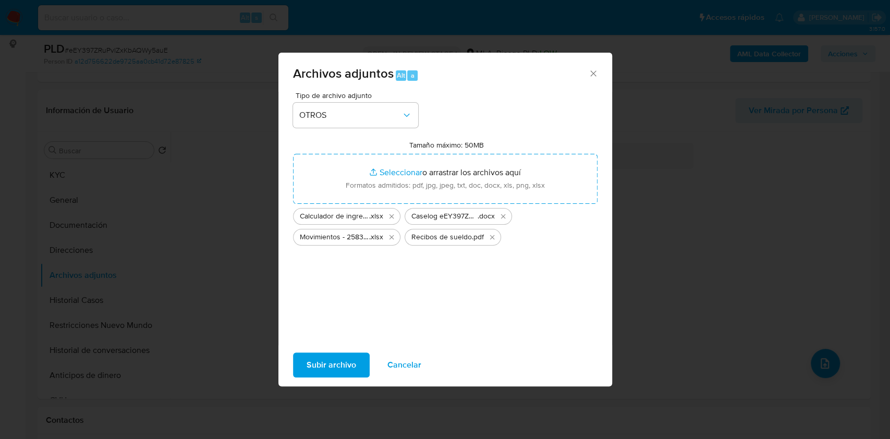
click at [338, 369] on span "Subir archivo" at bounding box center [332, 364] width 50 height 23
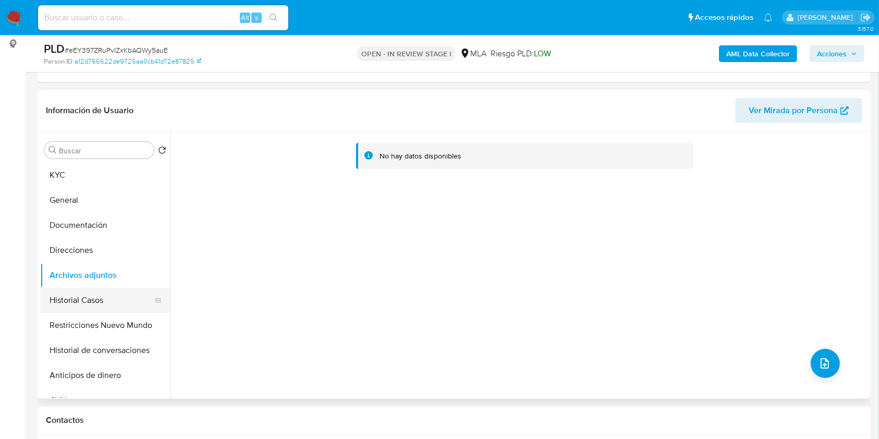
click at [121, 306] on button "Historial Casos" at bounding box center [101, 300] width 122 height 25
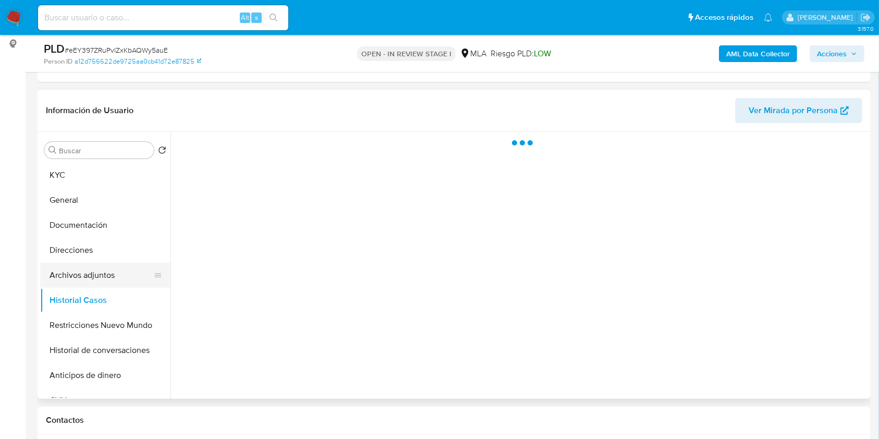
click at [94, 278] on button "Archivos adjuntos" at bounding box center [101, 275] width 122 height 25
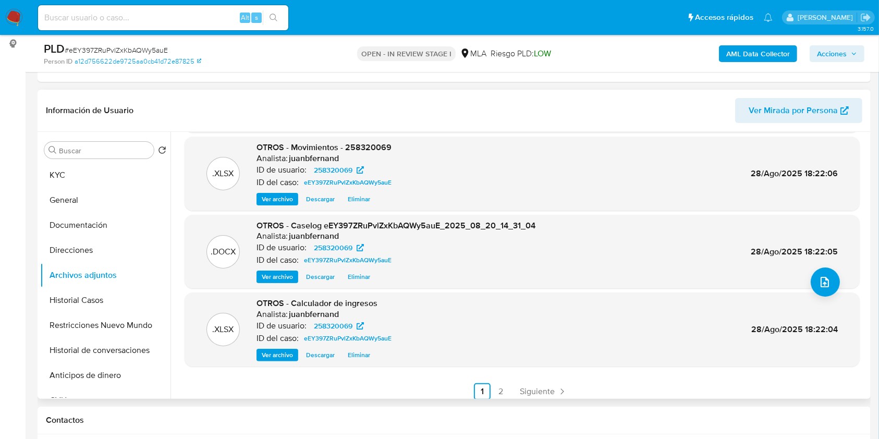
scroll to position [88, 0]
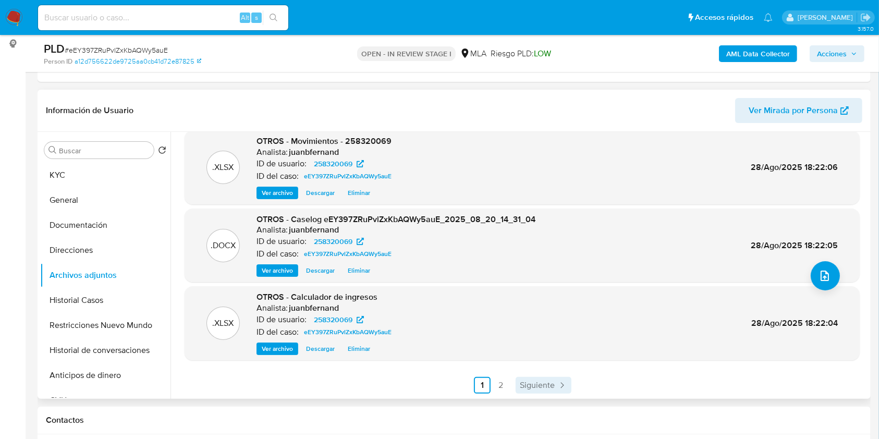
click at [536, 385] on span "Siguiente" at bounding box center [537, 385] width 35 height 8
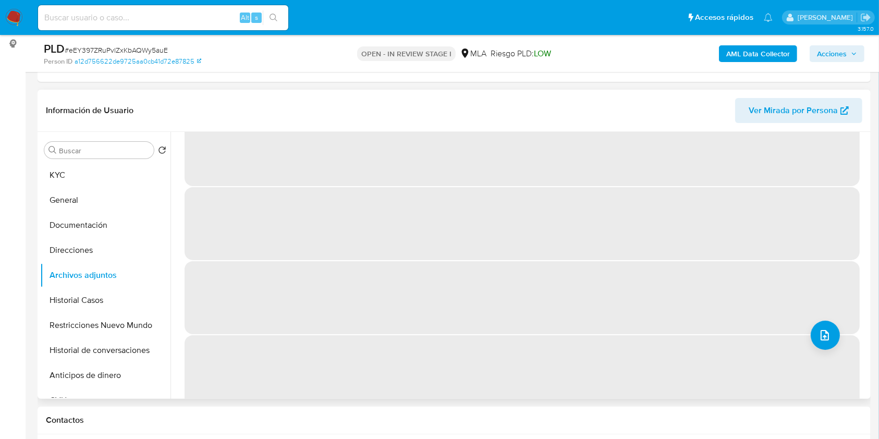
scroll to position [0, 0]
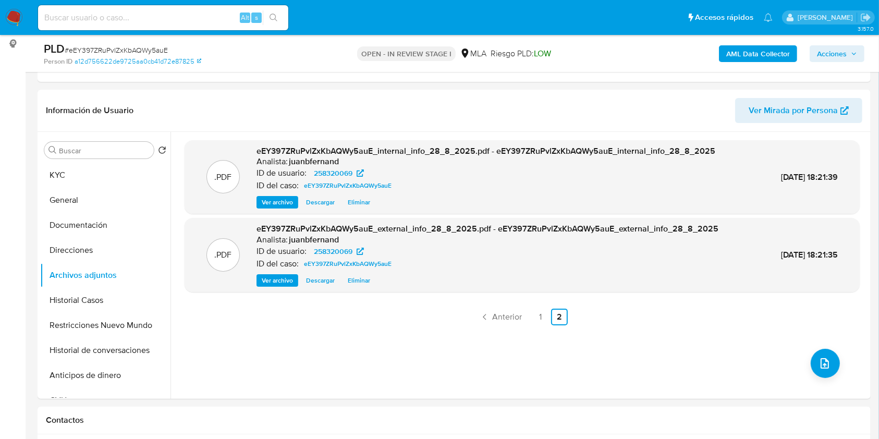
click at [825, 55] on span "Acciones" at bounding box center [832, 53] width 30 height 17
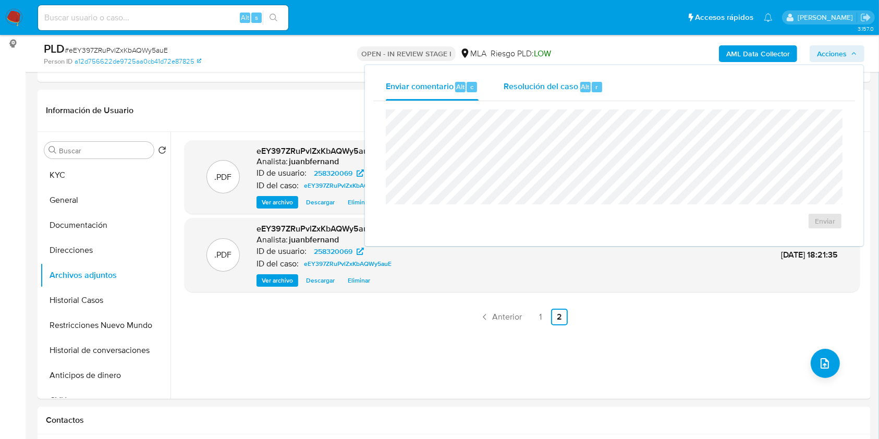
click at [564, 89] on span "Resolución del caso" at bounding box center [541, 86] width 75 height 12
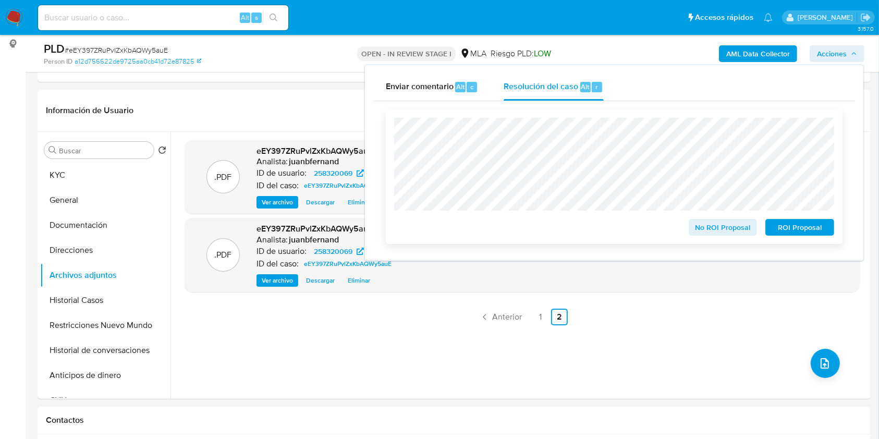
click at [734, 230] on span "No ROI Proposal" at bounding box center [723, 227] width 54 height 15
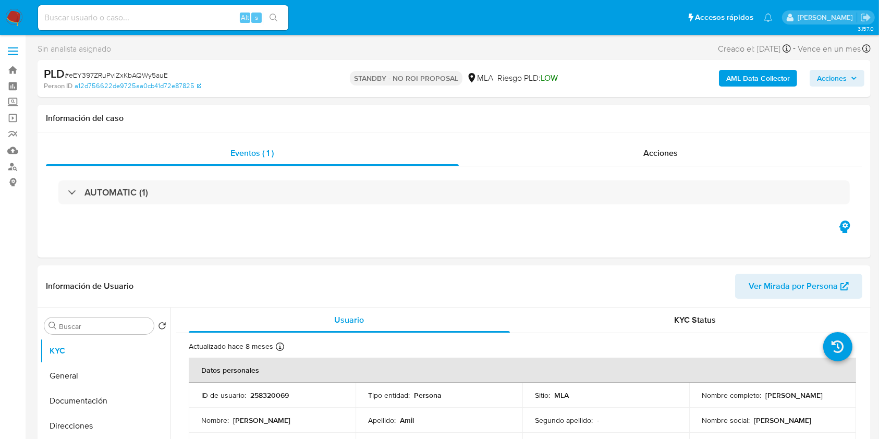
select select "10"
